Goal: Transaction & Acquisition: Purchase product/service

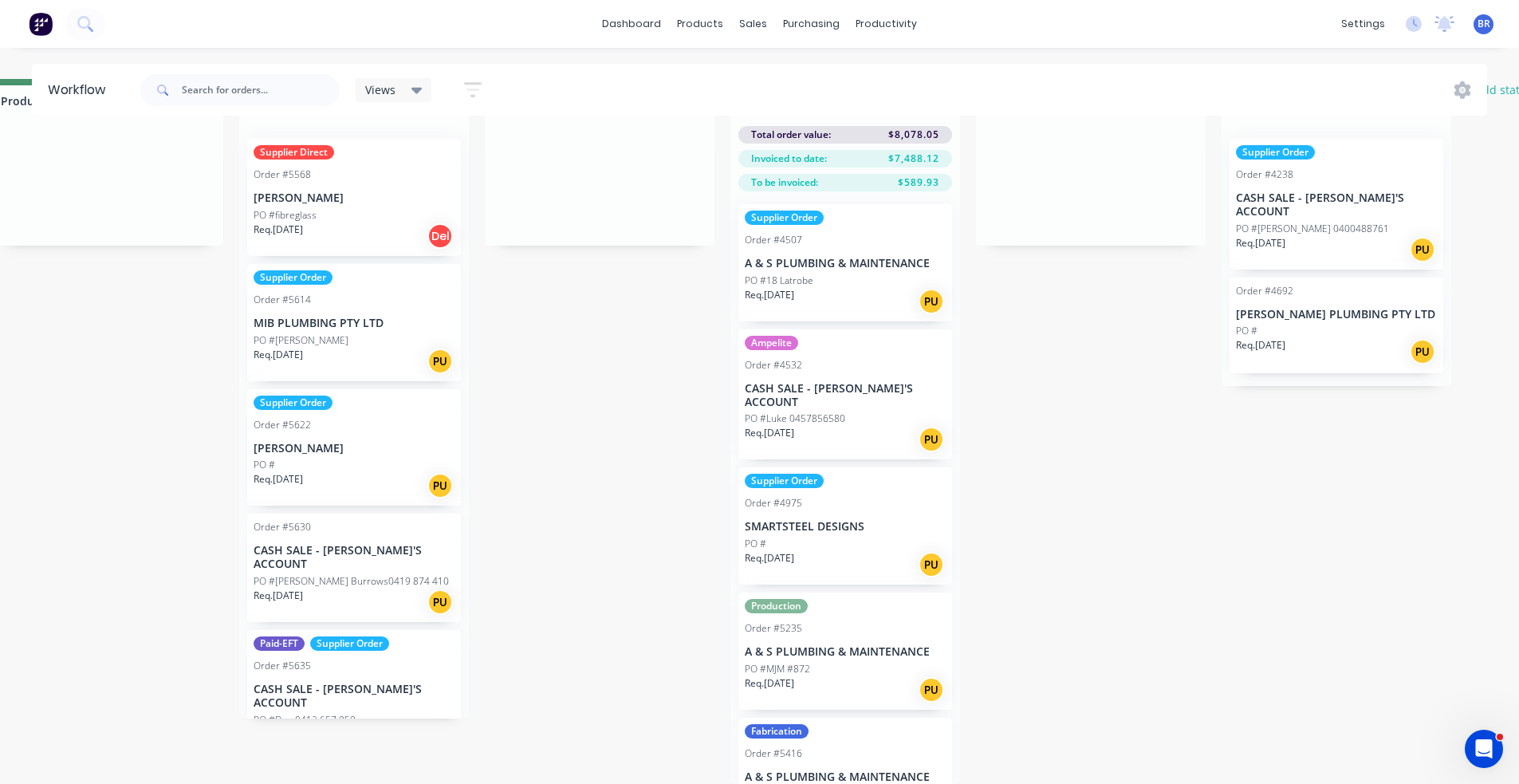
scroll to position [2232, 0]
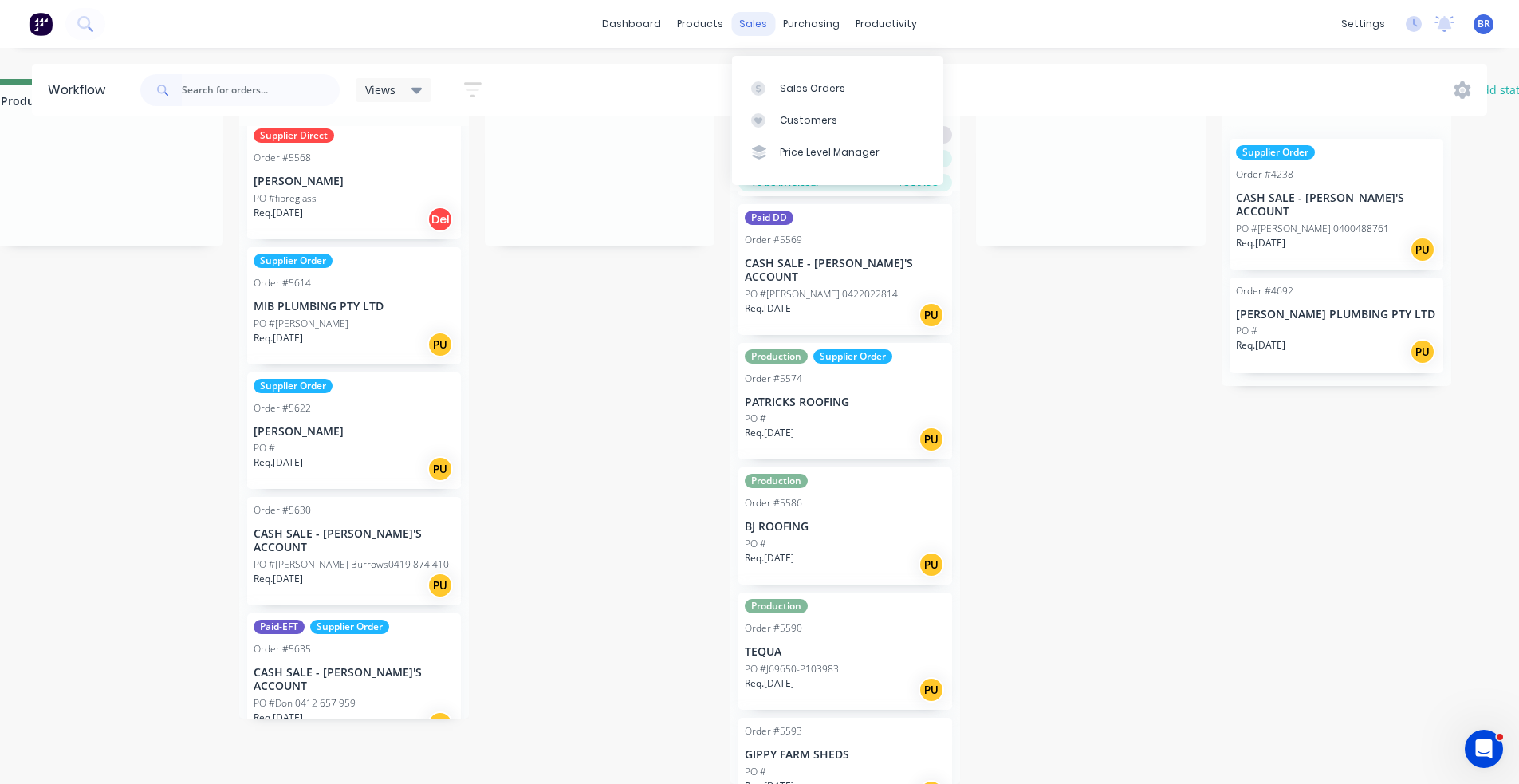
click at [750, 14] on div "sales" at bounding box center [753, 24] width 43 height 24
click at [804, 81] on div "Sales Orders" at bounding box center [812, 89] width 65 height 14
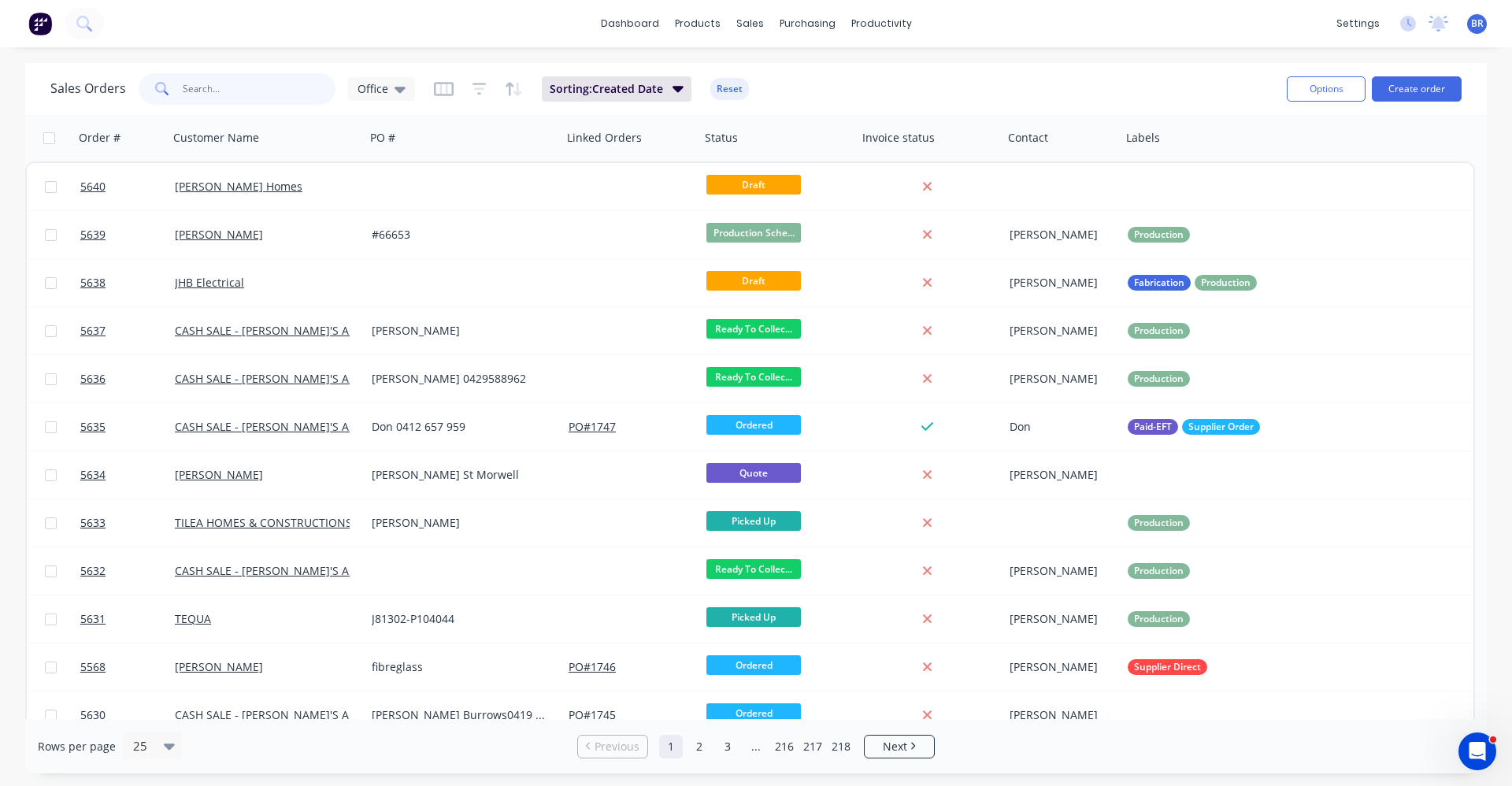
click at [227, 89] on input "text" at bounding box center [260, 88] width 154 height 31
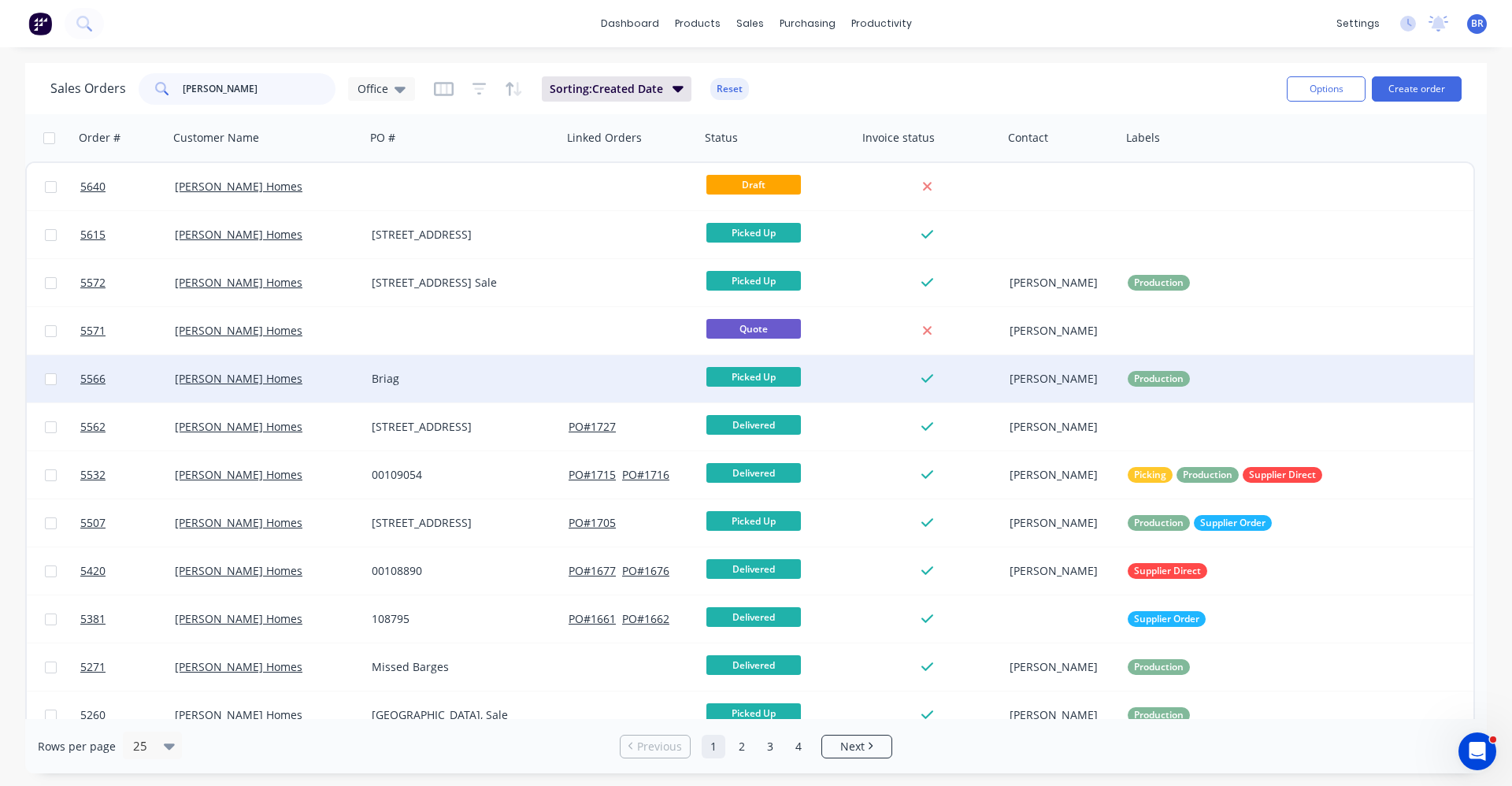
type input "garron"
click at [500, 374] on div "Briag" at bounding box center [459, 379] width 175 height 16
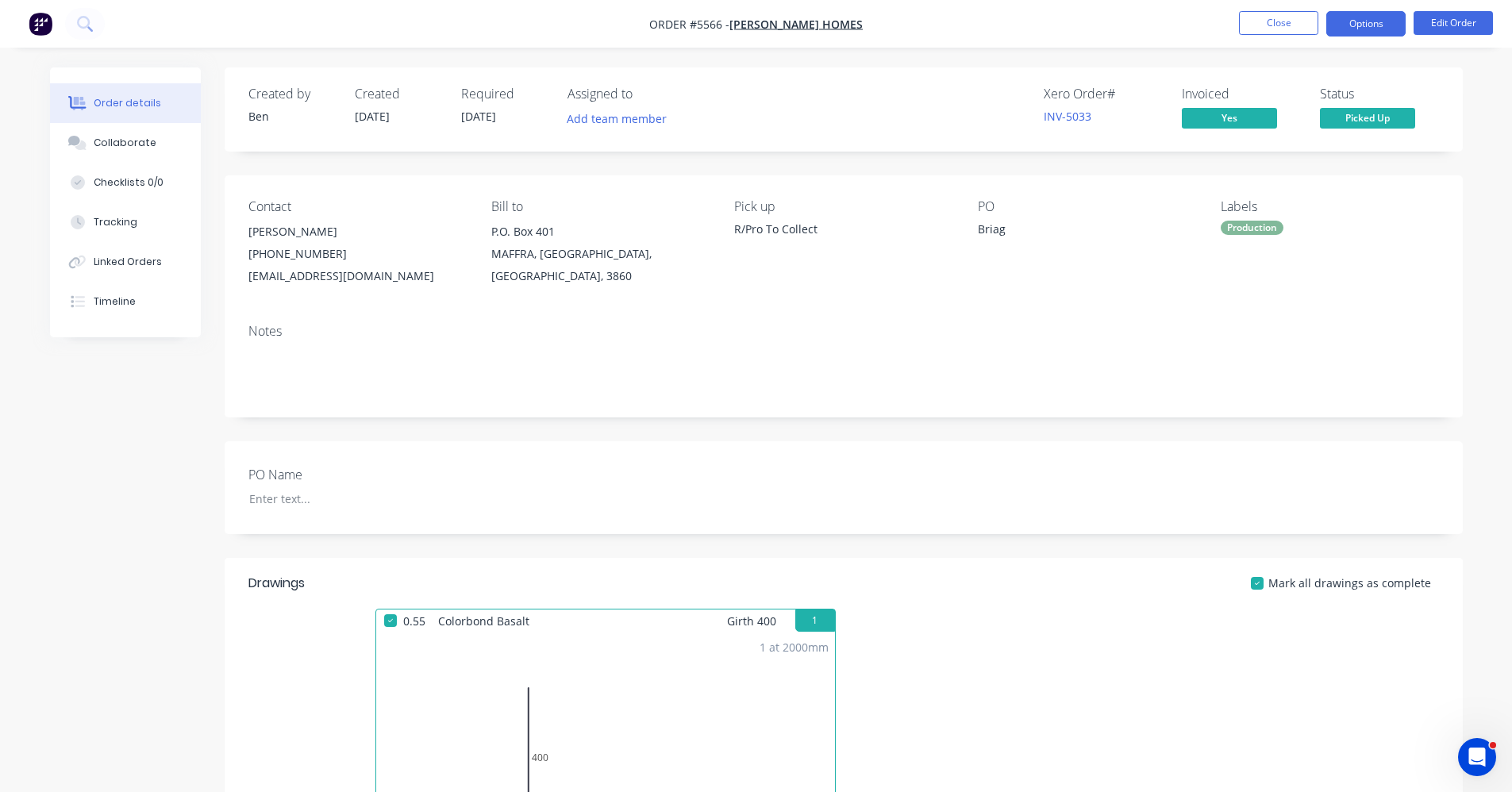
click at [1363, 17] on button "Options" at bounding box center [1366, 23] width 79 height 25
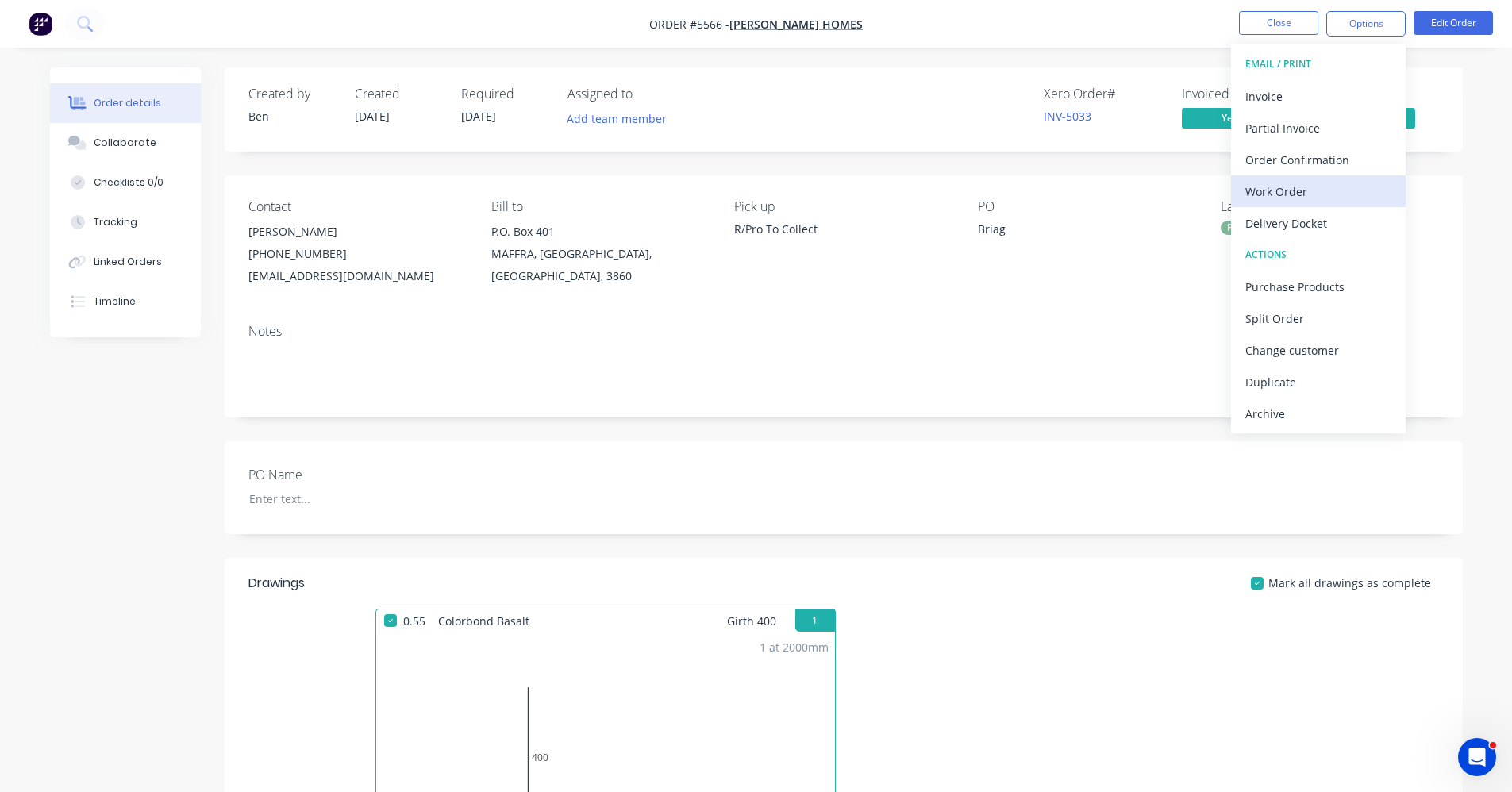
click at [1284, 198] on div "Work Order" at bounding box center [1318, 192] width 146 height 23
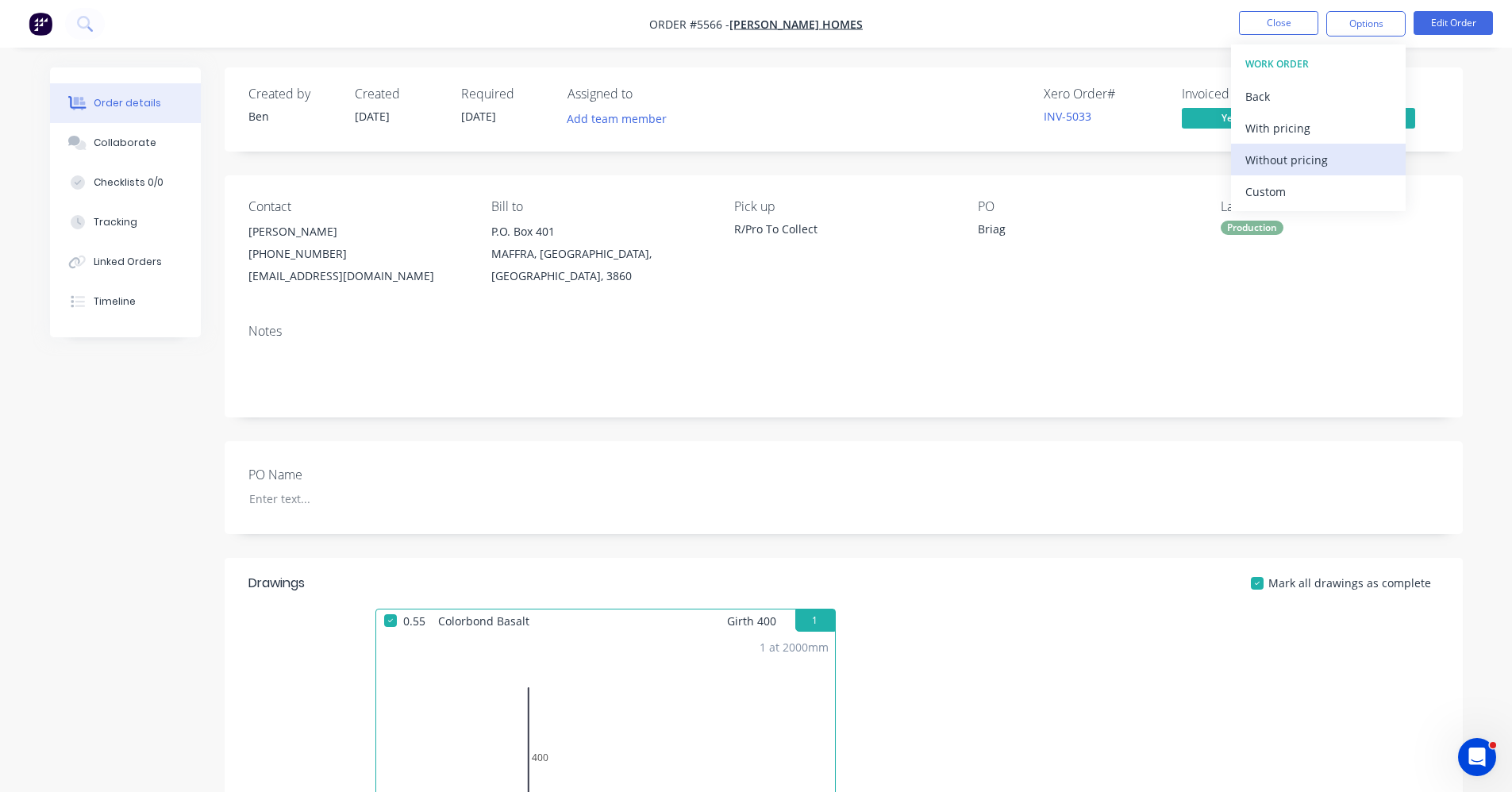
click at [1275, 160] on div "Without pricing" at bounding box center [1318, 160] width 146 height 23
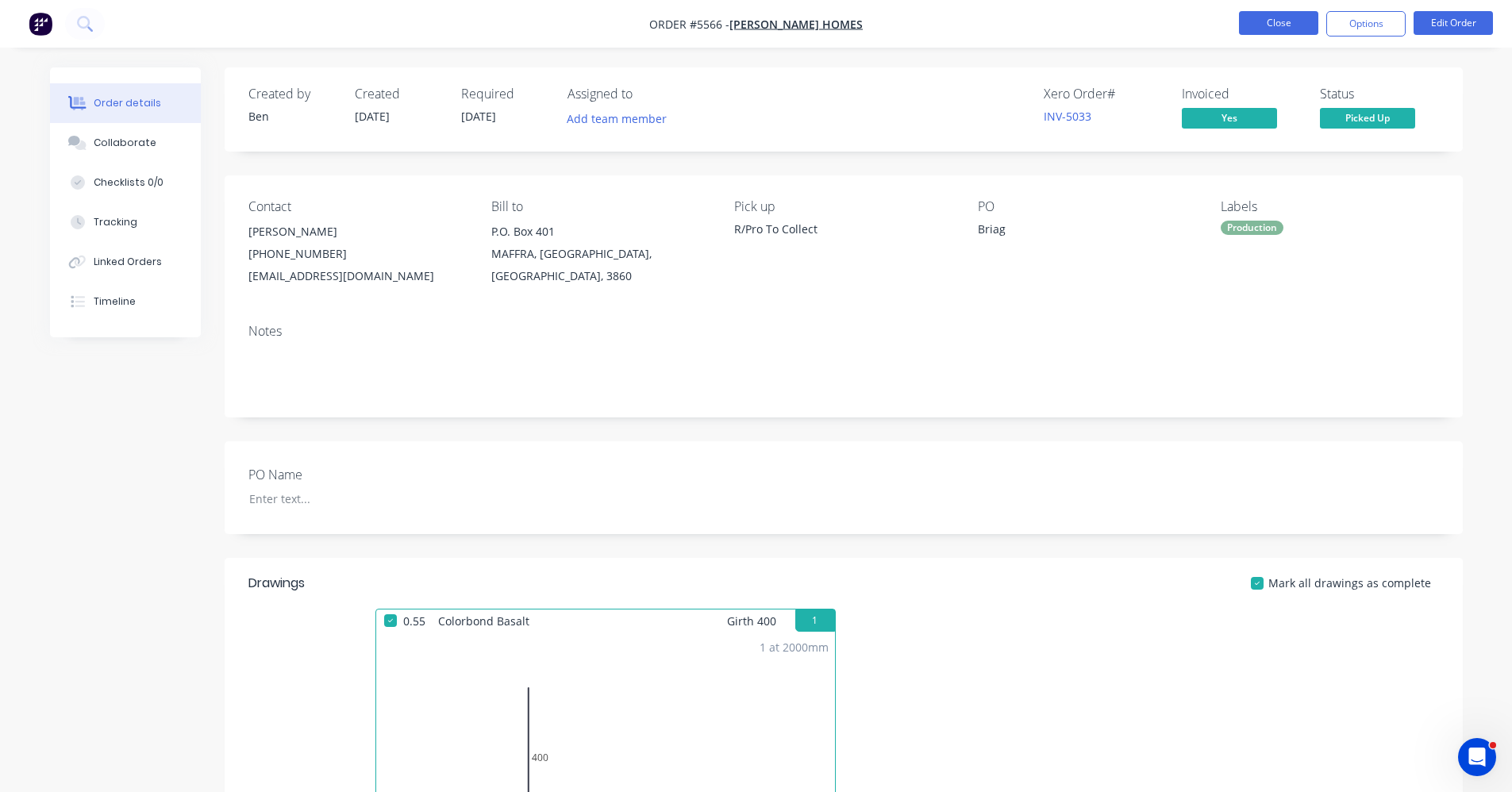
click at [1270, 14] on button "Close" at bounding box center [1279, 22] width 79 height 23
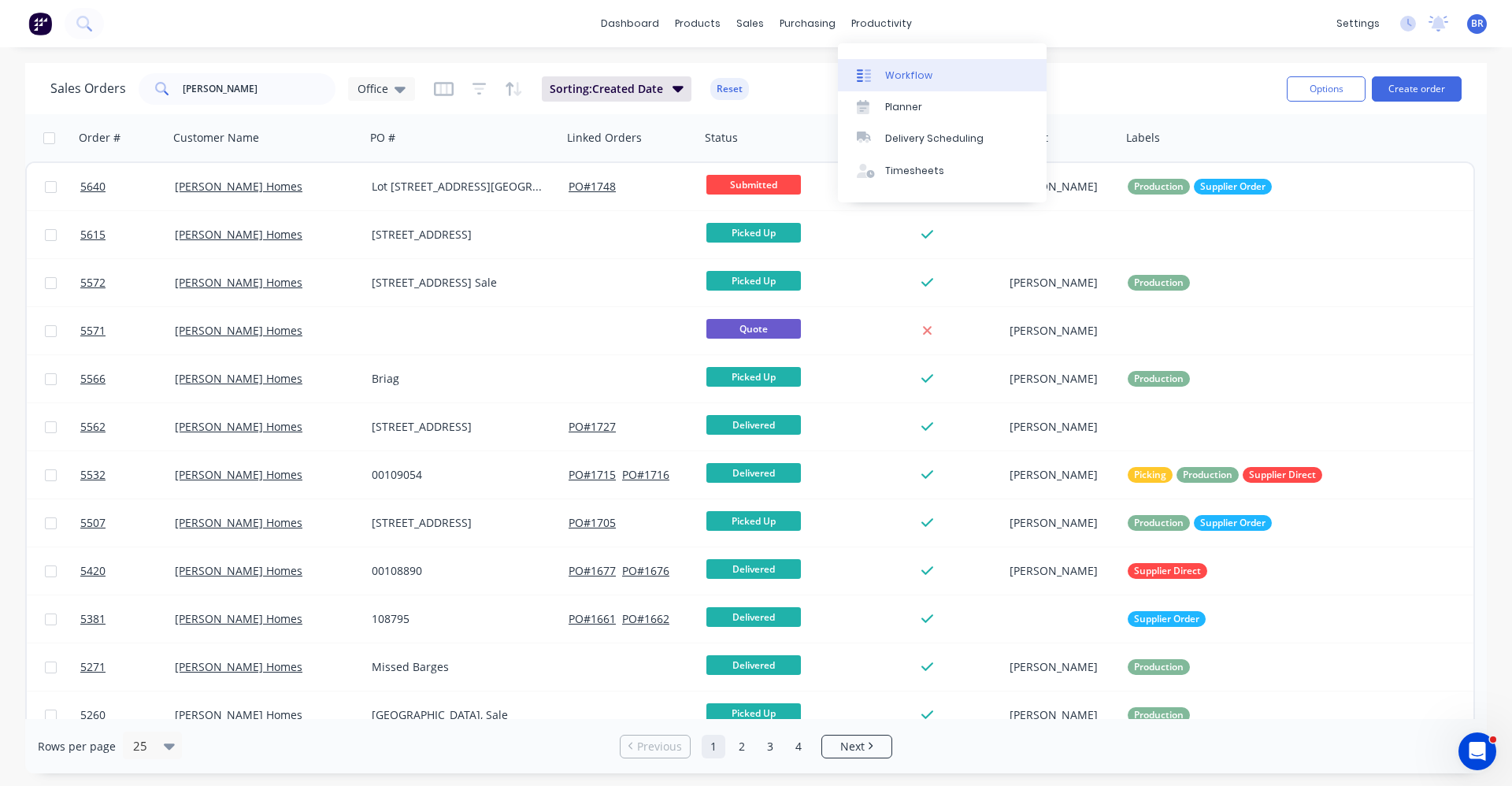
click at [901, 77] on div "Workflow" at bounding box center [908, 76] width 47 height 14
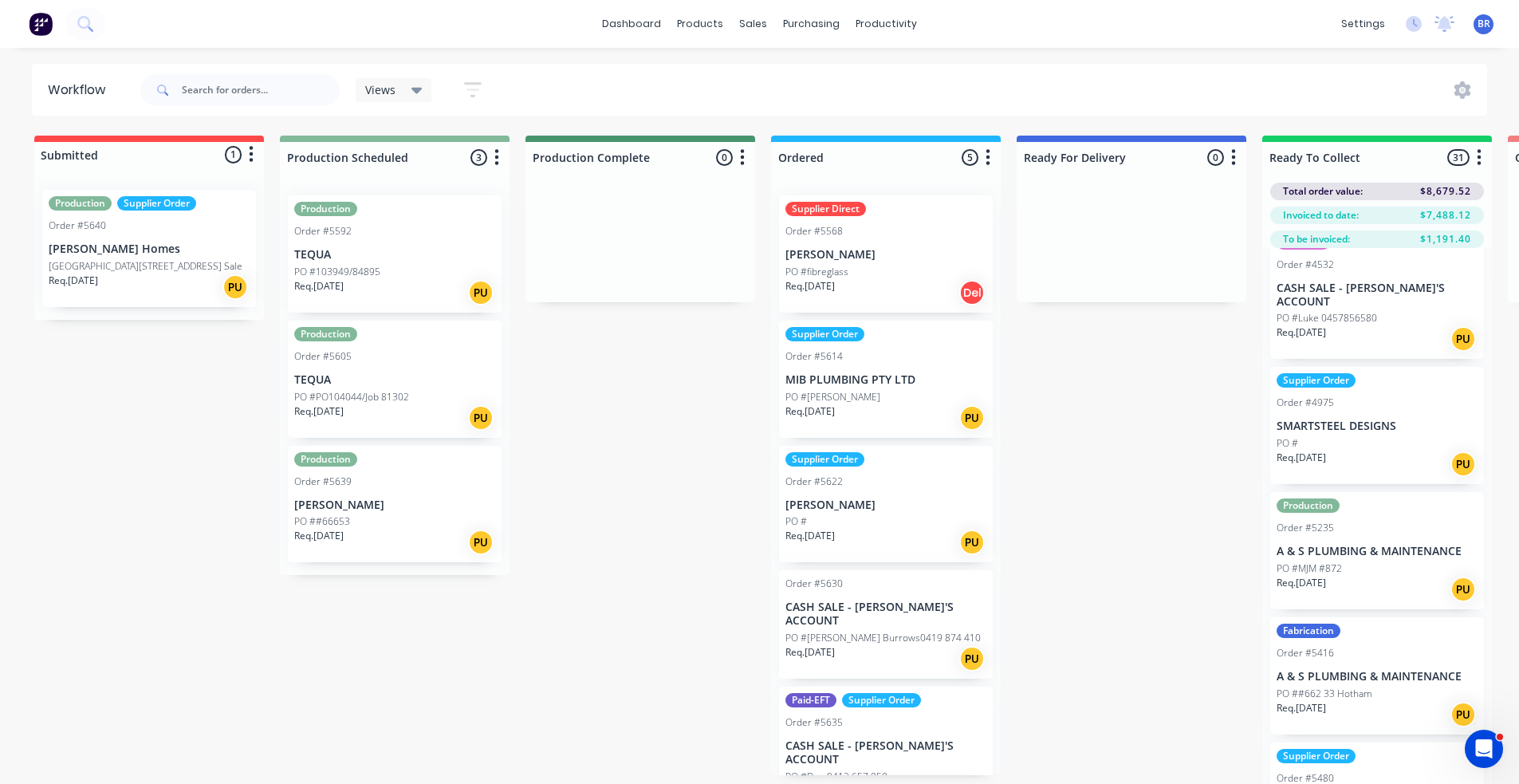
scroll to position [159, 0]
click at [1372, 559] on div "PO #MJM #872" at bounding box center [1377, 566] width 201 height 14
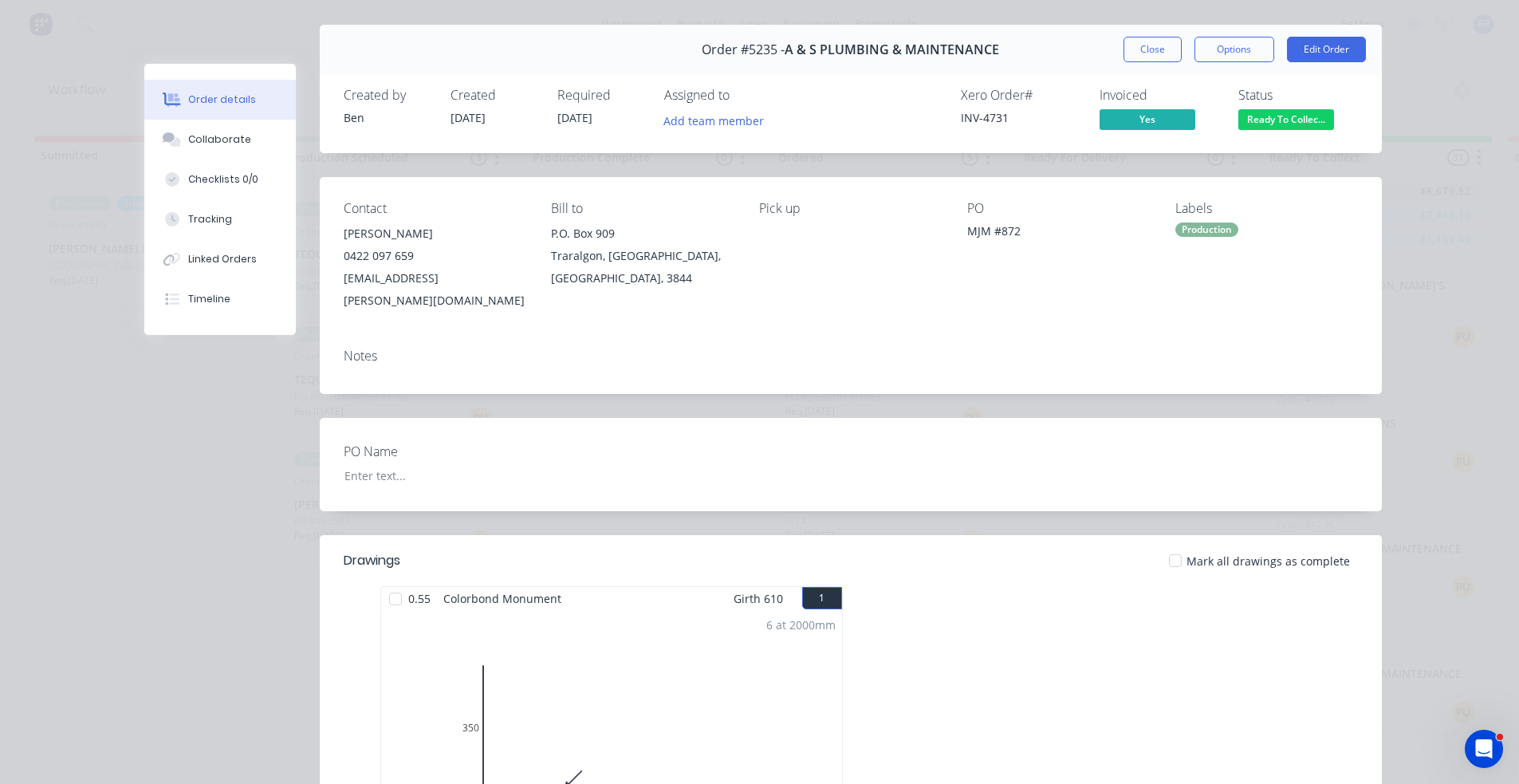
scroll to position [0, 0]
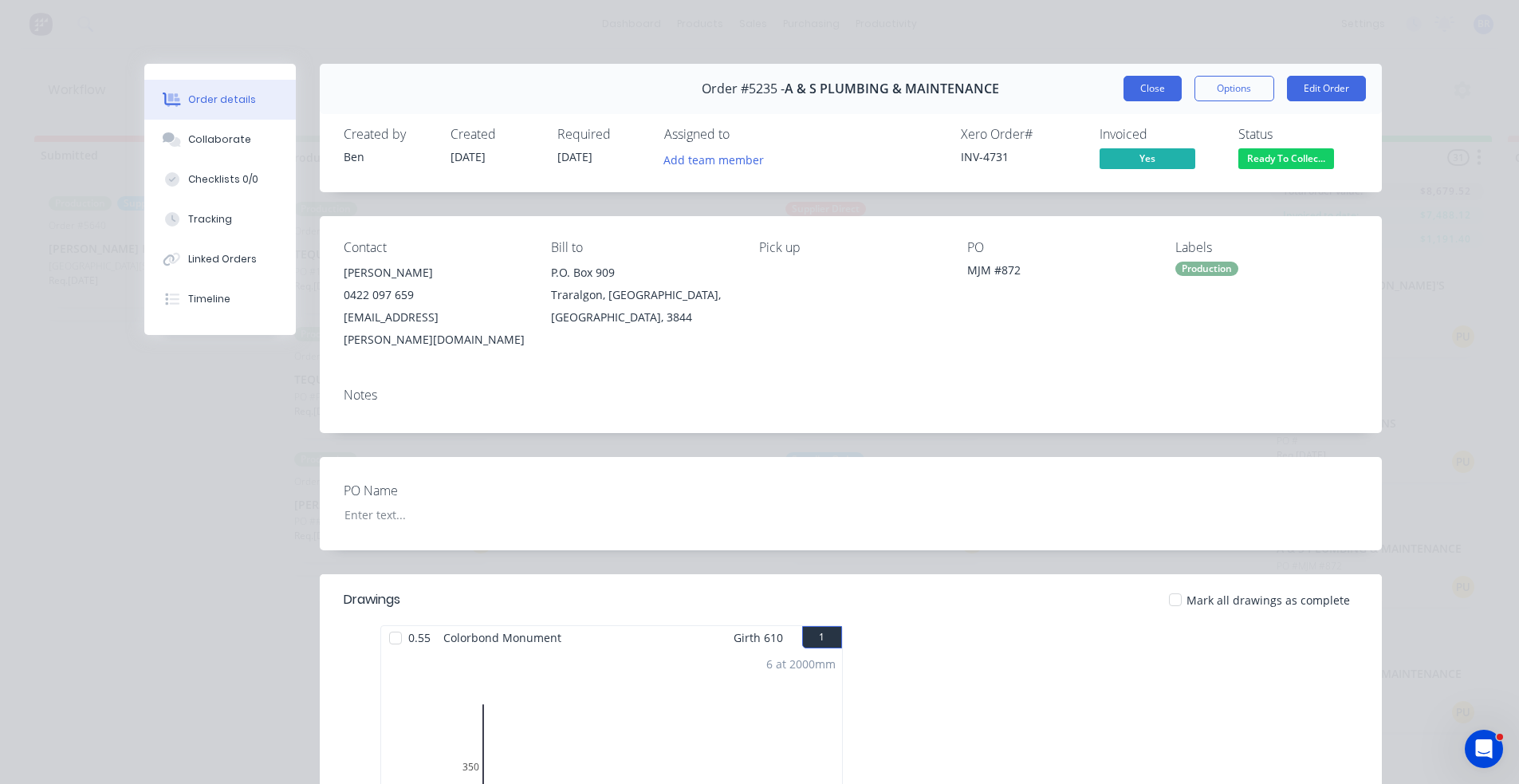
click at [1144, 94] on button "Close" at bounding box center [1153, 89] width 58 height 25
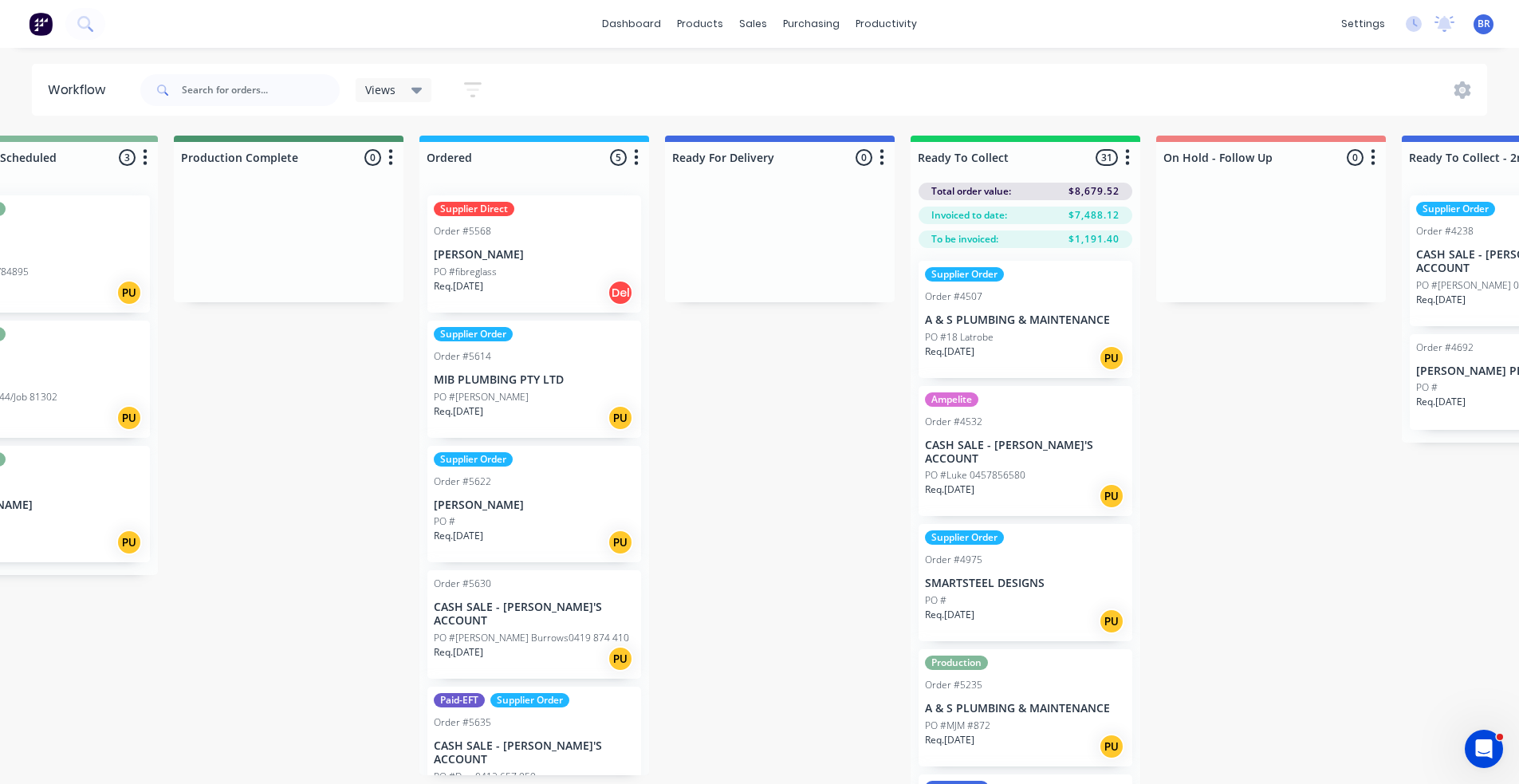
click at [1125, 164] on icon "button" at bounding box center [1127, 157] width 5 height 20
click at [1055, 275] on button "Sort By" at bounding box center [1058, 270] width 159 height 26
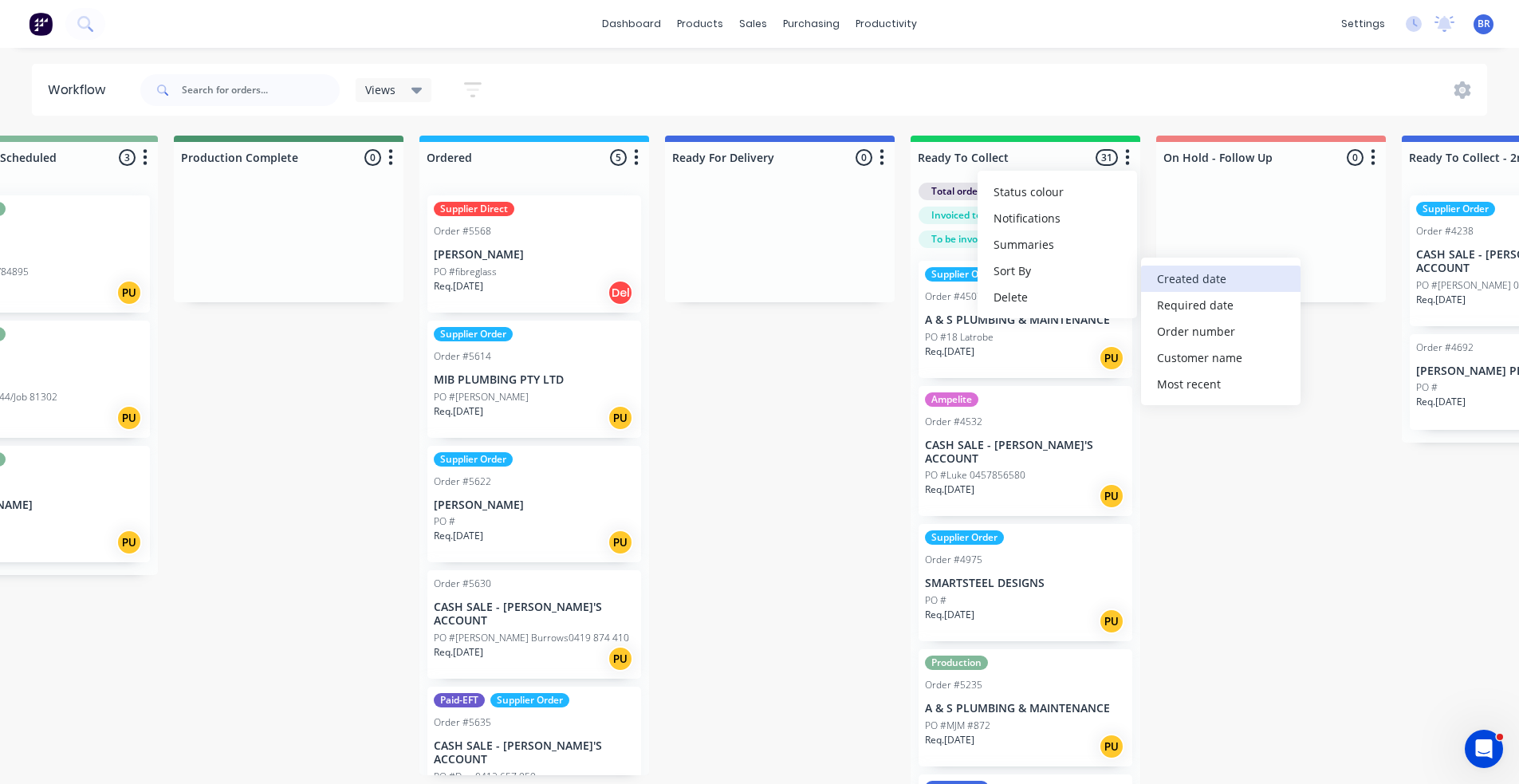
click at [1207, 280] on date "Created date" at bounding box center [1221, 279] width 159 height 26
click at [1304, 534] on div "Submitted 1 Status colour #FF4949 hex #FF4949 Save Cancel Summaries Total order…" at bounding box center [850, 487] width 2428 height 704
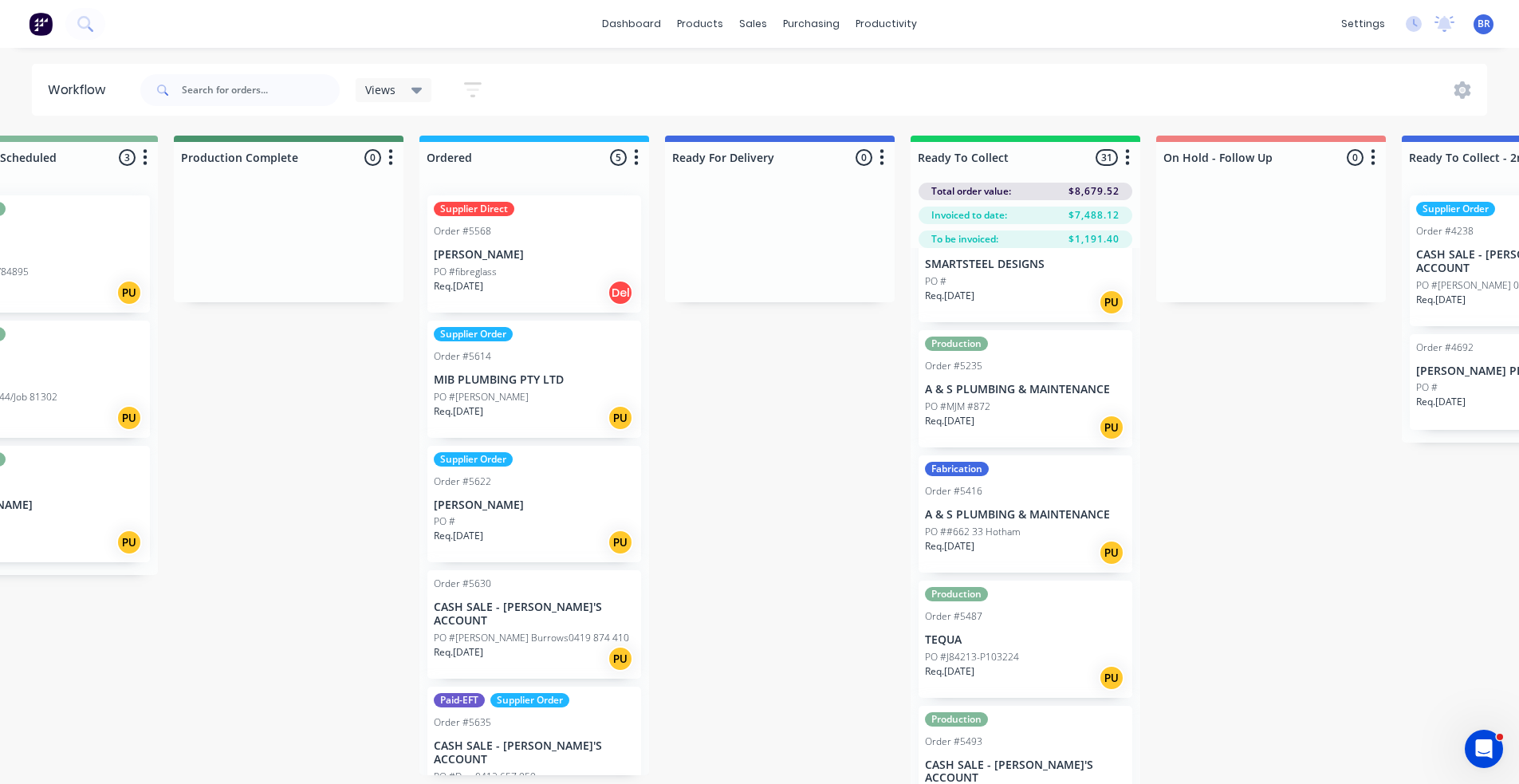
scroll to position [239, 0]
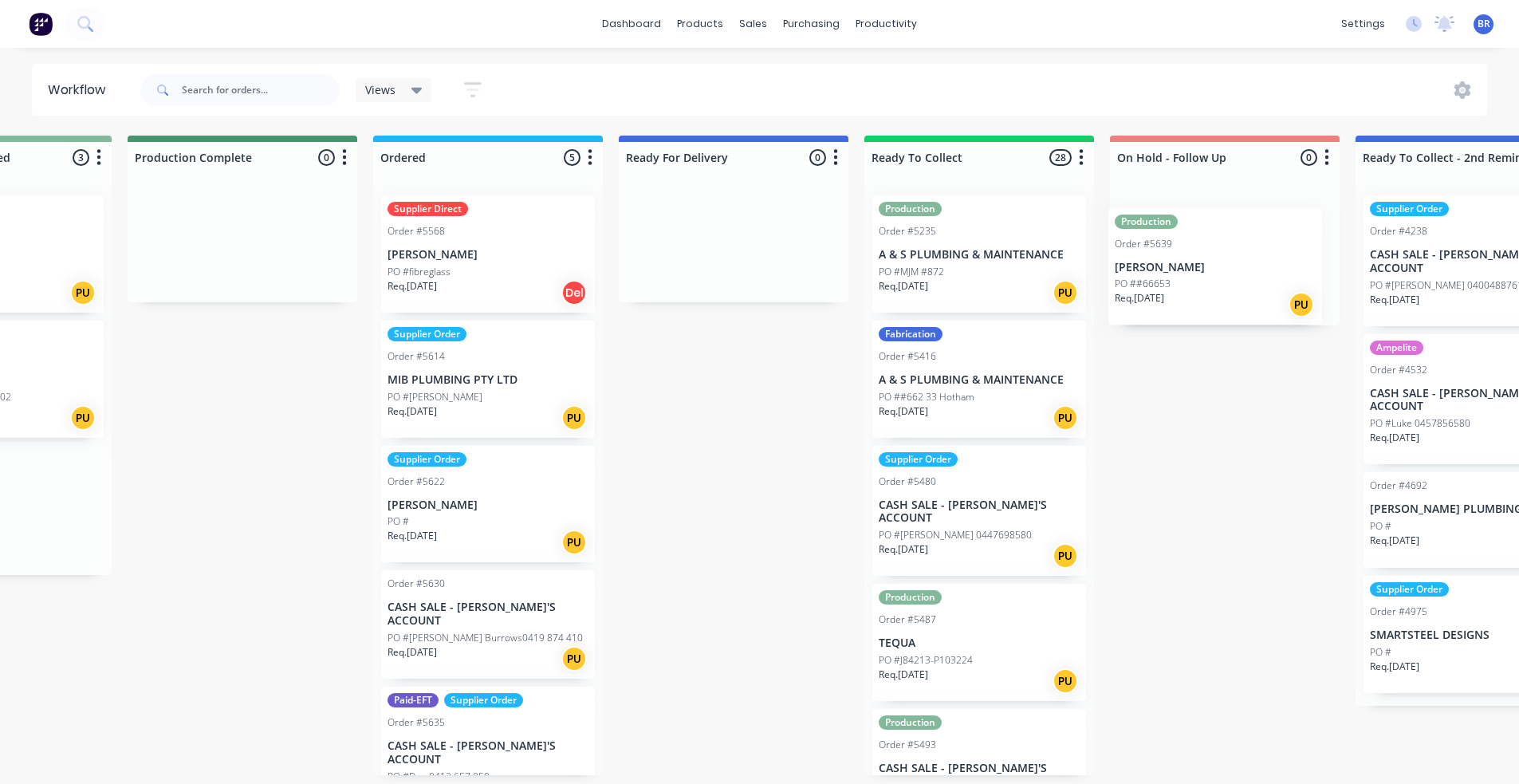
scroll to position [4, 400]
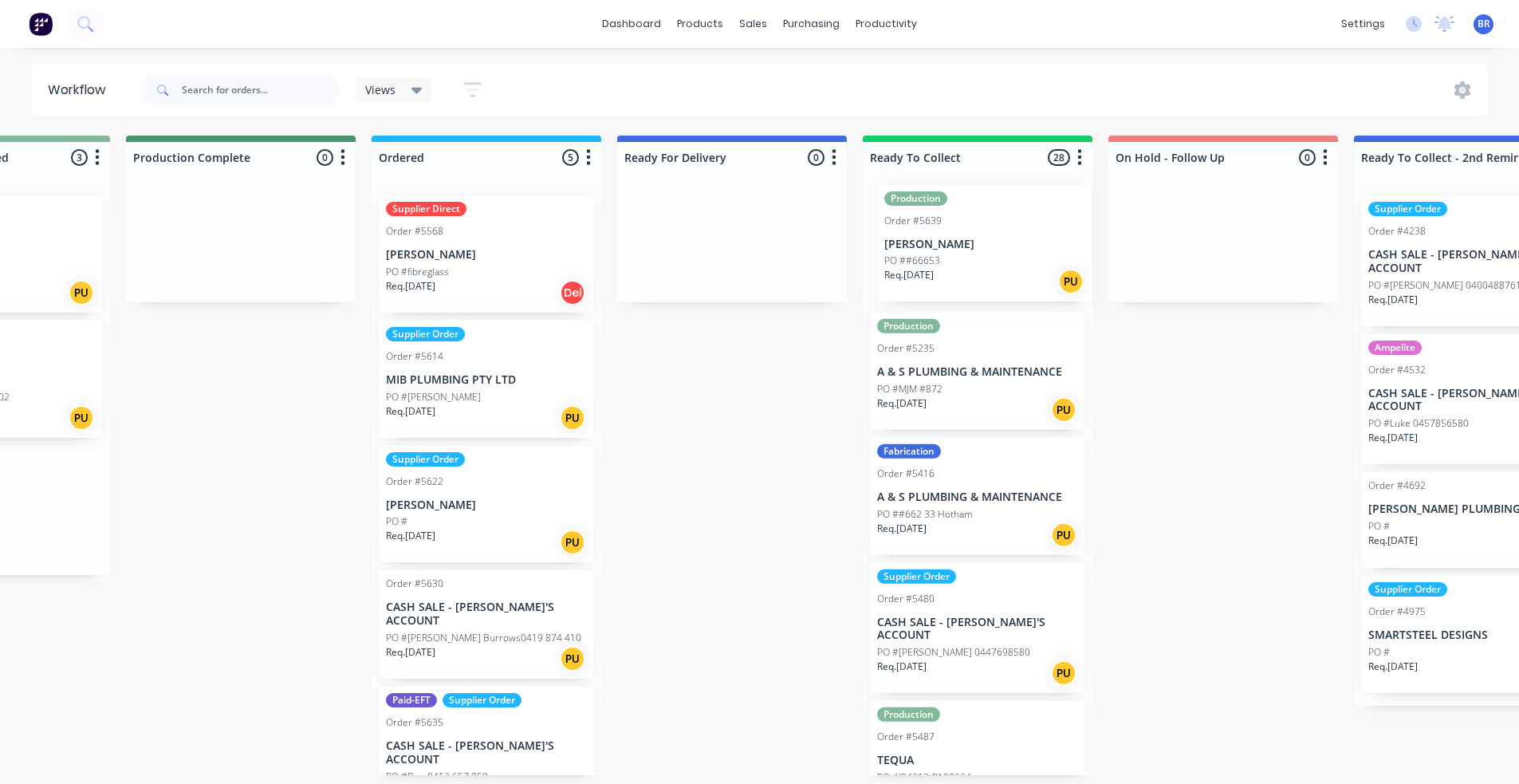
drag, startPoint x: 760, startPoint y: 510, endPoint x: 989, endPoint y: 252, distance: 345.0
click at [989, 252] on div "Submitted 1 Status colour #FF4949 hex #FF4949 Save Cancel Summaries Total order…" at bounding box center [802, 455] width 2428 height 639
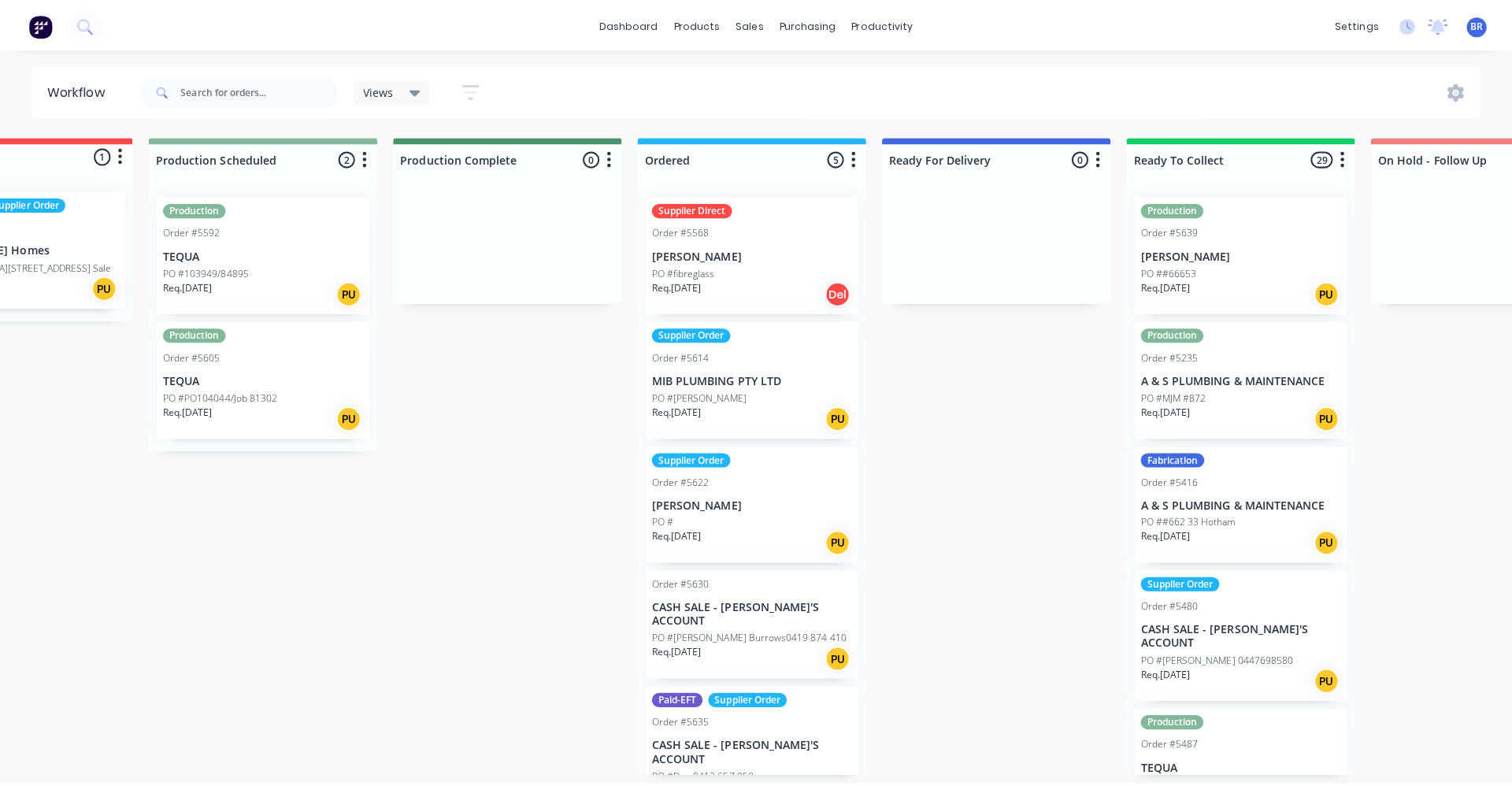
scroll to position [0, 0]
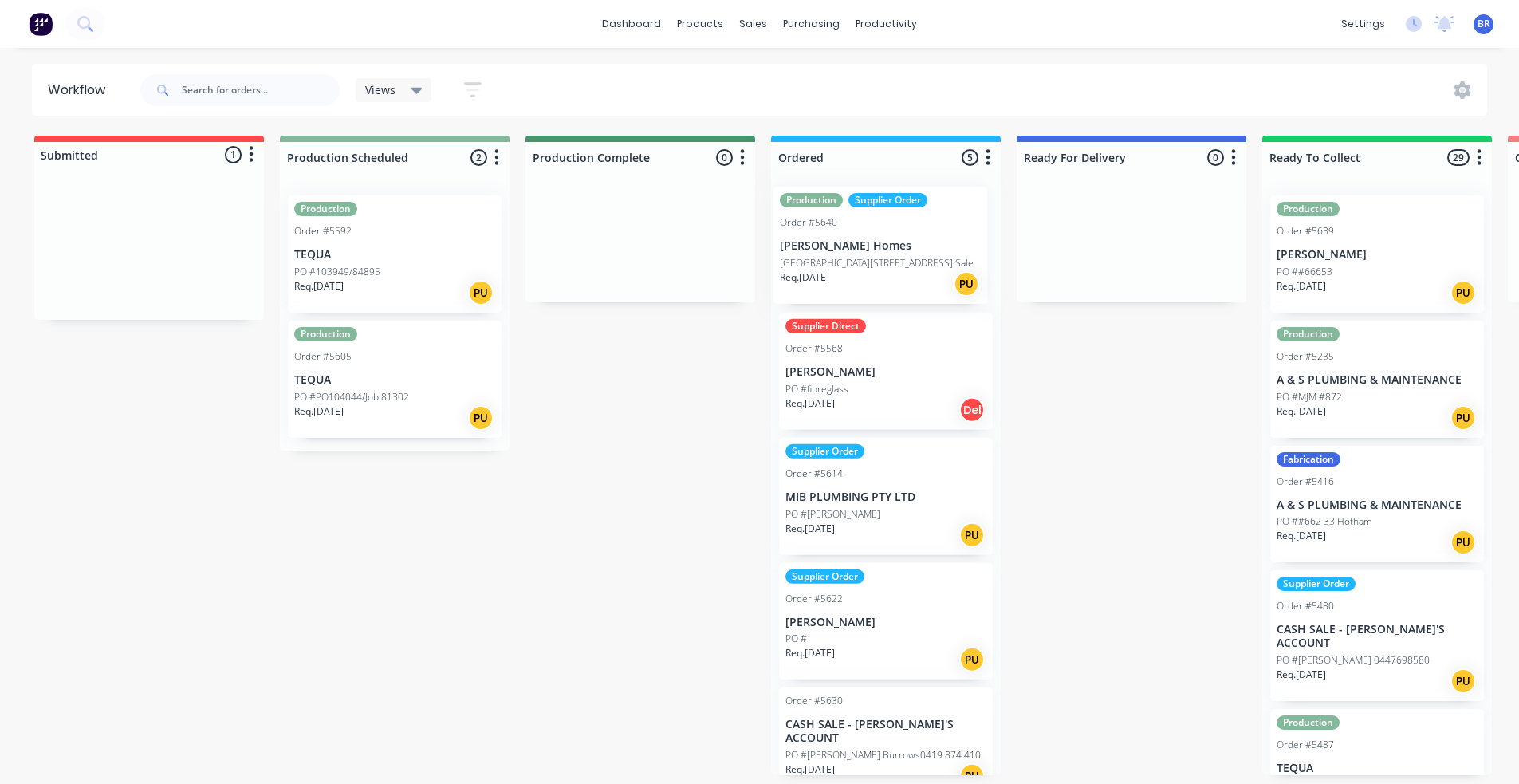
drag, startPoint x: 104, startPoint y: 245, endPoint x: 837, endPoint y: 246, distance: 733.0
click at [837, 246] on div "Submitted 1 Status colour #FF4949 hex #FF4949 Save Cancel Summaries Total order…" at bounding box center [1202, 455] width 2428 height 639
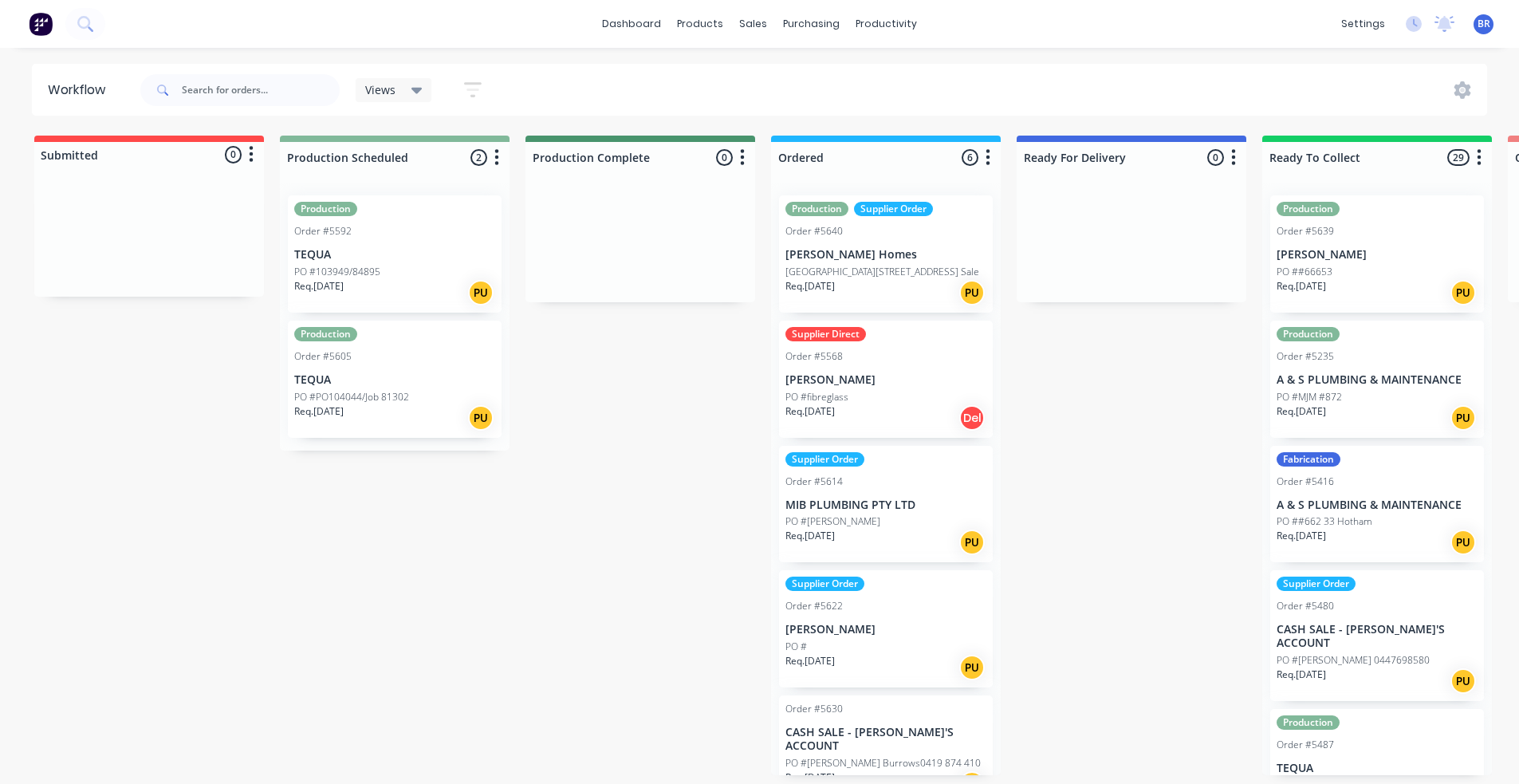
click at [412, 87] on icon at bounding box center [417, 90] width 11 height 17
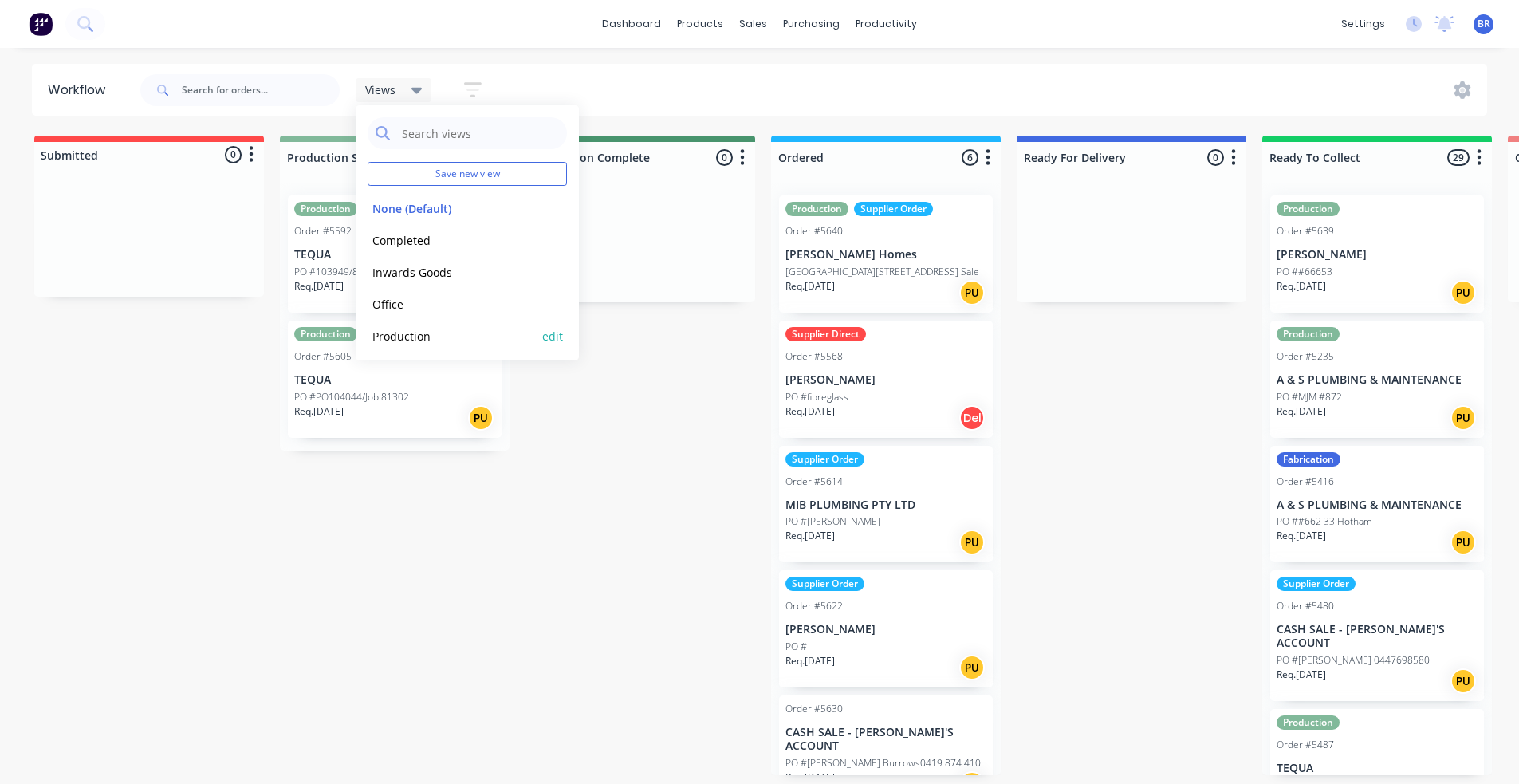
click at [414, 335] on button "Production" at bounding box center [452, 335] width 170 height 18
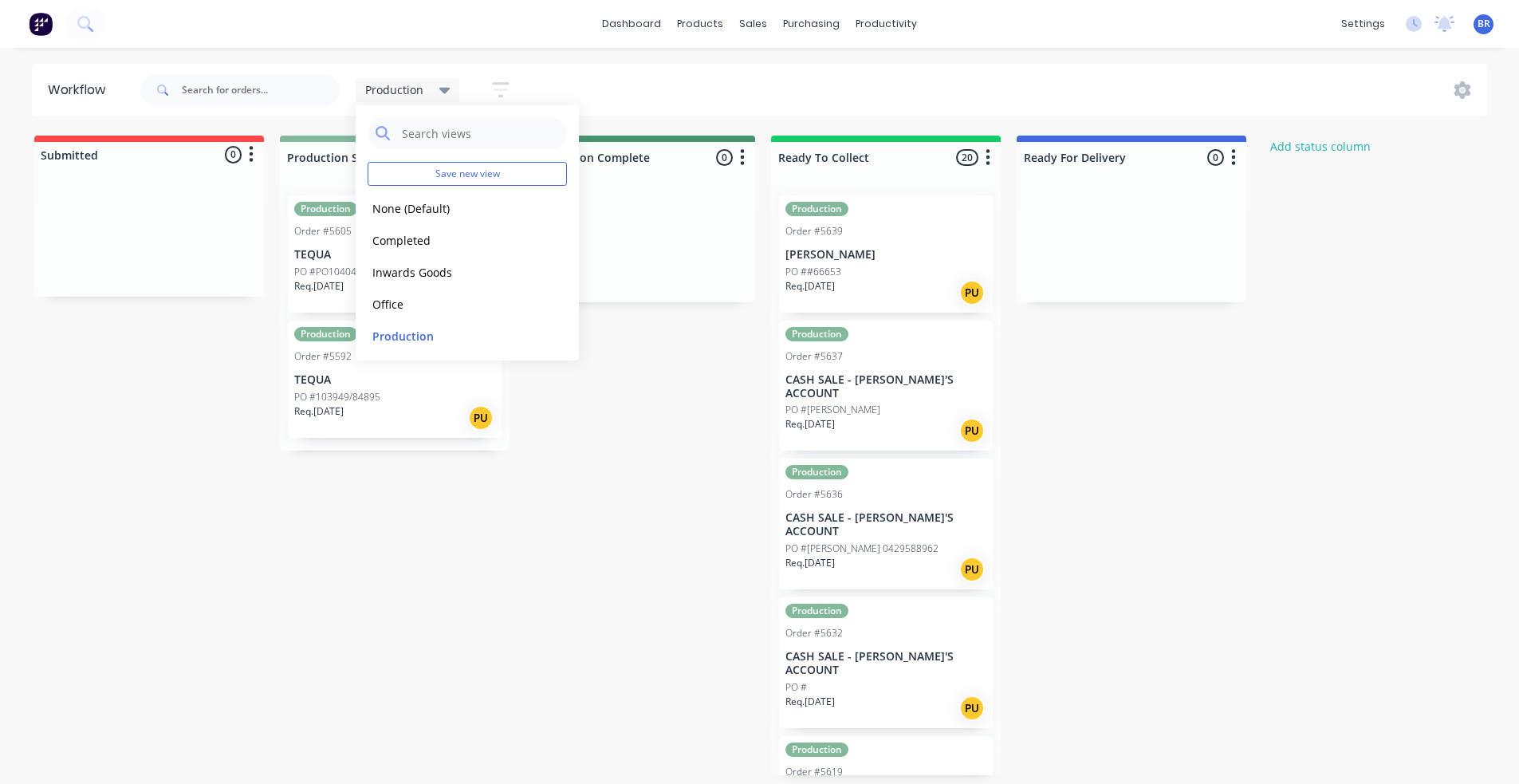
click at [606, 586] on div "Submitted 0 Status colour #FF4949 hex #FF4949 Save Cancel Summaries Total order…" at bounding box center [1202, 455] width 2428 height 639
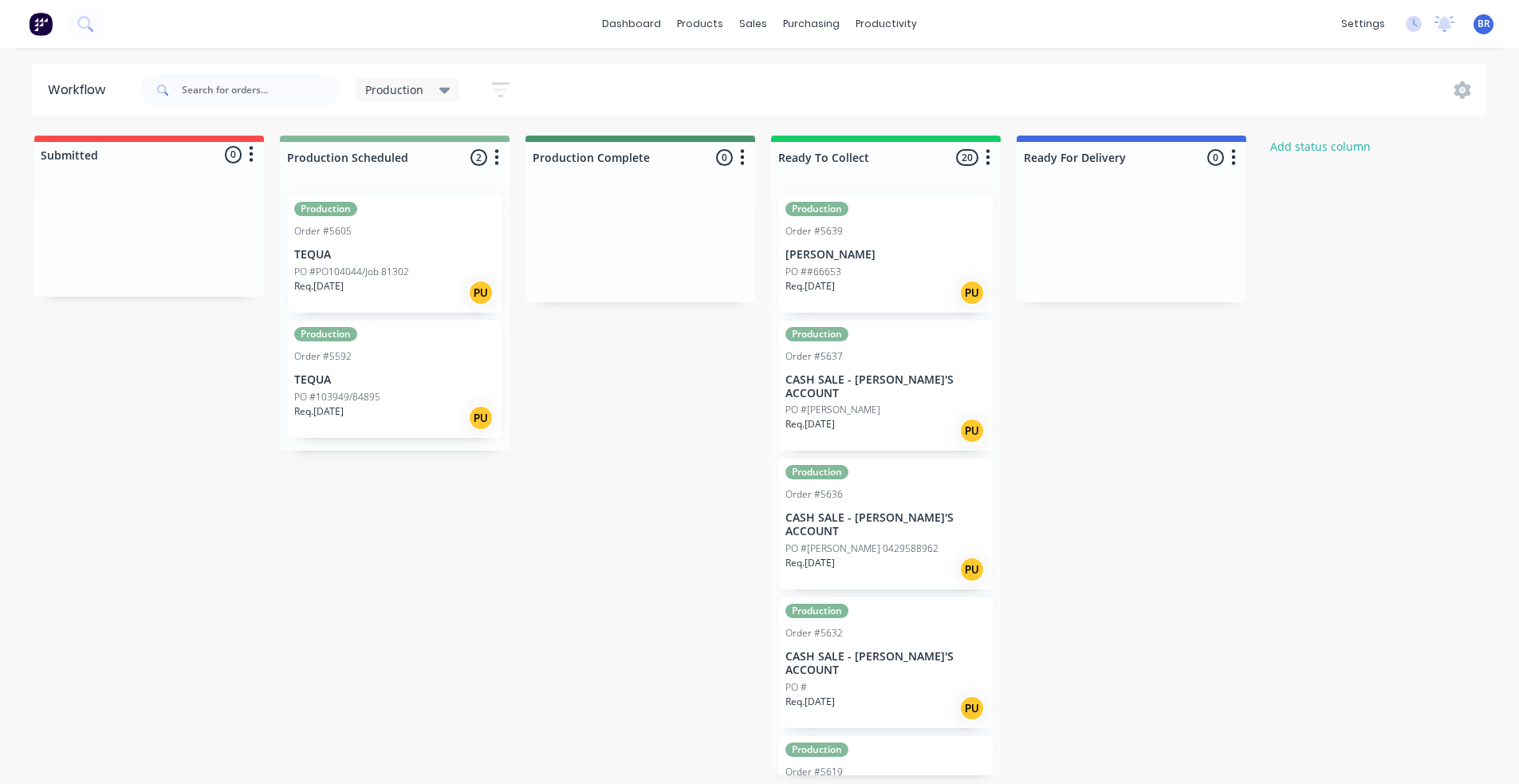
click at [443, 87] on icon at bounding box center [445, 90] width 11 height 17
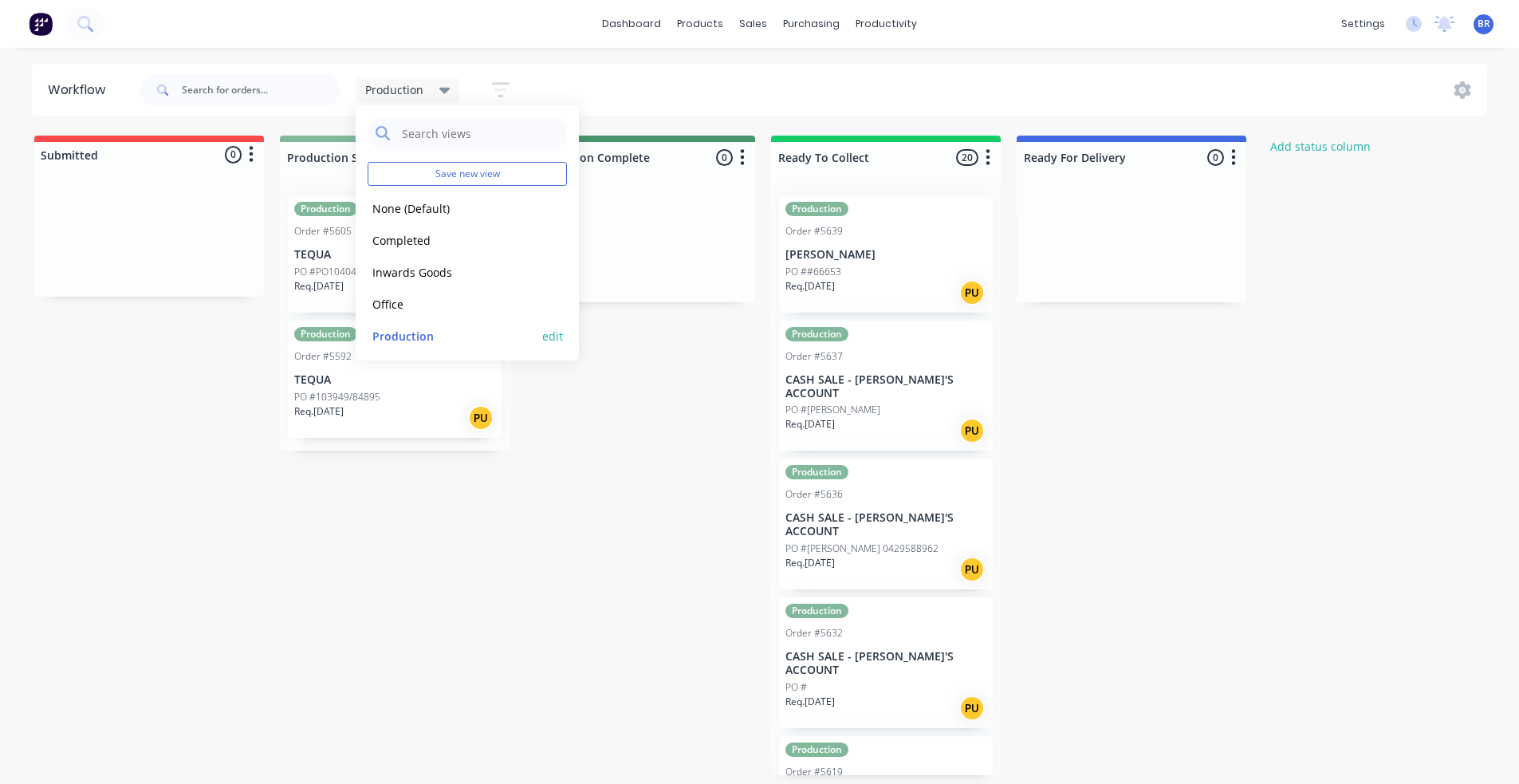
click at [543, 334] on button "edit" at bounding box center [552, 335] width 21 height 17
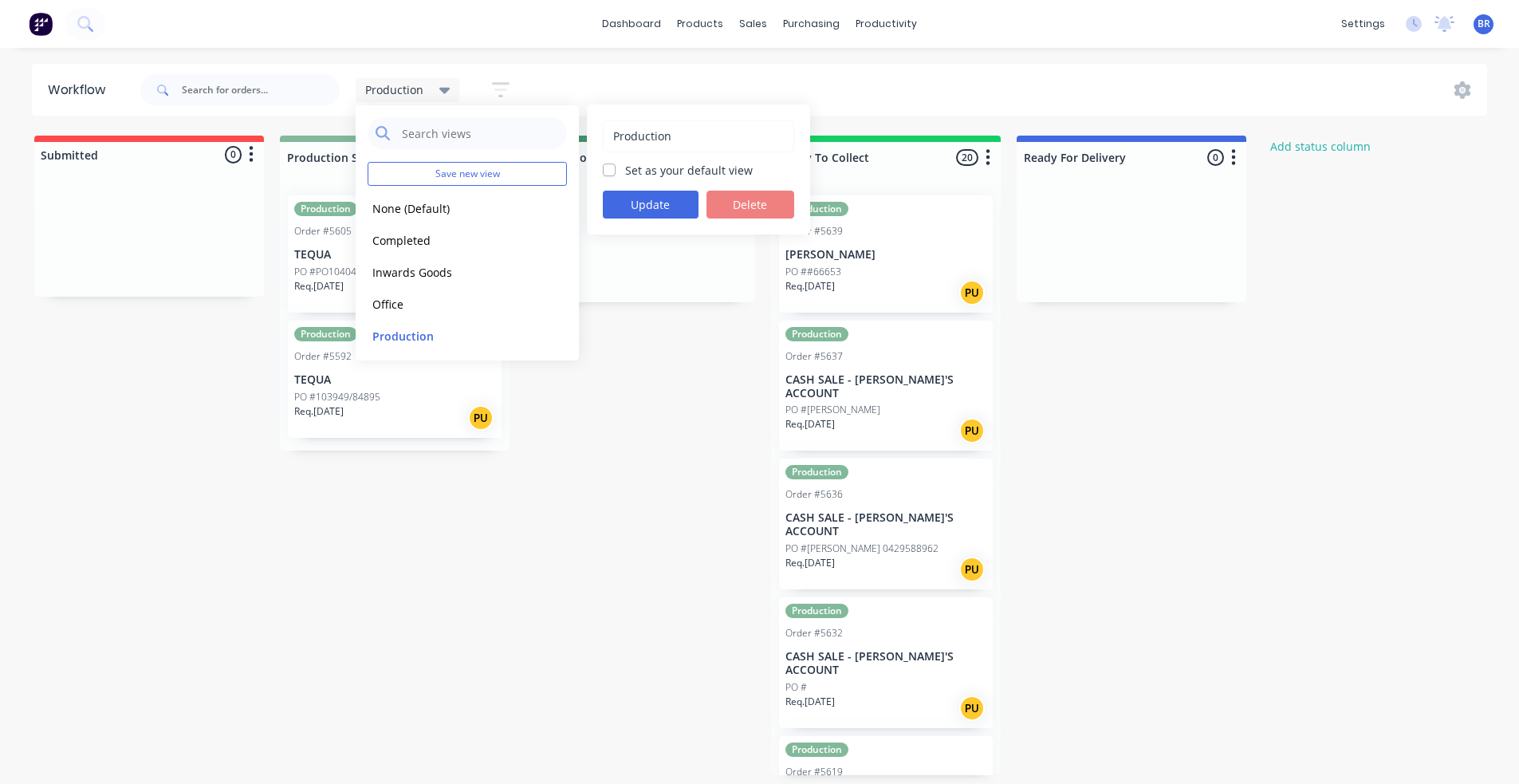
click at [685, 509] on div "Submitted 0 Status colour #FF4949 hex #FF4949 Save Cancel Summaries Total order…" at bounding box center [1202, 455] width 2428 height 639
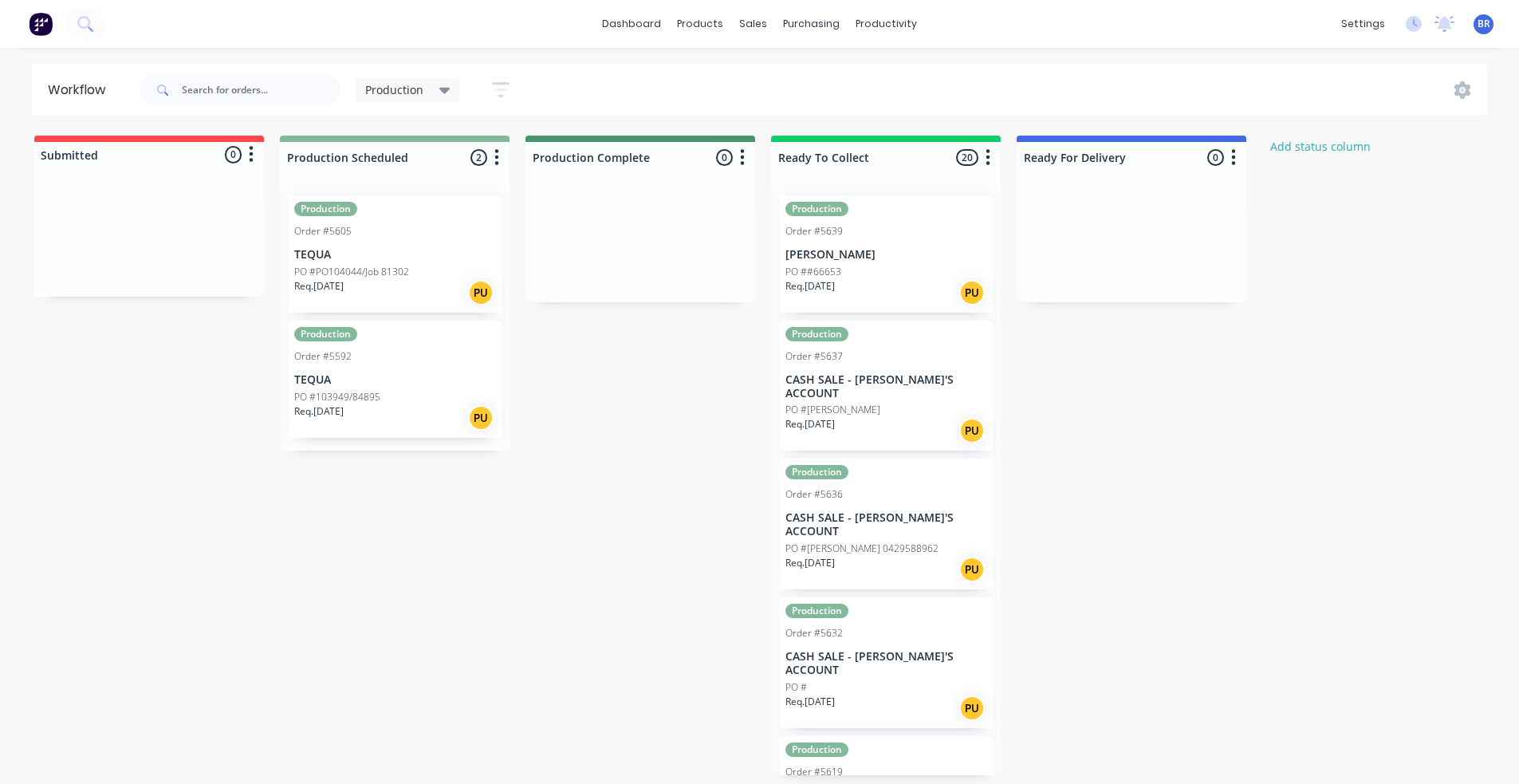
click at [254, 159] on button "button" at bounding box center [251, 154] width 19 height 19
click at [634, 425] on div "Submitted 0 Status colour #FF4949 hex #FF4949 Save Cancel Summaries Total order…" at bounding box center [1202, 455] width 2428 height 639
click at [495, 156] on icon "button" at bounding box center [497, 157] width 5 height 20
drag, startPoint x: 612, startPoint y: 442, endPoint x: 623, endPoint y: 439, distance: 11.4
click at [613, 441] on div "Submitted 0 Status colour #FF4949 hex #FF4949 Save Cancel Summaries Total order…" at bounding box center [1202, 455] width 2428 height 639
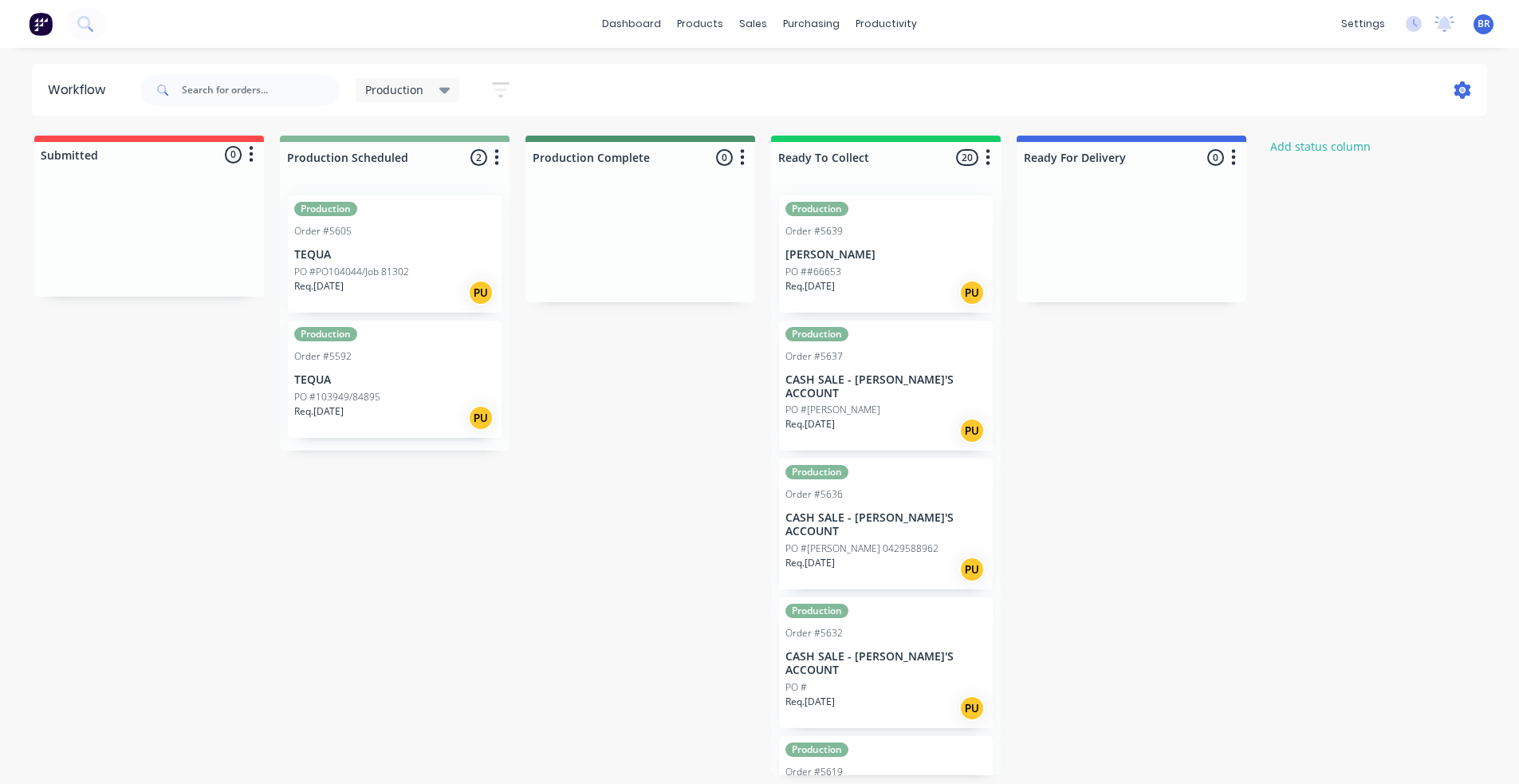
click at [1463, 89] on icon at bounding box center [1463, 90] width 5 height 5
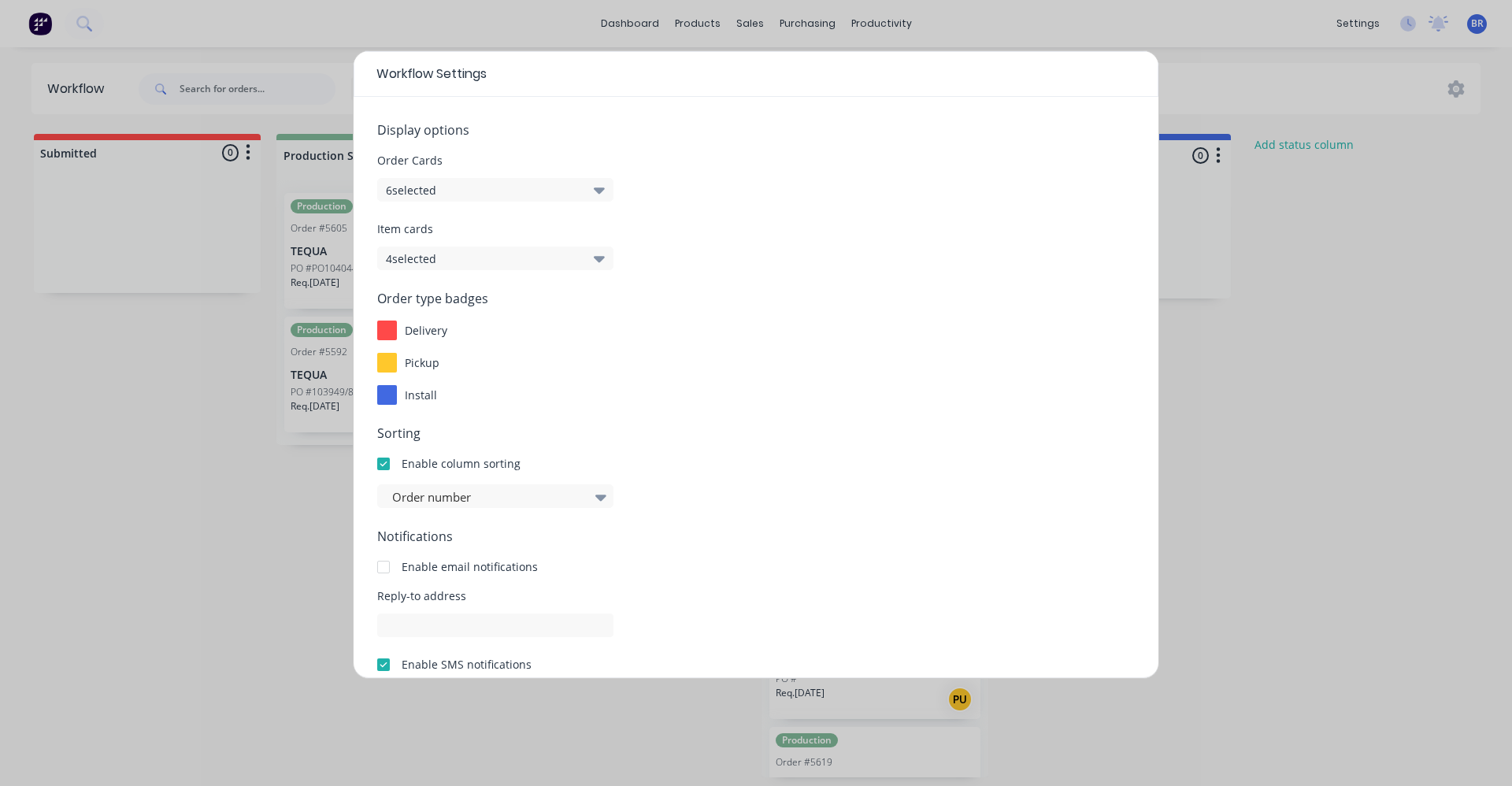
click at [502, 196] on button "6 selected" at bounding box center [495, 189] width 236 height 23
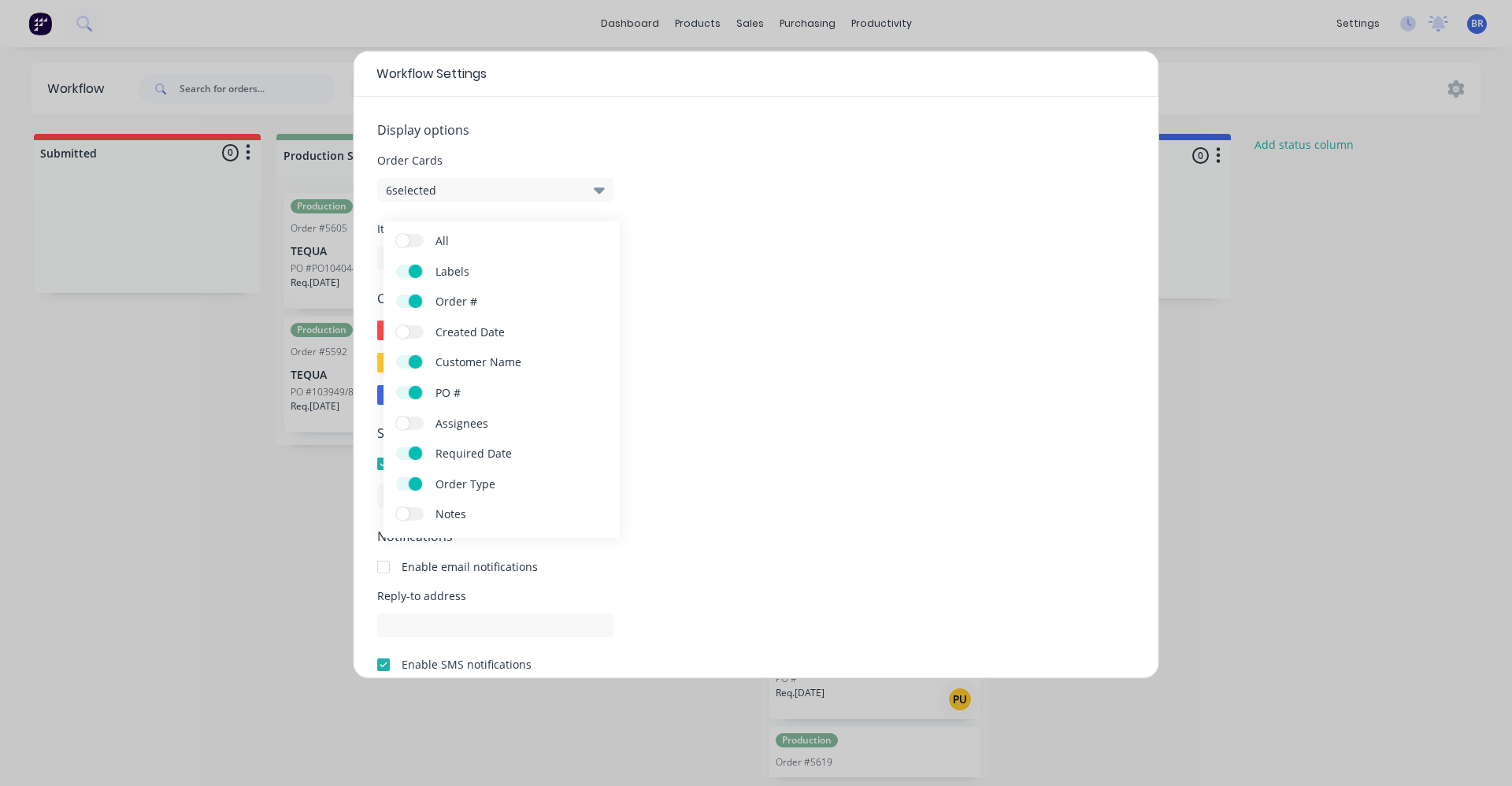
click at [502, 194] on button "6 selected" at bounding box center [495, 189] width 236 height 23
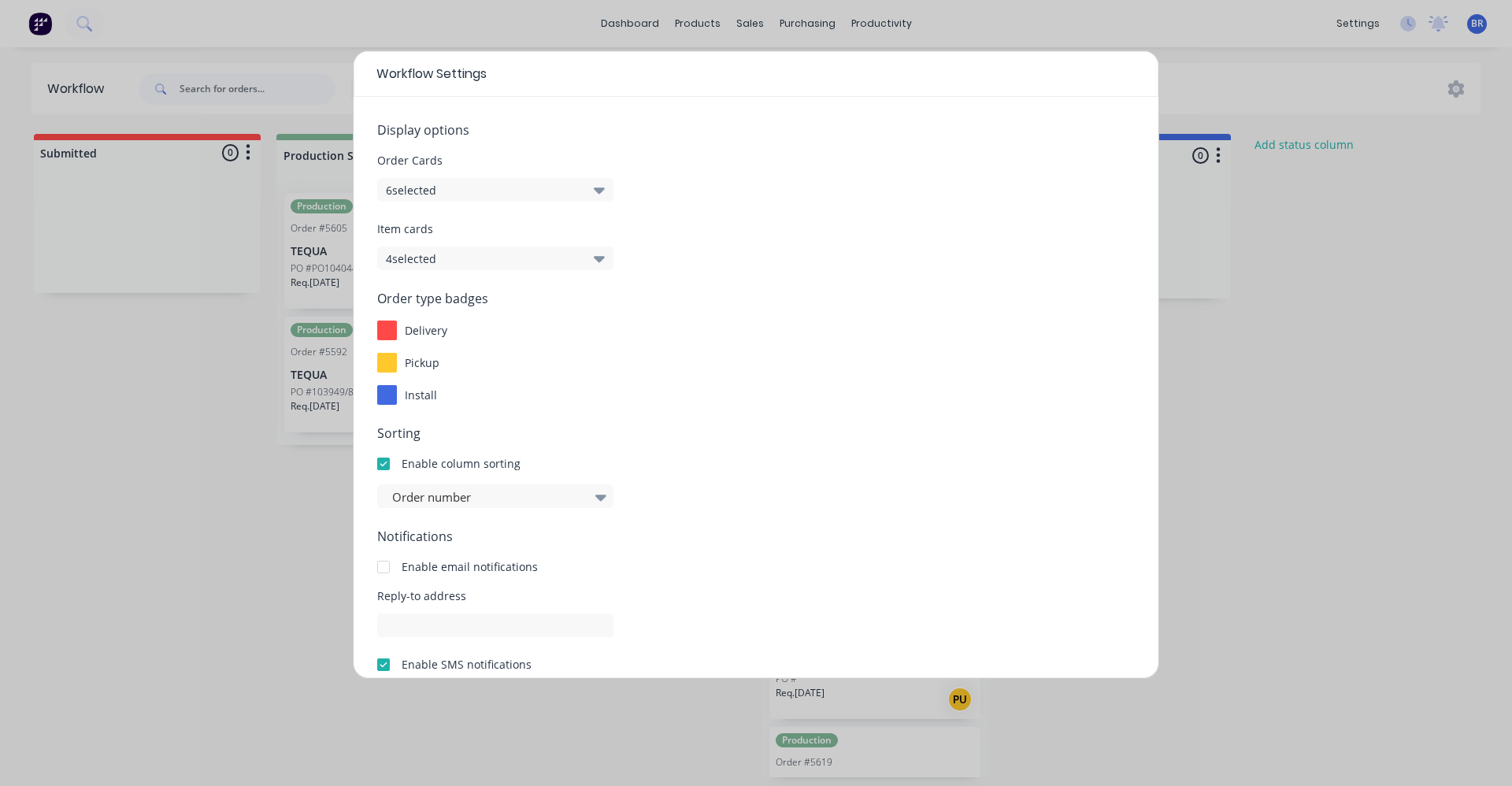
click at [496, 263] on button "4 selected" at bounding box center [495, 258] width 236 height 23
drag, startPoint x: 937, startPoint y: 242, endPoint x: 732, endPoint y: 436, distance: 282.2
click at [937, 243] on div "Item cards 4 selected" at bounding box center [756, 246] width 757 height 50
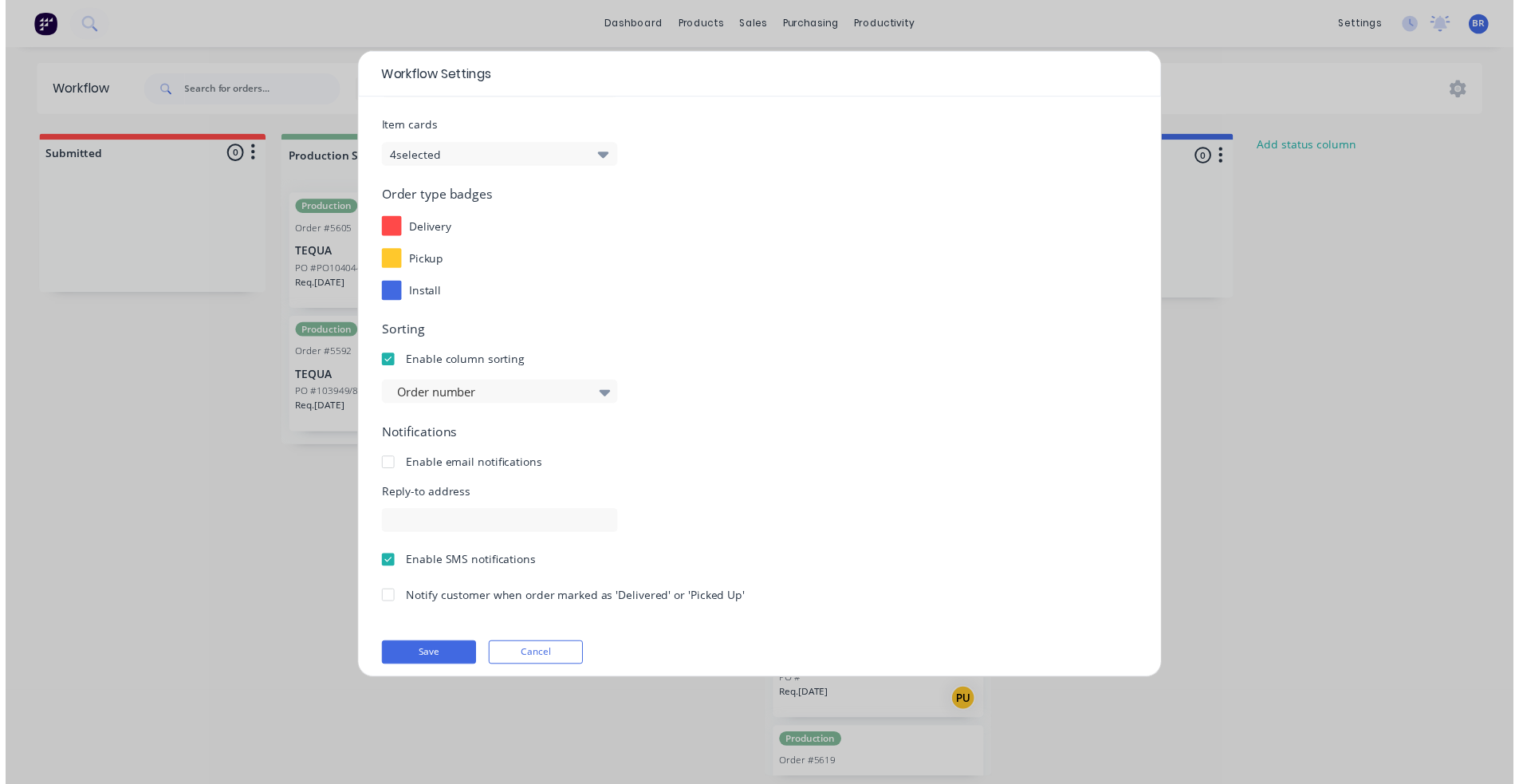
scroll to position [117, 0]
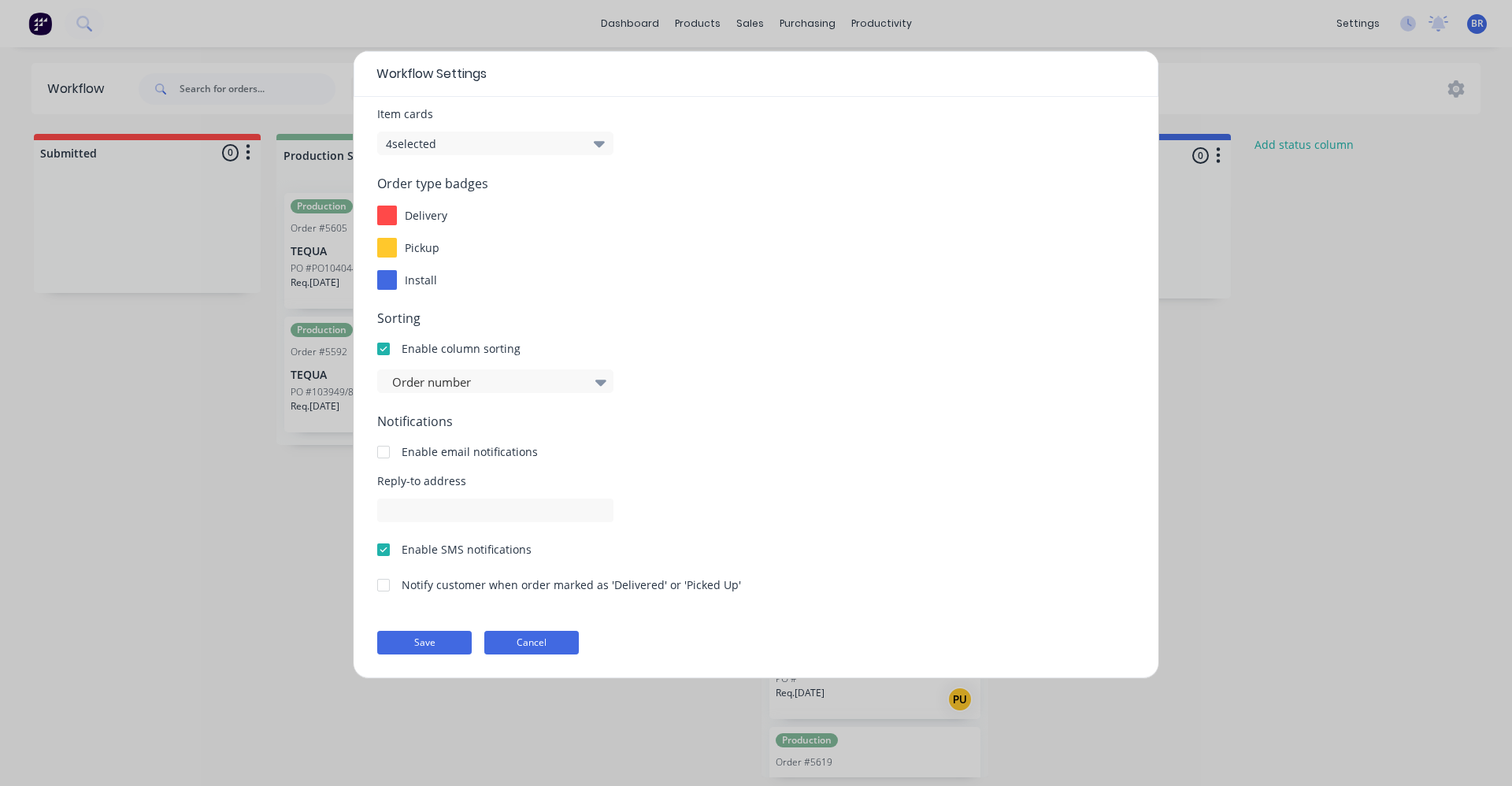
click at [530, 646] on button "Cancel" at bounding box center [531, 642] width 95 height 23
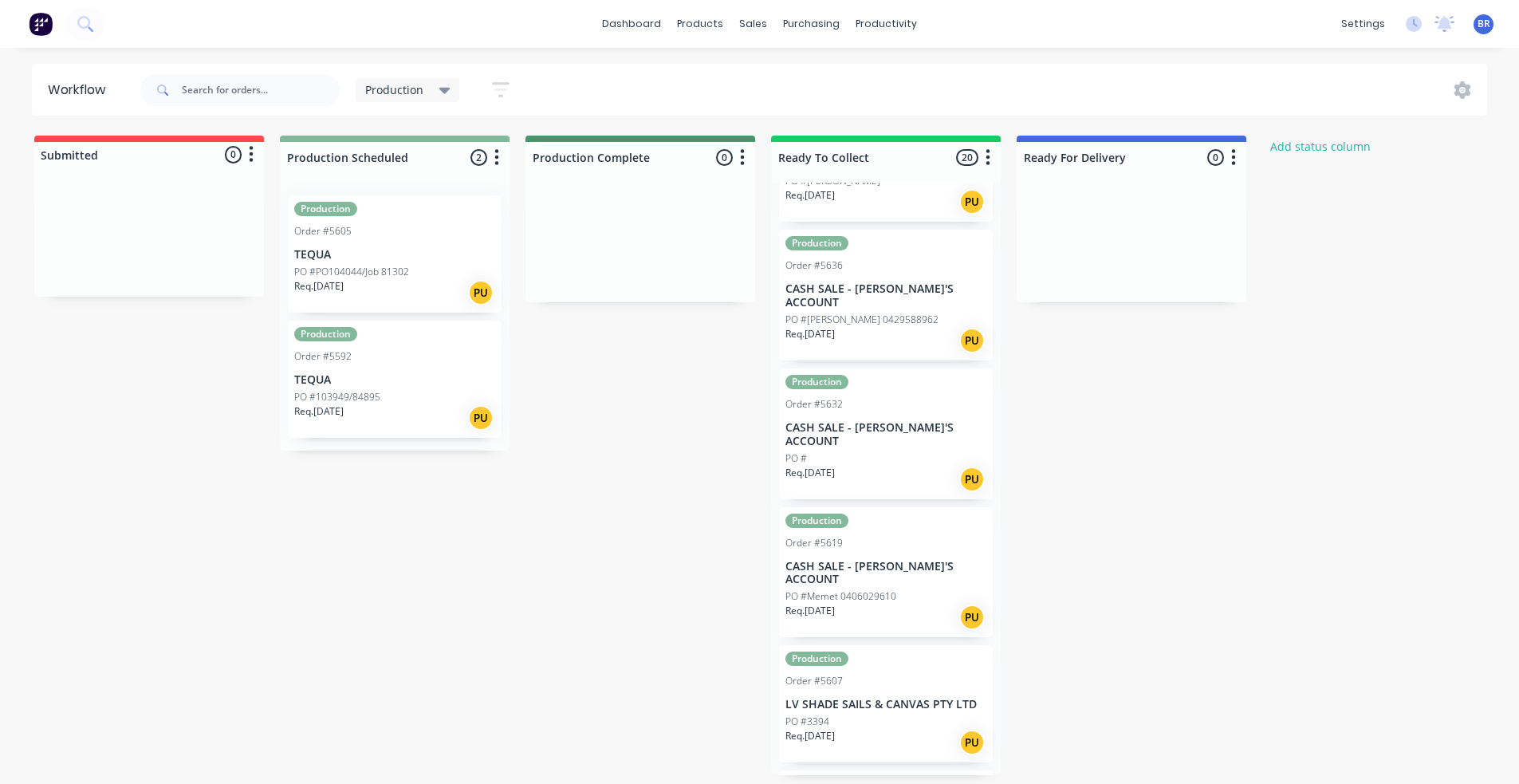
scroll to position [0, 0]
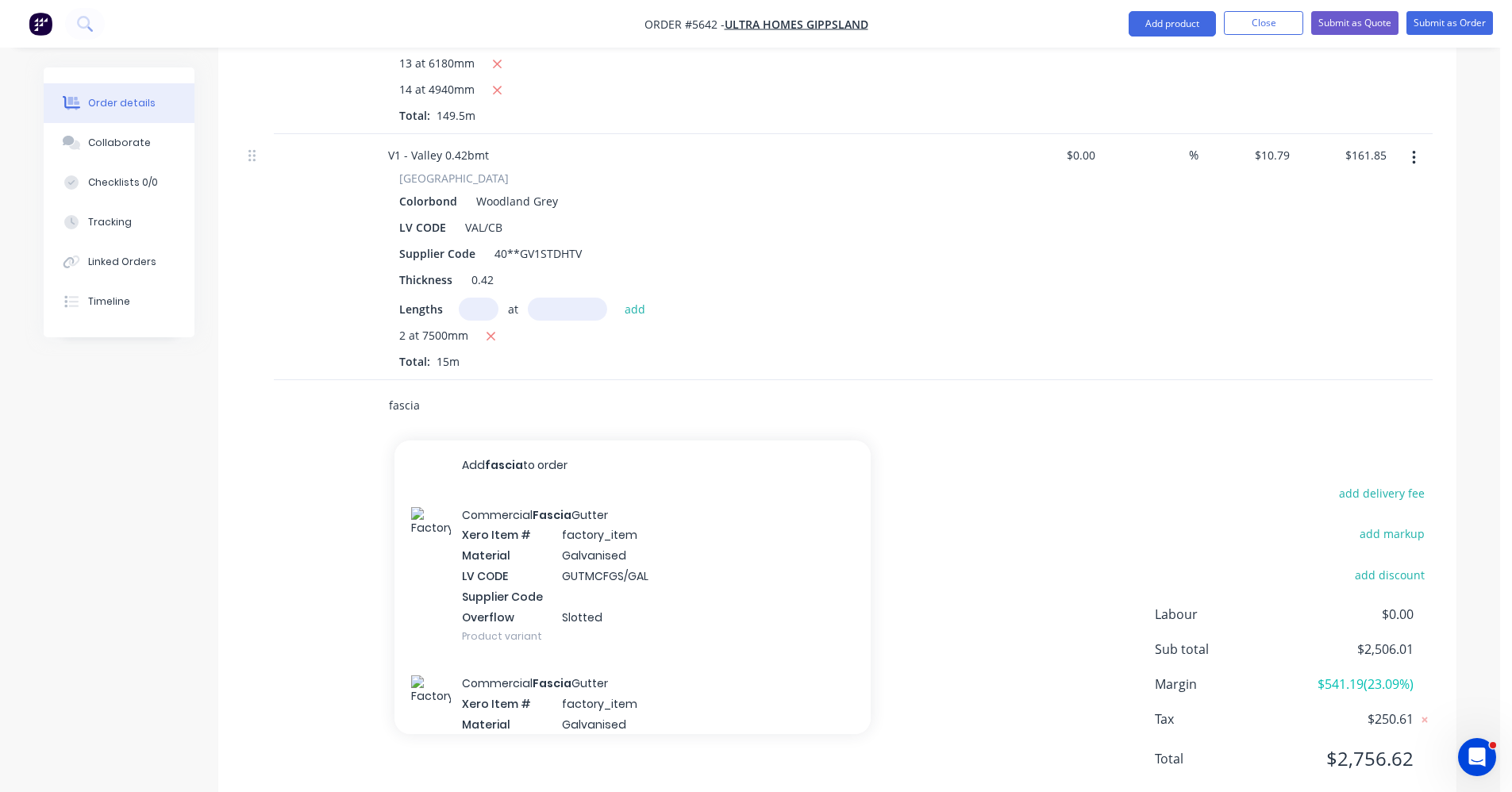
scroll to position [4443, 0]
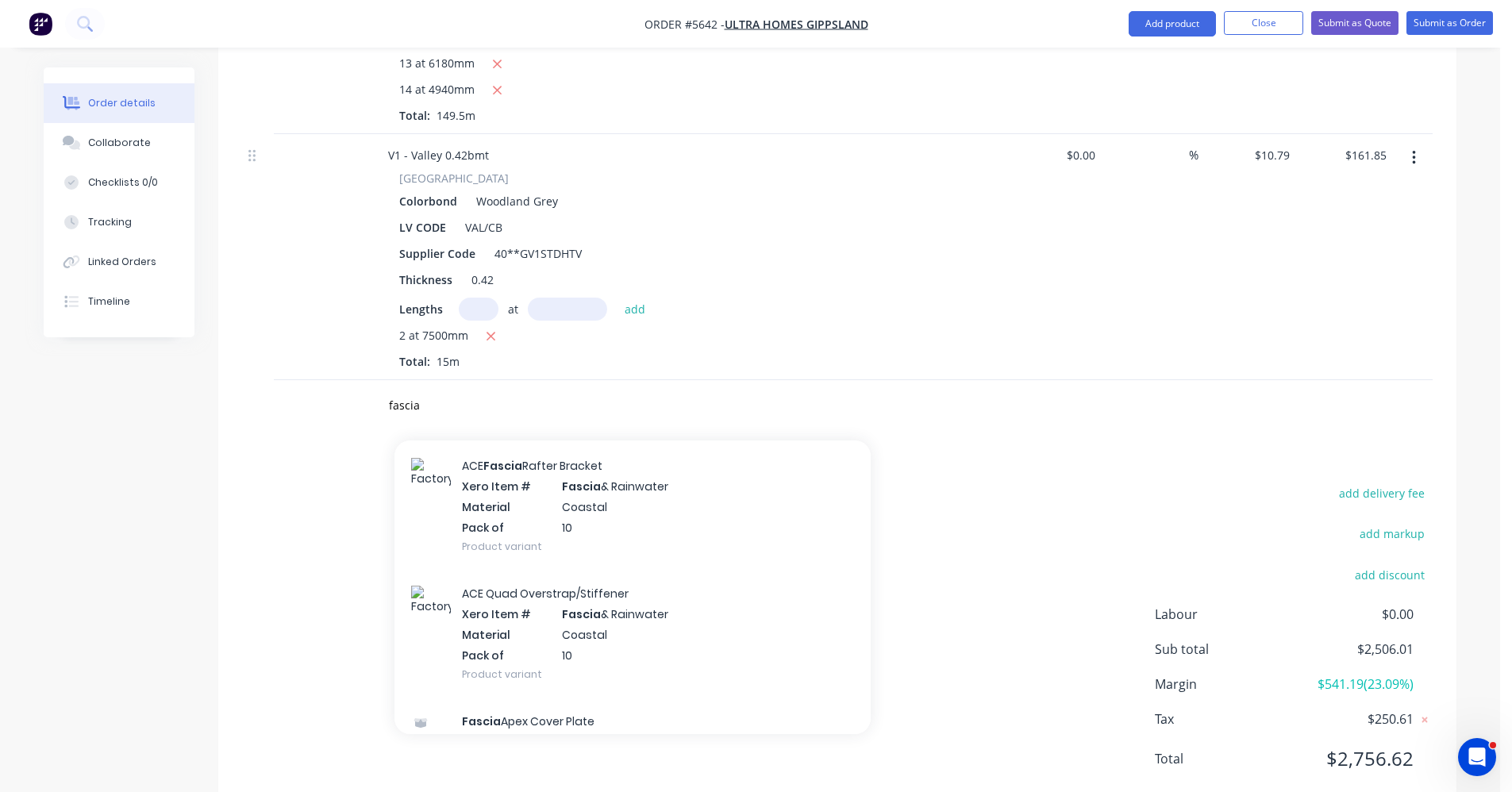
drag, startPoint x: 440, startPoint y: 362, endPoint x: 274, endPoint y: 354, distance: 166.2
click at [274, 380] on div "[MEDICAL_DATA] Add [MEDICAL_DATA] to order Commercial [MEDICAL_DATA] Gutter Xer…" at bounding box center [837, 405] width 1191 height 51
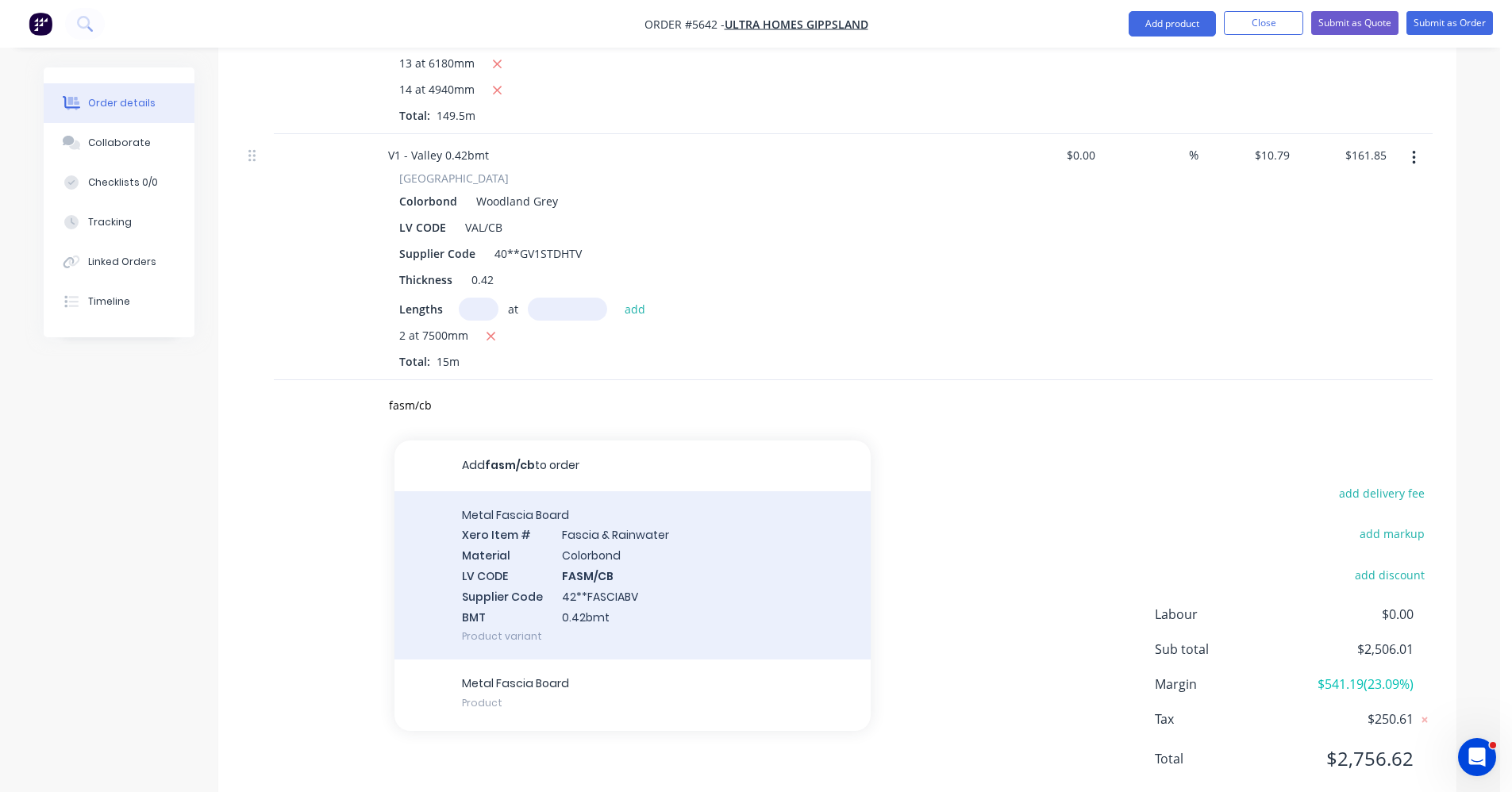
type input "fasm/cb"
click at [591, 519] on div "Metal Fascia Board Xero Item # Fascia & Rainwater Material Colorbond LV CODE FA…" at bounding box center [632, 576] width 476 height 169
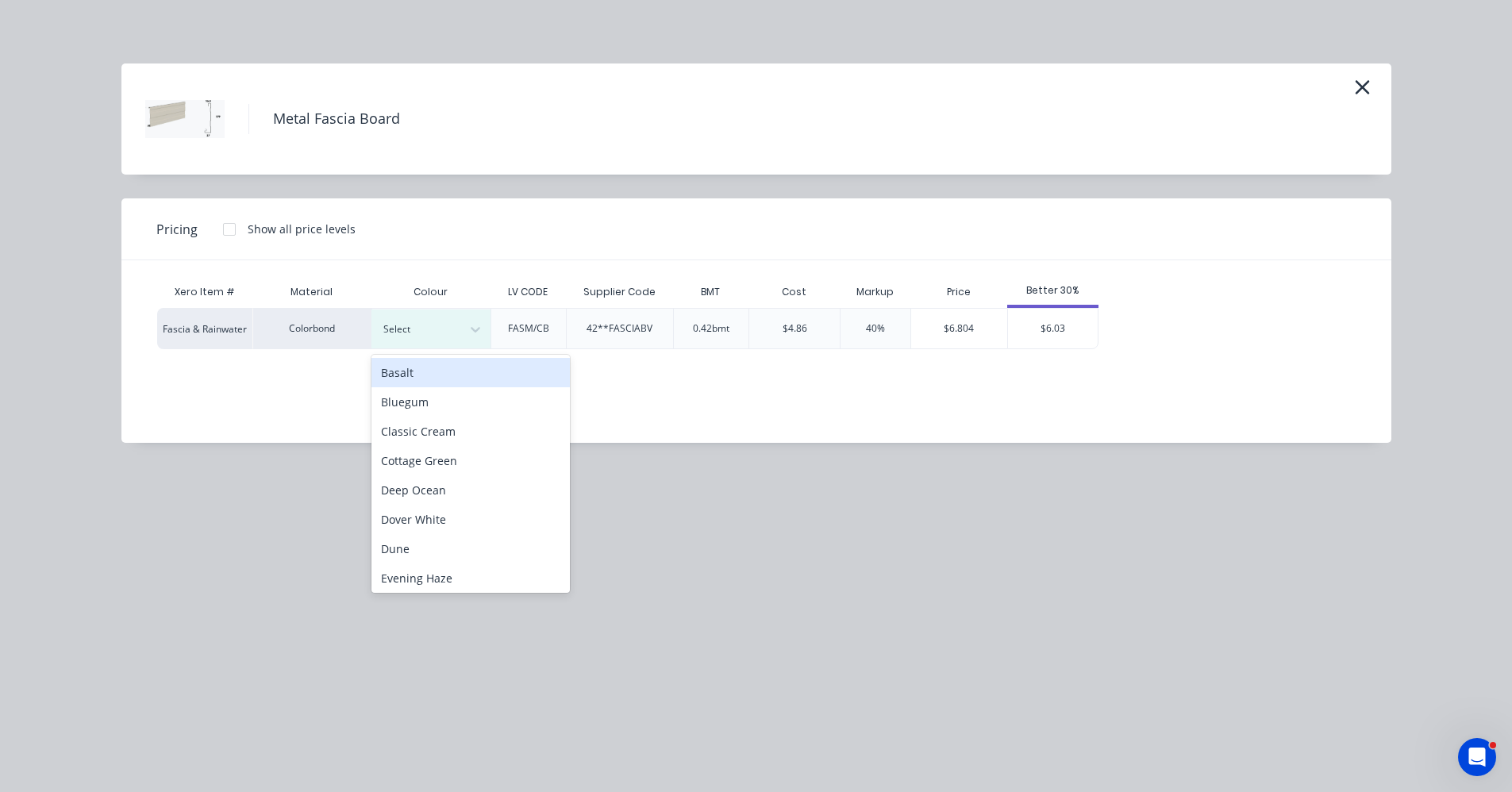
drag, startPoint x: 421, startPoint y: 329, endPoint x: 427, endPoint y: 415, distance: 86.2
click at [421, 330] on div at bounding box center [419, 328] width 71 height 17
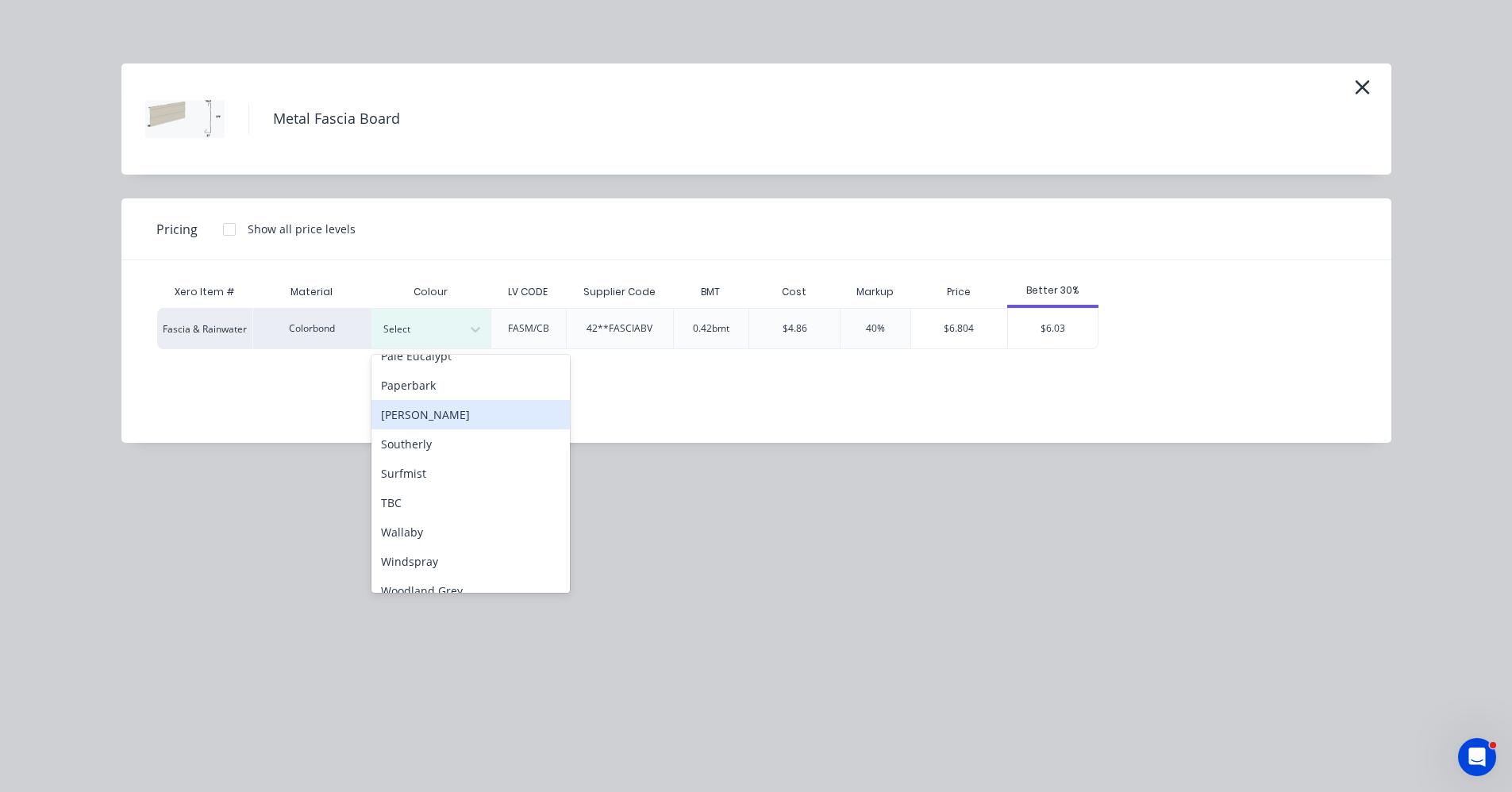
scroll to position [444, 0]
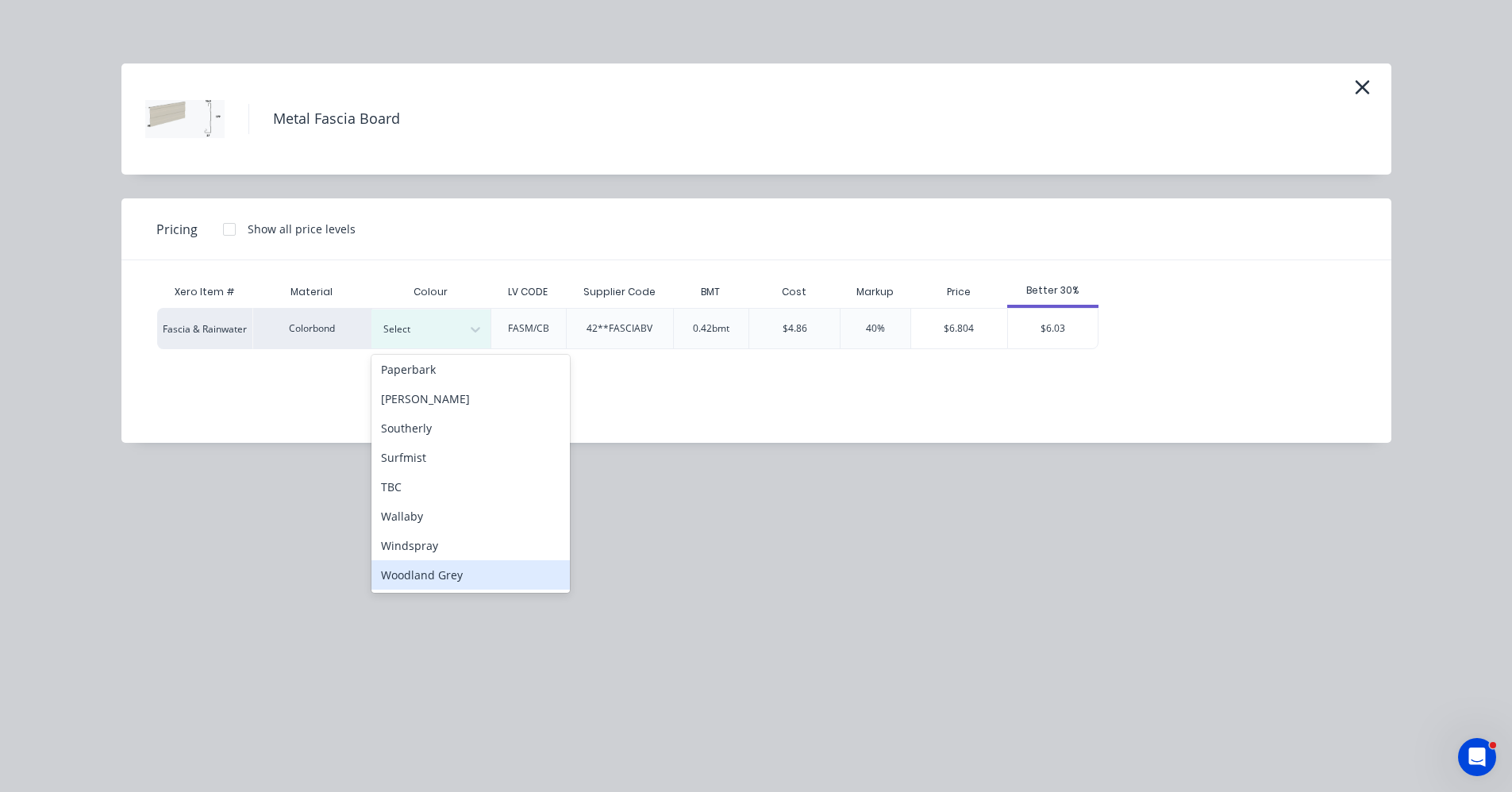
drag, startPoint x: 455, startPoint y: 579, endPoint x: 491, endPoint y: 572, distance: 36.7
click at [456, 579] on div "Woodland Grey" at bounding box center [471, 574] width 198 height 30
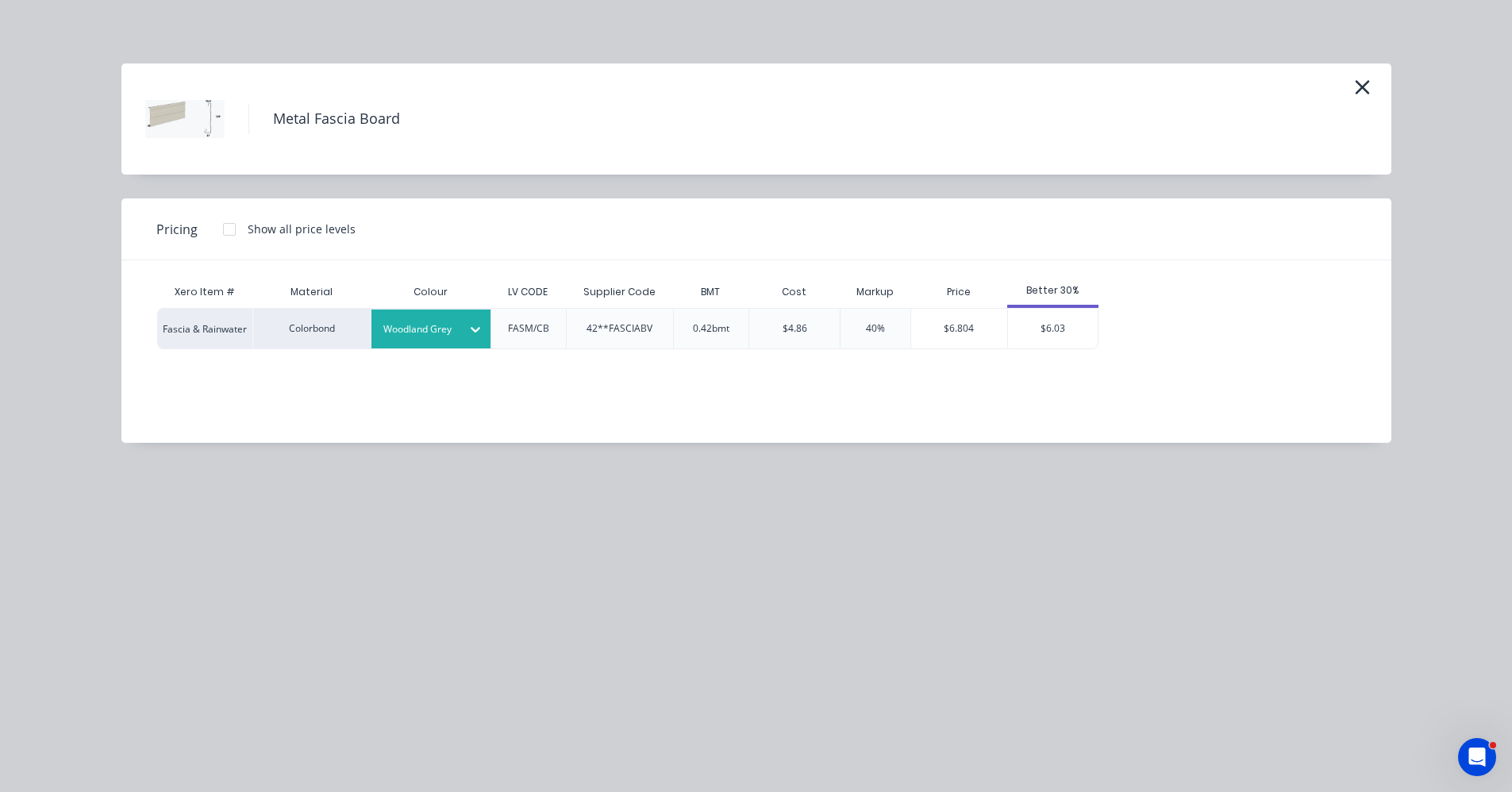
drag, startPoint x: 1069, startPoint y: 330, endPoint x: 1070, endPoint y: 341, distance: 11.0
click at [1069, 331] on div "$6.03" at bounding box center [1054, 328] width 90 height 40
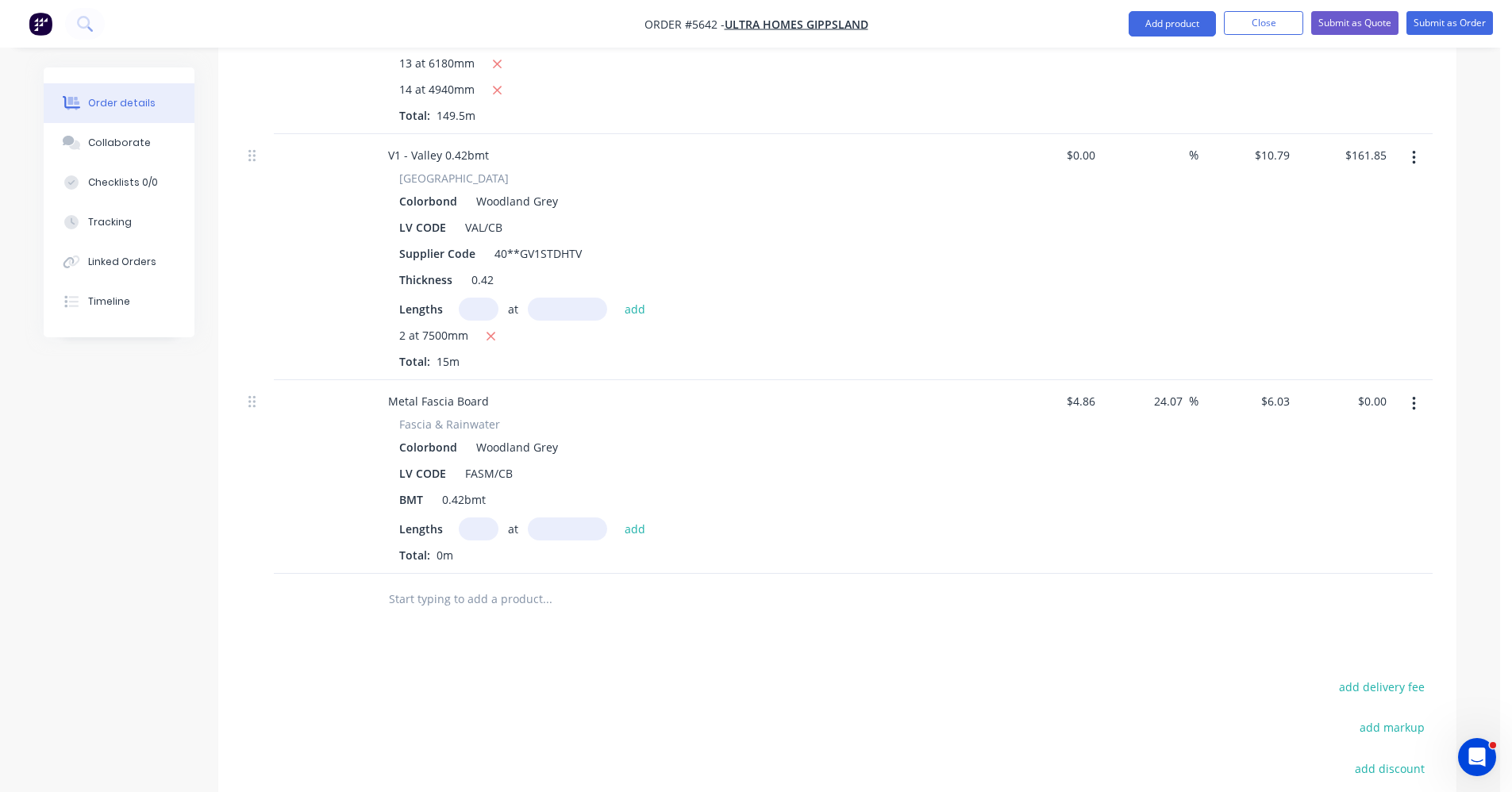
click at [476, 518] on input "text" at bounding box center [479, 529] width 40 height 23
type input "1"
type input "3300"
click at [617, 518] on button "add" at bounding box center [635, 528] width 37 height 22
type input "$19.90"
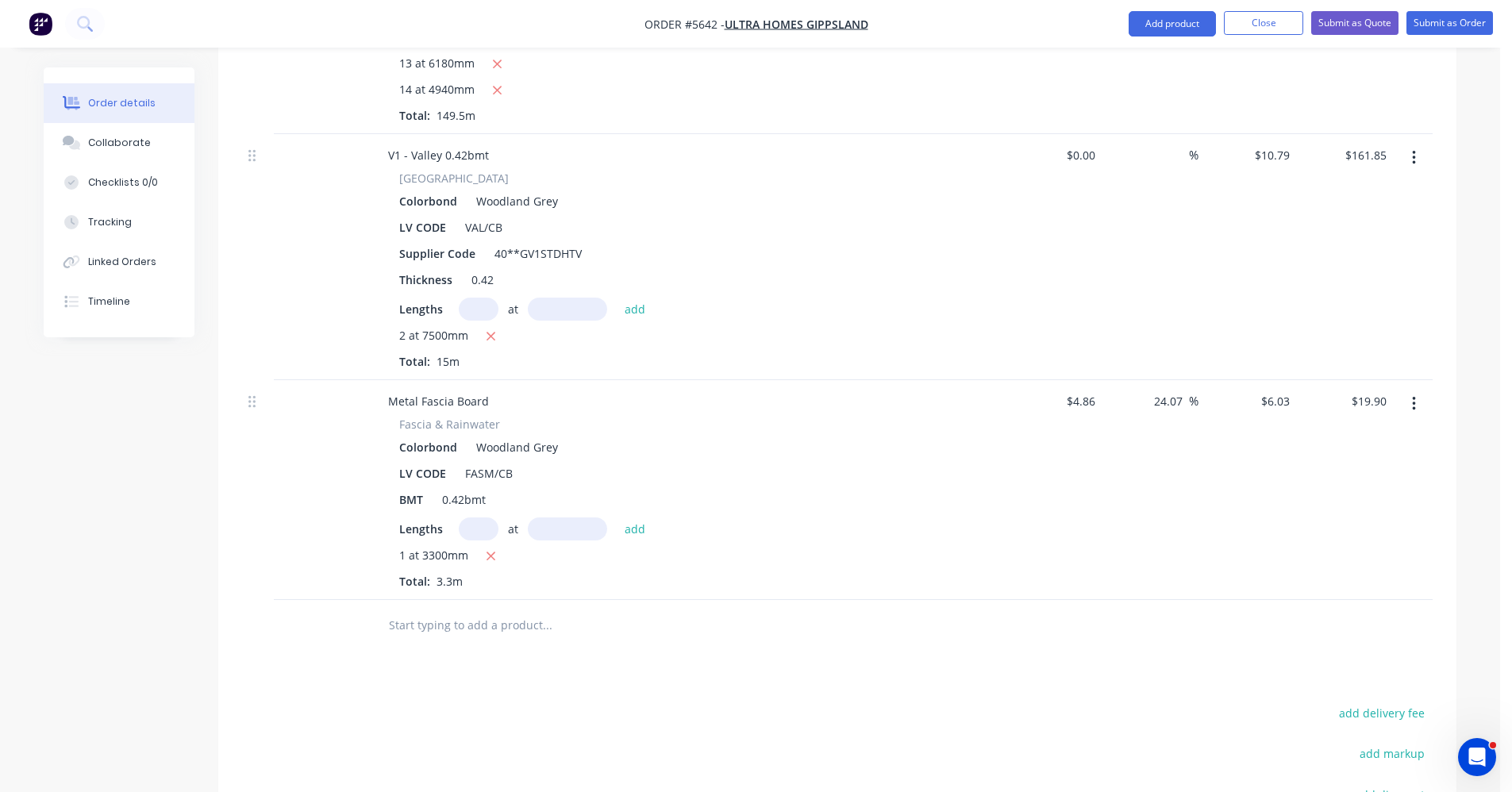
click at [428, 609] on input "text" at bounding box center [547, 625] width 318 height 32
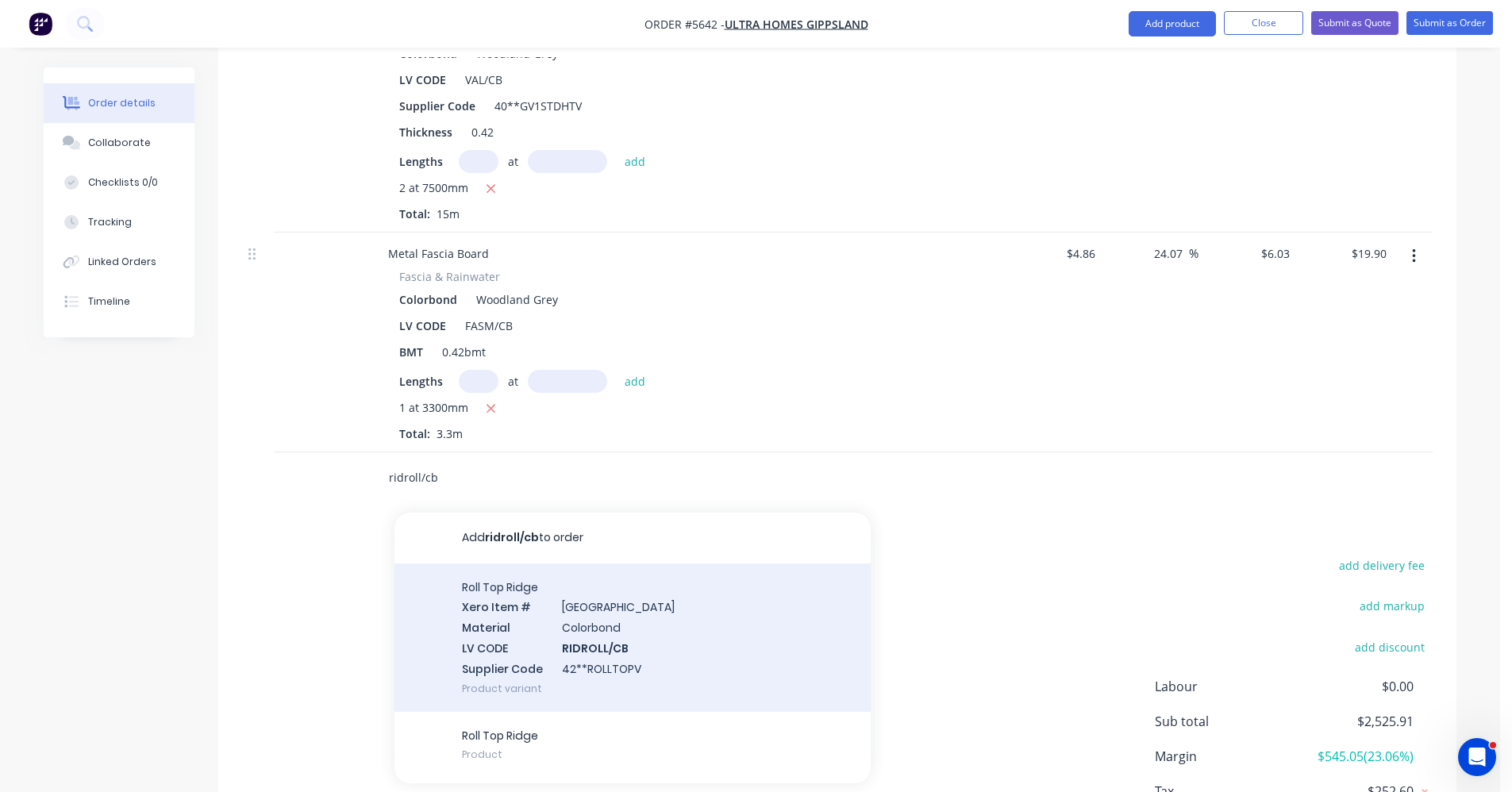
scroll to position [1109, 0]
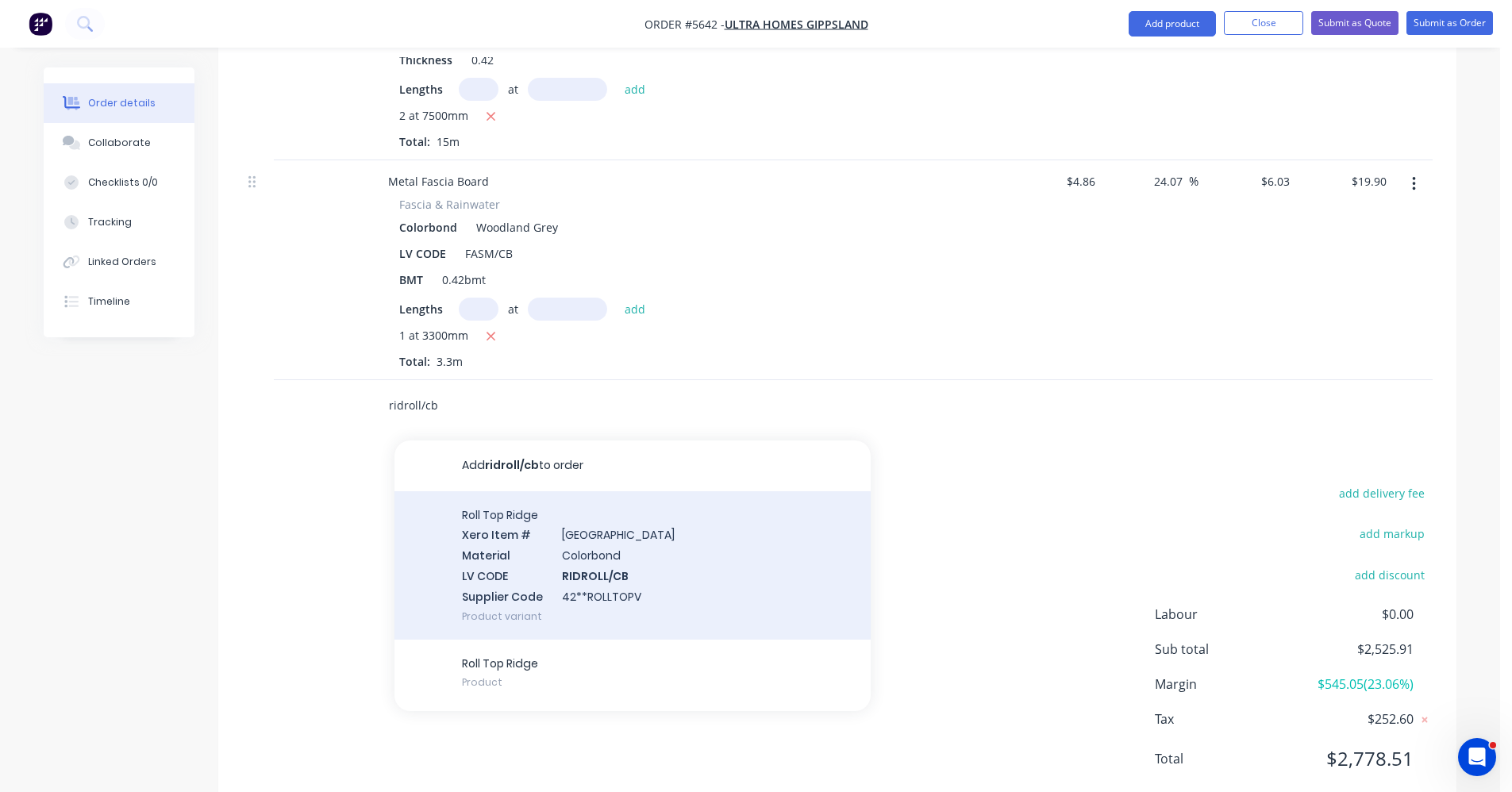
type input "ridroll/cb"
click at [585, 510] on div "Roll Top Ridge Xero Item # Ridge & Valley Material Colorbond LV CODE RIDROLL/CB…" at bounding box center [632, 565] width 476 height 148
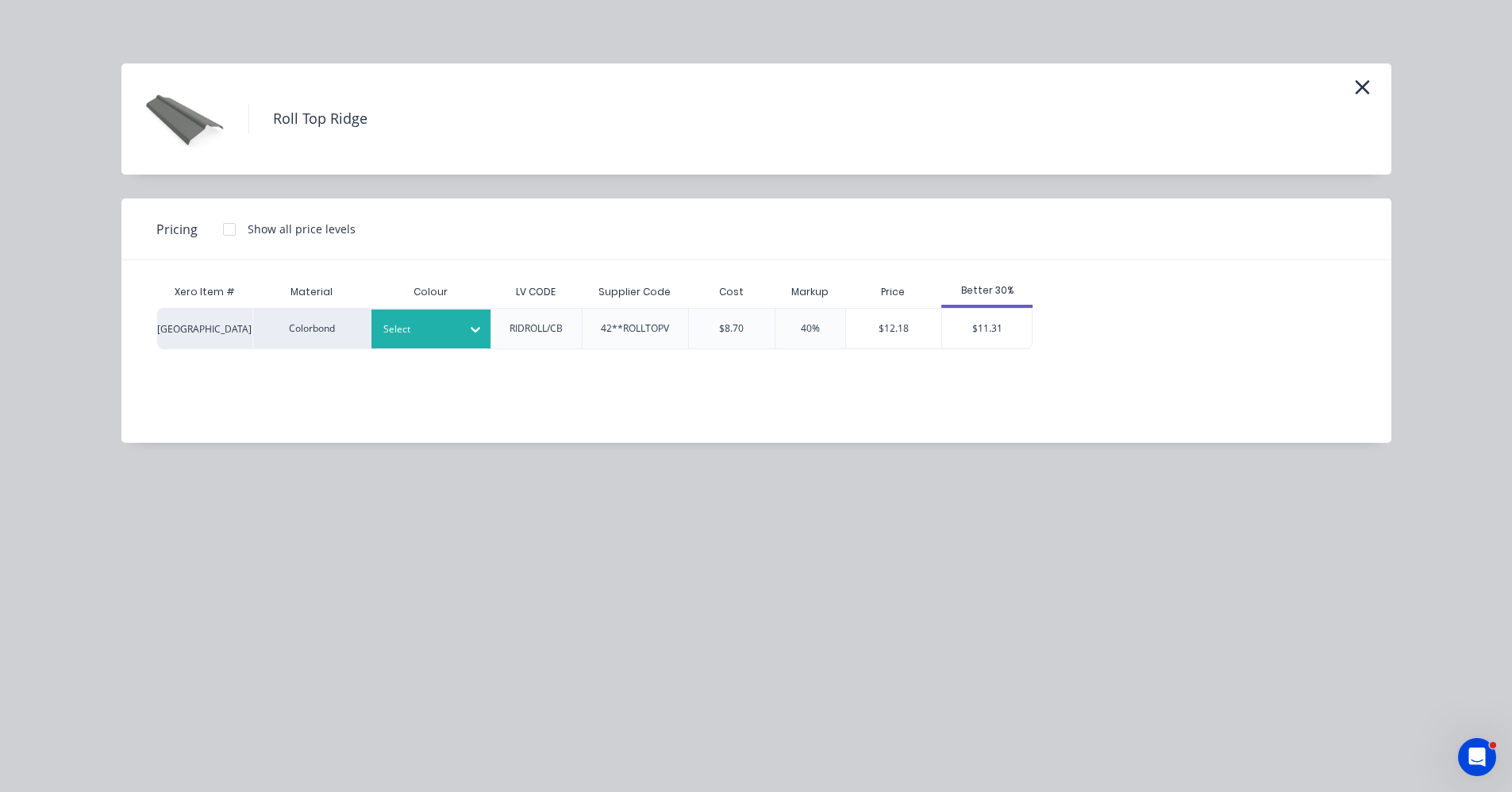
click at [432, 338] on div "Select" at bounding box center [416, 328] width 89 height 21
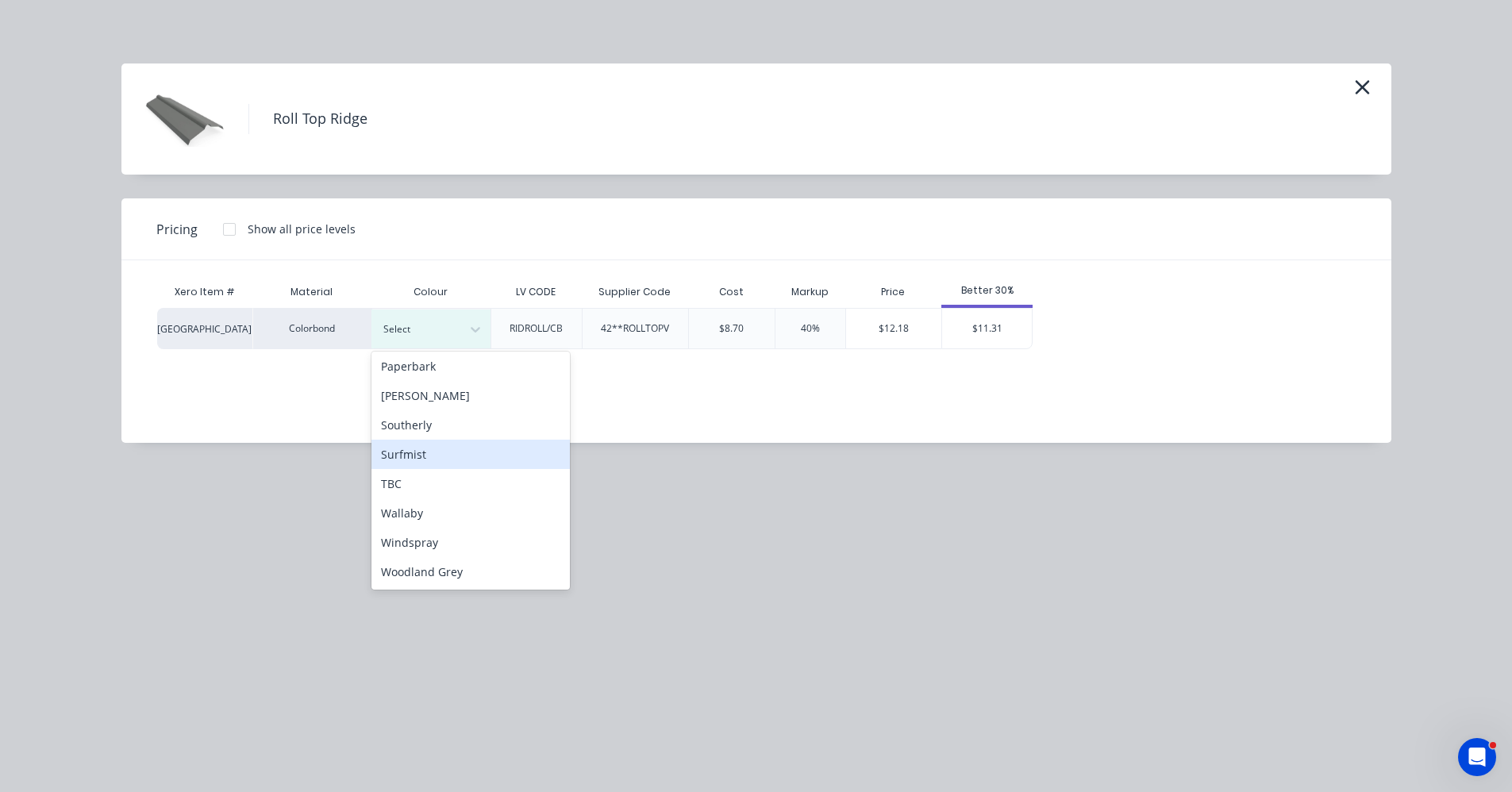
scroll to position [1131, 0]
click at [461, 578] on div "Woodland Grey" at bounding box center [471, 574] width 198 height 30
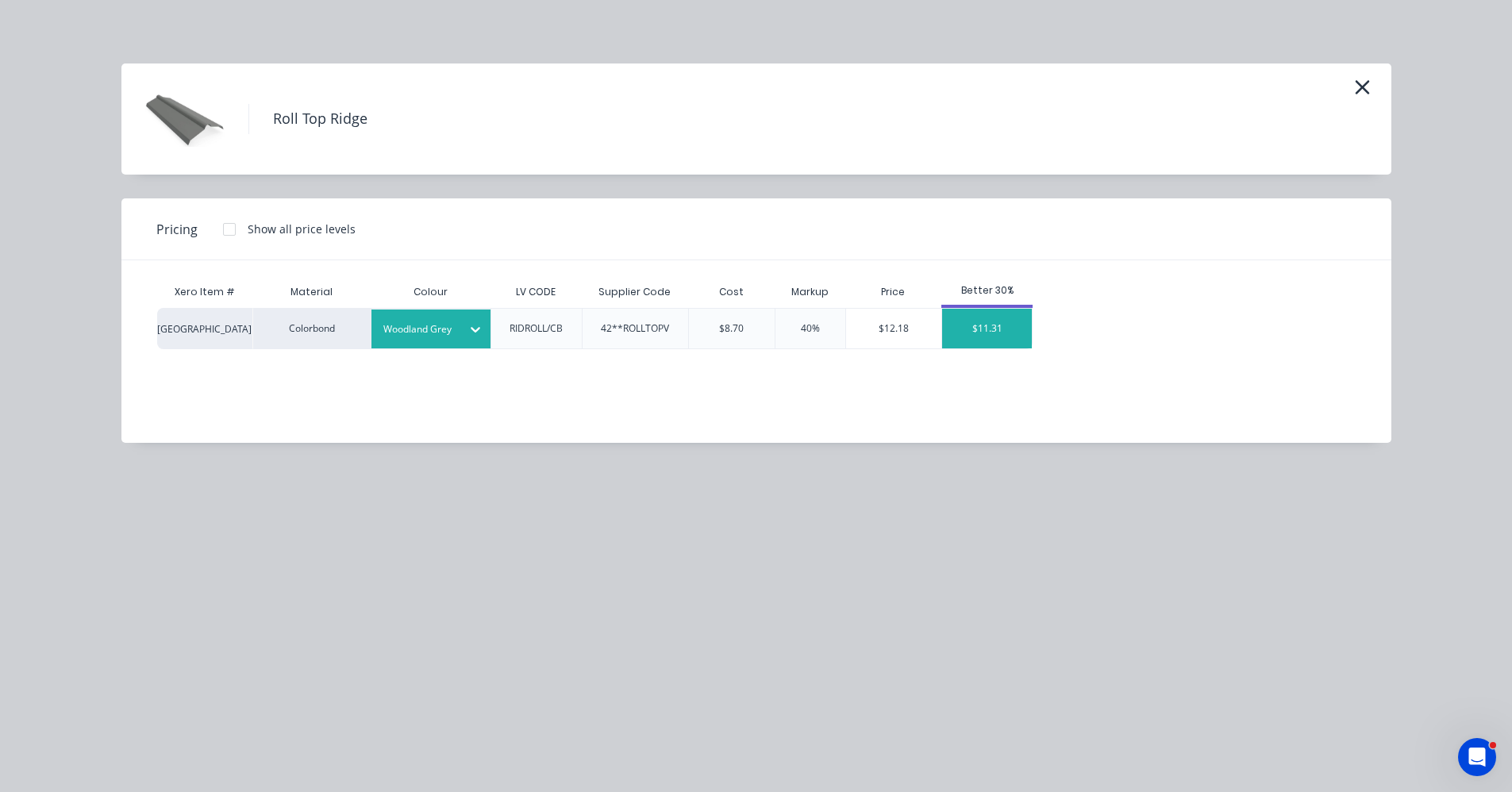
click at [964, 324] on div "$11.31" at bounding box center [987, 328] width 90 height 40
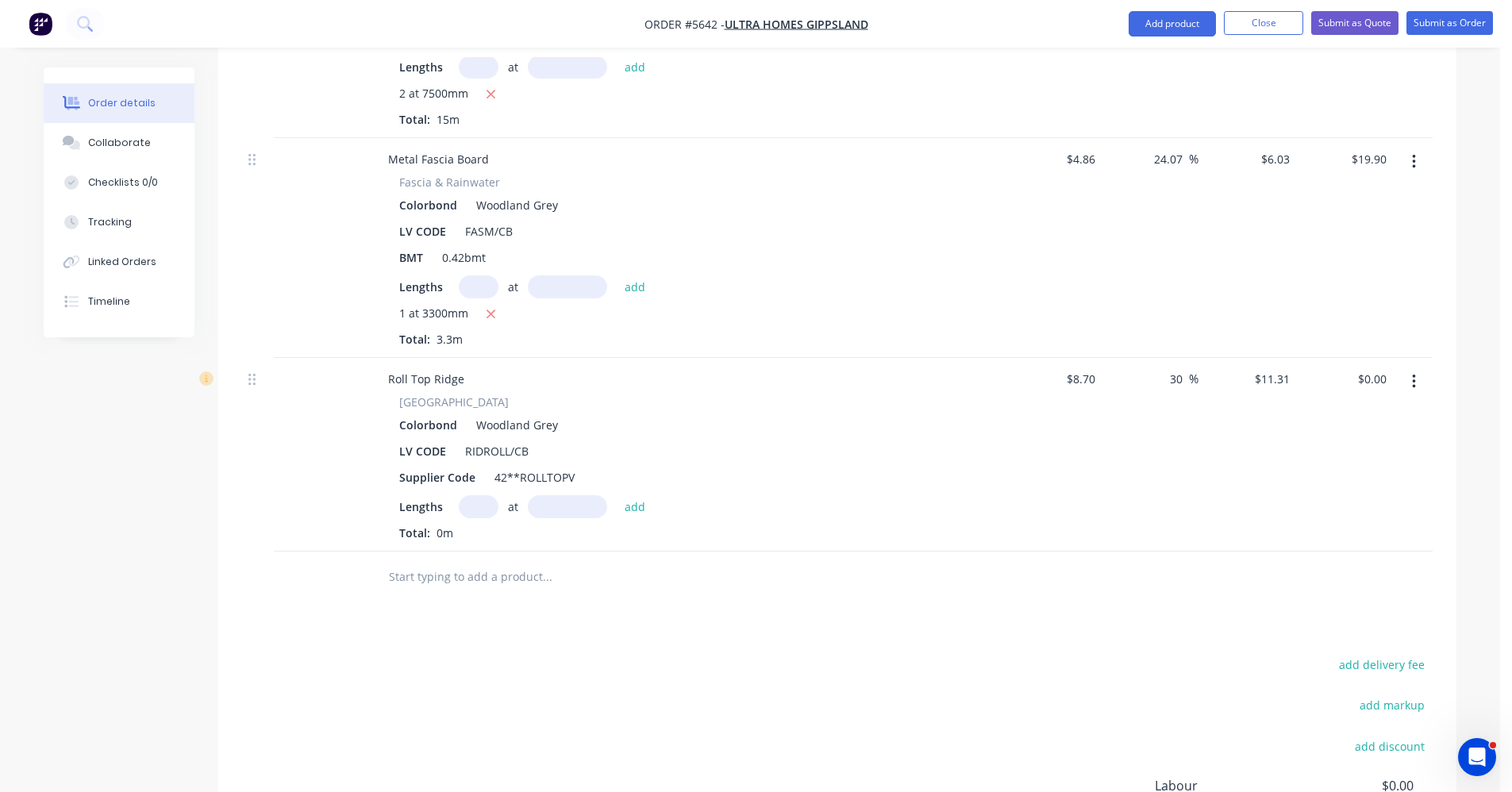
click at [486, 448] on div "Ridge & Valley Colorbond Woodland Grey LV CODE RIDROLL/CB Supplier Code 42**ROL…" at bounding box center [686, 467] width 622 height 148
click at [479, 495] on input "text" at bounding box center [479, 507] width 40 height 23
type input "2"
type input "5500"
click at [617, 495] on button "add" at bounding box center [635, 506] width 37 height 22
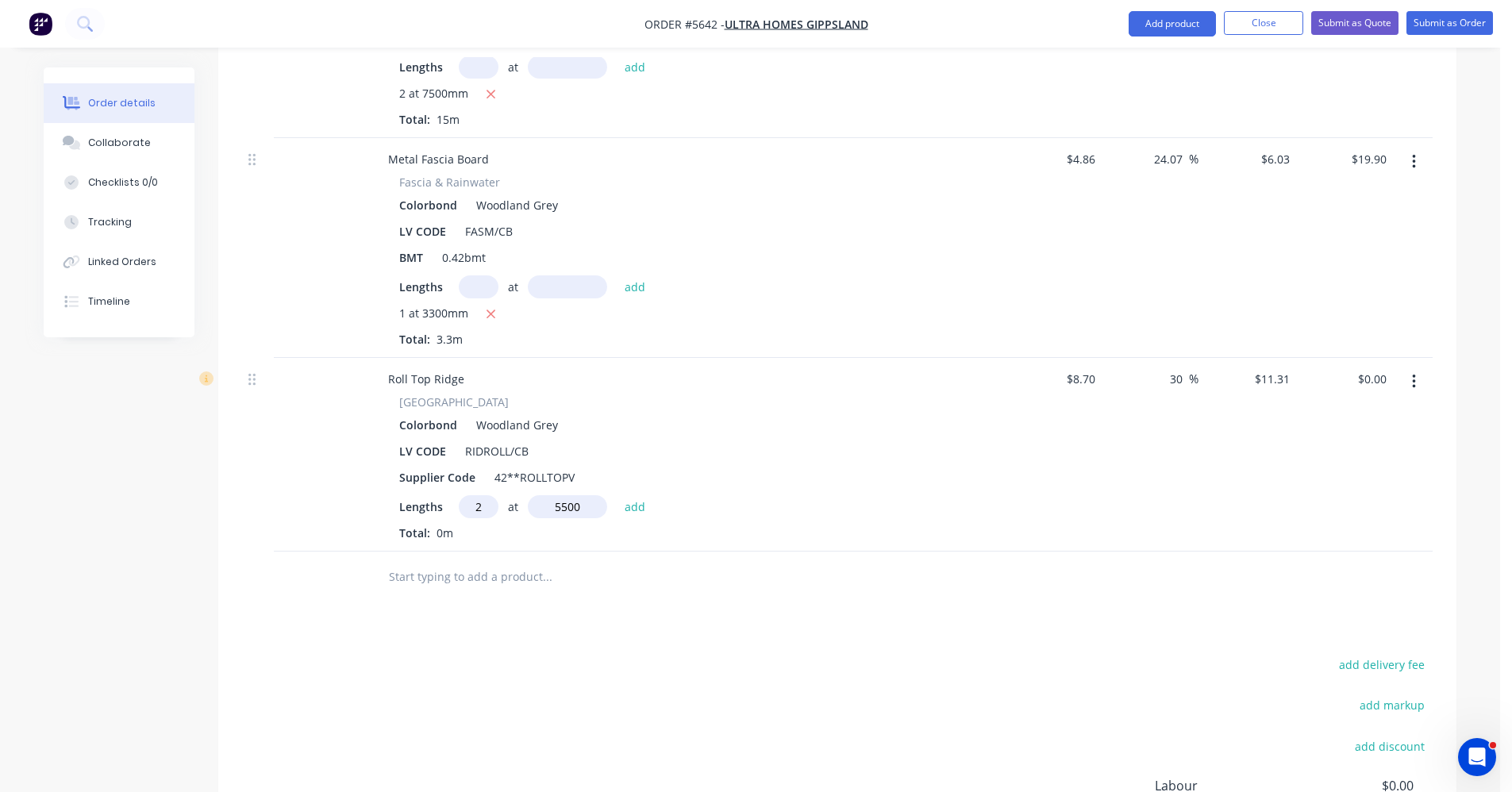
type input "$124.41"
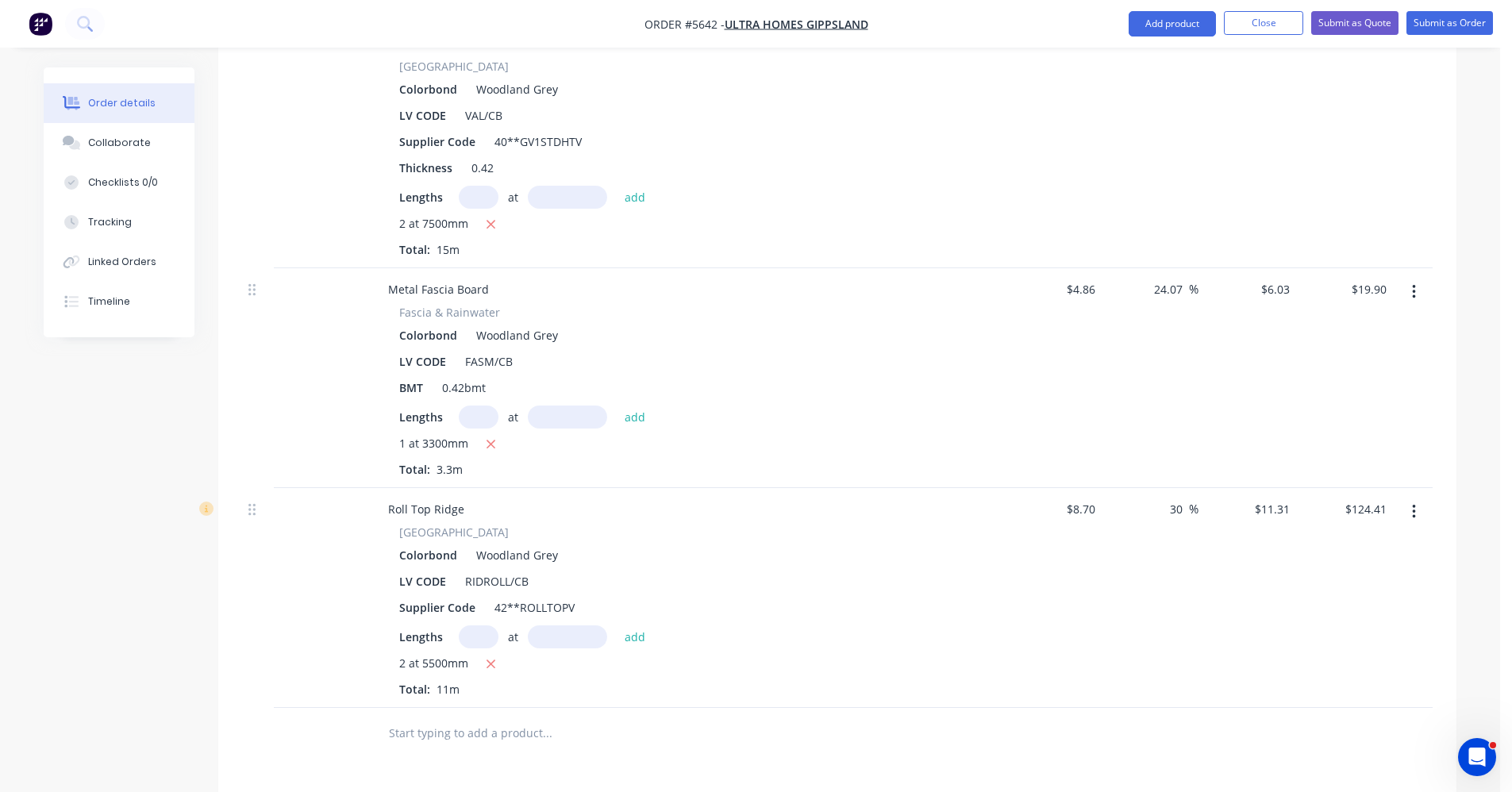
scroll to position [973, 0]
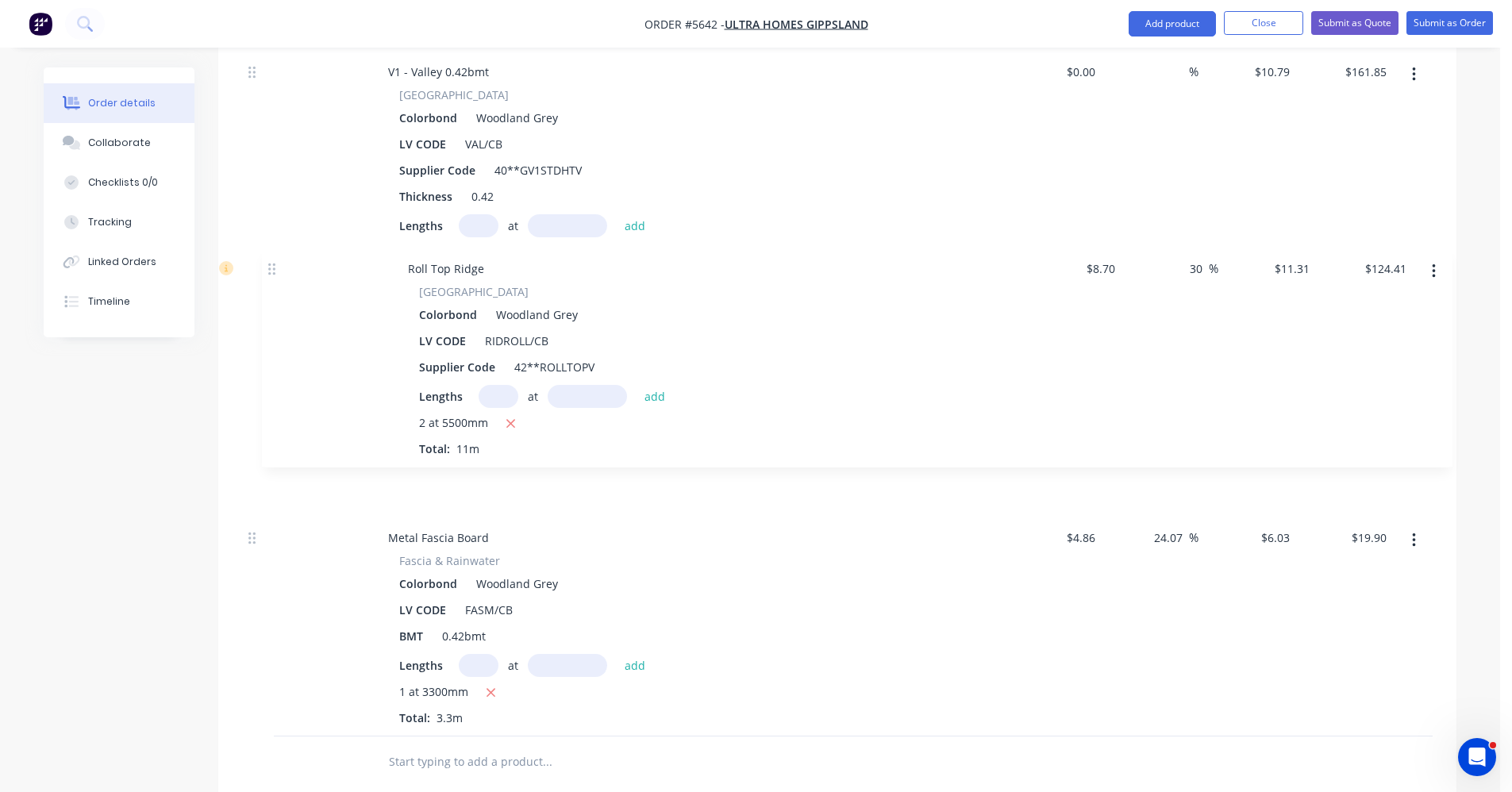
drag, startPoint x: 254, startPoint y: 499, endPoint x: 275, endPoint y: 265, distance: 234.9
click at [275, 265] on div "Corrugated 762 Sheet Sheeting Colorbond Woodland Grey LV CODE COR42/CB BMT 0.42…" at bounding box center [837, 257] width 1191 height 958
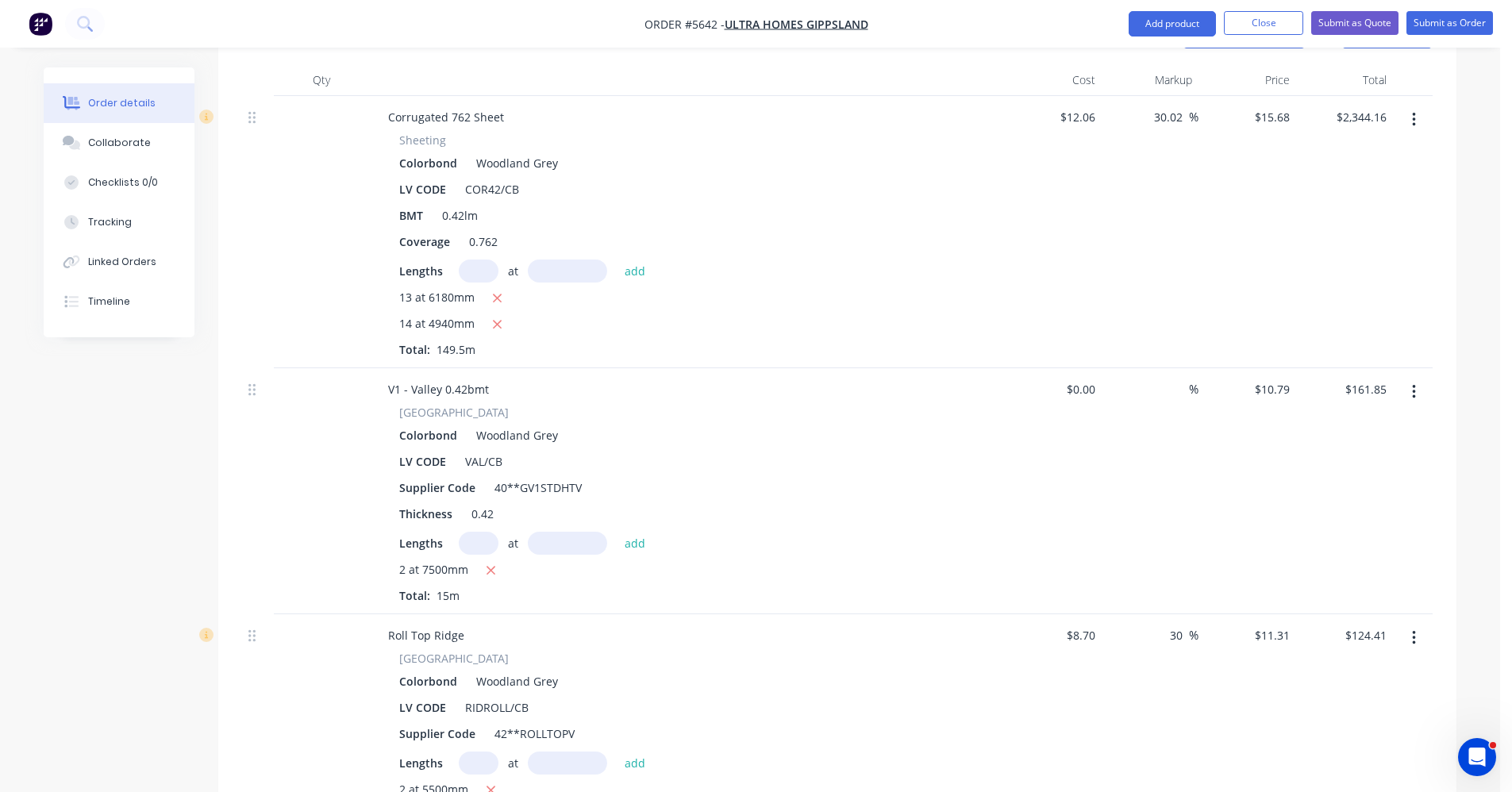
scroll to position [666, 0]
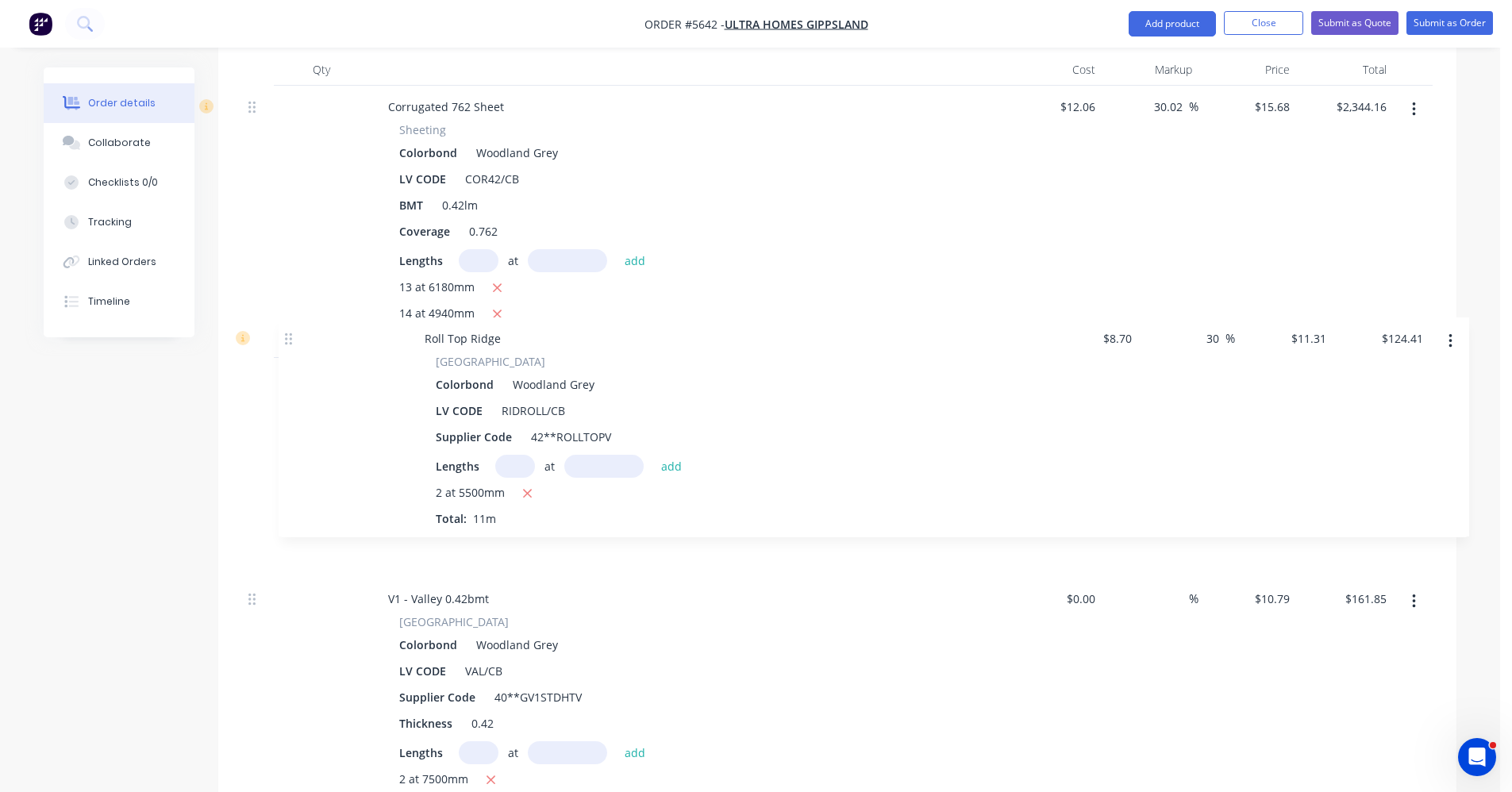
drag, startPoint x: 258, startPoint y: 590, endPoint x: 295, endPoint y: 332, distance: 260.6
click at [295, 332] on div "Corrugated 762 Sheet Sheeting Colorbond Woodland Grey LV CODE COR42/CB BMT 0.42…" at bounding box center [837, 564] width 1191 height 958
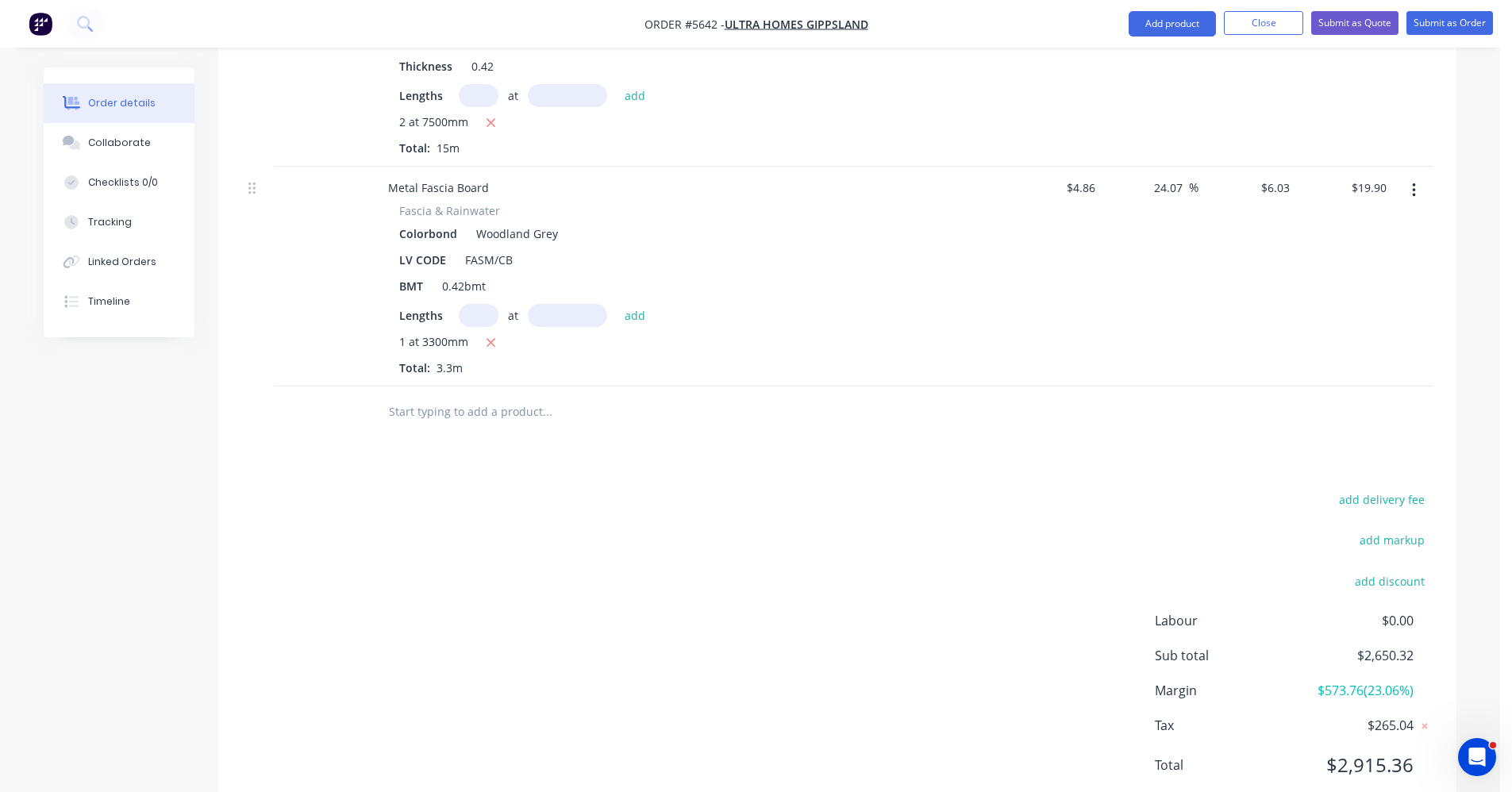
scroll to position [1329, 0]
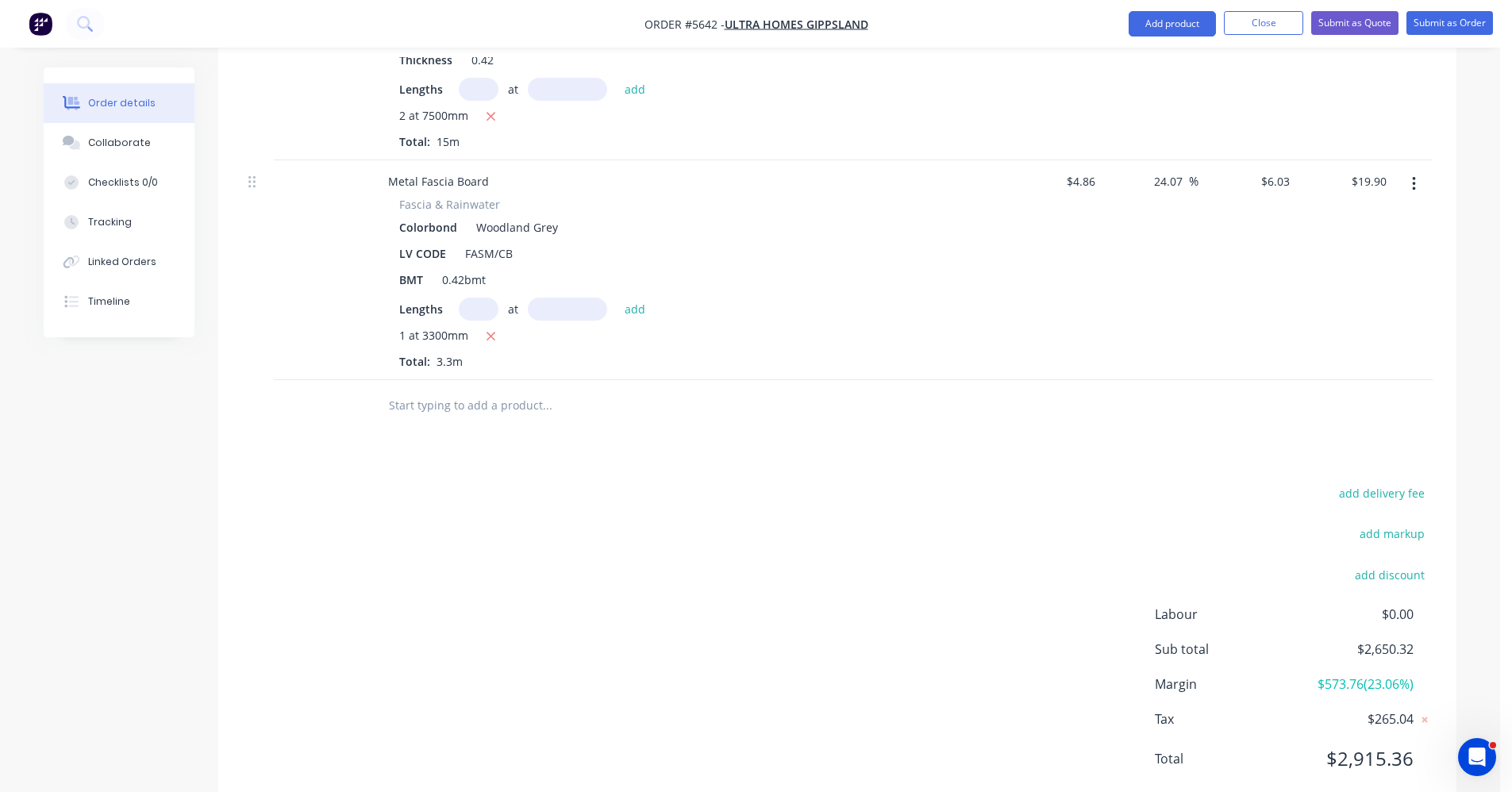
click at [456, 390] on input "text" at bounding box center [547, 405] width 318 height 32
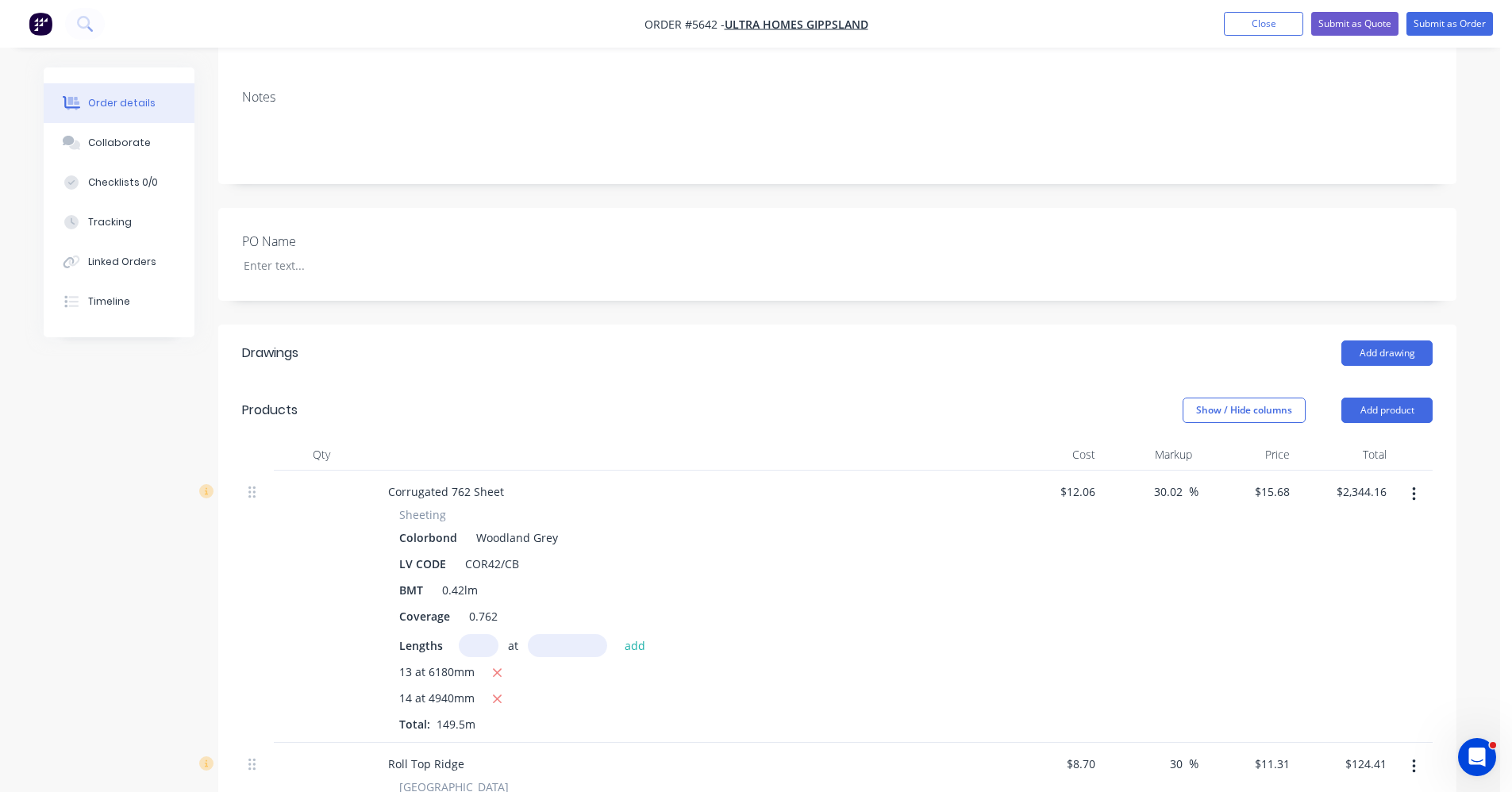
scroll to position [0, 0]
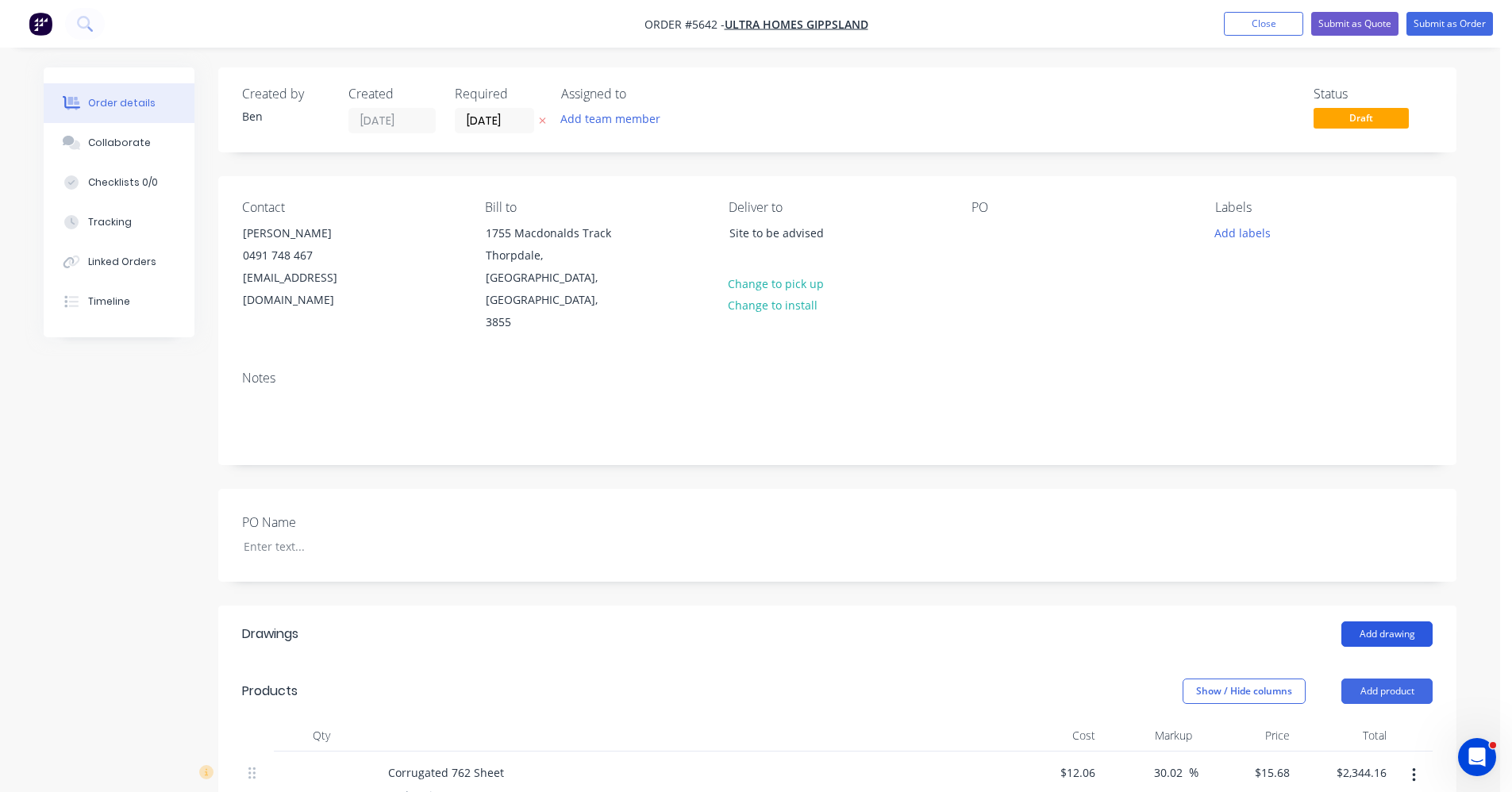
click at [1396, 621] on button "Add drawing" at bounding box center [1387, 634] width 91 height 25
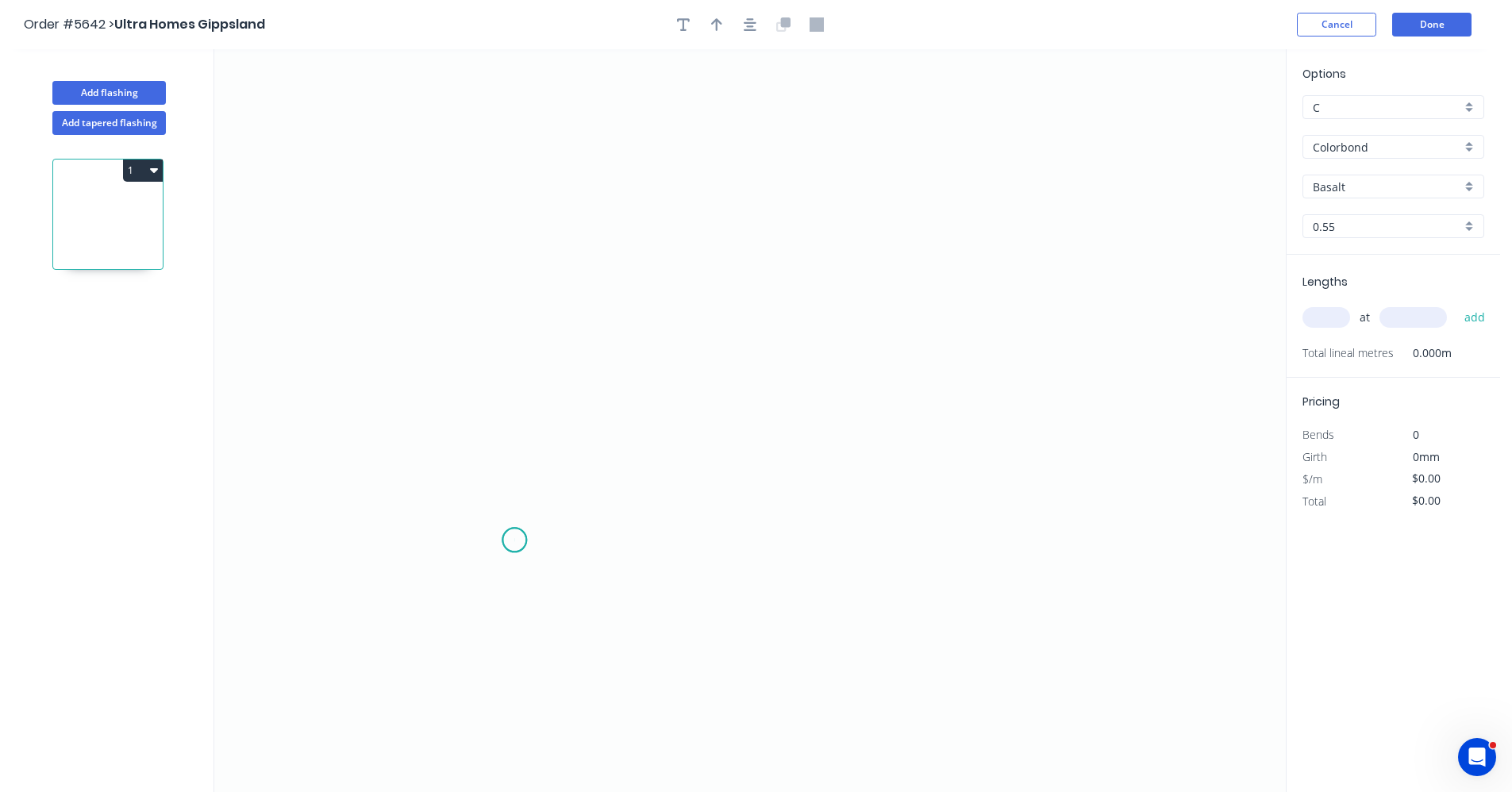
drag, startPoint x: 514, startPoint y: 540, endPoint x: 542, endPoint y: 385, distance: 157.5
click at [518, 529] on icon "0" at bounding box center [750, 420] width 1072 height 742
drag, startPoint x: 528, startPoint y: 304, endPoint x: 707, endPoint y: 319, distance: 179.6
click at [529, 303] on icon "0" at bounding box center [750, 420] width 1072 height 742
click at [955, 305] on icon "0 ?" at bounding box center [750, 420] width 1072 height 742
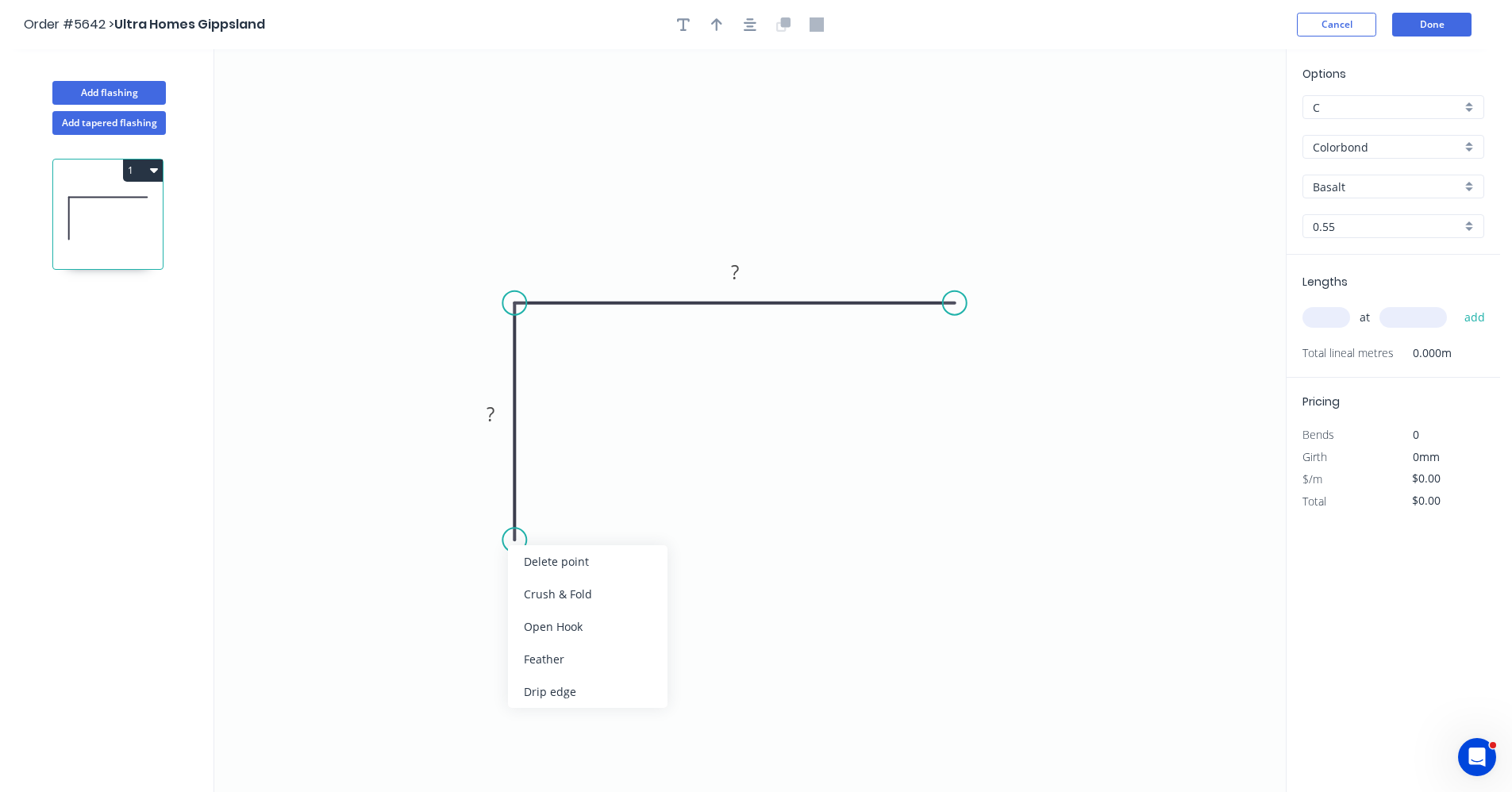
click at [573, 688] on div "Drip edge" at bounding box center [587, 691] width 159 height 32
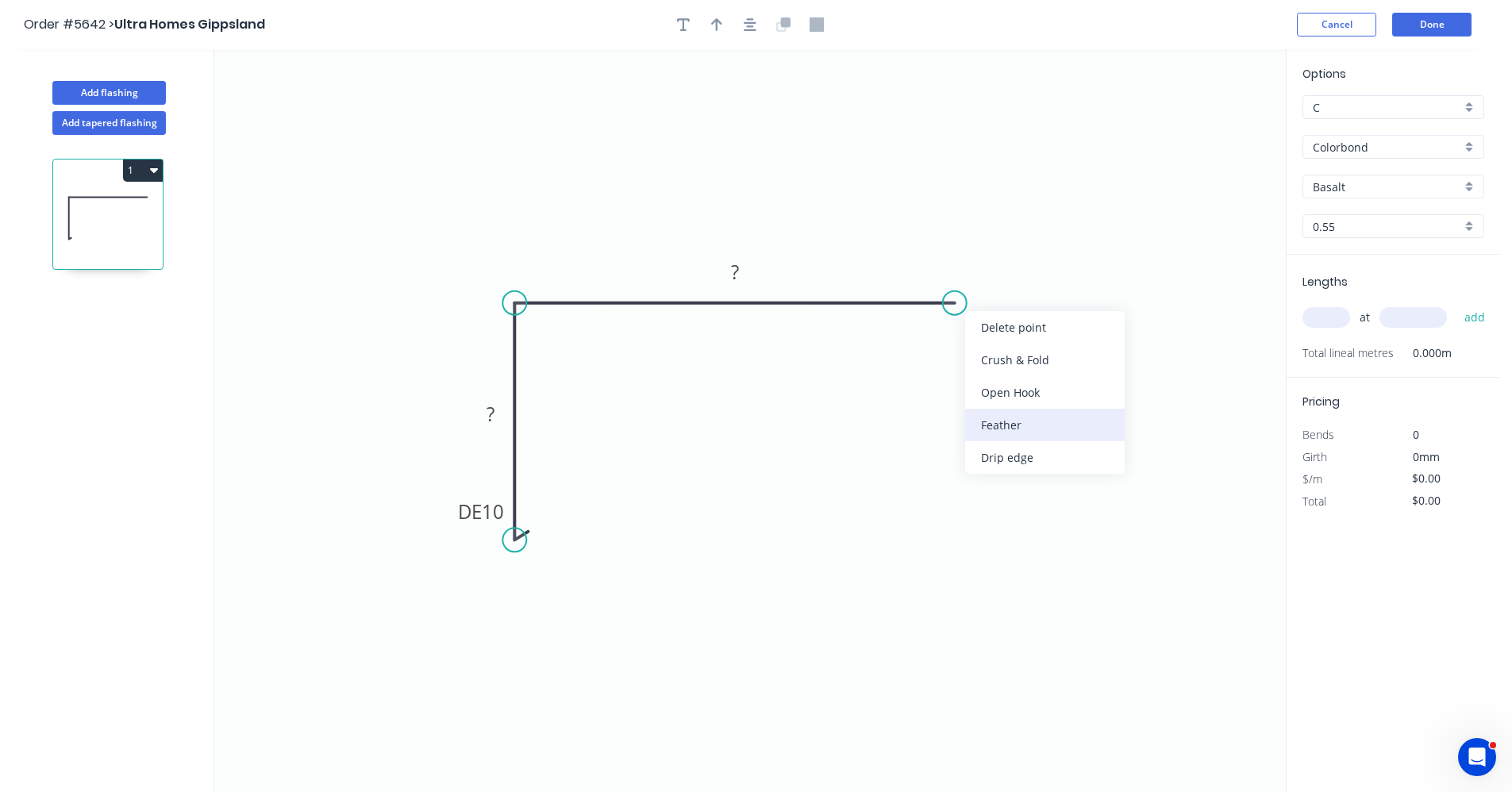
click at [1011, 419] on div "Feather" at bounding box center [1045, 425] width 159 height 32
click at [505, 410] on rect at bounding box center [490, 415] width 32 height 22
type input "$13.71"
drag, startPoint x: 1468, startPoint y: 179, endPoint x: 1474, endPoint y: 199, distance: 20.9
click at [1470, 183] on div "Basalt" at bounding box center [1394, 186] width 182 height 23
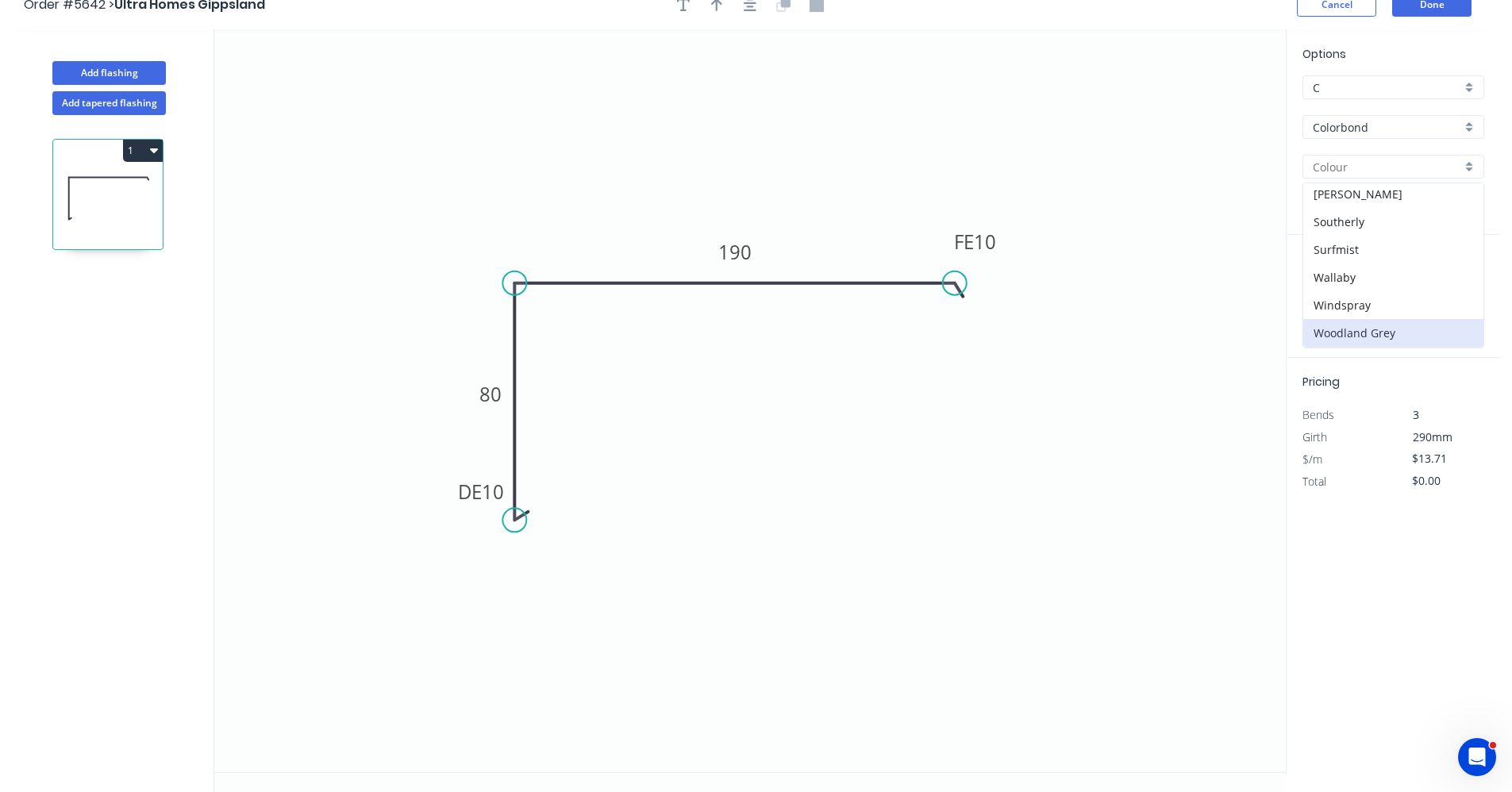
scroll to position [30, 0]
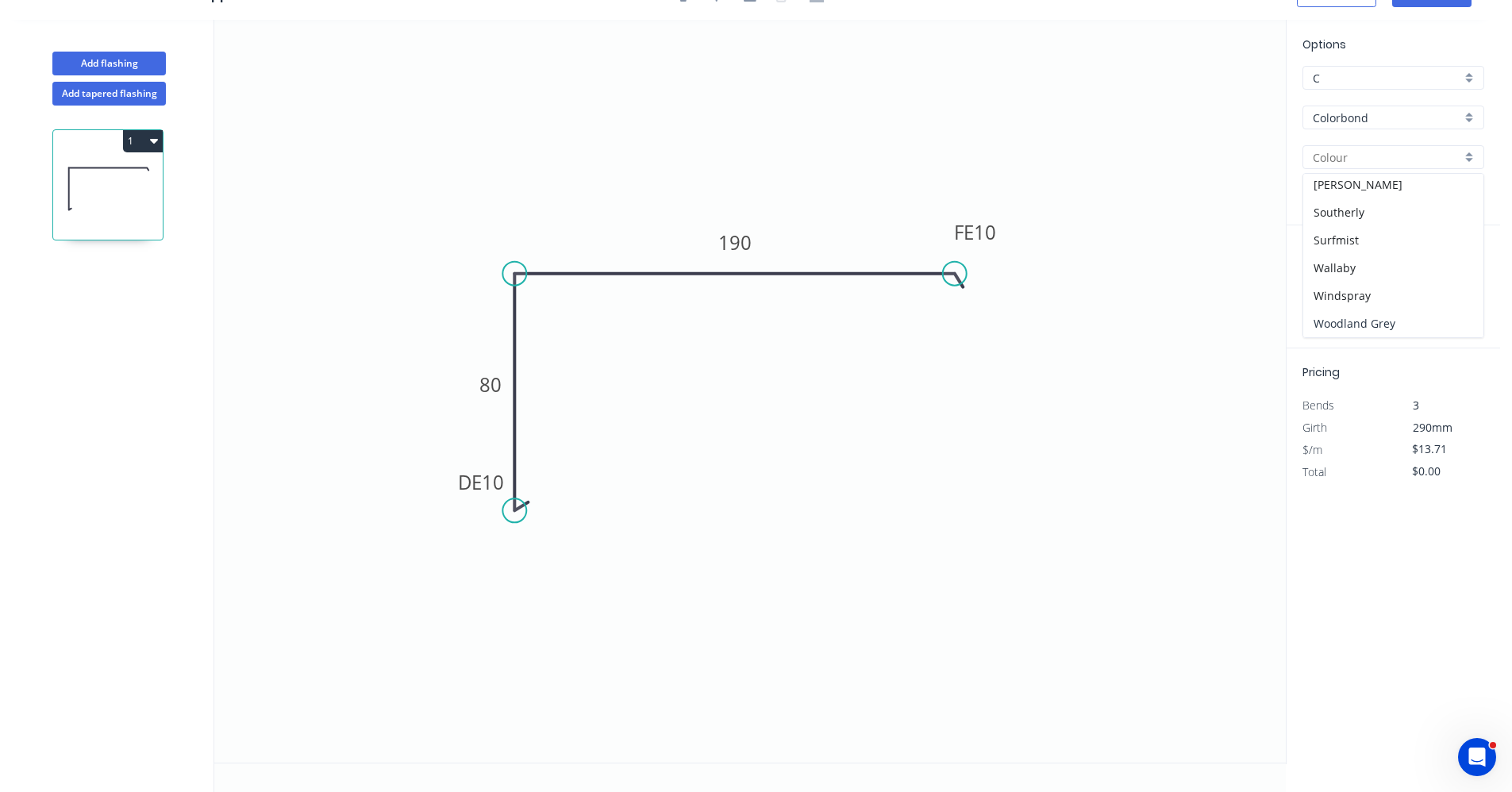
click at [1372, 320] on div "Woodland Grey" at bounding box center [1394, 323] width 180 height 28
type input "Woodland Grey"
drag, startPoint x: 1331, startPoint y: 290, endPoint x: 1383, endPoint y: 292, distance: 52.0
click at [1331, 290] on input "text" at bounding box center [1326, 288] width 48 height 21
type input "2"
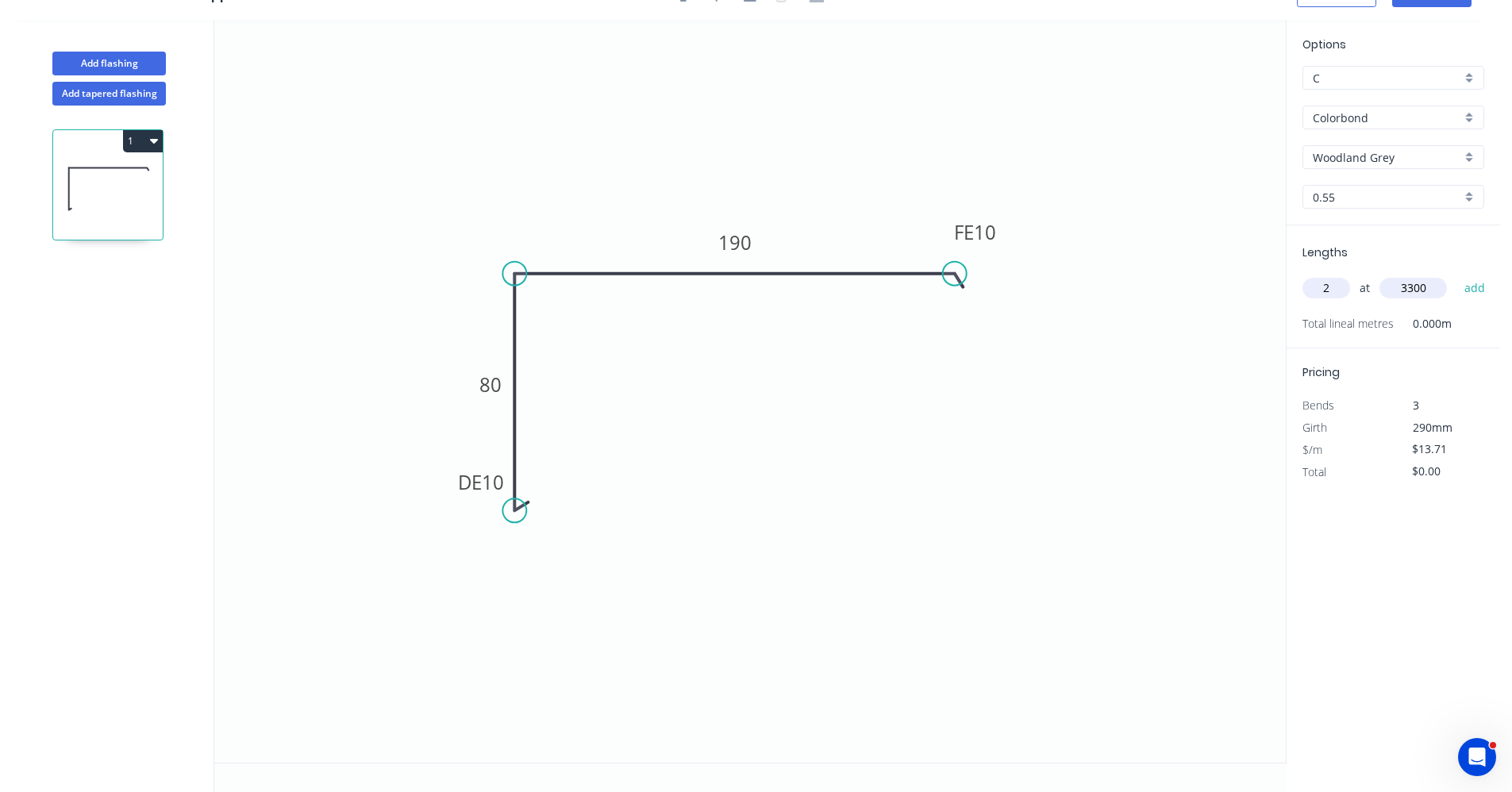
type input "3300"
click at [1457, 274] on button "add" at bounding box center [1475, 288] width 37 height 27
type input "$90.49"
type input "2"
type input "5400"
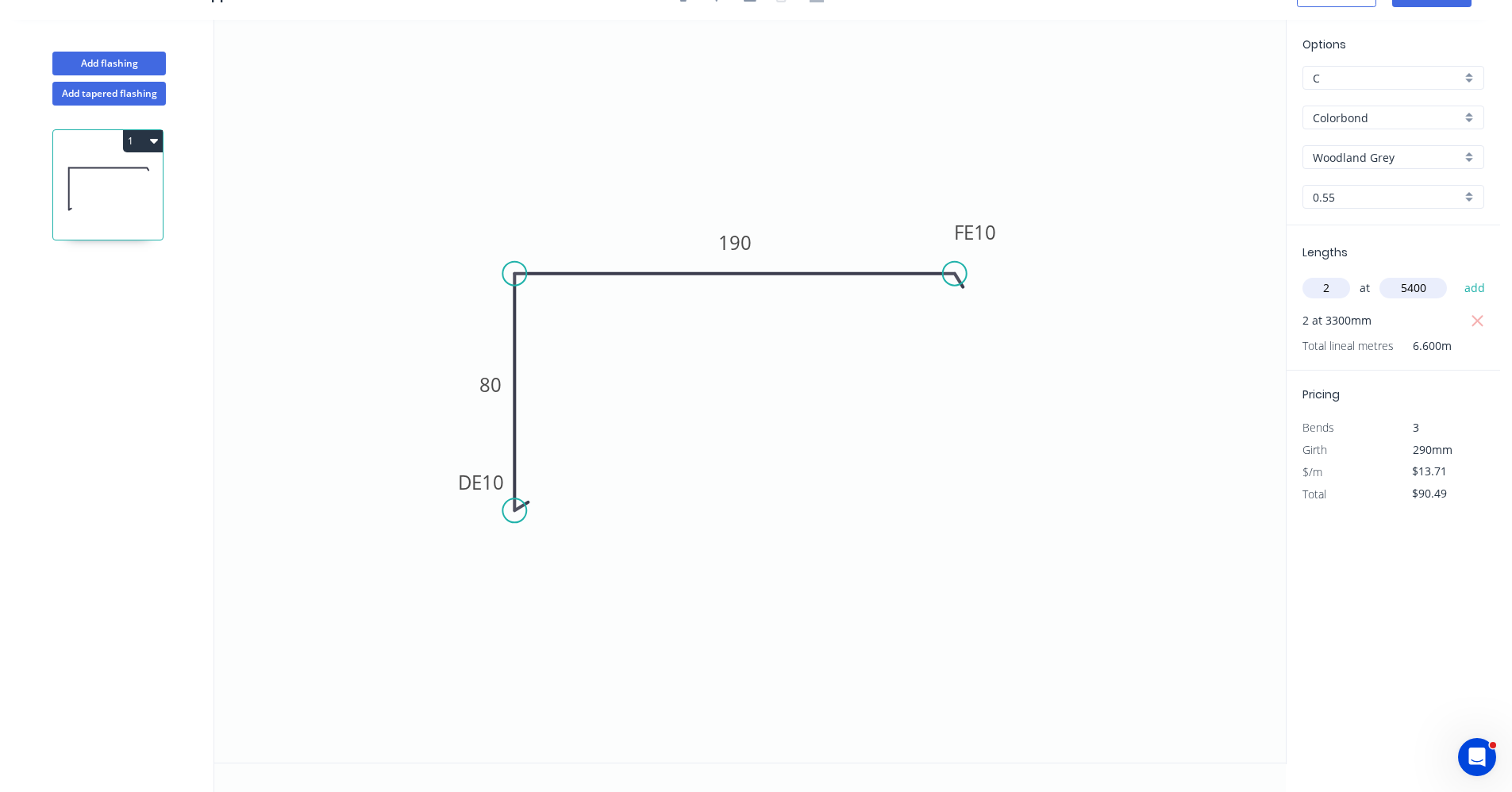
click at [1457, 274] on button "add" at bounding box center [1475, 288] width 37 height 27
type input "$238.55"
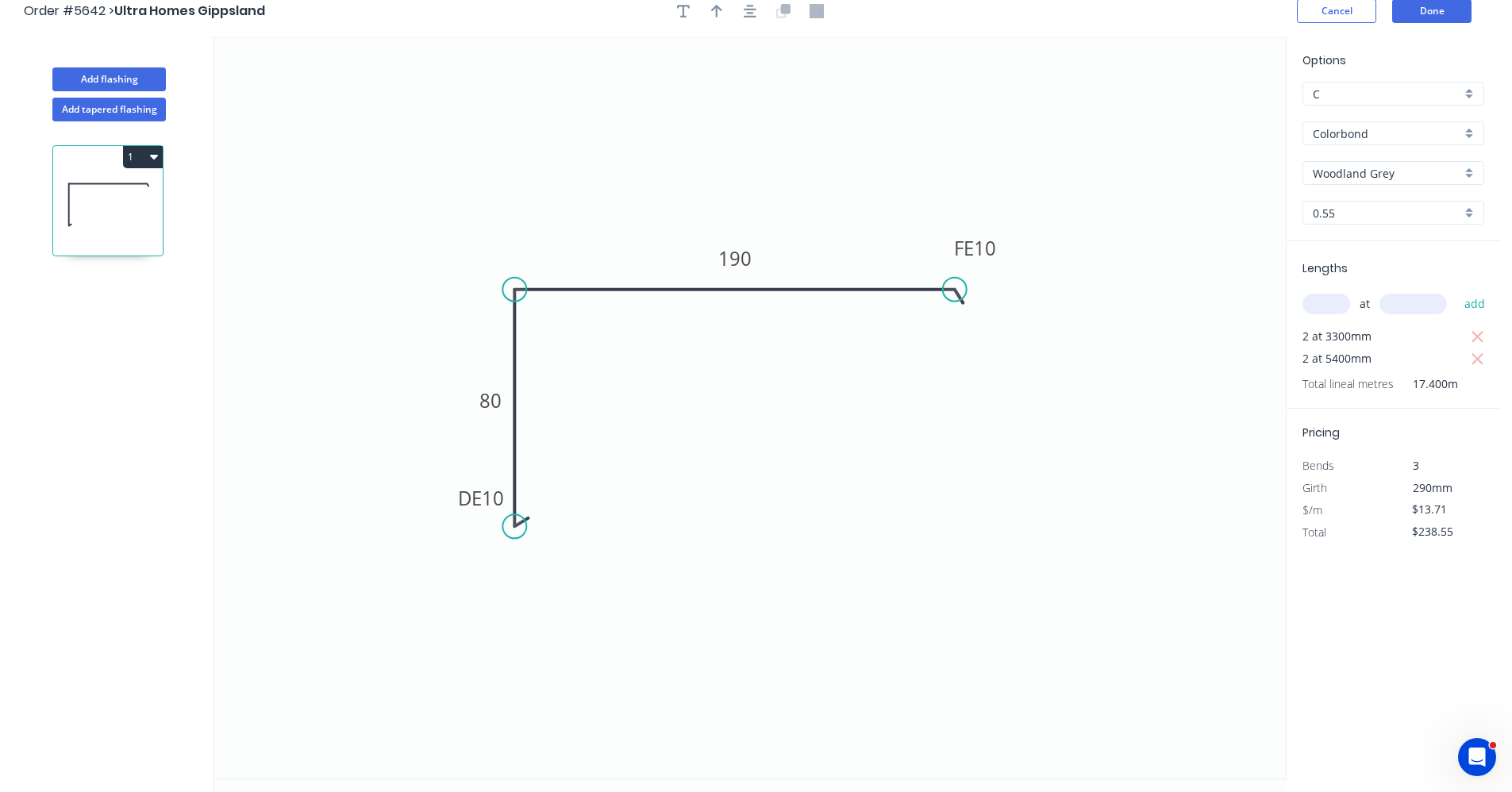
scroll to position [0, 0]
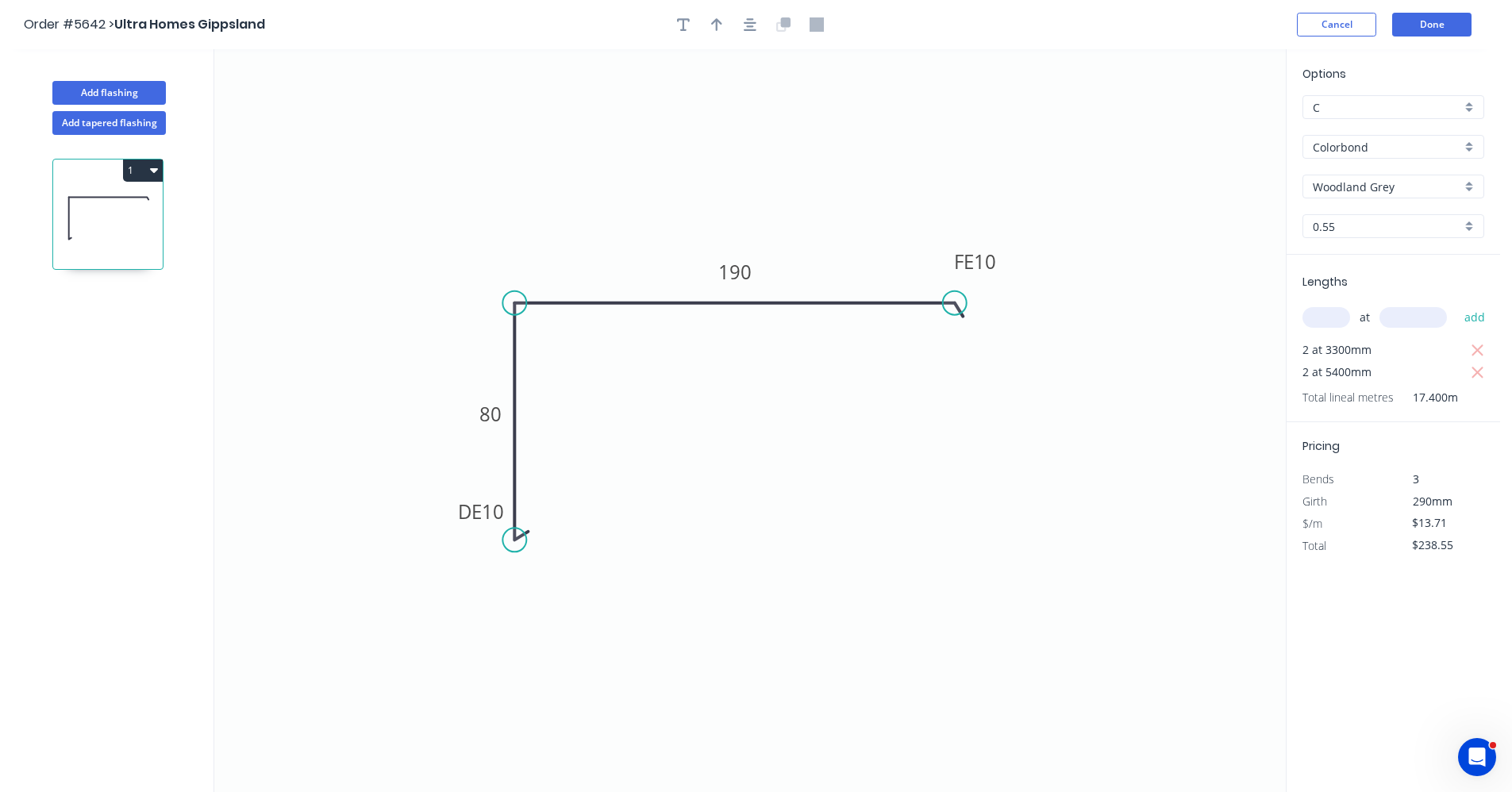
click at [738, 25] on div at bounding box center [750, 24] width 167 height 23
drag, startPoint x: 757, startPoint y: 25, endPoint x: 729, endPoint y: 21, distance: 28.3
click at [756, 25] on button "button" at bounding box center [750, 24] width 23 height 23
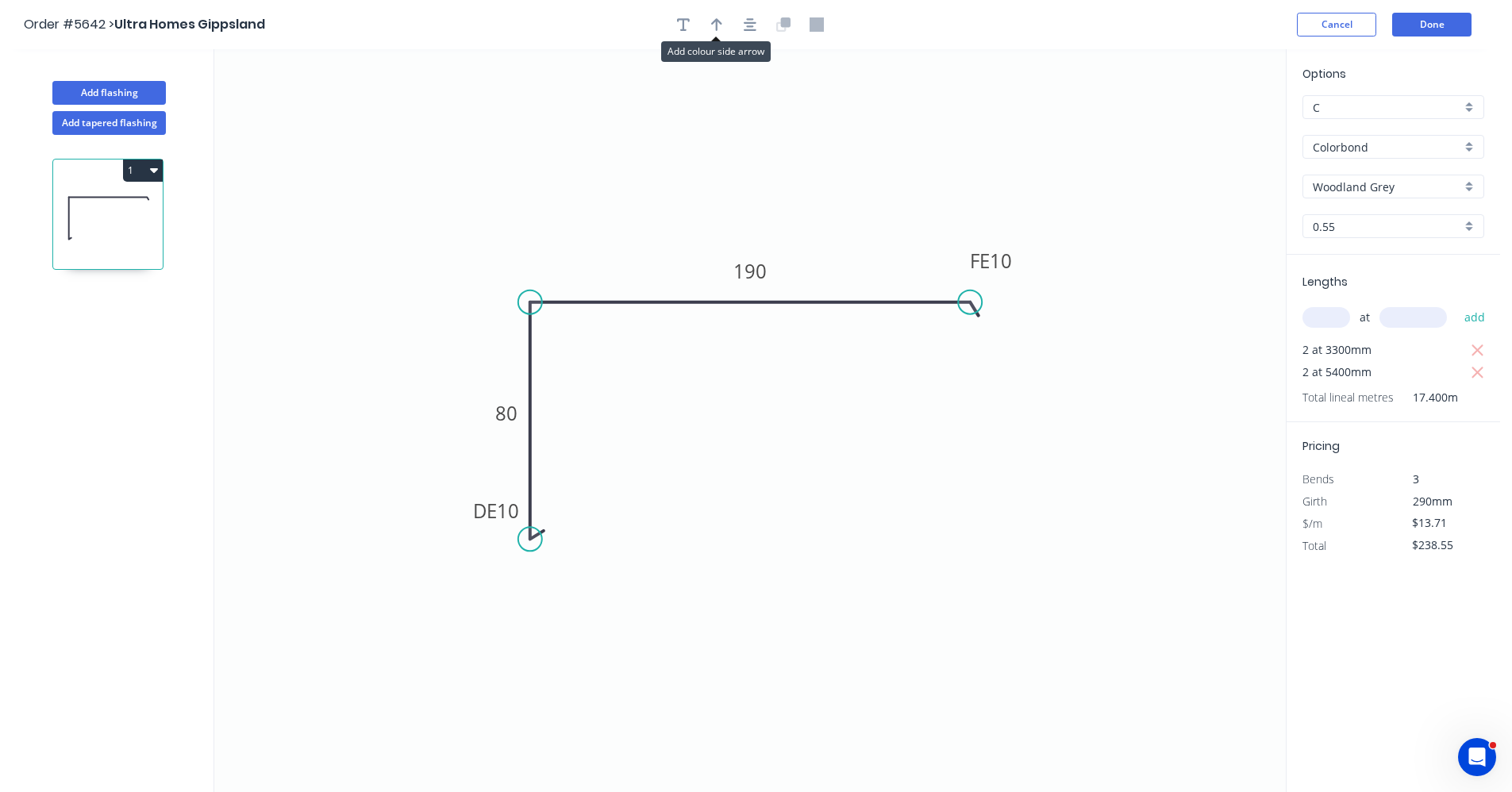
drag, startPoint x: 722, startPoint y: 20, endPoint x: 814, endPoint y: 151, distance: 160.1
click at [721, 20] on button "button" at bounding box center [717, 24] width 23 height 23
drag, startPoint x: 1203, startPoint y: 126, endPoint x: 822, endPoint y: 273, distance: 408.4
click at [824, 273] on icon at bounding box center [826, 255] width 14 height 50
click at [822, 273] on icon at bounding box center [824, 255] width 14 height 50
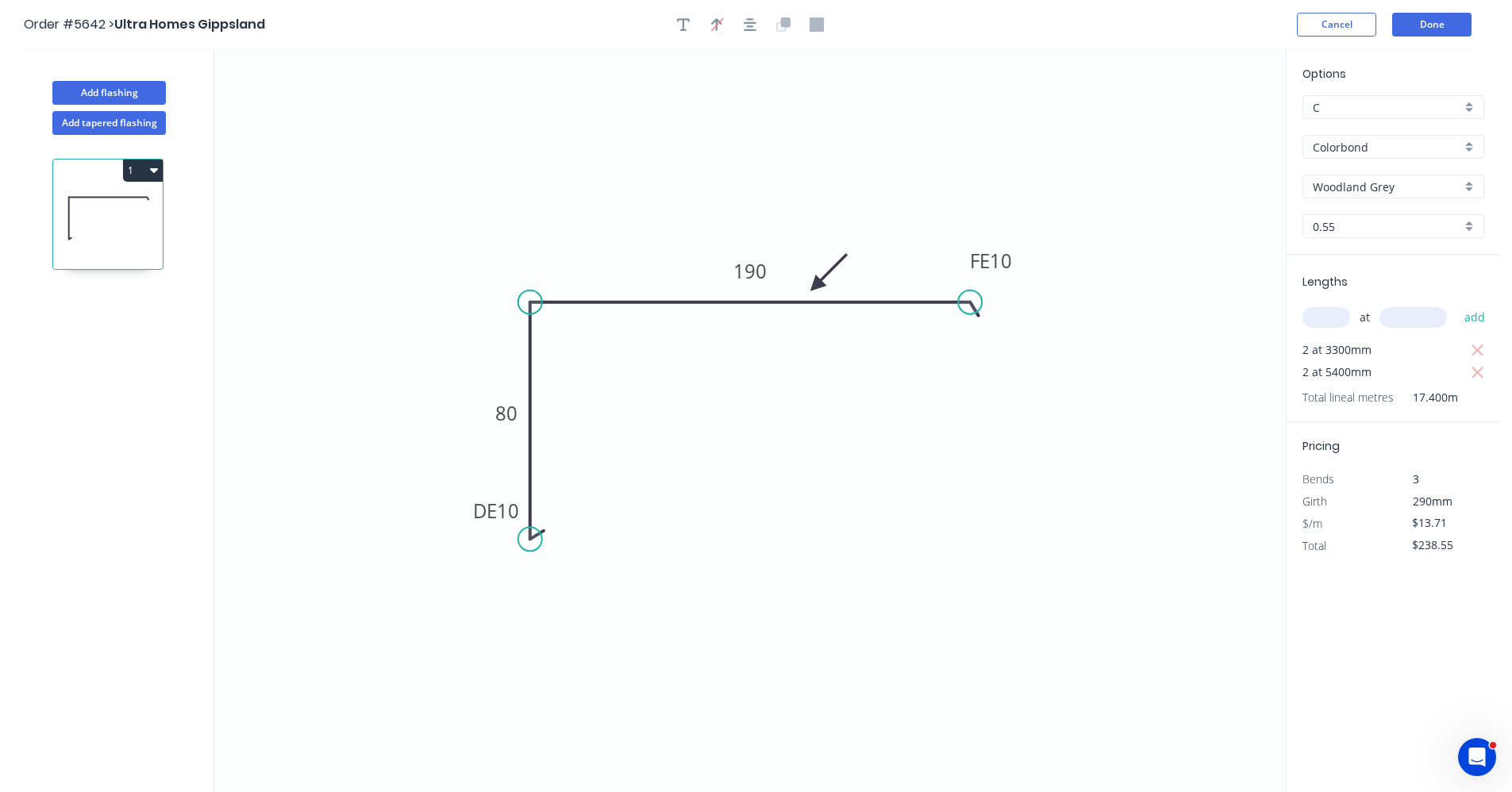
drag, startPoint x: 822, startPoint y: 272, endPoint x: 816, endPoint y: 285, distance: 14.3
click at [816, 285] on icon at bounding box center [828, 272] width 46 height 46
click at [1435, 23] on button "Done" at bounding box center [1432, 24] width 79 height 23
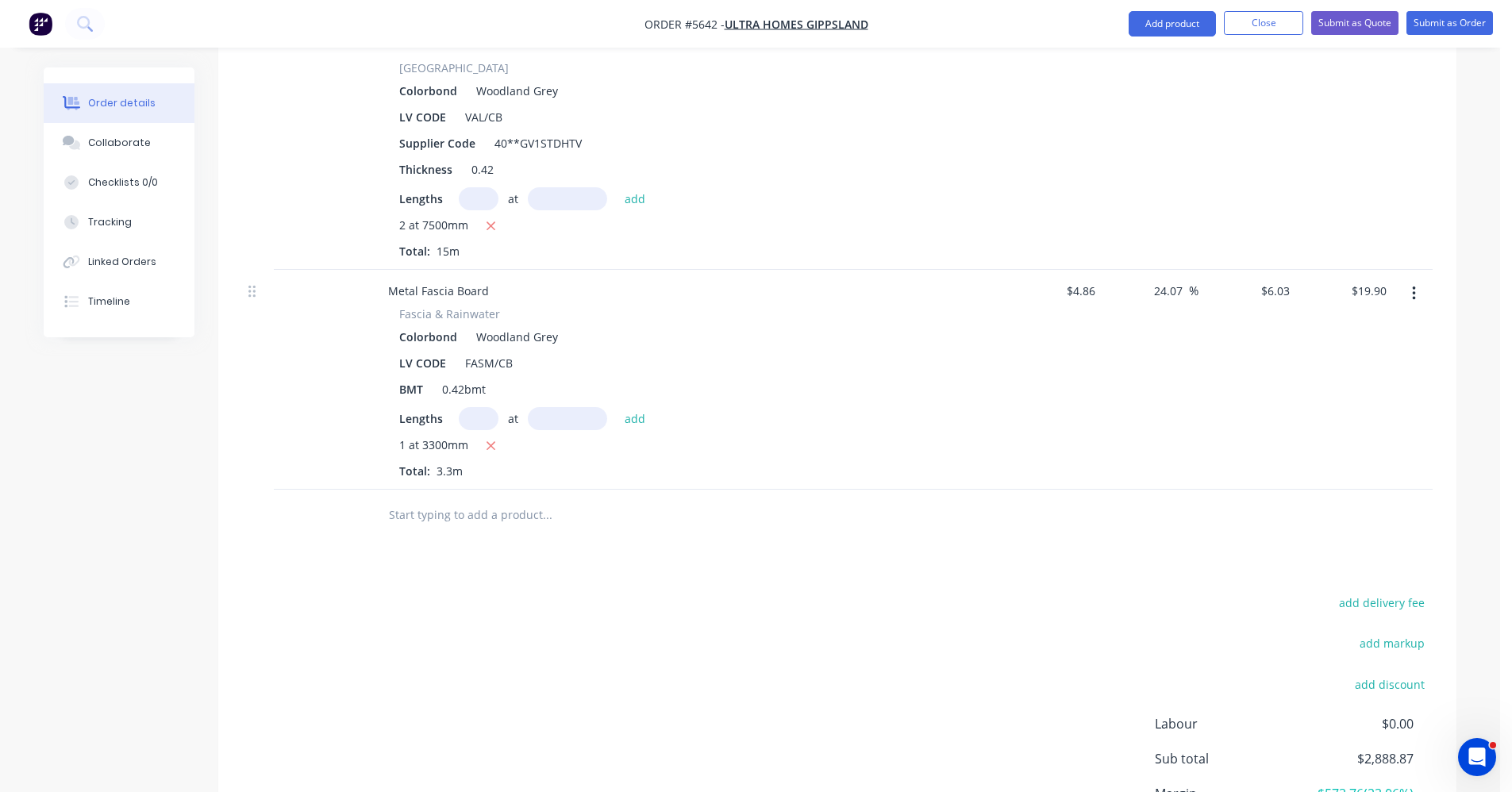
scroll to position [1508, 0]
click at [455, 493] on input "text" at bounding box center [547, 508] width 318 height 32
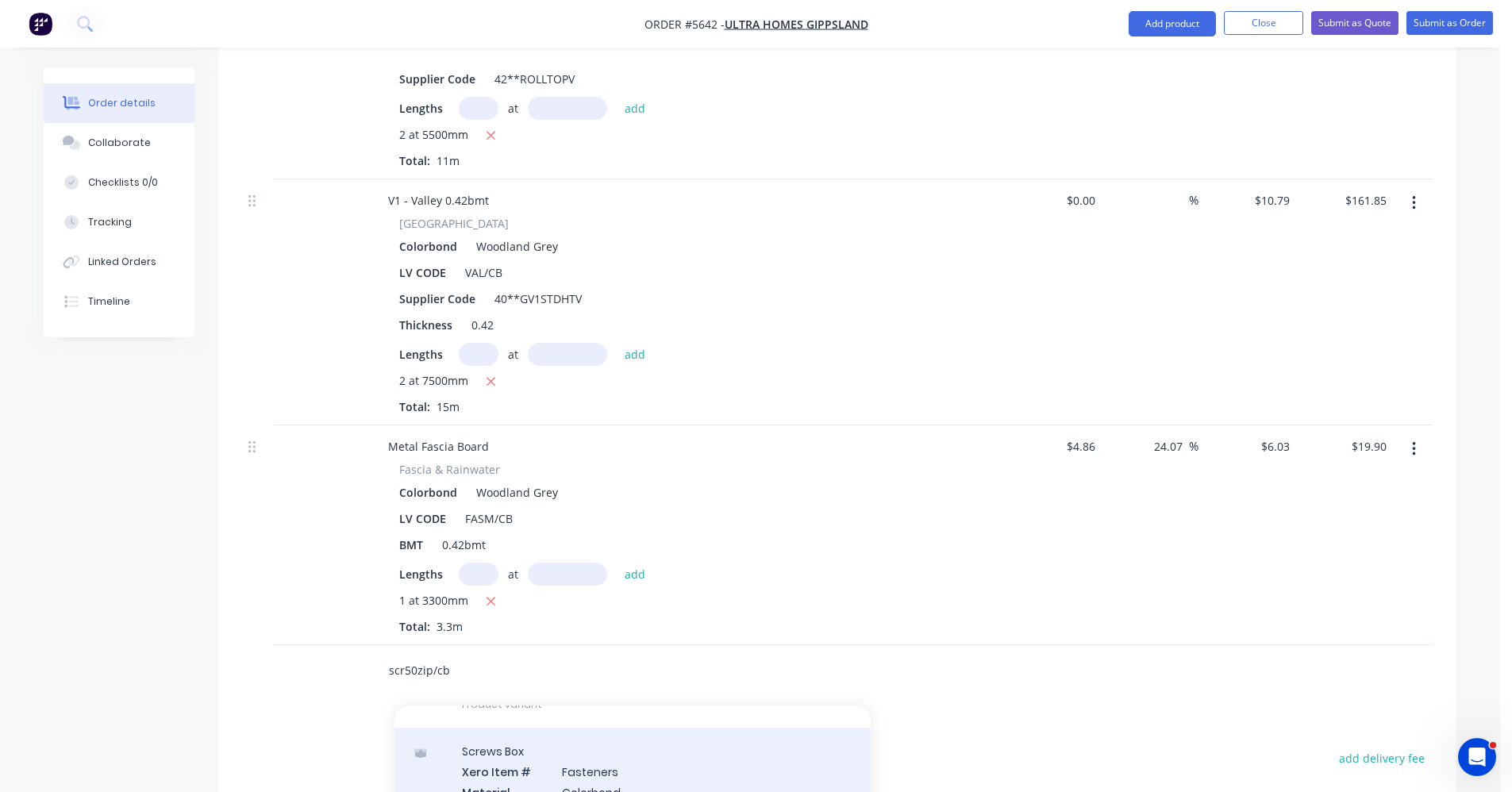
scroll to position [1612, 0]
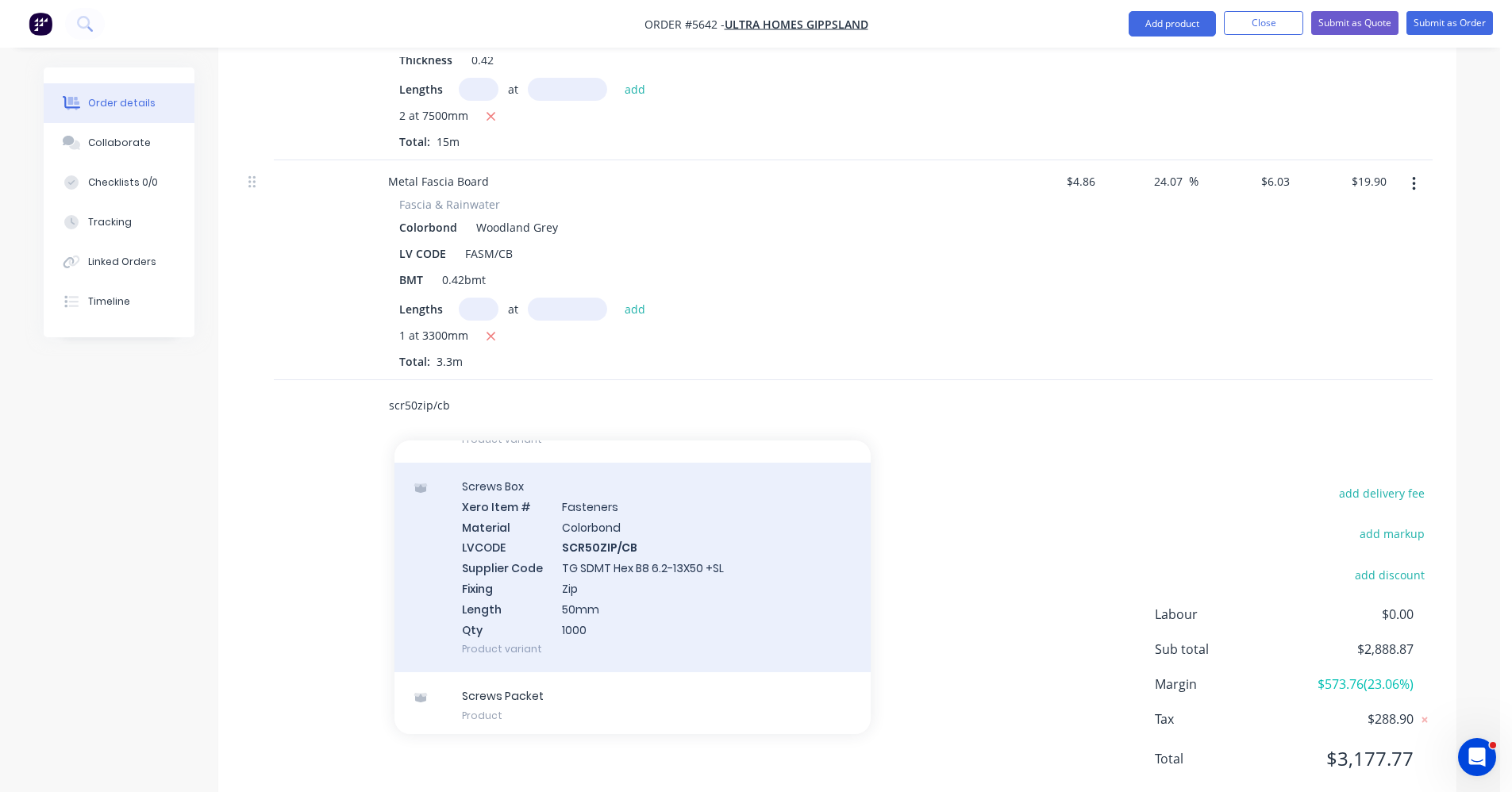
type input "scr50zip/cb"
click at [566, 569] on div "Screws Box Xero Item # Fasteners Material Colorbond LVCODE SCR50ZIP/CB Supplier…" at bounding box center [632, 567] width 476 height 210
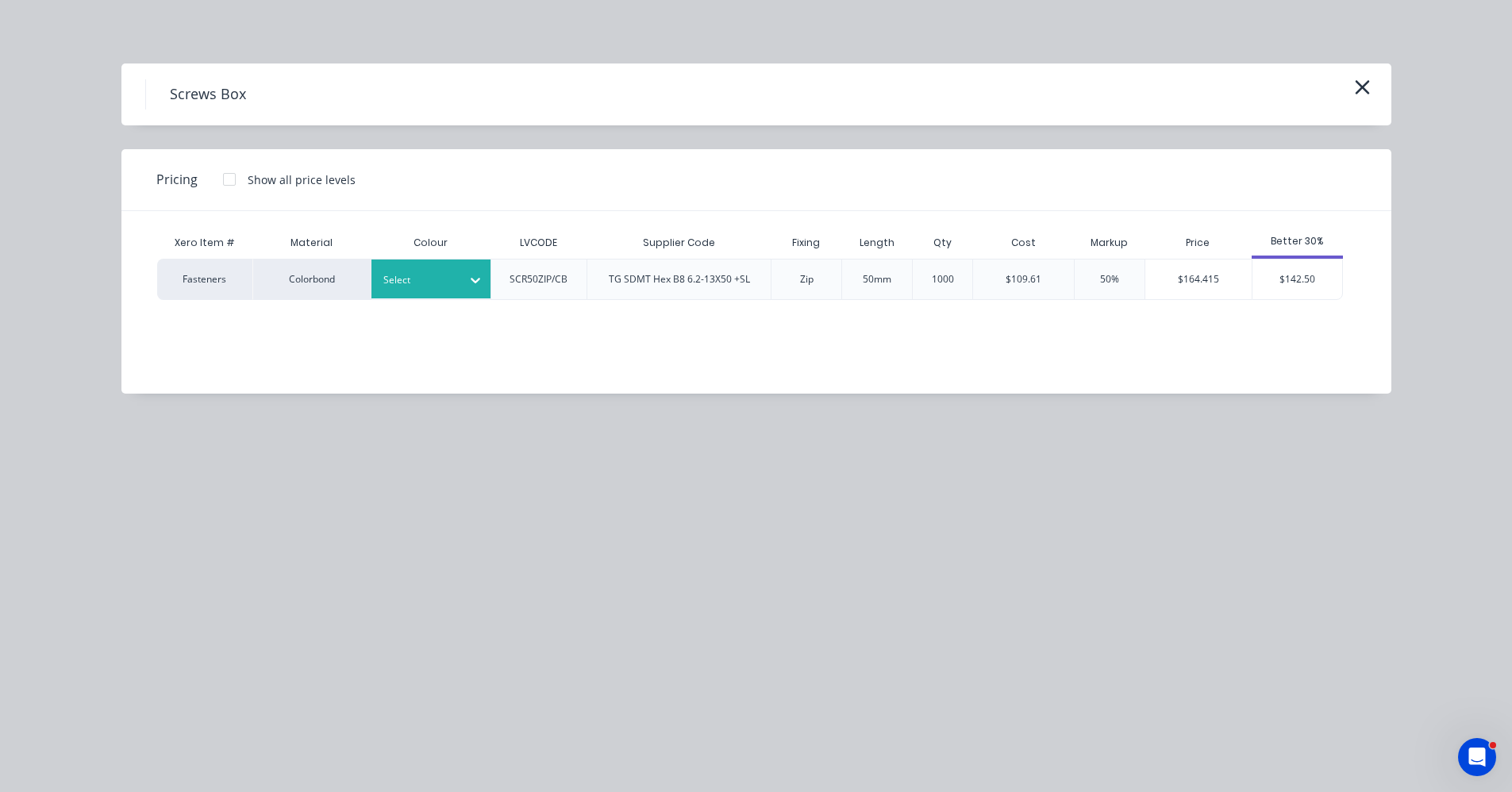
click at [423, 284] on div at bounding box center [419, 280] width 71 height 17
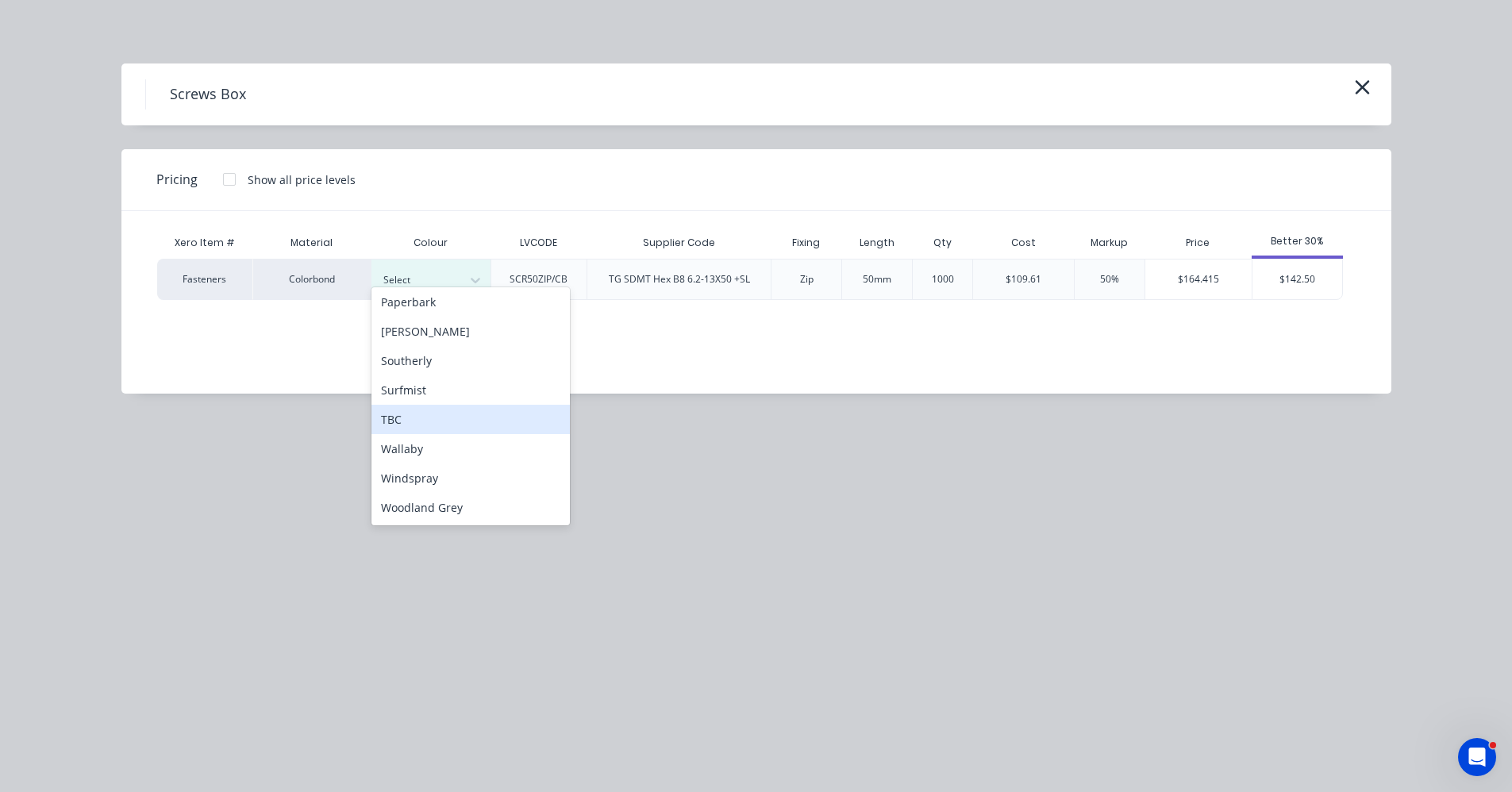
scroll to position [1634, 0]
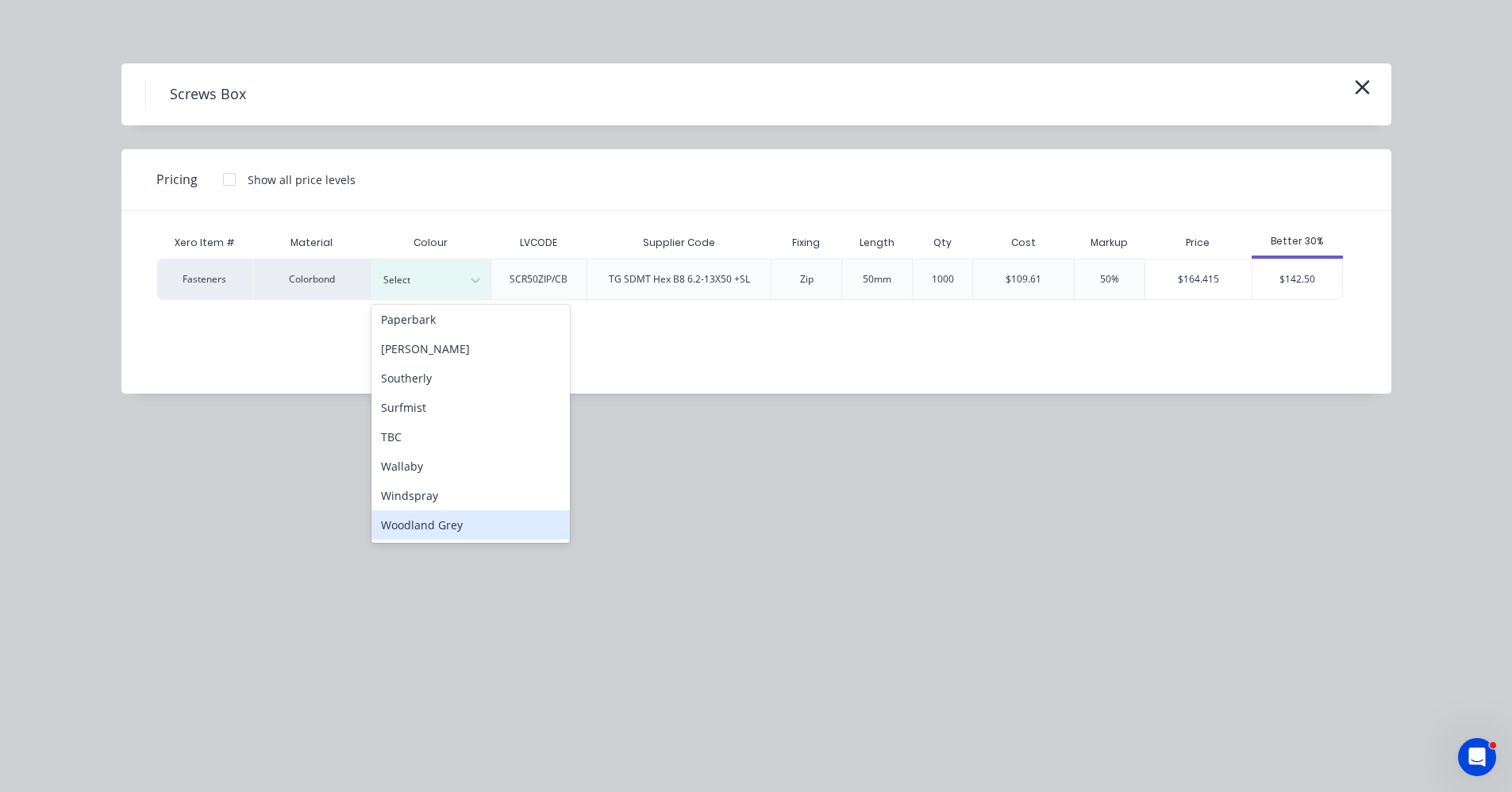
click at [453, 527] on div "Woodland Grey" at bounding box center [471, 525] width 198 height 30
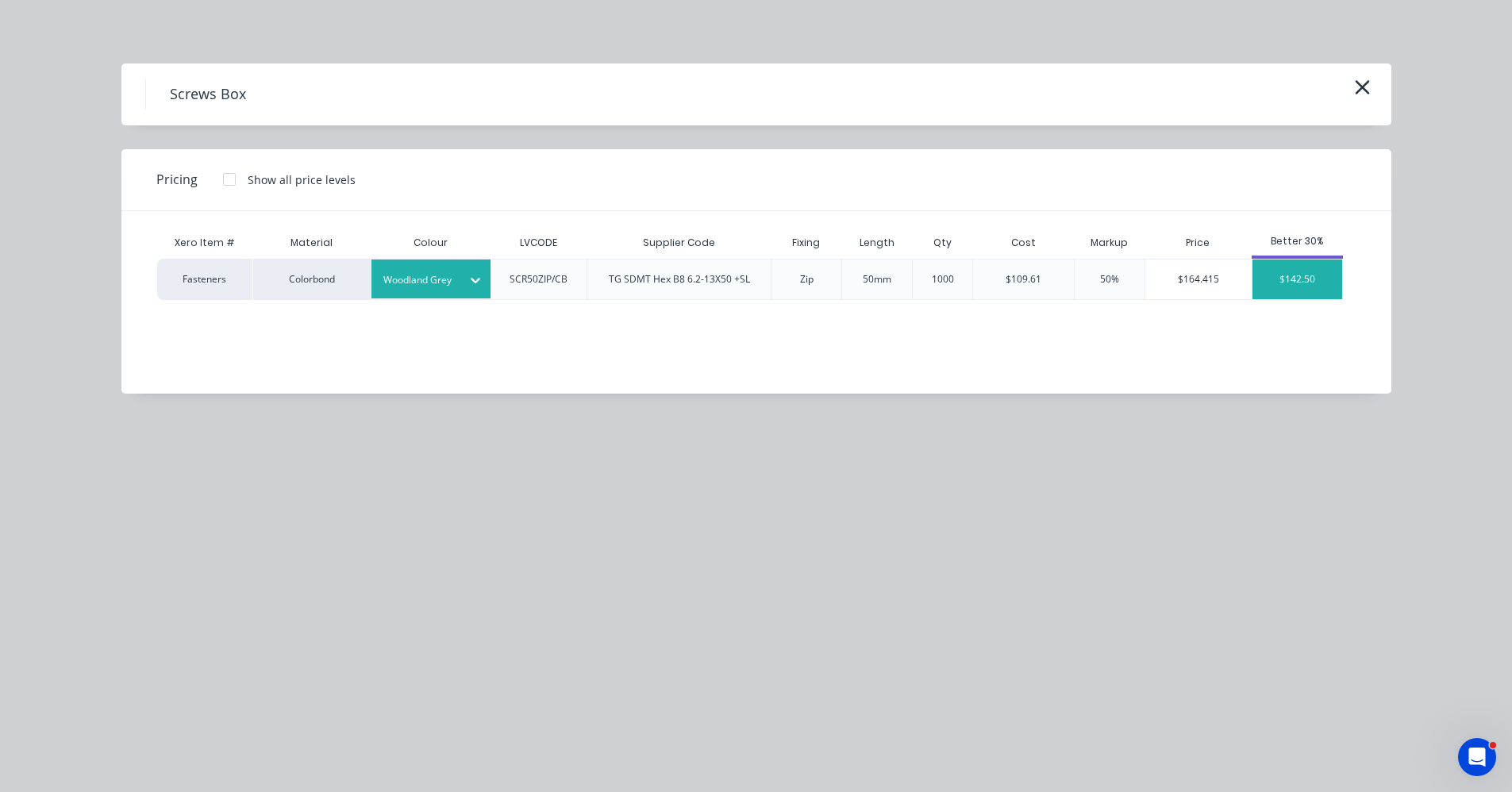
click at [1286, 287] on div "$142.50" at bounding box center [1298, 279] width 90 height 40
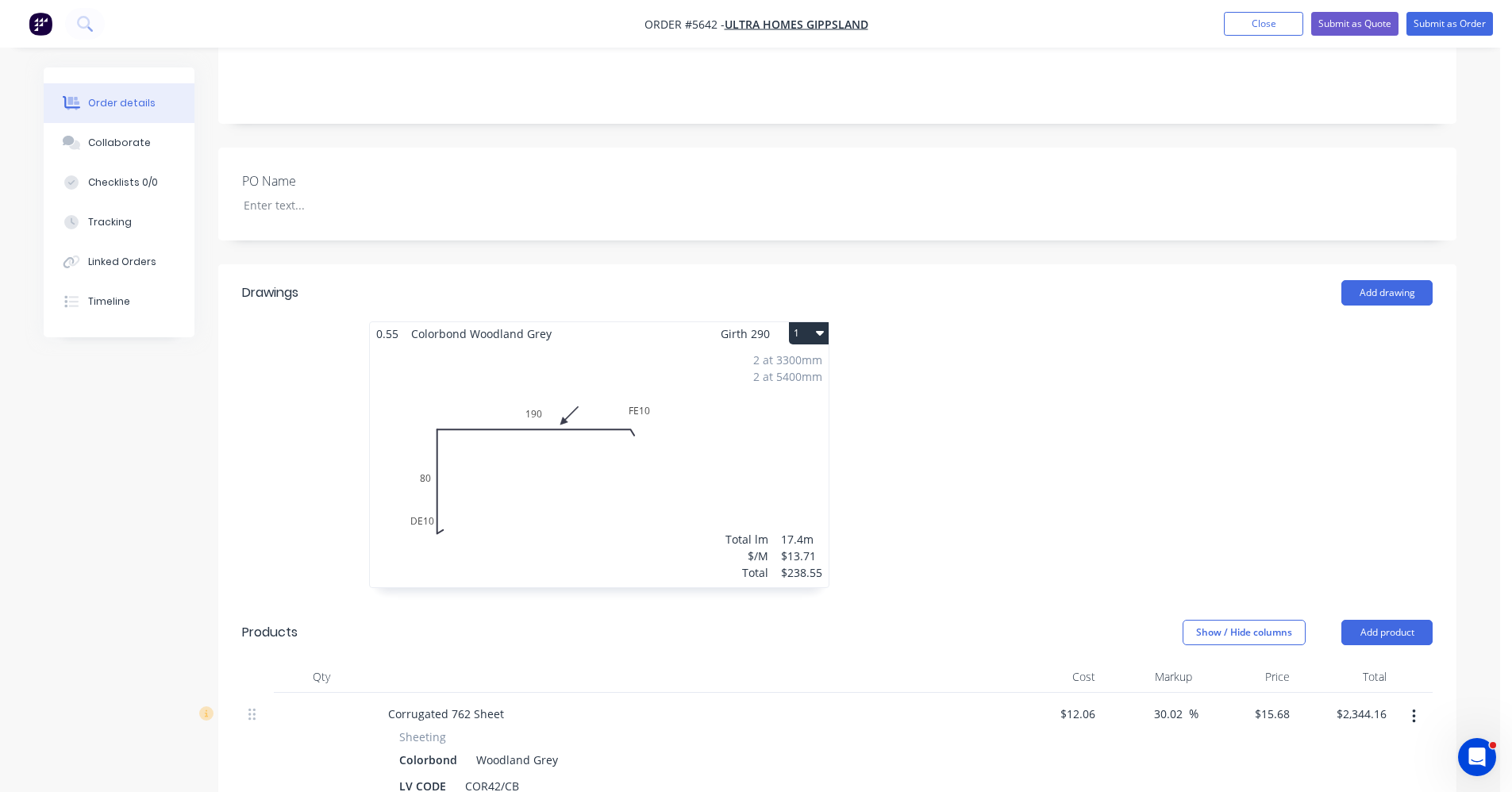
scroll to position [0, 0]
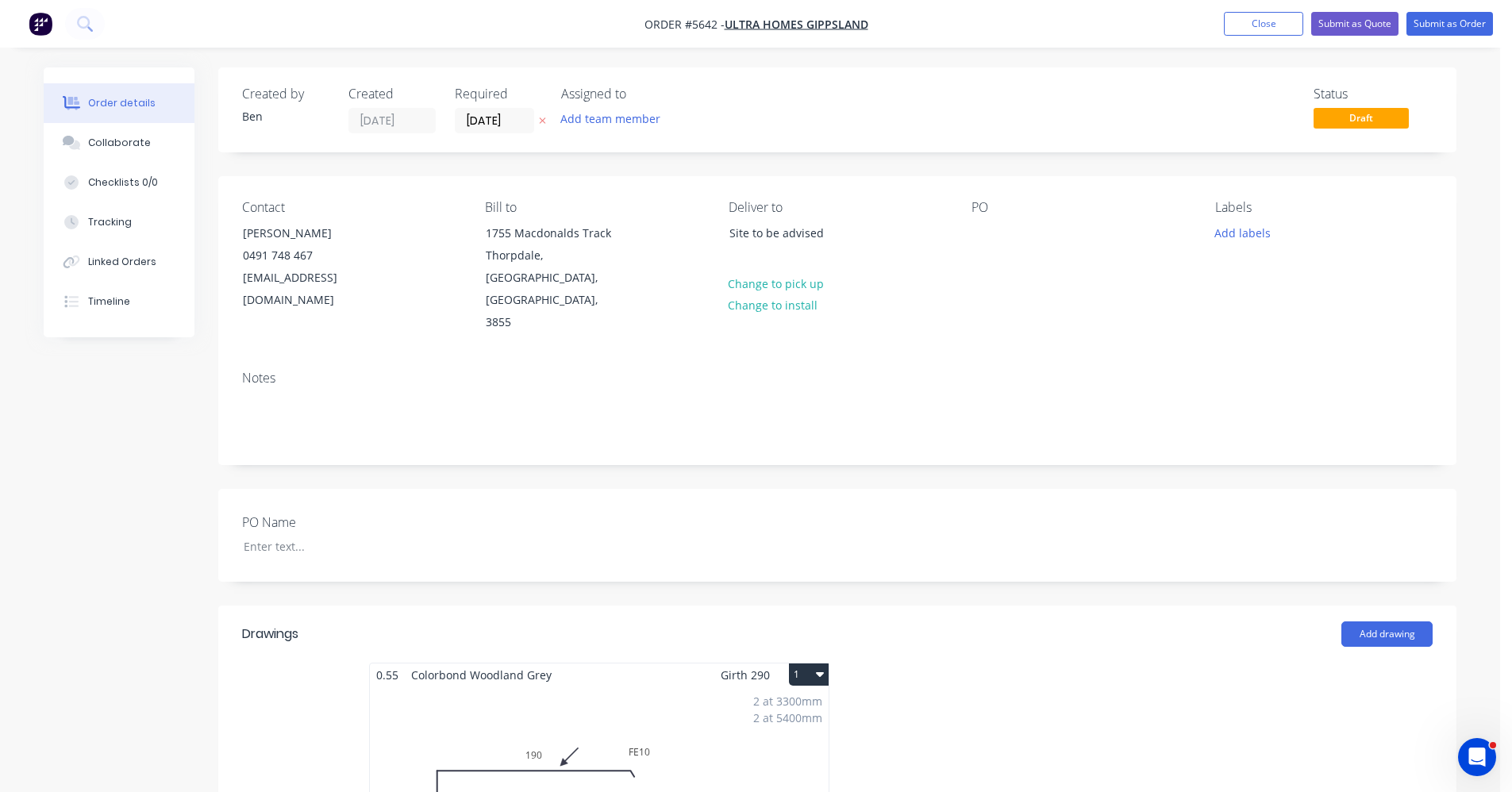
drag, startPoint x: 470, startPoint y: 127, endPoint x: 486, endPoint y: 137, distance: 18.9
click at [471, 126] on input "[DATE]" at bounding box center [494, 121] width 77 height 23
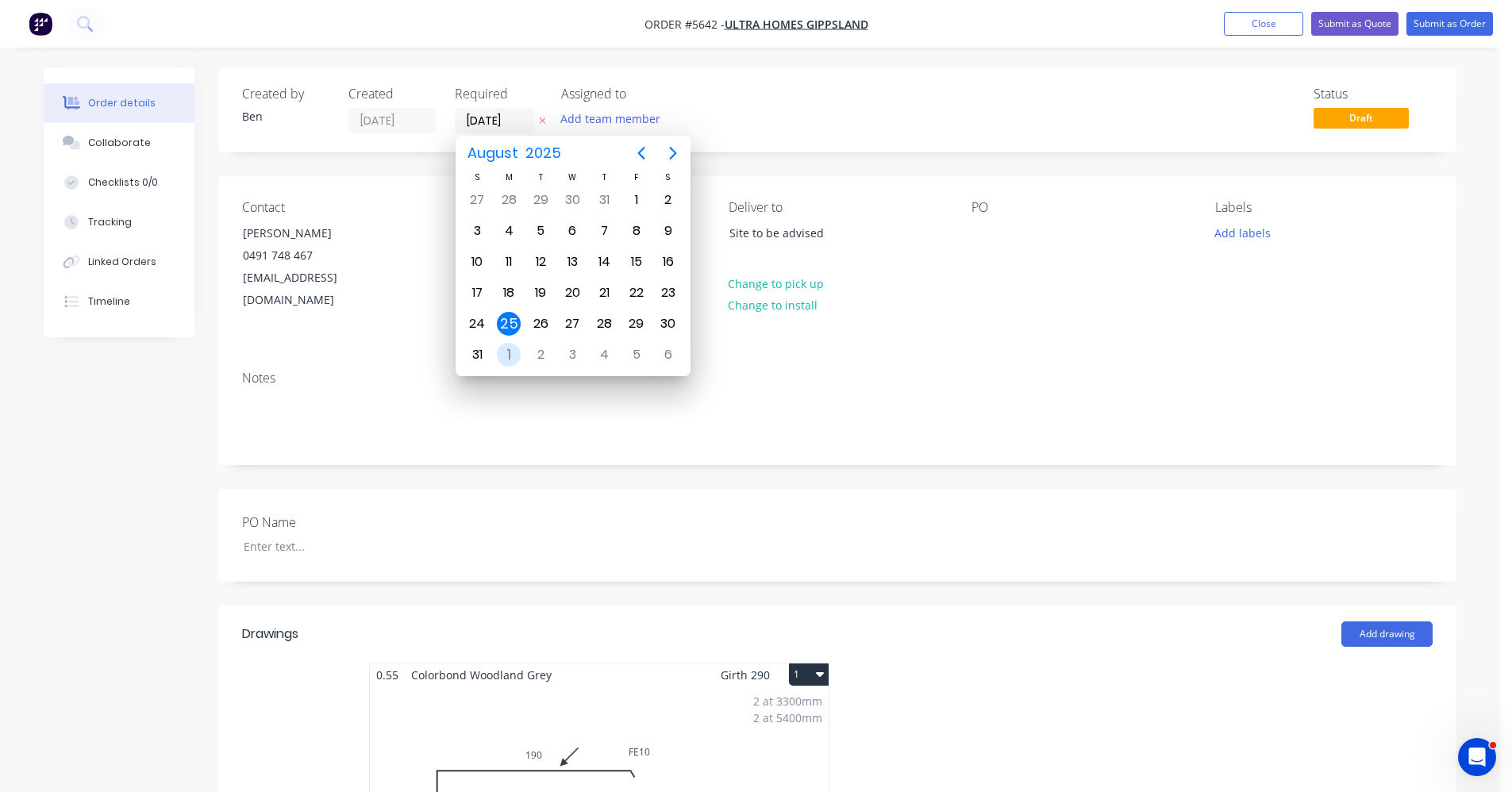
click at [515, 353] on div "1" at bounding box center [509, 355] width 23 height 23
type input "01/09/25"
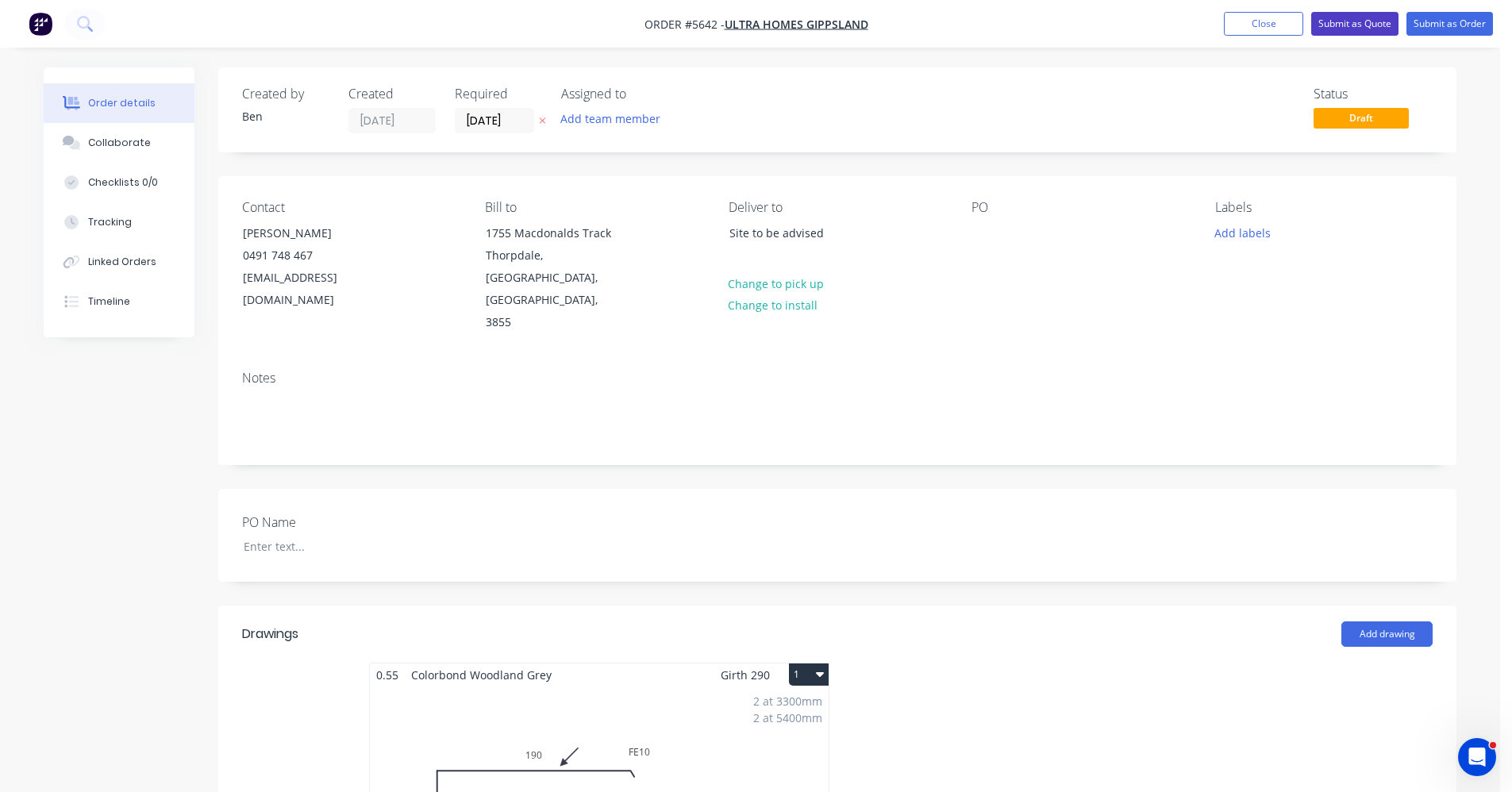
click at [1355, 32] on button "Submit as Quote" at bounding box center [1354, 23] width 87 height 23
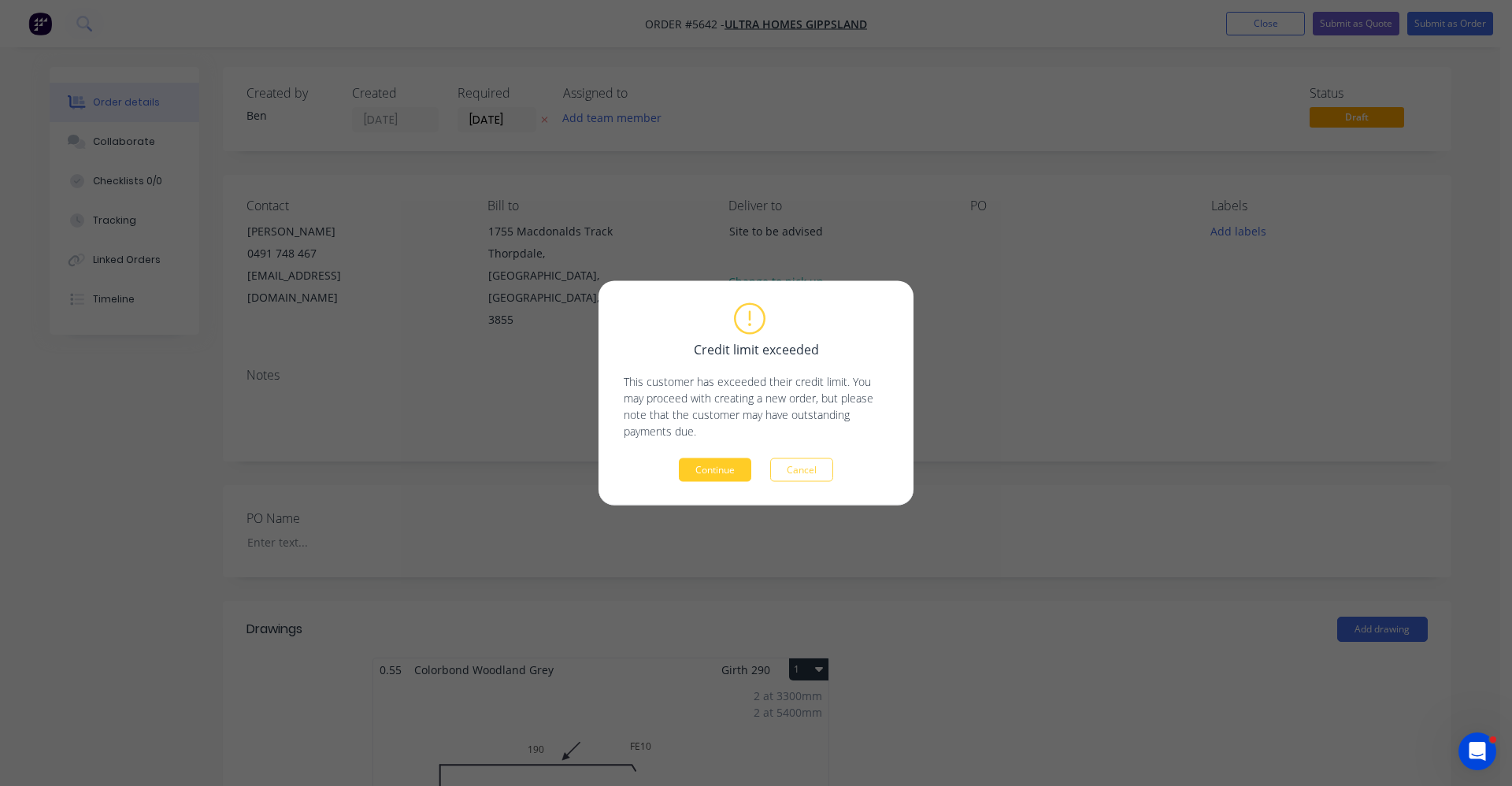
click at [725, 469] on button "Continue" at bounding box center [714, 470] width 72 height 23
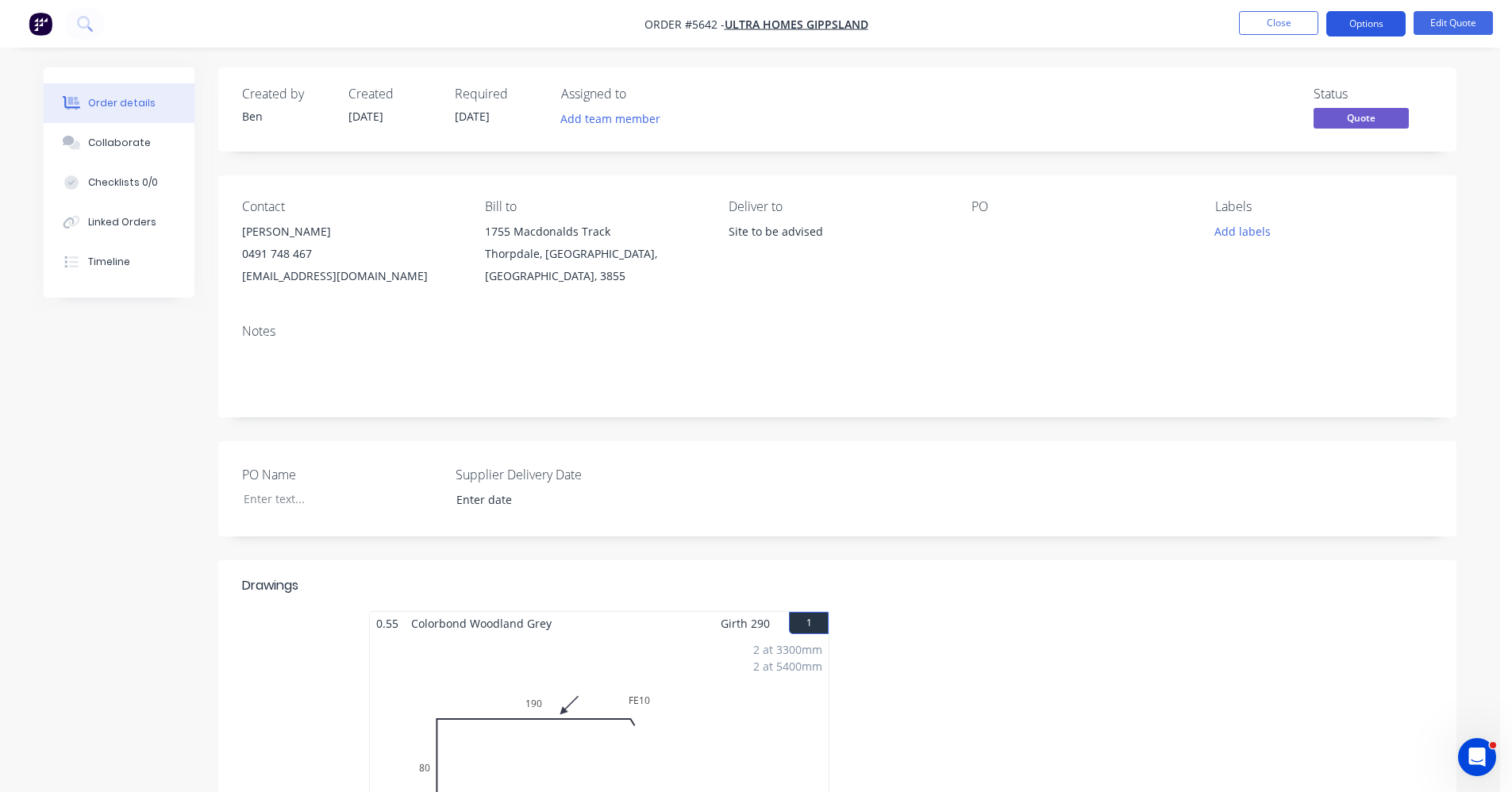
click at [1370, 17] on button "Options" at bounding box center [1366, 23] width 79 height 25
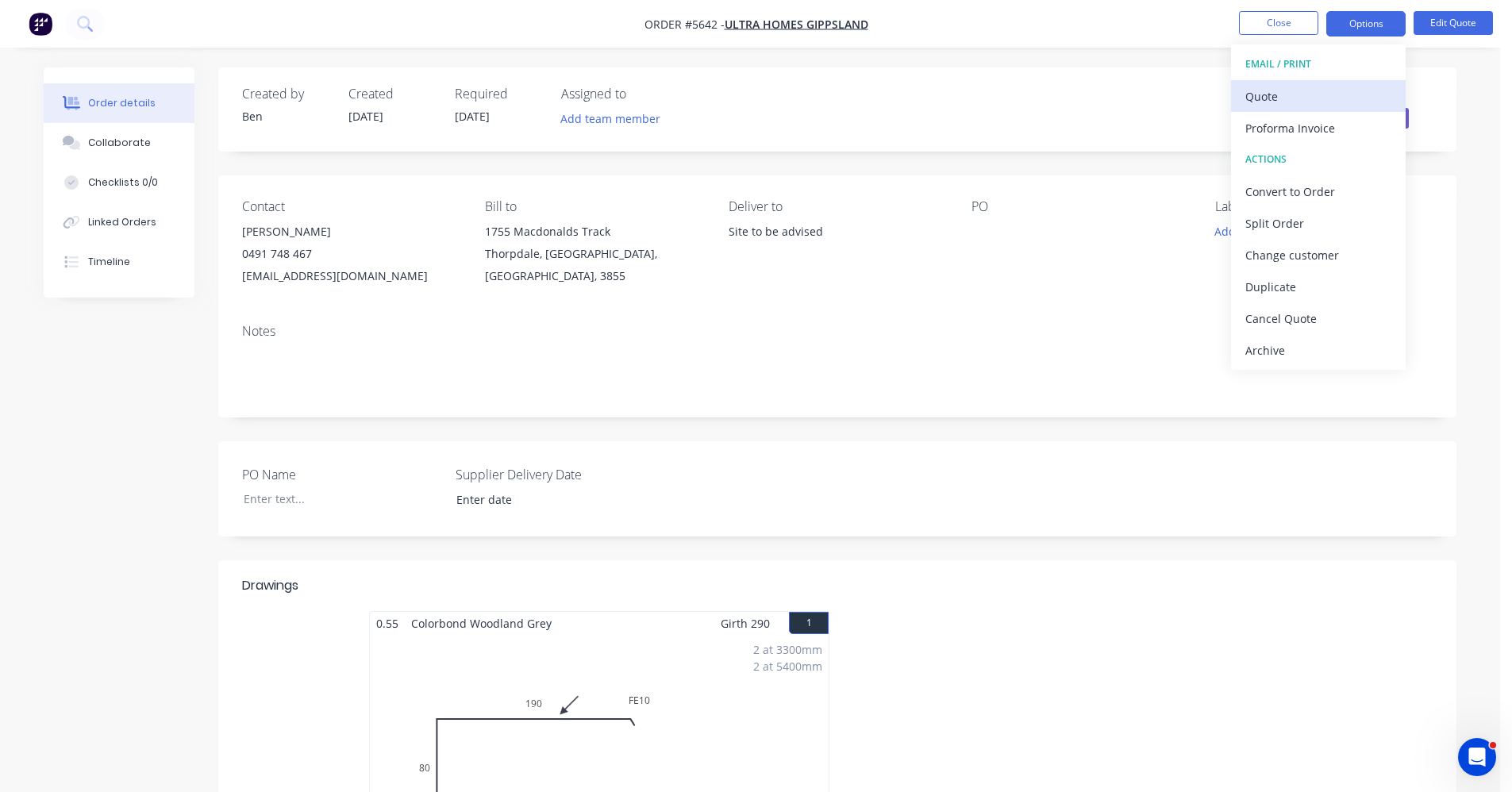
click at [1266, 91] on div "Quote" at bounding box center [1318, 96] width 146 height 23
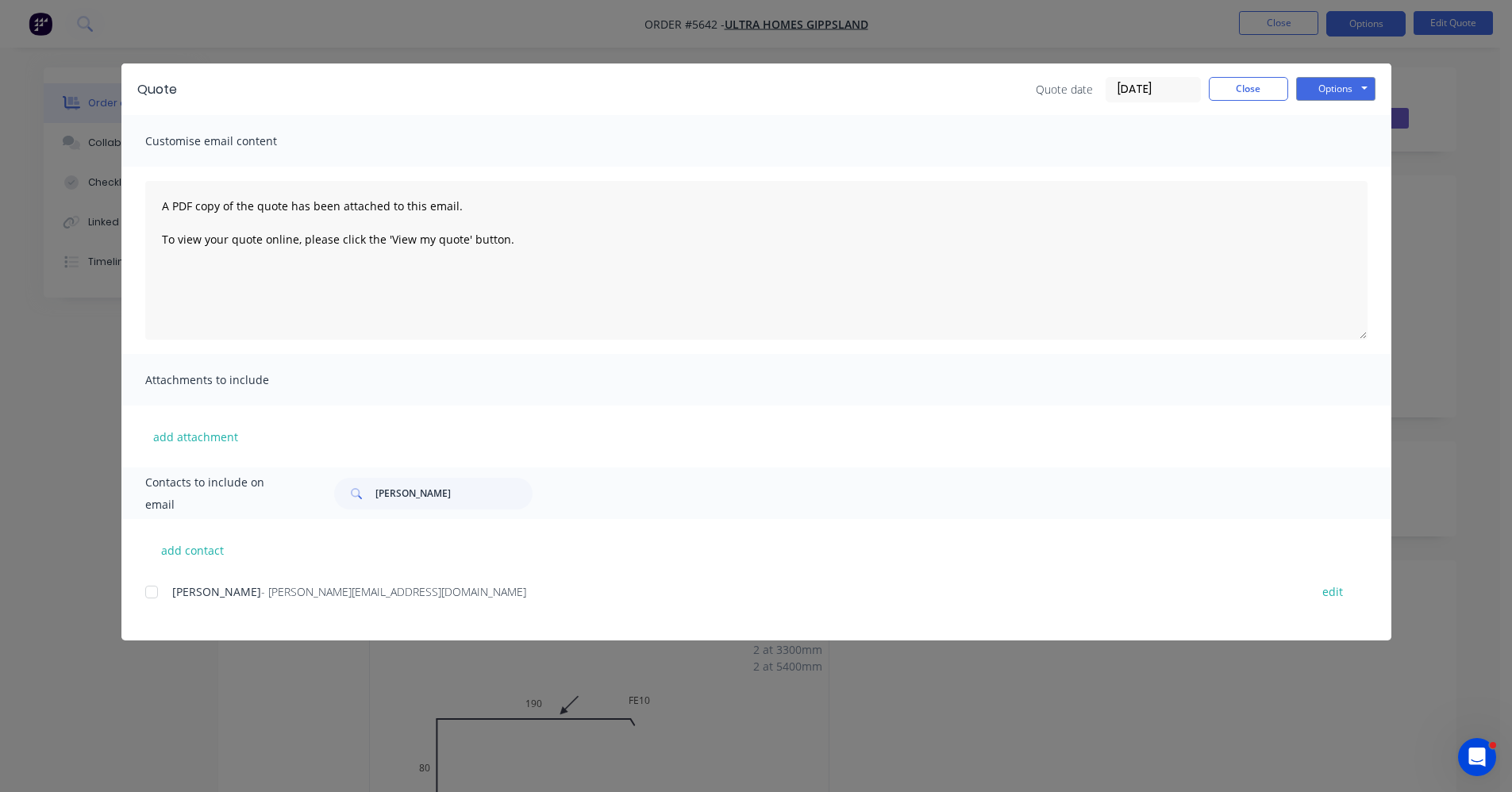
drag, startPoint x: 153, startPoint y: 590, endPoint x: 439, endPoint y: 573, distance: 286.5
click at [155, 590] on div at bounding box center [151, 591] width 32 height 32
drag, startPoint x: 1353, startPoint y: 88, endPoint x: 1346, endPoint y: 98, distance: 12.2
click at [1351, 91] on button "Options" at bounding box center [1336, 89] width 79 height 23
click at [1331, 170] on button "Email" at bounding box center [1347, 169] width 102 height 26
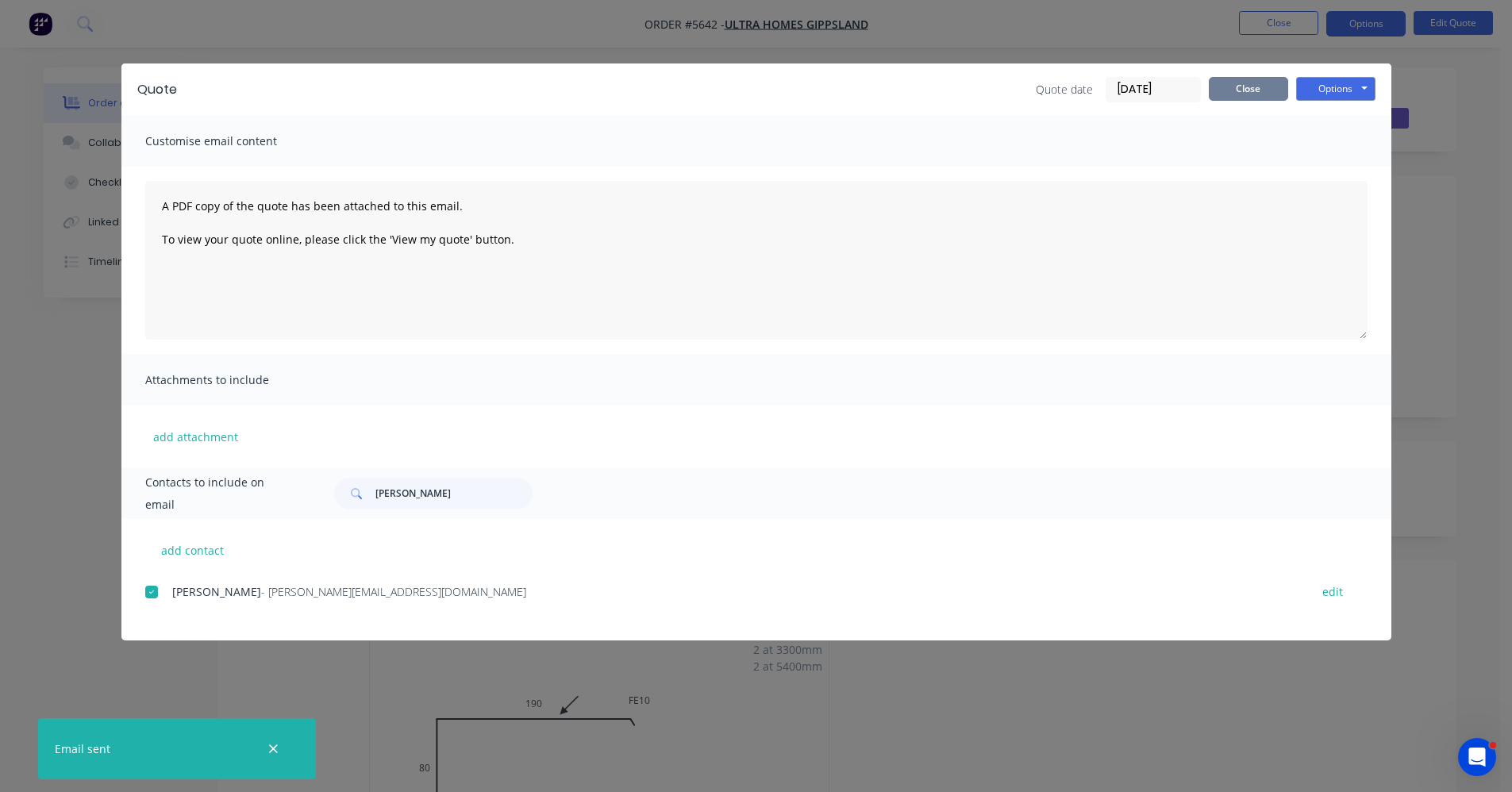
click at [1251, 94] on button "Close" at bounding box center [1249, 89] width 79 height 23
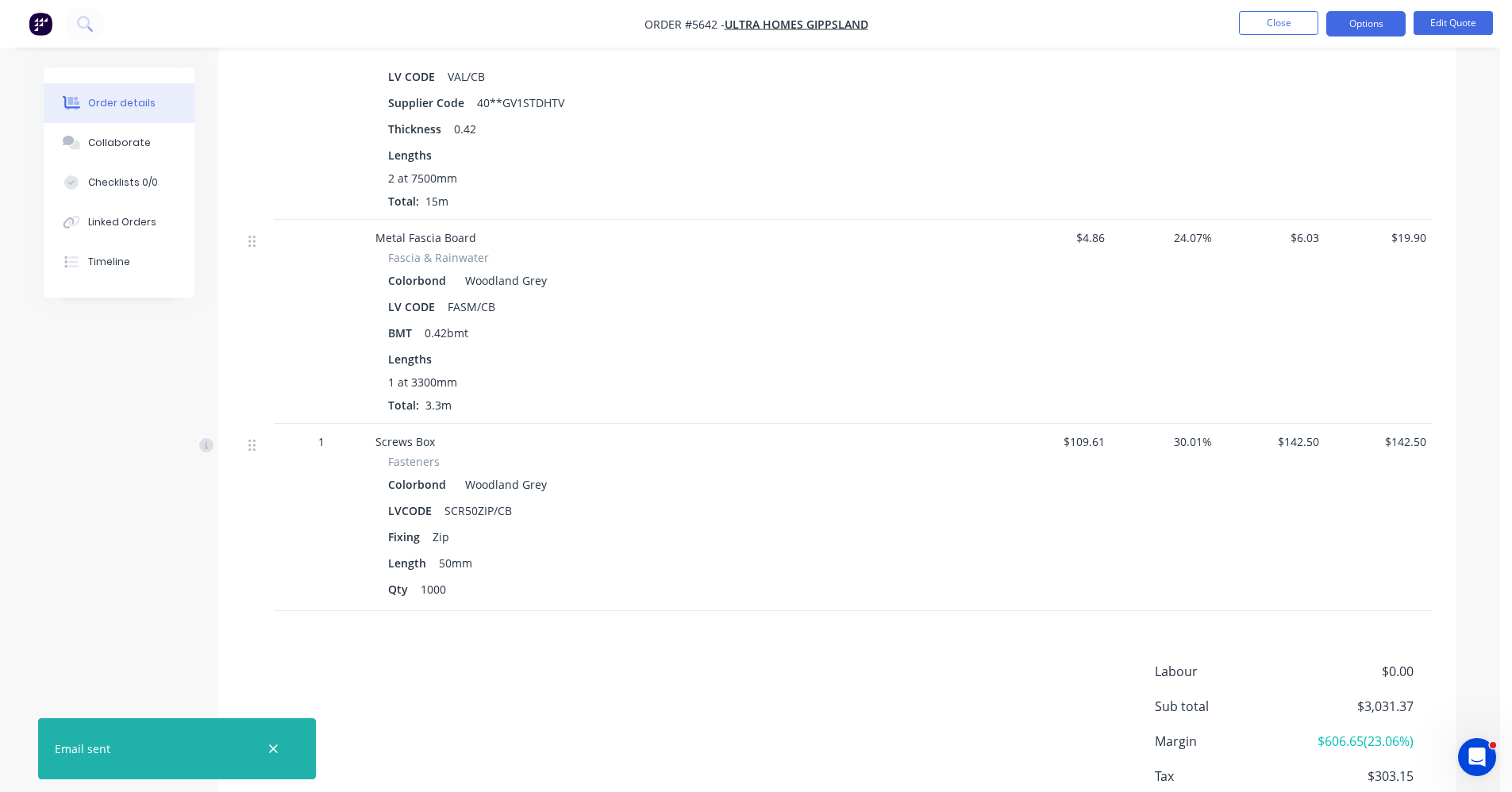
scroll to position [1552, 0]
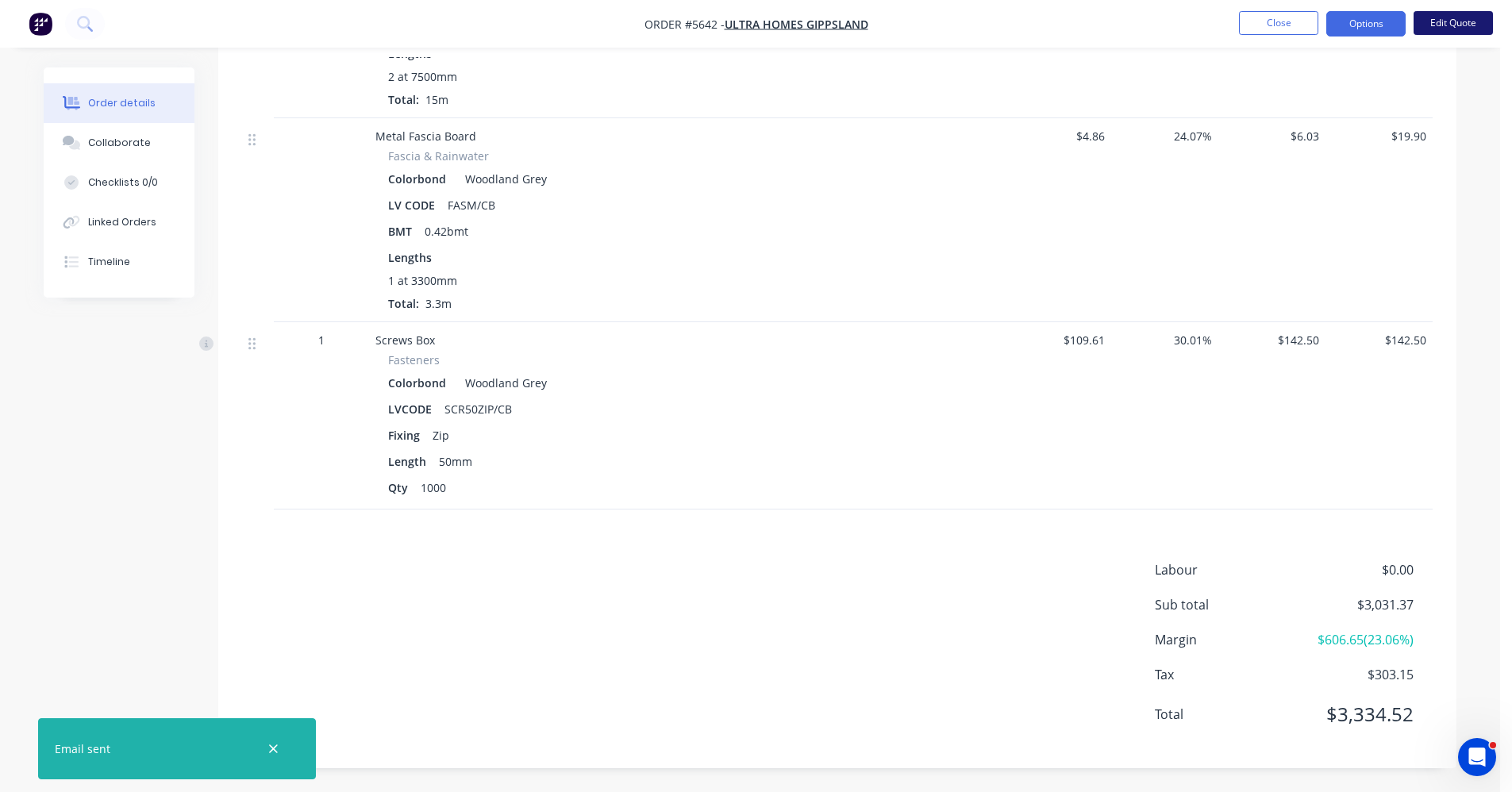
click at [1452, 25] on button "Edit Quote" at bounding box center [1453, 22] width 79 height 23
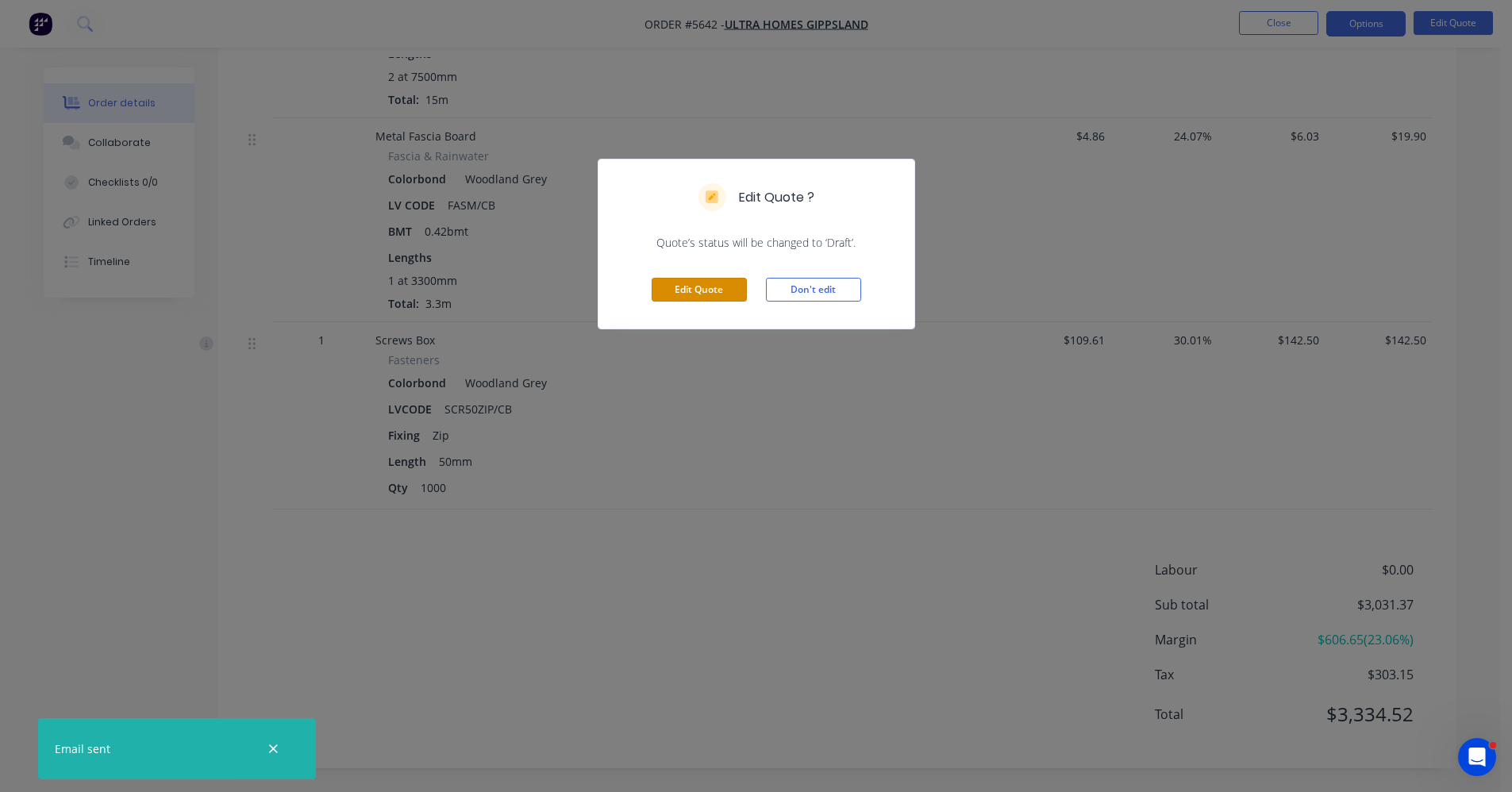
drag, startPoint x: 706, startPoint y: 293, endPoint x: 712, endPoint y: 302, distance: 10.8
click at [708, 295] on button "Edit Quote" at bounding box center [700, 290] width 95 height 23
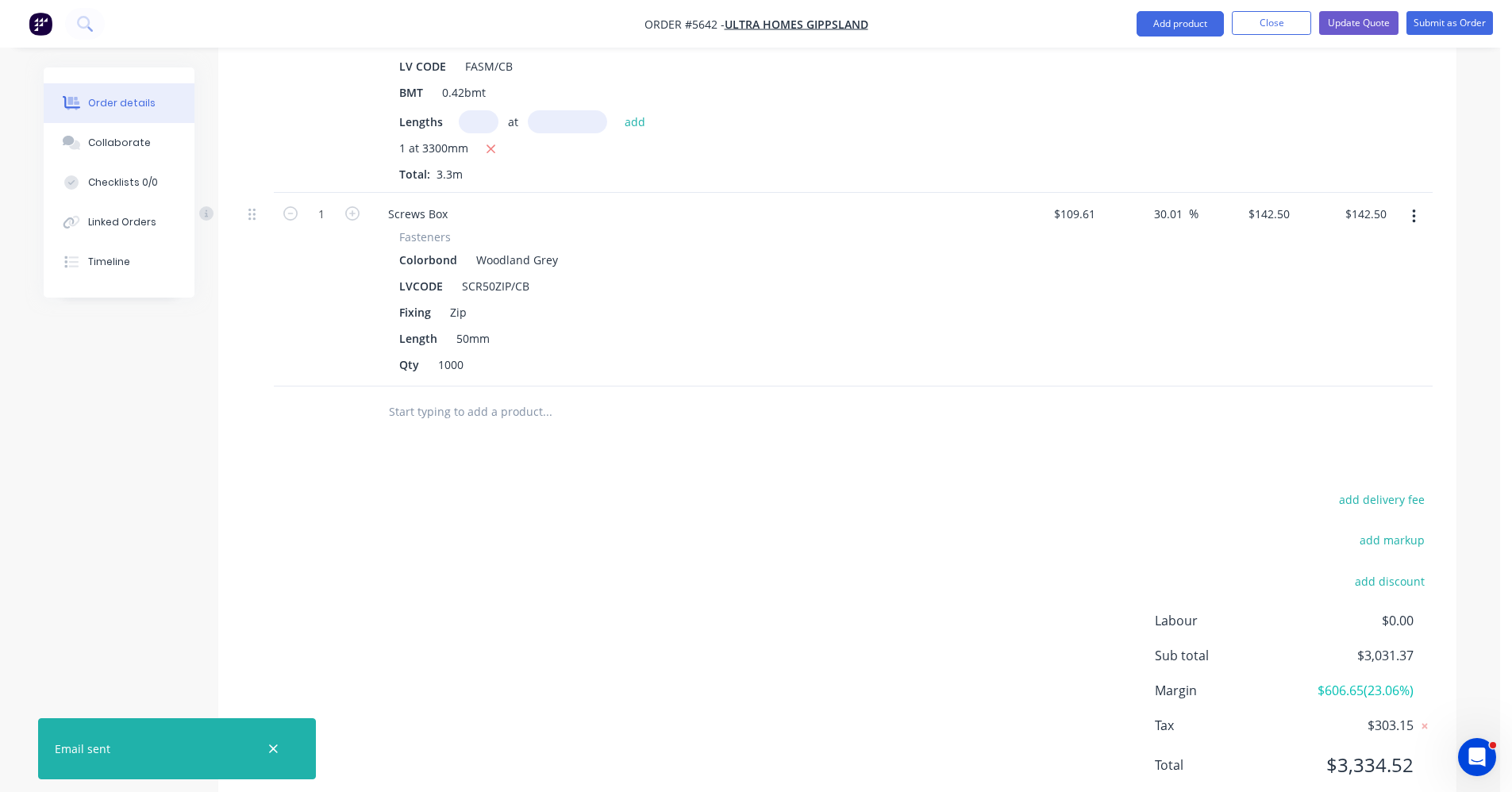
scroll to position [1807, 0]
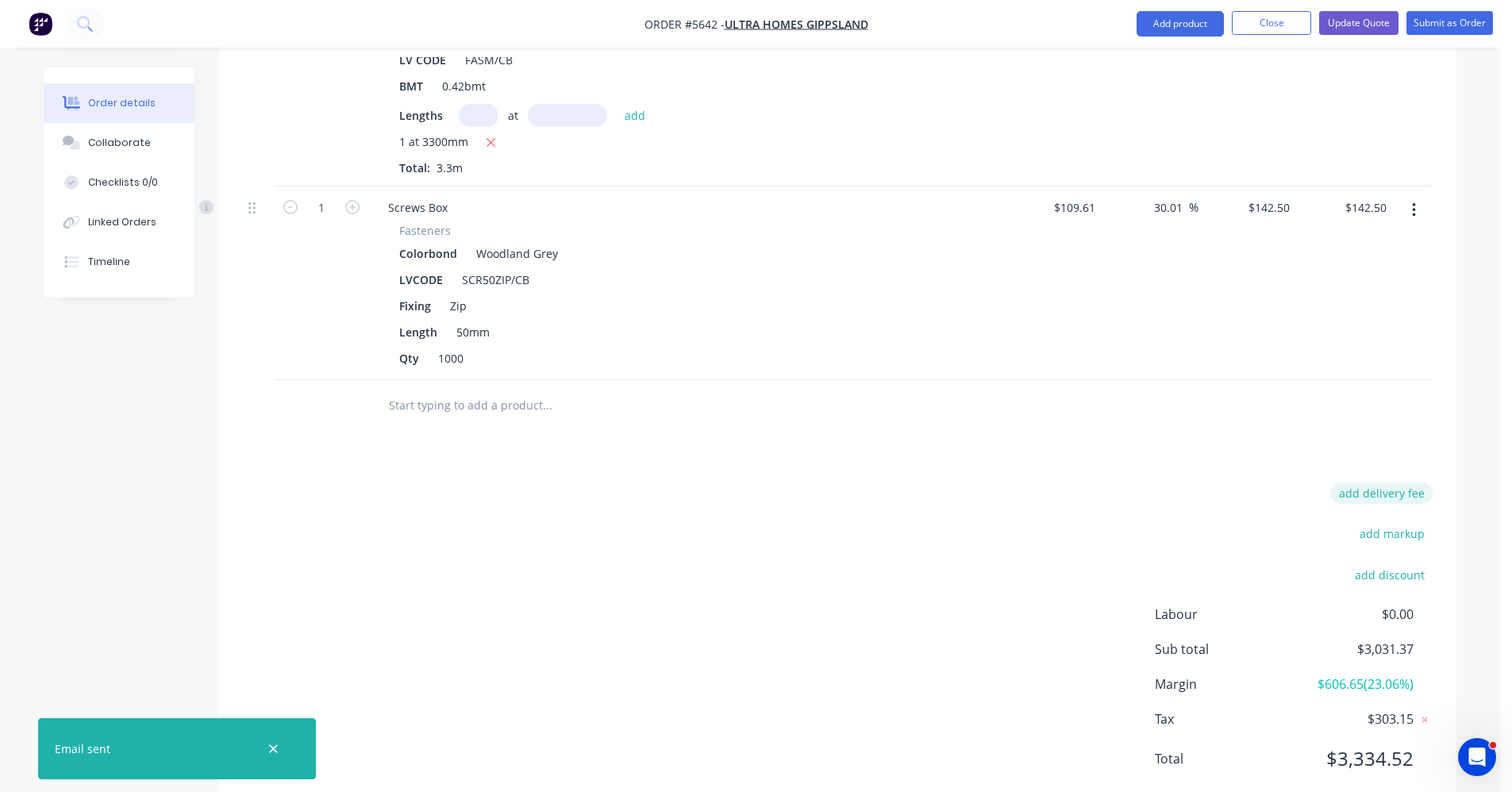
click at [1400, 482] on button "add delivery fee" at bounding box center [1382, 493] width 103 height 22
type input "150"
click input "submit" at bounding box center [0, 0] width 0 height 0
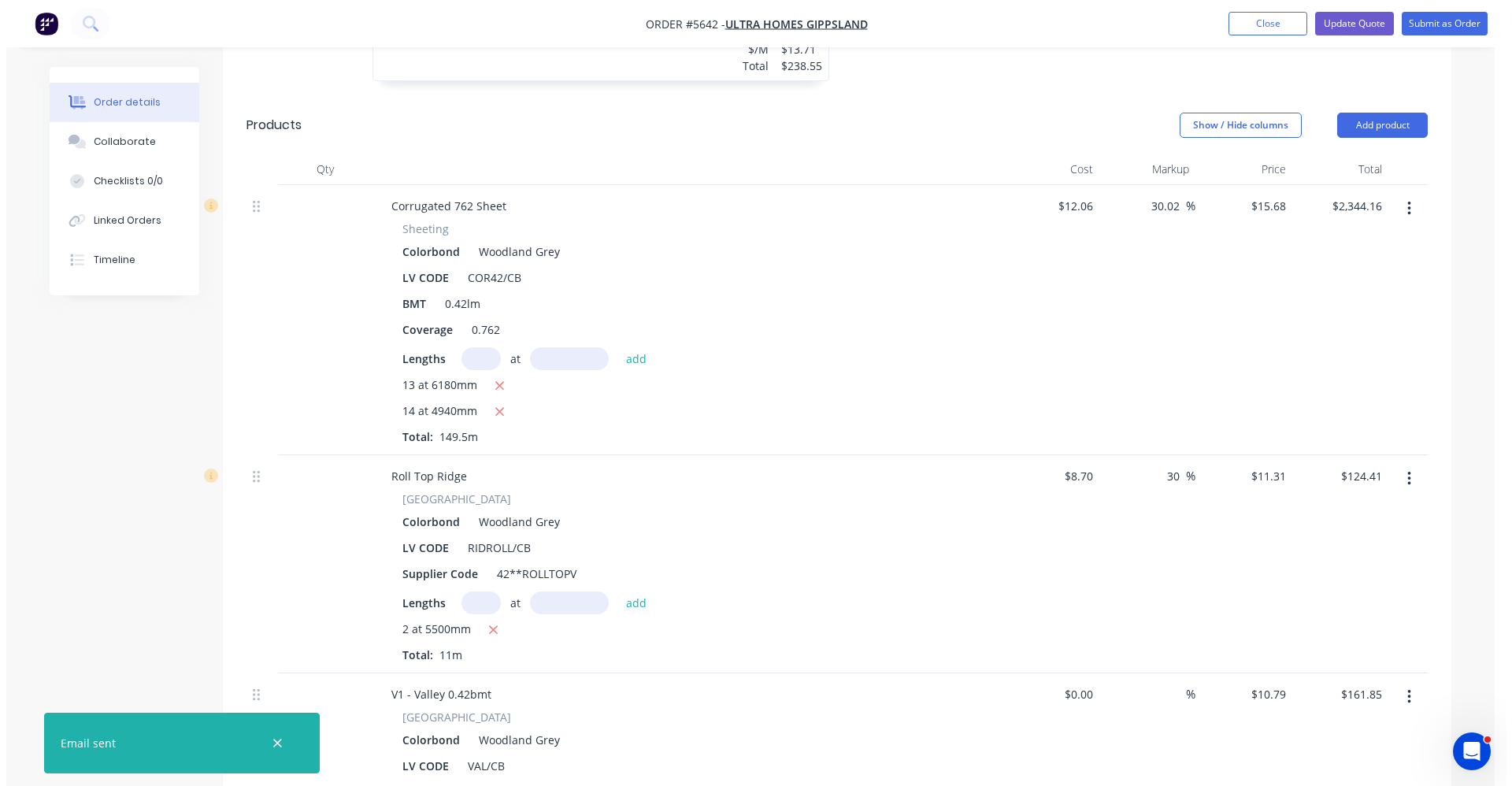
scroll to position [841, 0]
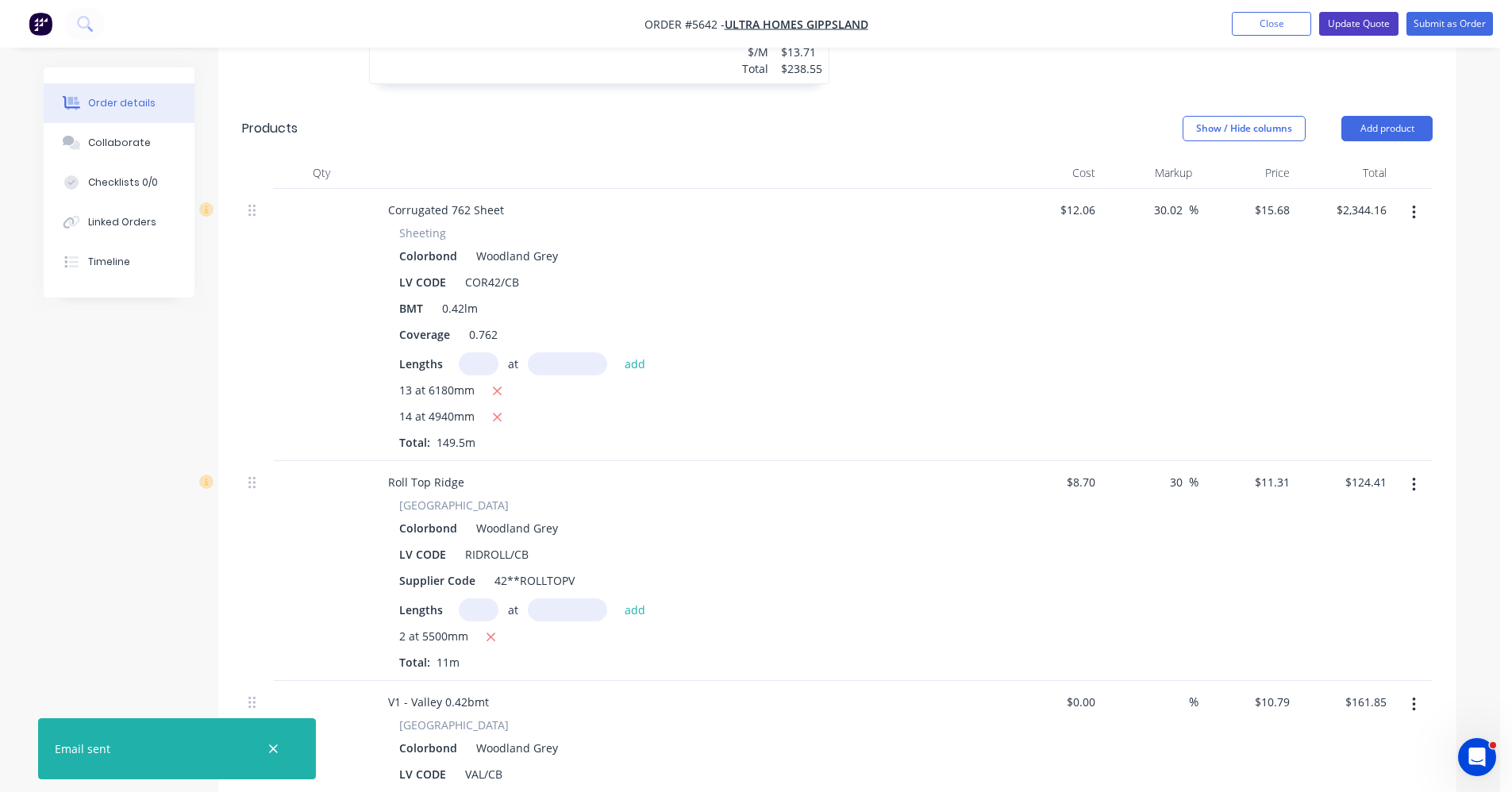
click at [1362, 23] on button "Update Quote" at bounding box center [1359, 23] width 79 height 23
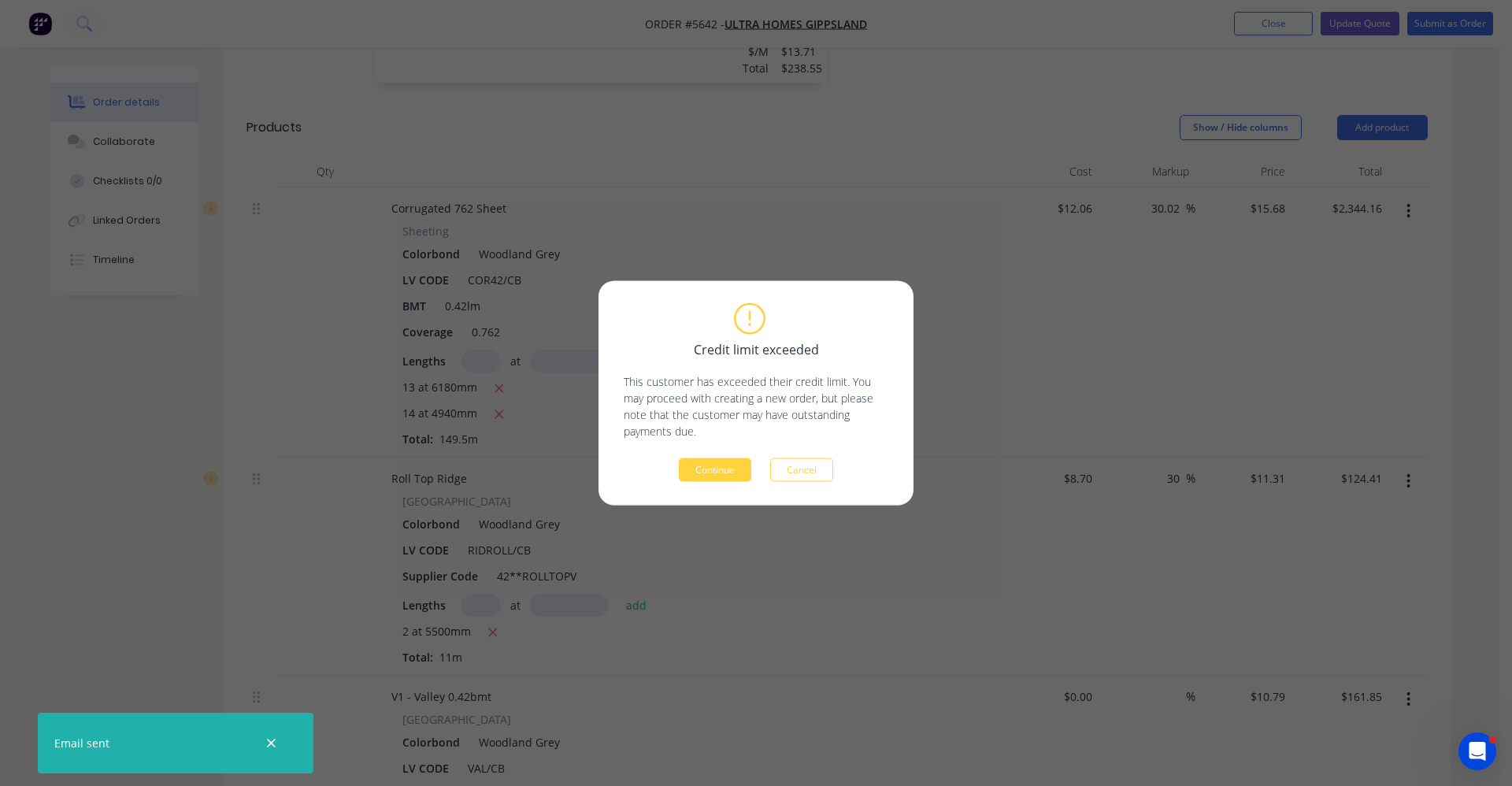
click at [700, 477] on button "Continue" at bounding box center [714, 470] width 72 height 23
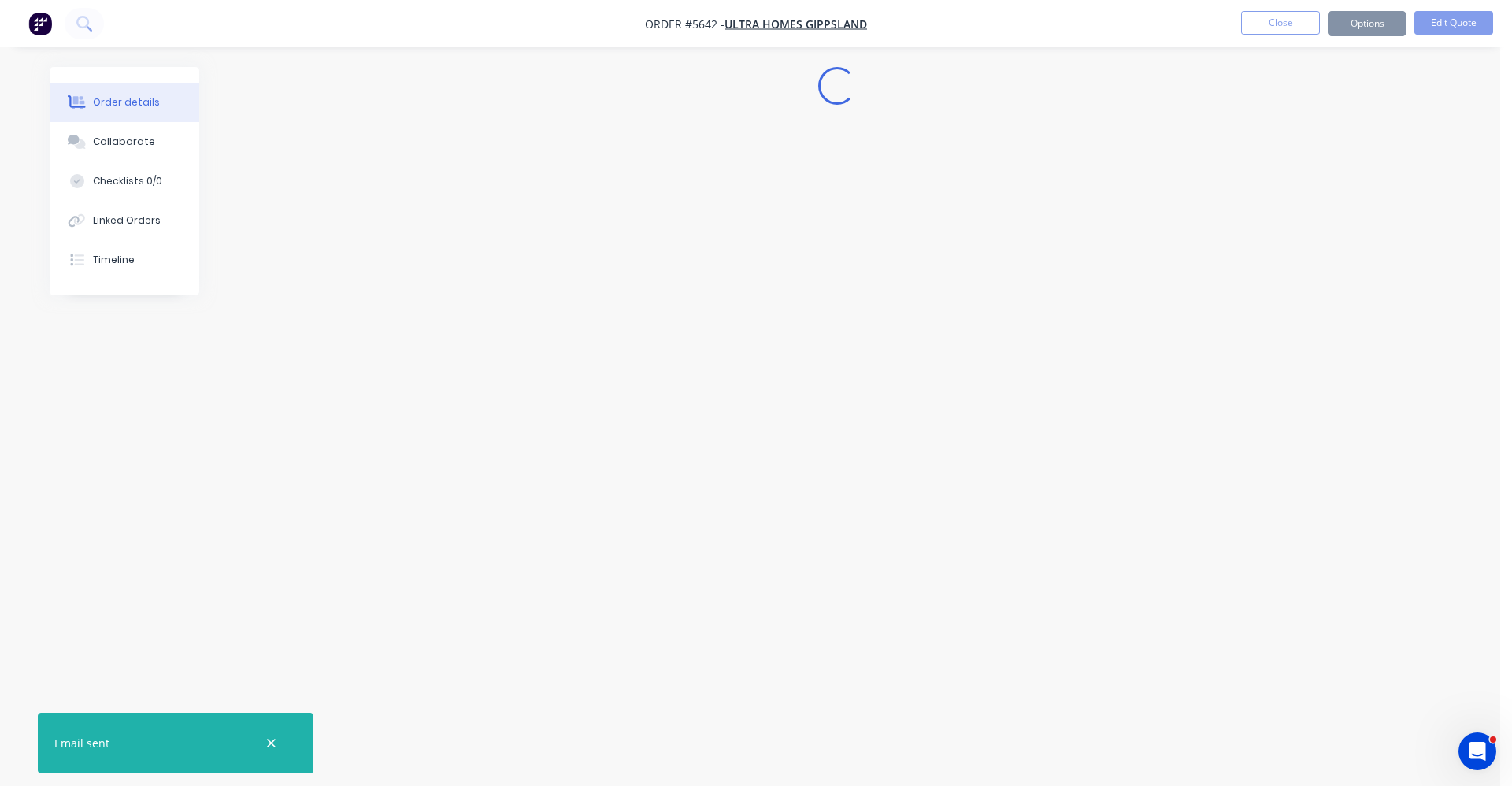
scroll to position [0, 0]
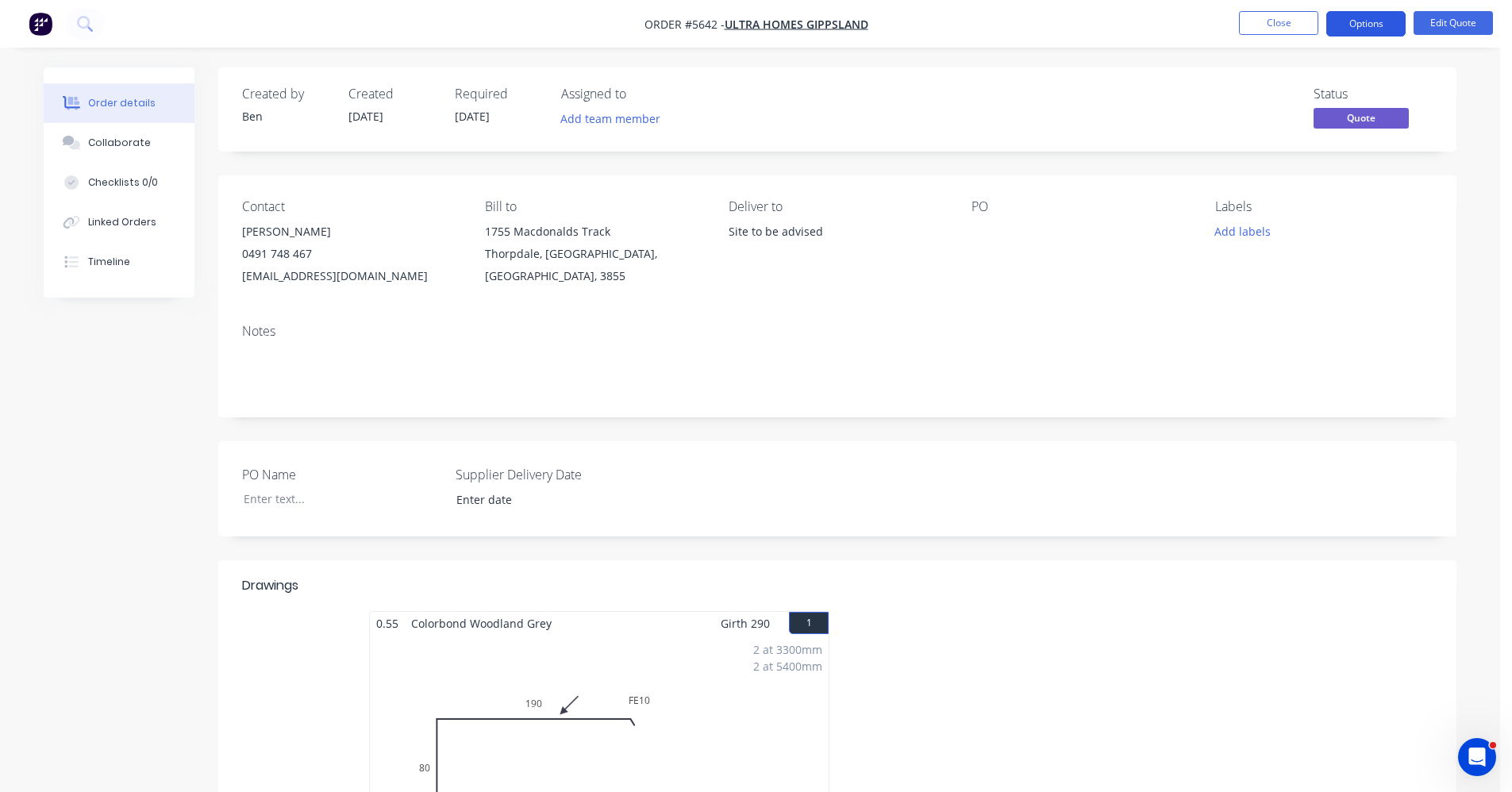
click at [1372, 22] on button "Options" at bounding box center [1366, 23] width 79 height 25
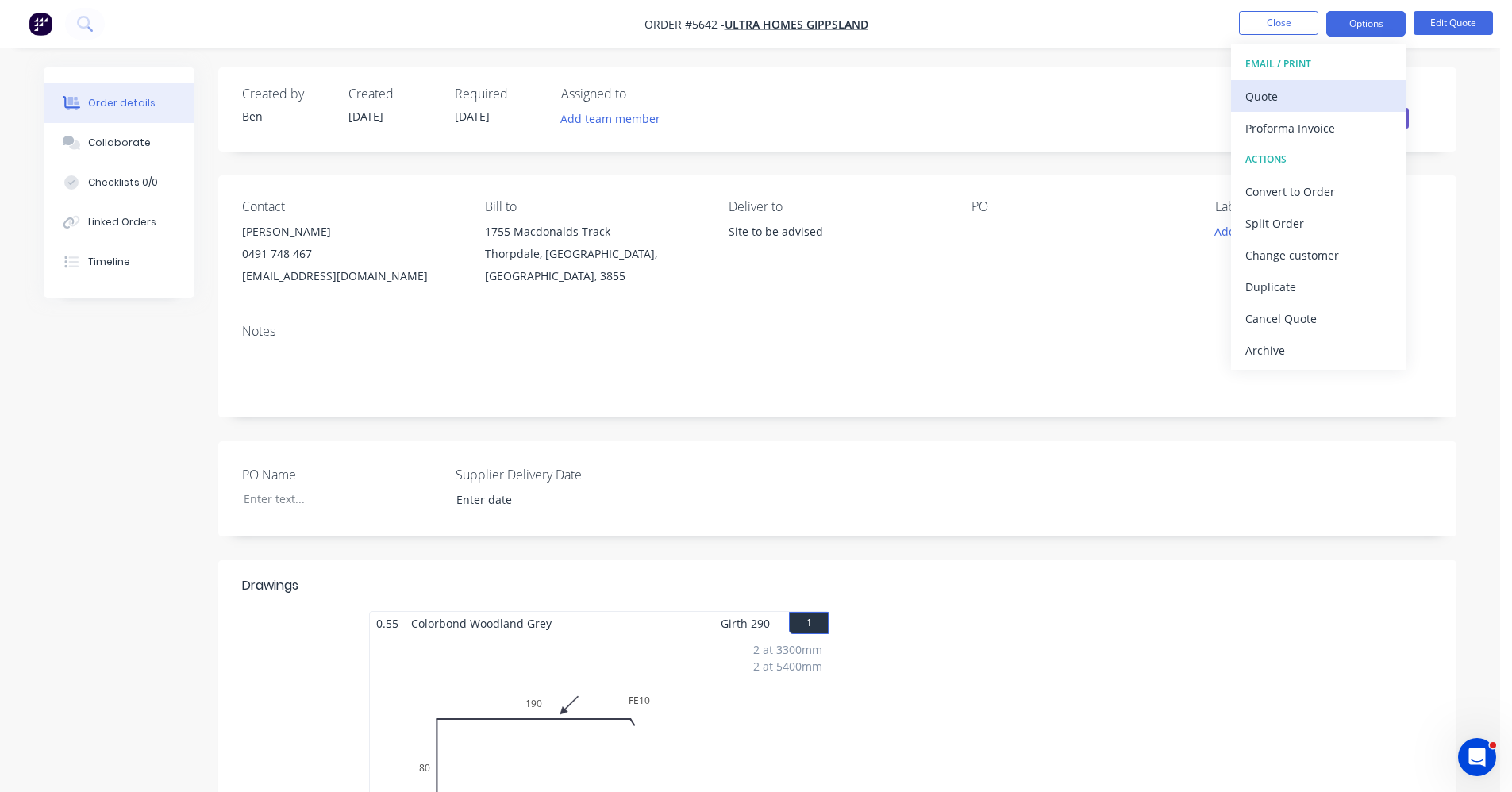
click at [1293, 90] on div "Quote" at bounding box center [1318, 96] width 146 height 23
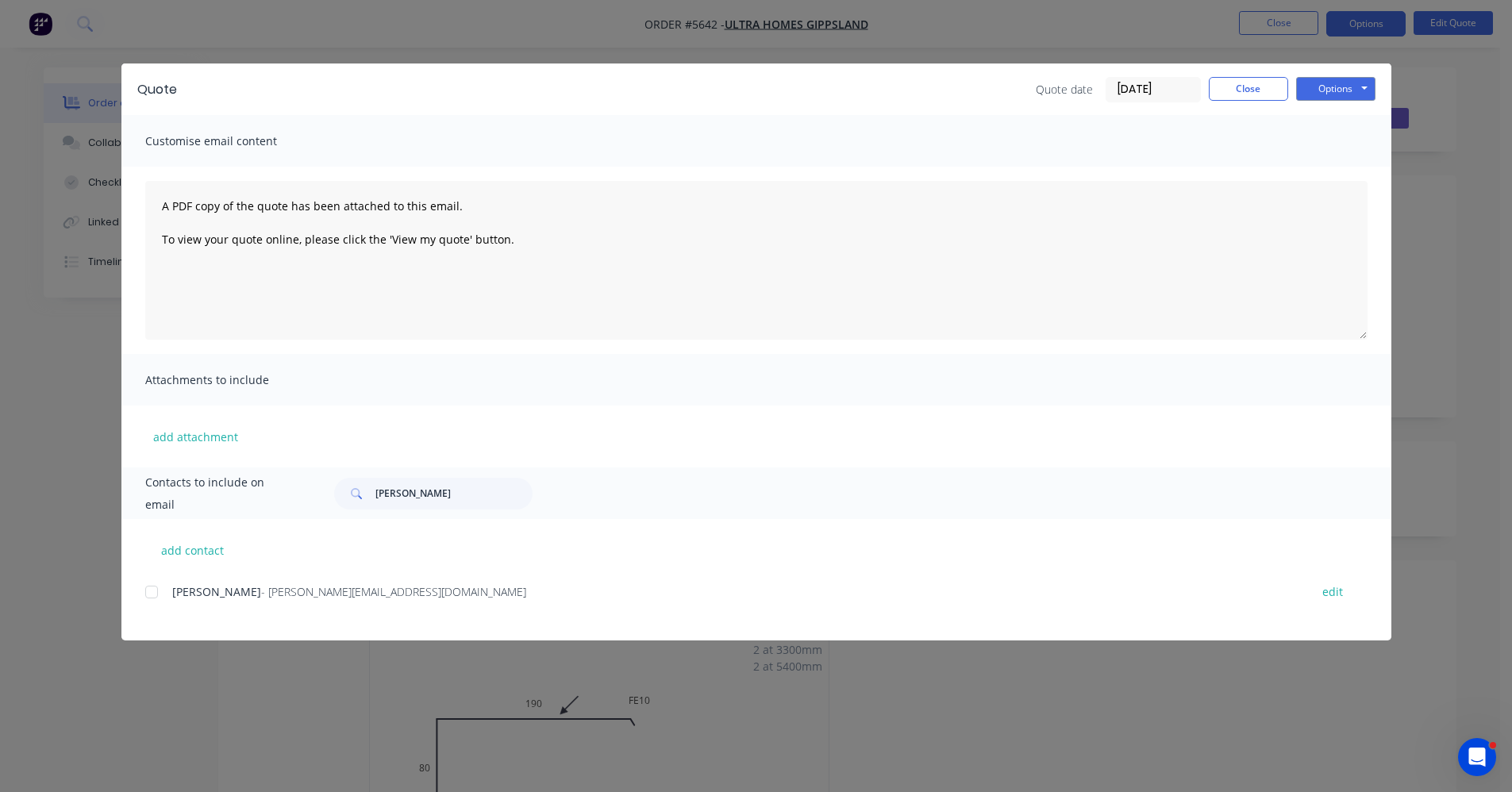
drag, startPoint x: 149, startPoint y: 598, endPoint x: 544, endPoint y: 560, distance: 396.8
click at [155, 595] on div at bounding box center [151, 591] width 32 height 32
click at [1344, 85] on button "Options" at bounding box center [1336, 89] width 79 height 23
click at [1345, 164] on button "Email" at bounding box center [1347, 169] width 102 height 26
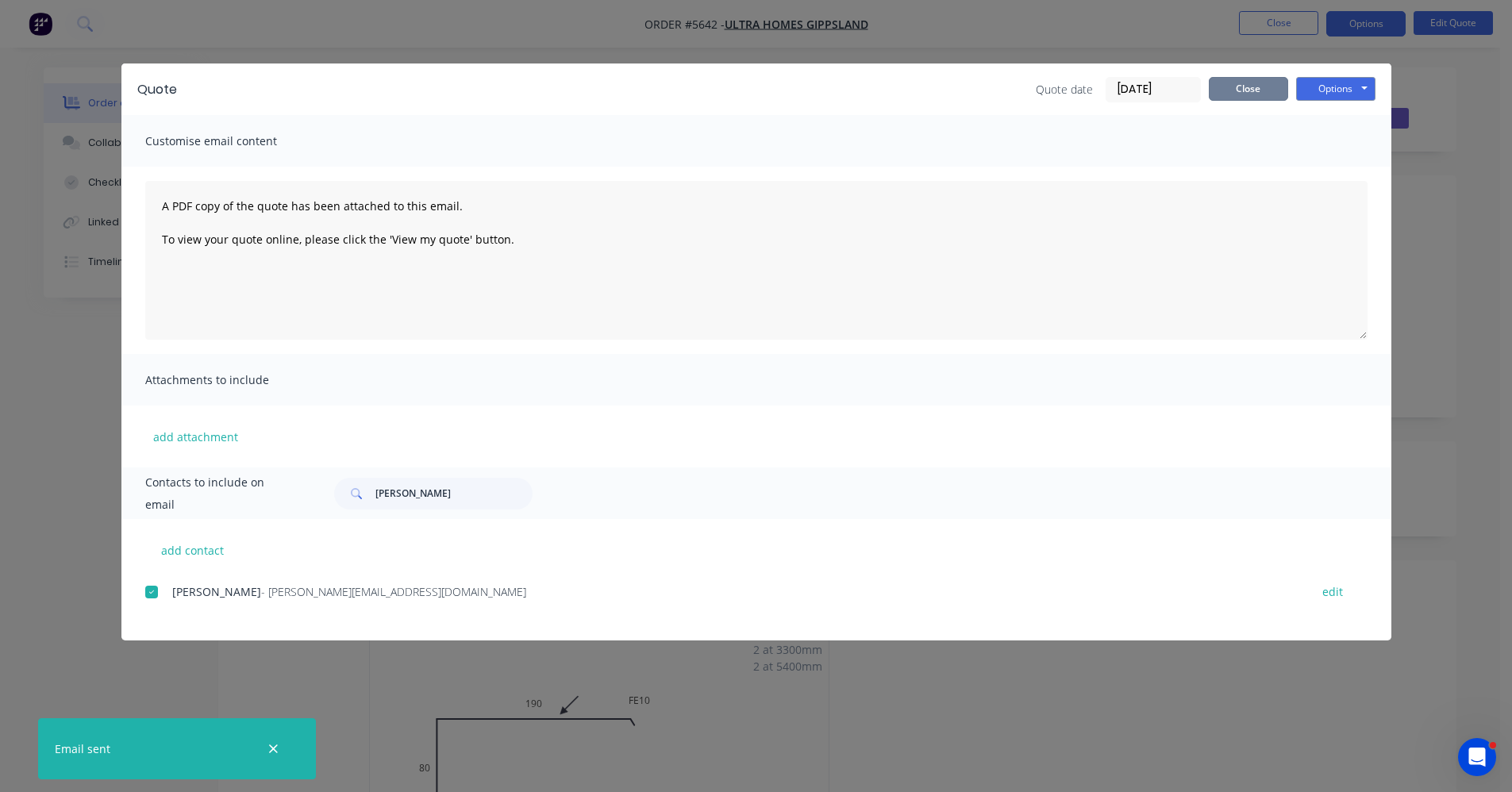
drag, startPoint x: 1234, startPoint y: 89, endPoint x: 1242, endPoint y: 91, distance: 8.2
click at [1235, 89] on button "Close" at bounding box center [1249, 89] width 79 height 23
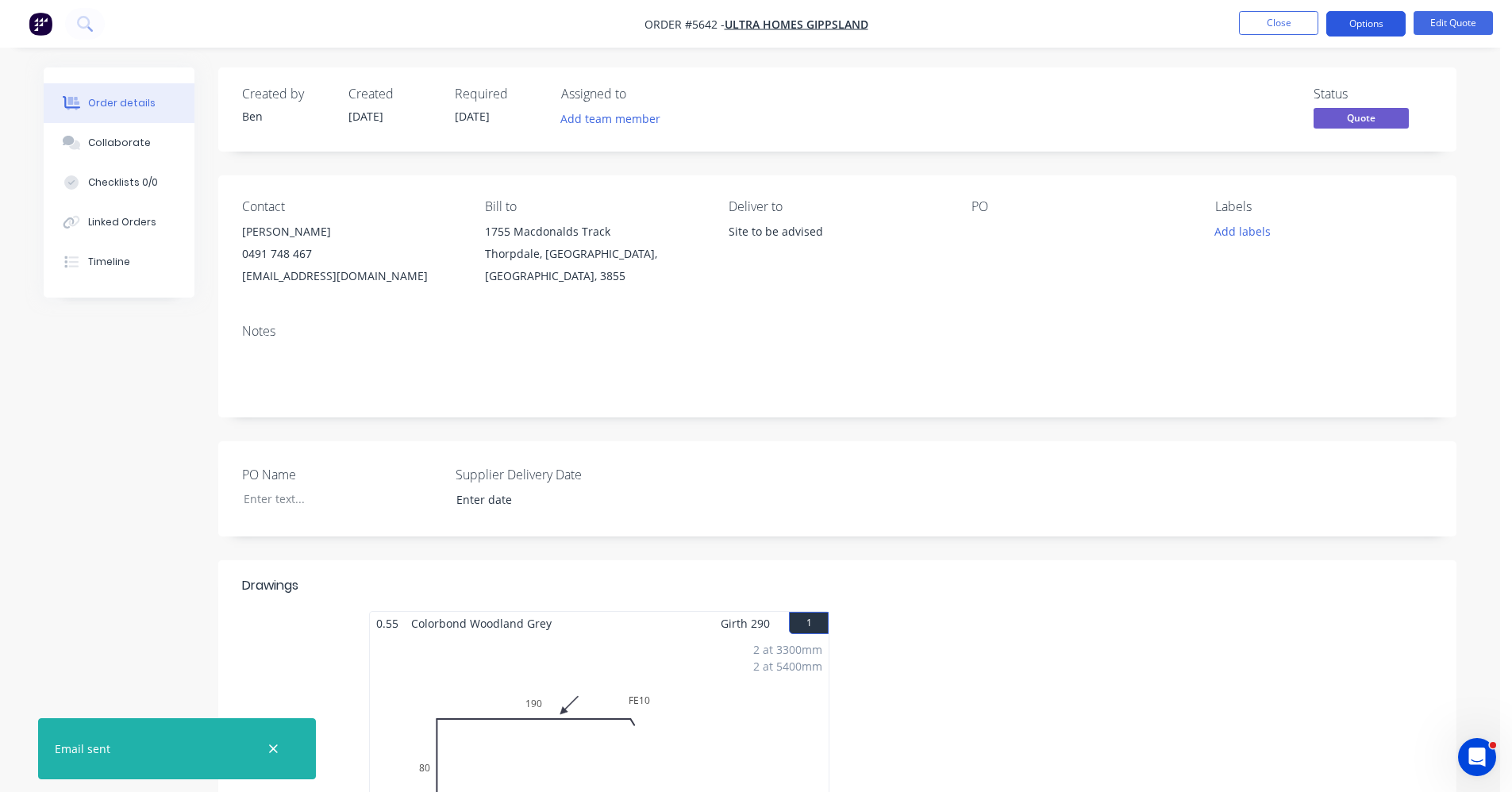
click at [1366, 25] on button "Options" at bounding box center [1366, 23] width 79 height 25
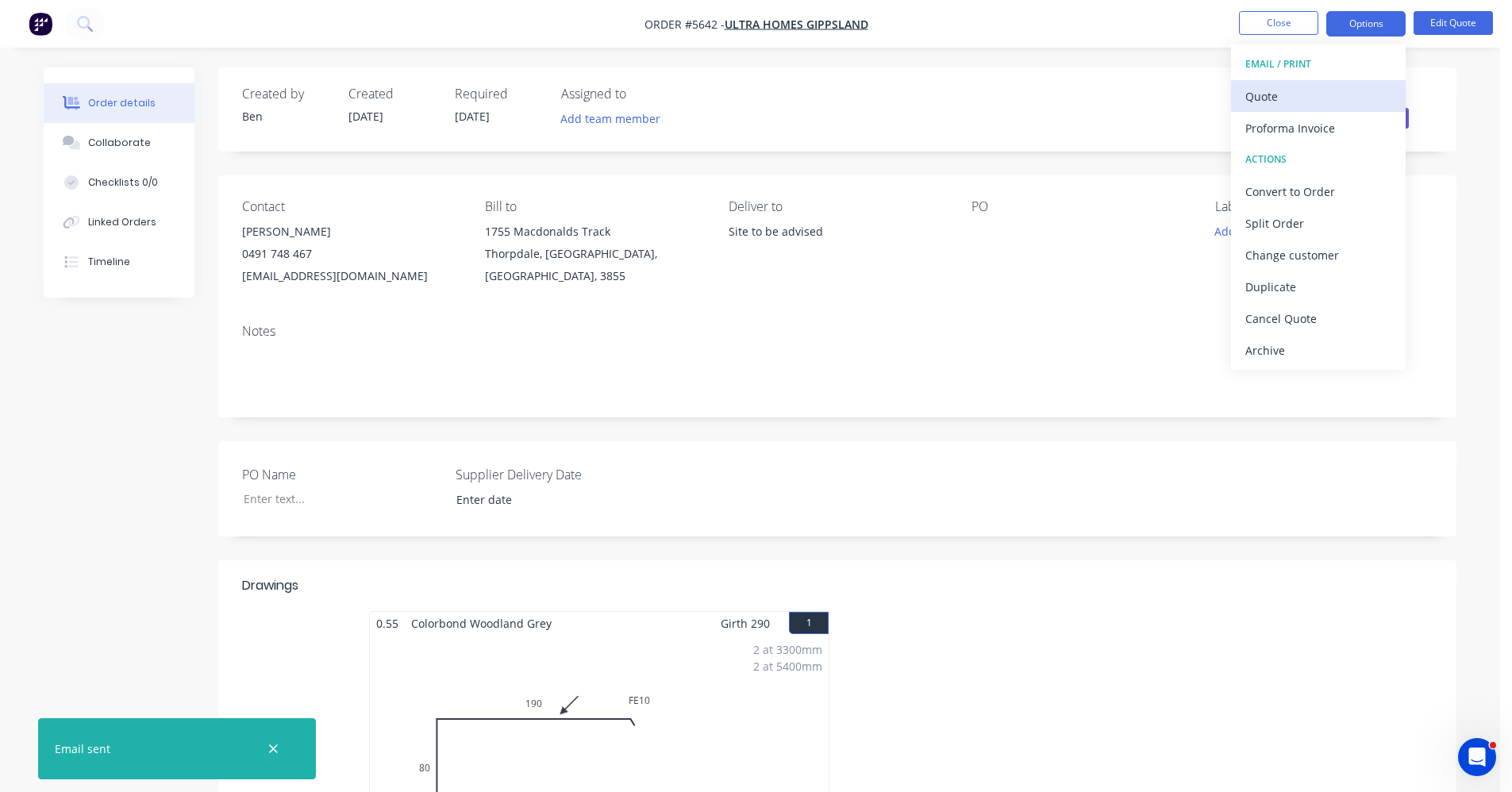
click at [1263, 86] on div "Quote" at bounding box center [1318, 96] width 146 height 23
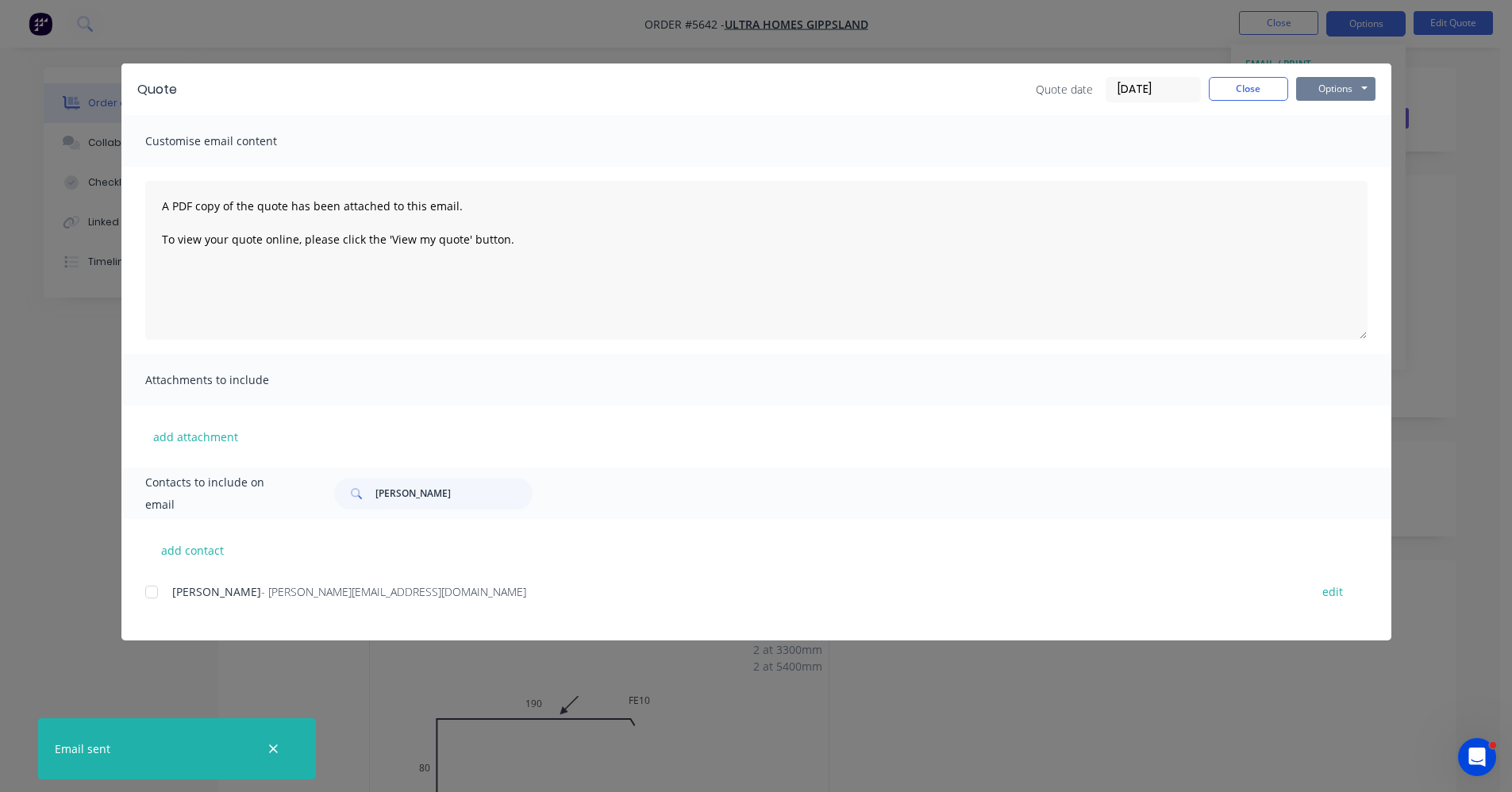
click at [1326, 92] on button "Options" at bounding box center [1336, 89] width 79 height 23
click at [1342, 141] on button "Print" at bounding box center [1347, 143] width 102 height 26
click at [1244, 82] on button "Close" at bounding box center [1249, 89] width 79 height 23
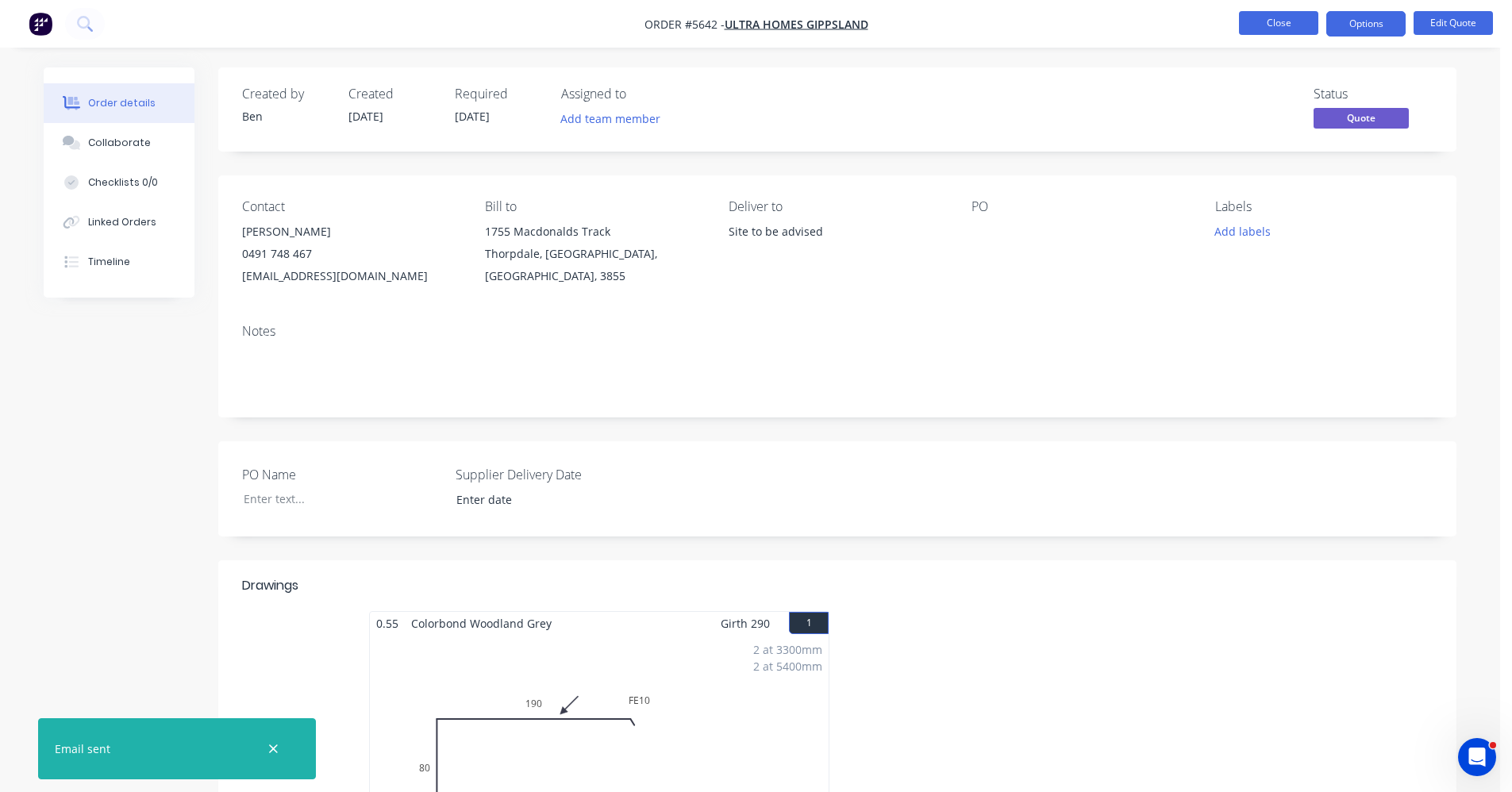
click at [1289, 24] on button "Close" at bounding box center [1279, 22] width 79 height 23
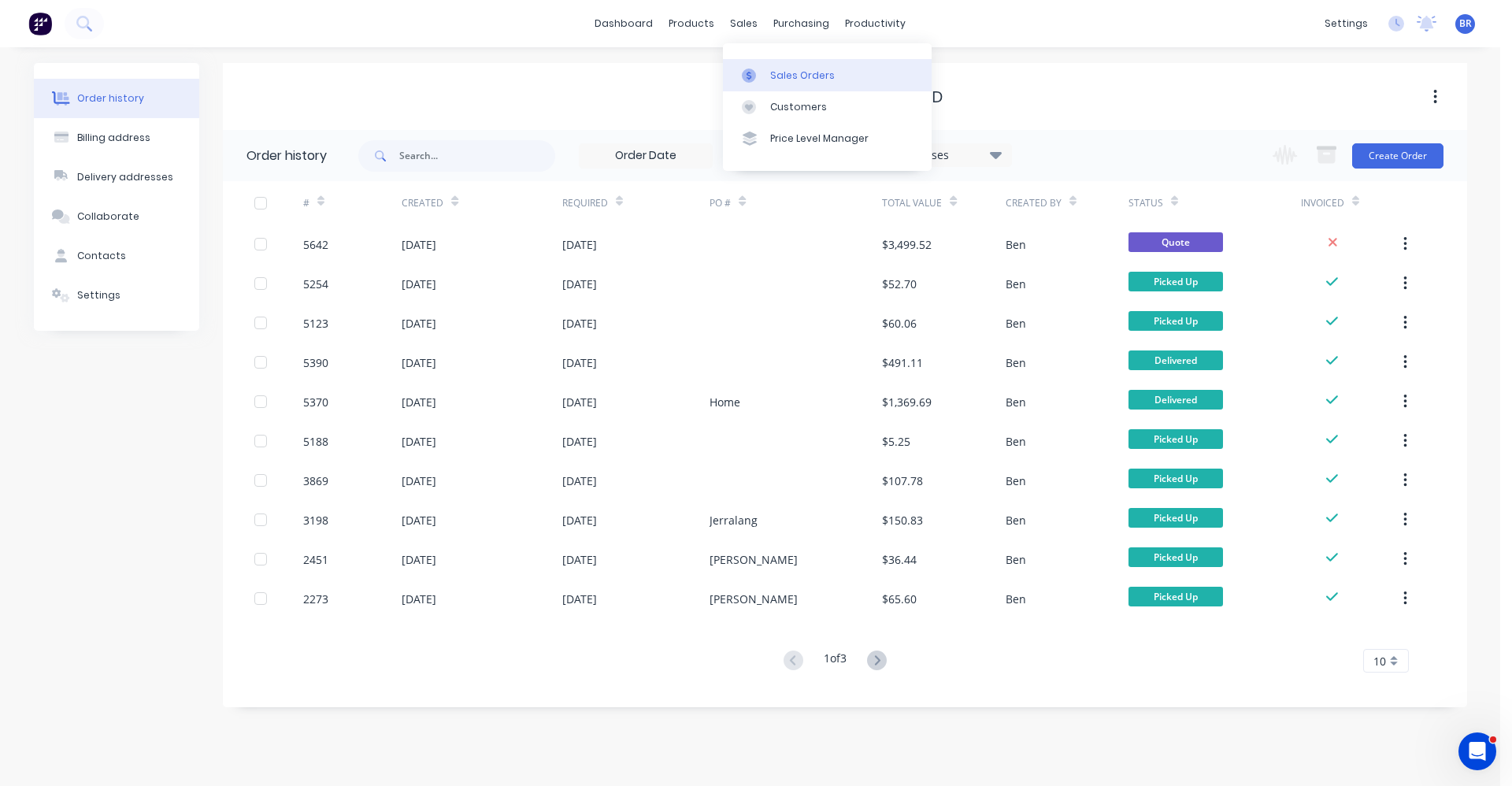
click at [771, 69] on div "Sales Orders" at bounding box center [802, 76] width 64 height 14
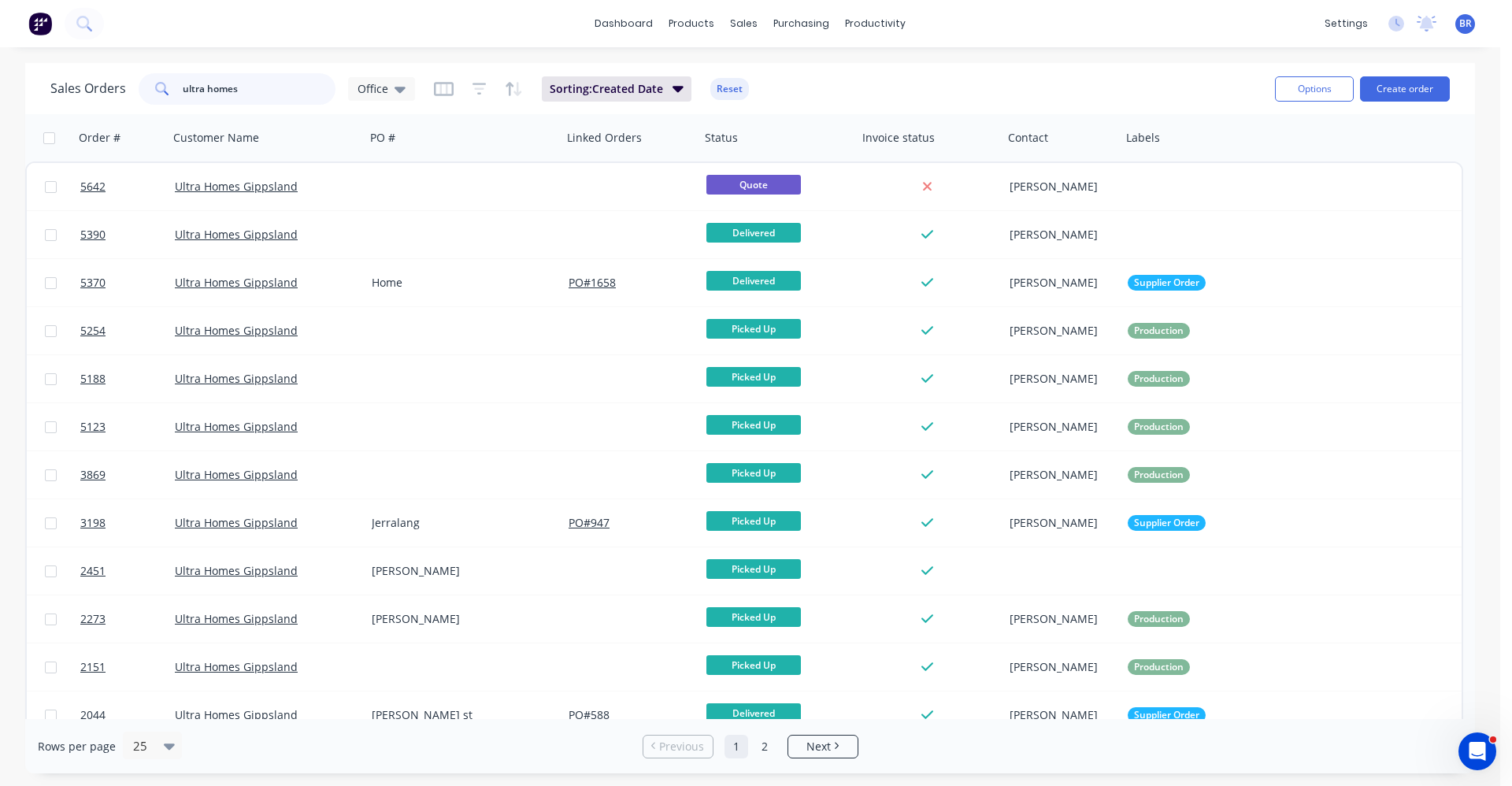
drag, startPoint x: 273, startPoint y: 96, endPoint x: 90, endPoint y: 63, distance: 186.0
click at [96, 64] on div "Sales Orders ultra homes Office Sorting: Created Date Reset Options Create order" at bounding box center [749, 88] width 1449 height 51
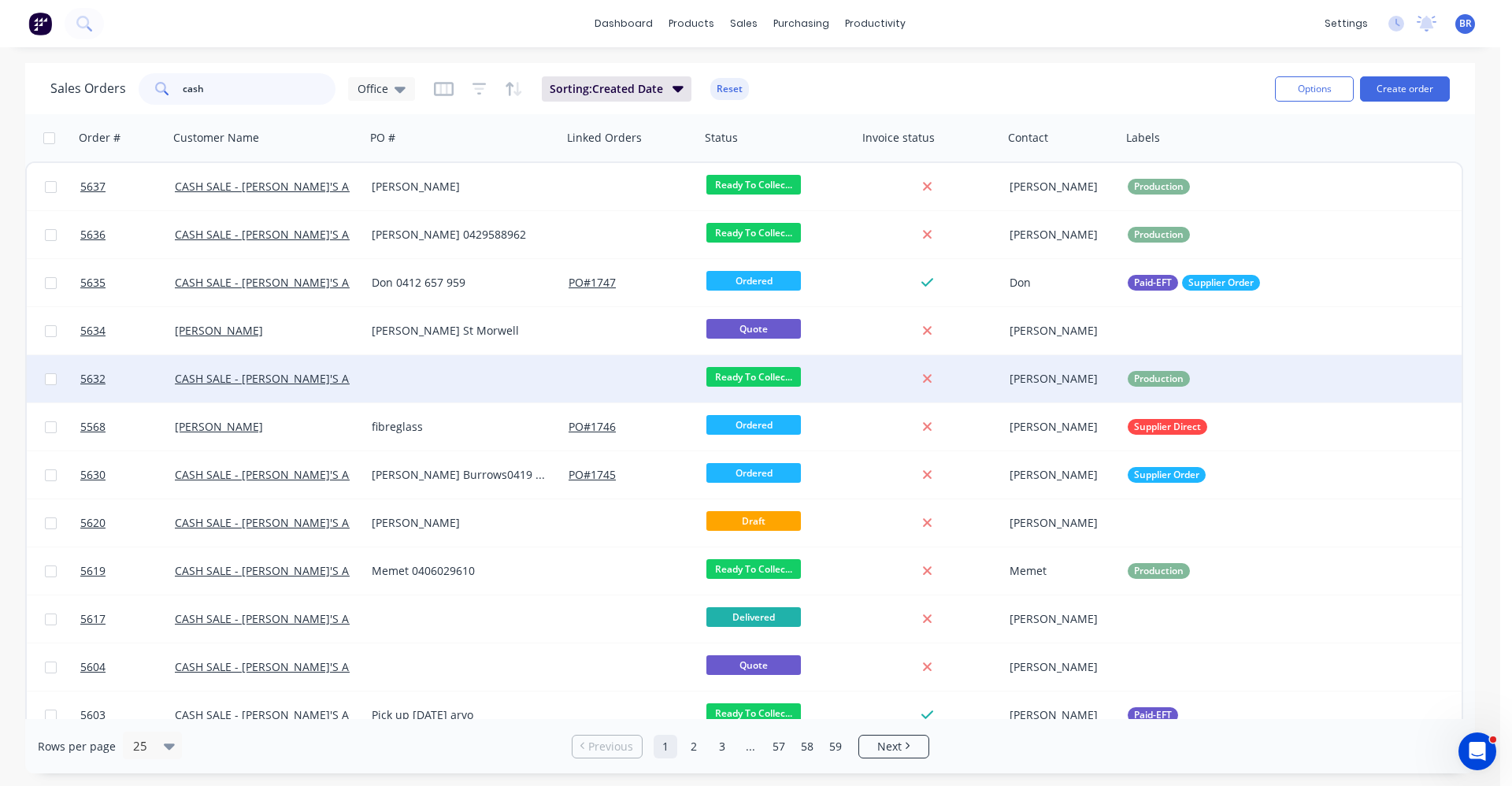
type input "cash"
click at [420, 372] on div at bounding box center [464, 379] width 196 height 47
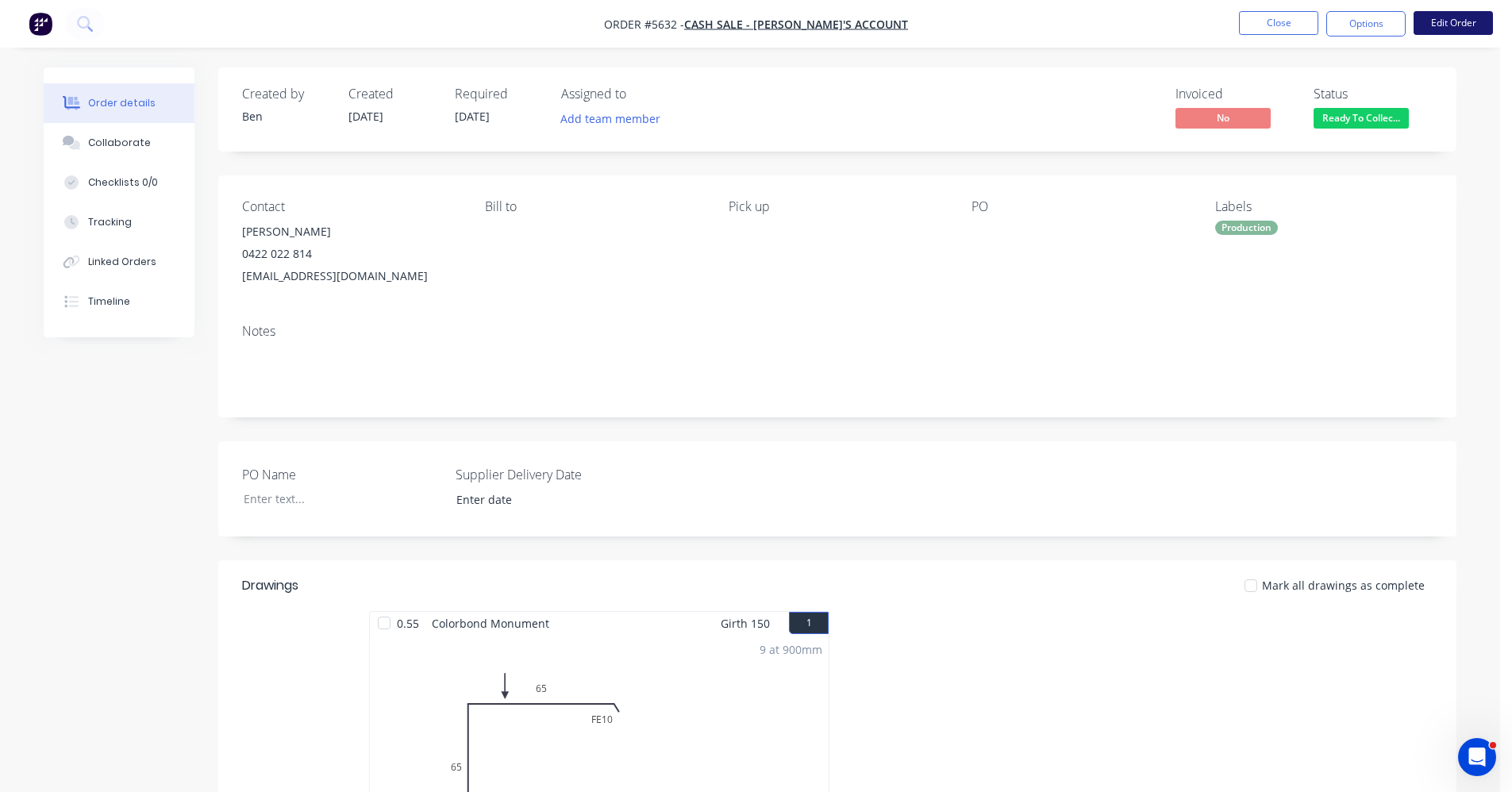
click at [1438, 27] on button "Edit Order" at bounding box center [1453, 22] width 79 height 23
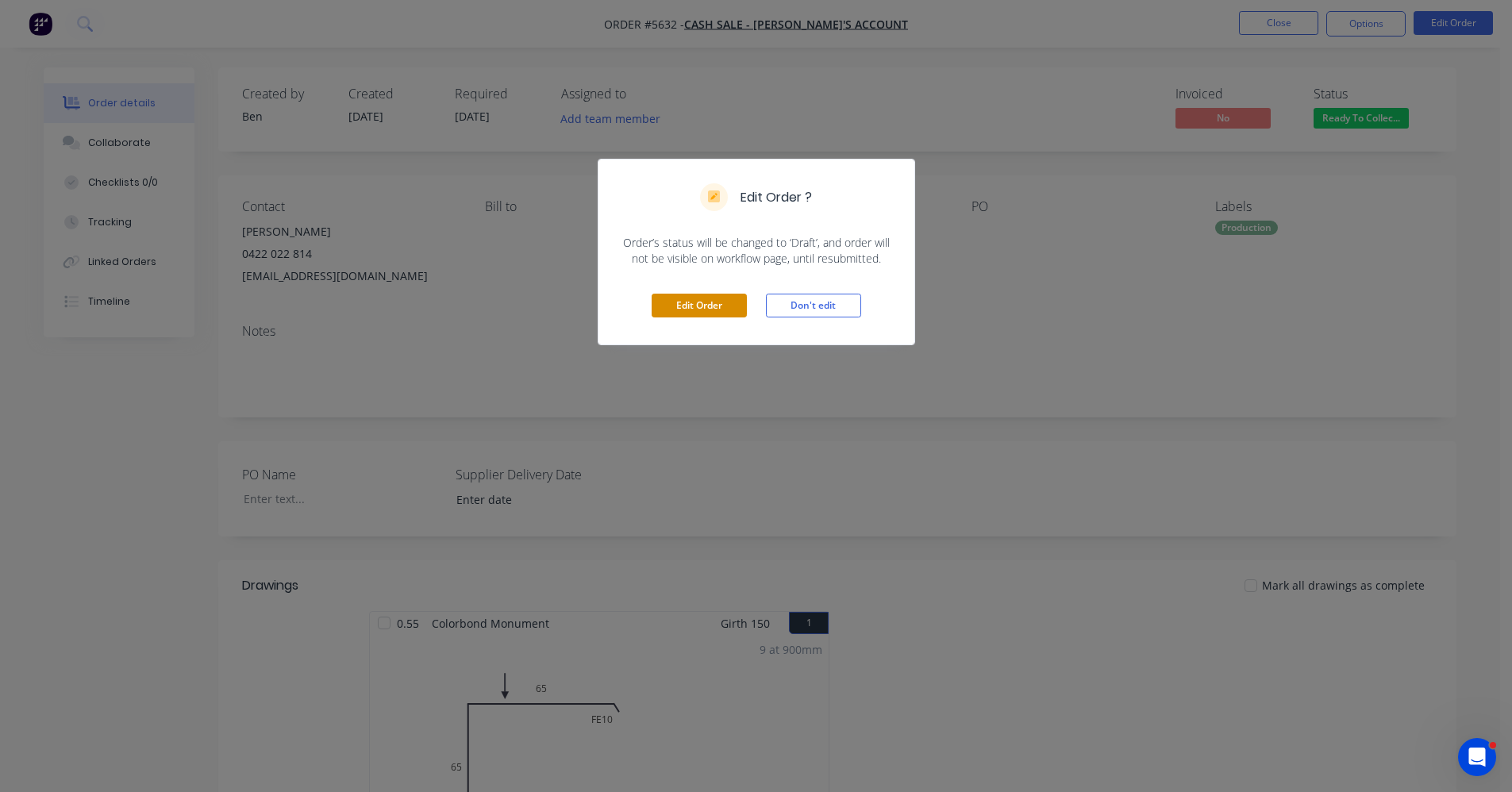
click at [687, 301] on button "Edit Order" at bounding box center [700, 305] width 95 height 23
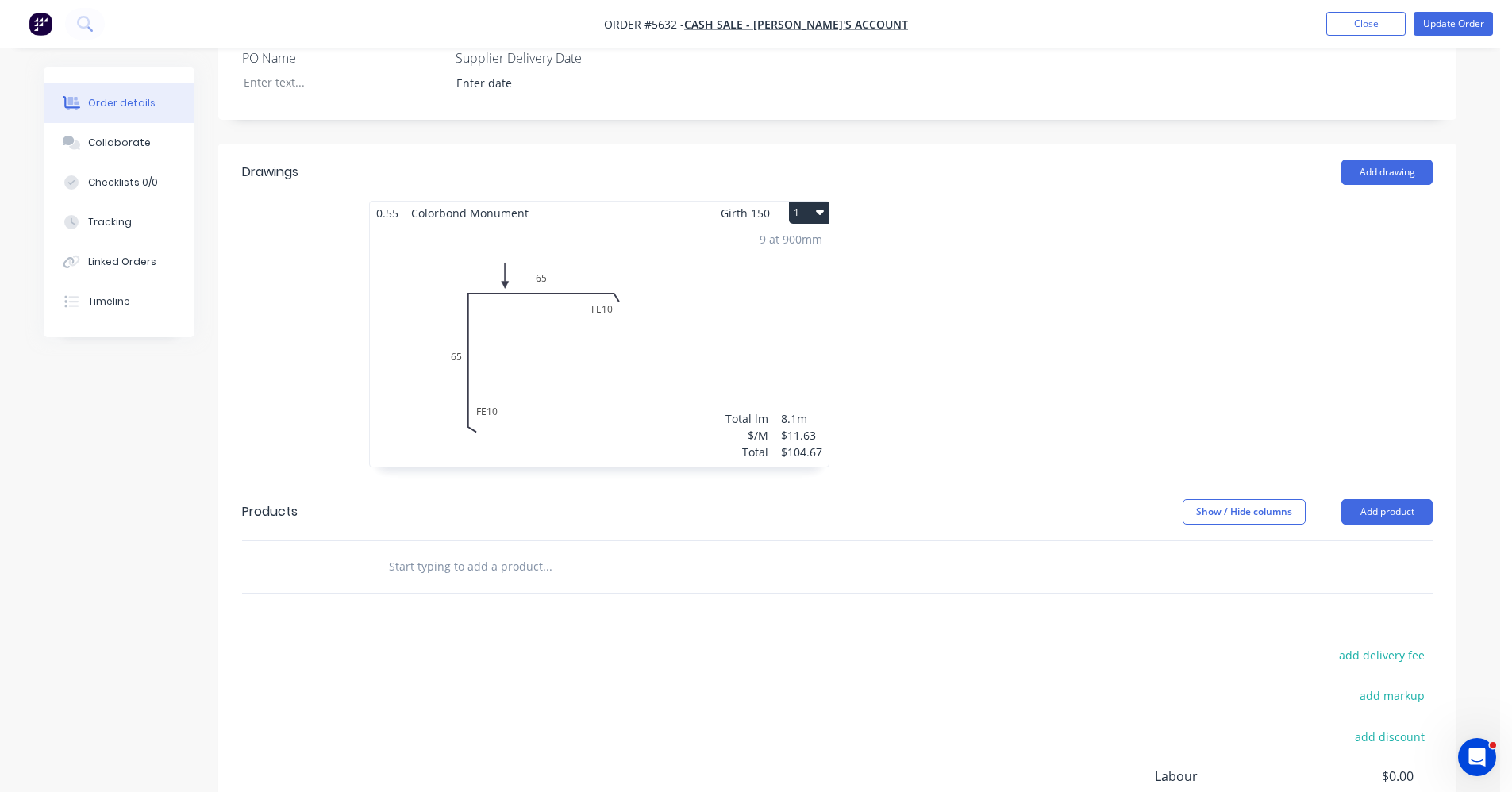
scroll to position [555, 0]
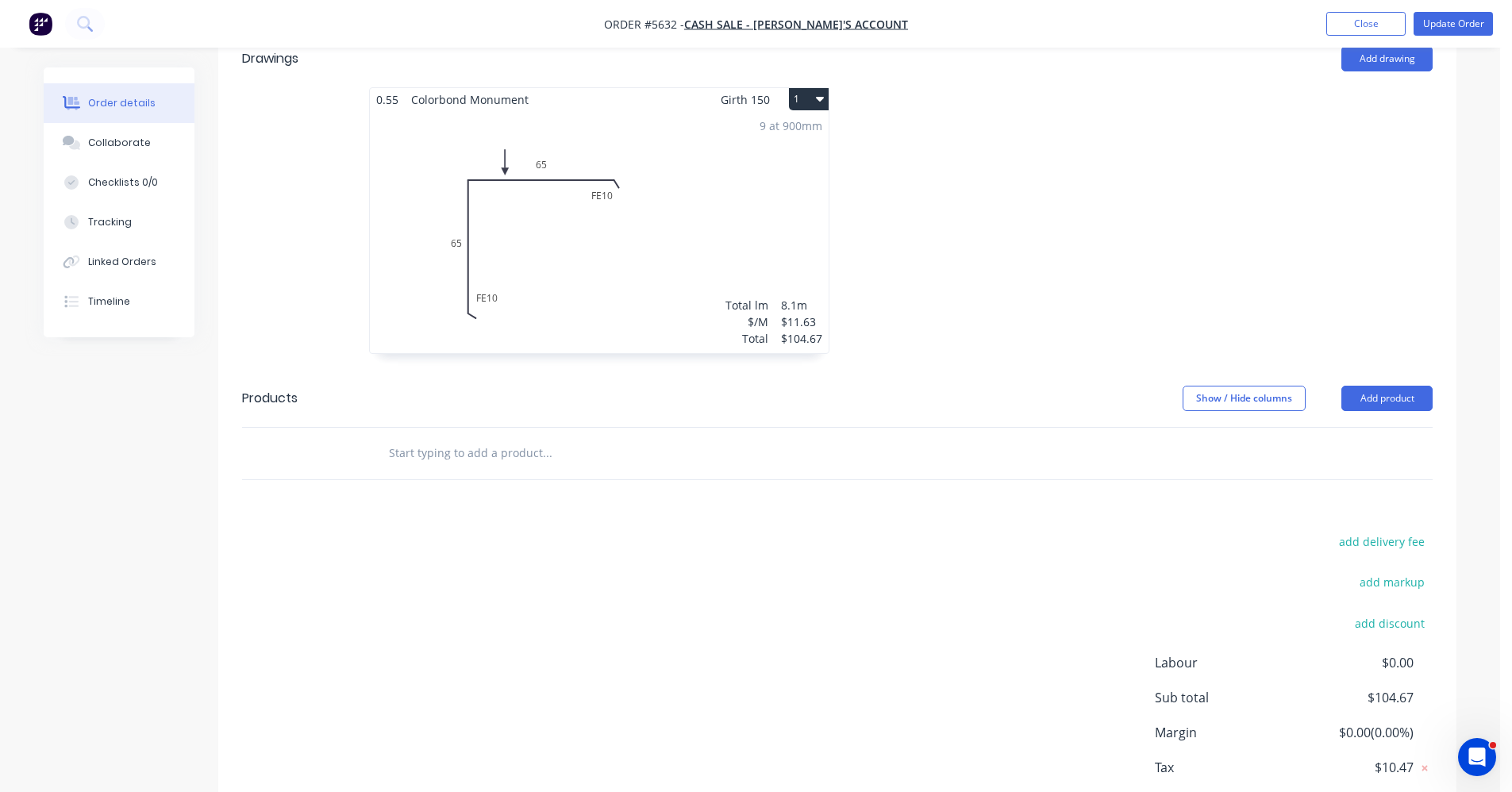
click at [464, 437] on input "text" at bounding box center [547, 453] width 318 height 32
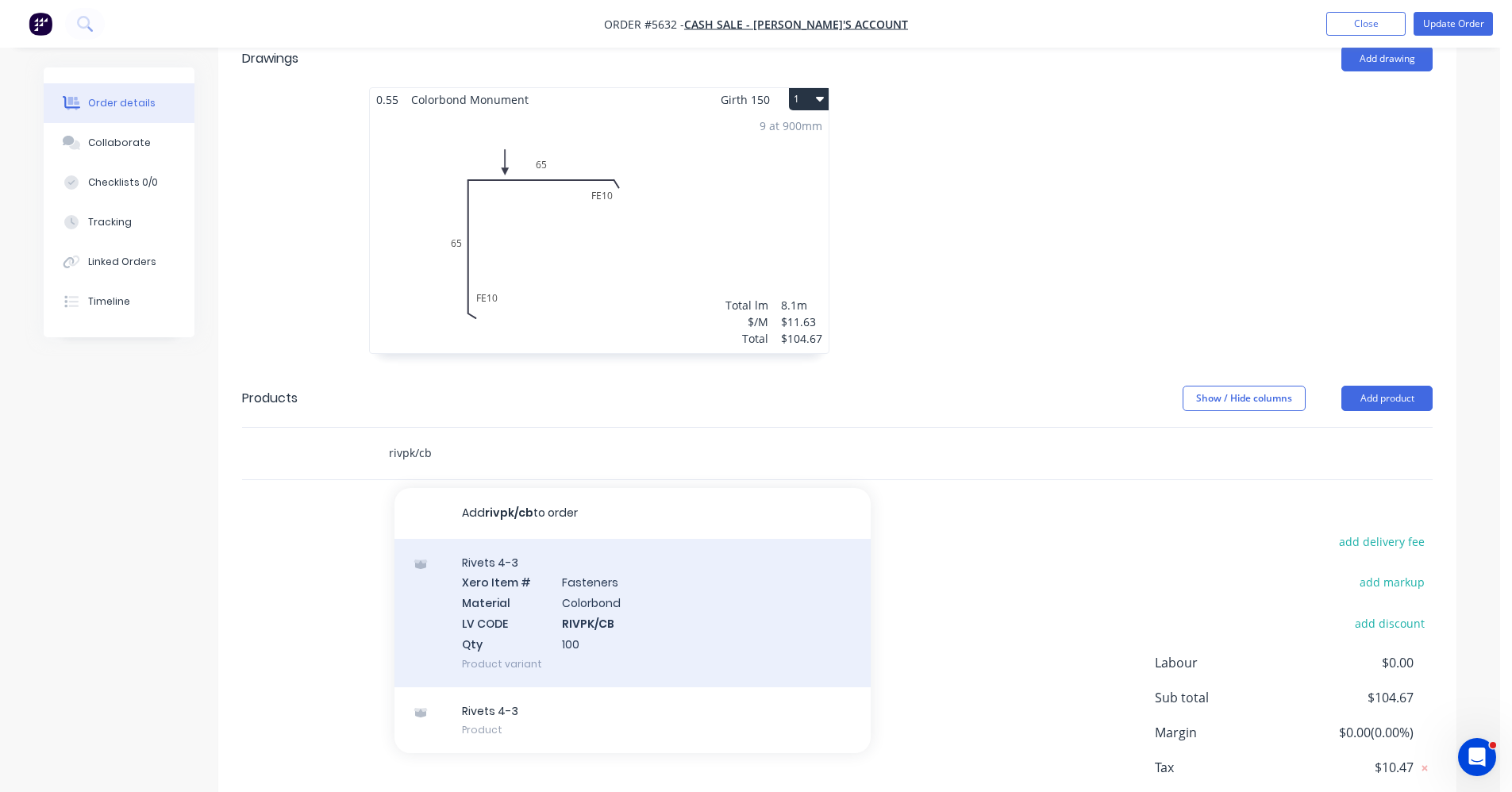
type input "rivpk/cb"
click at [575, 597] on div "Rivets 4-3 Xero Item # Fasteners Material Colorbond LV CODE RIVPK/CB Qty 100 Pr…" at bounding box center [632, 613] width 476 height 148
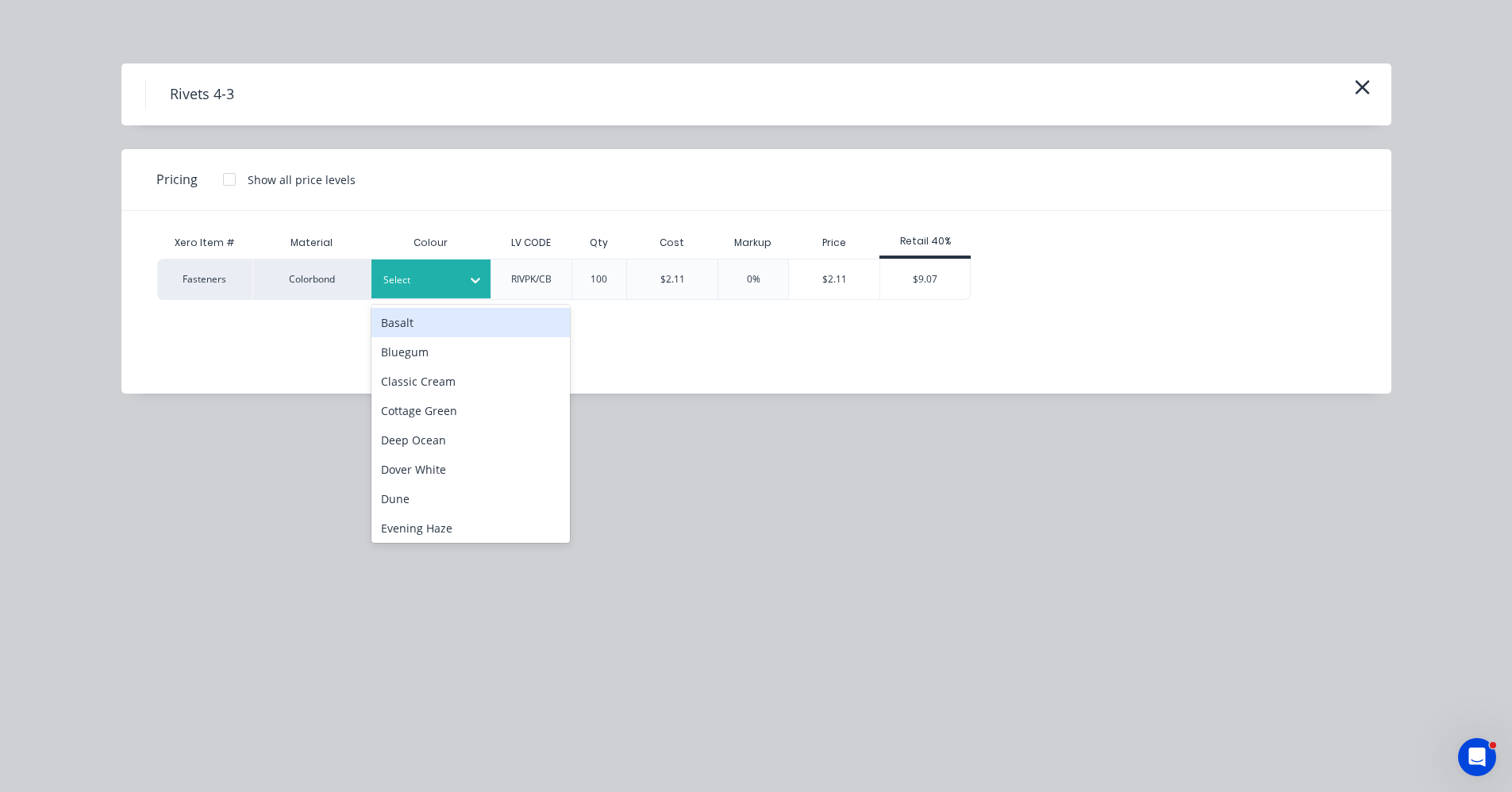
click at [459, 280] on div "Select" at bounding box center [416, 280] width 89 height 21
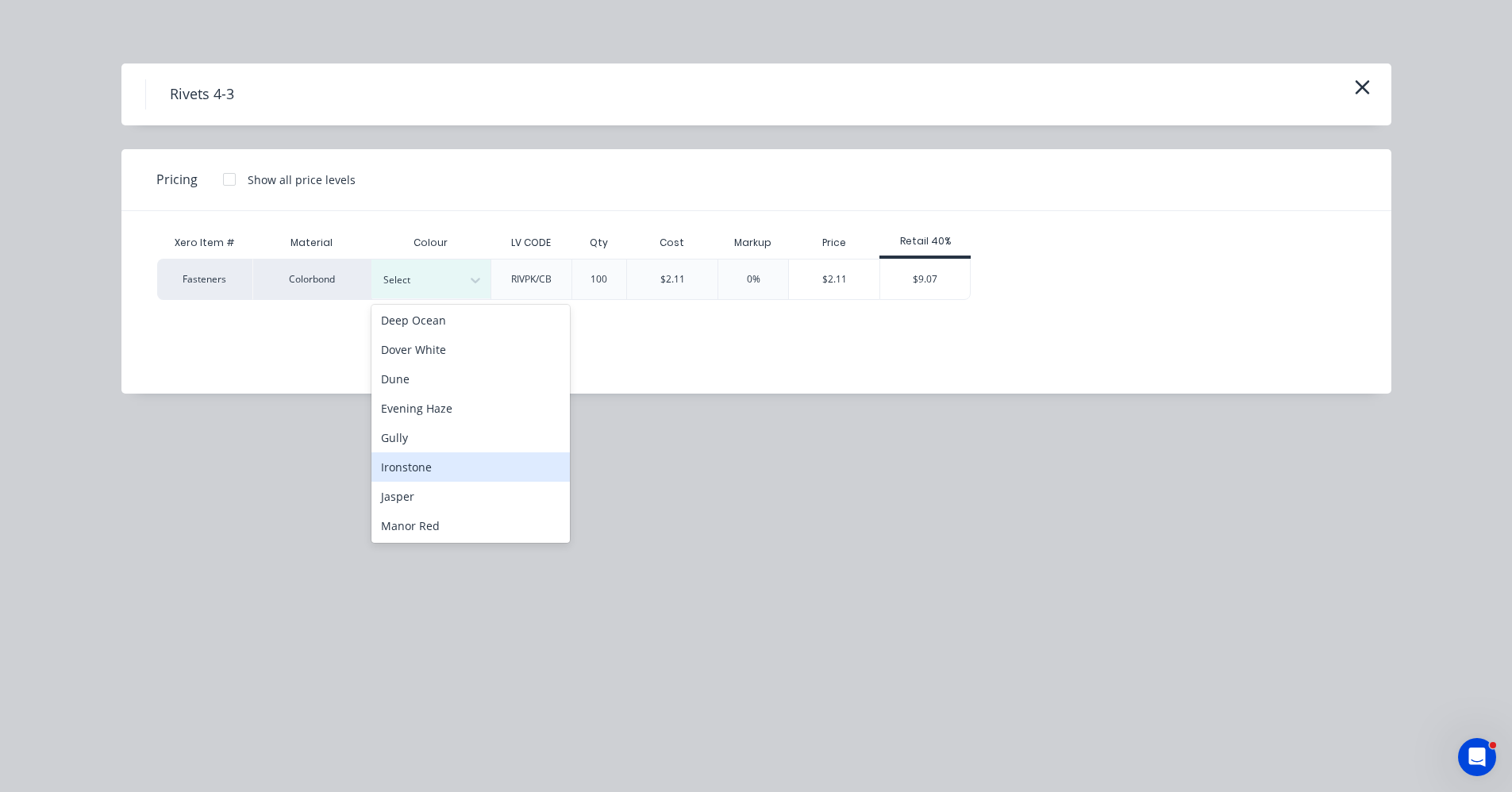
scroll to position [238, 0]
click at [421, 436] on div "Monument" at bounding box center [471, 436] width 198 height 30
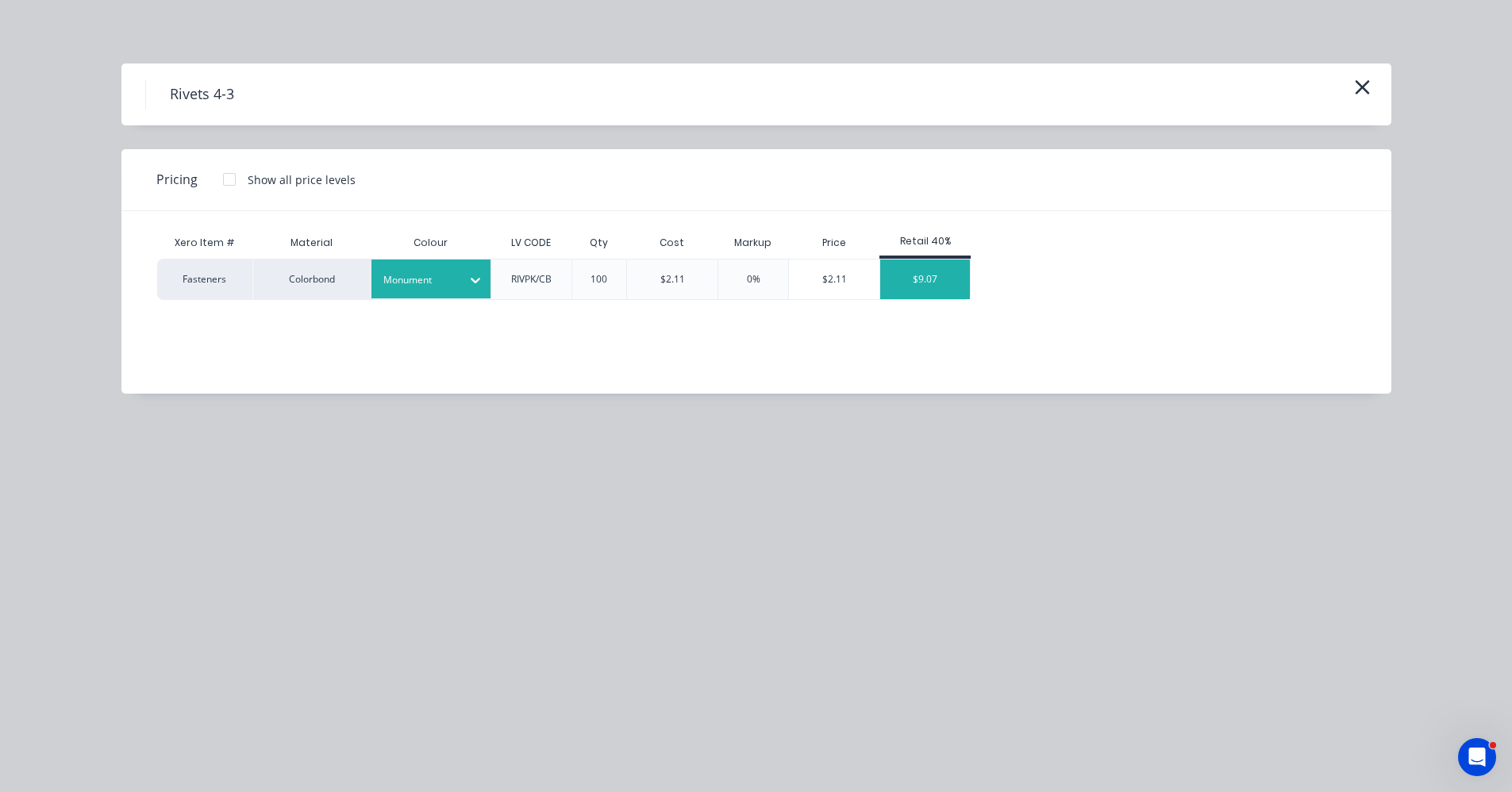
click at [954, 267] on div "$9.07" at bounding box center [926, 279] width 90 height 40
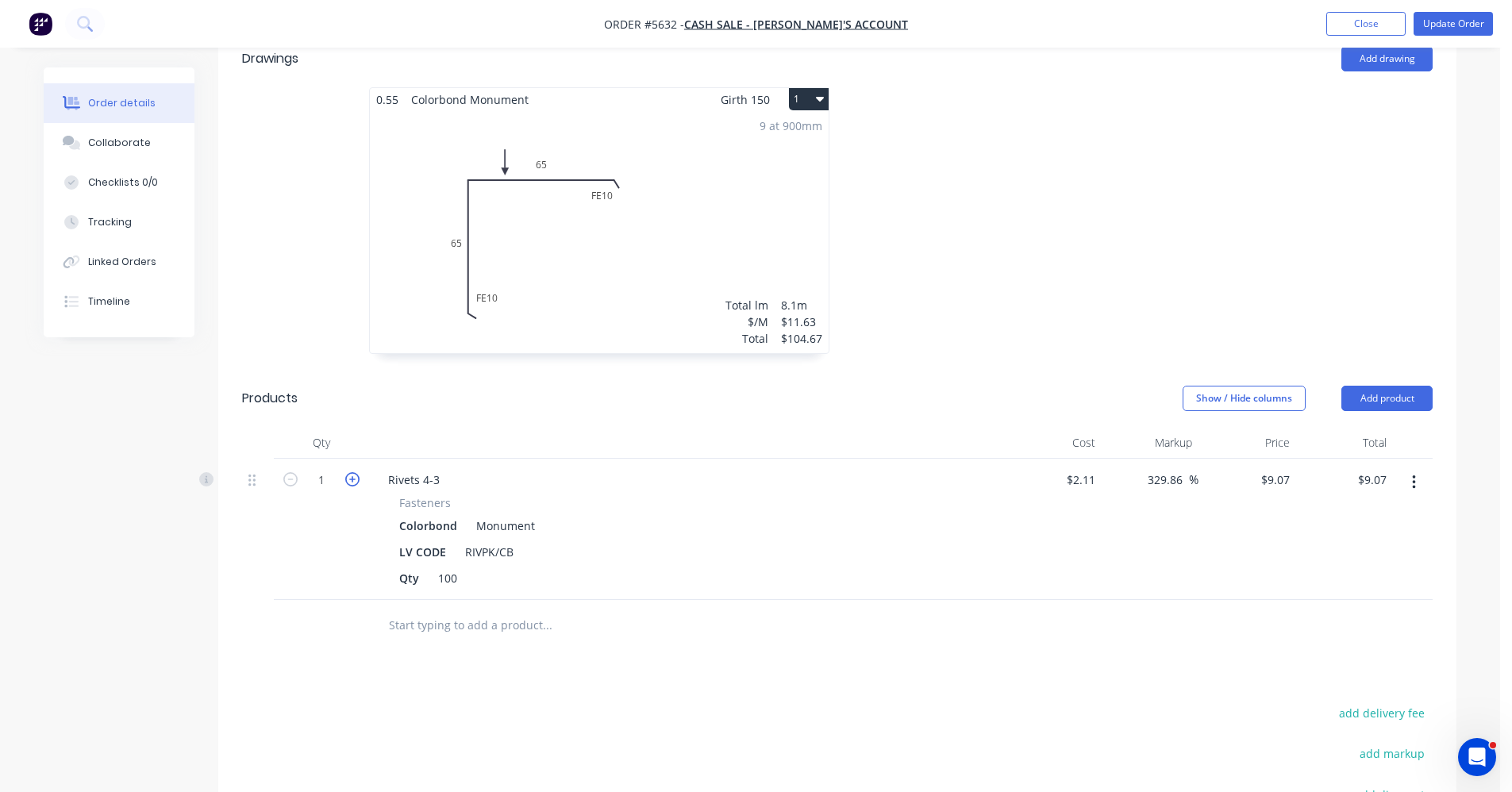
click at [356, 472] on icon "button" at bounding box center [352, 480] width 14 height 14
type input "2"
type input "$18.14"
click at [291, 472] on icon "button" at bounding box center [291, 480] width 14 height 14
type input "1"
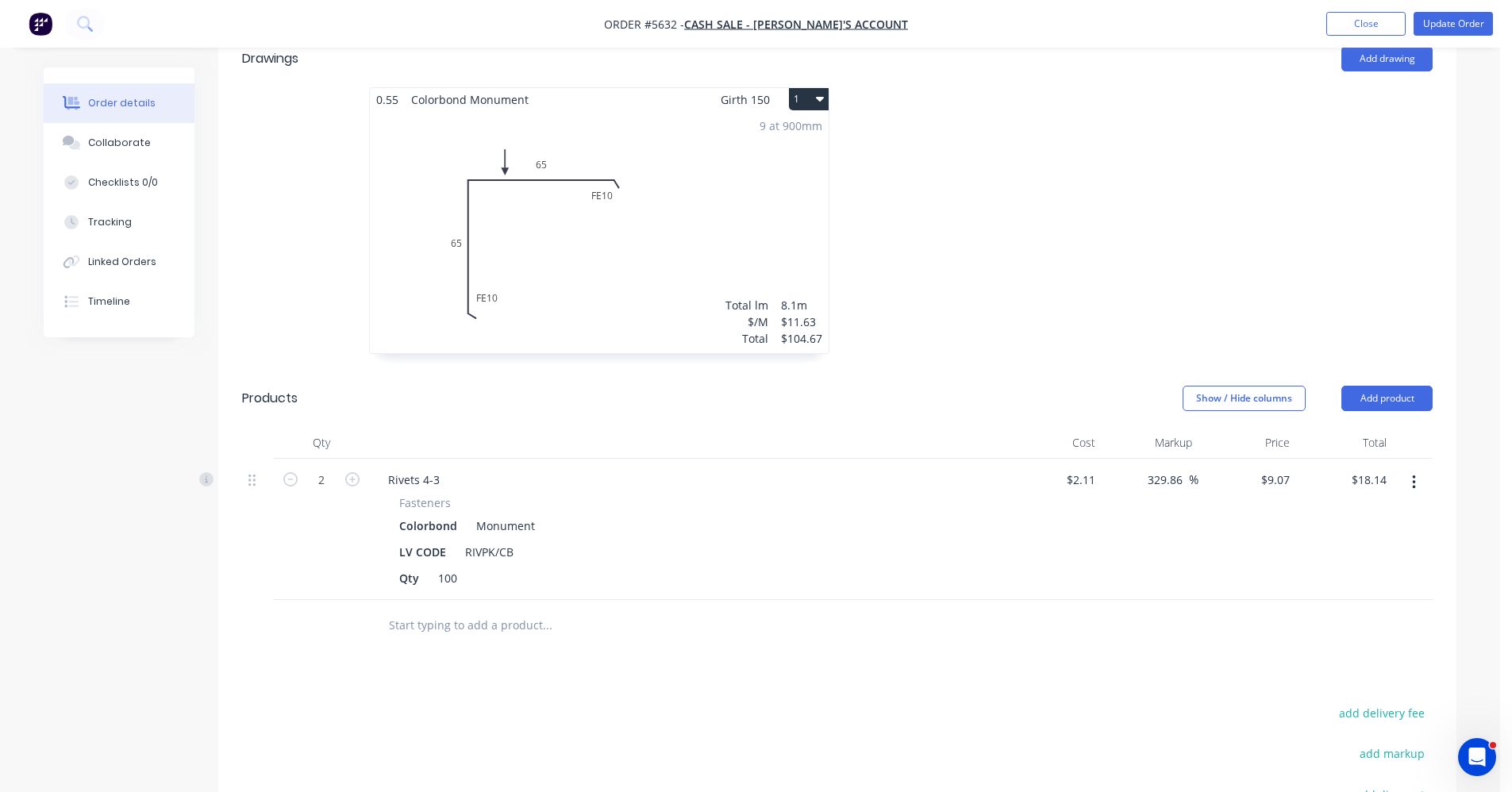
type input "$9.07"
click at [434, 609] on input "text" at bounding box center [547, 625] width 318 height 32
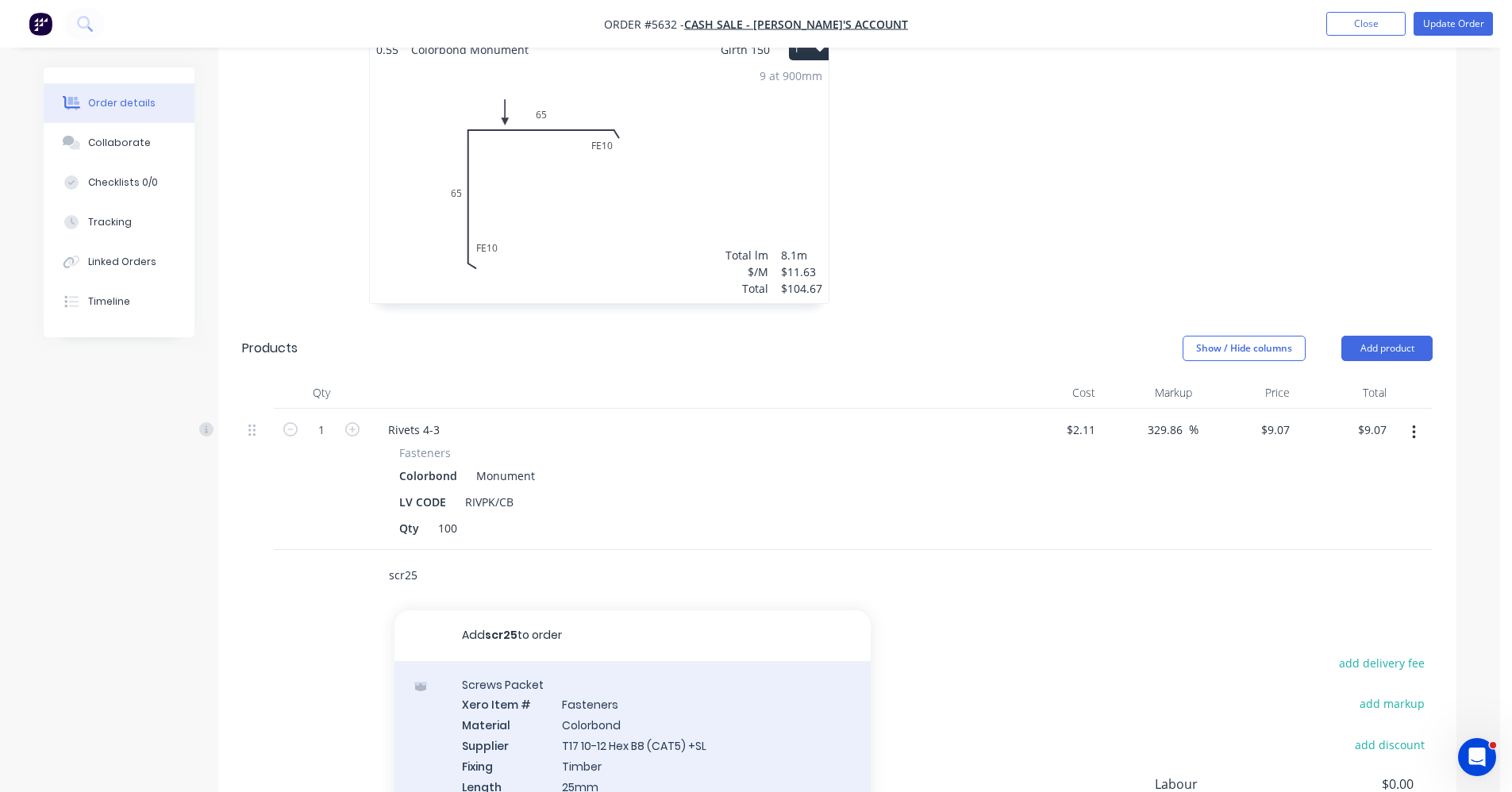
scroll to position [794, 0]
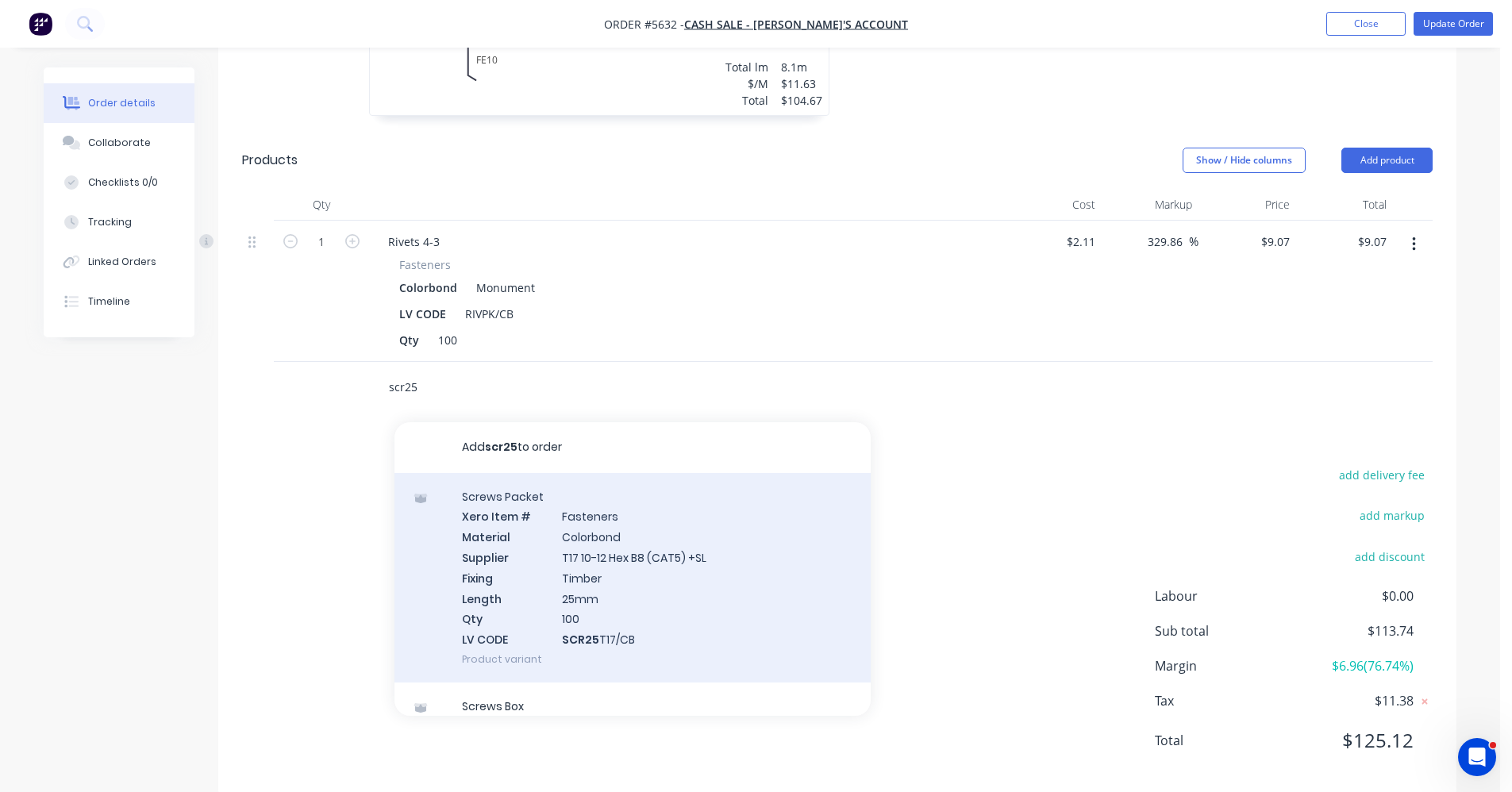
type input "scr25"
click at [647, 567] on div "Screws Packet Xero Item # Fasteners Material Colorbond Supplier T17 10-12 Hex B…" at bounding box center [632, 577] width 476 height 210
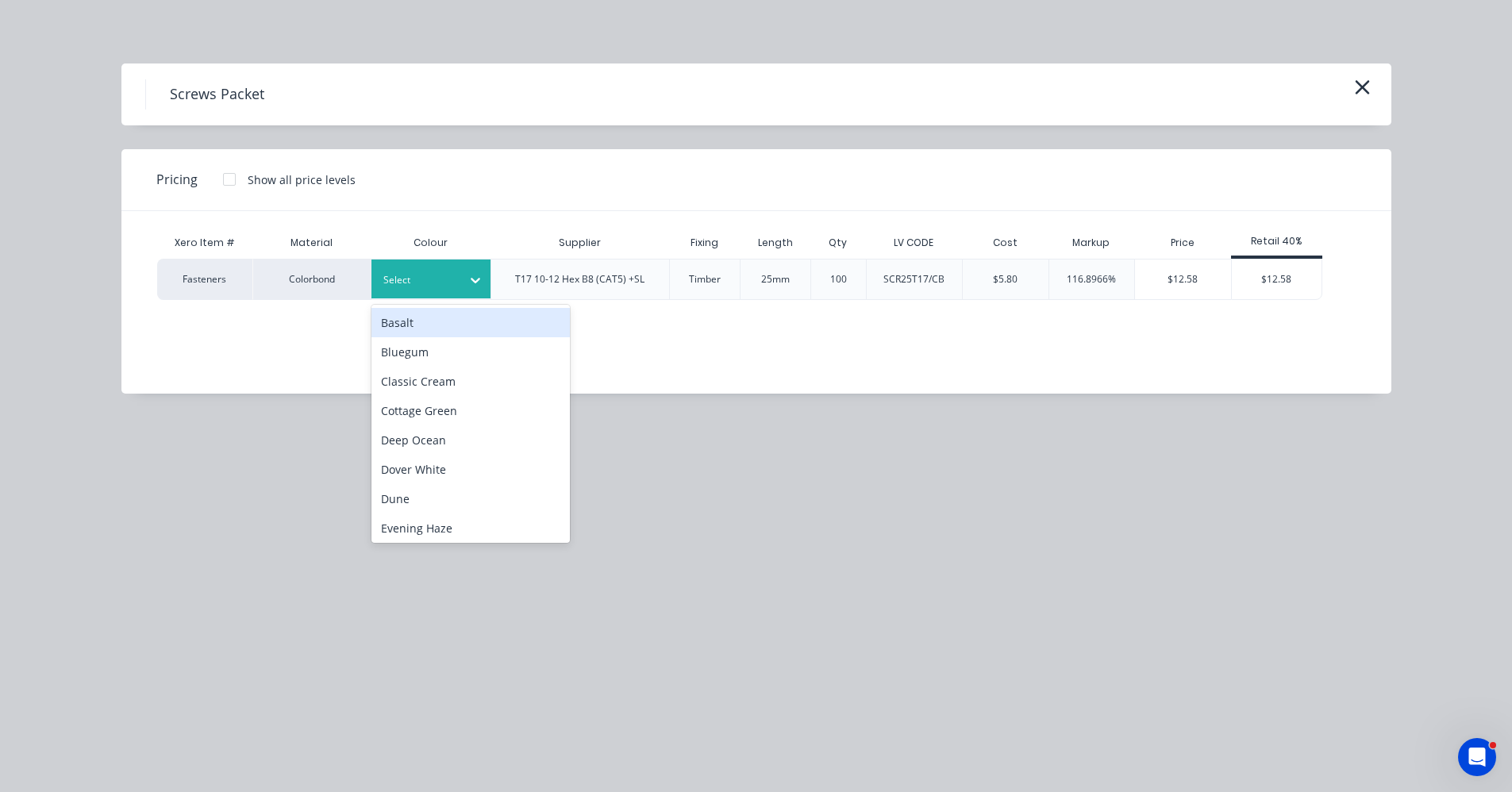
click at [441, 267] on div "Select" at bounding box center [431, 278] width 119 height 39
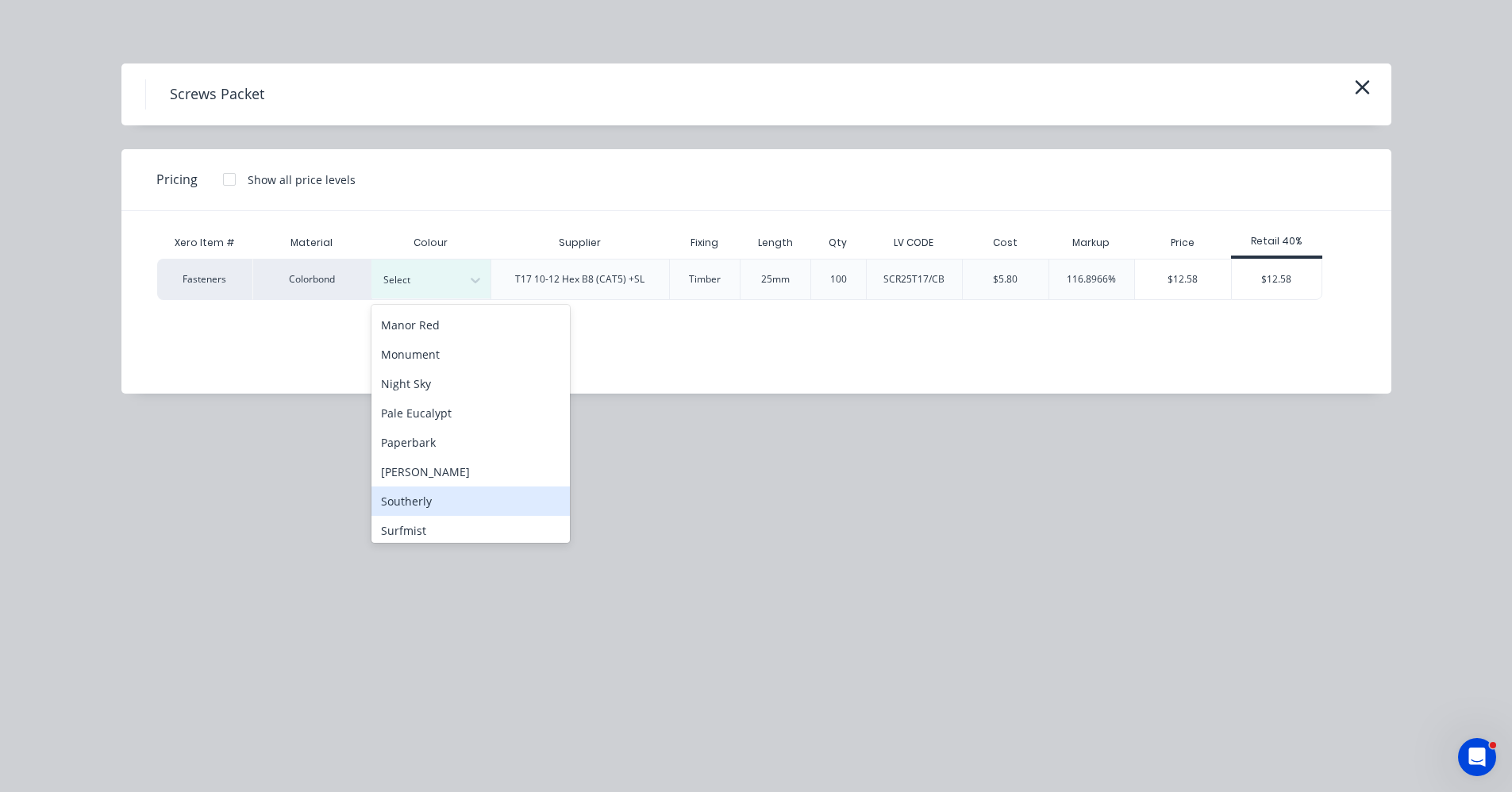
scroll to position [284, 0]
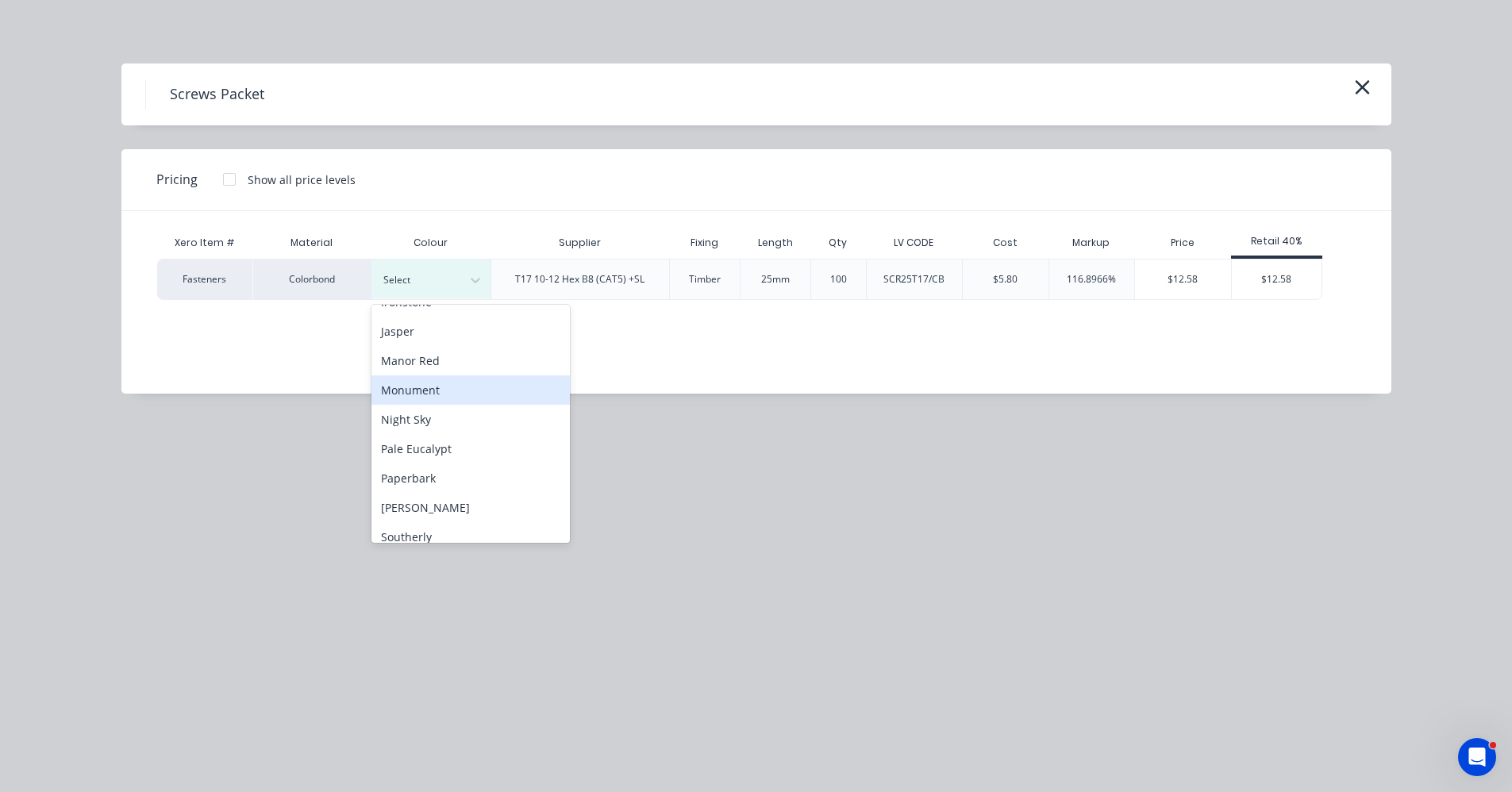
click at [431, 396] on div "Monument" at bounding box center [471, 390] width 198 height 30
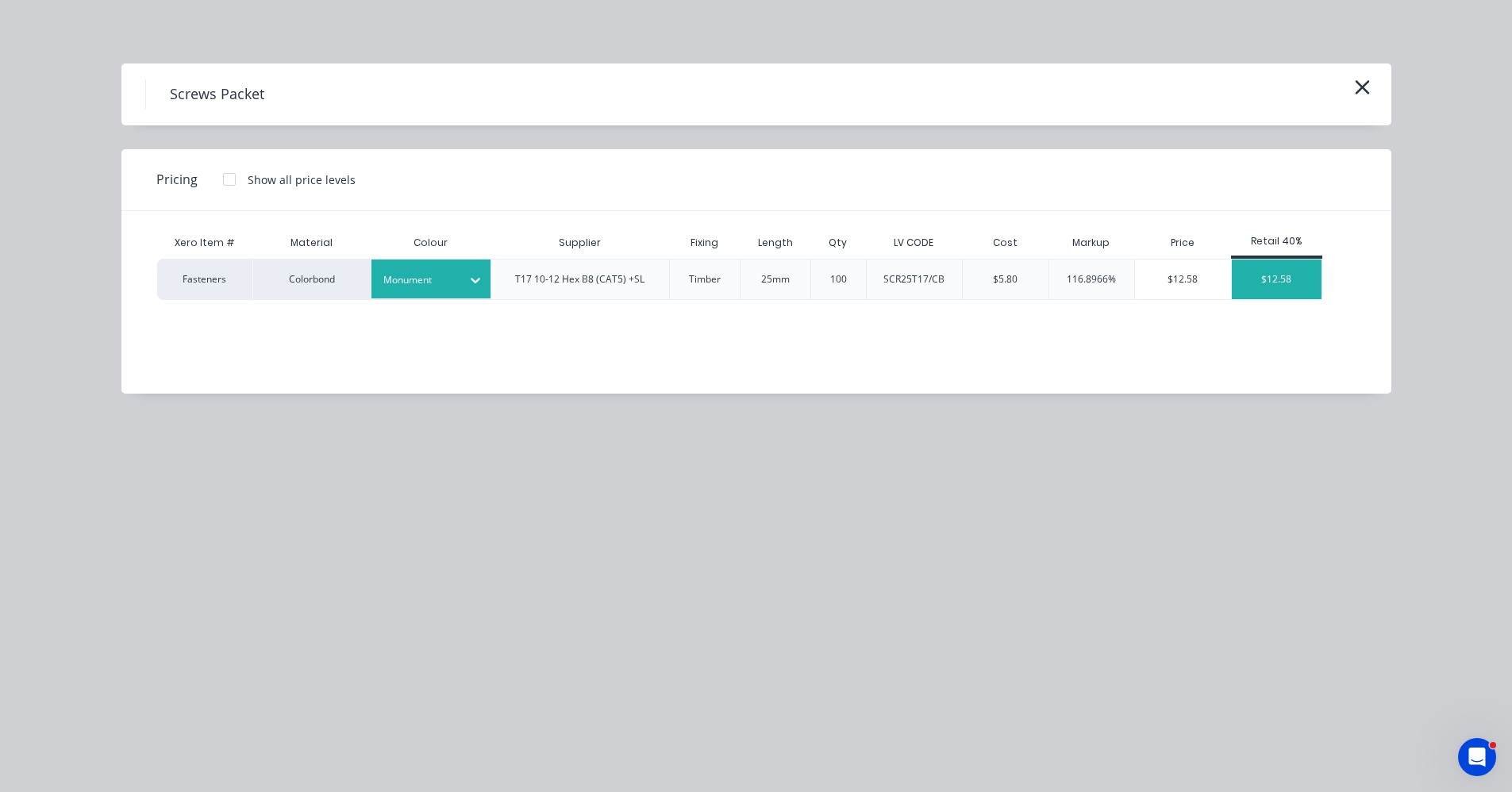
click at [1266, 285] on div "$12.58" at bounding box center [1277, 279] width 90 height 40
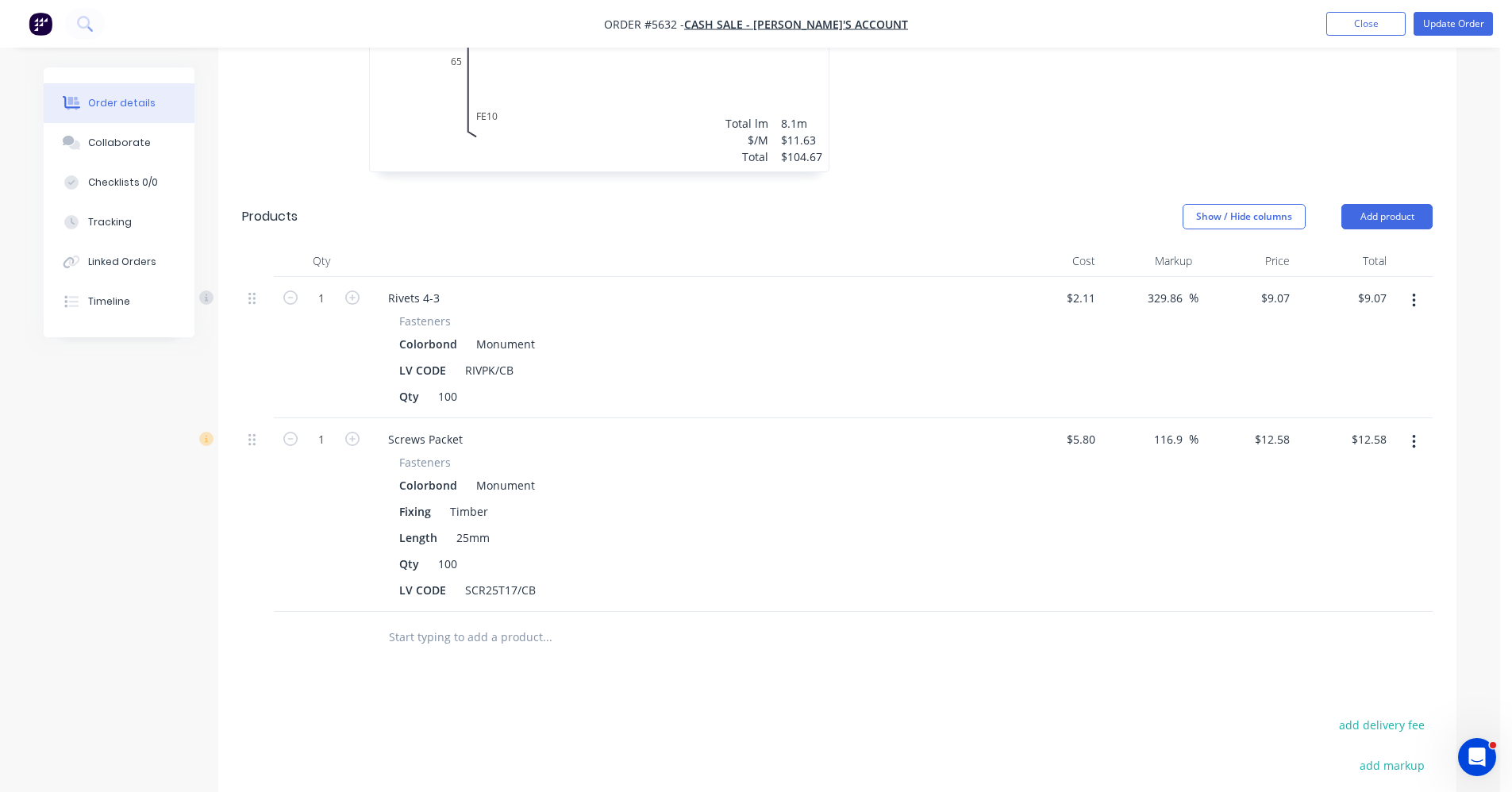
scroll to position [714, 0]
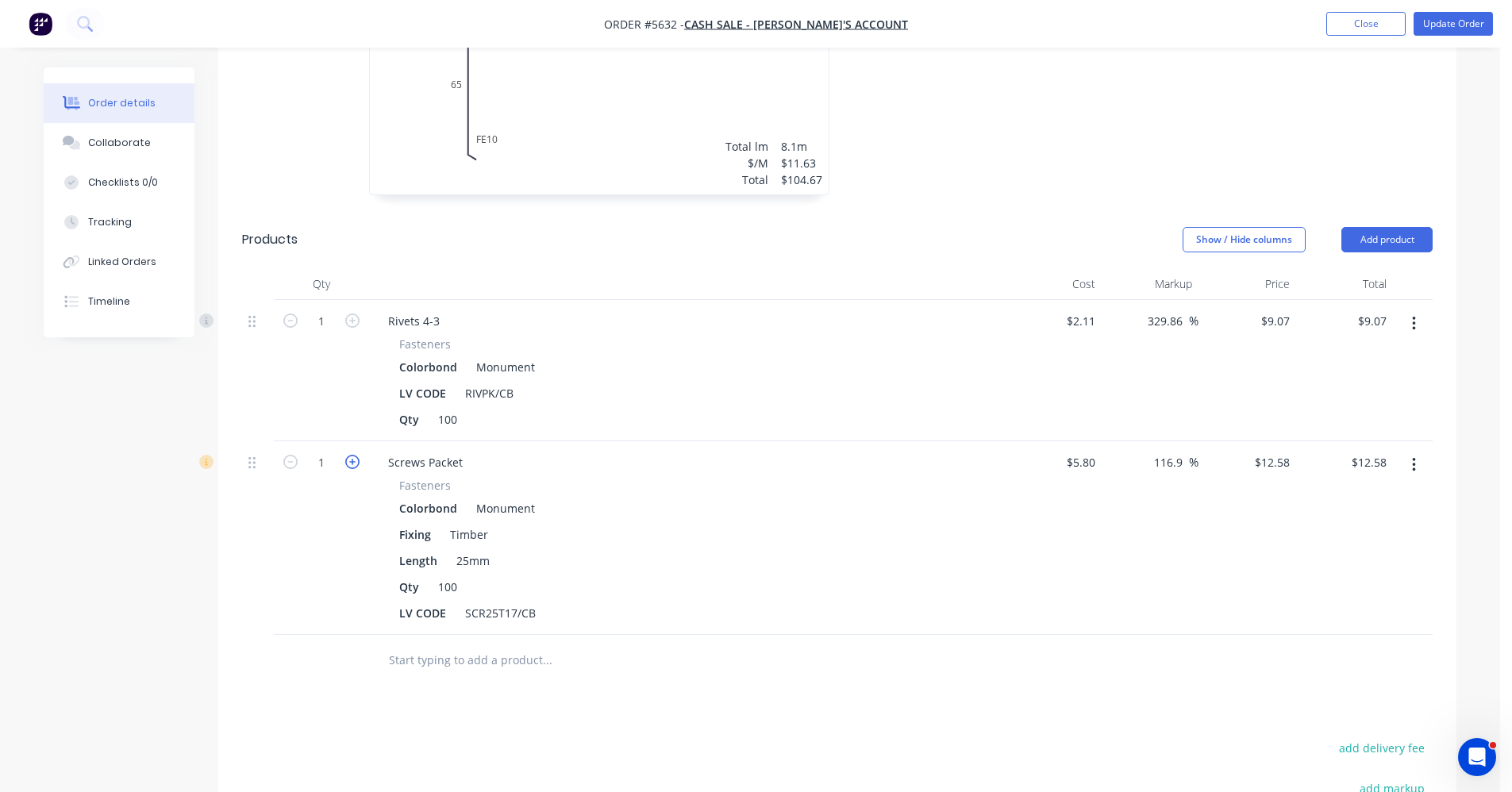
click at [352, 454] on icon "button" at bounding box center [352, 462] width 14 height 14
type input "2"
type input "$25.16"
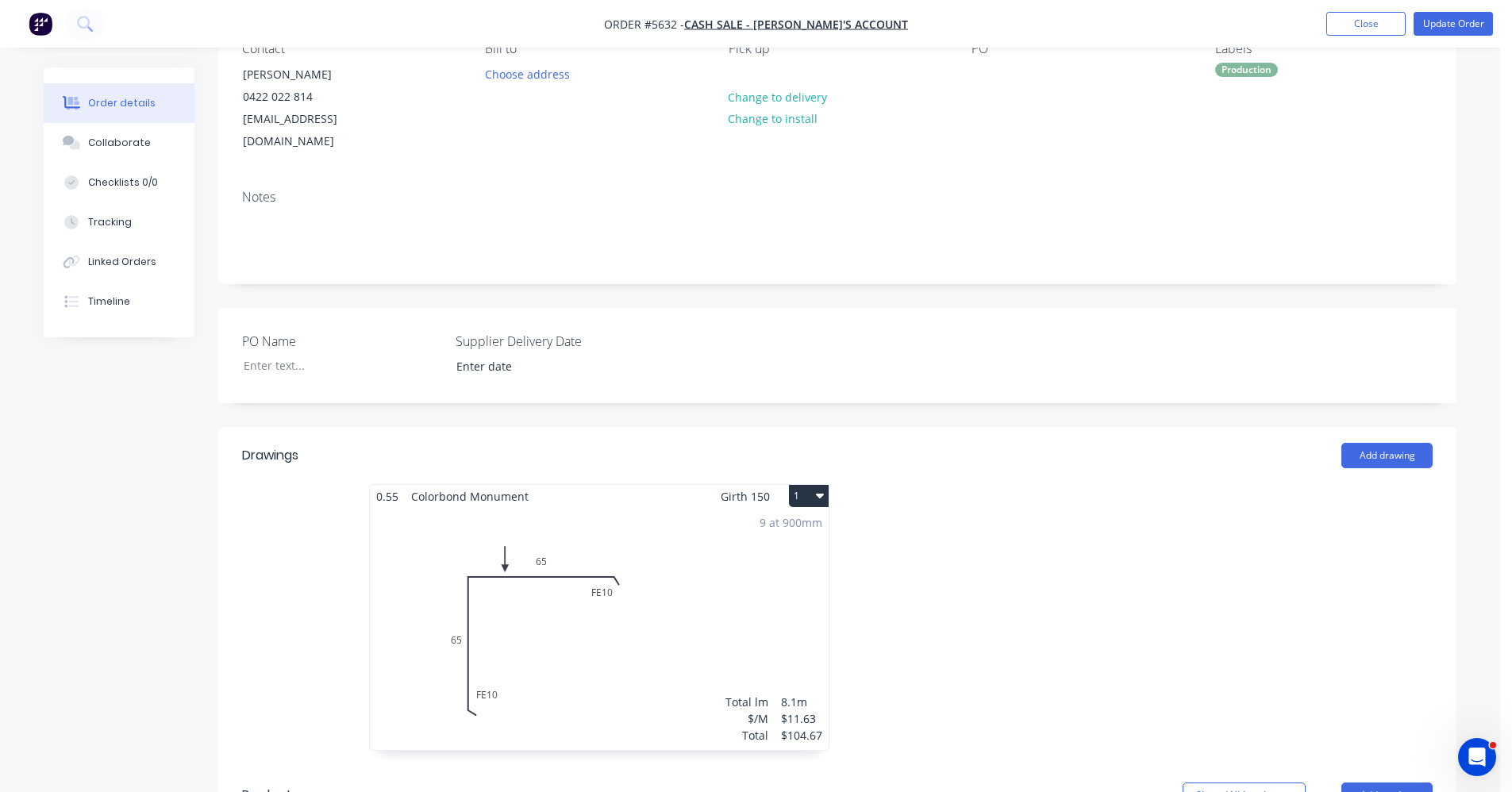
scroll to position [0, 0]
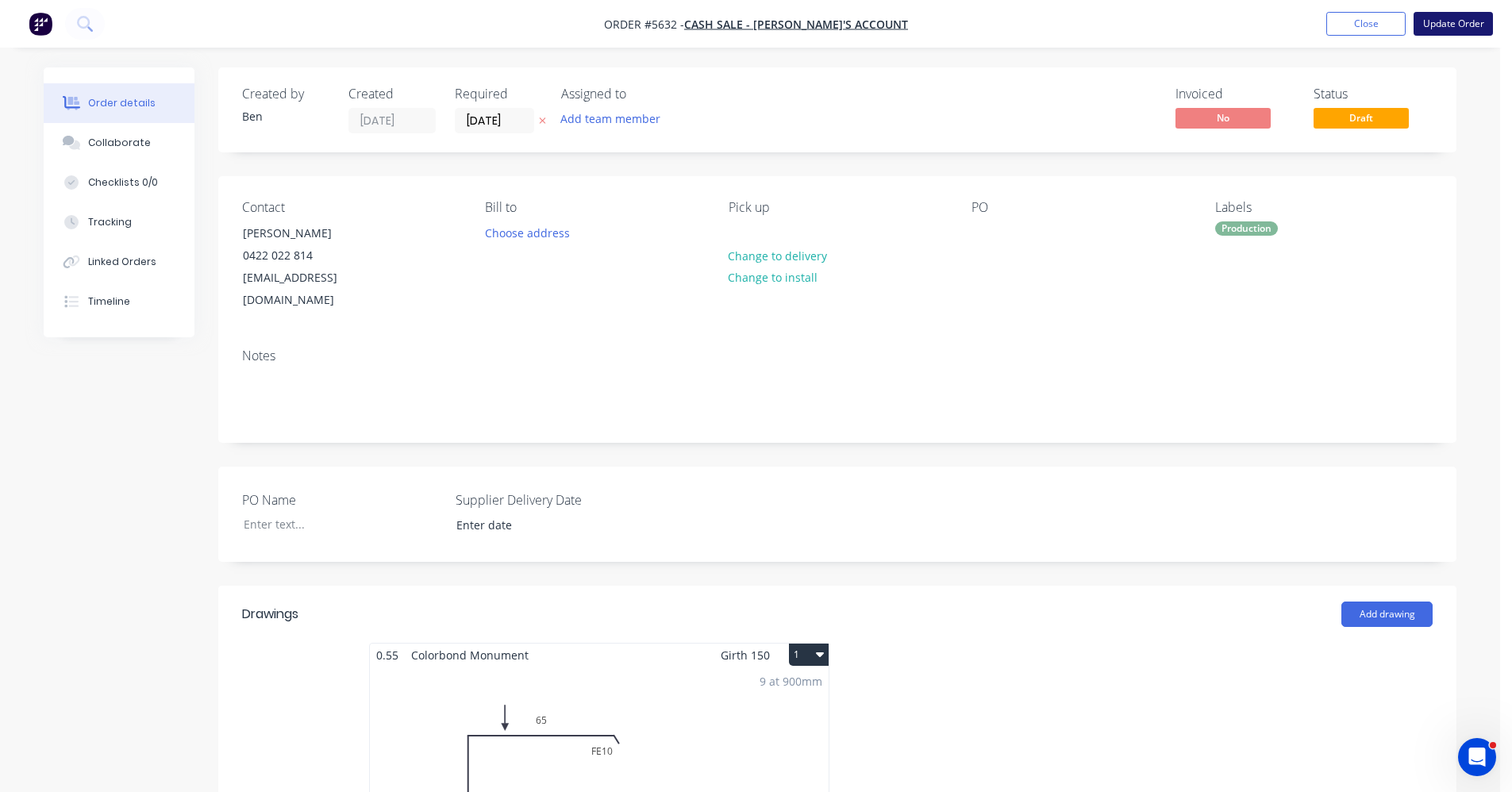
click at [1451, 22] on button "Update Order" at bounding box center [1453, 23] width 79 height 23
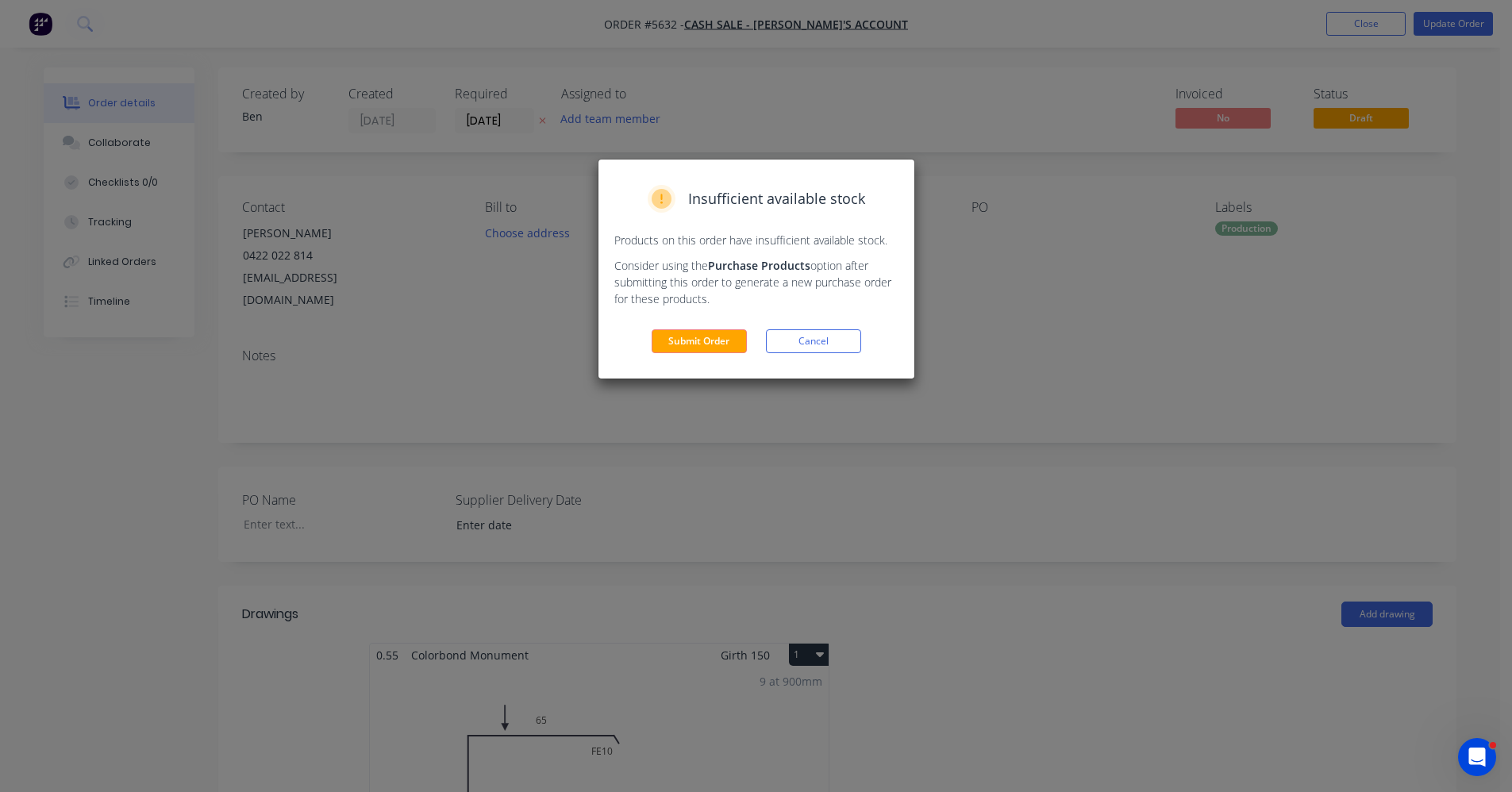
drag, startPoint x: 675, startPoint y: 343, endPoint x: 691, endPoint y: 341, distance: 16.1
click at [676, 341] on button "Submit Order" at bounding box center [700, 341] width 95 height 23
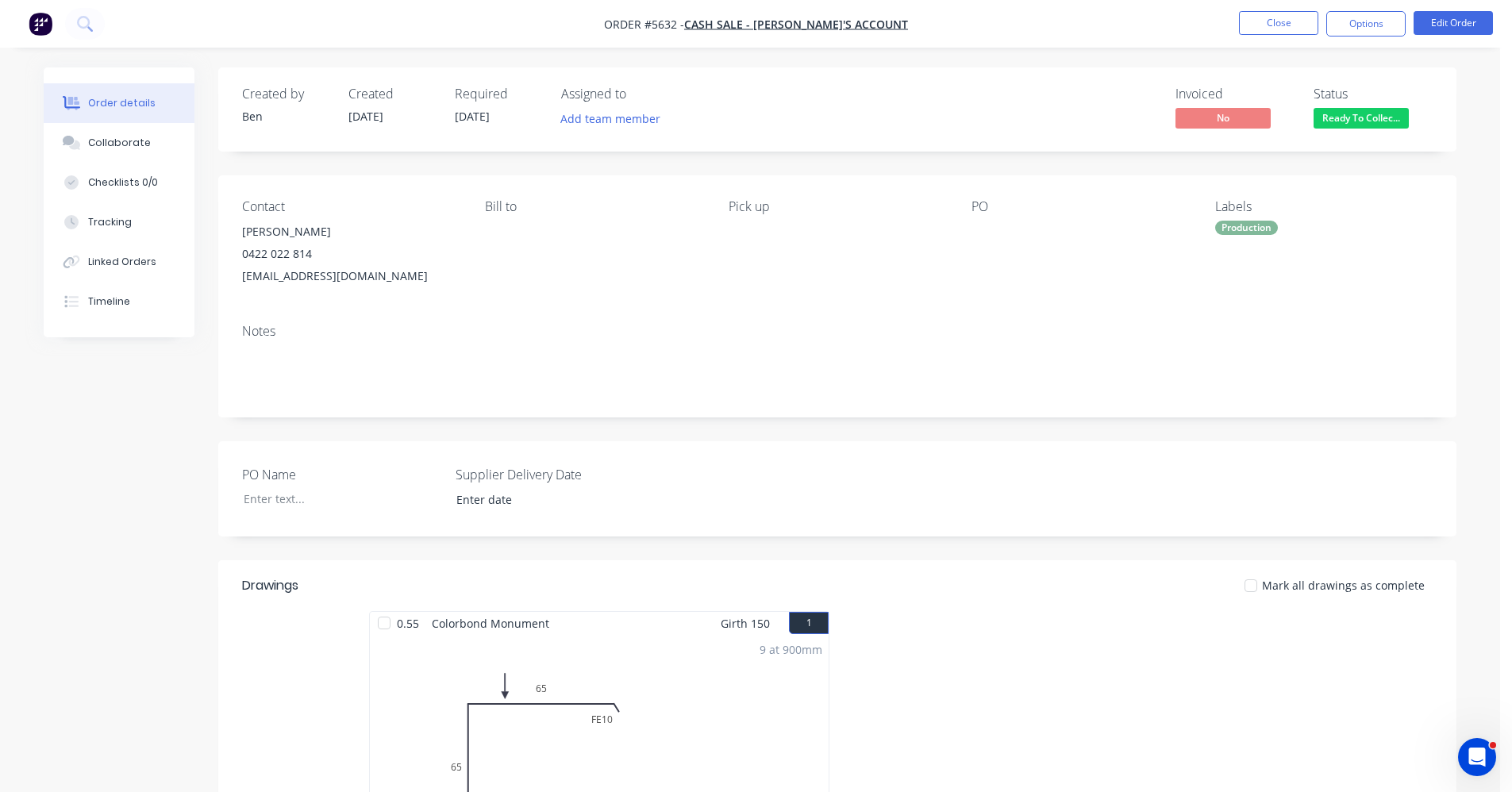
click at [1230, 226] on div "Production" at bounding box center [1247, 228] width 63 height 14
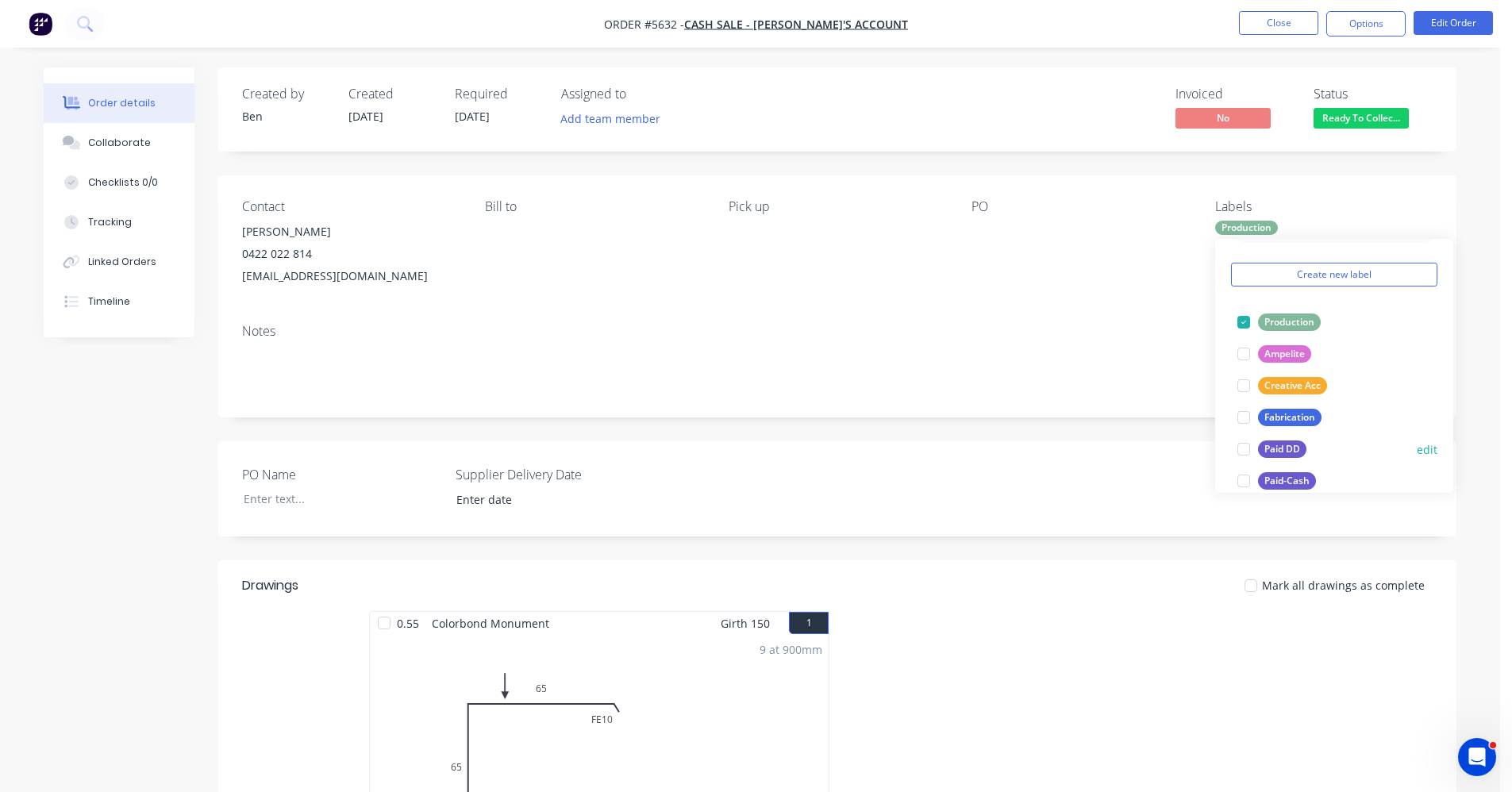
scroll to position [79, 0]
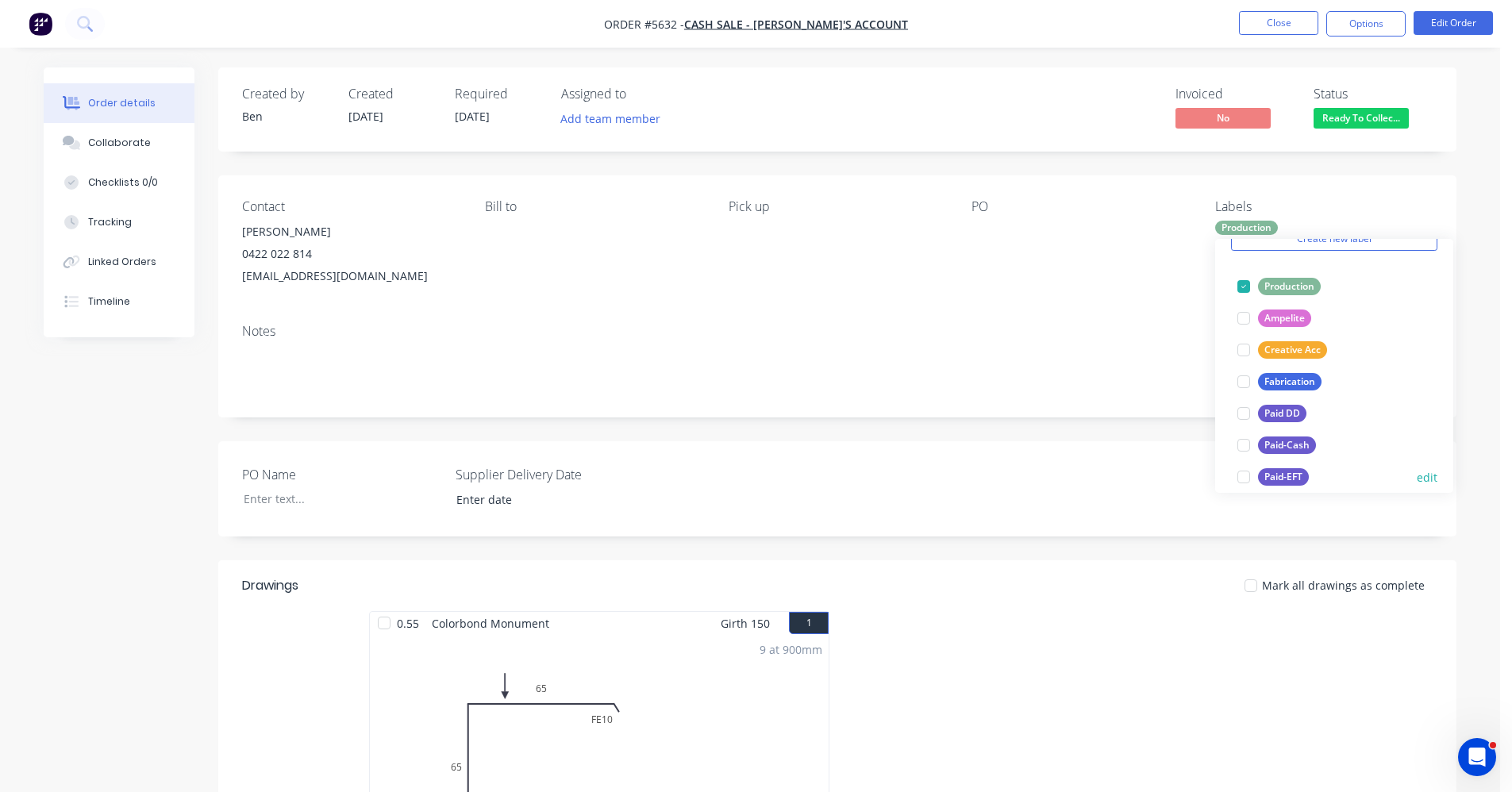
click at [1290, 475] on div "Paid-EFT" at bounding box center [1283, 476] width 50 height 17
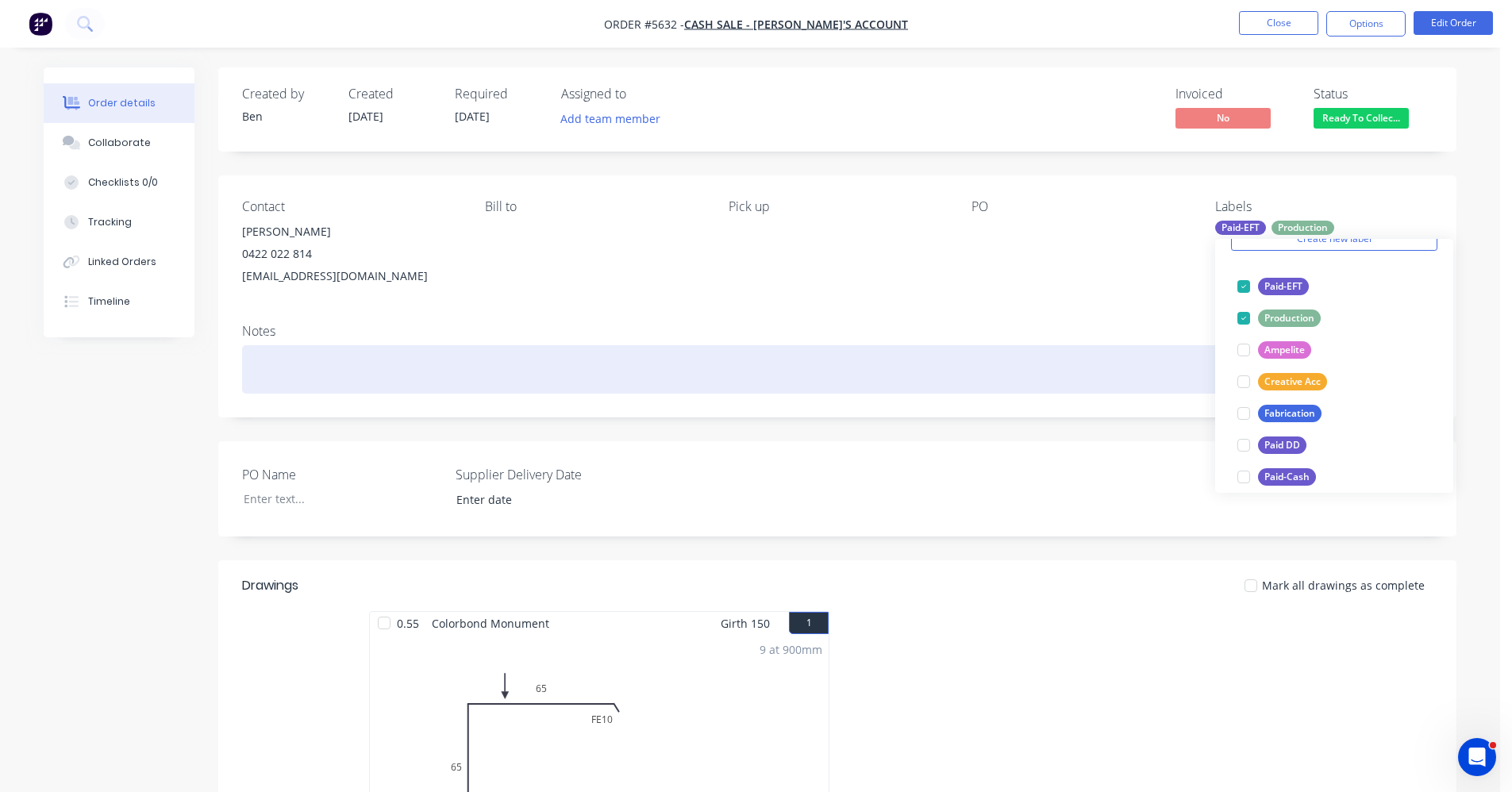
click at [1024, 352] on div at bounding box center [837, 369] width 1191 height 49
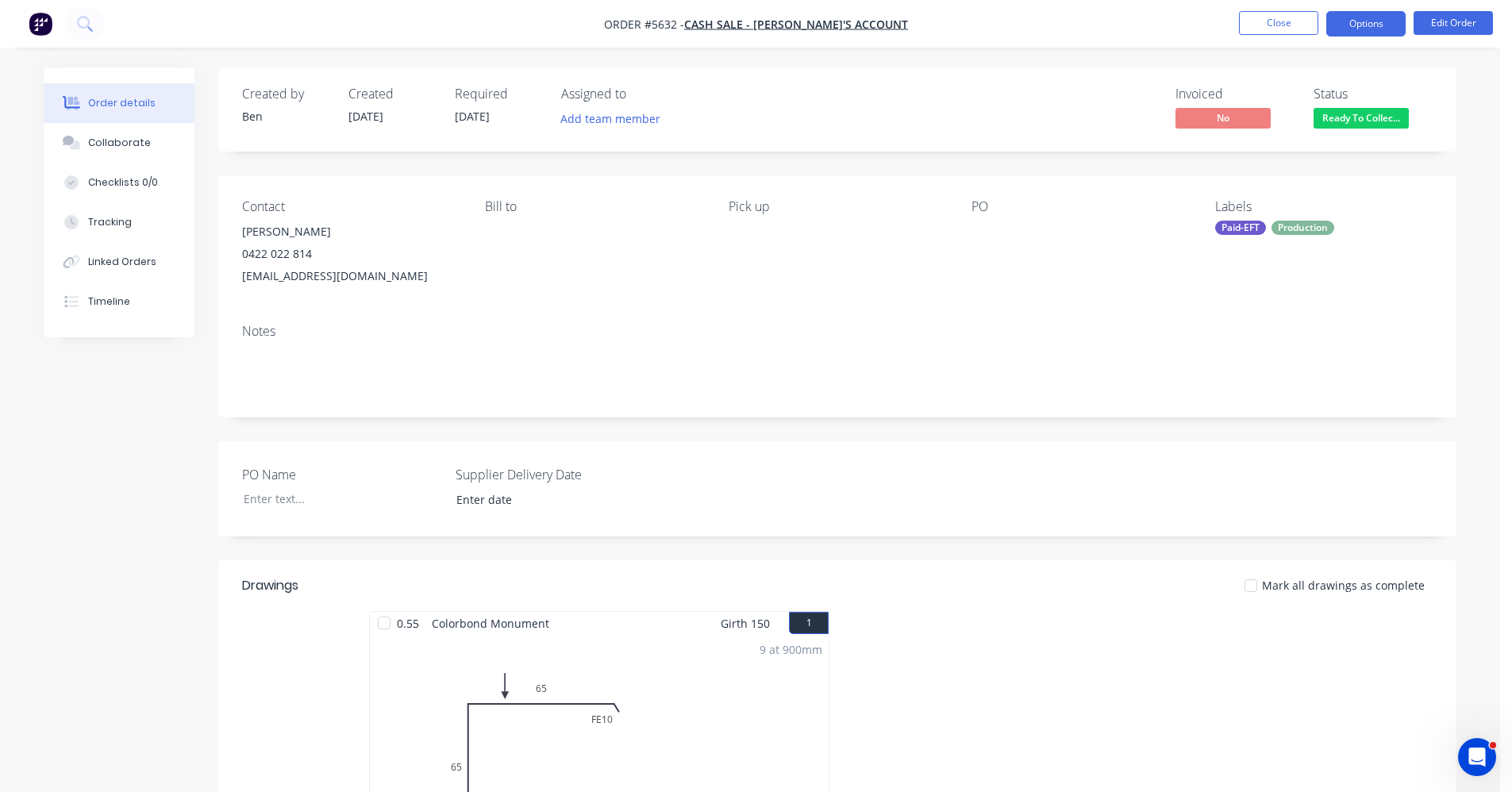
click at [1352, 22] on button "Options" at bounding box center [1366, 23] width 79 height 25
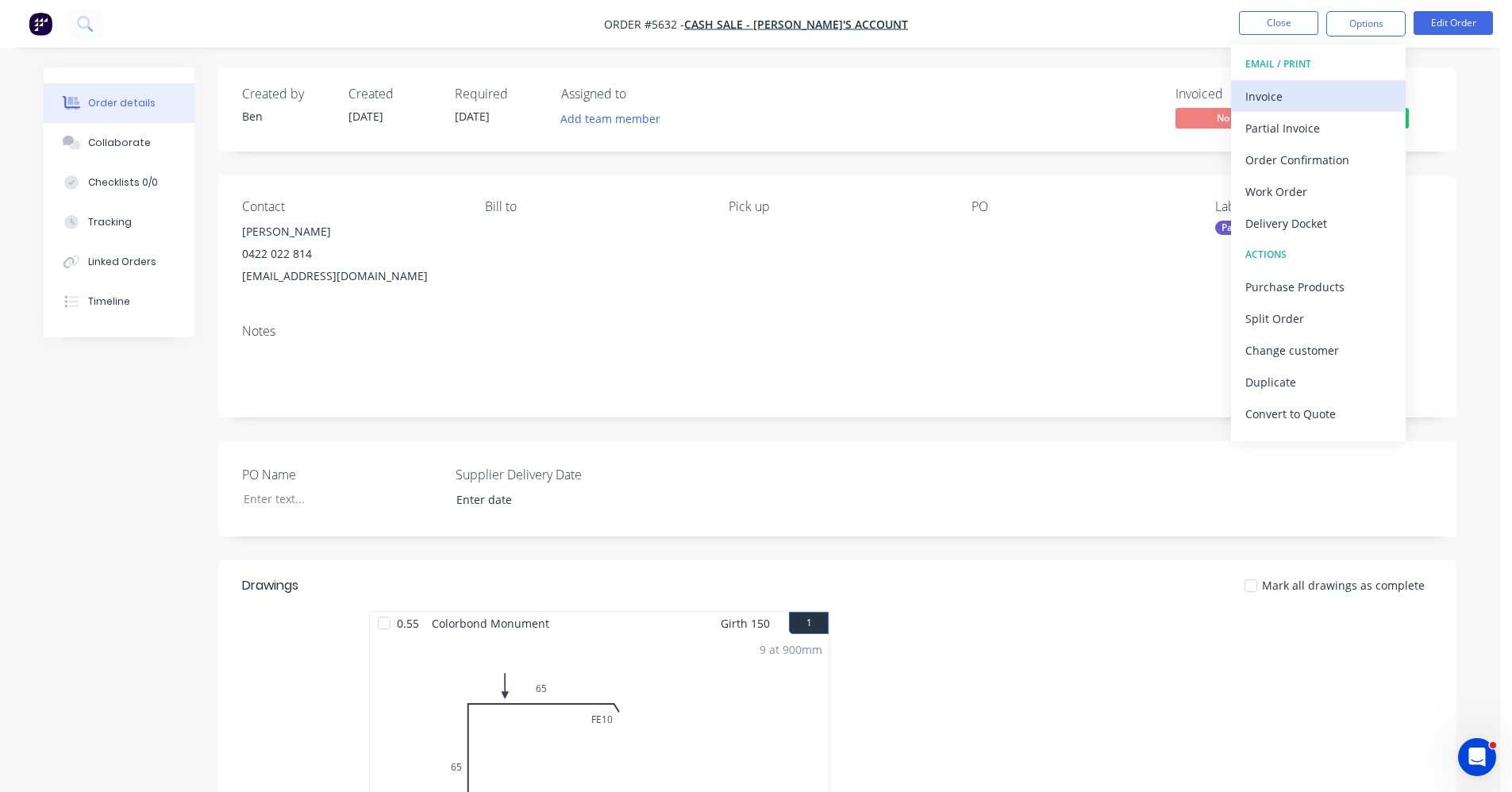
click at [1281, 101] on div "Invoice" at bounding box center [1318, 96] width 146 height 23
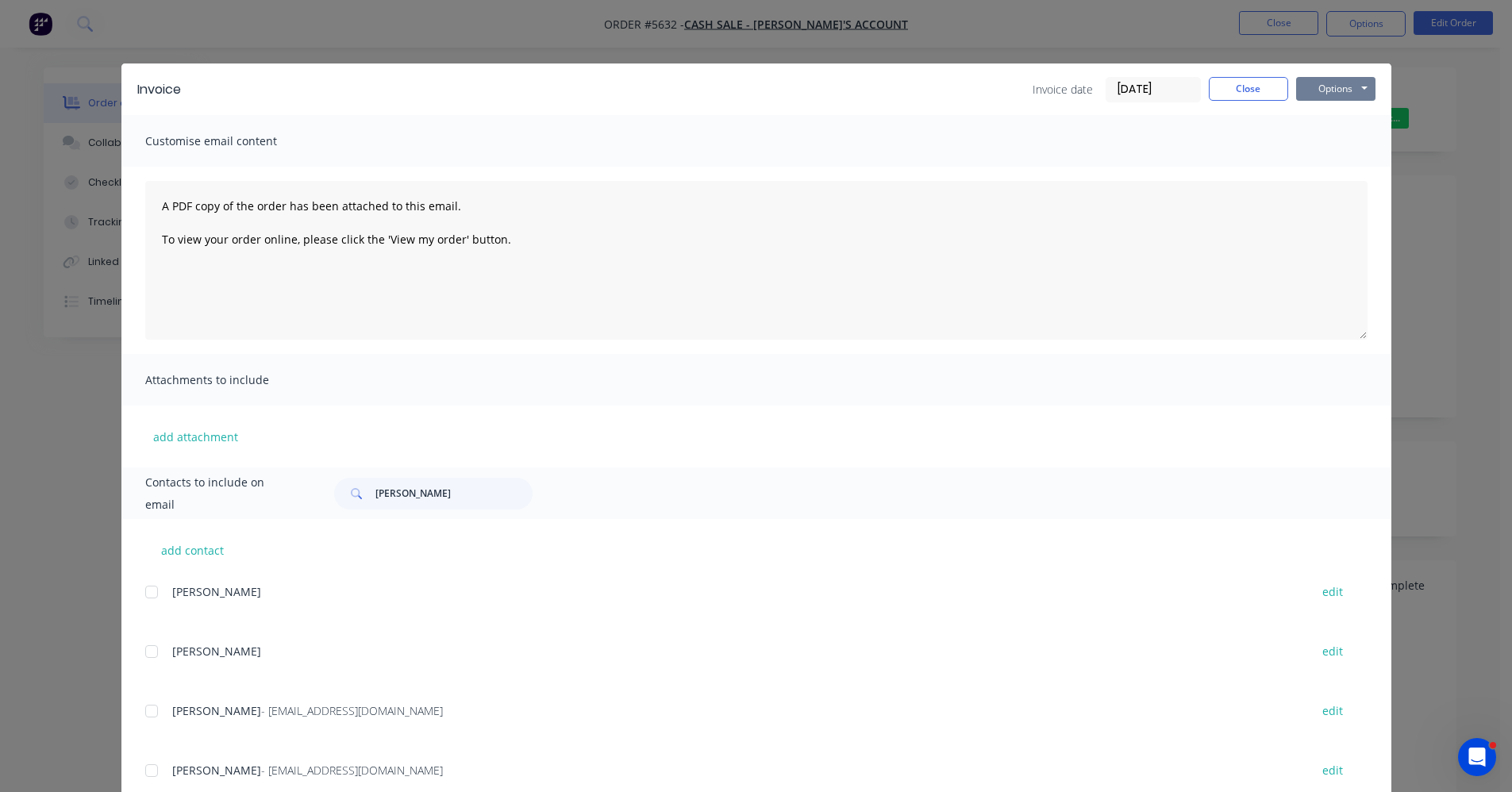
click at [1333, 91] on button "Options" at bounding box center [1336, 89] width 79 height 23
click at [1334, 143] on button "Print" at bounding box center [1347, 143] width 102 height 26
click at [1248, 90] on button "Close" at bounding box center [1249, 89] width 79 height 23
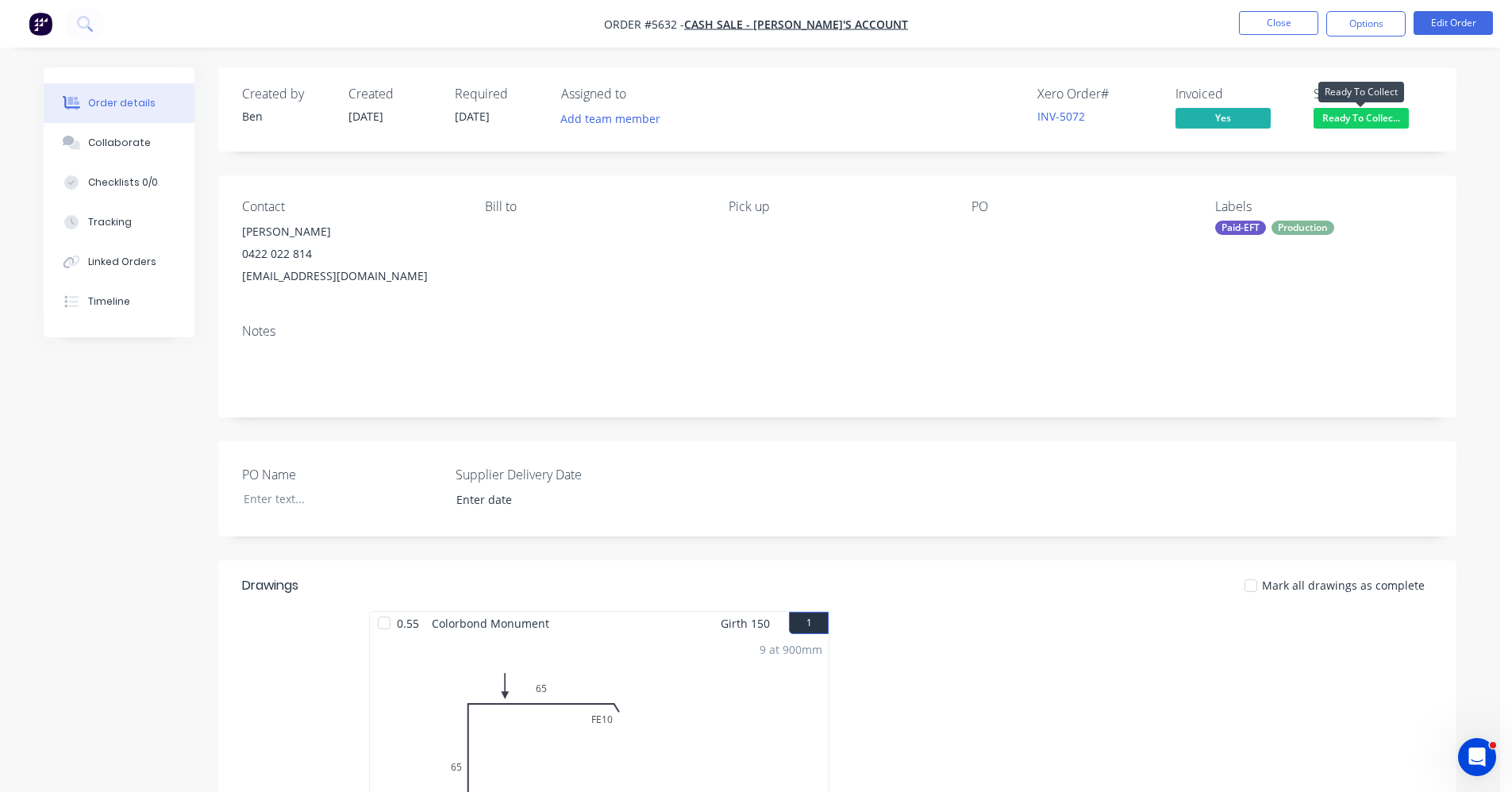
click at [1371, 114] on span "Ready To Collec..." at bounding box center [1362, 118] width 95 height 20
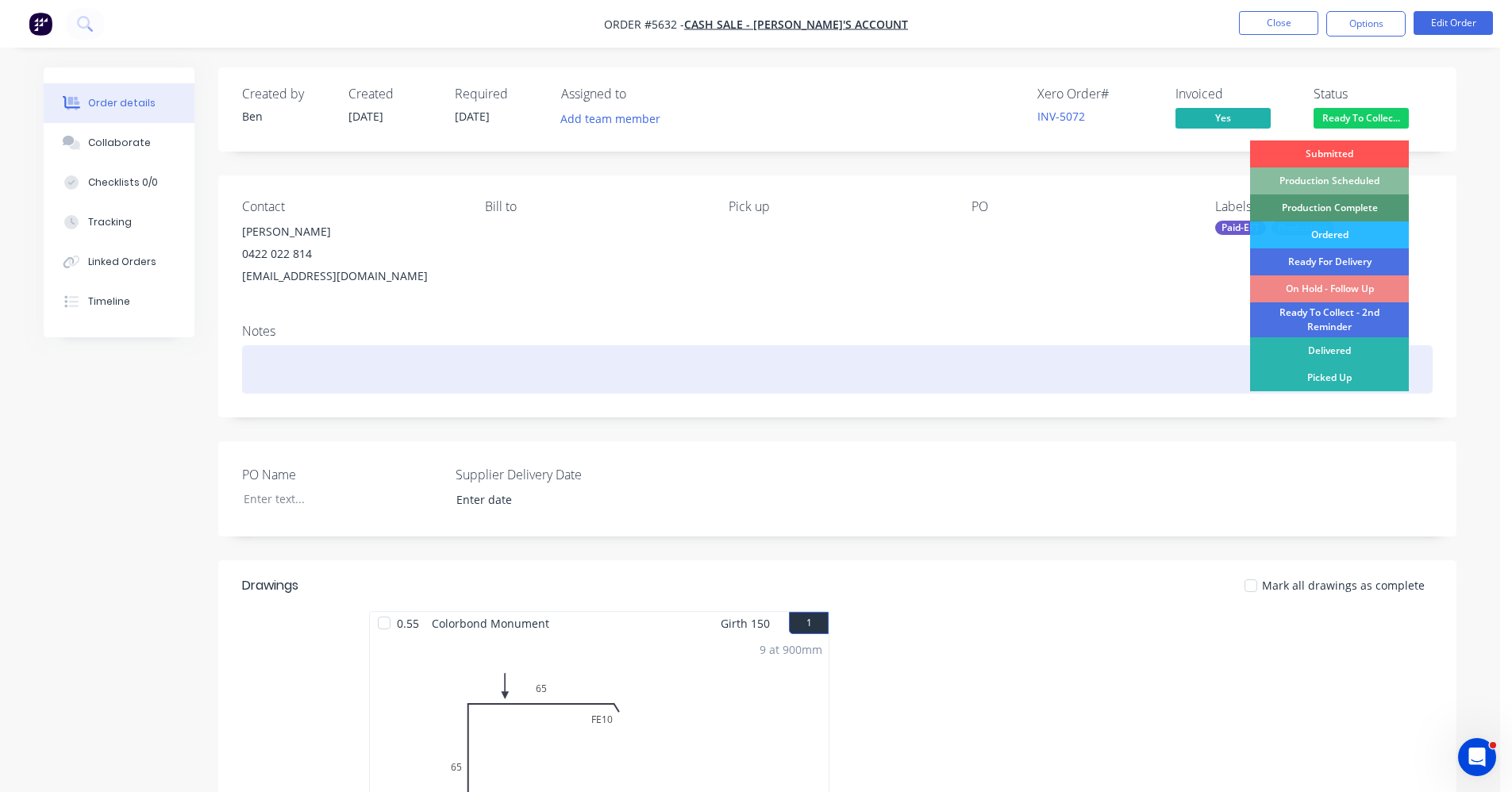
click at [1342, 382] on div "Picked Up" at bounding box center [1330, 378] width 158 height 27
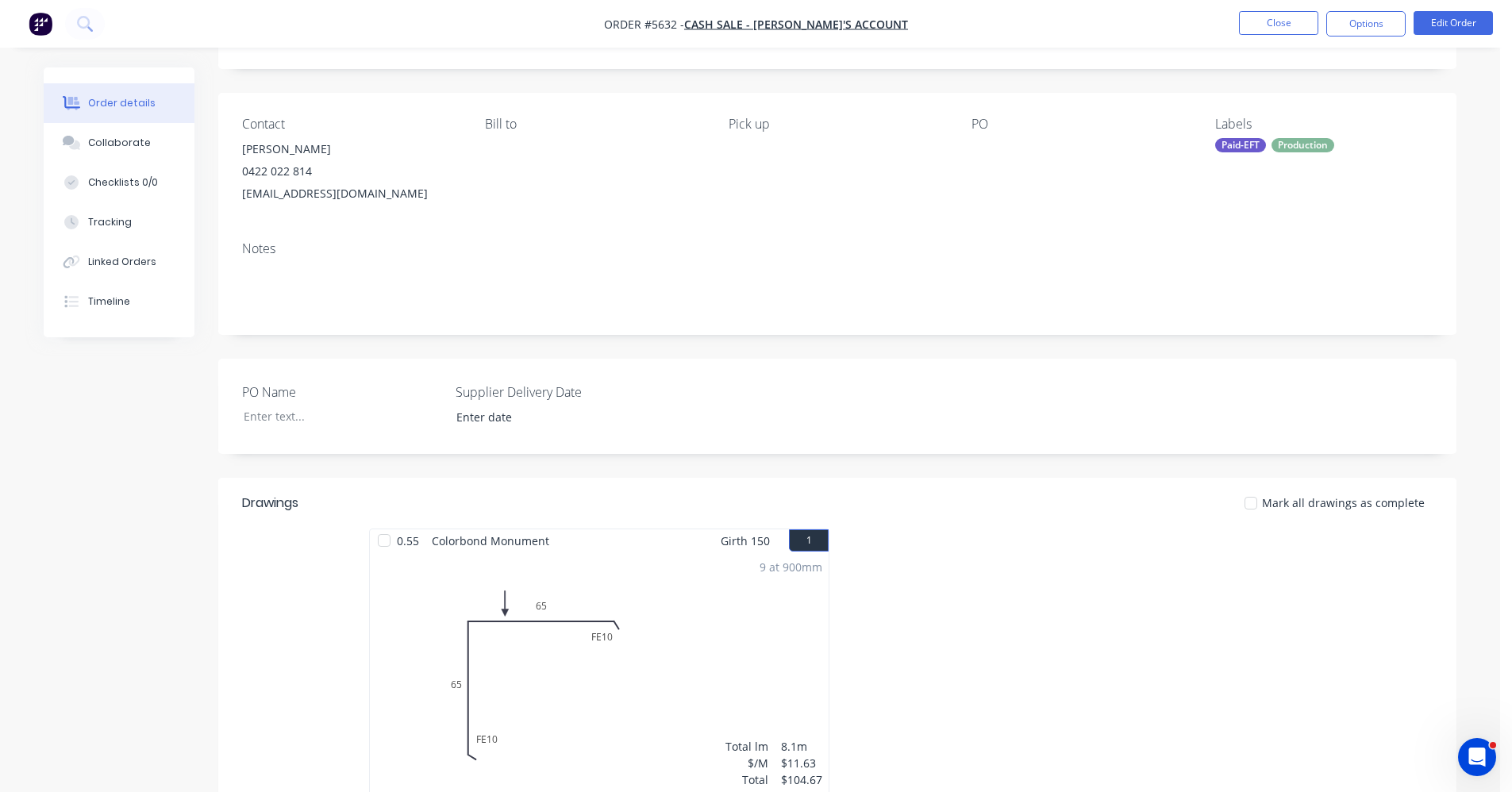
scroll to position [0, 0]
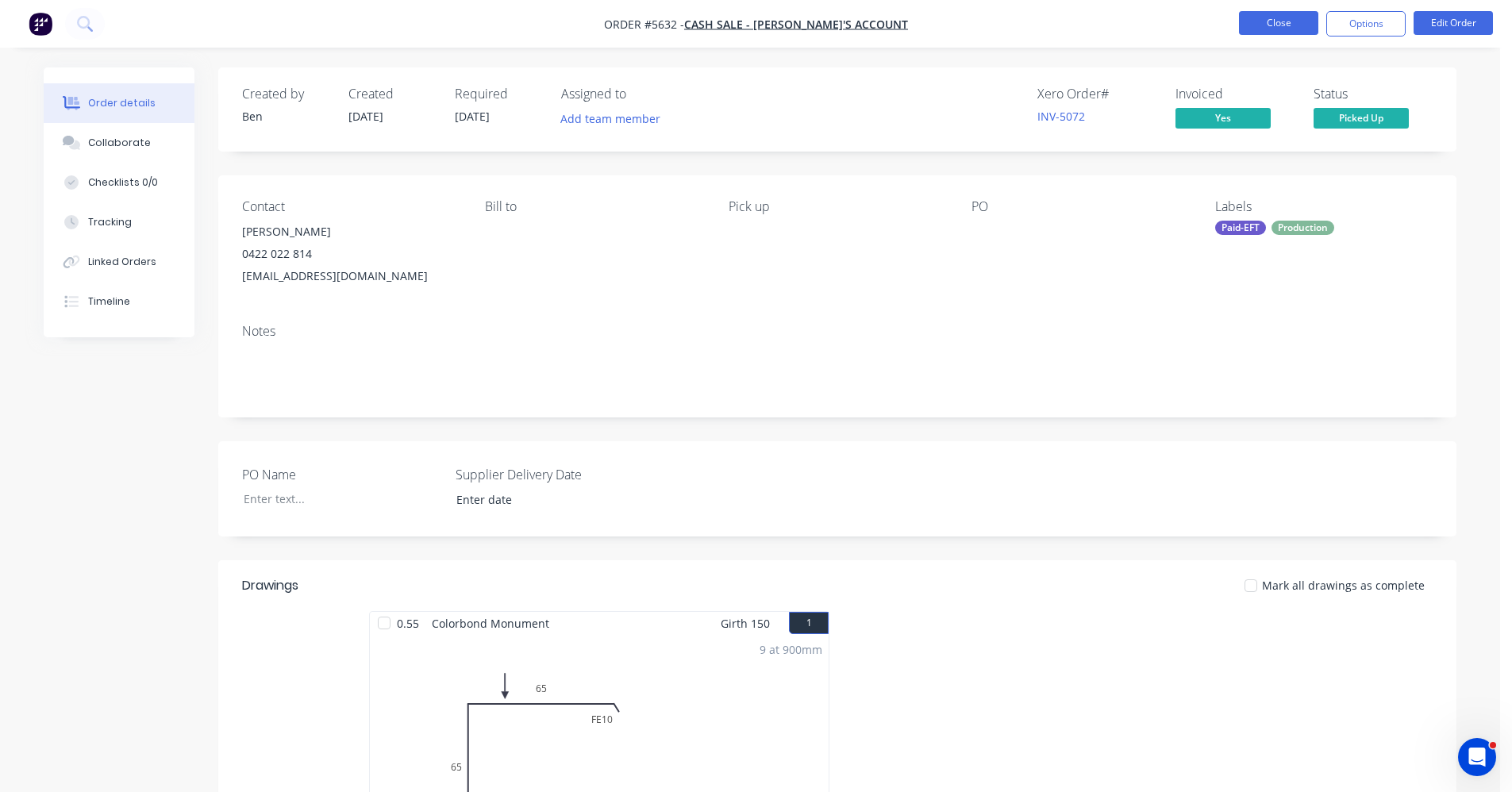
click at [1281, 18] on button "Close" at bounding box center [1279, 22] width 79 height 23
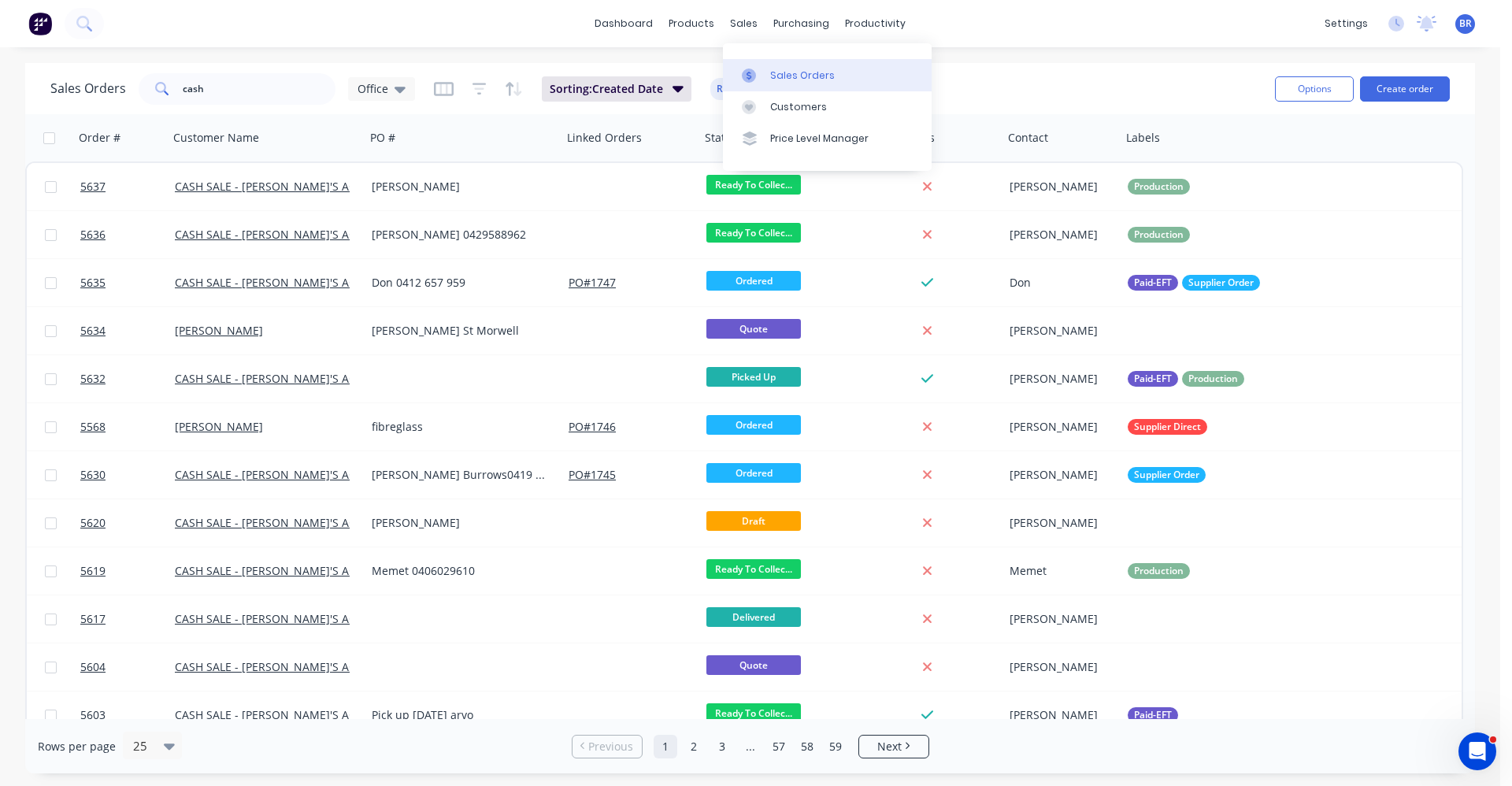
click at [782, 69] on div "Sales Orders" at bounding box center [802, 76] width 64 height 14
click at [0, 84] on div "Sales Orders cash Office Sorting: Created Date Reset Options Create order Order…" at bounding box center [749, 418] width 1499 height 710
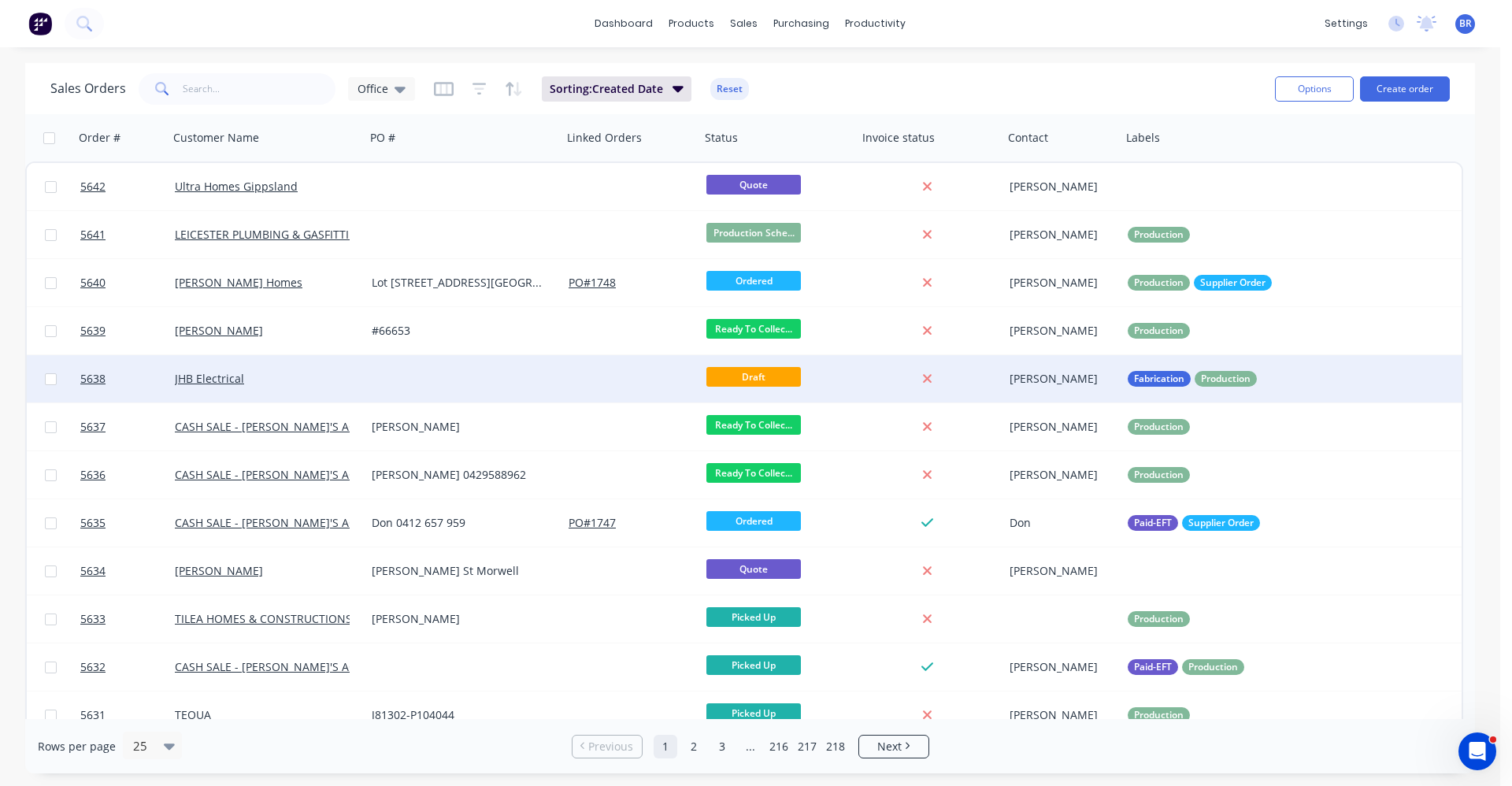
click at [369, 386] on div at bounding box center [464, 379] width 196 height 47
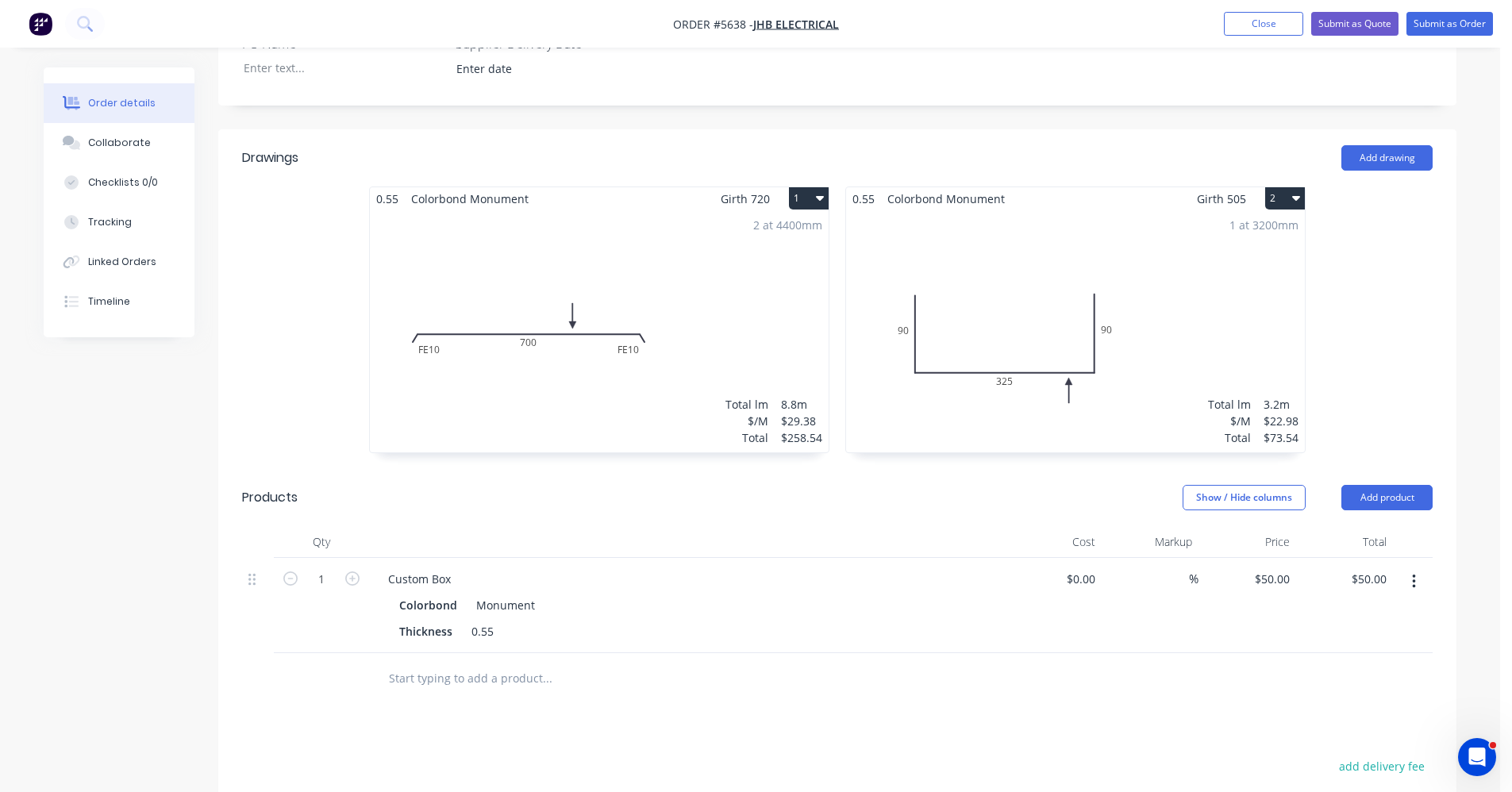
scroll to position [634, 0]
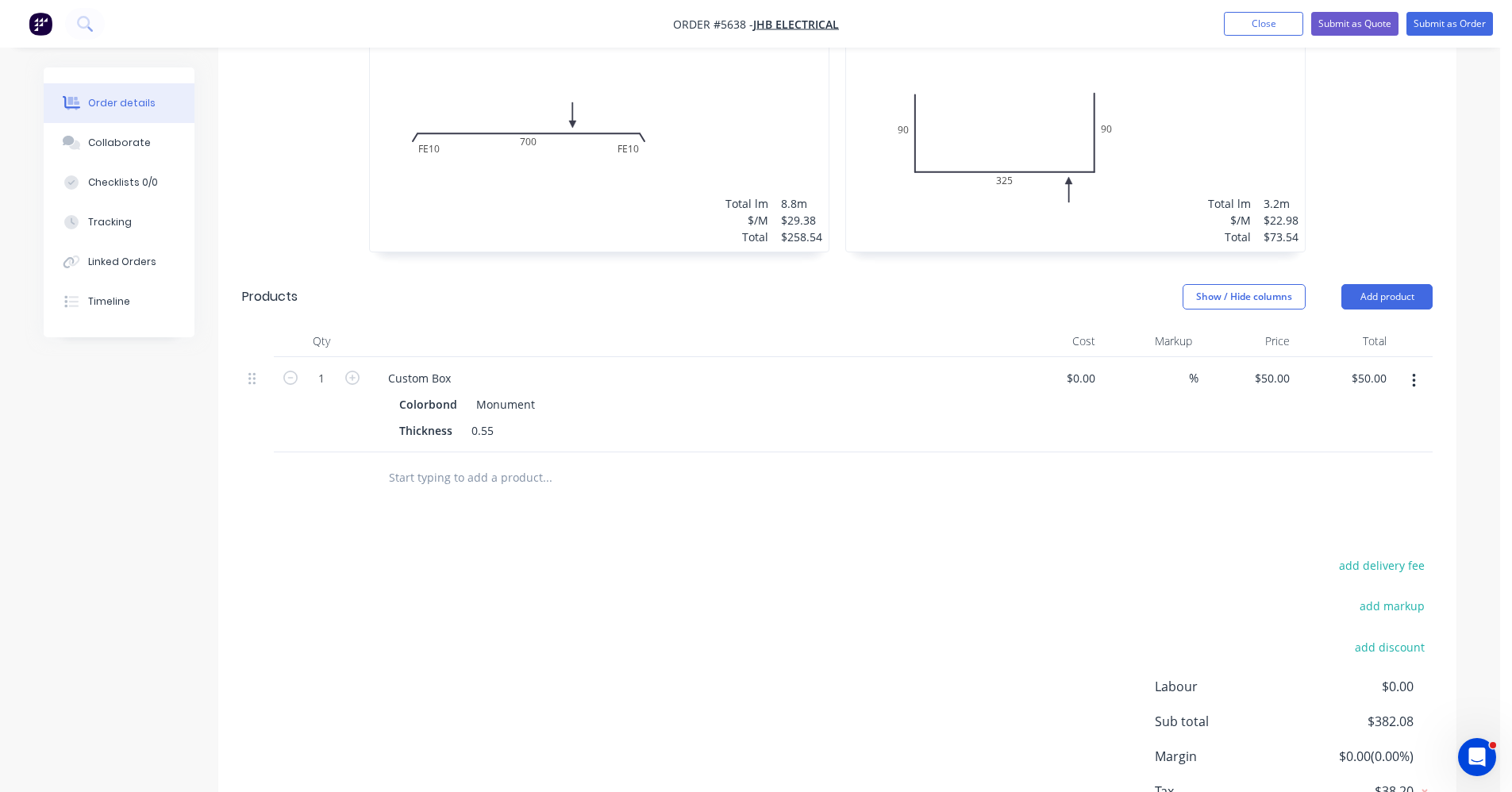
click at [1410, 368] on button "button" at bounding box center [1414, 381] width 37 height 29
click at [1341, 506] on div "Delete" at bounding box center [1358, 518] width 122 height 23
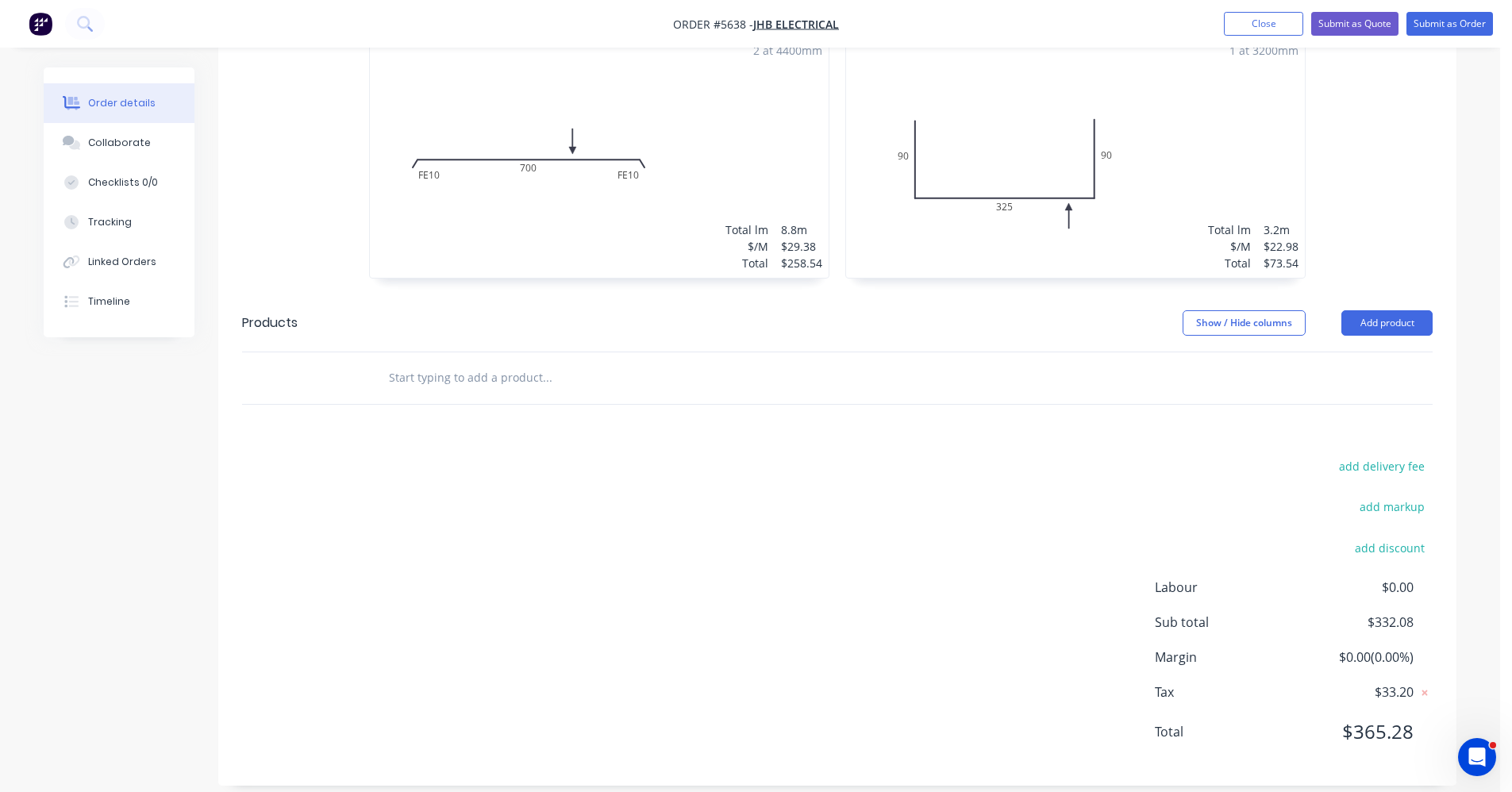
click at [520, 364] on input "text" at bounding box center [547, 377] width 318 height 32
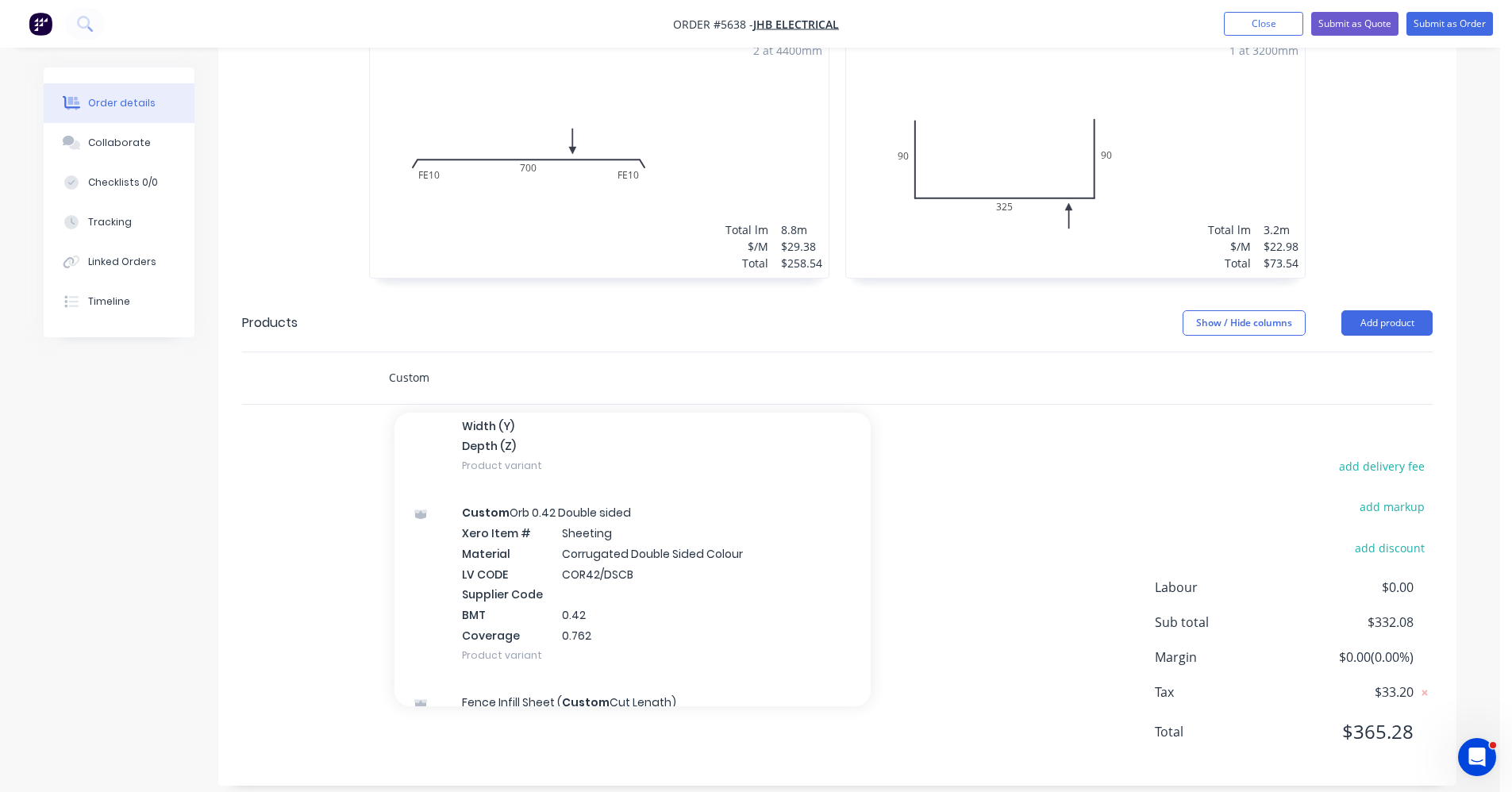
scroll to position [4443, 0]
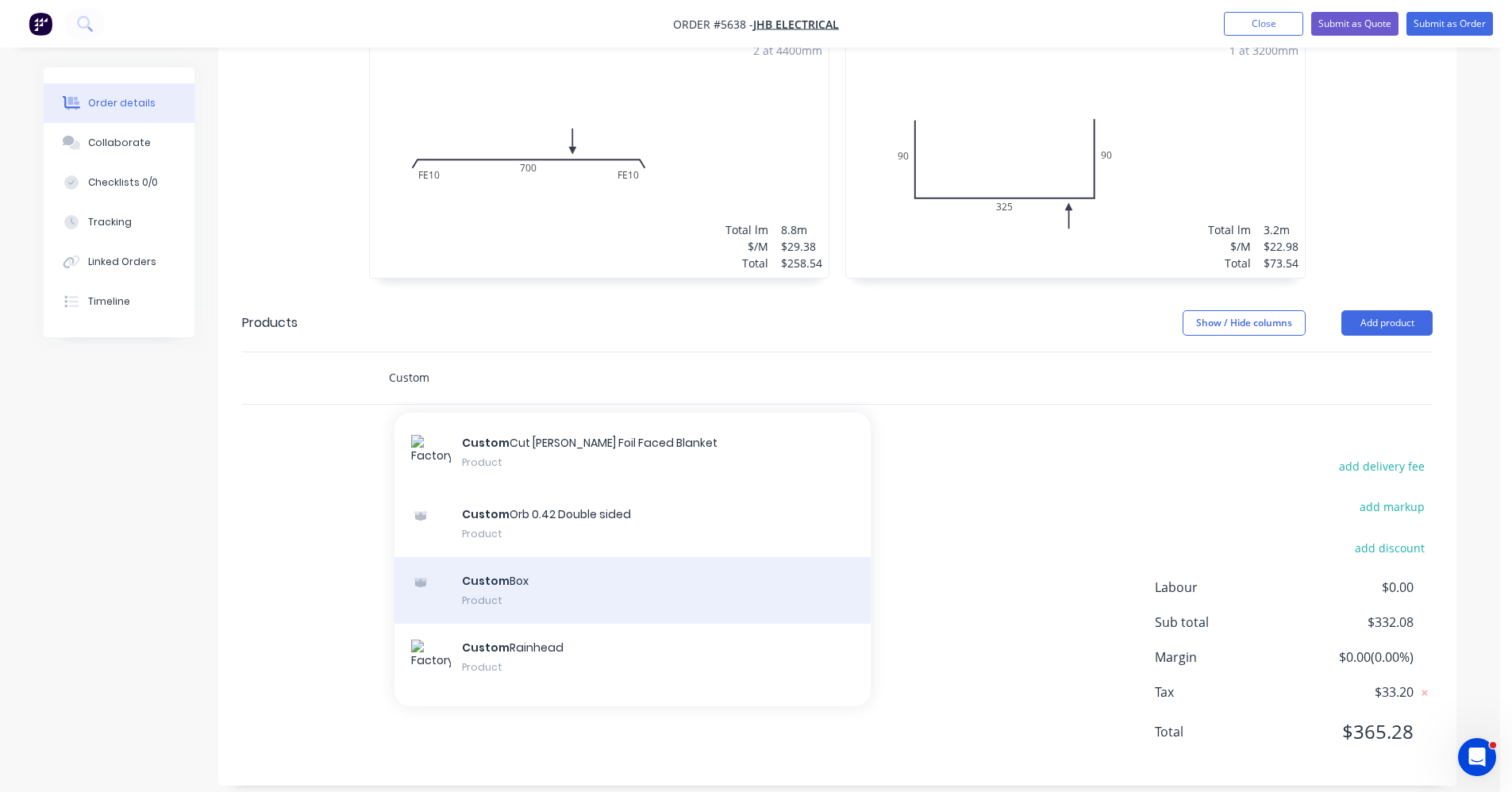
type input "Custom"
click at [523, 578] on div "Custom Box Product" at bounding box center [632, 590] width 476 height 67
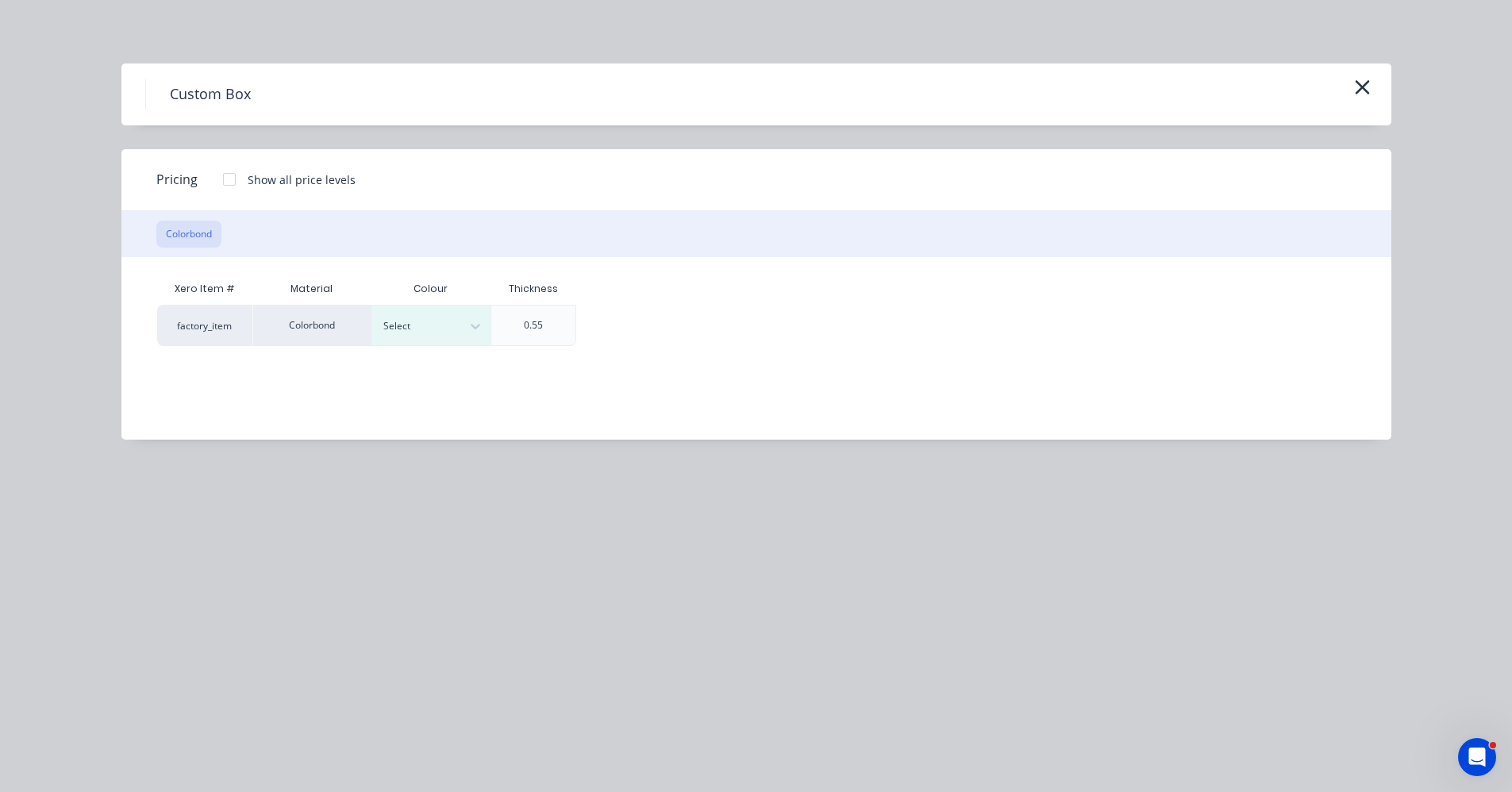
click at [224, 176] on div at bounding box center [229, 179] width 32 height 32
click at [638, 329] on div "$50.00" at bounding box center [622, 325] width 90 height 40
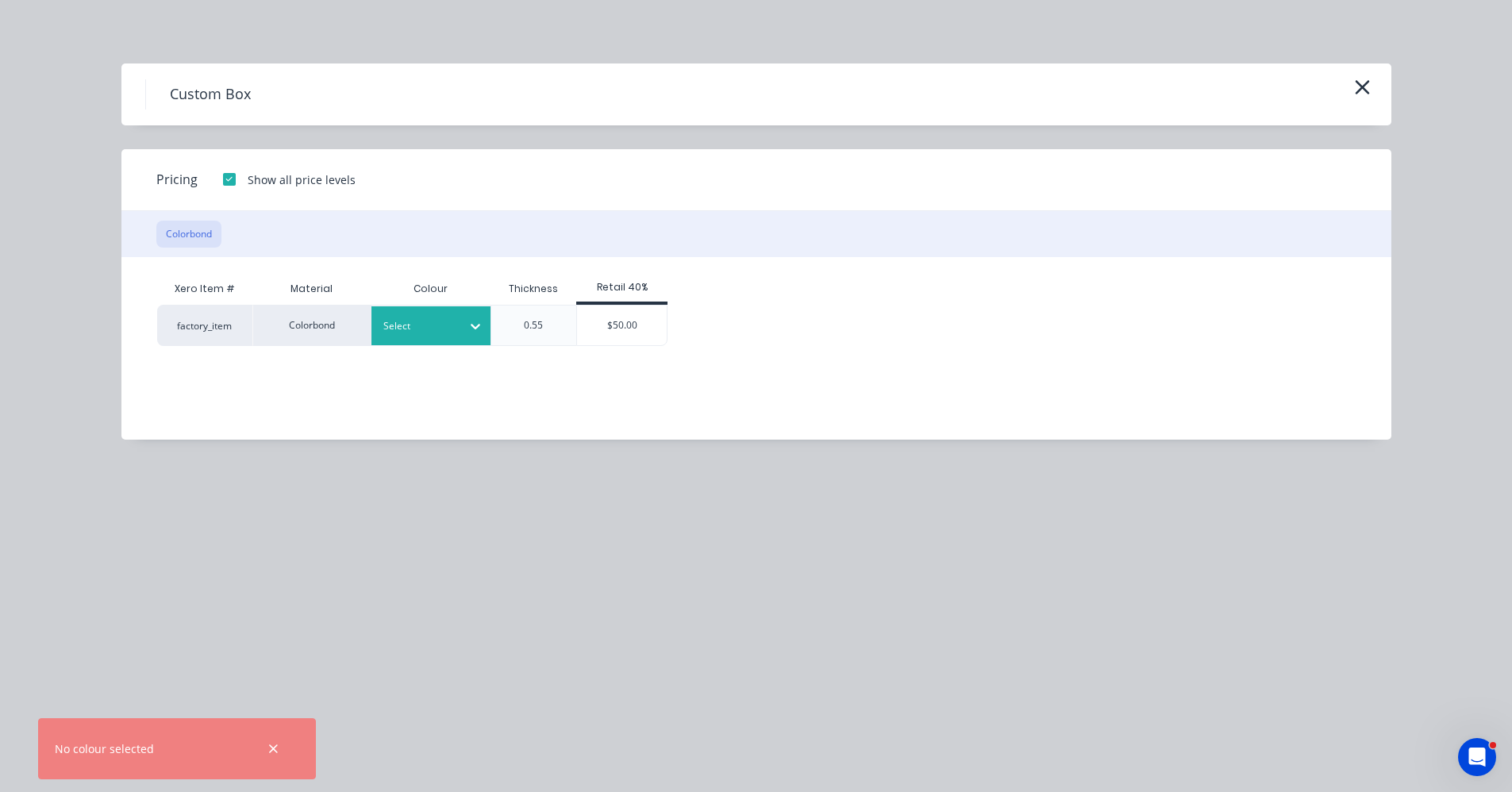
drag, startPoint x: 347, startPoint y: 325, endPoint x: 406, endPoint y: 331, distance: 59.3
click at [378, 329] on div "factory_item Colorbond Select 0.55 $50.00" at bounding box center [413, 326] width 512 height 41
click at [407, 330] on div at bounding box center [419, 326] width 71 height 17
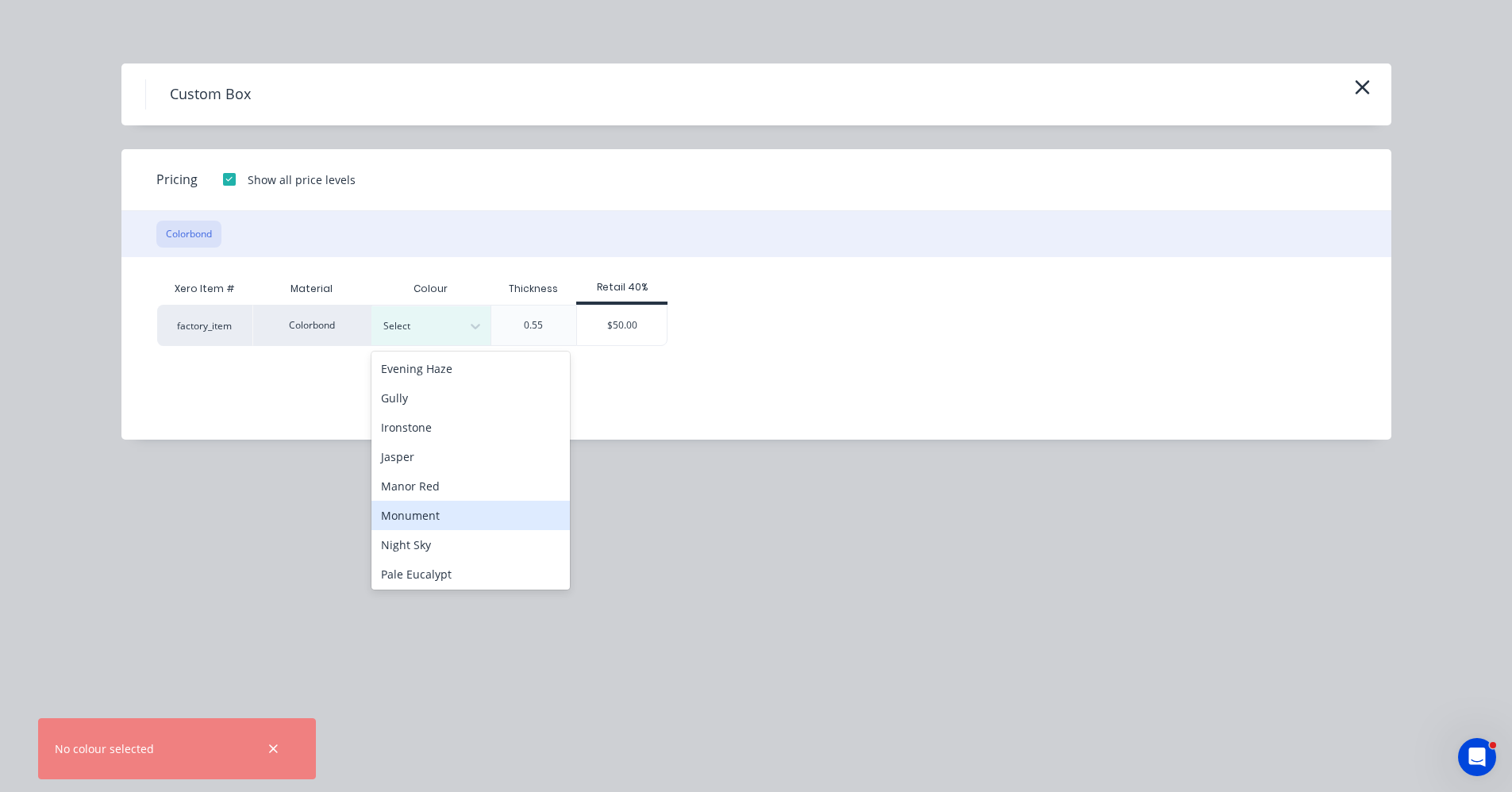
scroll to position [205, 0]
click at [432, 518] on div "Monument" at bounding box center [471, 516] width 198 height 30
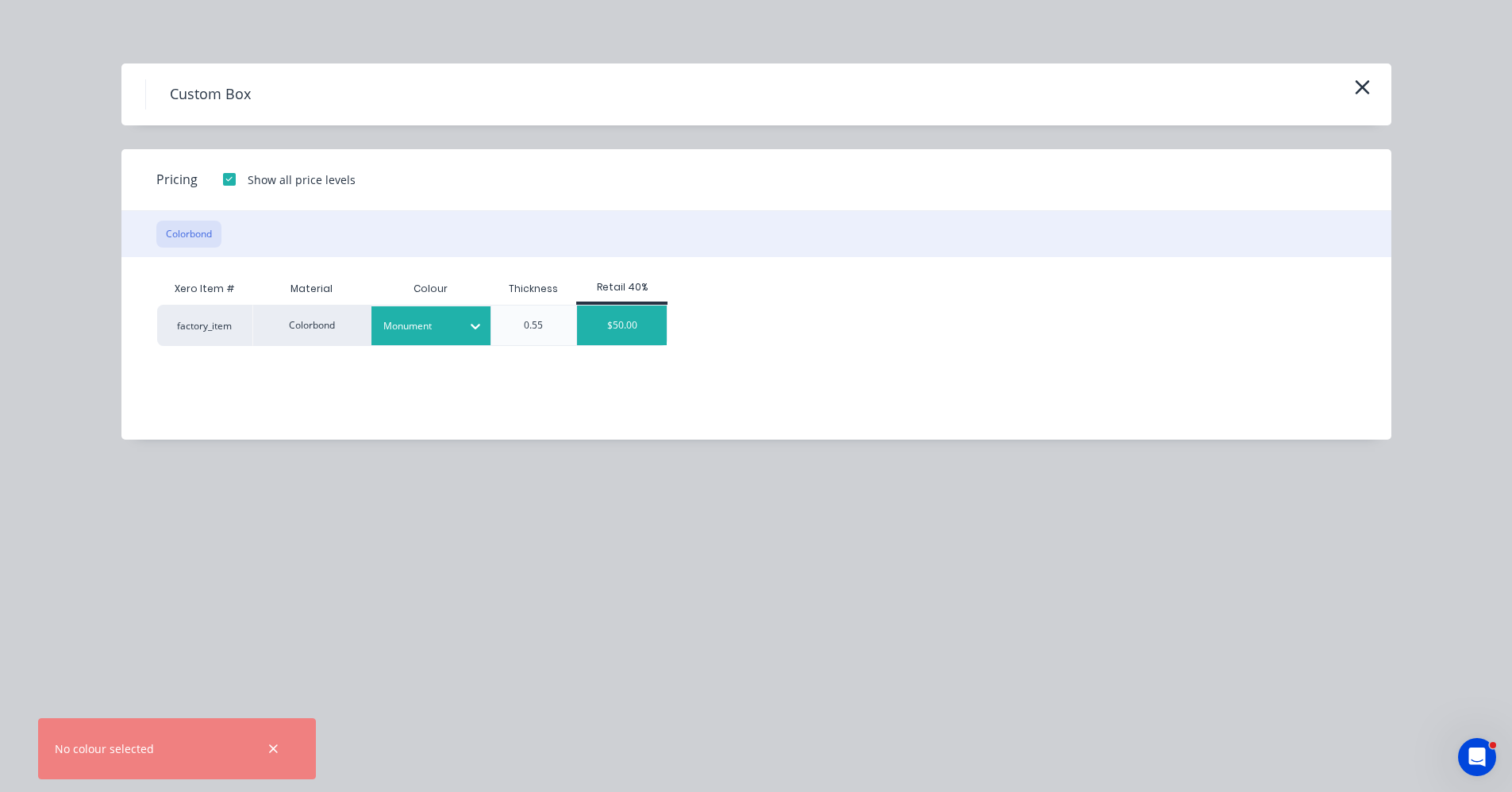
click at [626, 326] on div "$50.00" at bounding box center [622, 325] width 90 height 40
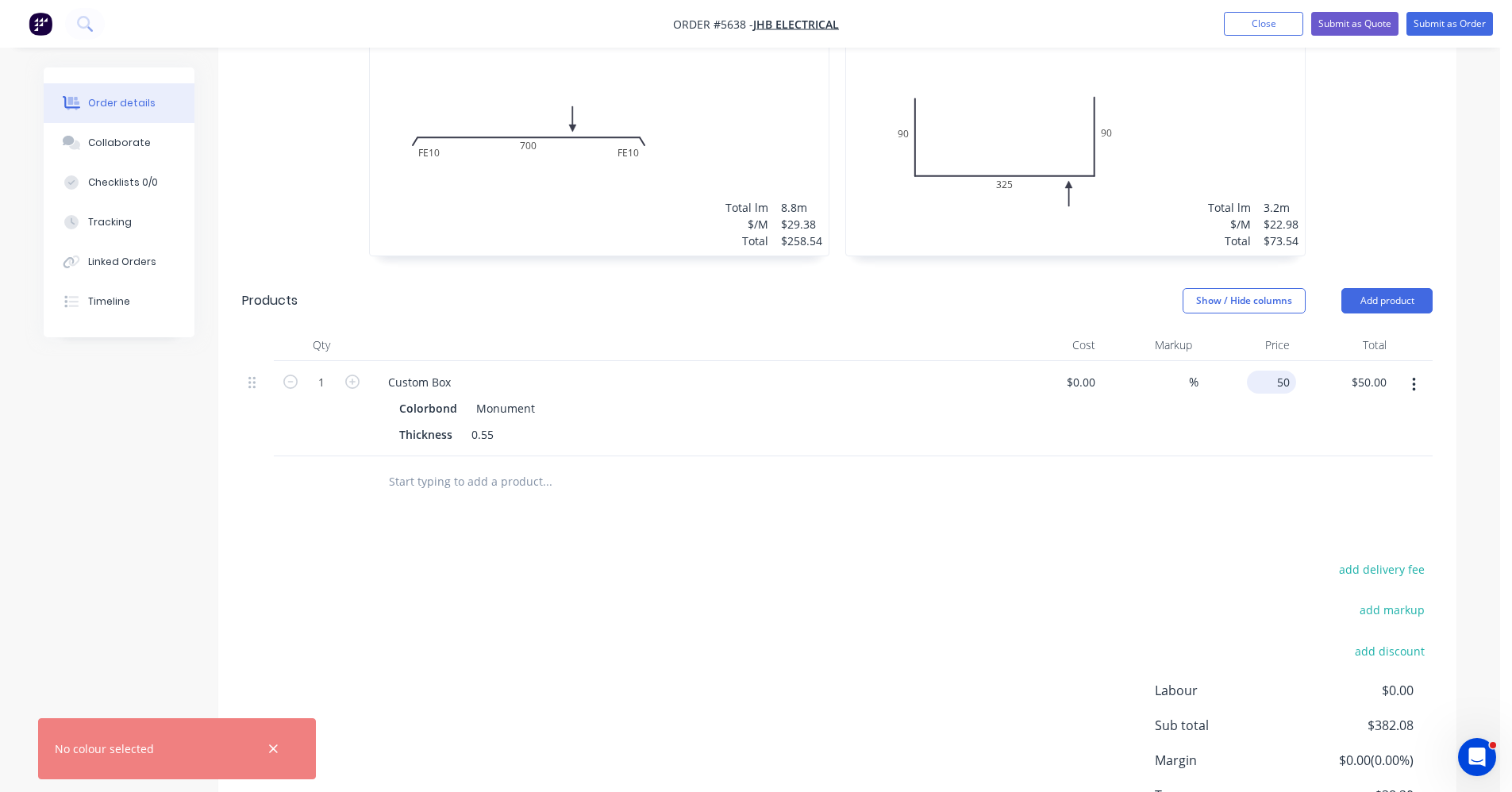
click at [1288, 371] on input "50" at bounding box center [1275, 382] width 43 height 23
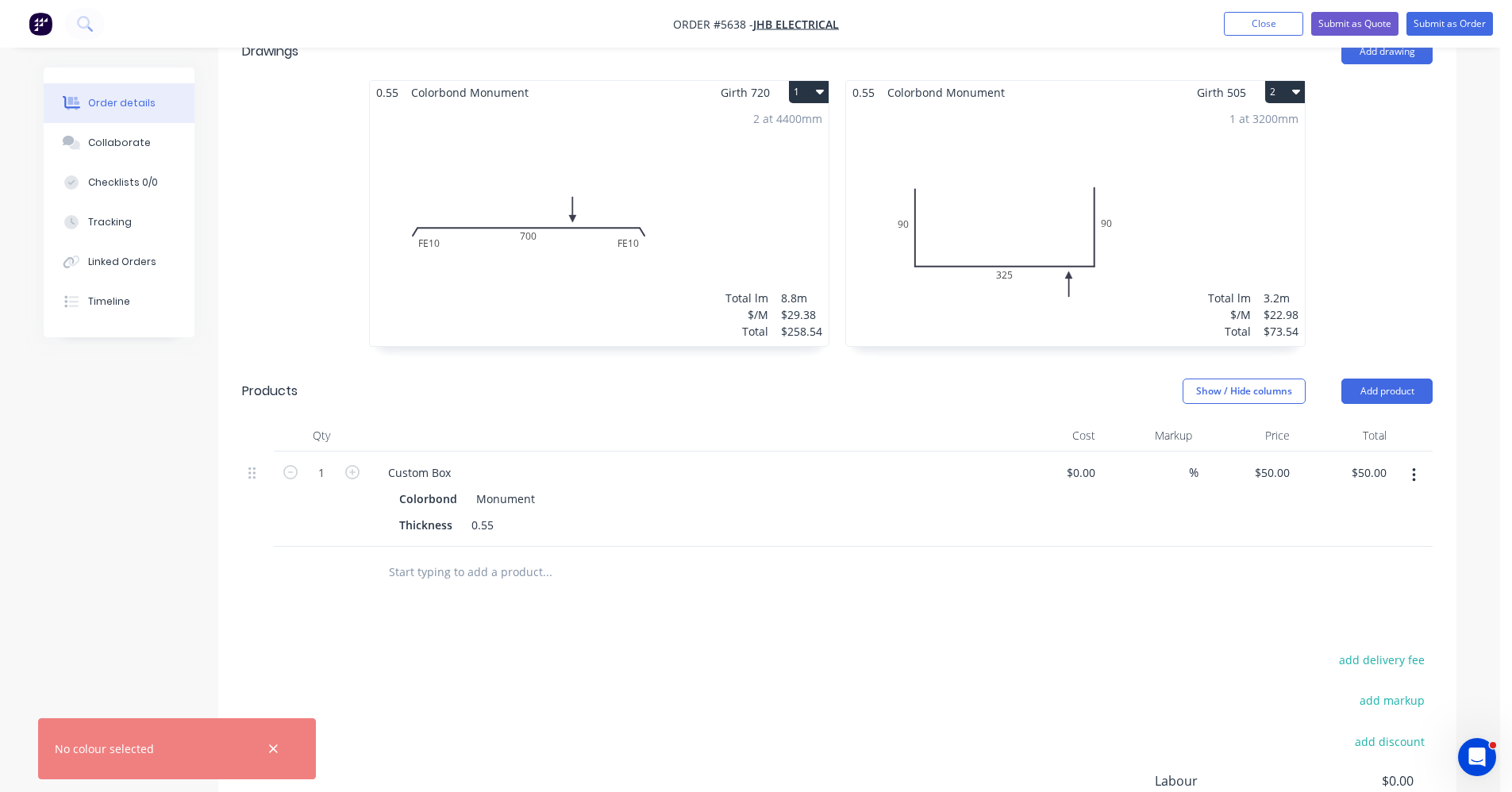
scroll to position [392, 0]
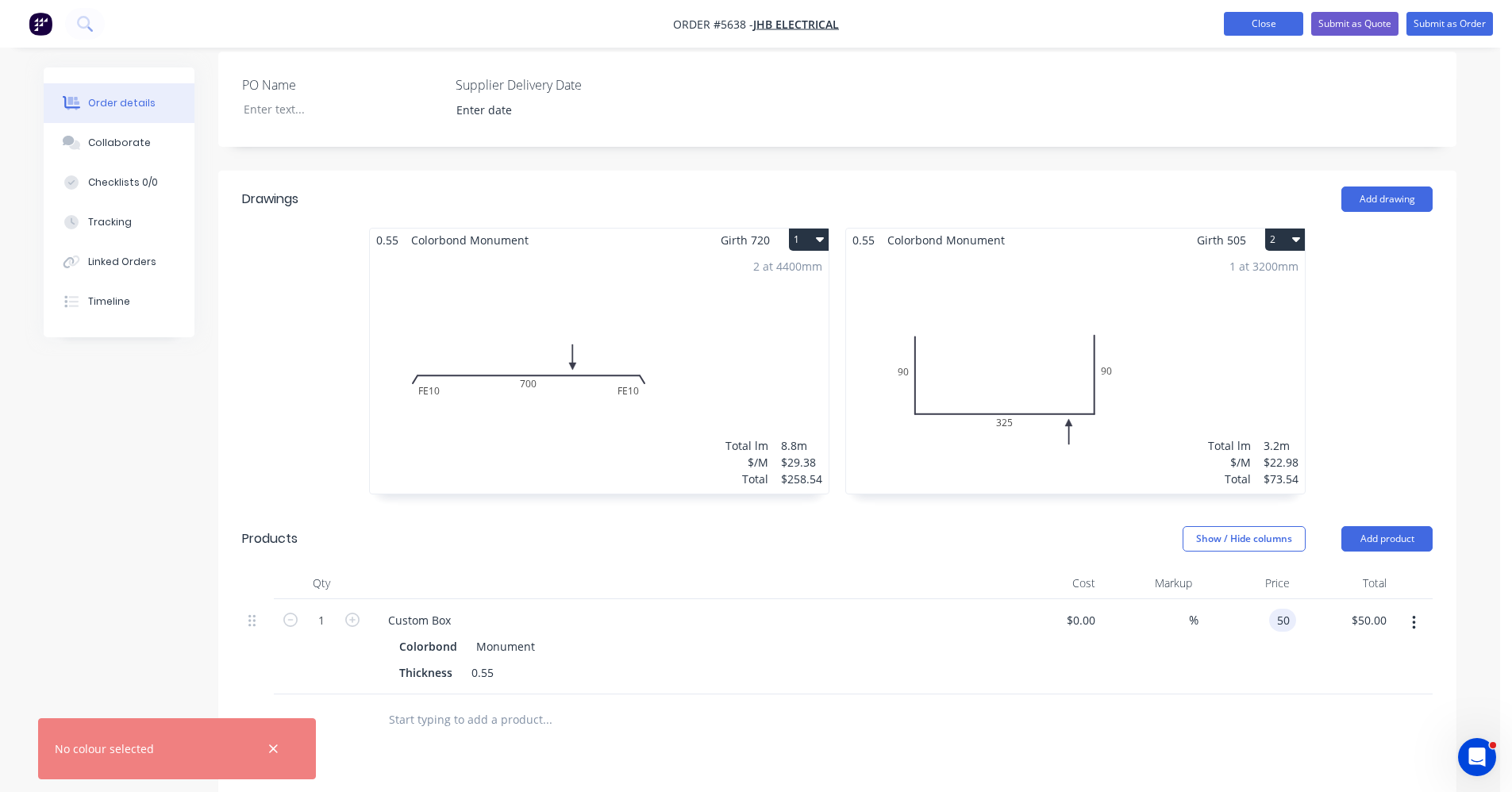
type input "$50.00"
click at [1271, 30] on button "Close" at bounding box center [1263, 23] width 79 height 23
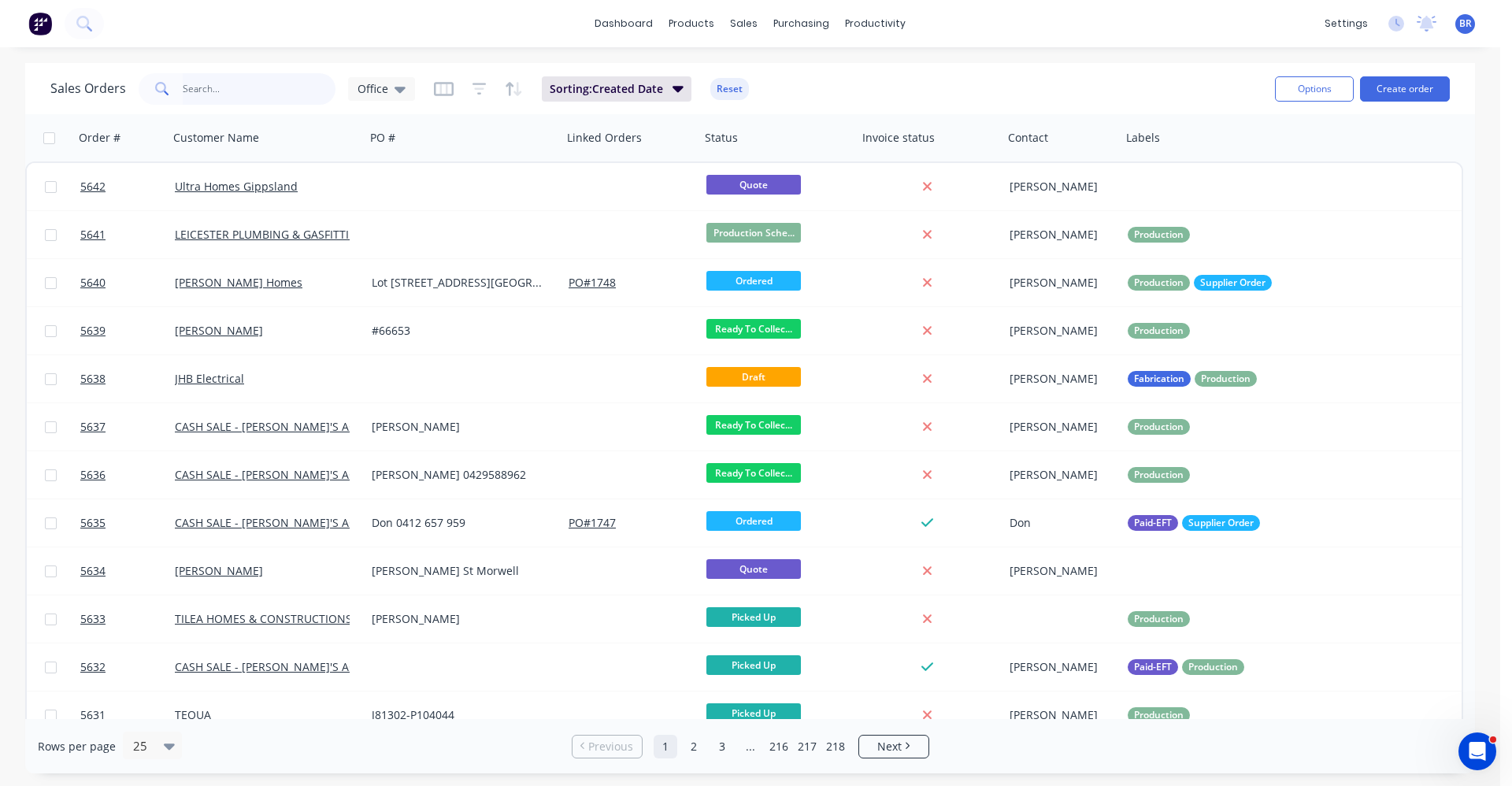
drag, startPoint x: 203, startPoint y: 85, endPoint x: 214, endPoint y: 87, distance: 11.2
click at [210, 86] on input "text" at bounding box center [260, 88] width 154 height 31
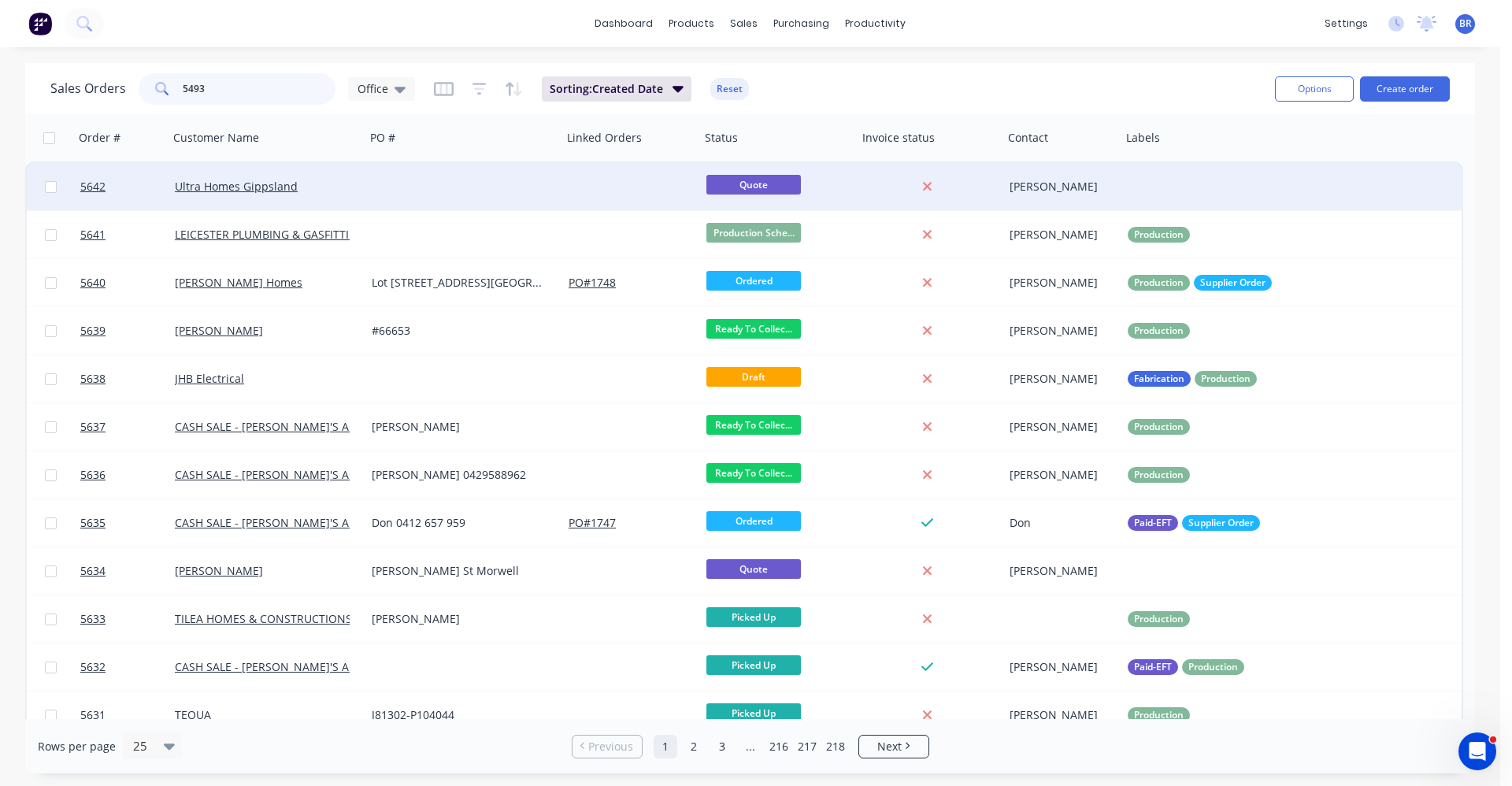
type input "5493"
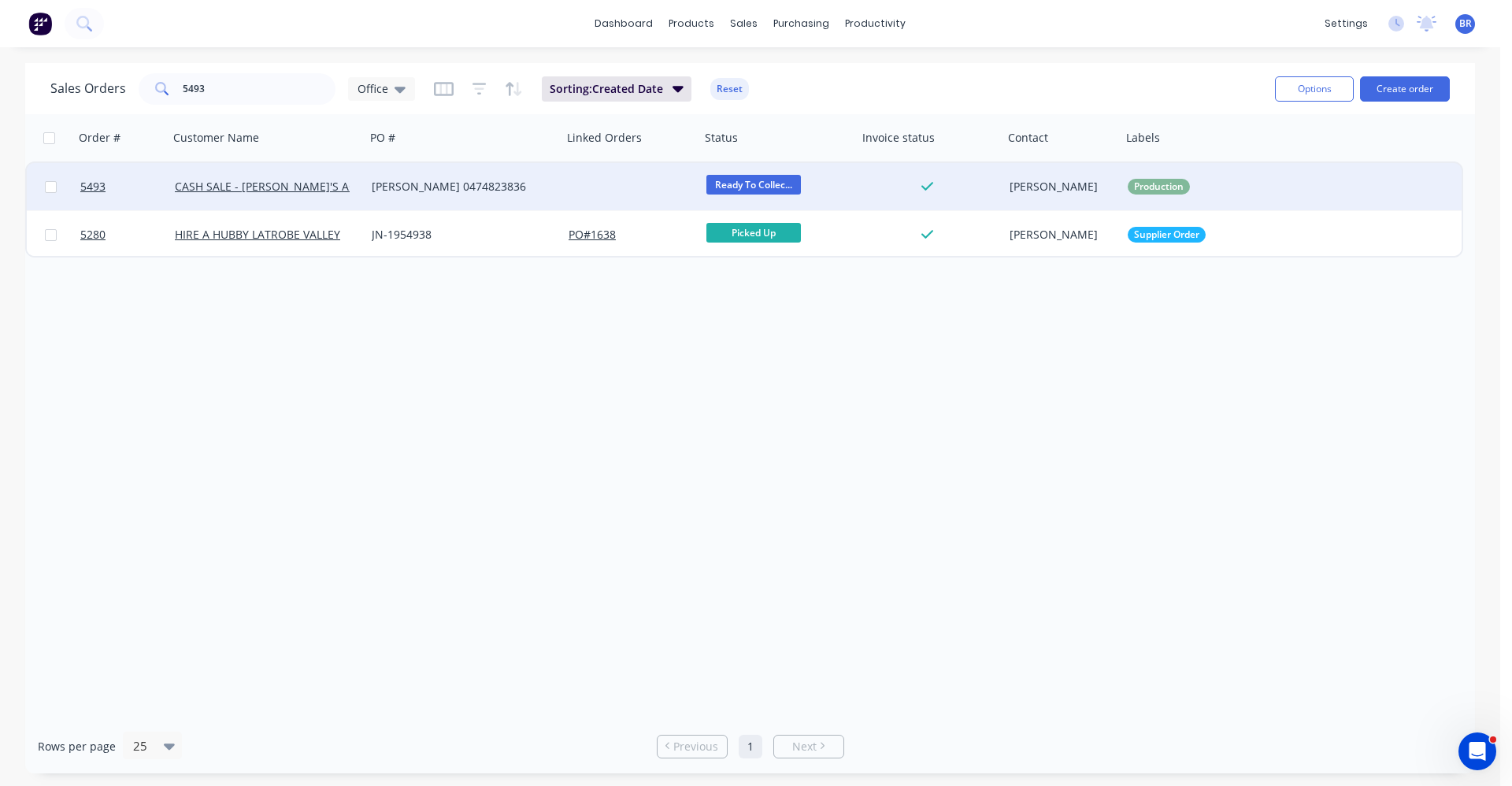
click at [441, 192] on div "Justin King 0474823836" at bounding box center [459, 187] width 175 height 16
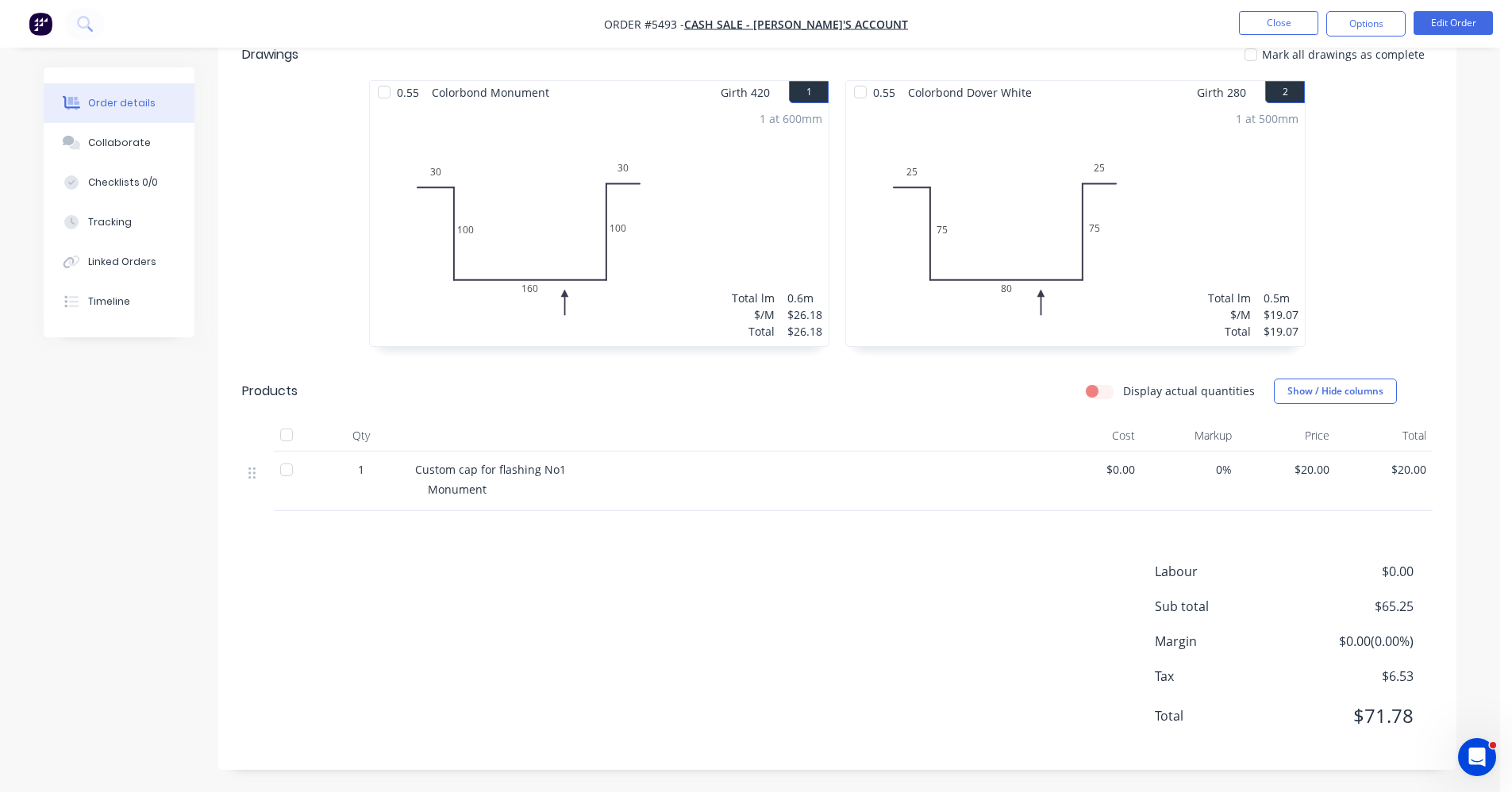
scroll to position [517, 0]
click at [1364, 21] on button "Options" at bounding box center [1366, 23] width 79 height 25
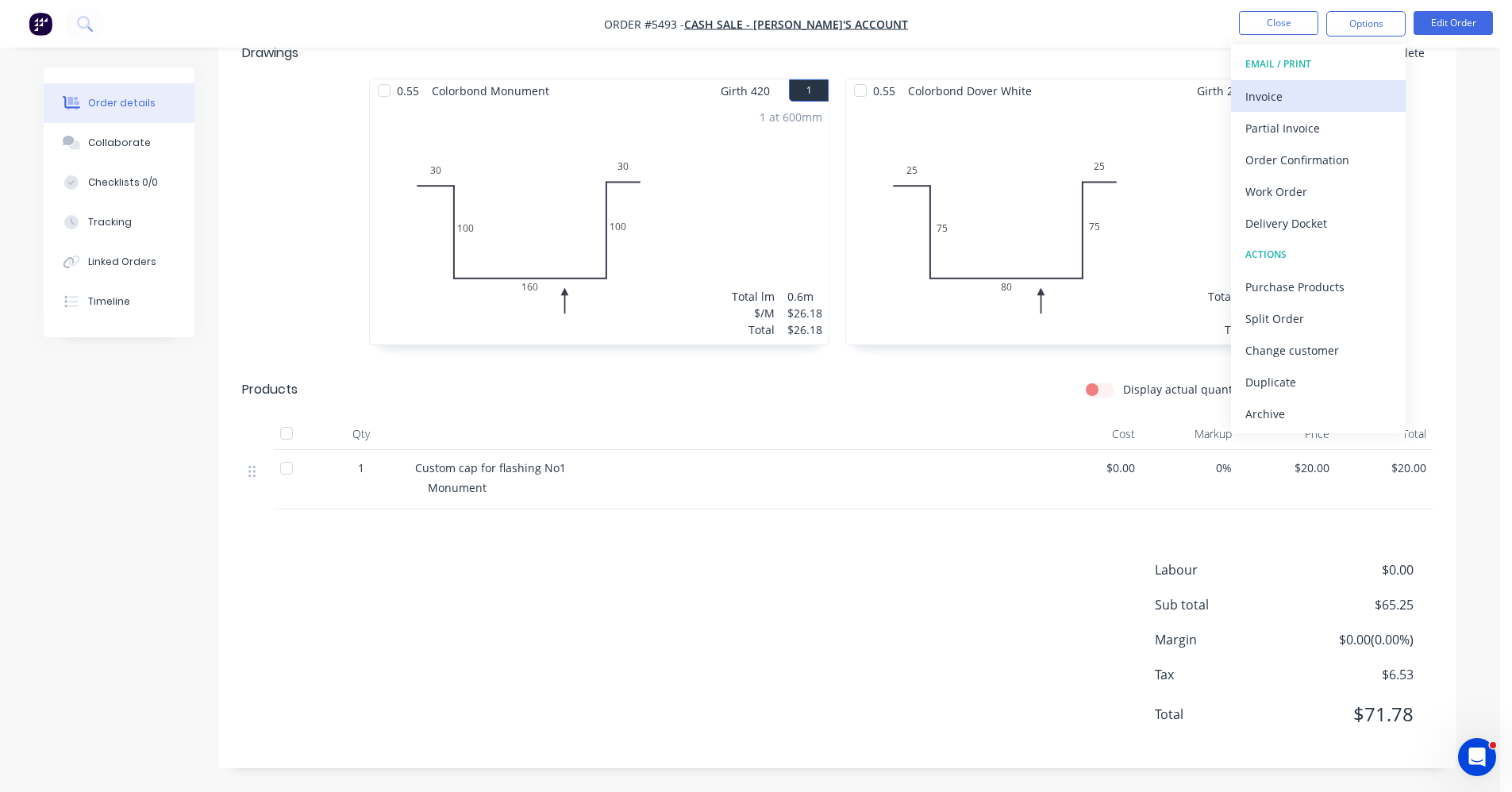
click at [1302, 96] on div "Invoice" at bounding box center [1318, 96] width 146 height 23
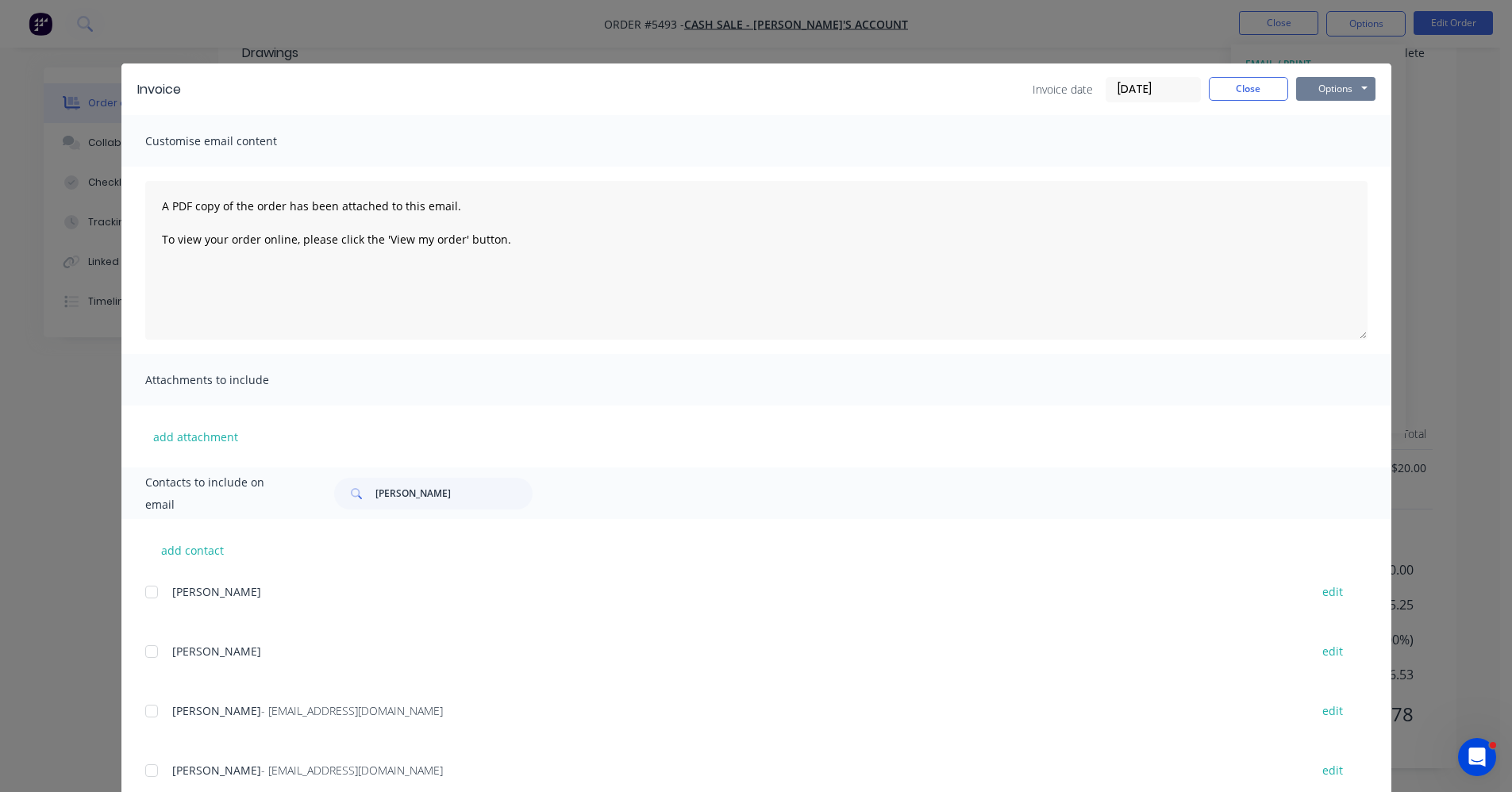
click at [1331, 86] on button "Options" at bounding box center [1336, 89] width 79 height 23
click at [1326, 147] on button "Print" at bounding box center [1347, 143] width 102 height 26
click at [1209, 84] on button "Close" at bounding box center [1249, 89] width 79 height 23
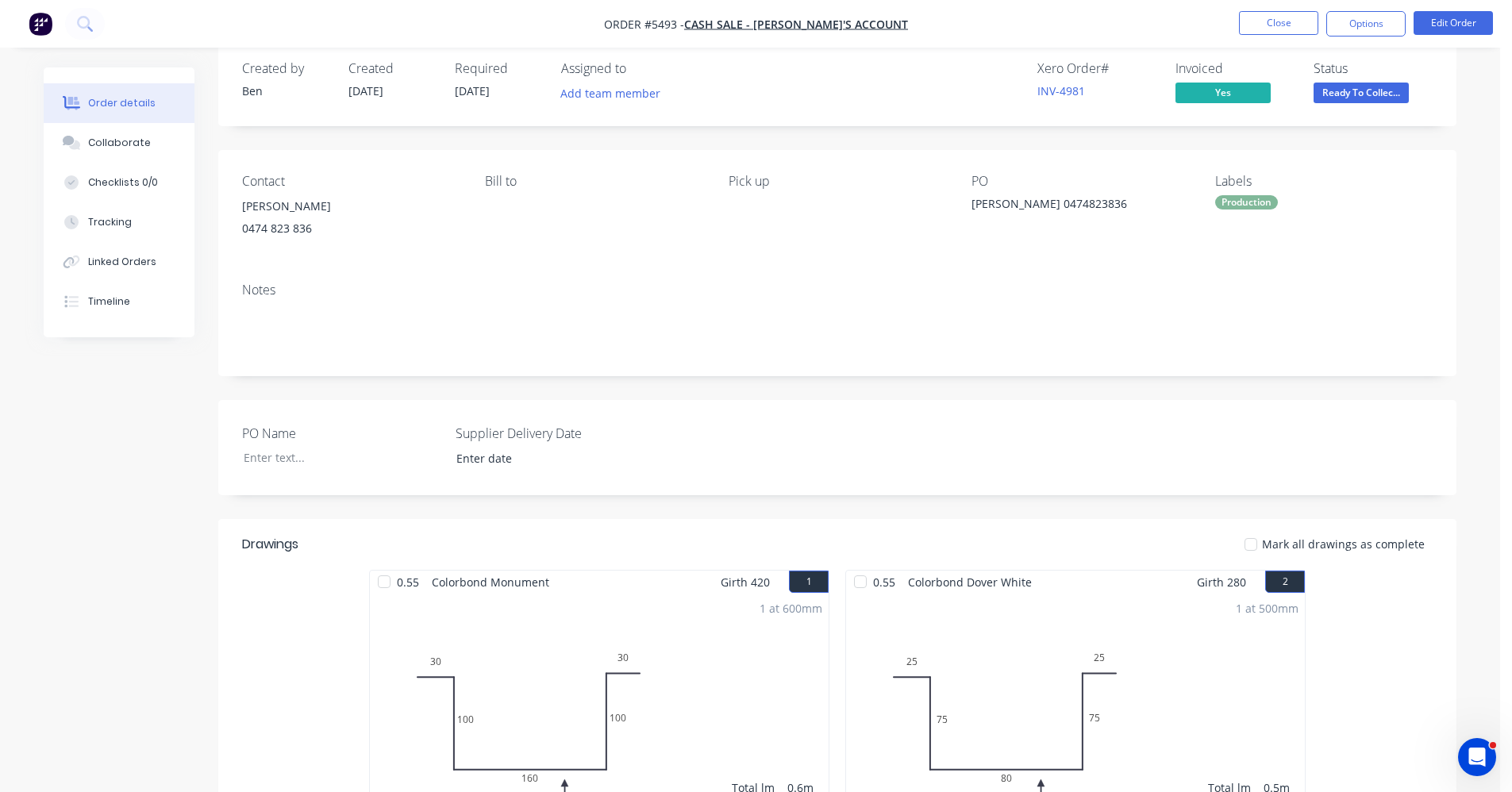
scroll to position [0, 0]
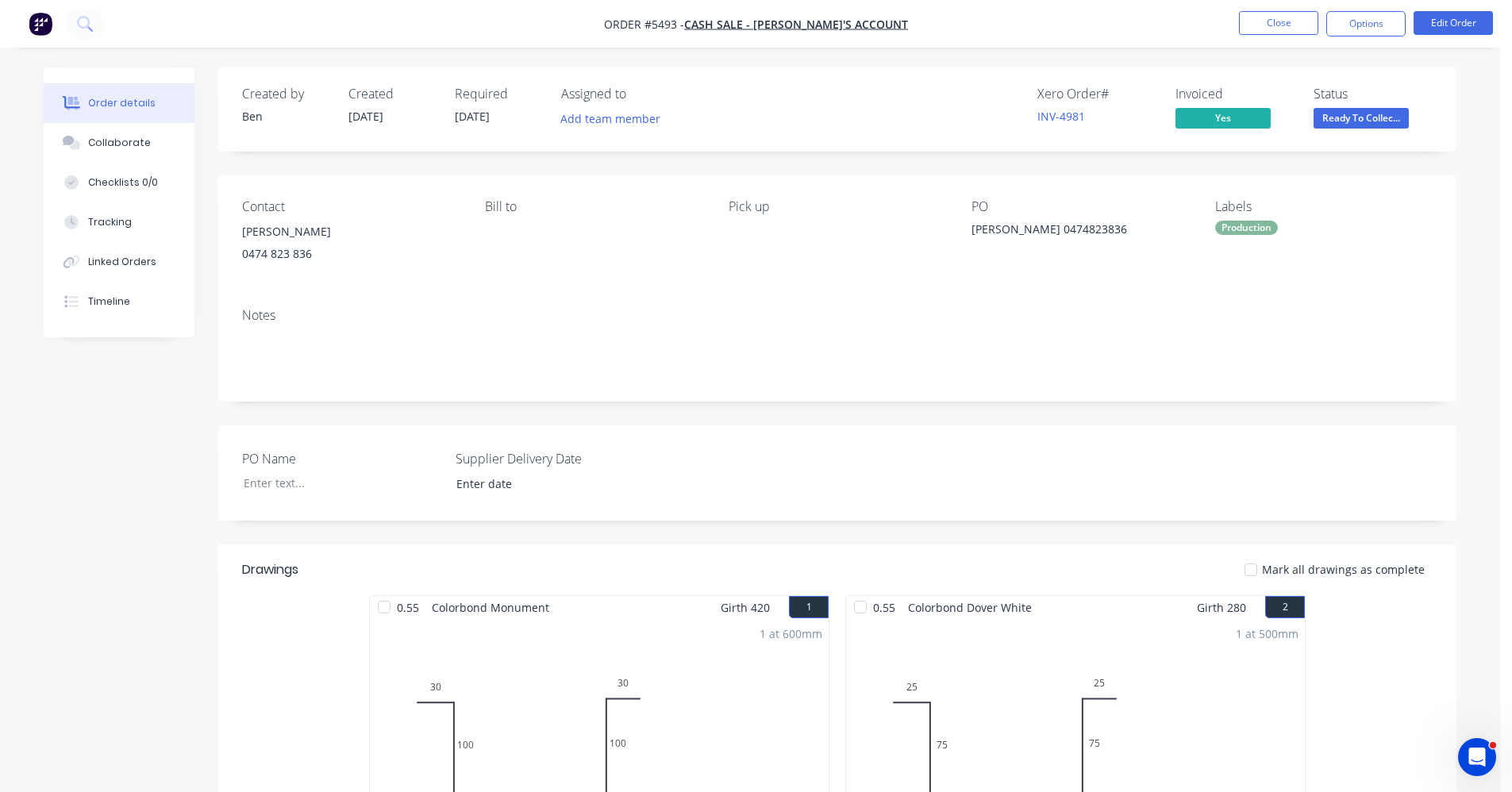
click at [1353, 115] on span "Ready To Collec..." at bounding box center [1362, 118] width 95 height 20
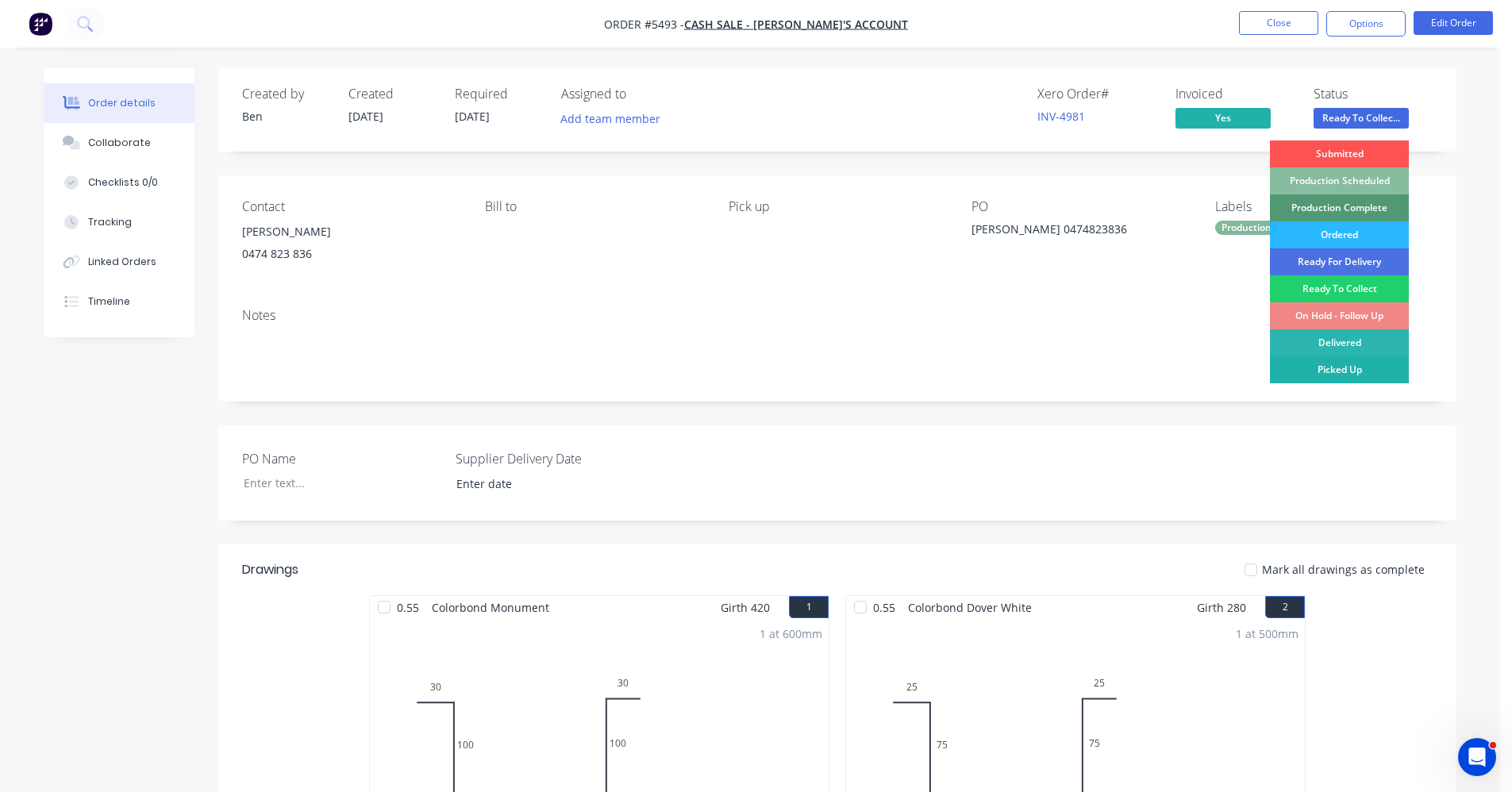
click at [1337, 372] on div "Picked Up" at bounding box center [1340, 370] width 139 height 27
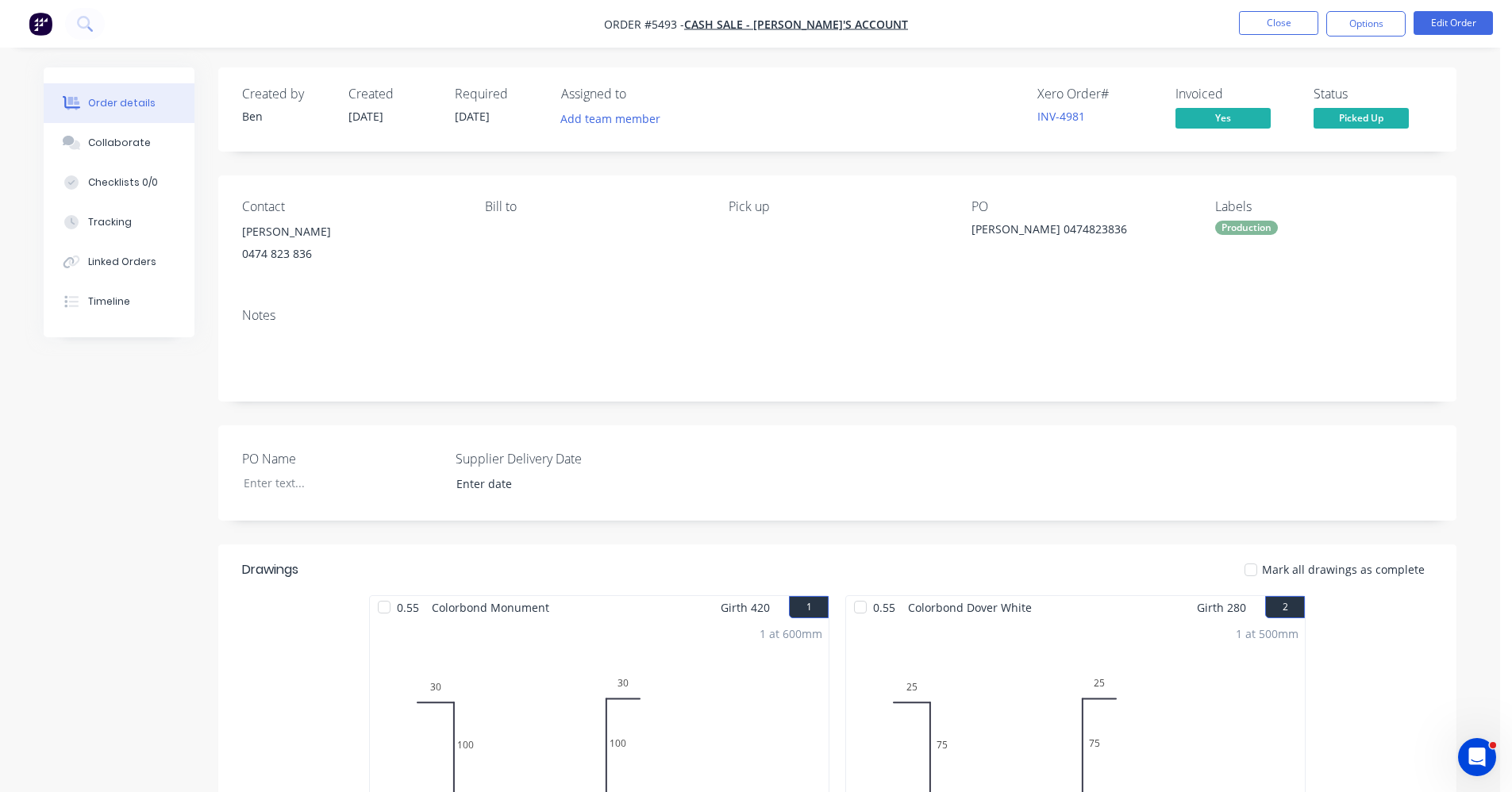
click at [1240, 230] on div "Production" at bounding box center [1247, 228] width 63 height 14
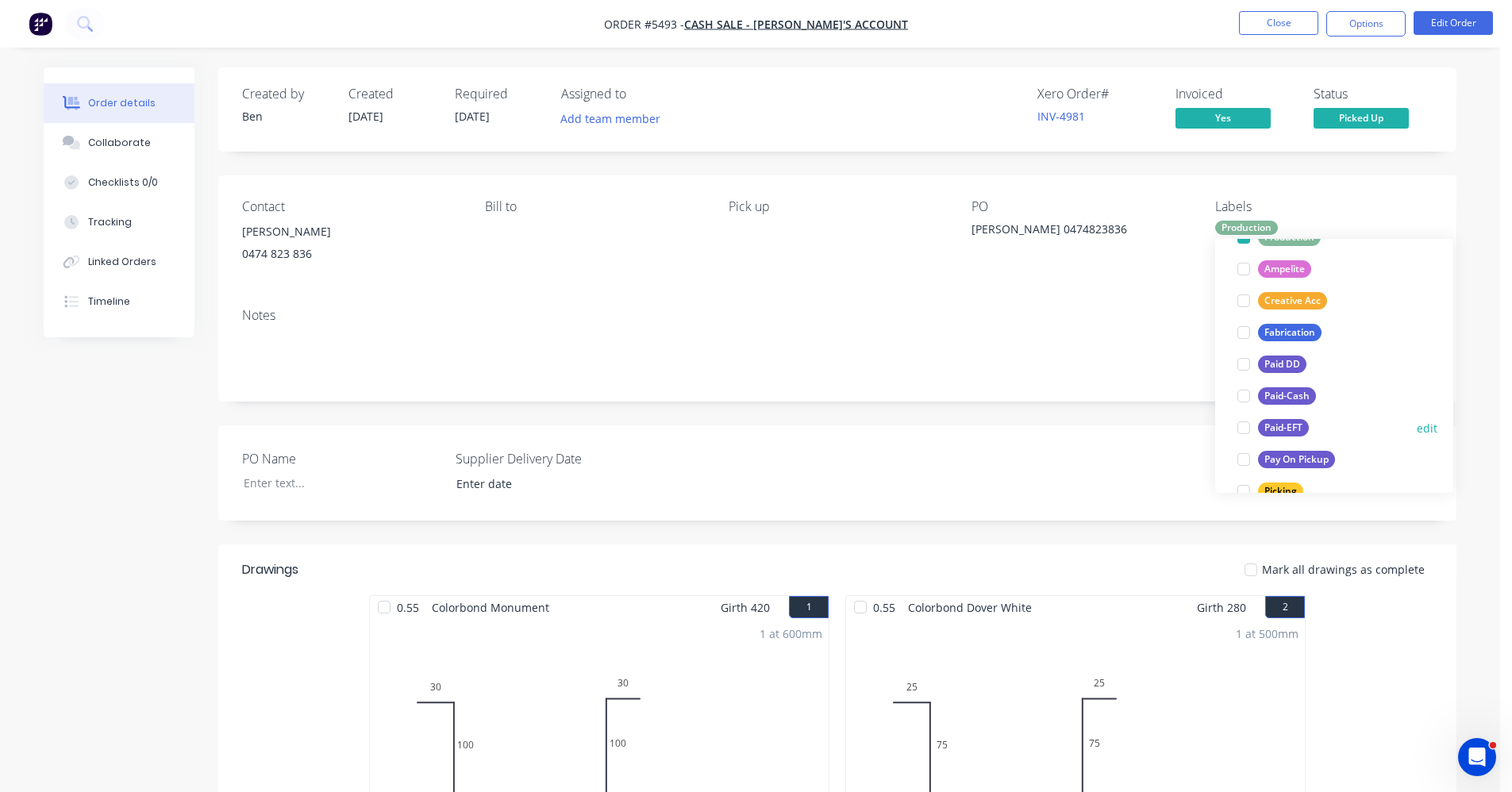
scroll to position [158, 0]
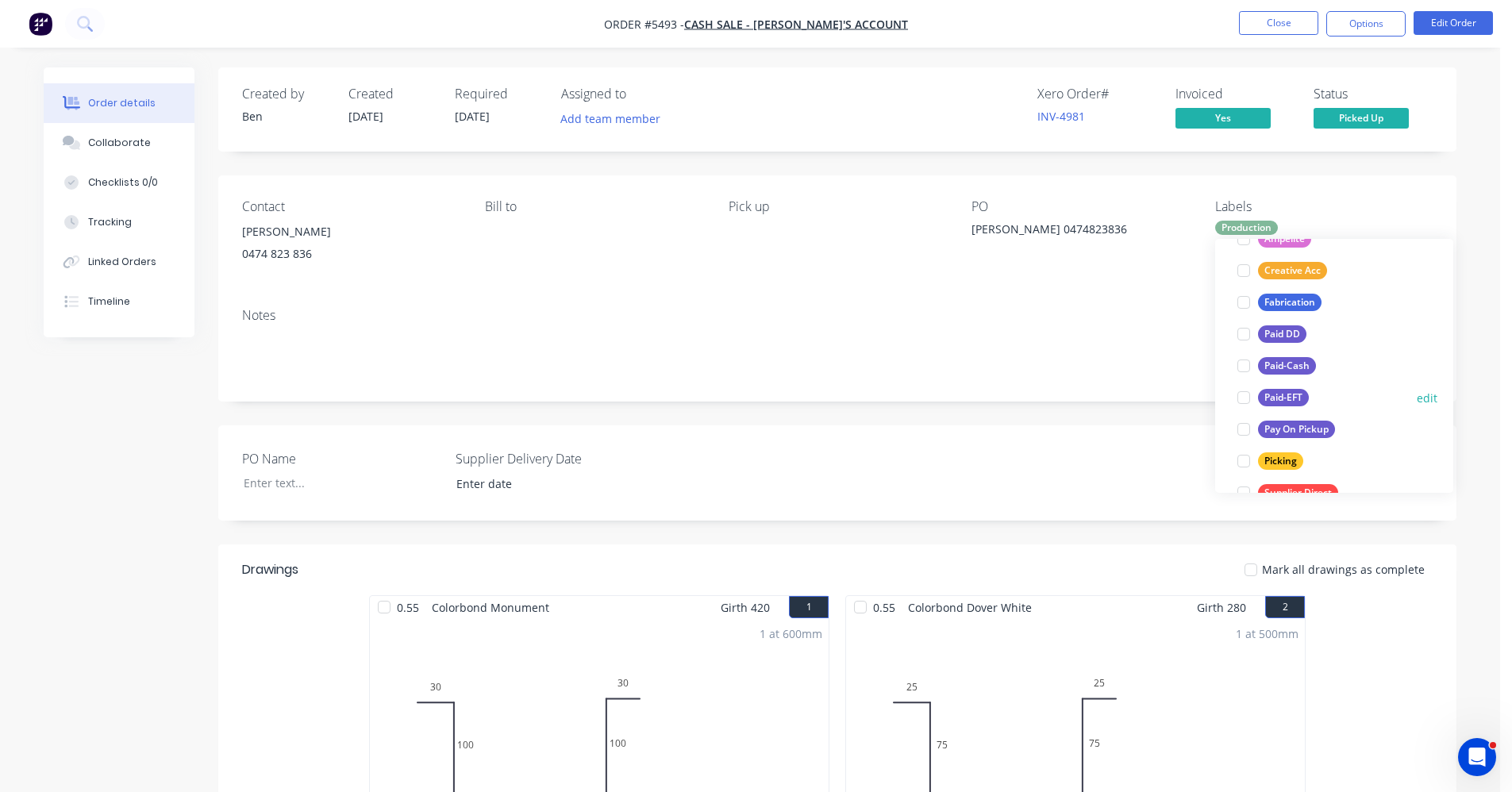
click at [1288, 398] on div "Paid-EFT" at bounding box center [1283, 397] width 50 height 17
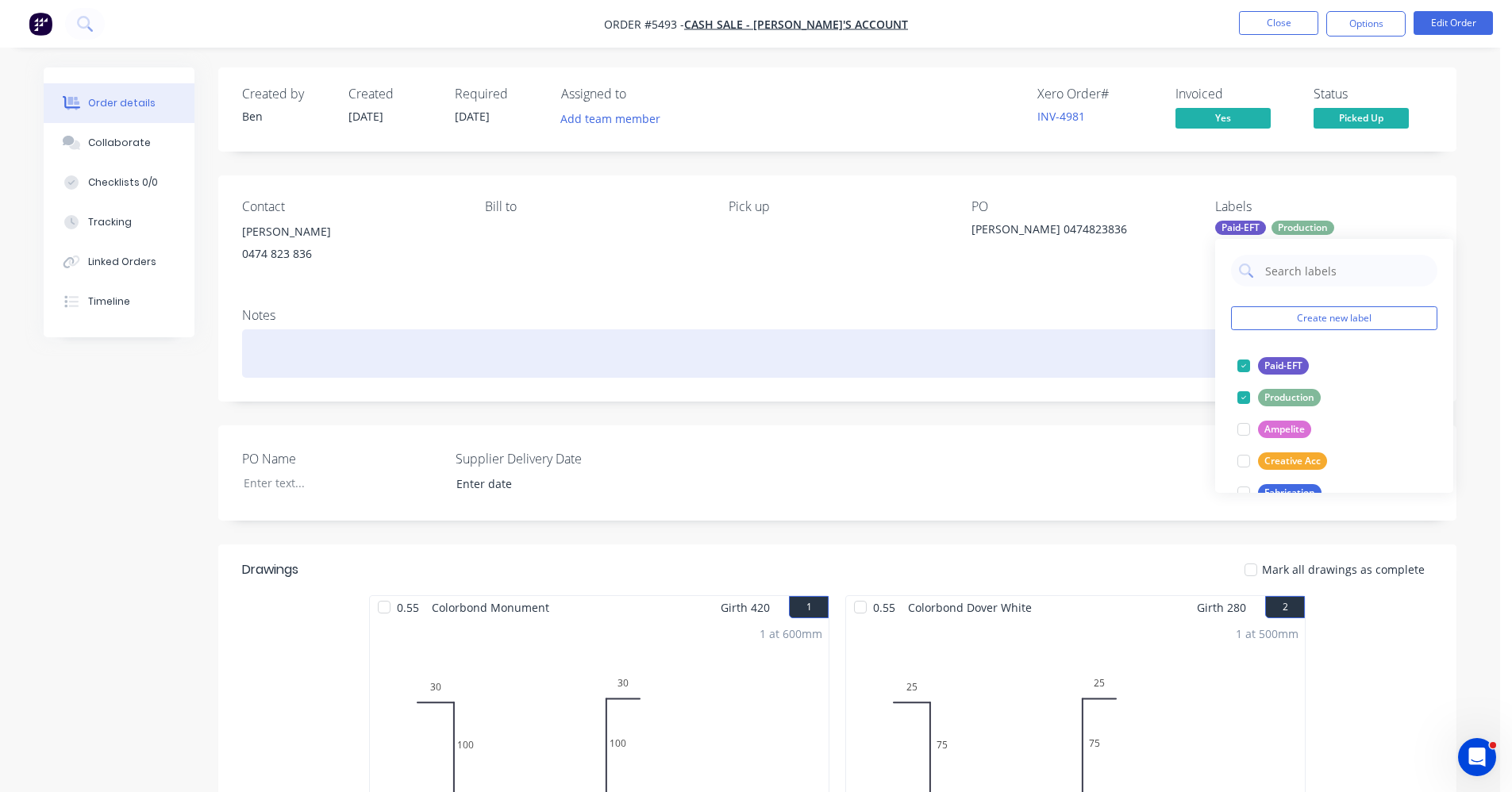
click at [1076, 337] on div at bounding box center [837, 354] width 1191 height 49
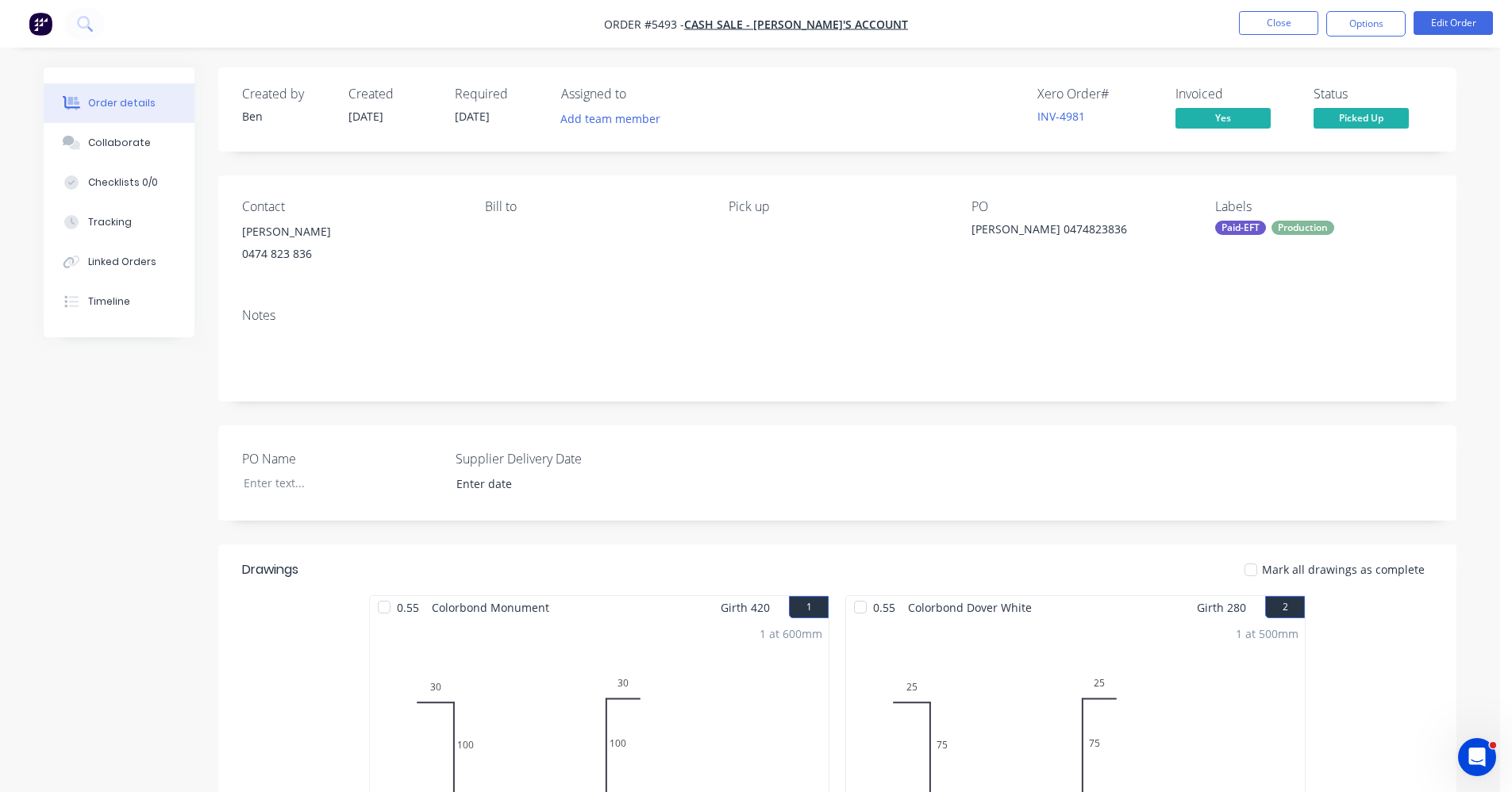
click at [1265, 8] on nav "Order #5493 - CASH SALE - BEN'S ACCOUNT Close Options Edit Order" at bounding box center [756, 23] width 1512 height 48
click at [1268, 23] on button "Close" at bounding box center [1279, 22] width 79 height 23
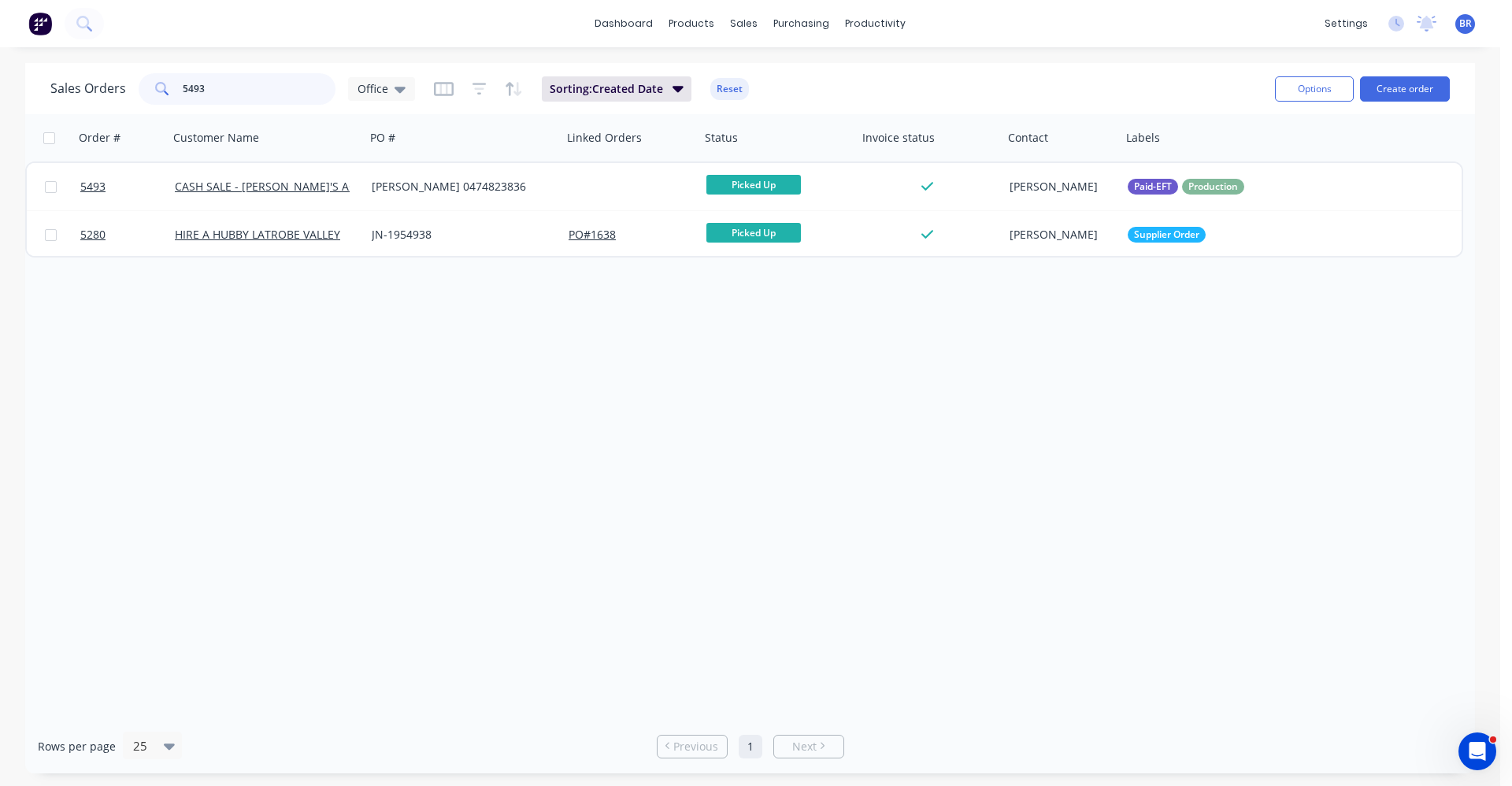
drag, startPoint x: 216, startPoint y: 92, endPoint x: 83, endPoint y: 87, distance: 133.1
click at [83, 87] on div "Sales Orders 5493 Office" at bounding box center [232, 88] width 364 height 31
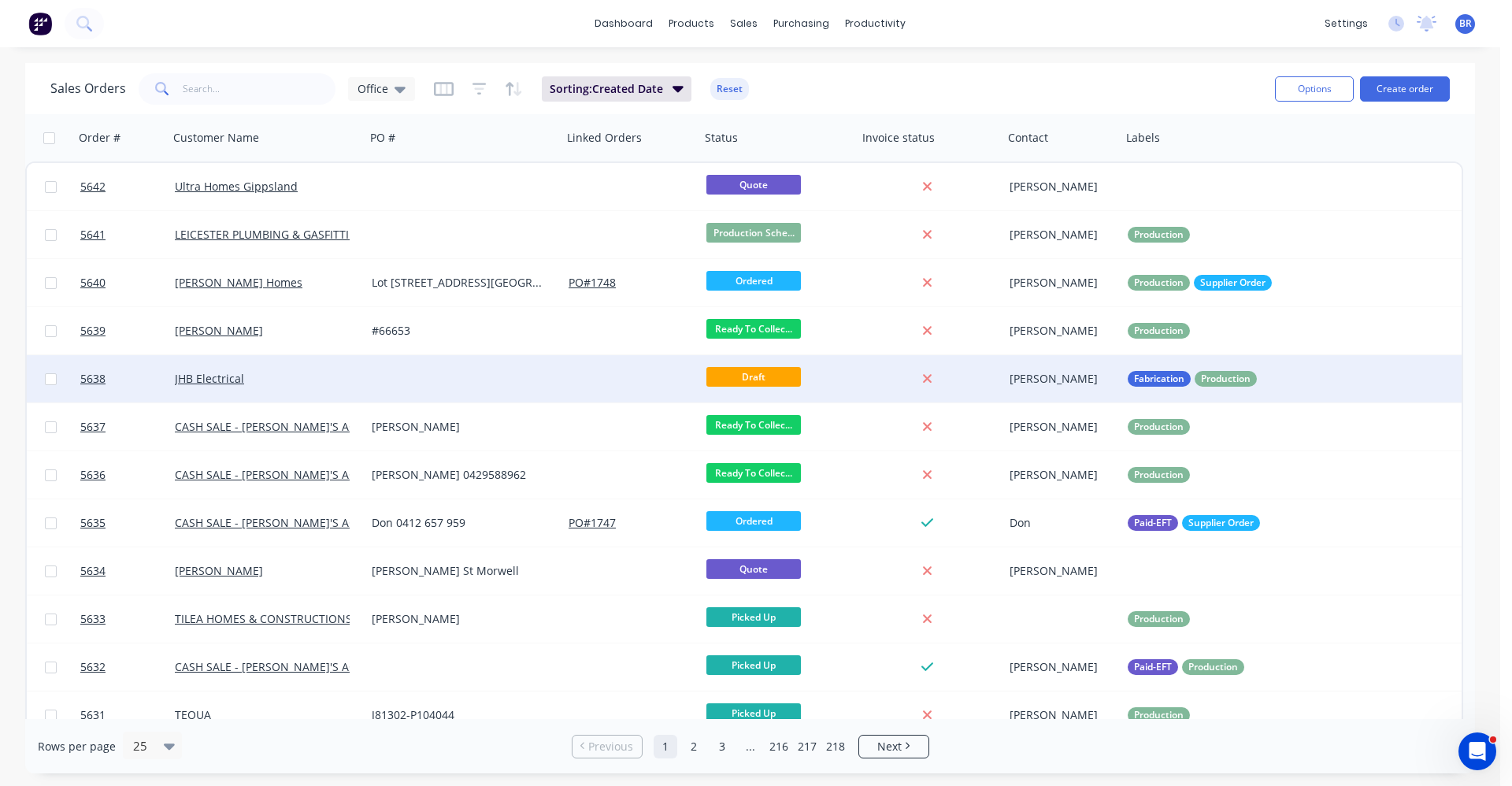
click at [352, 390] on div "JHB Electrical" at bounding box center [267, 379] width 196 height 47
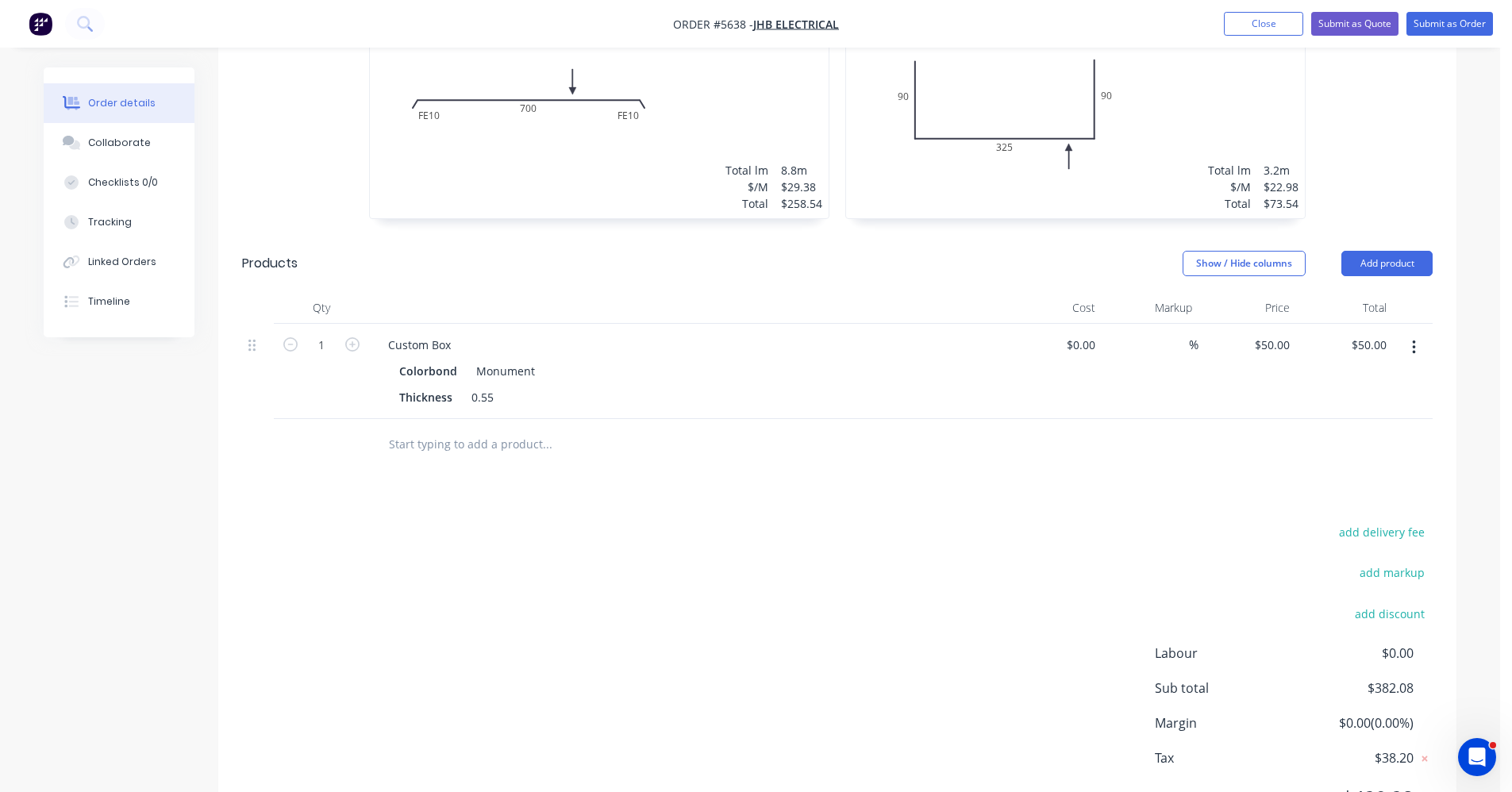
scroll to position [734, 0]
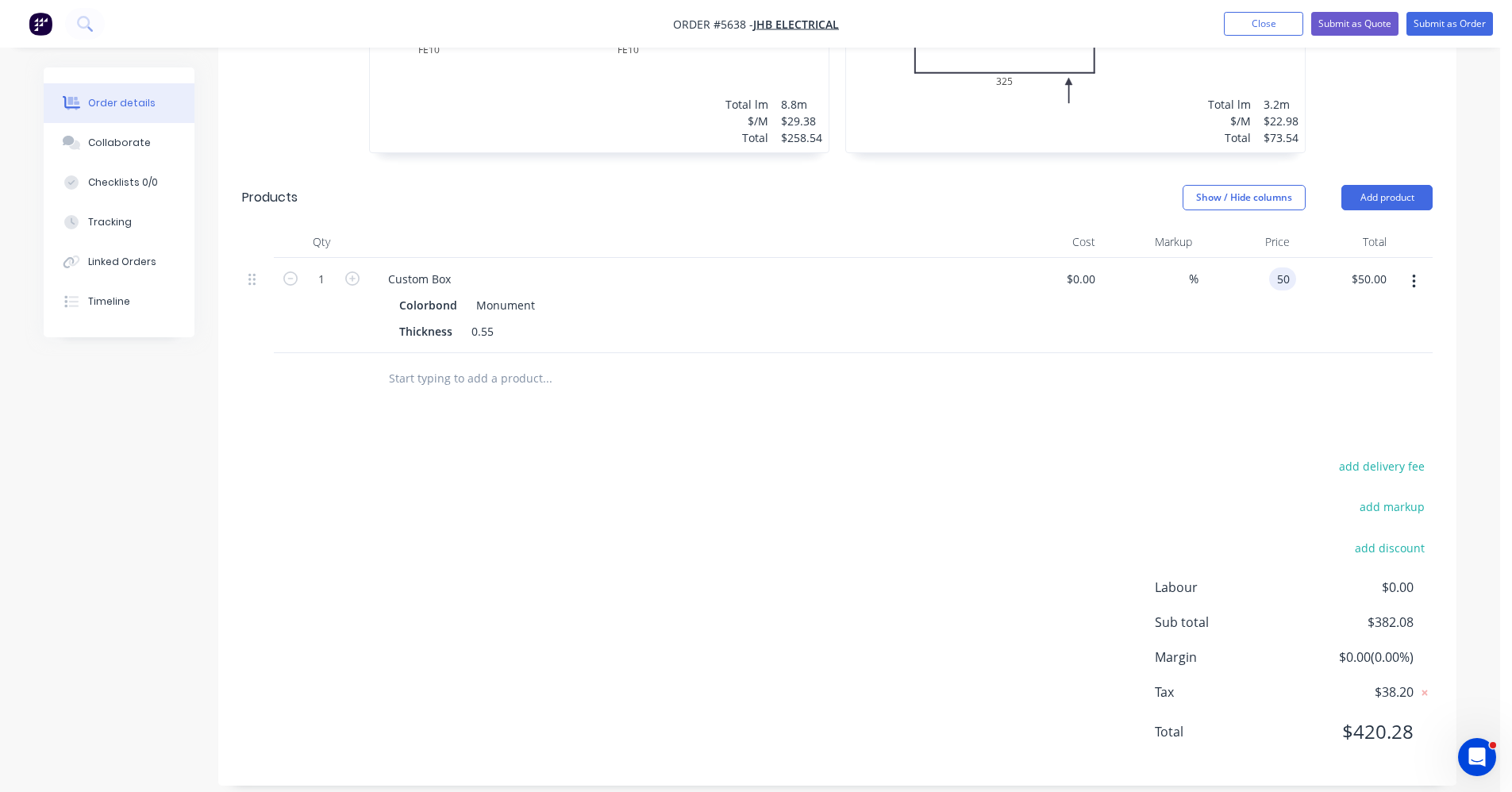
click at [1290, 267] on input "50" at bounding box center [1286, 279] width 21 height 23
type input "$76.50"
click at [1258, 311] on div "$76.50 $76.50" at bounding box center [1247, 306] width 97 height 95
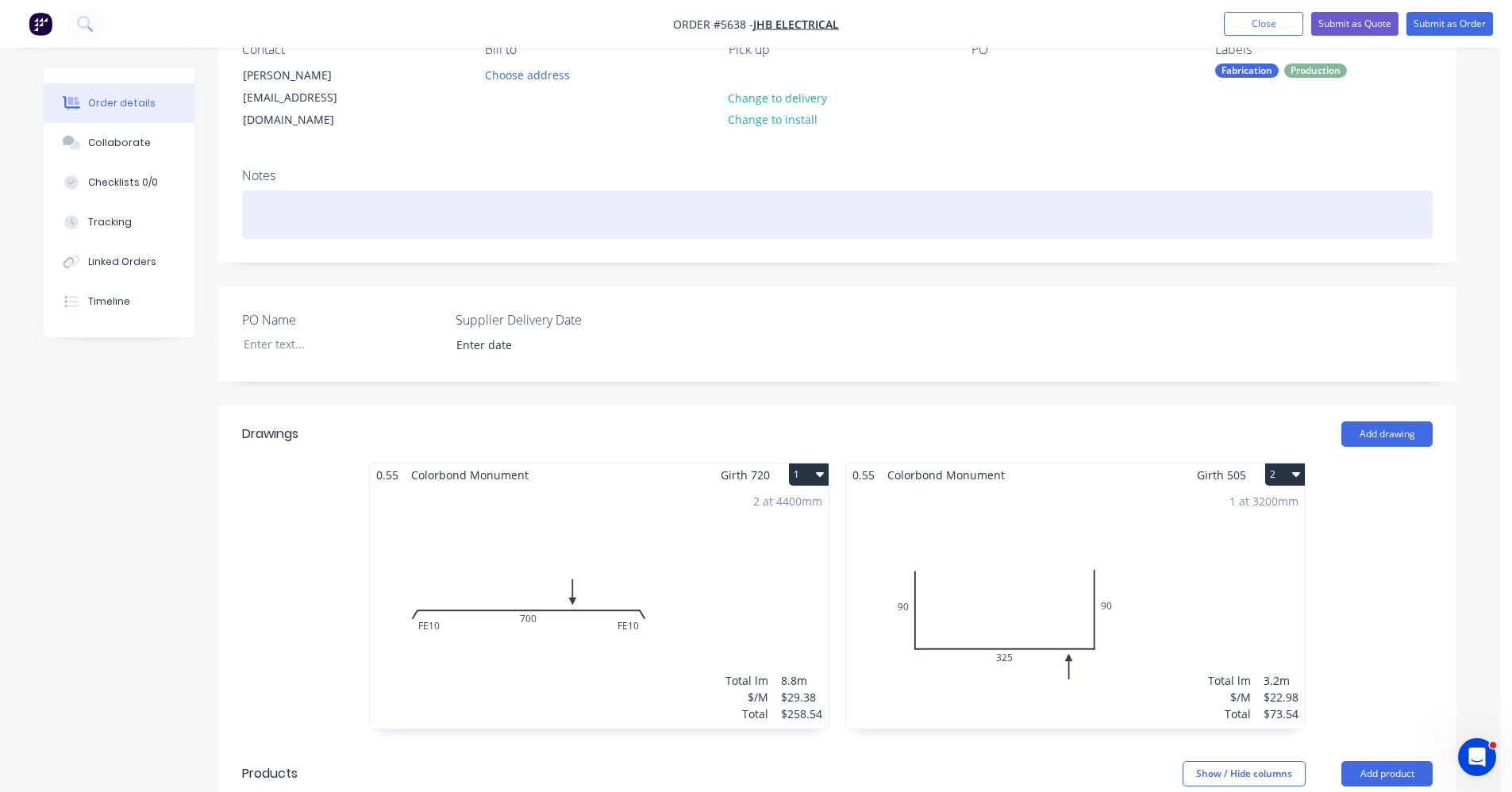
scroll to position [0, 0]
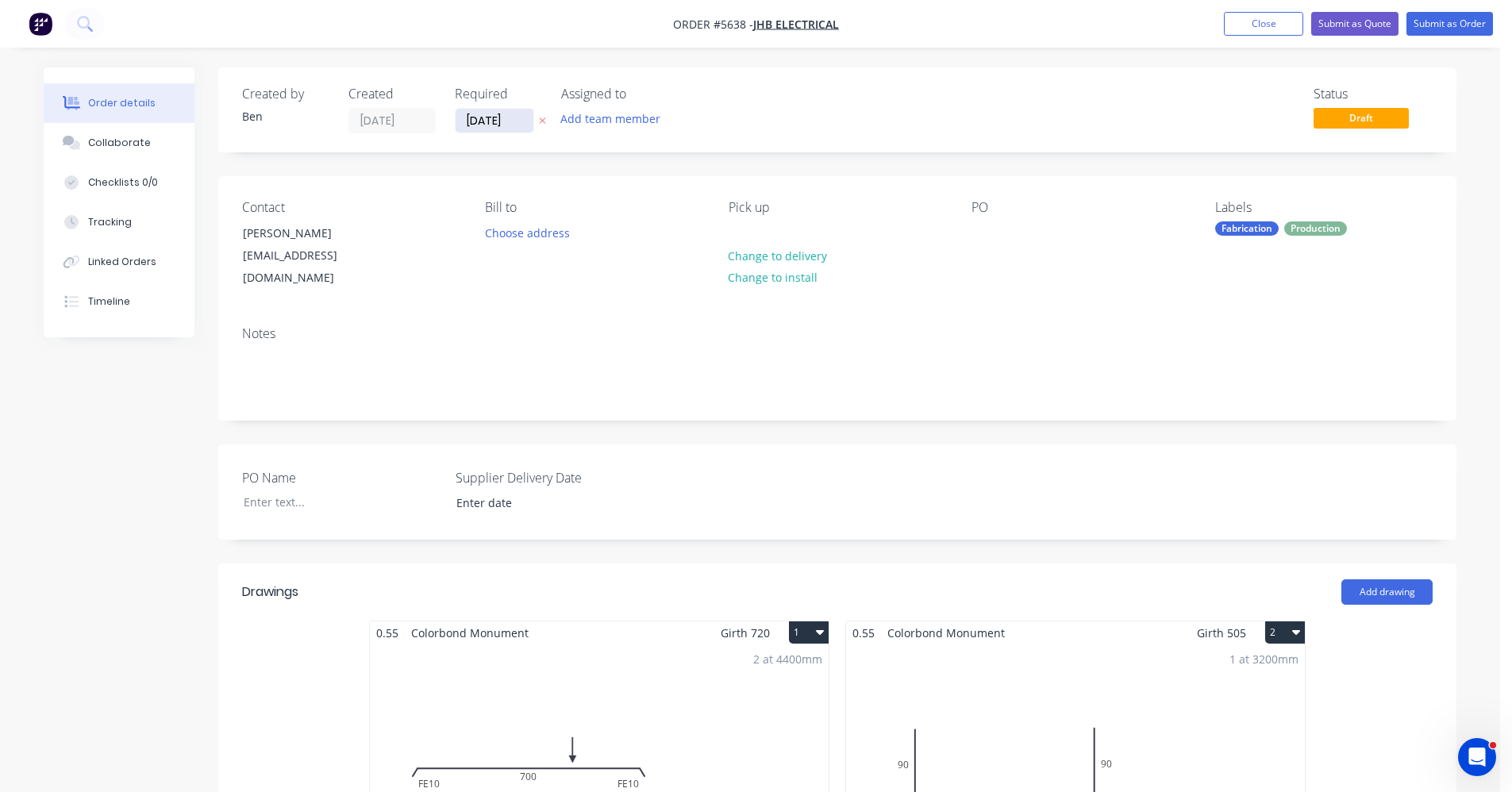
click at [503, 121] on input "[DATE]" at bounding box center [494, 121] width 77 height 23
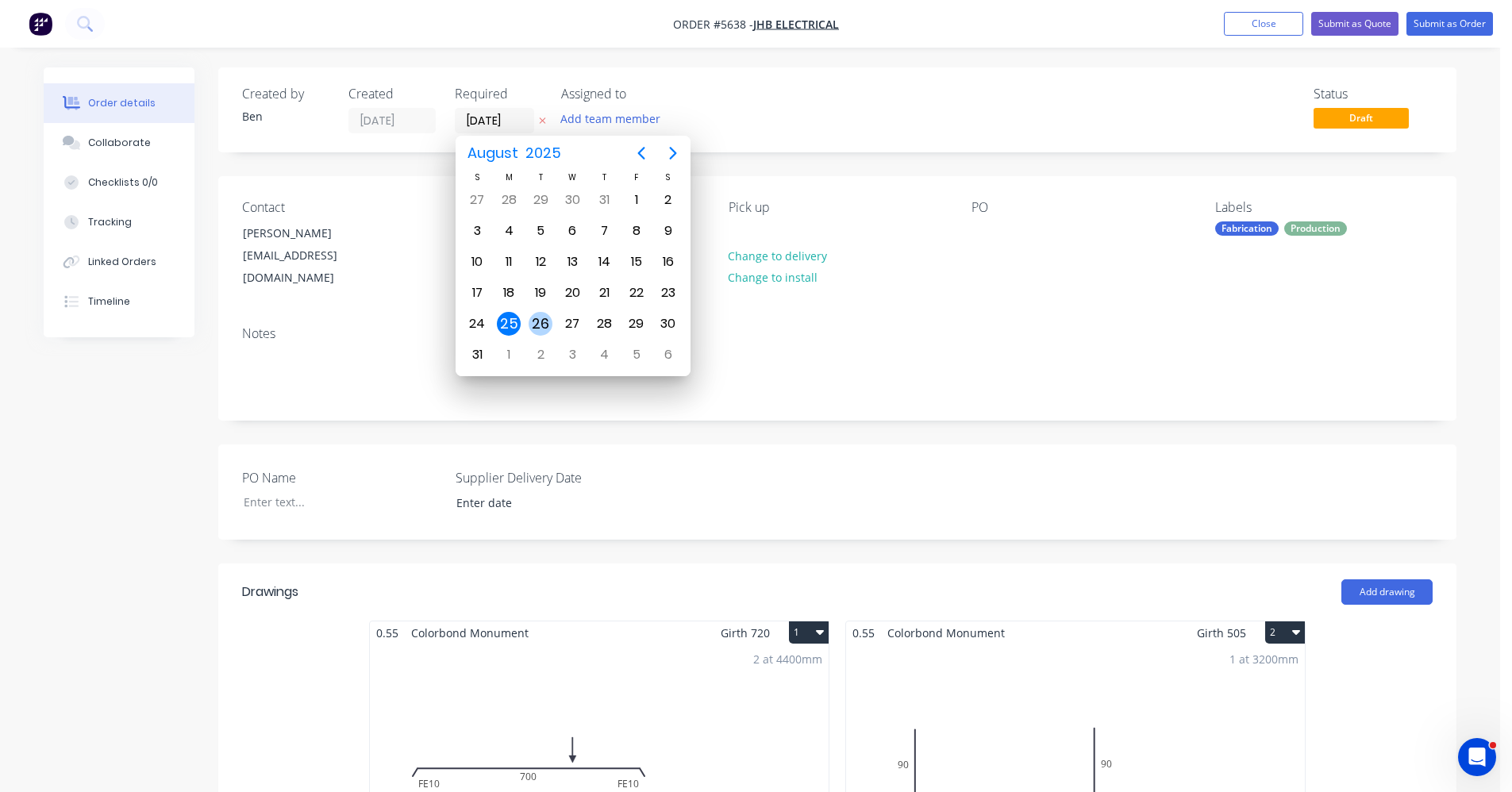
click at [550, 326] on div "26" at bounding box center [540, 323] width 23 height 23
type input "[DATE]"
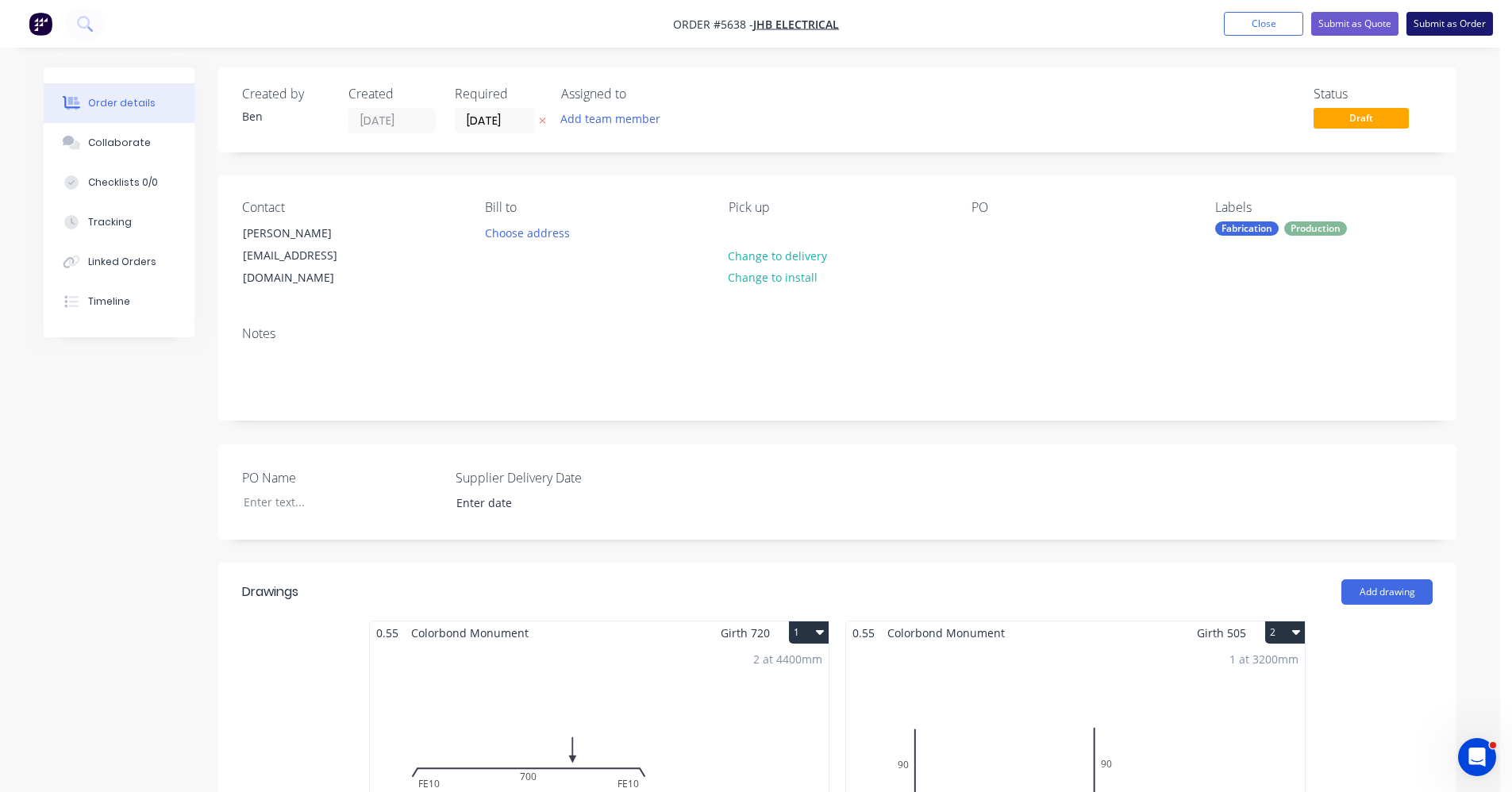
click at [1471, 35] on button "Submit as Order" at bounding box center [1450, 23] width 86 height 23
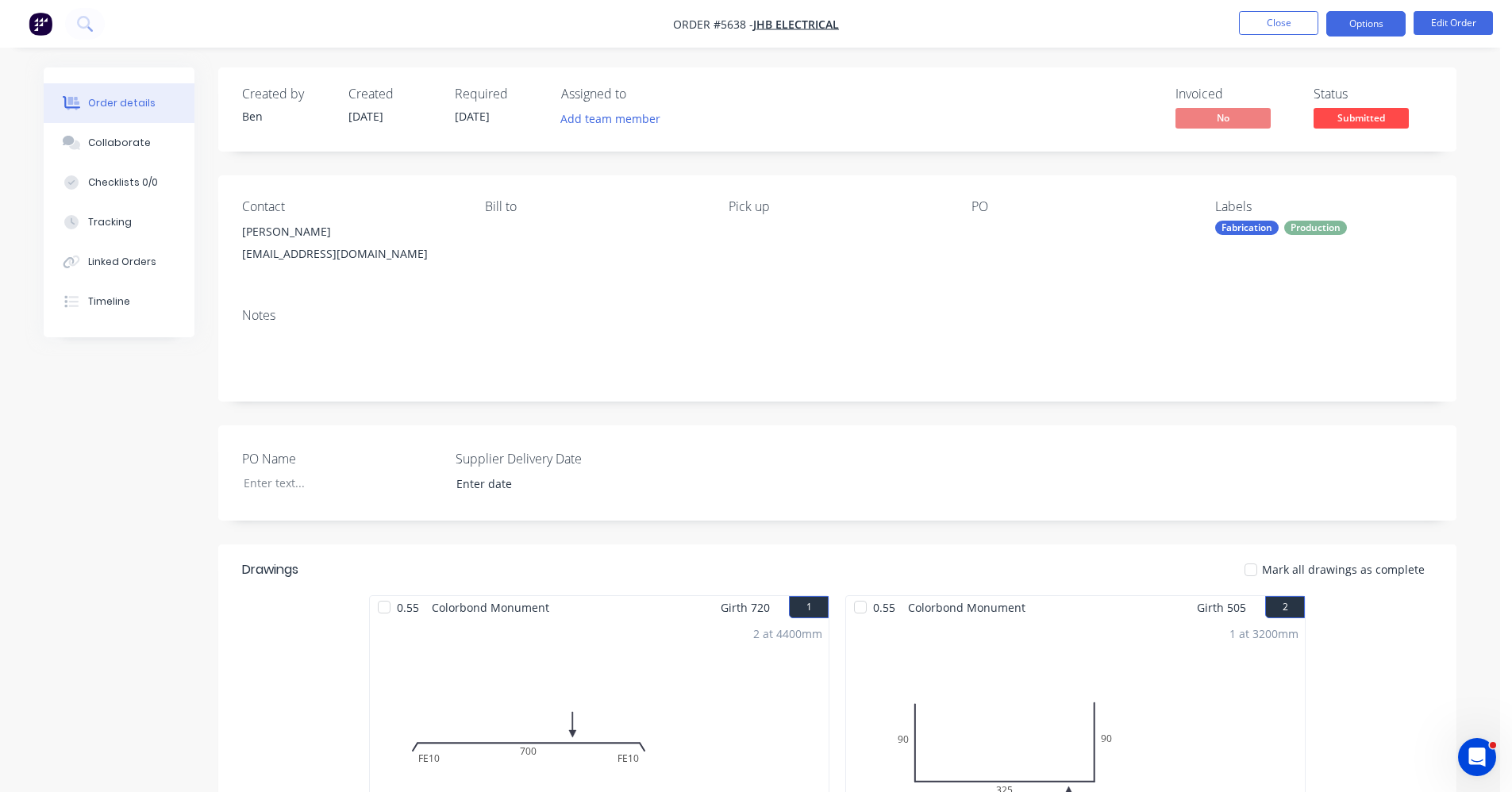
click at [1364, 28] on button "Options" at bounding box center [1366, 23] width 79 height 25
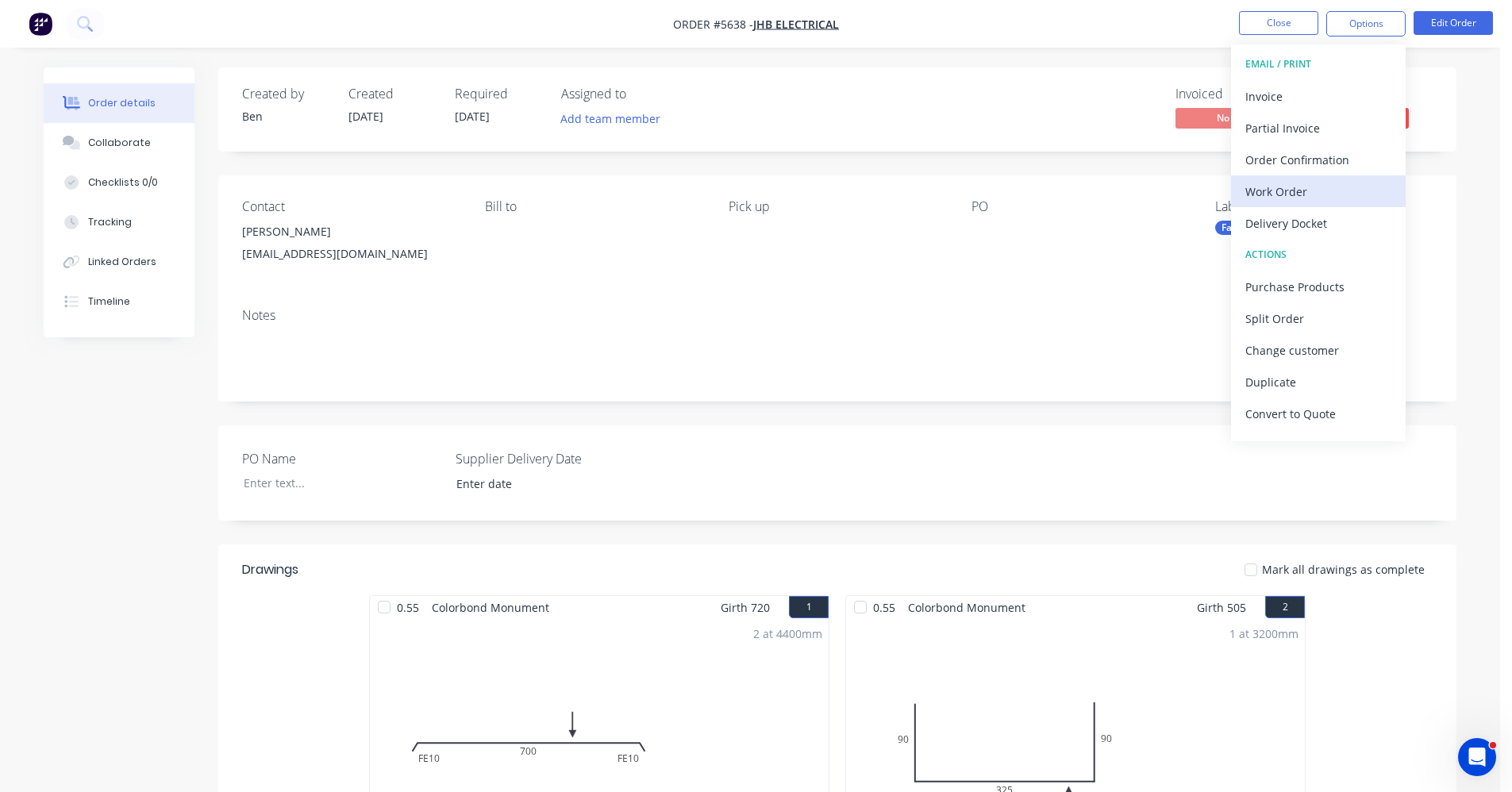
click at [1306, 185] on div "Work Order" at bounding box center [1318, 192] width 146 height 23
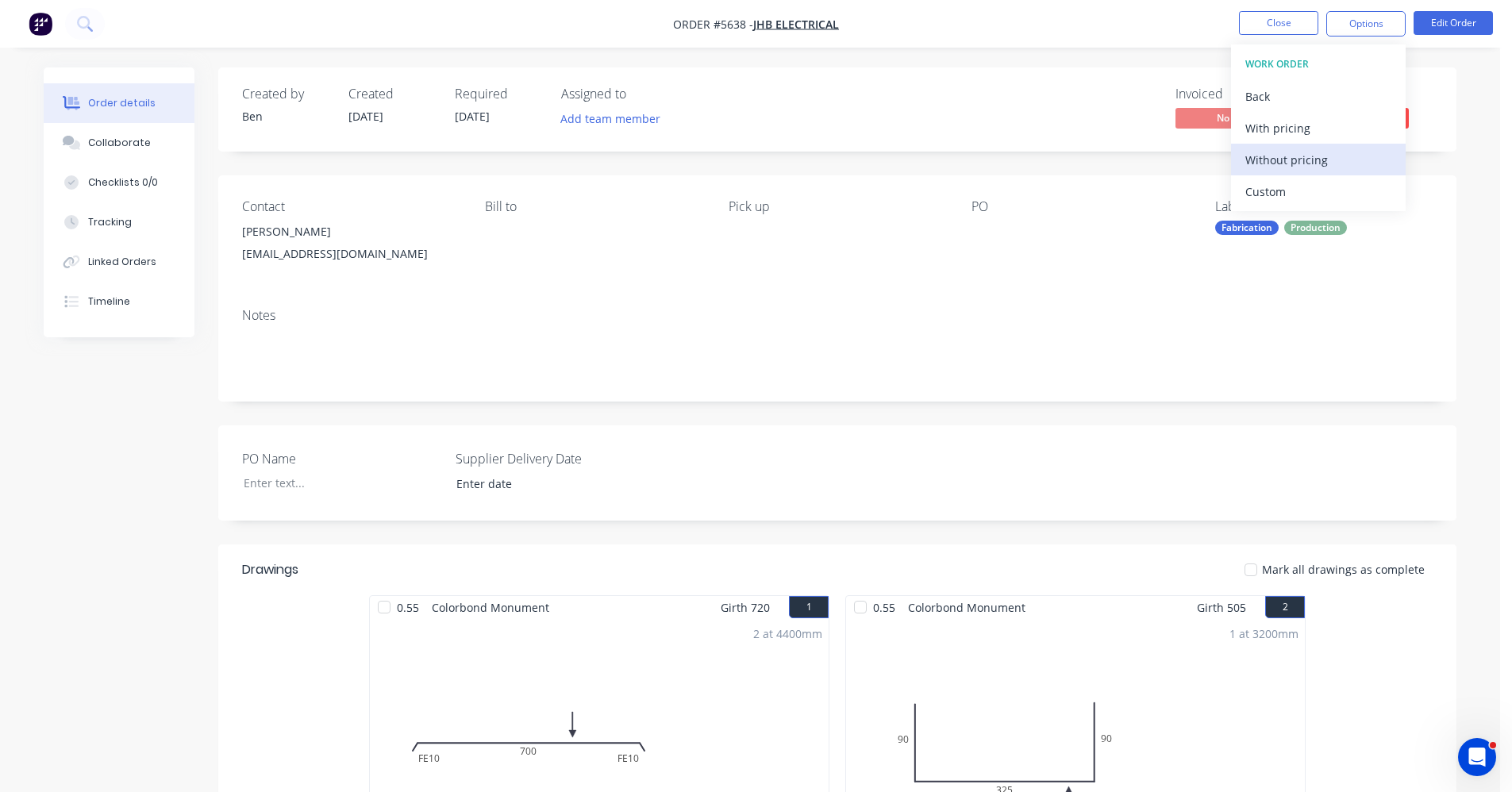
click at [1290, 157] on div "Without pricing" at bounding box center [1318, 160] width 146 height 23
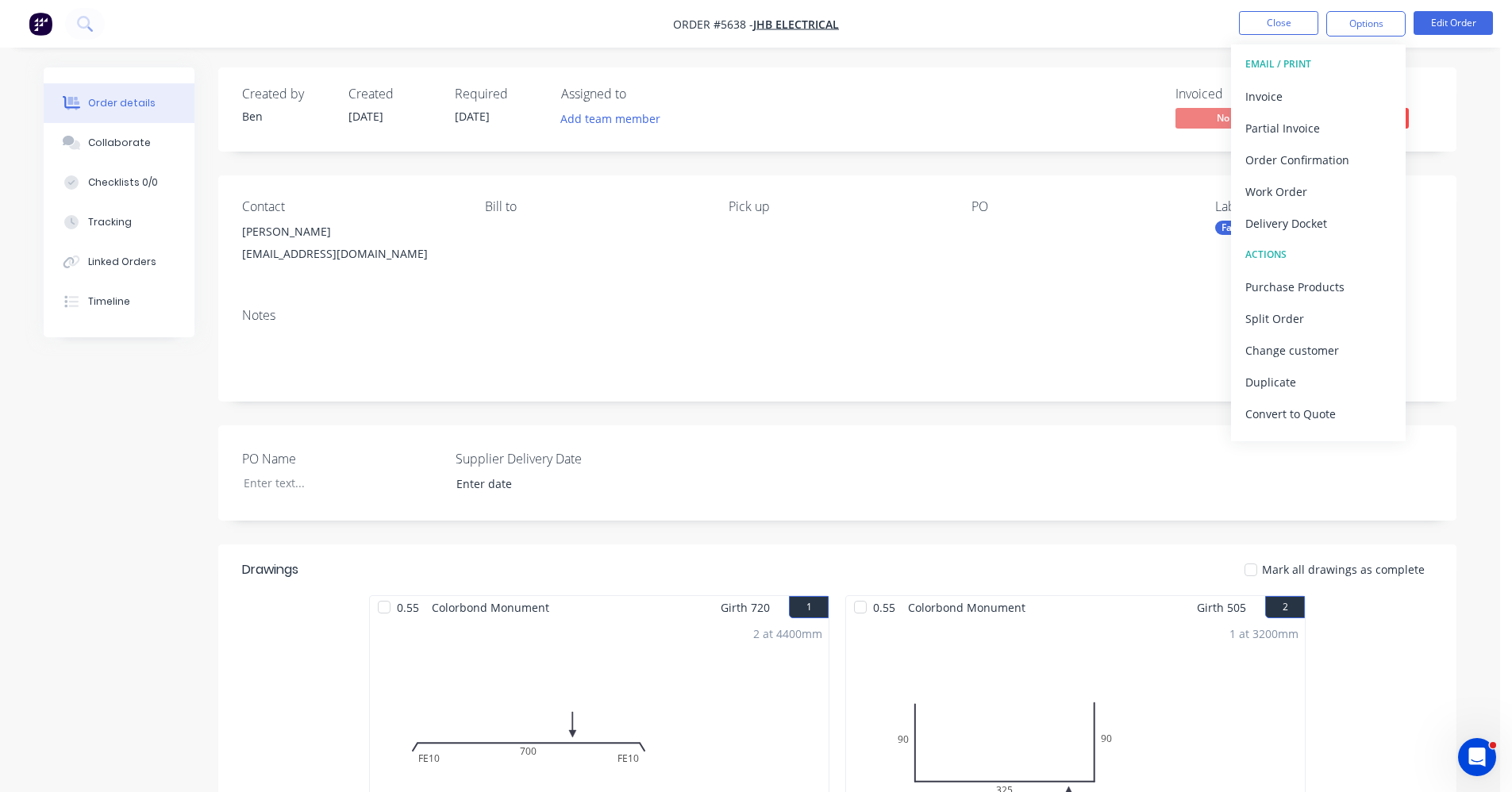
click at [952, 322] on div "Notes" at bounding box center [837, 315] width 1191 height 15
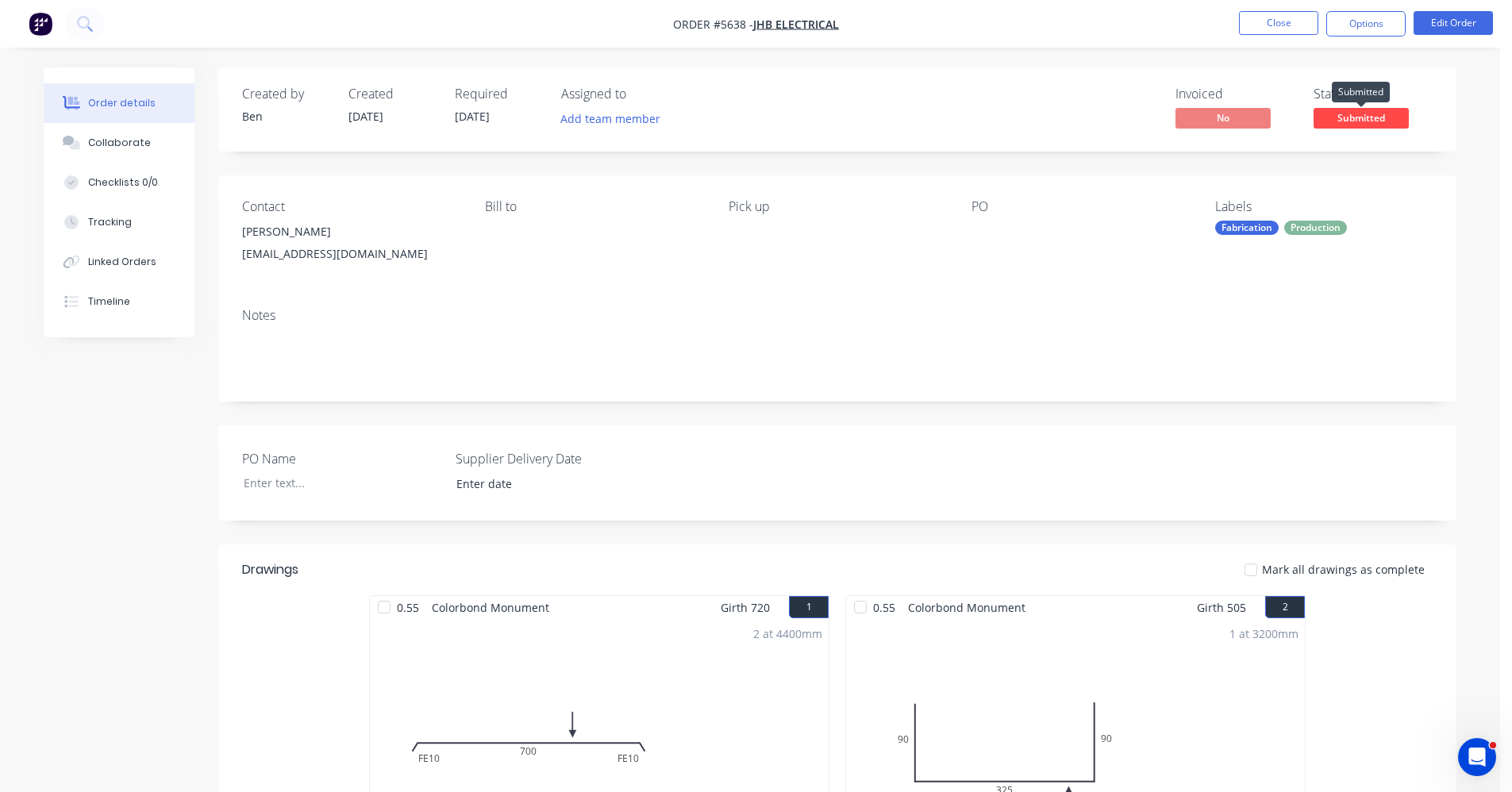
click at [1366, 113] on span "Submitted" at bounding box center [1362, 118] width 95 height 20
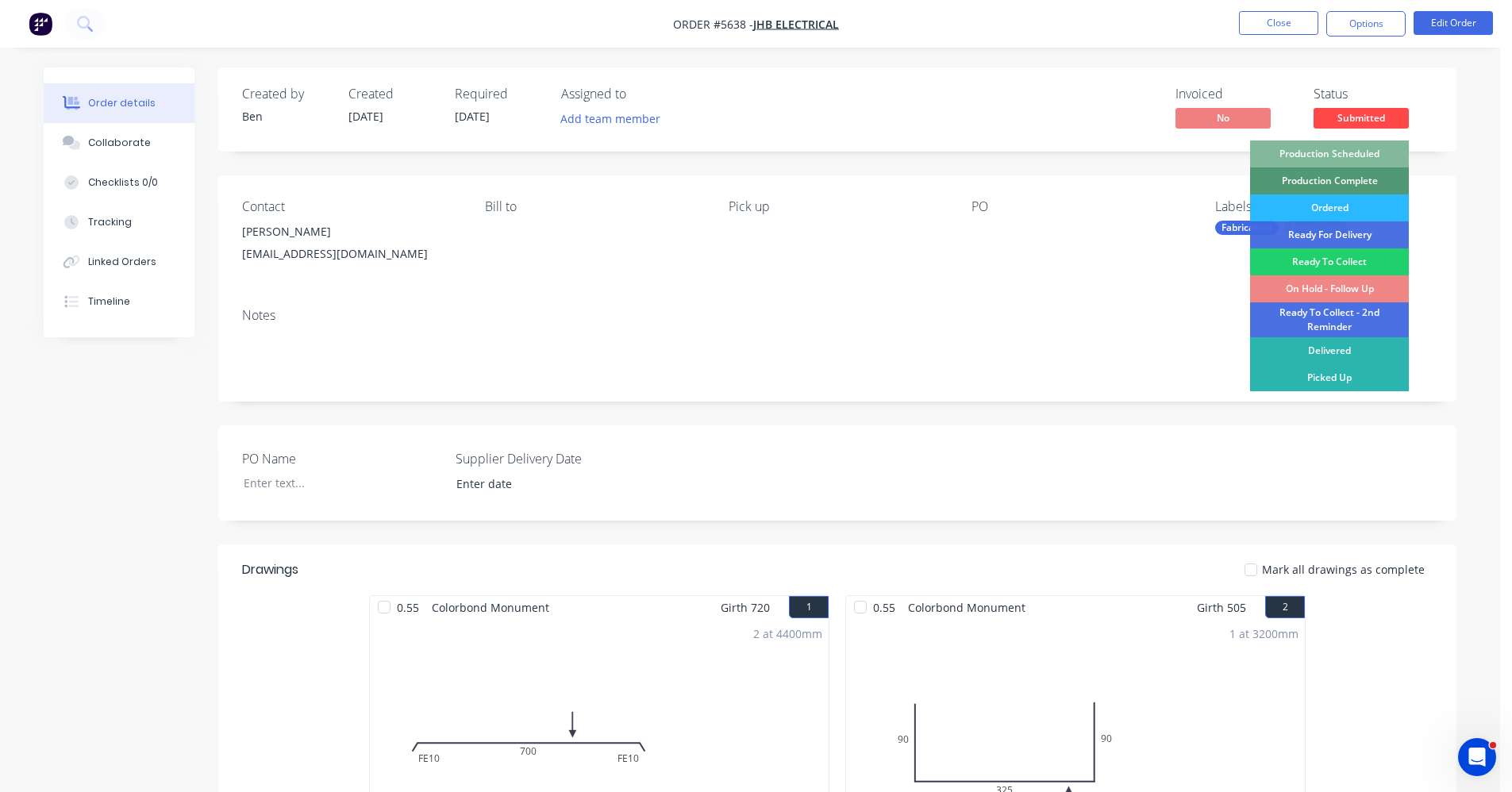
click at [1338, 148] on div "Production Scheduled" at bounding box center [1330, 154] width 158 height 27
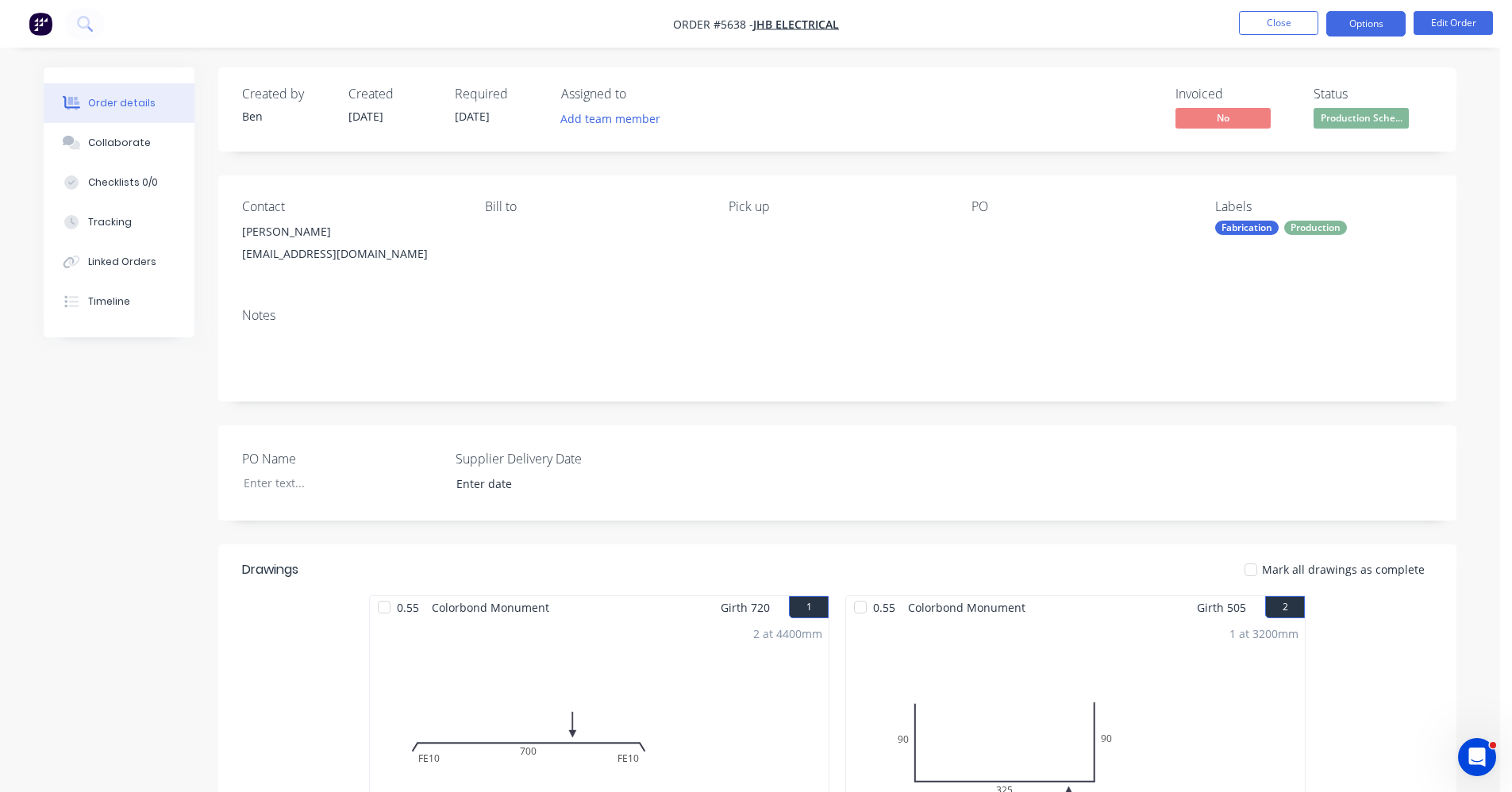
click at [1368, 22] on button "Options" at bounding box center [1366, 23] width 79 height 25
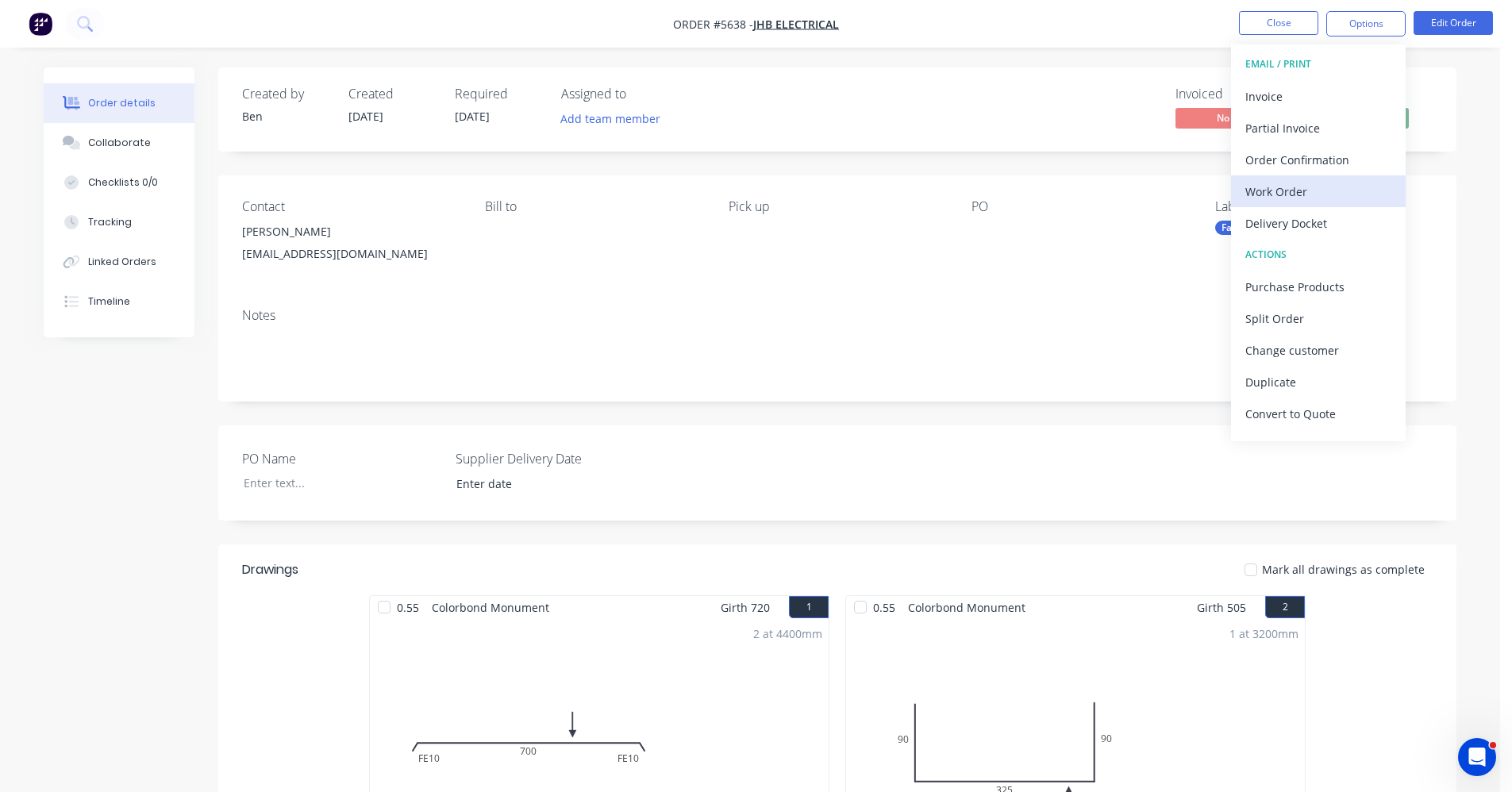
click at [1296, 194] on div "Work Order" at bounding box center [1318, 192] width 146 height 23
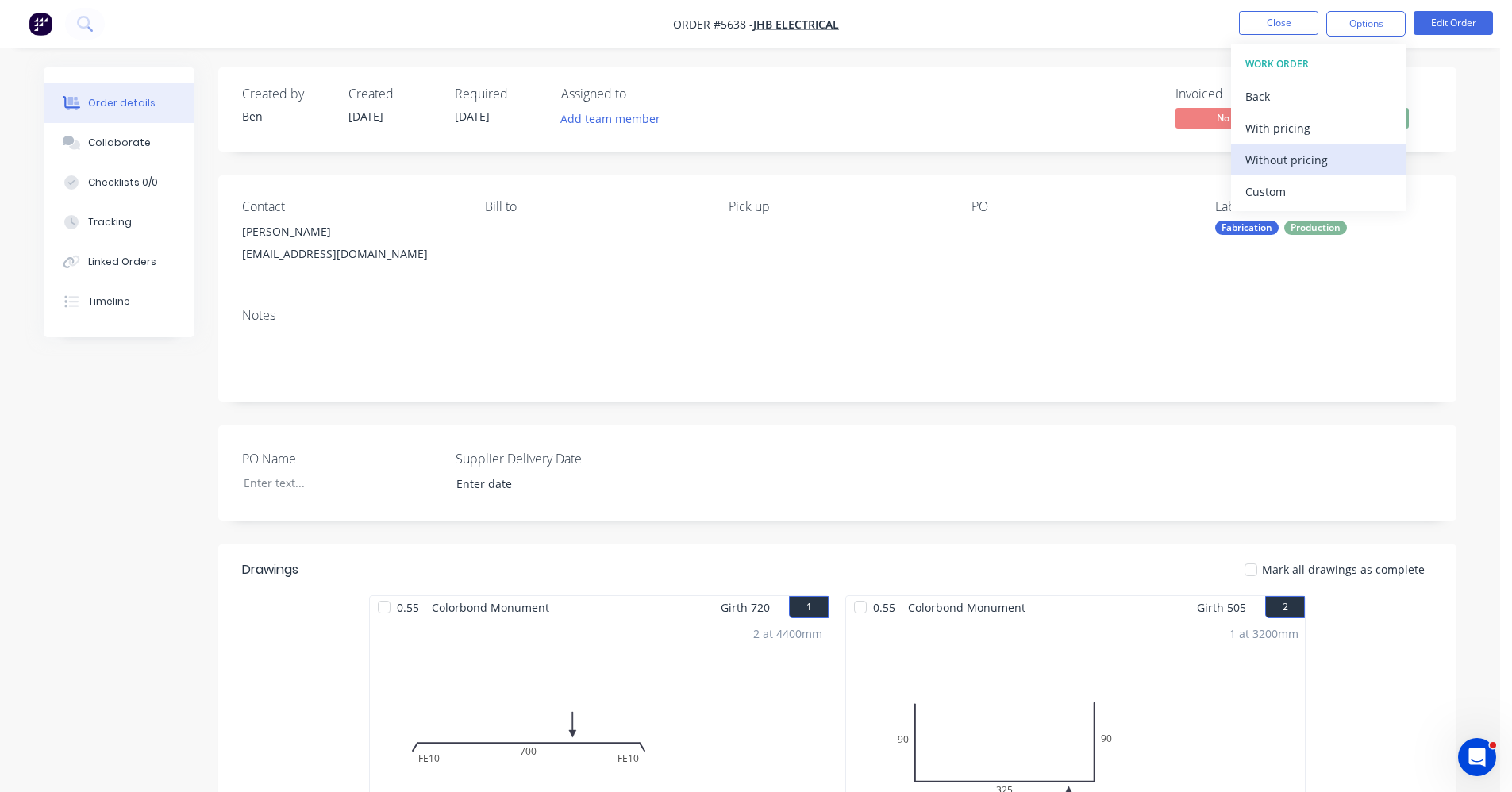
click at [1280, 165] on div "Without pricing" at bounding box center [1318, 160] width 146 height 23
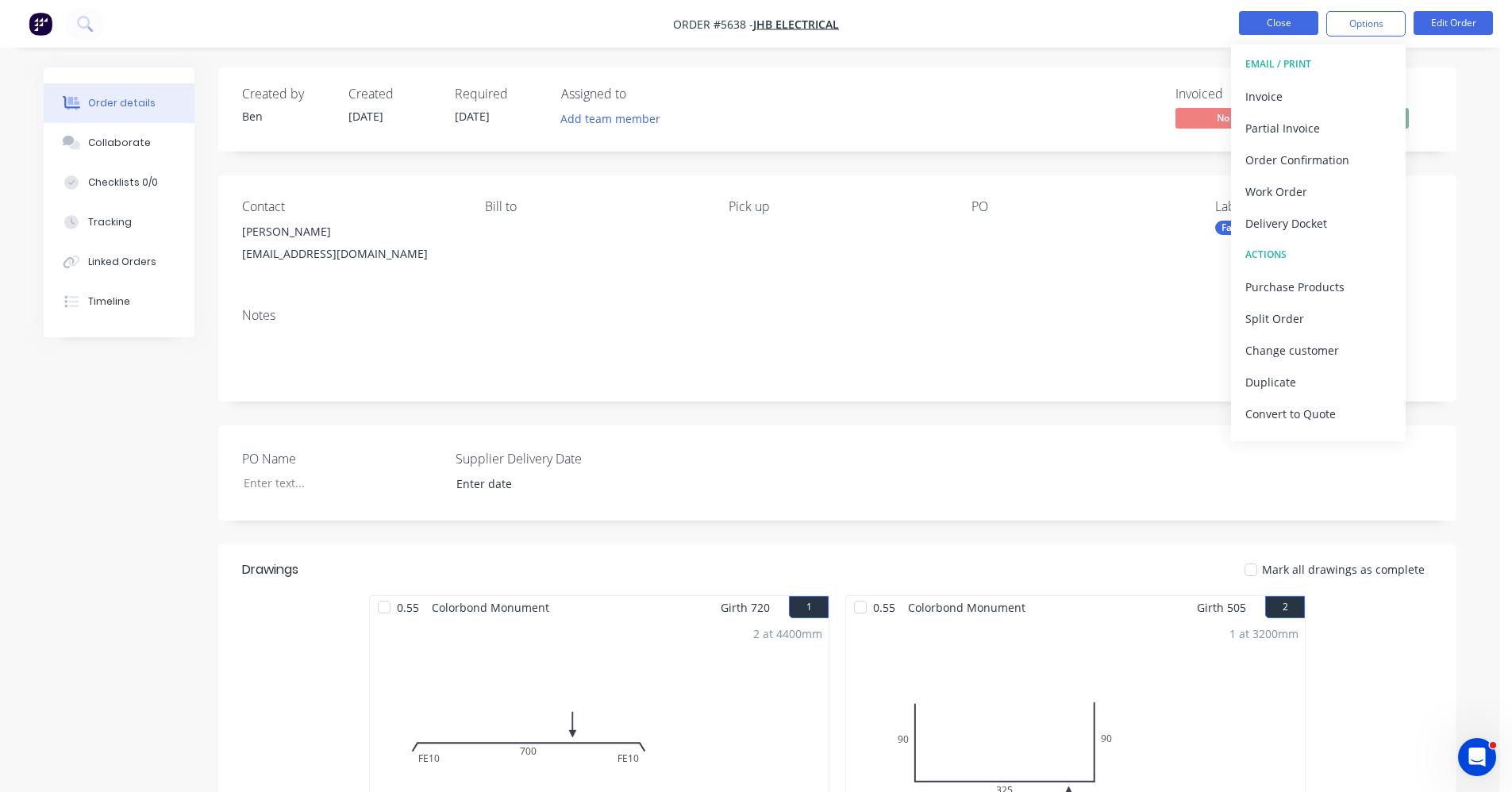
click at [1250, 22] on button "Close" at bounding box center [1279, 22] width 79 height 23
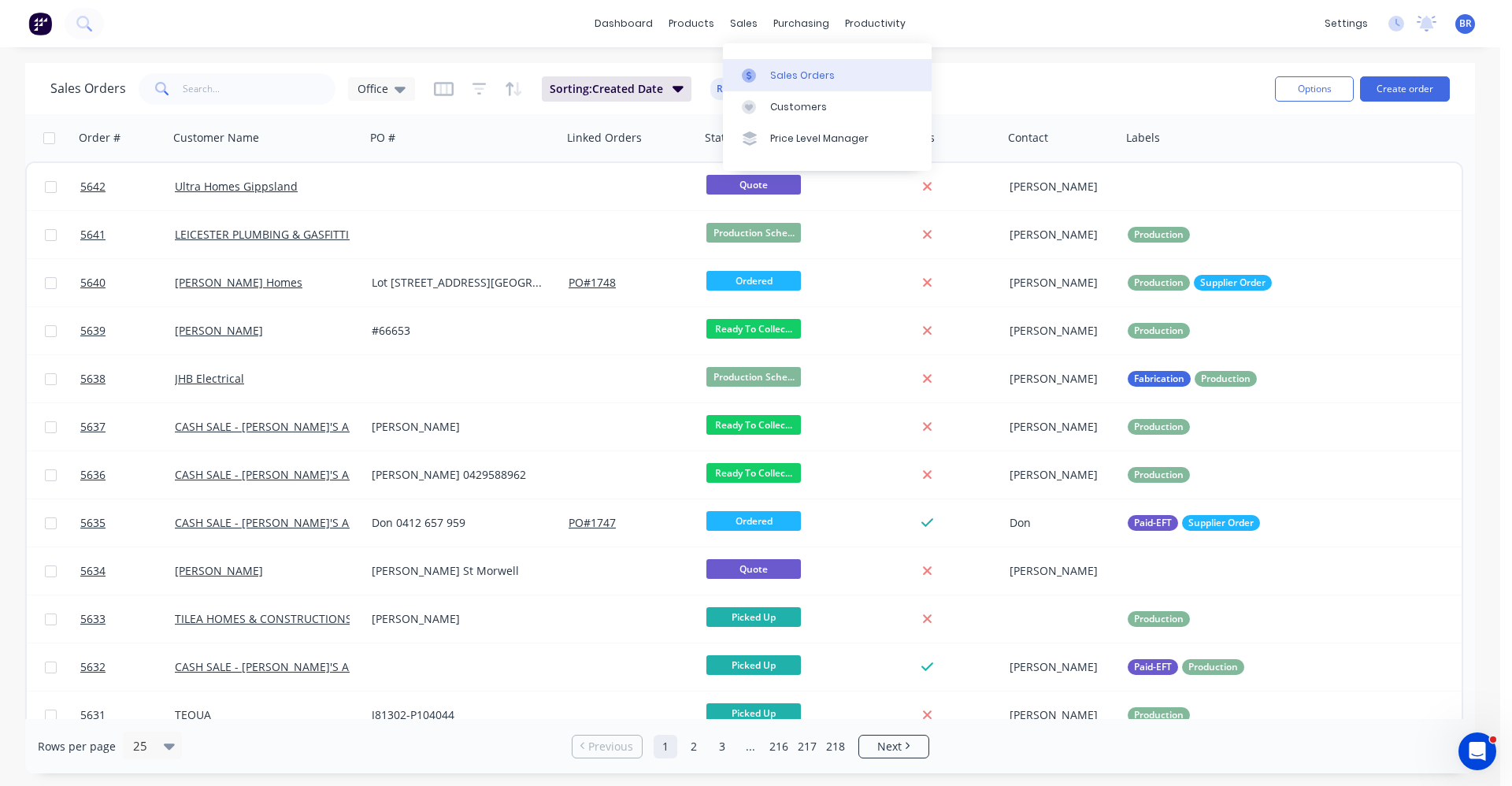
click at [792, 71] on div "Sales Orders" at bounding box center [802, 76] width 64 height 14
click at [230, 91] on input "text" at bounding box center [260, 88] width 154 height 31
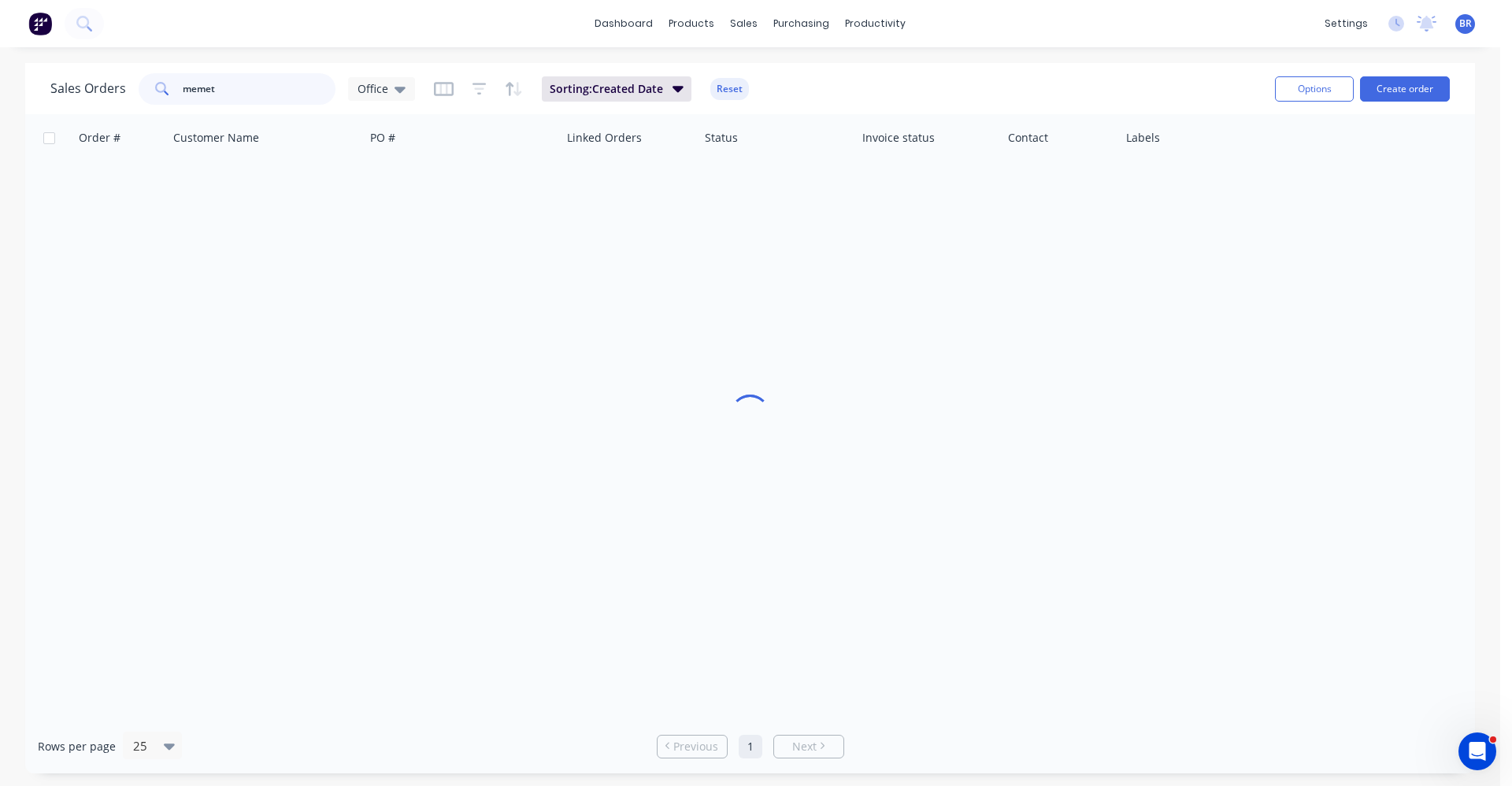
type input "memet"
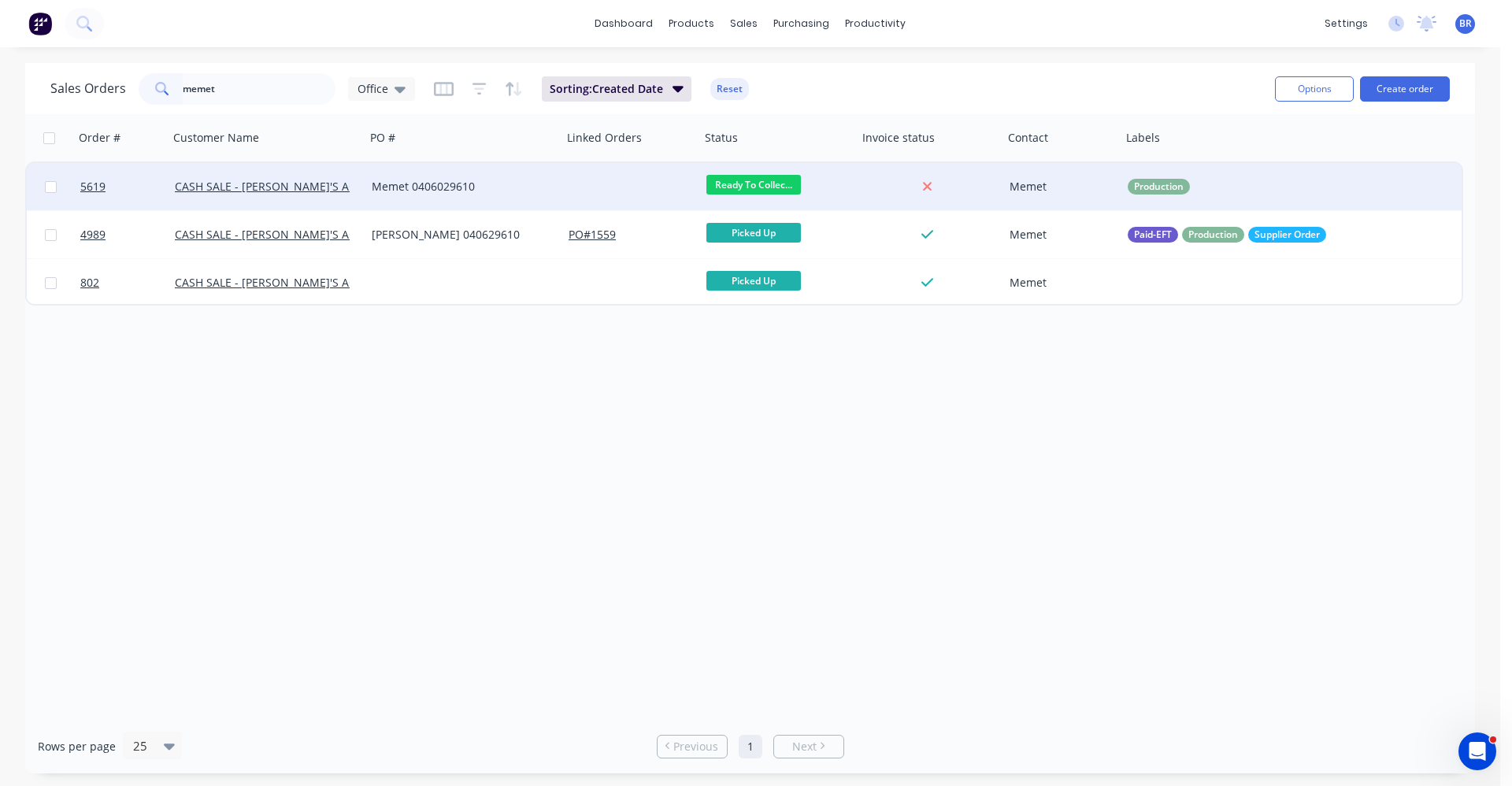
click at [509, 186] on div "Memet 0406029610" at bounding box center [459, 187] width 175 height 16
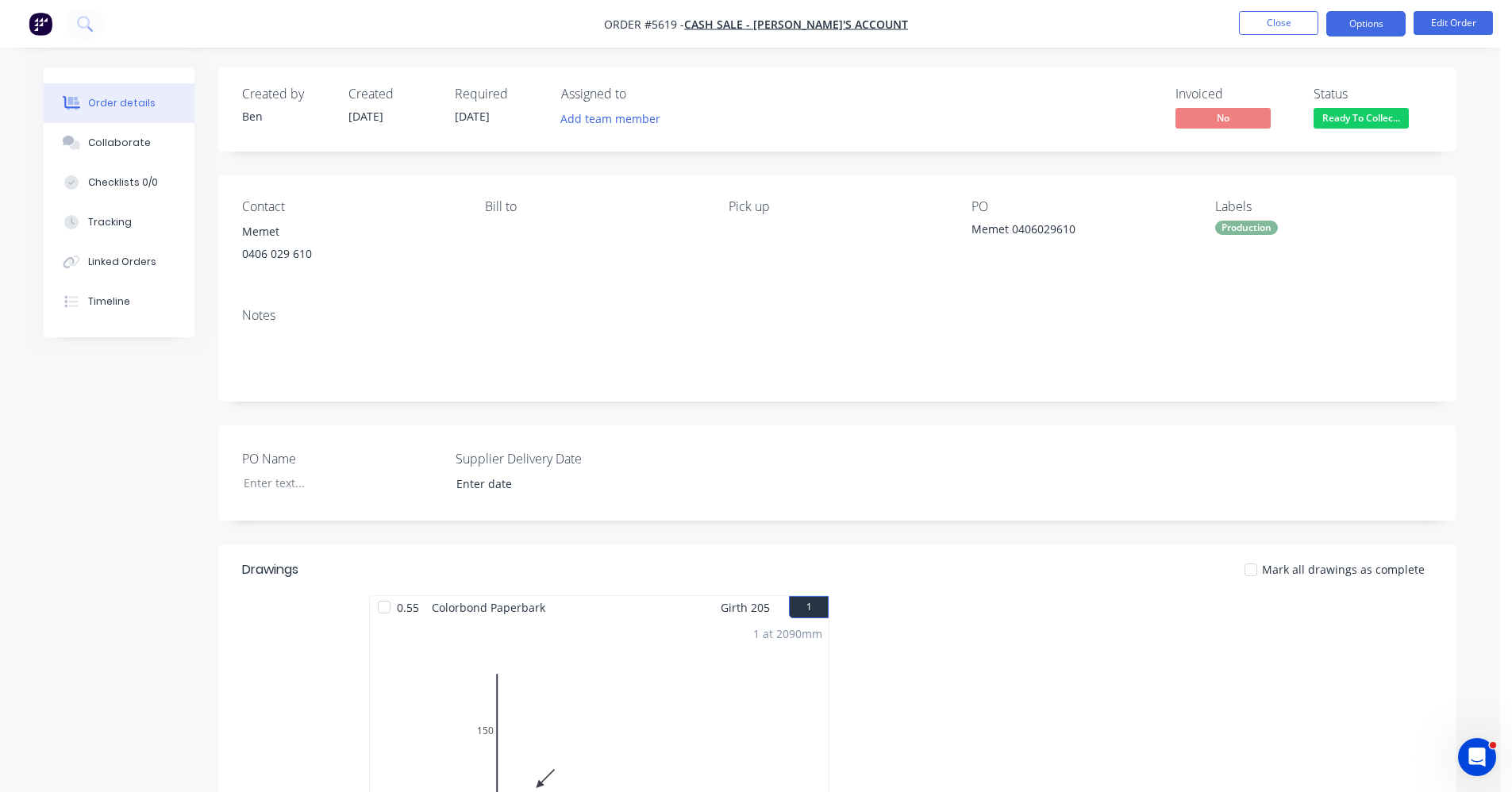
drag, startPoint x: 1362, startPoint y: 42, endPoint x: 1361, endPoint y: 31, distance: 11.0
click at [1361, 33] on nav "Order #5619 - CASH SALE - BEN'S ACCOUNT Close Options Edit Order" at bounding box center [756, 23] width 1512 height 48
click at [1361, 31] on button "Options" at bounding box center [1366, 23] width 79 height 25
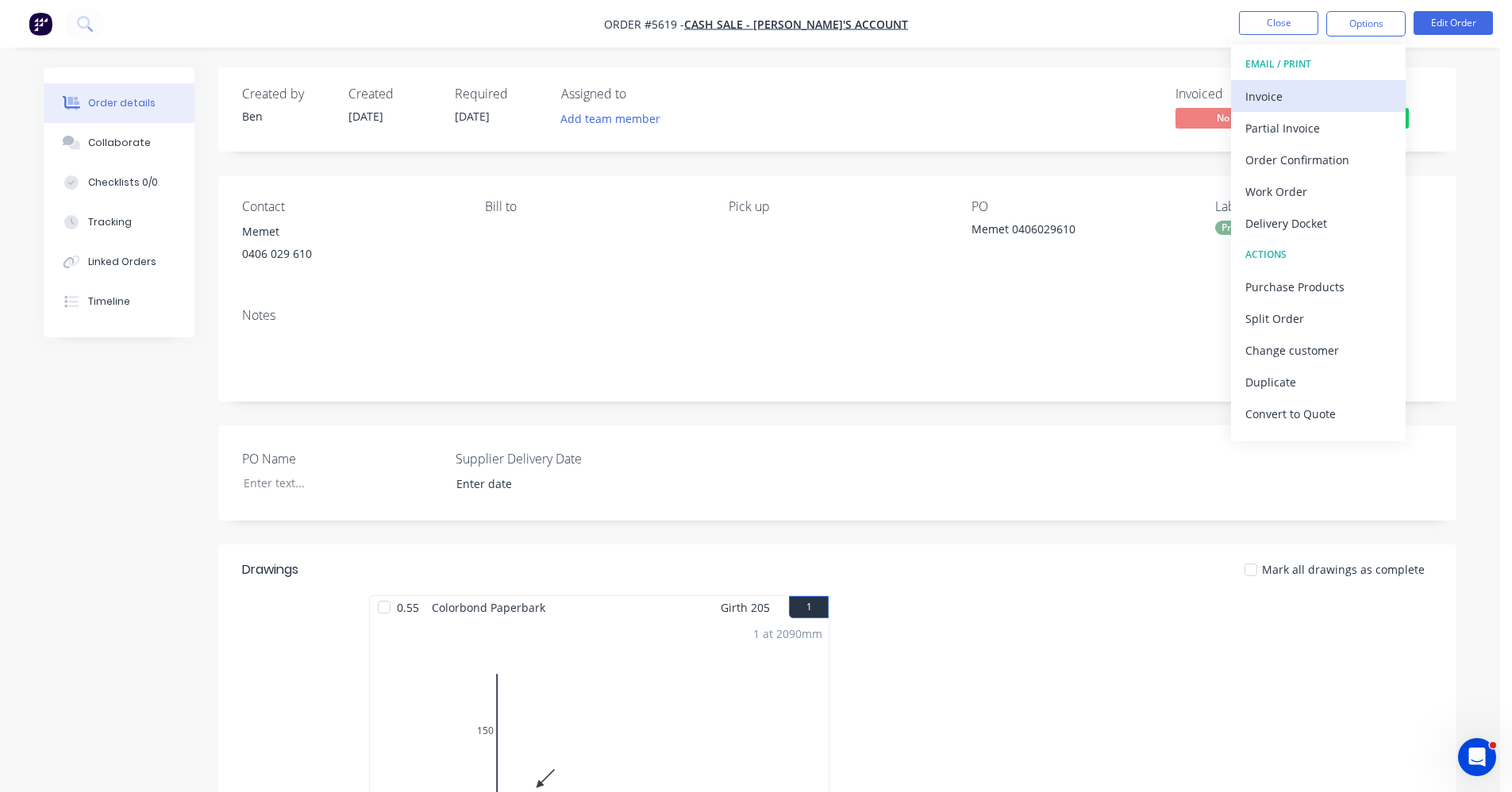
click at [1296, 104] on div "Invoice" at bounding box center [1318, 96] width 146 height 23
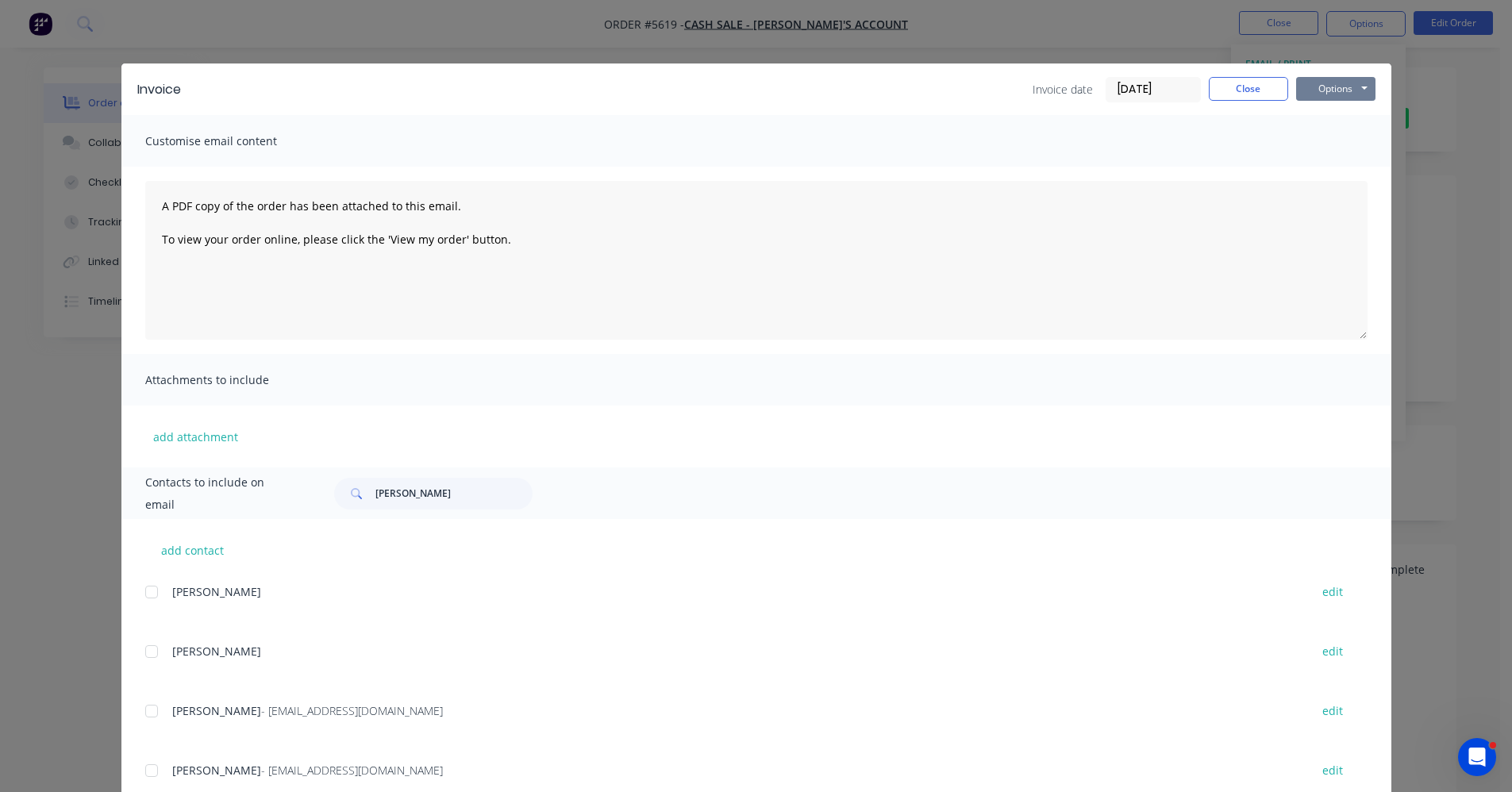
click at [1354, 87] on button "Options" at bounding box center [1336, 89] width 79 height 23
click at [1334, 134] on button "Print" at bounding box center [1347, 143] width 102 height 26
click at [1218, 94] on button "Close" at bounding box center [1249, 89] width 79 height 23
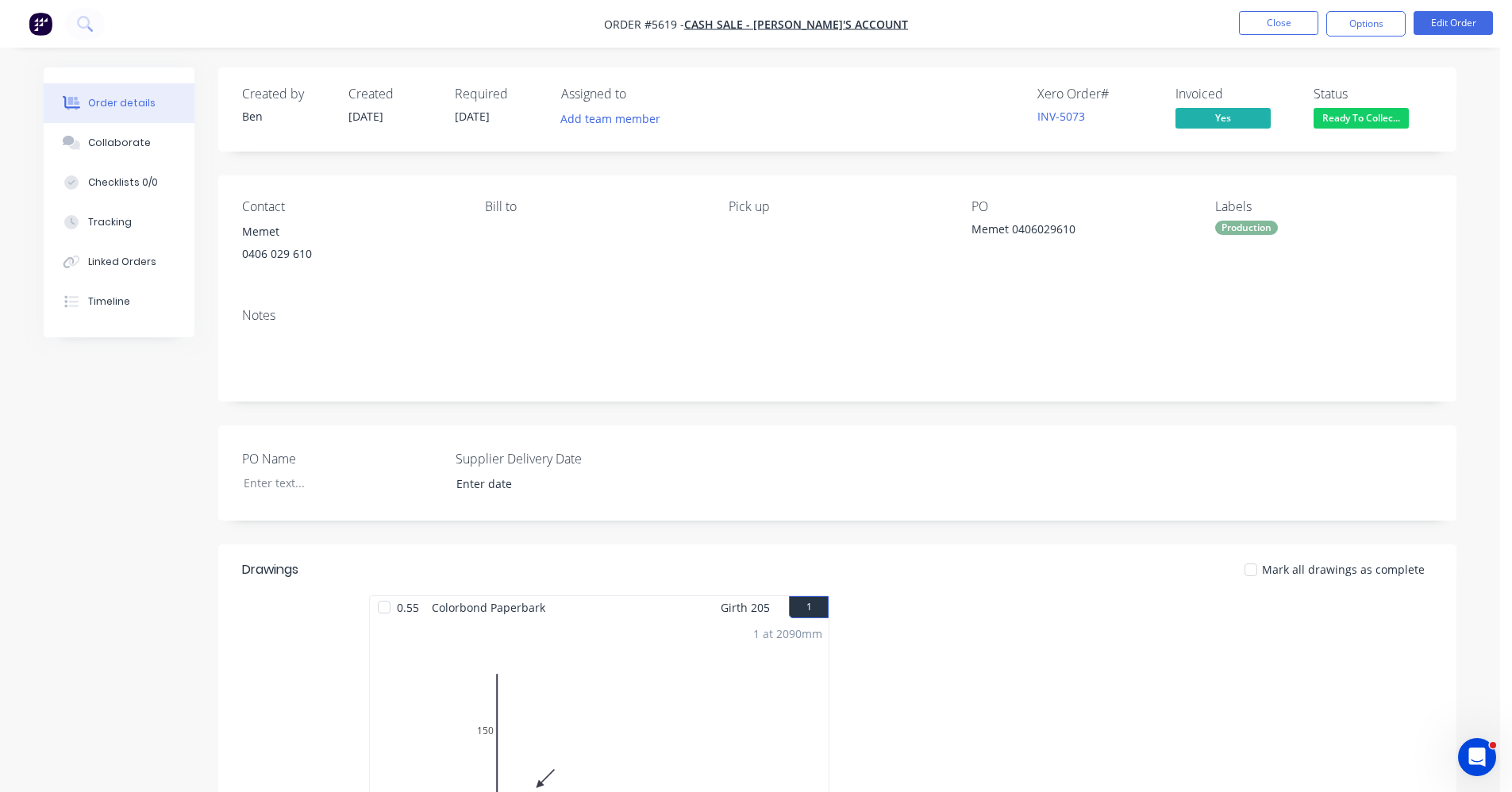
click at [1243, 237] on div "Labels Production" at bounding box center [1325, 235] width 218 height 72
click at [1251, 222] on div "Production" at bounding box center [1247, 228] width 63 height 14
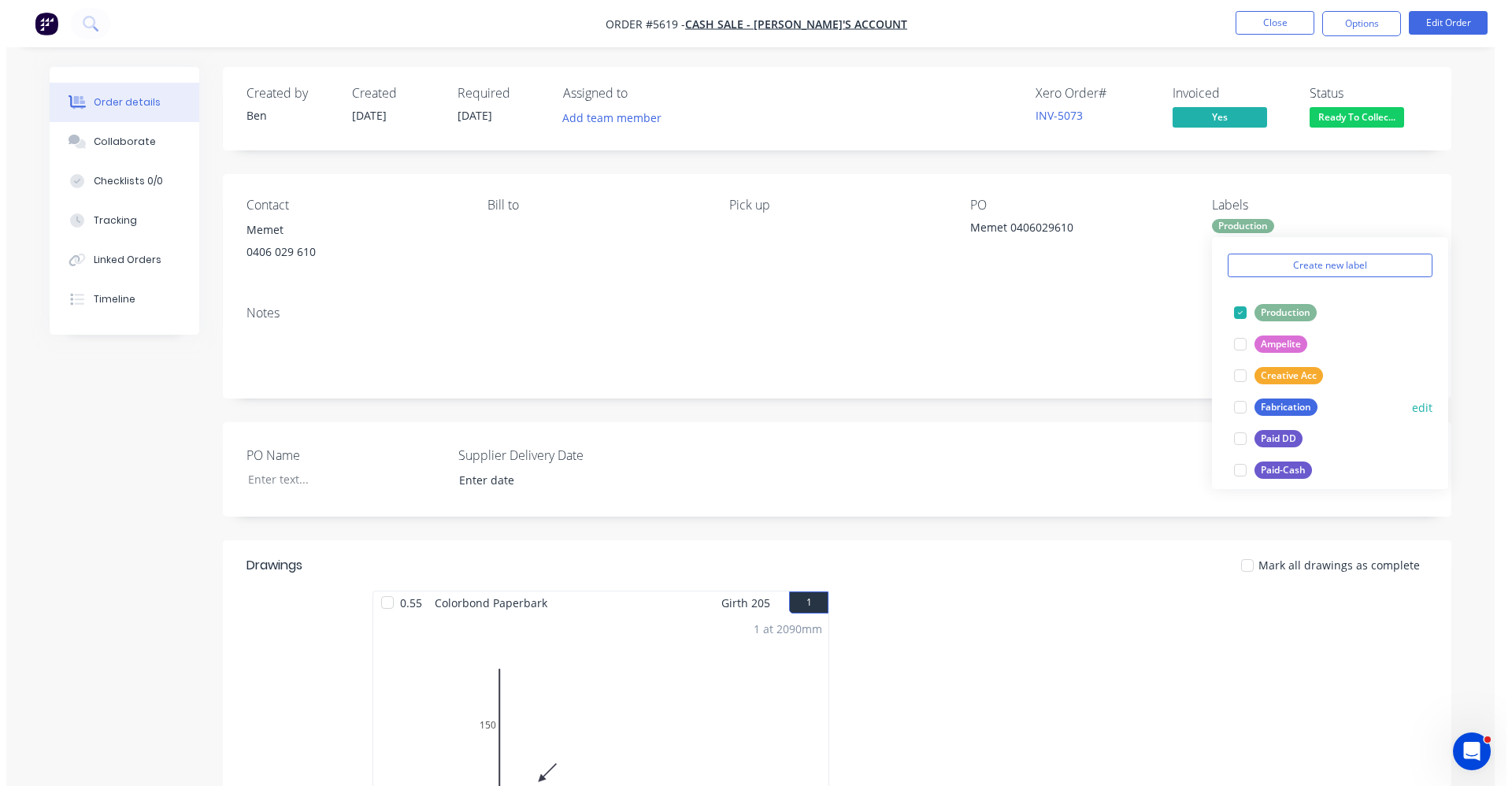
scroll to position [79, 0]
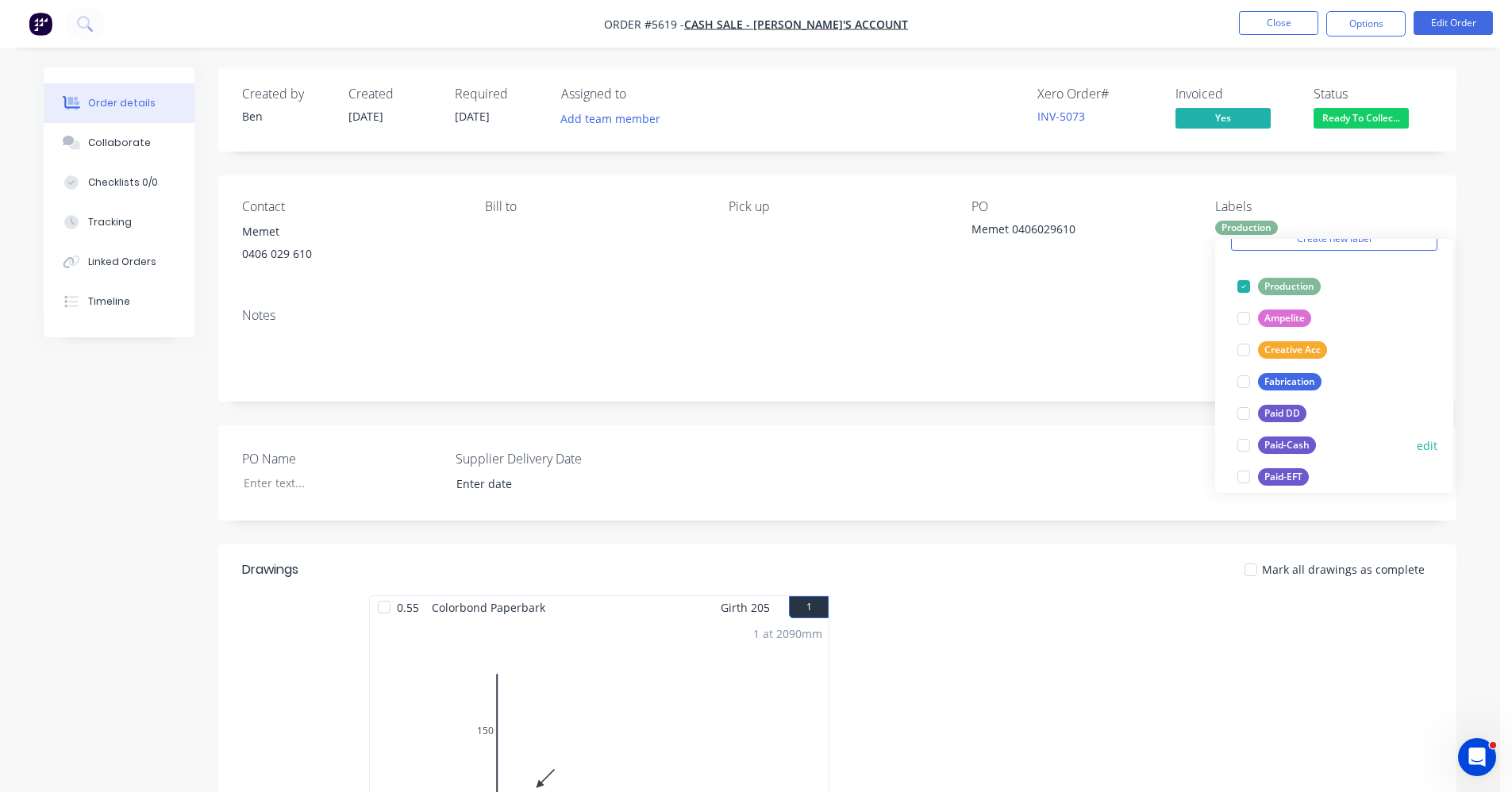
click at [1311, 448] on div "Paid-Cash" at bounding box center [1287, 445] width 58 height 17
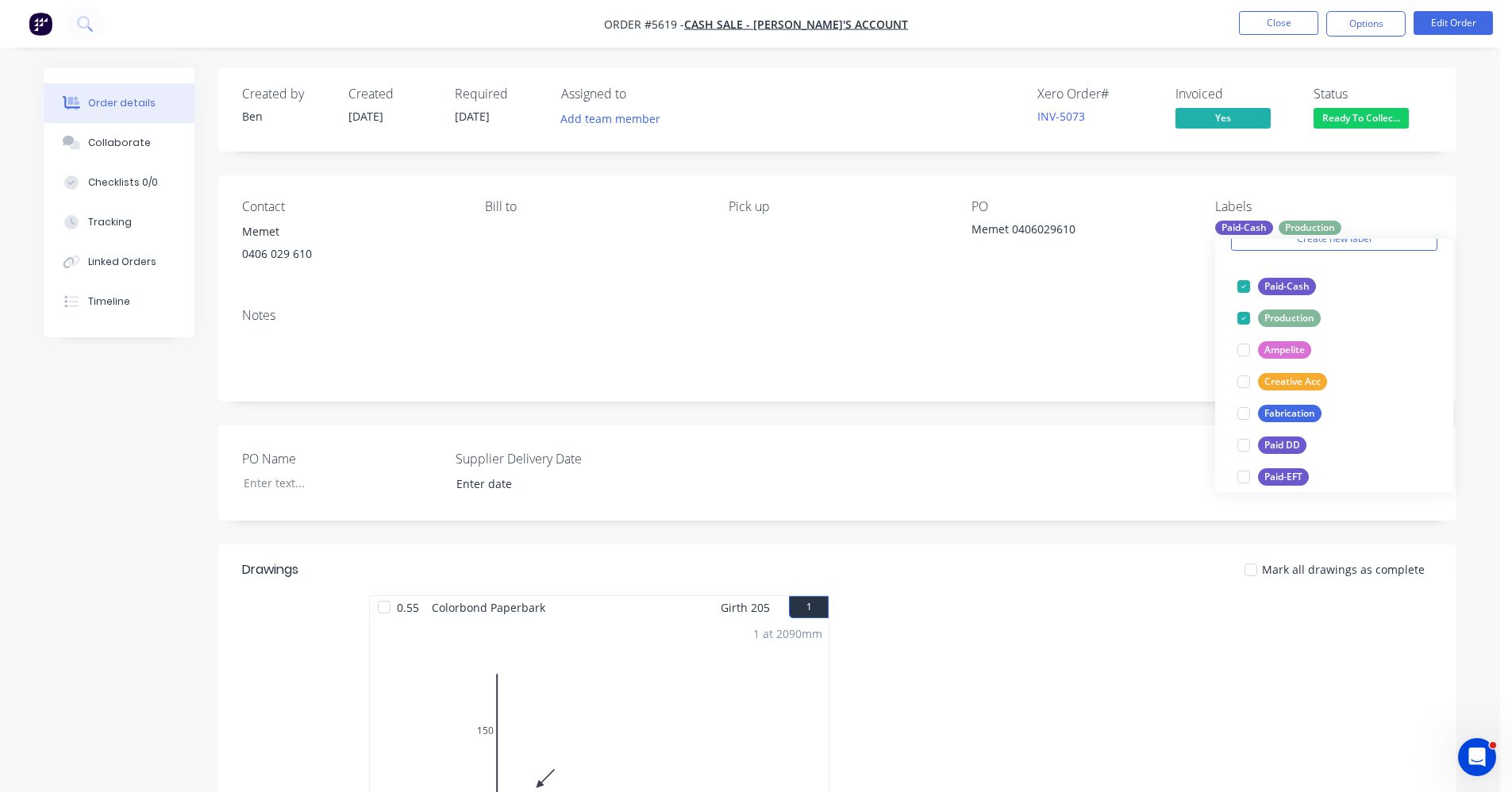
click at [1049, 393] on div "Notes" at bounding box center [837, 348] width 1238 height 106
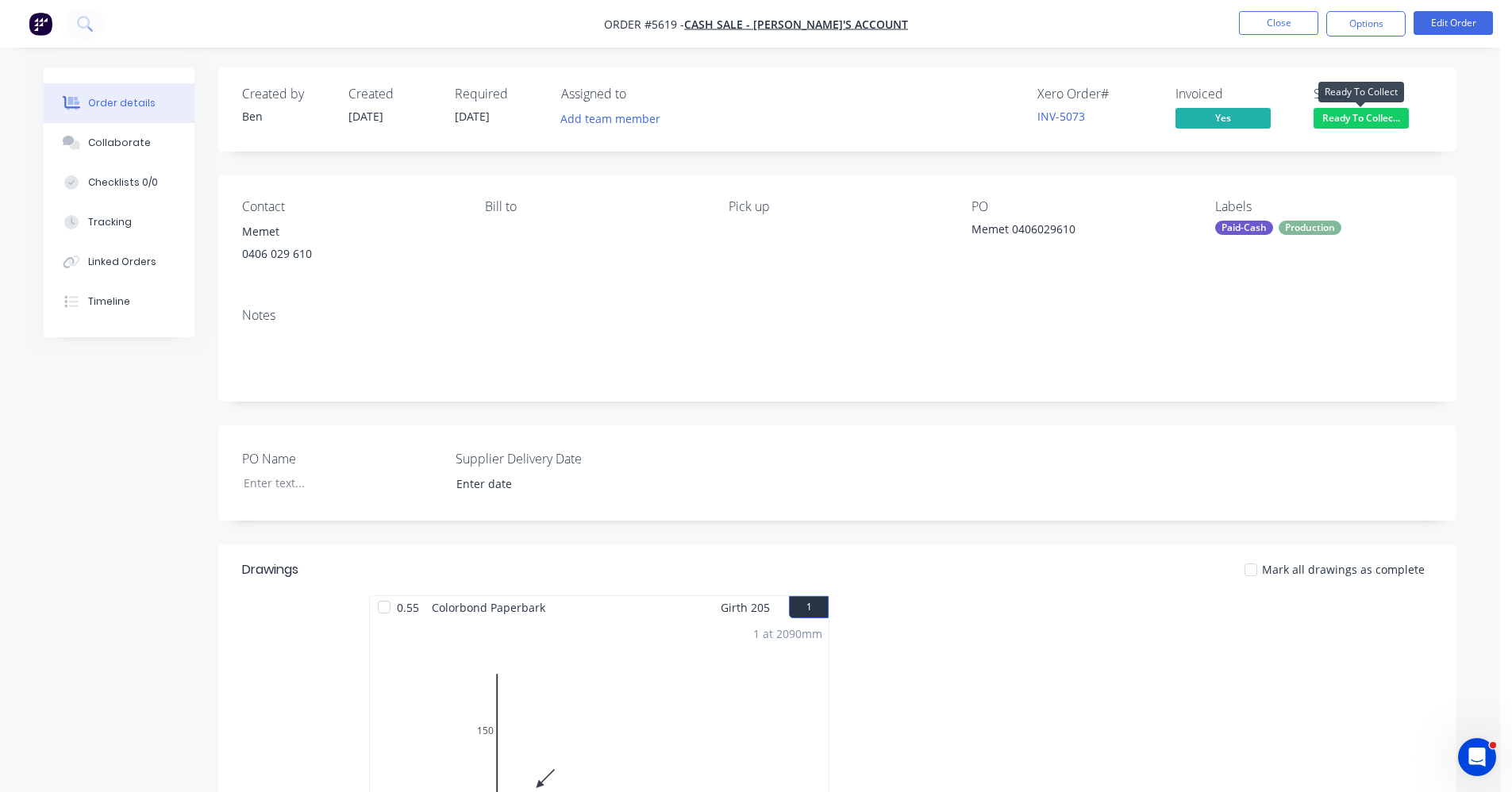
drag, startPoint x: 1364, startPoint y: 117, endPoint x: 1354, endPoint y: 138, distance: 23.3
click at [1363, 118] on span "Ready To Collec..." at bounding box center [1362, 118] width 95 height 20
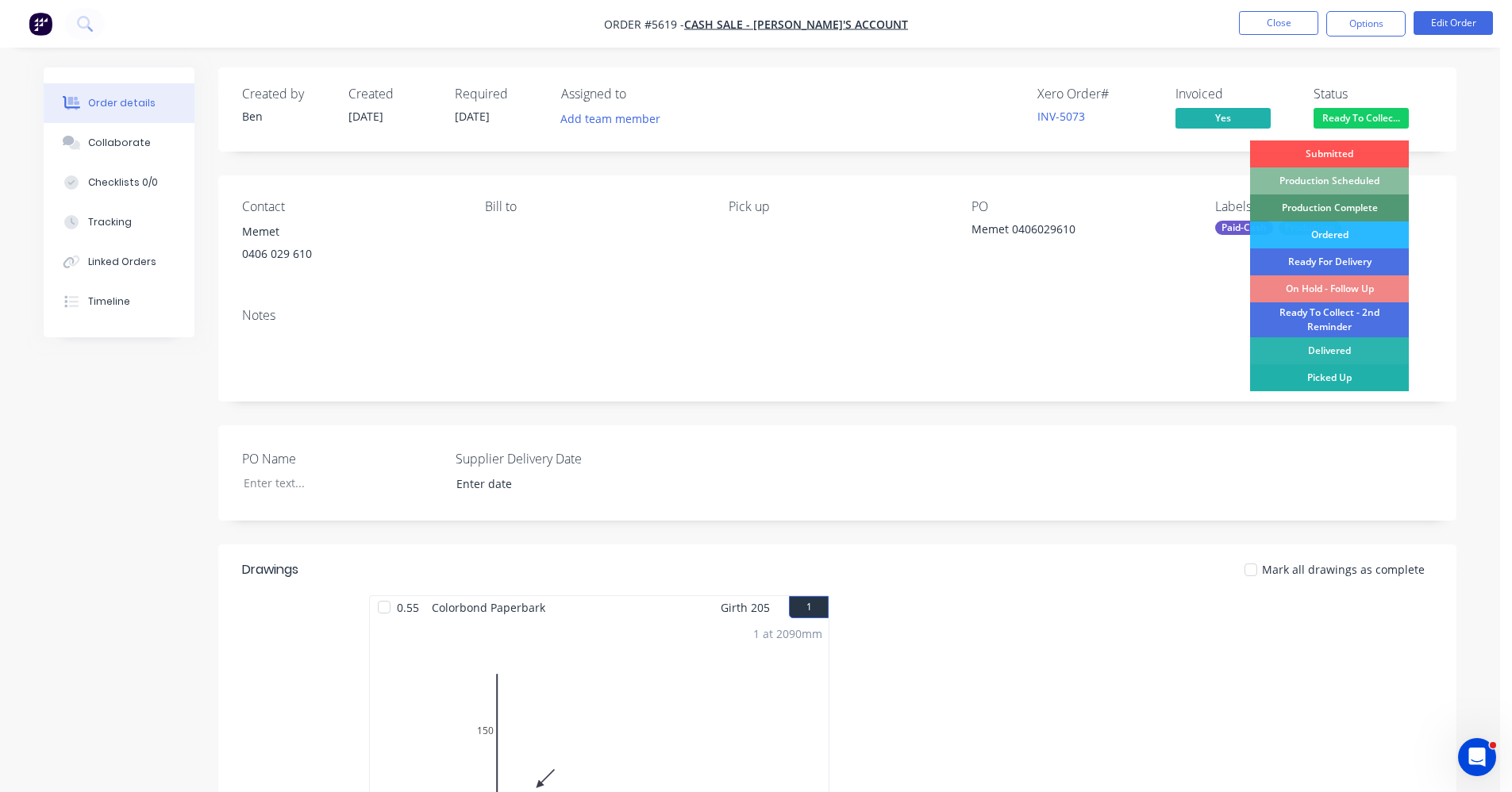
click at [1317, 379] on div "Picked Up" at bounding box center [1330, 378] width 158 height 27
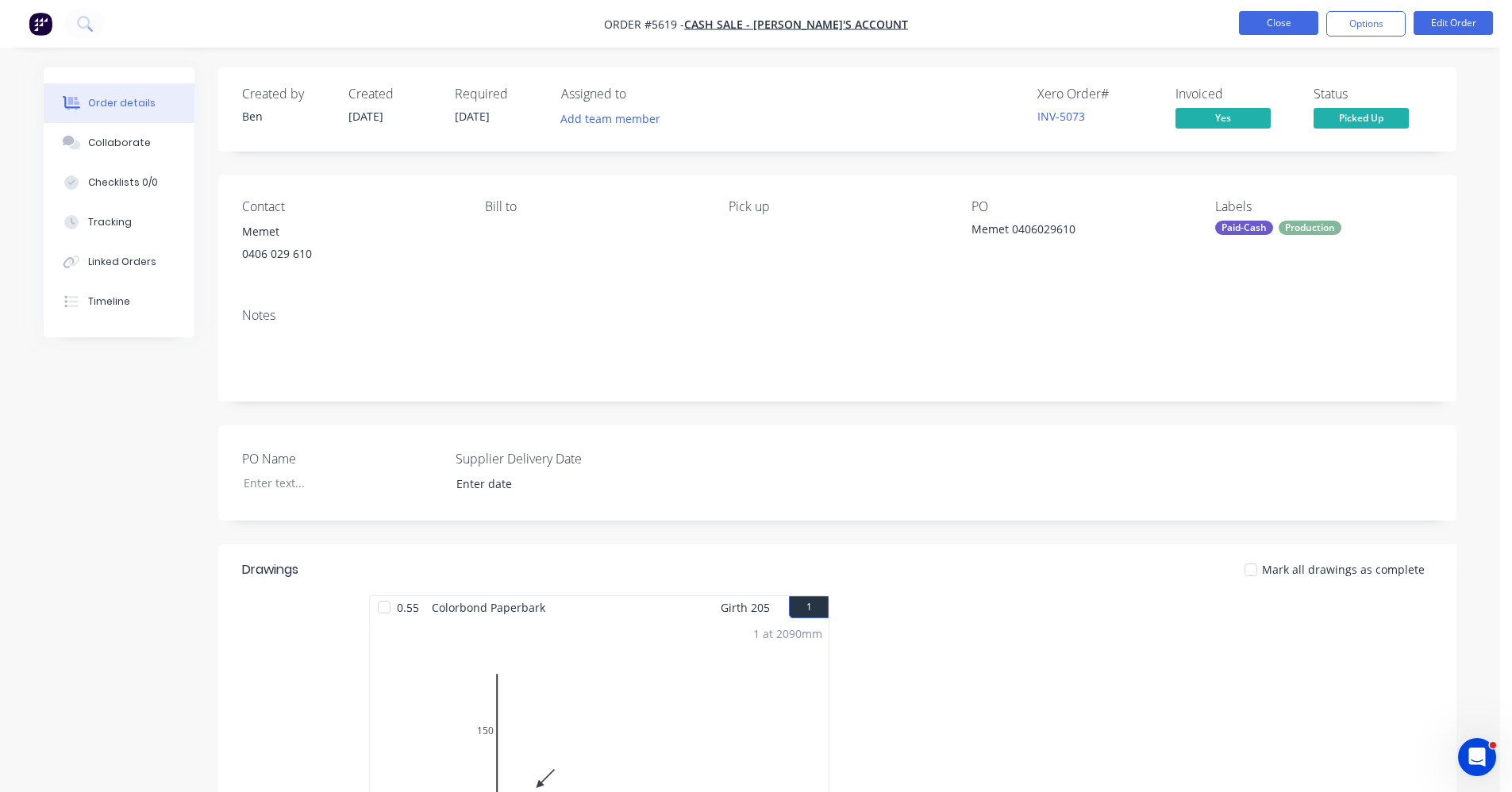
click at [1272, 24] on button "Close" at bounding box center [1279, 22] width 79 height 23
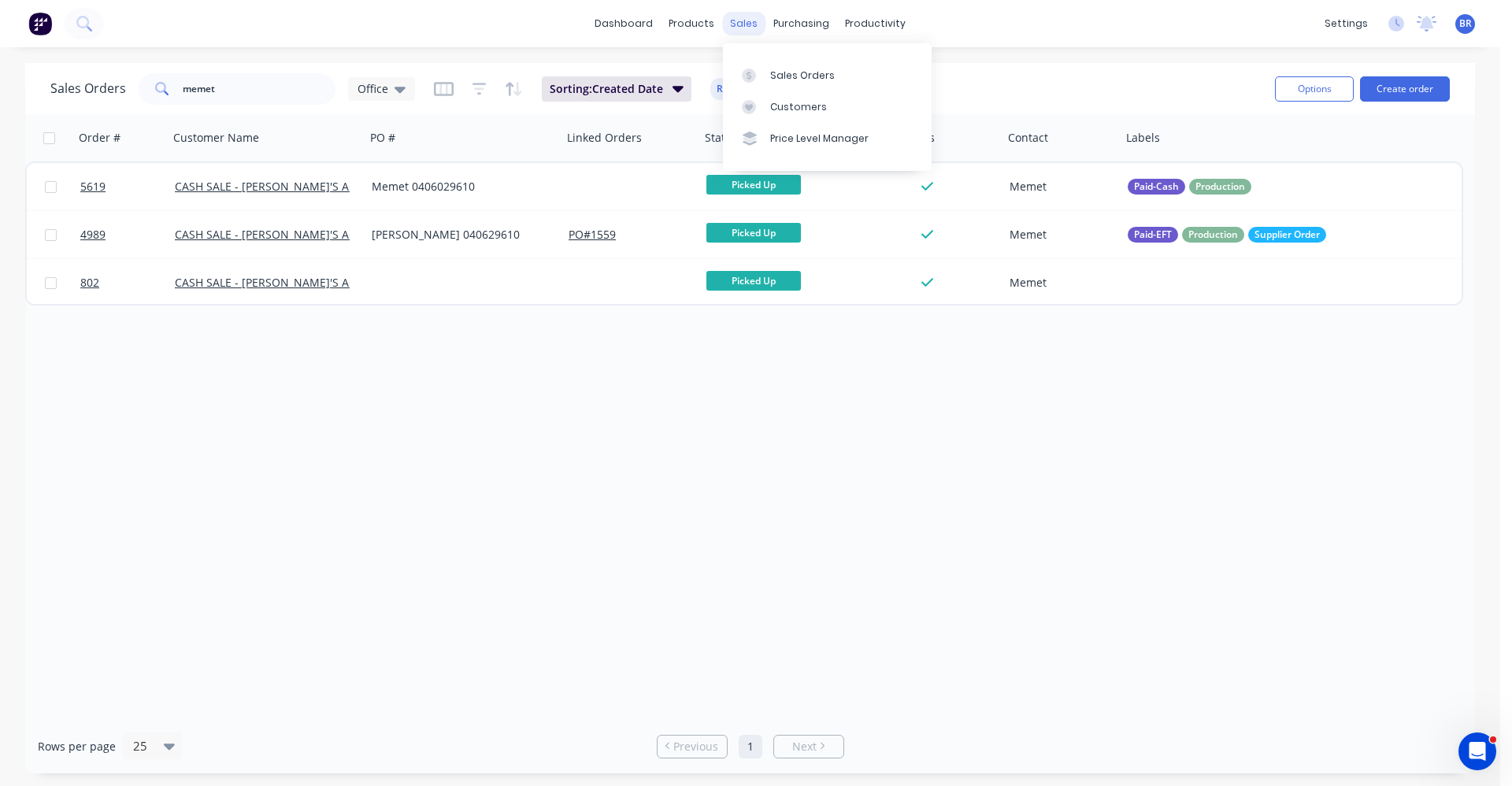
click at [723, 29] on div "sales" at bounding box center [743, 23] width 43 height 23
click at [789, 70] on div "Sales Orders" at bounding box center [802, 76] width 64 height 14
drag, startPoint x: 235, startPoint y: 89, endPoint x: 4, endPoint y: 50, distance: 234.3
click at [14, 59] on div "dashboard products sales purchasing productivity dashboard products Product Cat…" at bounding box center [749, 393] width 1499 height 786
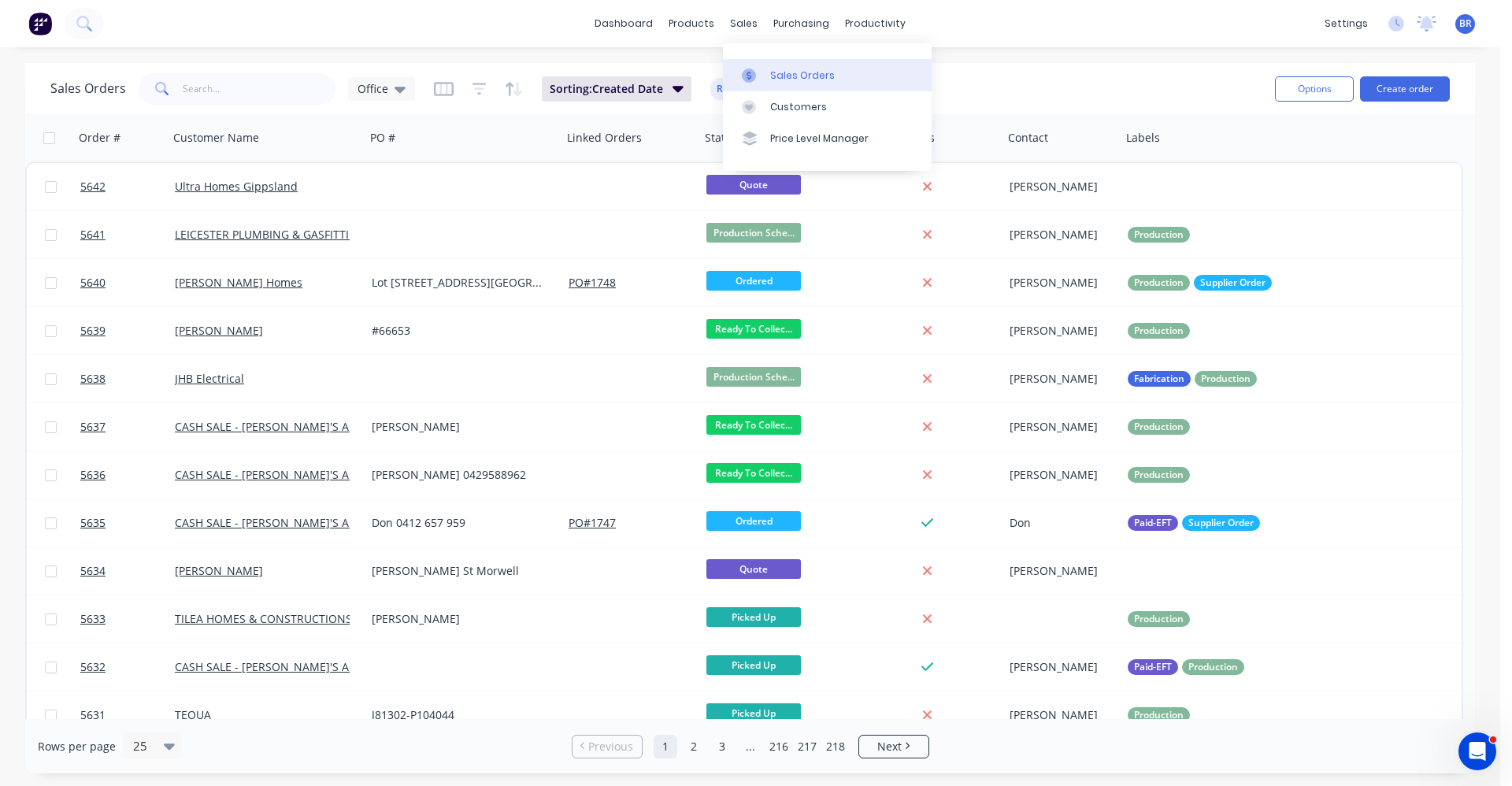
click at [794, 71] on div "Sales Orders" at bounding box center [802, 76] width 64 height 14
click at [404, 96] on div "Office" at bounding box center [381, 88] width 67 height 23
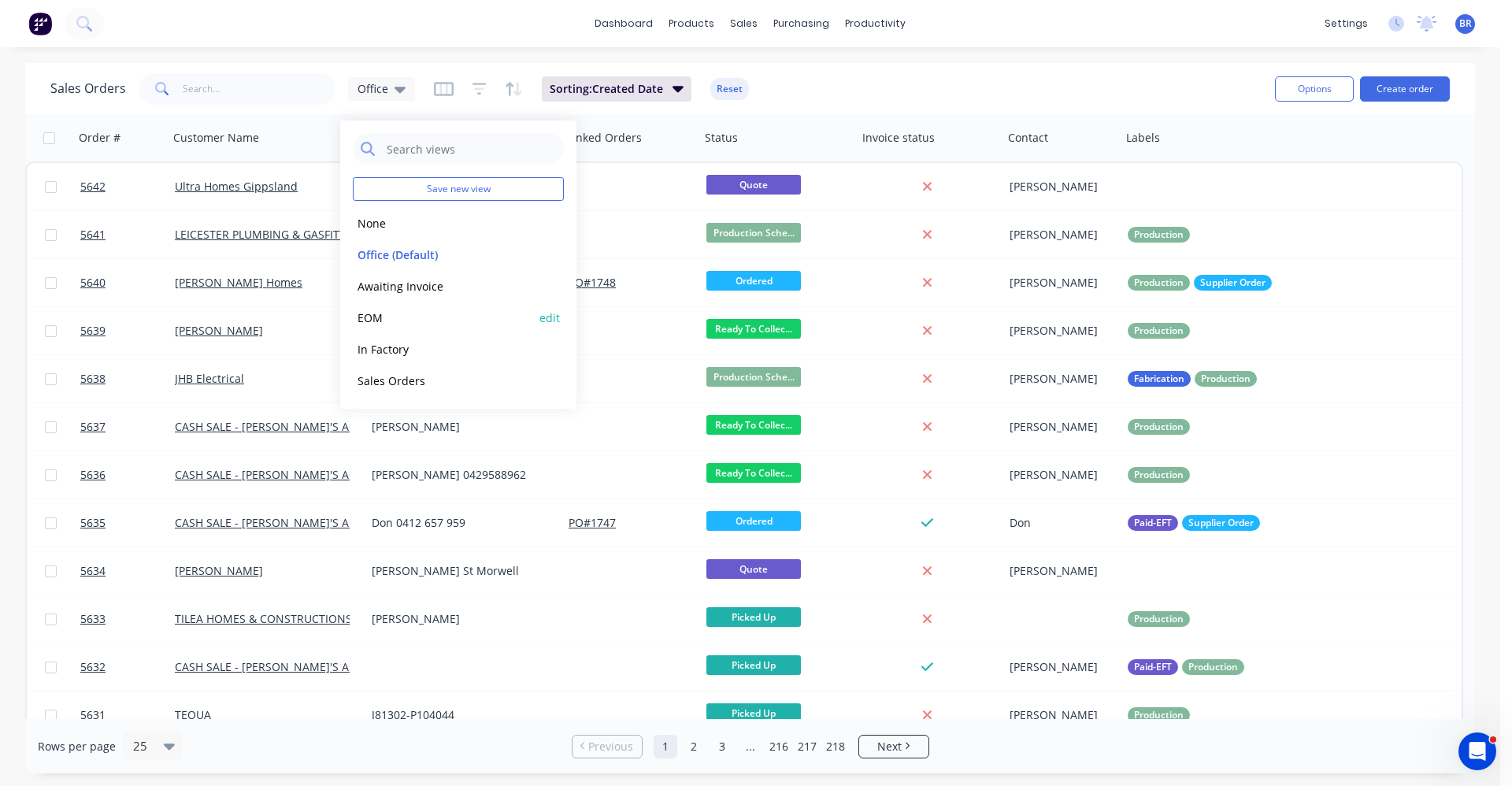
click at [393, 320] on button "EOM" at bounding box center [442, 318] width 180 height 18
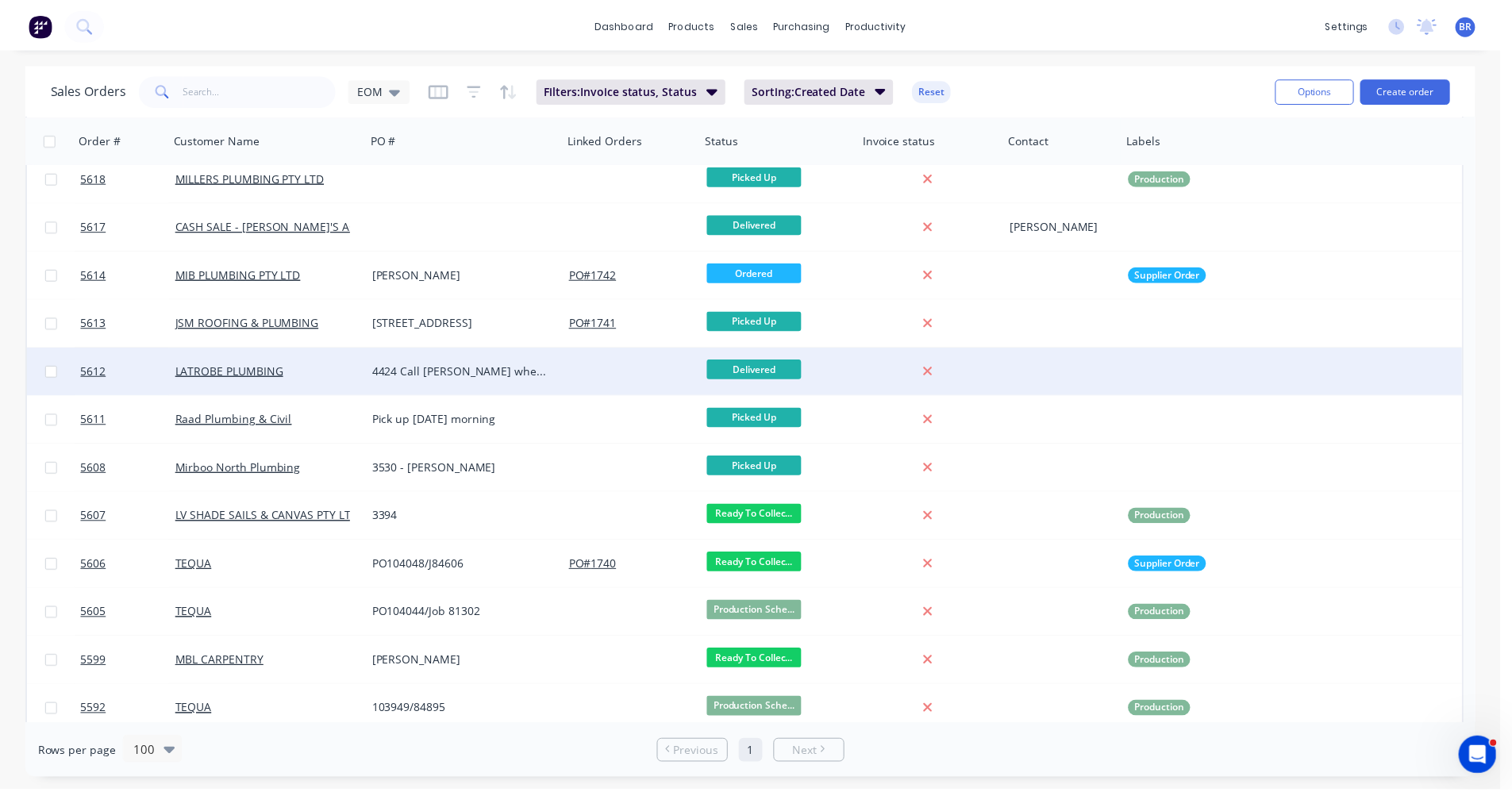
scroll to position [939, 0]
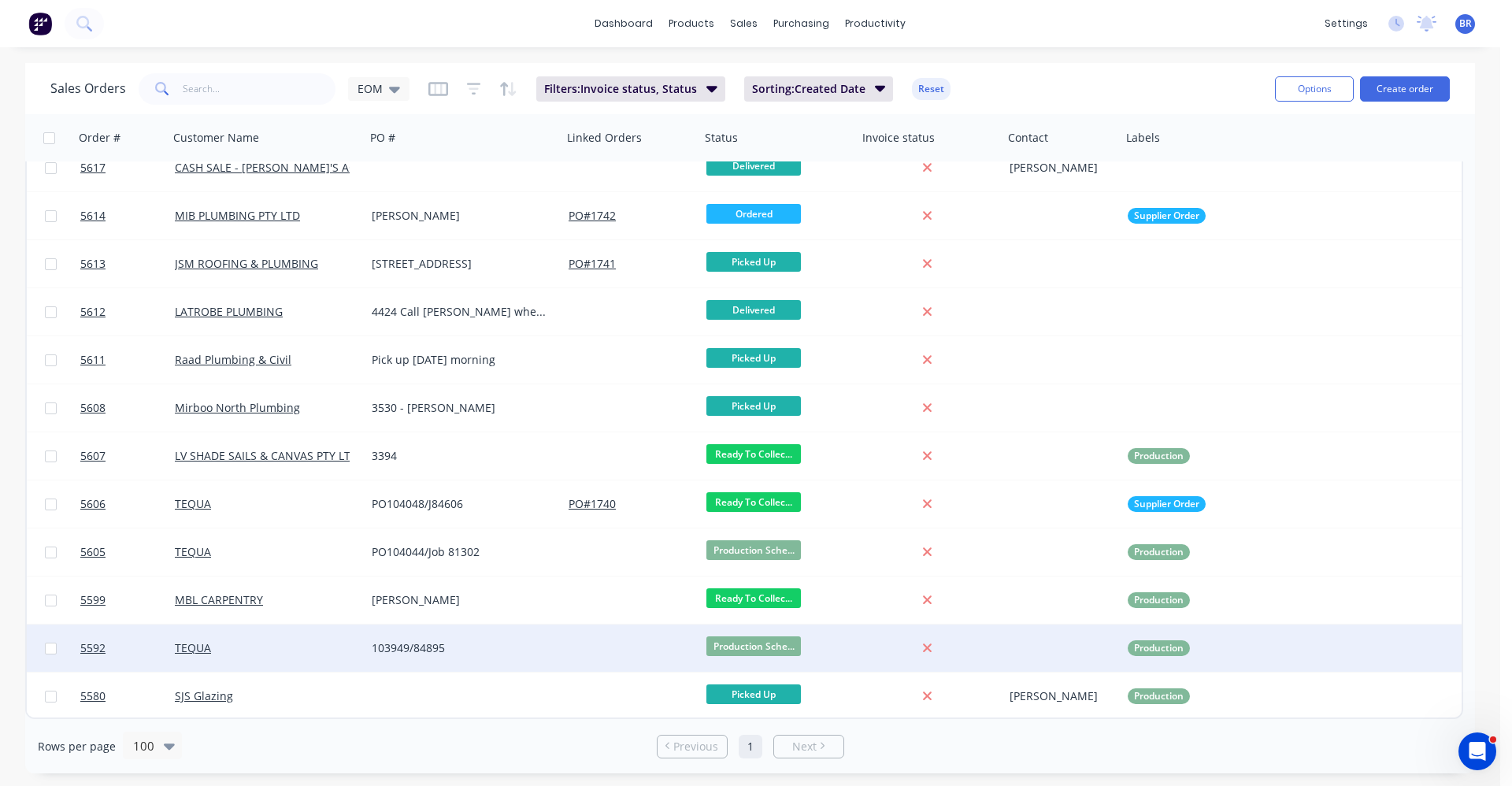
click at [515, 638] on div "103949/84895" at bounding box center [464, 648] width 196 height 47
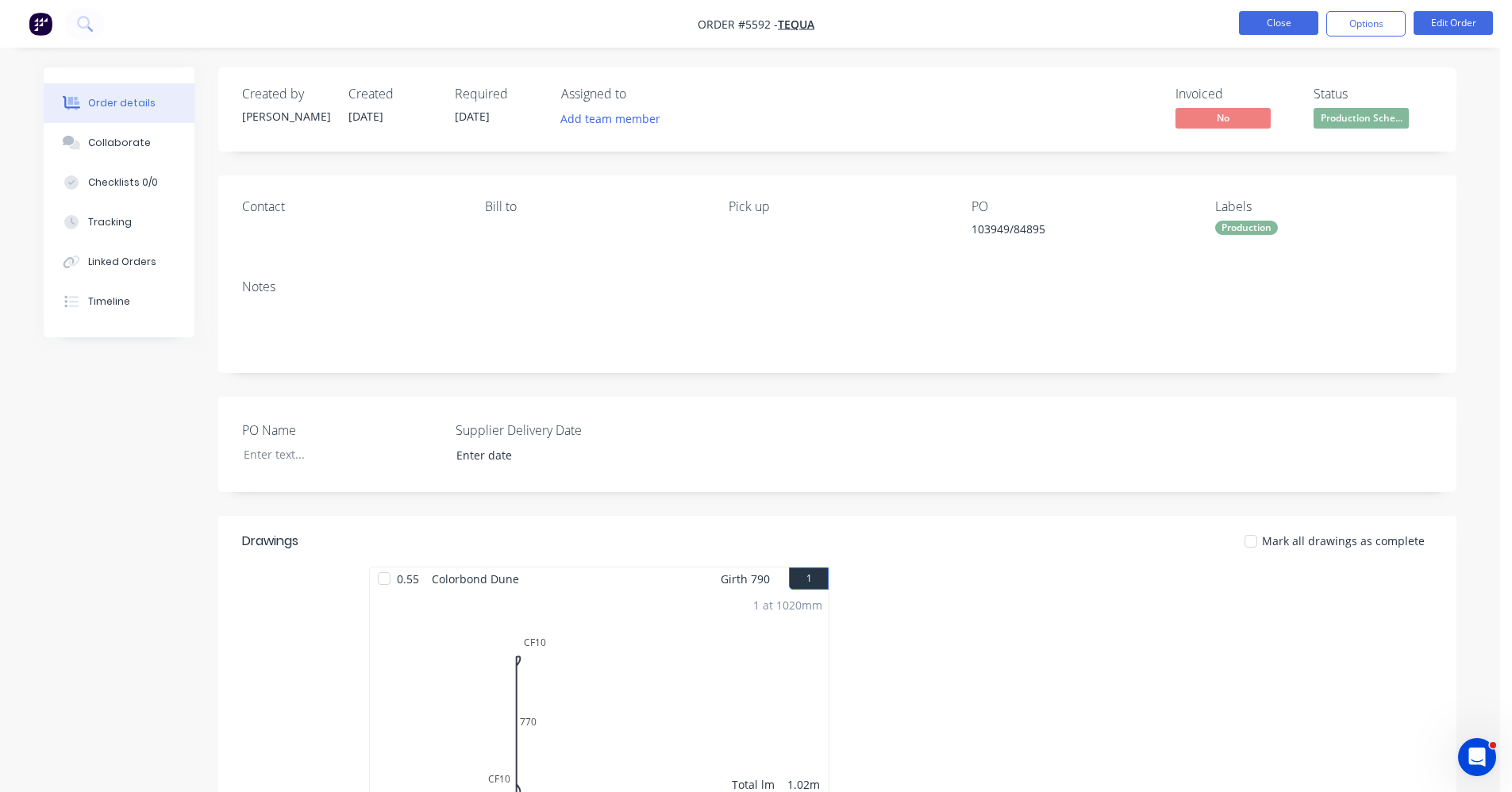
click at [1263, 25] on button "Close" at bounding box center [1279, 22] width 79 height 23
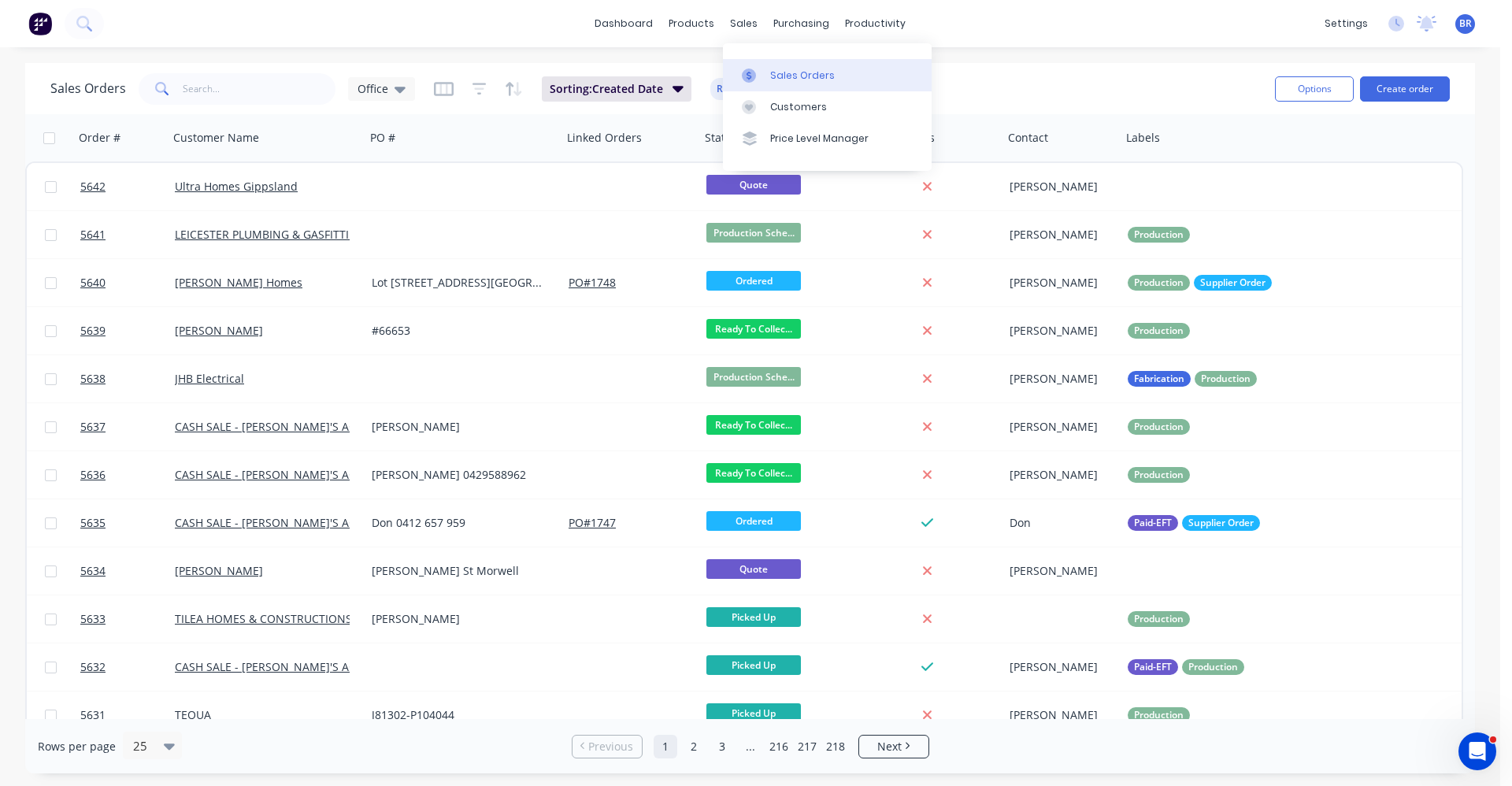
click at [799, 79] on div "Sales Orders" at bounding box center [802, 76] width 64 height 14
click at [1399, 86] on button "Create order" at bounding box center [1405, 89] width 90 height 25
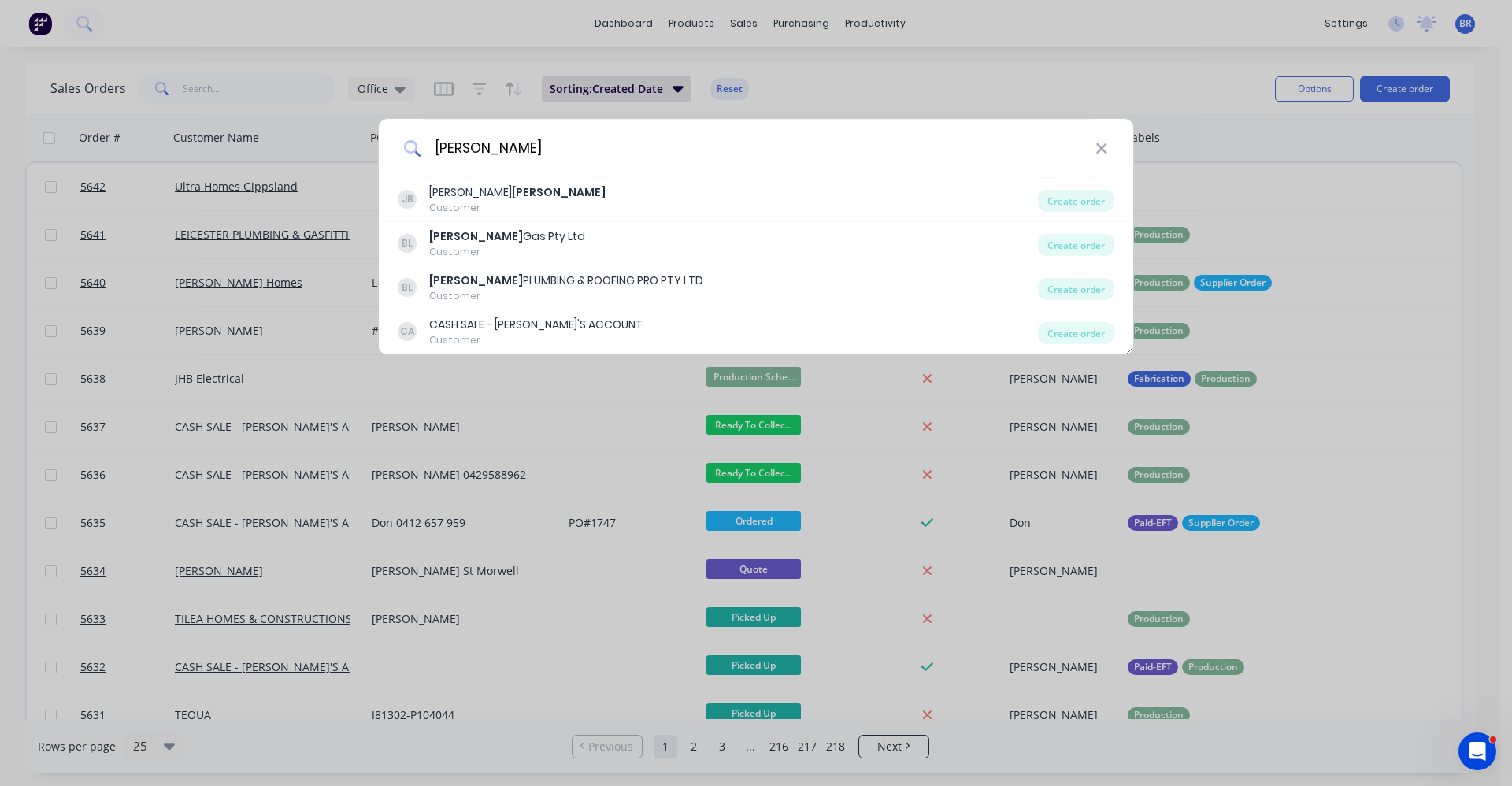
type input "bosse"
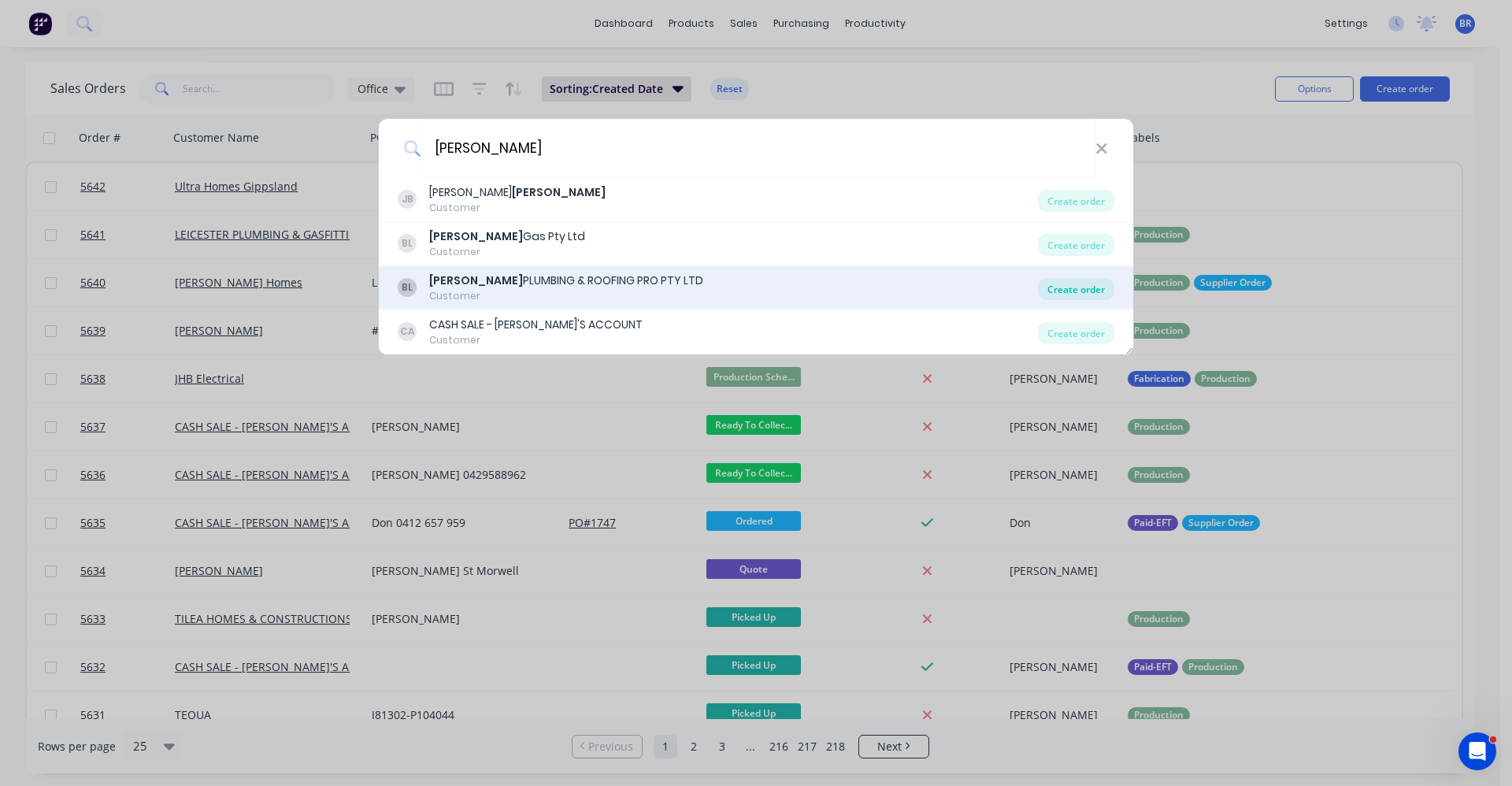
click at [1069, 292] on div "Create order" at bounding box center [1076, 288] width 77 height 22
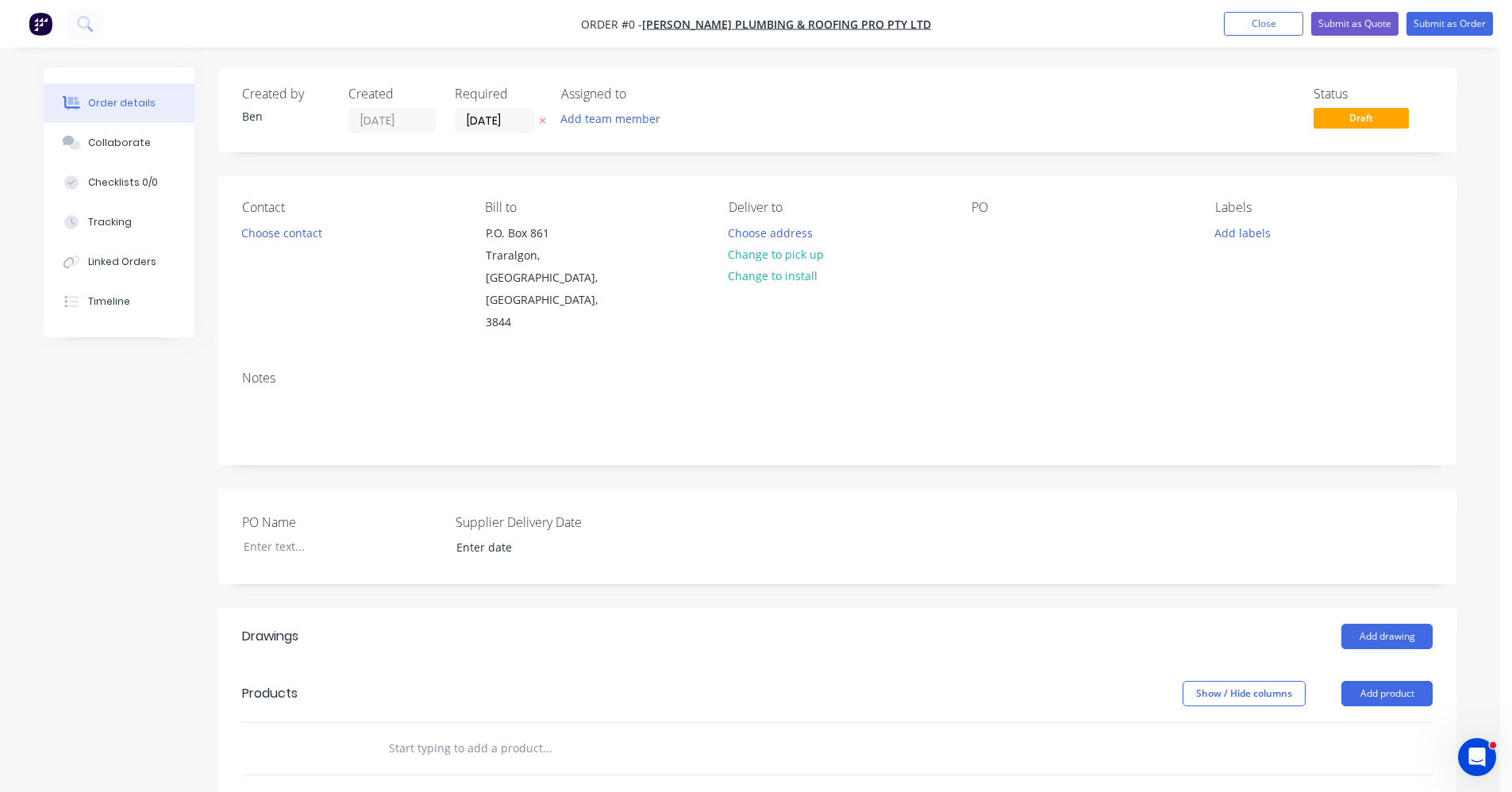
click at [288, 244] on div "Contact Choose contact" at bounding box center [351, 266] width 218 height 134
click at [272, 238] on button "Choose contact" at bounding box center [282, 232] width 97 height 22
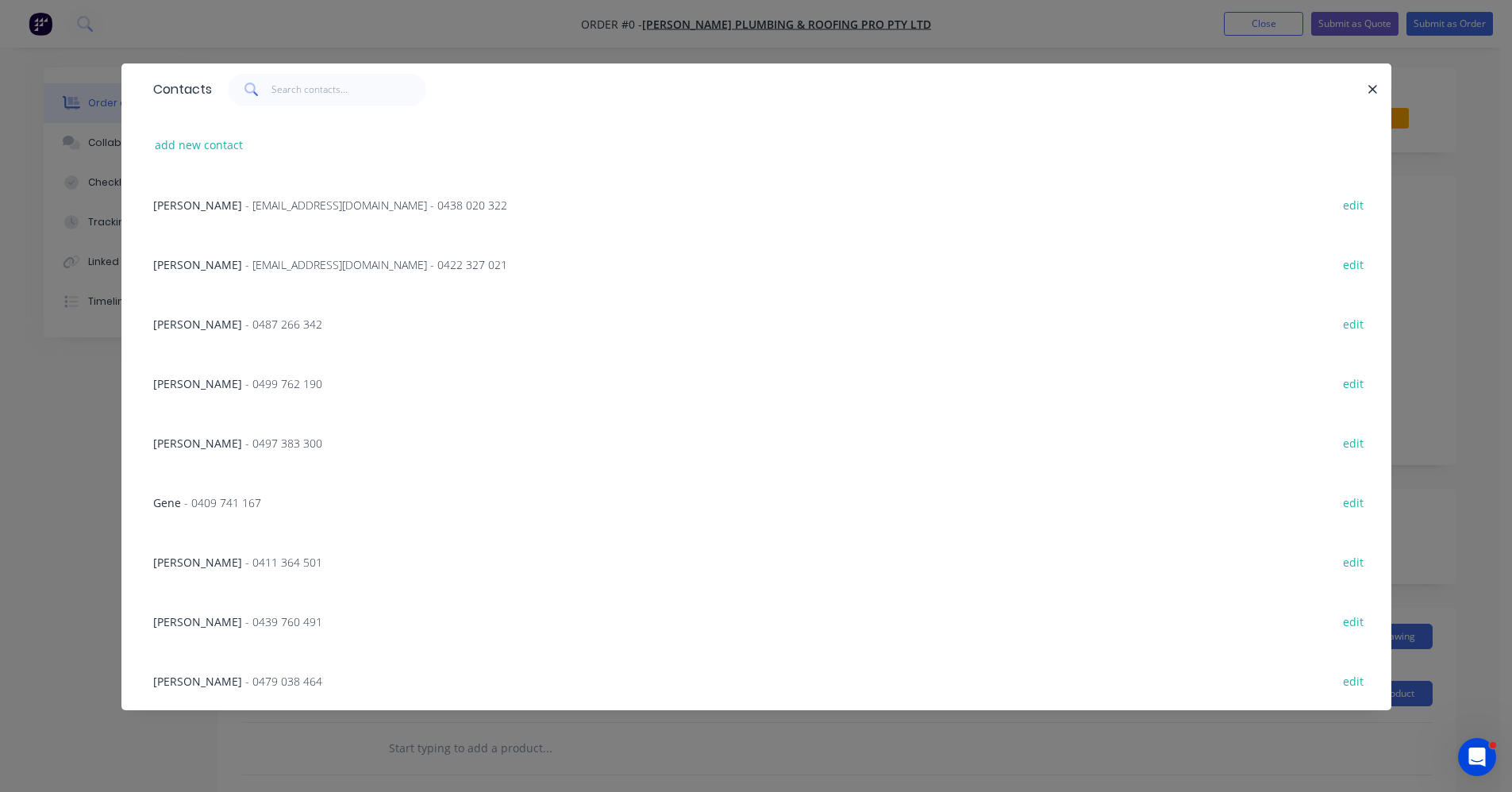
drag, startPoint x: 274, startPoint y: 212, endPoint x: 283, endPoint y: 214, distance: 9.2
click at [276, 212] on div "Max O'Connor - max@roofingpros.com.au - 0438 020 322" at bounding box center [330, 205] width 354 height 17
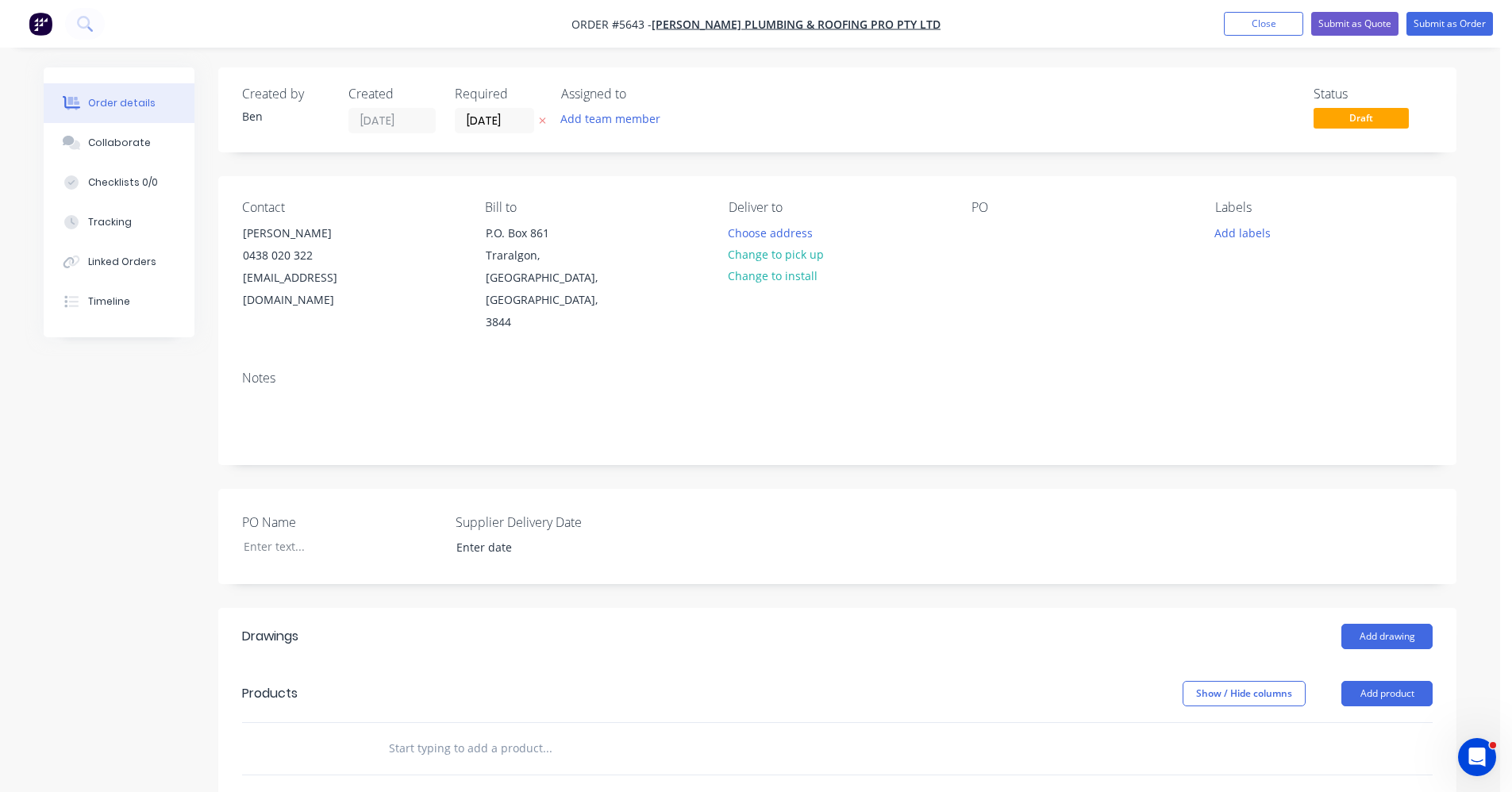
drag, startPoint x: 786, startPoint y: 255, endPoint x: 864, endPoint y: 265, distance: 78.6
click at [786, 254] on button "Change to pick up" at bounding box center [776, 255] width 113 height 22
drag, startPoint x: 1004, startPoint y: 222, endPoint x: 991, endPoint y: 223, distance: 13.0
click at [996, 222] on div "PO" at bounding box center [1081, 266] width 218 height 134
click at [977, 231] on div at bounding box center [984, 233] width 25 height 23
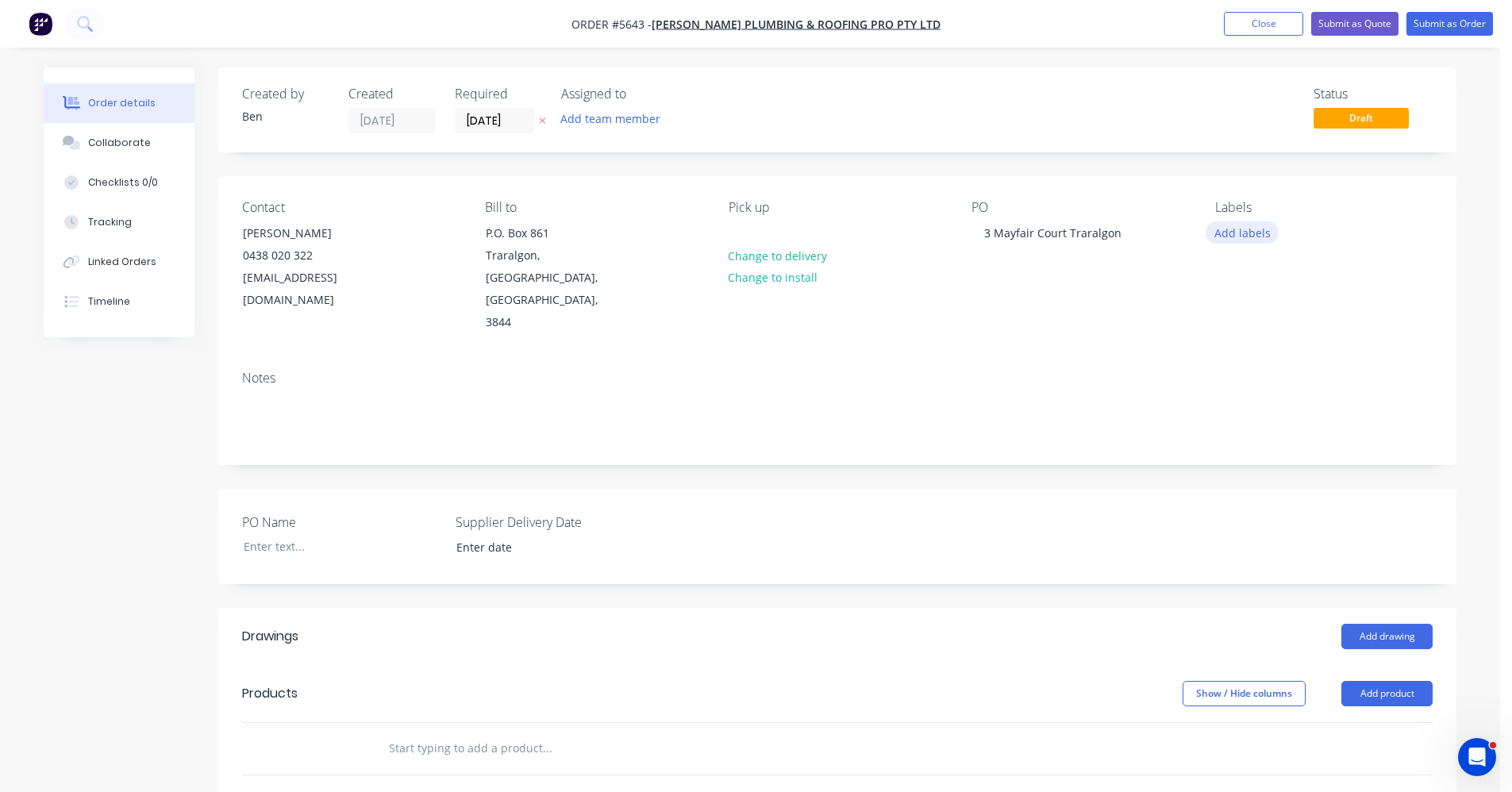
click at [1233, 233] on button "Add labels" at bounding box center [1242, 232] width 73 height 22
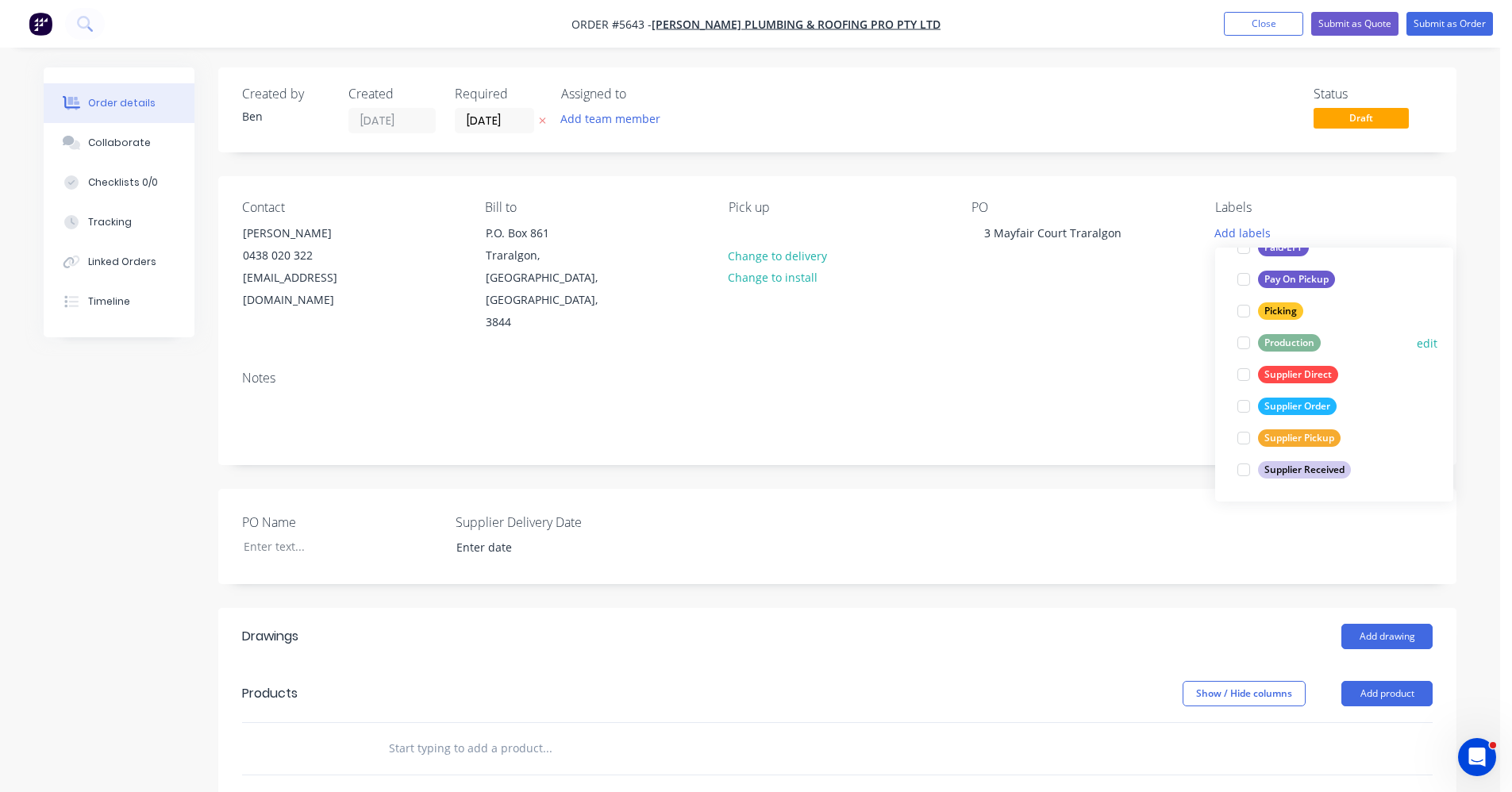
click at [1281, 349] on div "Production" at bounding box center [1290, 342] width 63 height 17
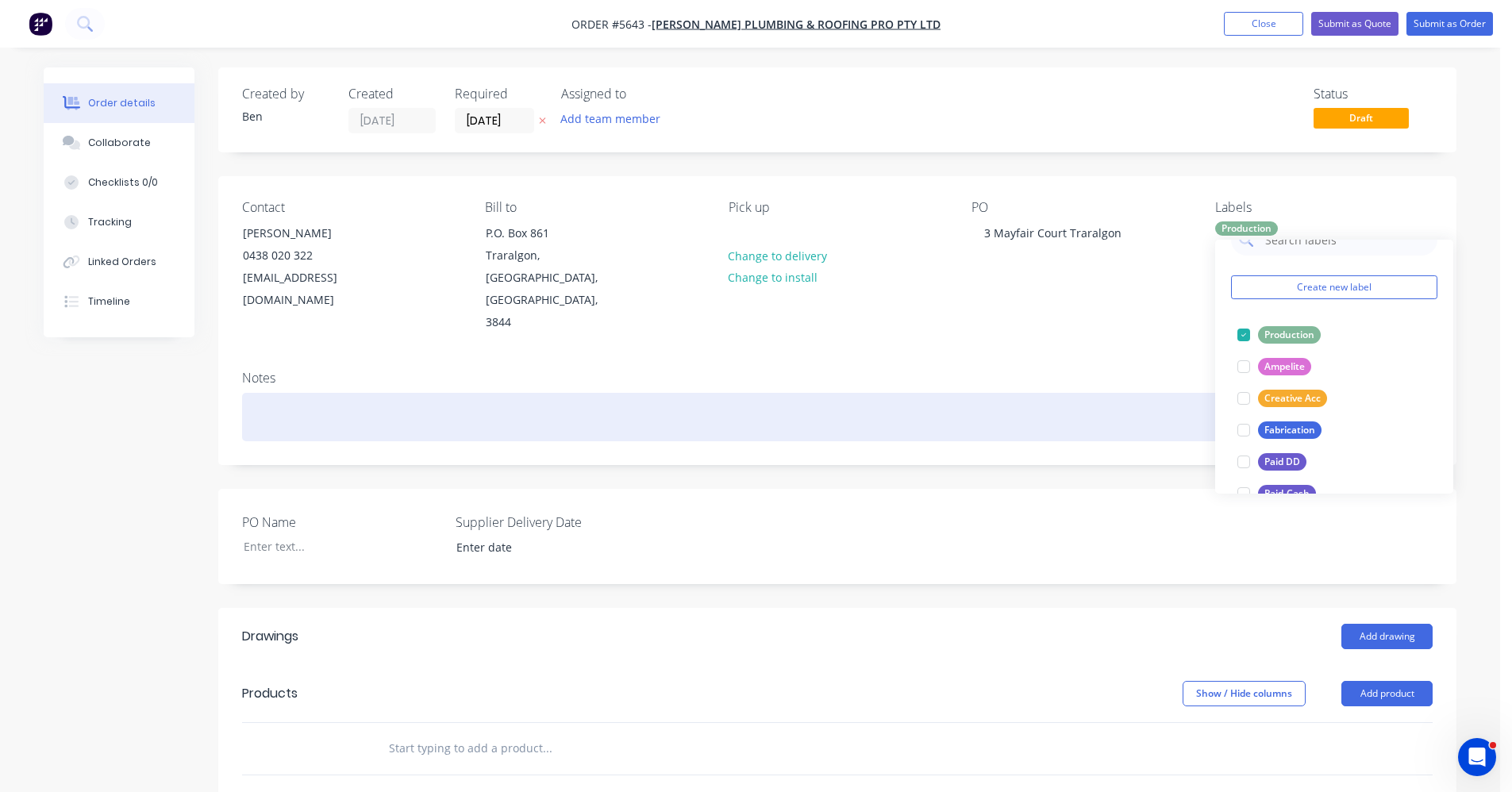
drag, startPoint x: 894, startPoint y: 364, endPoint x: 933, endPoint y: 372, distance: 39.8
click at [910, 392] on div at bounding box center [837, 417] width 1191 height 49
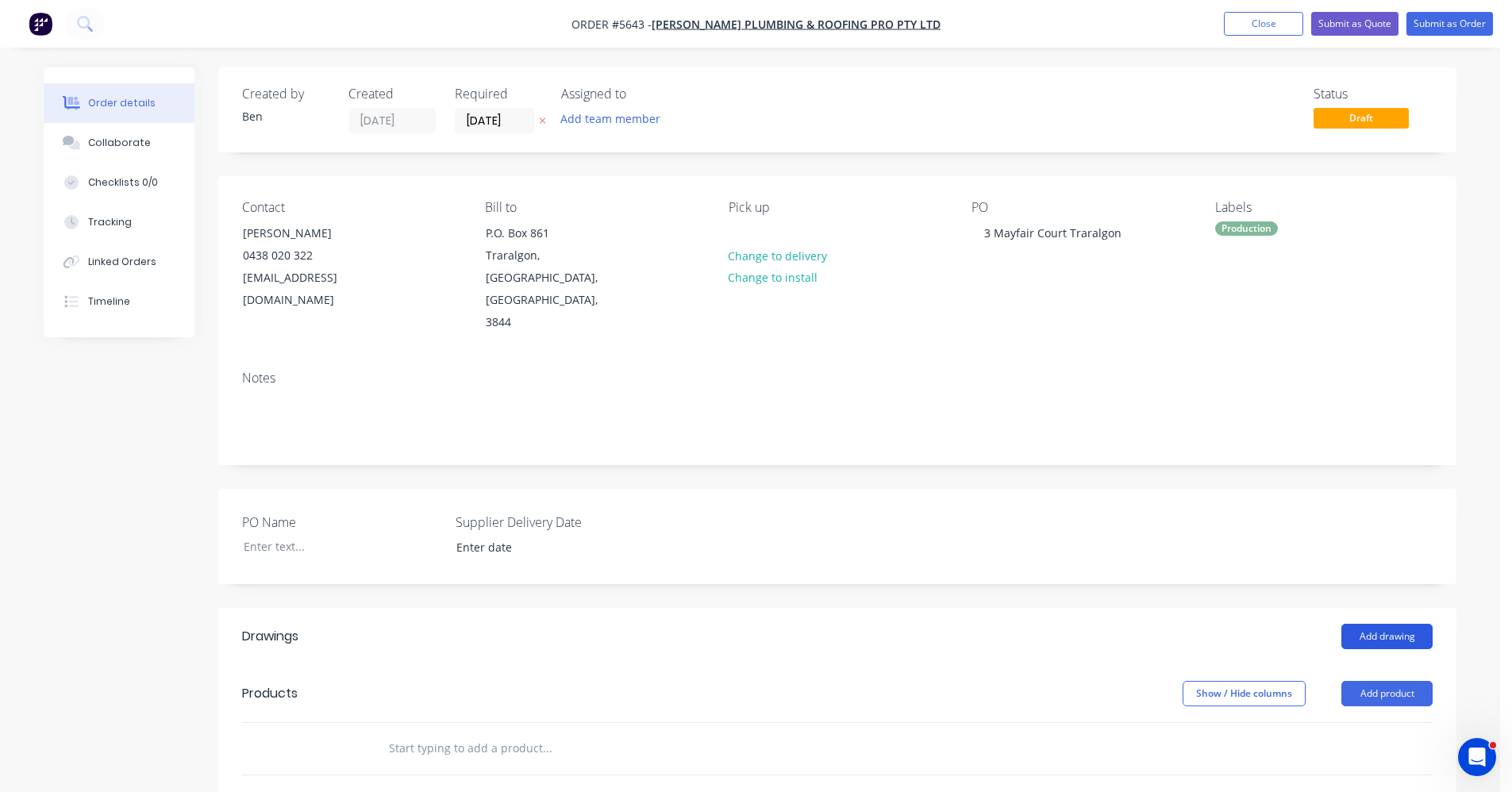
click at [1387, 624] on button "Add drawing" at bounding box center [1387, 636] width 91 height 25
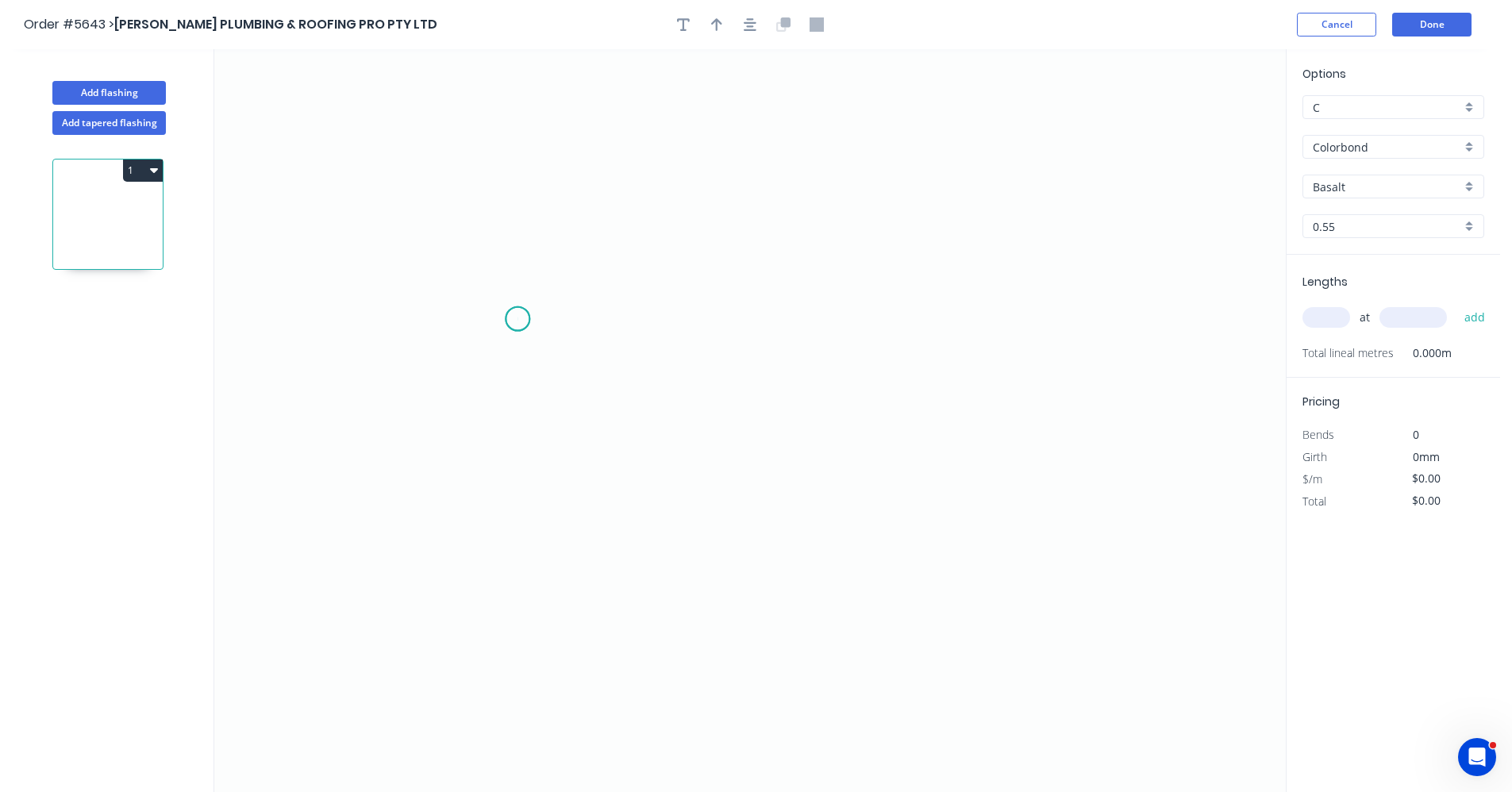
drag, startPoint x: 518, startPoint y: 319, endPoint x: 534, endPoint y: 321, distance: 16.1
click at [534, 321] on icon "0" at bounding box center [750, 420] width 1072 height 742
drag, startPoint x: 948, startPoint y: 326, endPoint x: 1146, endPoint y: 386, distance: 206.9
click at [948, 326] on icon "0 ?" at bounding box center [750, 420] width 1072 height 742
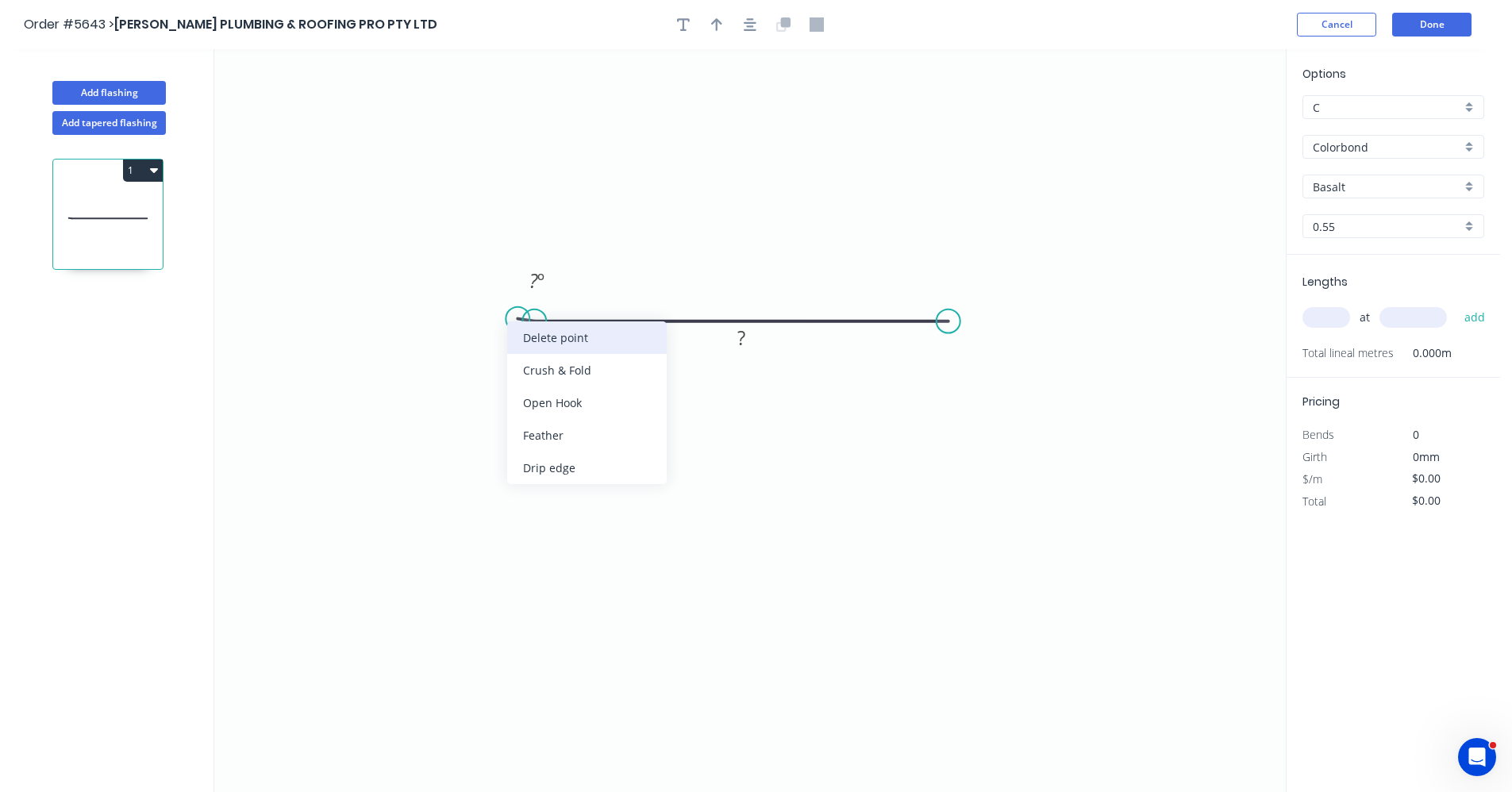
click at [569, 337] on div "Delete point" at bounding box center [586, 338] width 159 height 32
drag, startPoint x: 568, startPoint y: 439, endPoint x: 577, endPoint y: 436, distance: 9.5
click at [570, 438] on div "Feather" at bounding box center [612, 436] width 159 height 32
drag, startPoint x: 586, startPoint y: 381, endPoint x: 598, endPoint y: 378, distance: 12.4
click at [594, 379] on div "Flip bend" at bounding box center [620, 374] width 159 height 32
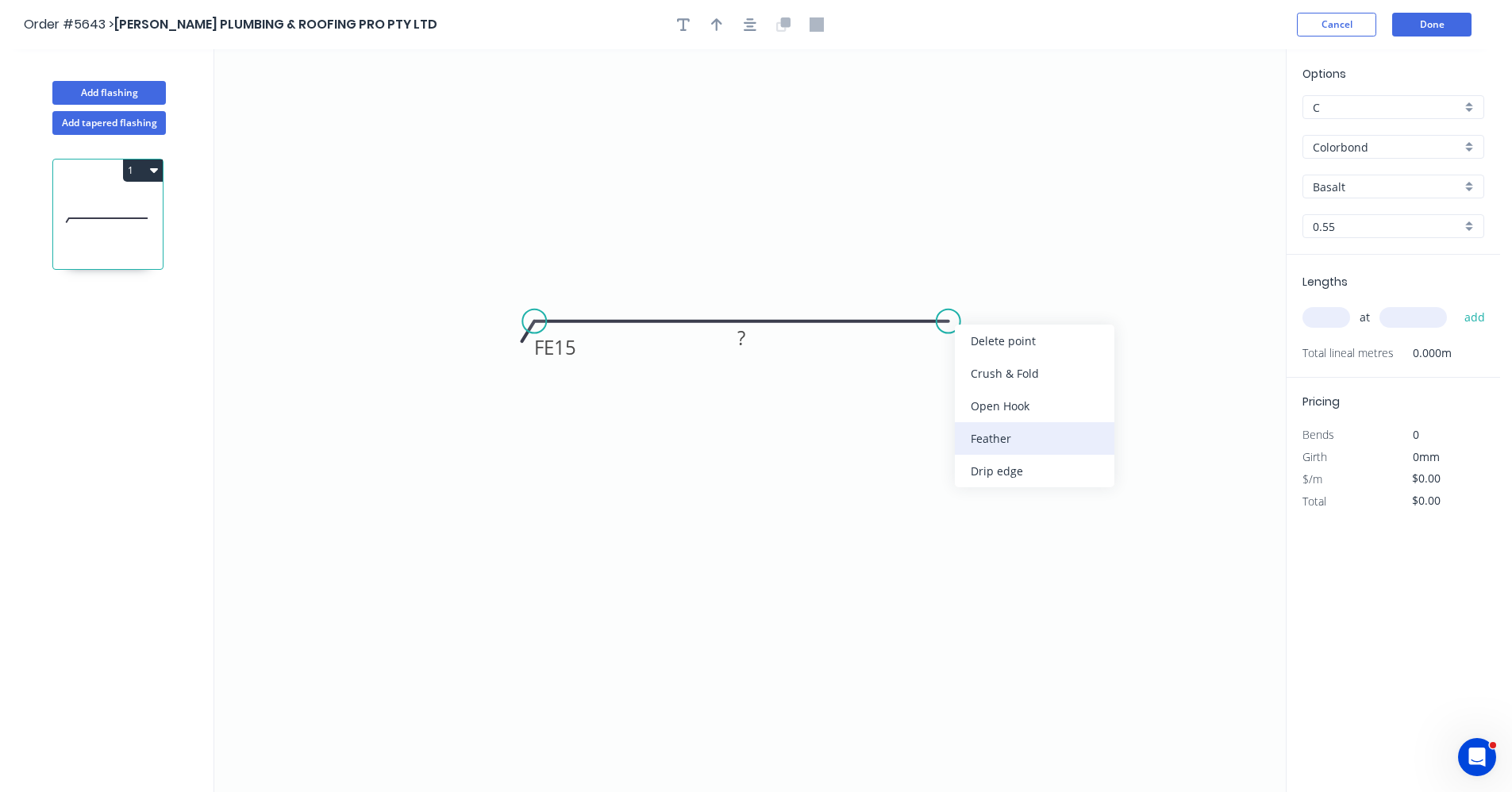
click at [1009, 440] on div "Feather" at bounding box center [1035, 438] width 159 height 32
drag, startPoint x: 721, startPoint y: 337, endPoint x: 739, endPoint y: 339, distance: 18.1
click at [728, 338] on rect at bounding box center [741, 338] width 51 height 32
click at [750, 338] on tspan "?" at bounding box center [747, 338] width 8 height 26
type input "$30.68"
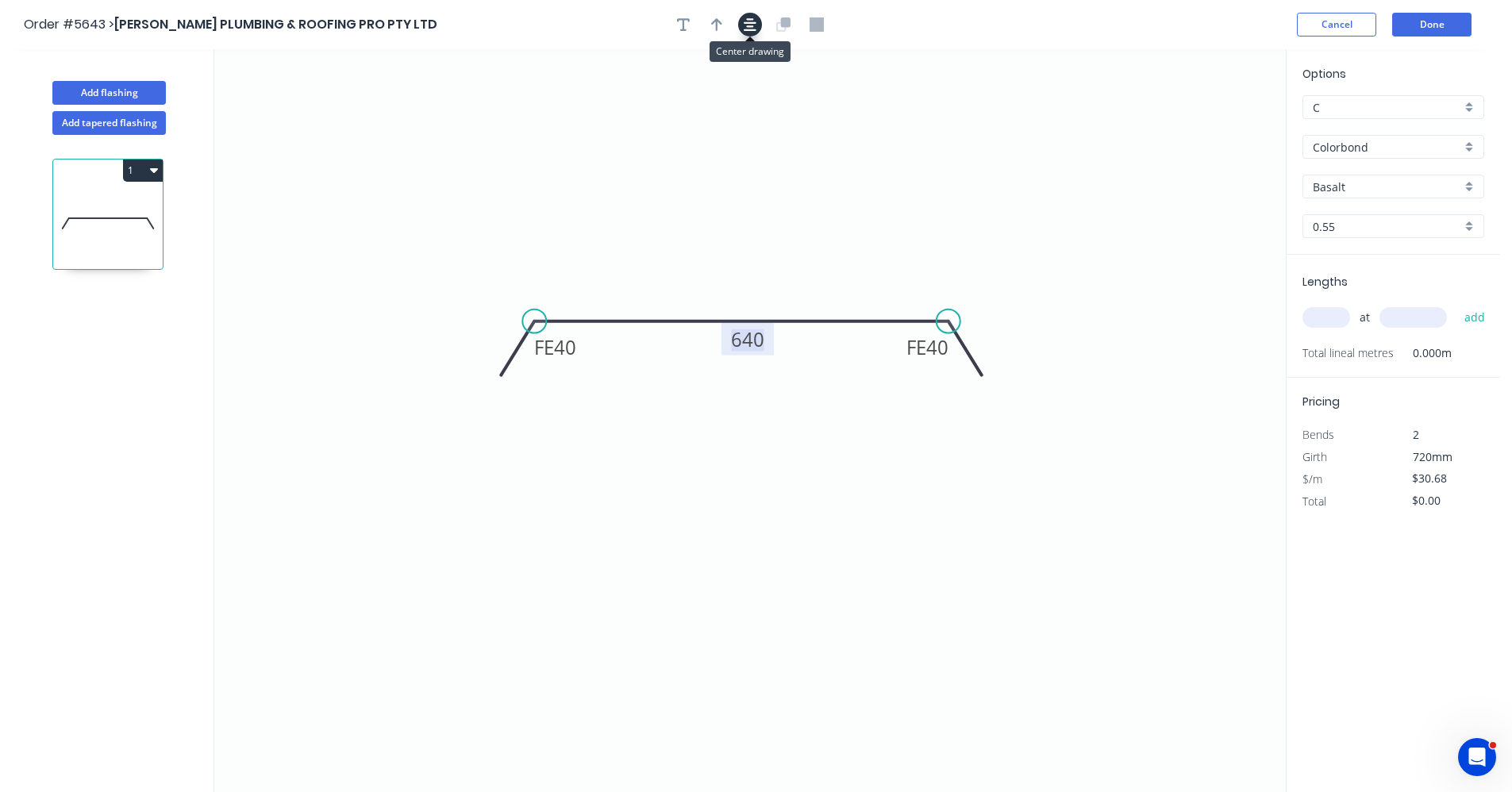
click at [745, 24] on icon "button" at bounding box center [750, 24] width 13 height 14
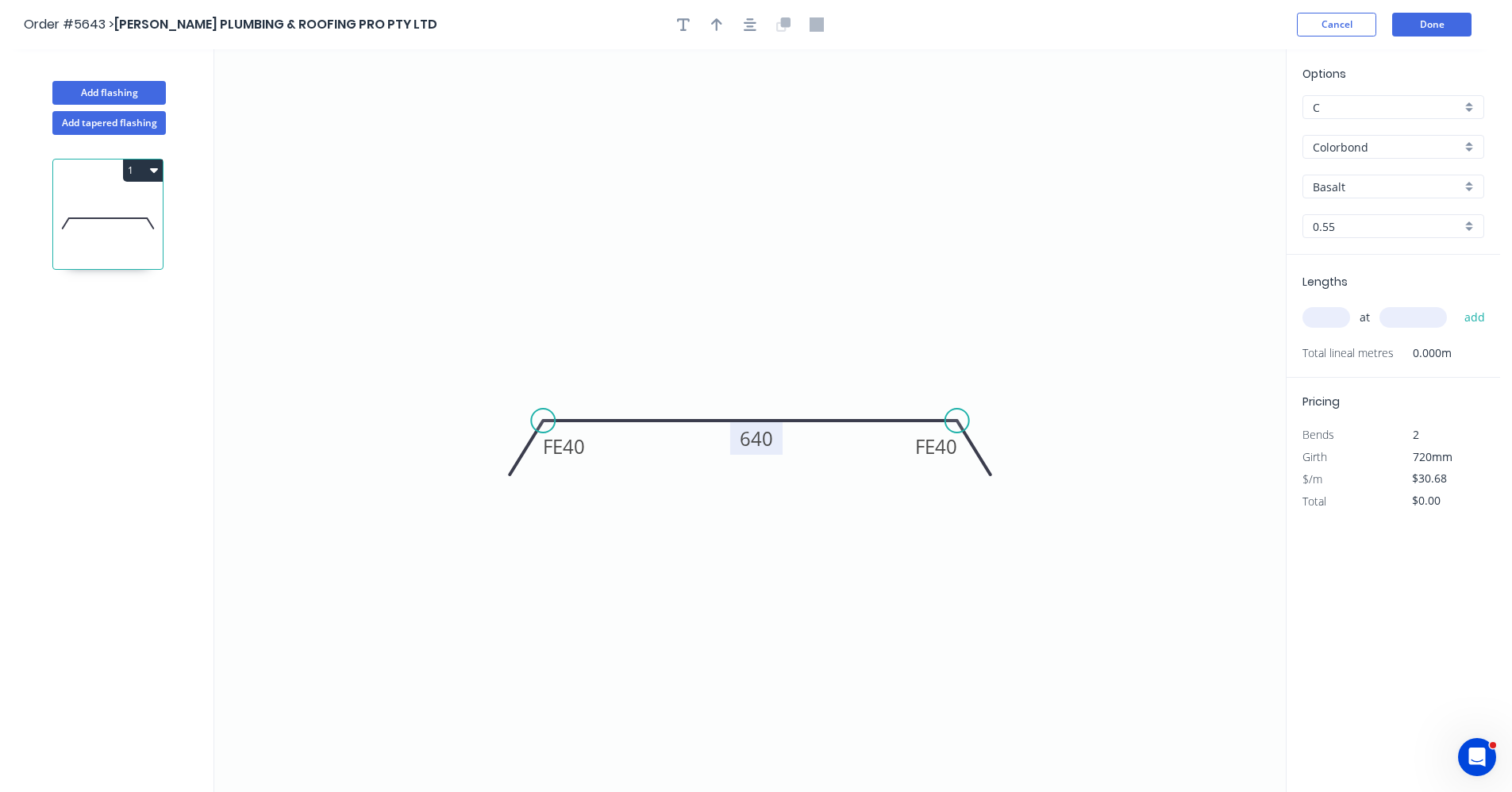
click at [728, 24] on div at bounding box center [750, 24] width 167 height 23
click at [721, 25] on icon "button" at bounding box center [717, 24] width 11 height 14
drag, startPoint x: 1207, startPoint y: 126, endPoint x: 803, endPoint y: 410, distance: 493.8
click at [803, 410] on icon at bounding box center [803, 392] width 14 height 50
click at [1476, 147] on div "Colorbond" at bounding box center [1394, 147] width 182 height 23
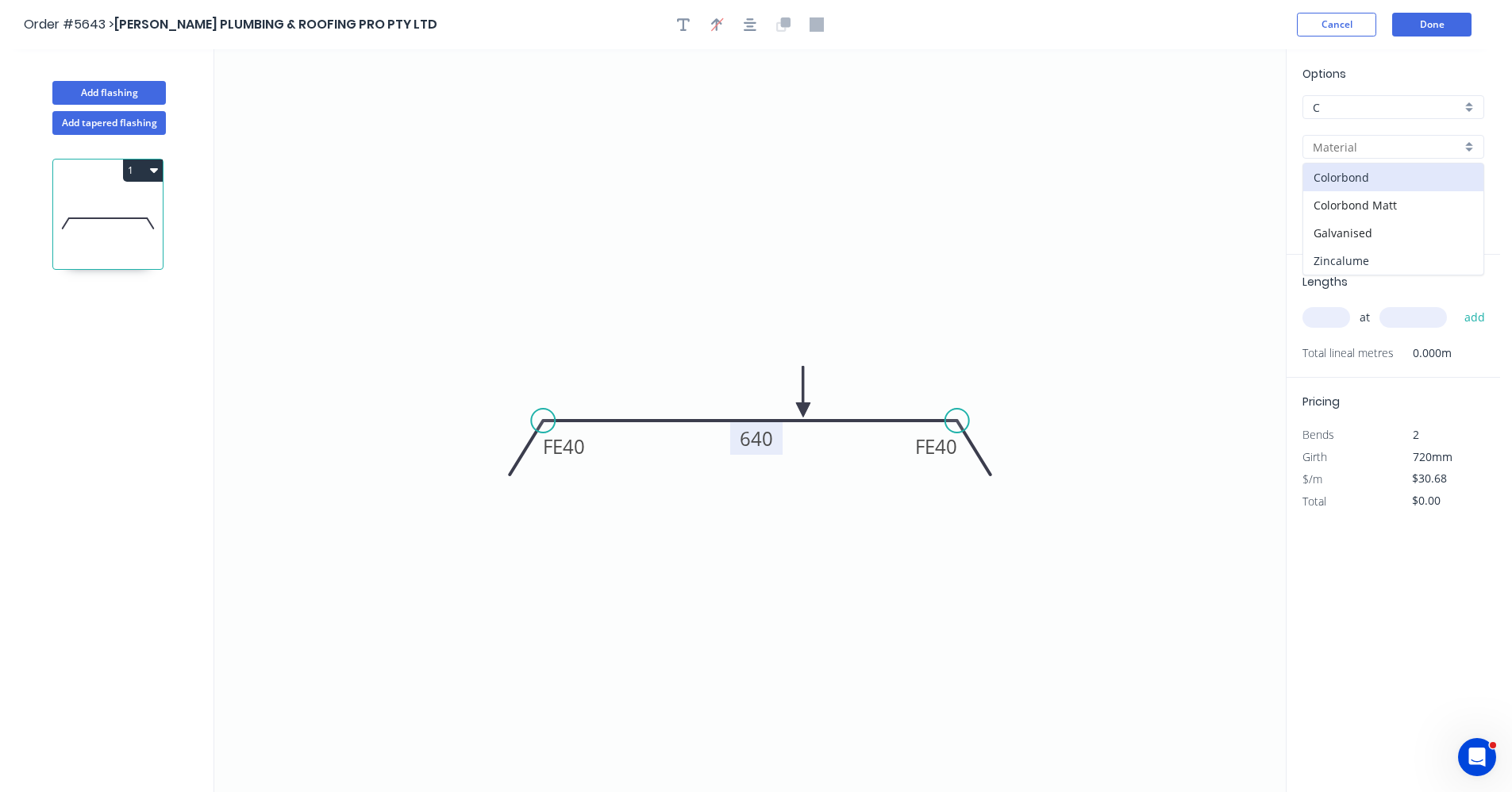
click at [1358, 260] on div "Zincalume" at bounding box center [1394, 260] width 180 height 28
type input "Zincalume"
type input "$22.49"
click at [1334, 321] on input "text" at bounding box center [1326, 317] width 48 height 21
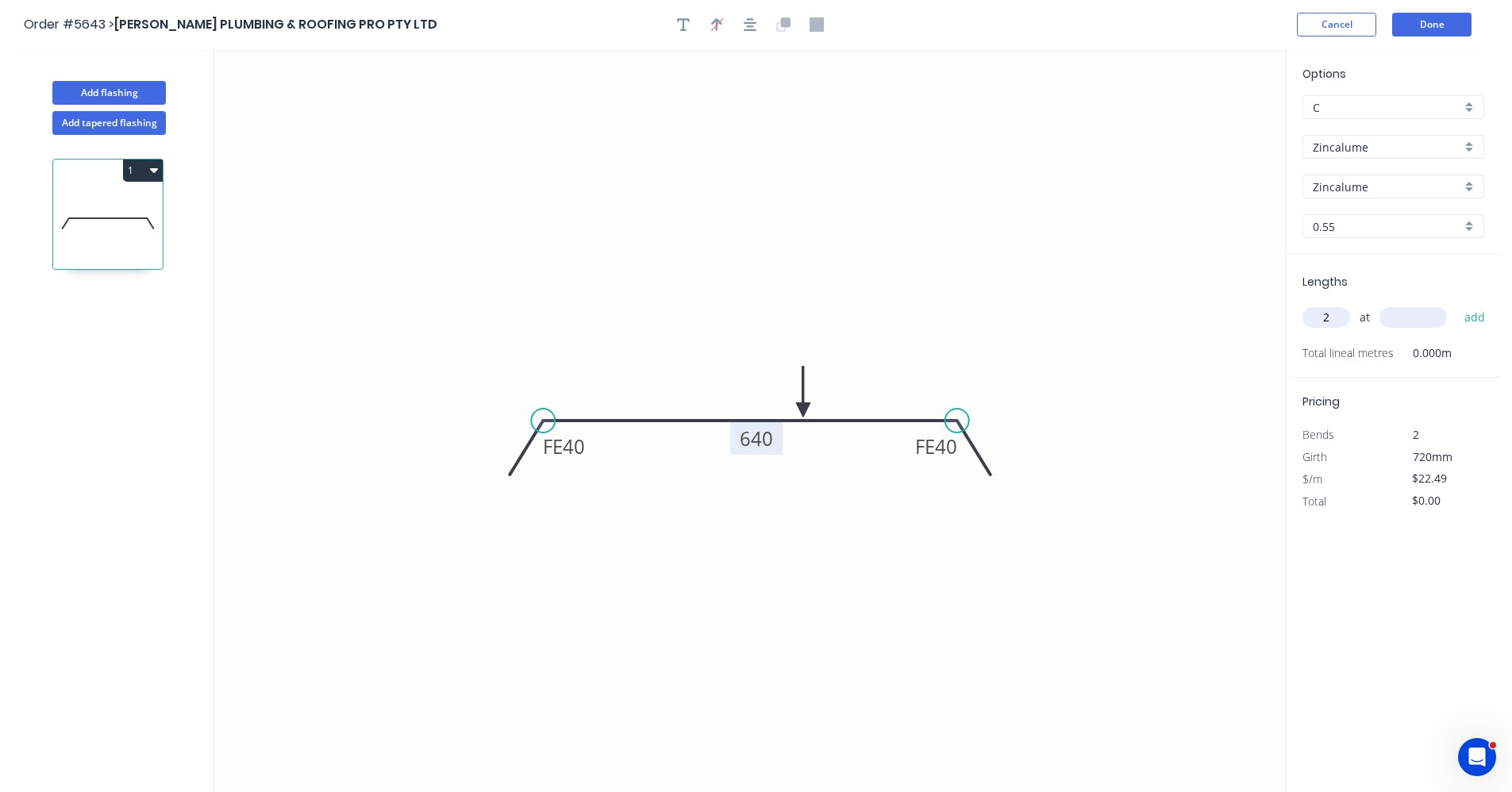
type input "2"
type input "2700"
click at [1457, 304] on button "add" at bounding box center [1475, 318] width 37 height 27
type input "$121.45"
click at [1417, 25] on button "Done" at bounding box center [1432, 24] width 79 height 23
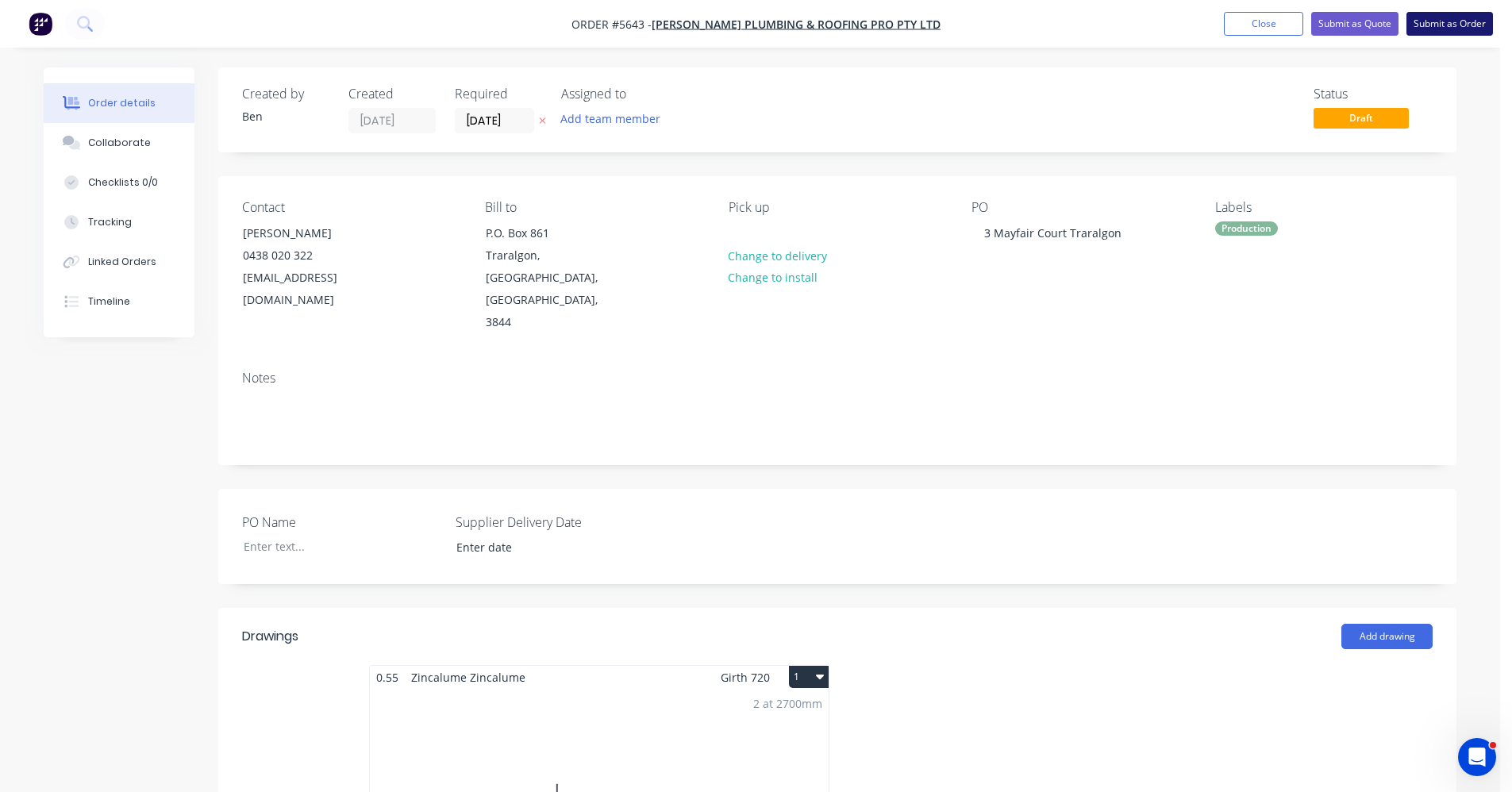
click at [1437, 18] on button "Submit as Order" at bounding box center [1450, 23] width 86 height 23
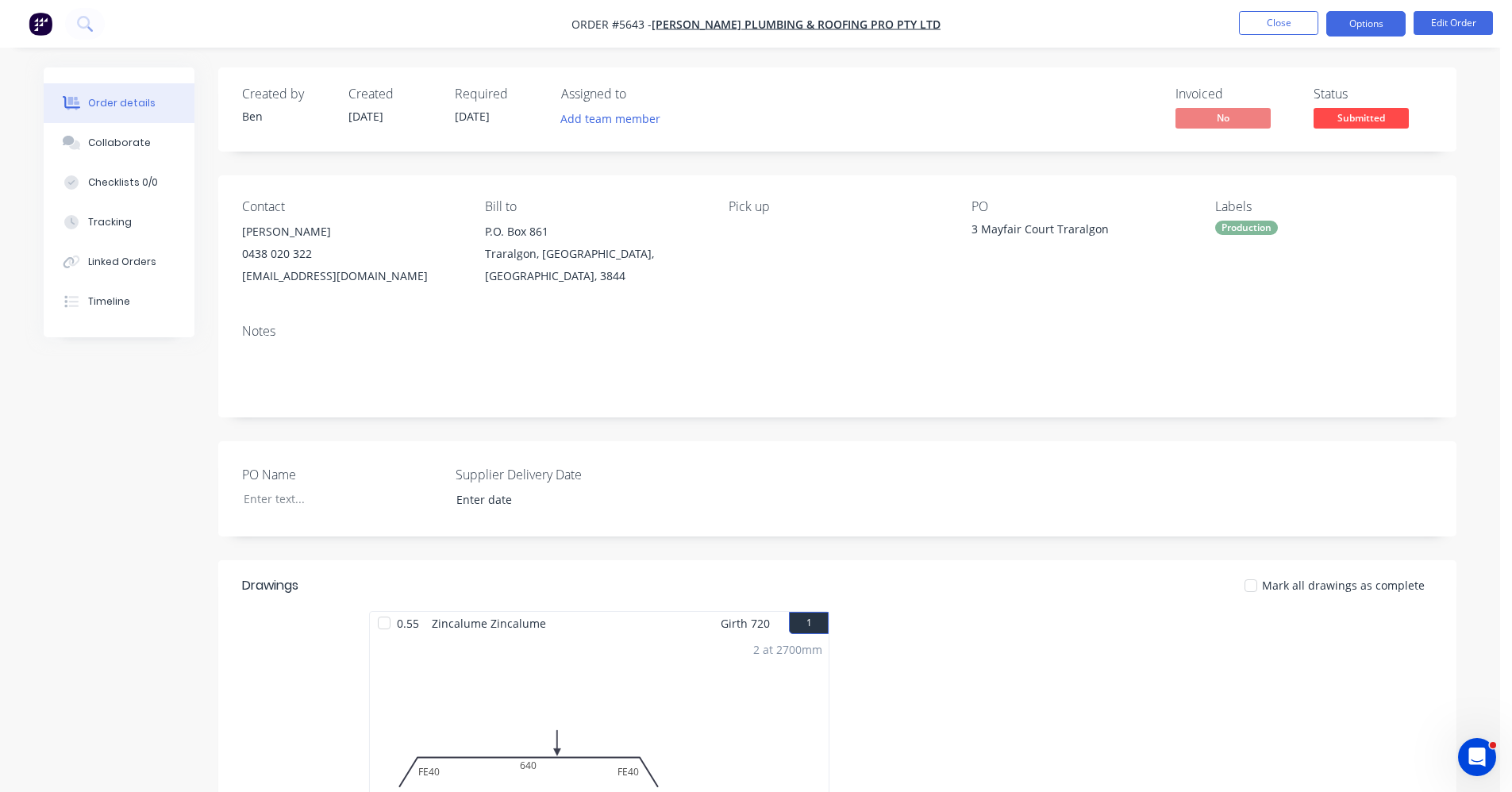
click at [1359, 26] on button "Options" at bounding box center [1366, 23] width 79 height 25
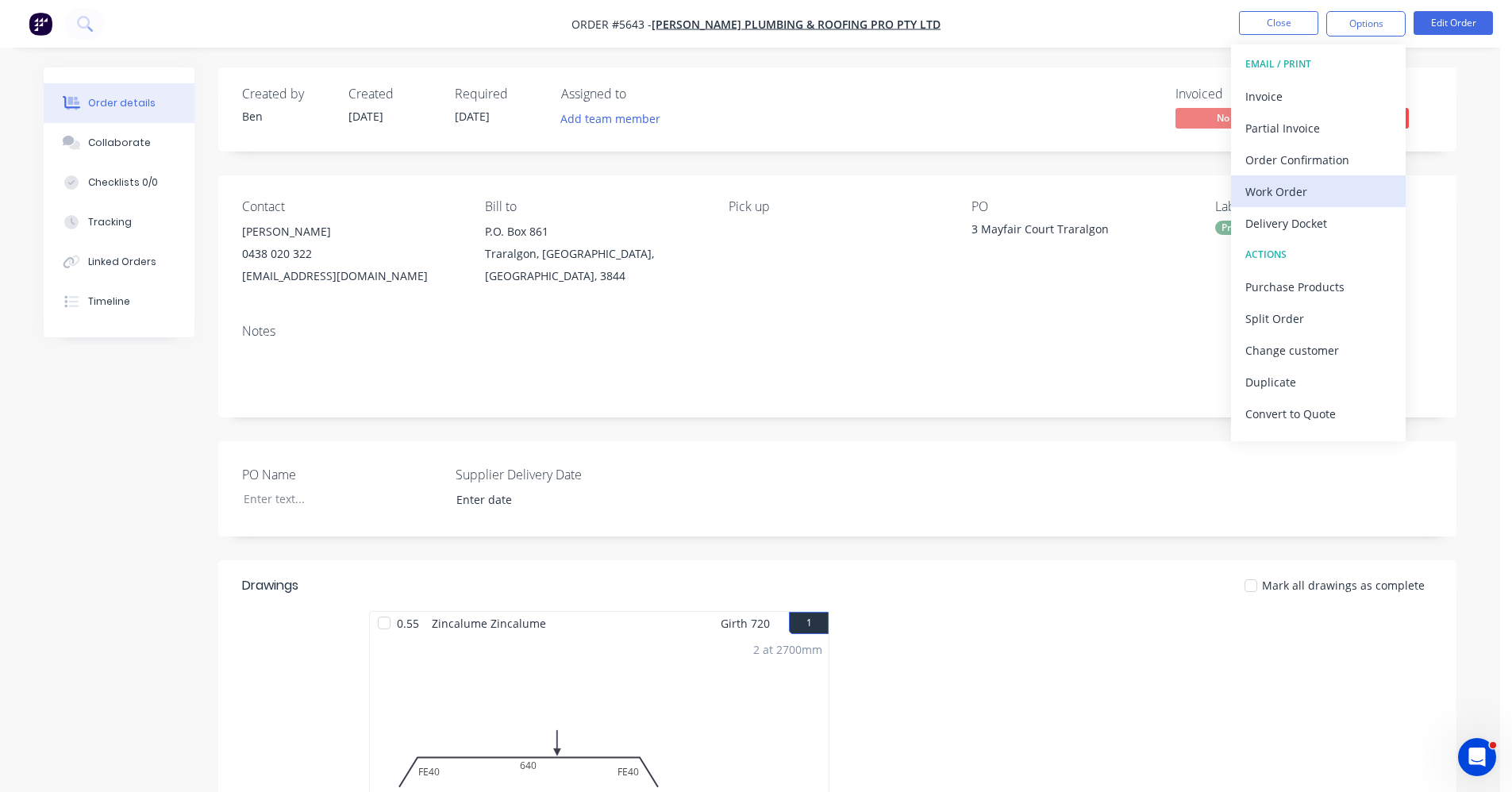
click at [1319, 193] on div "Work Order" at bounding box center [1318, 192] width 146 height 23
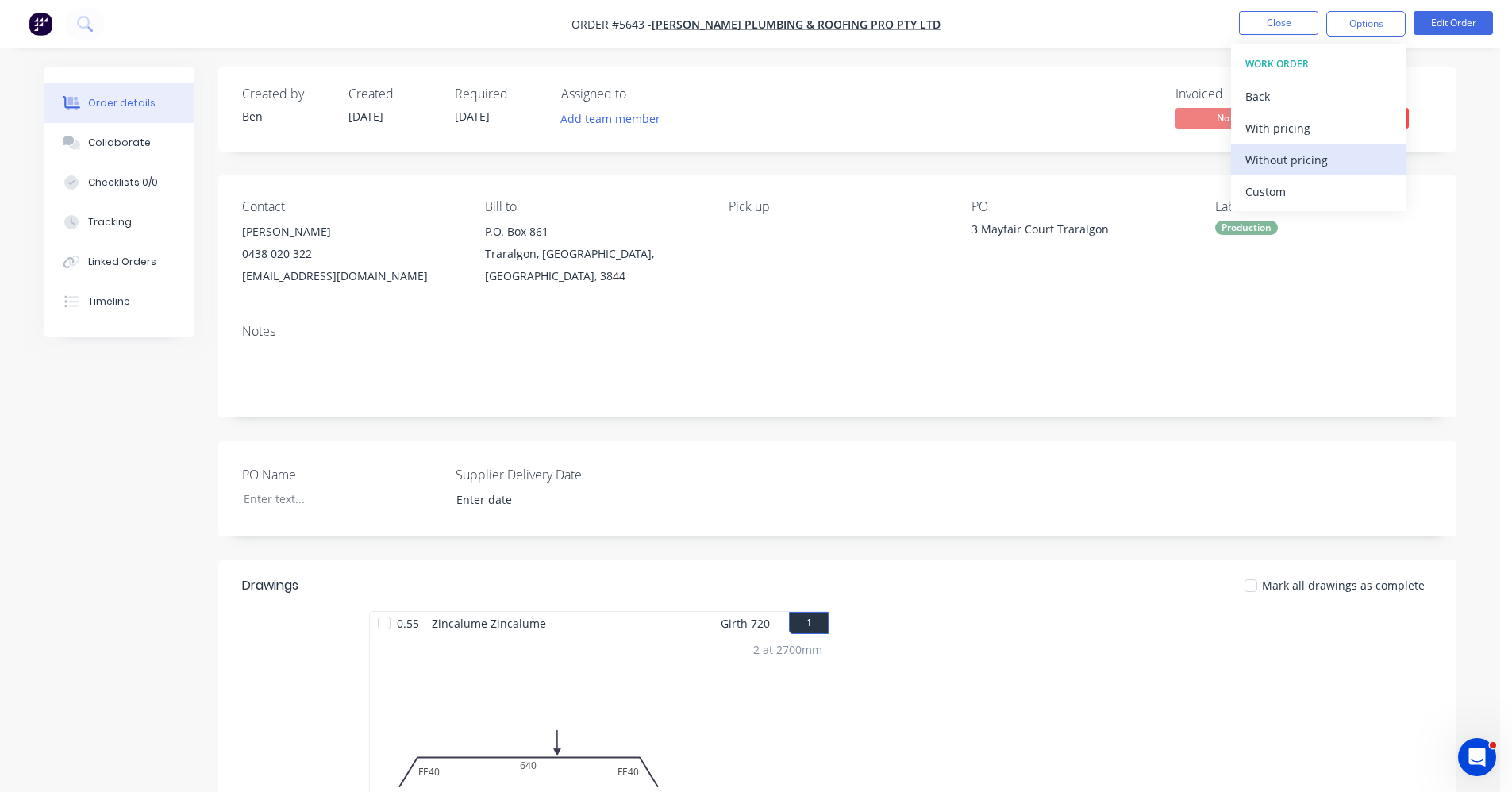
click at [1317, 175] on button "Without pricing" at bounding box center [1318, 159] width 175 height 32
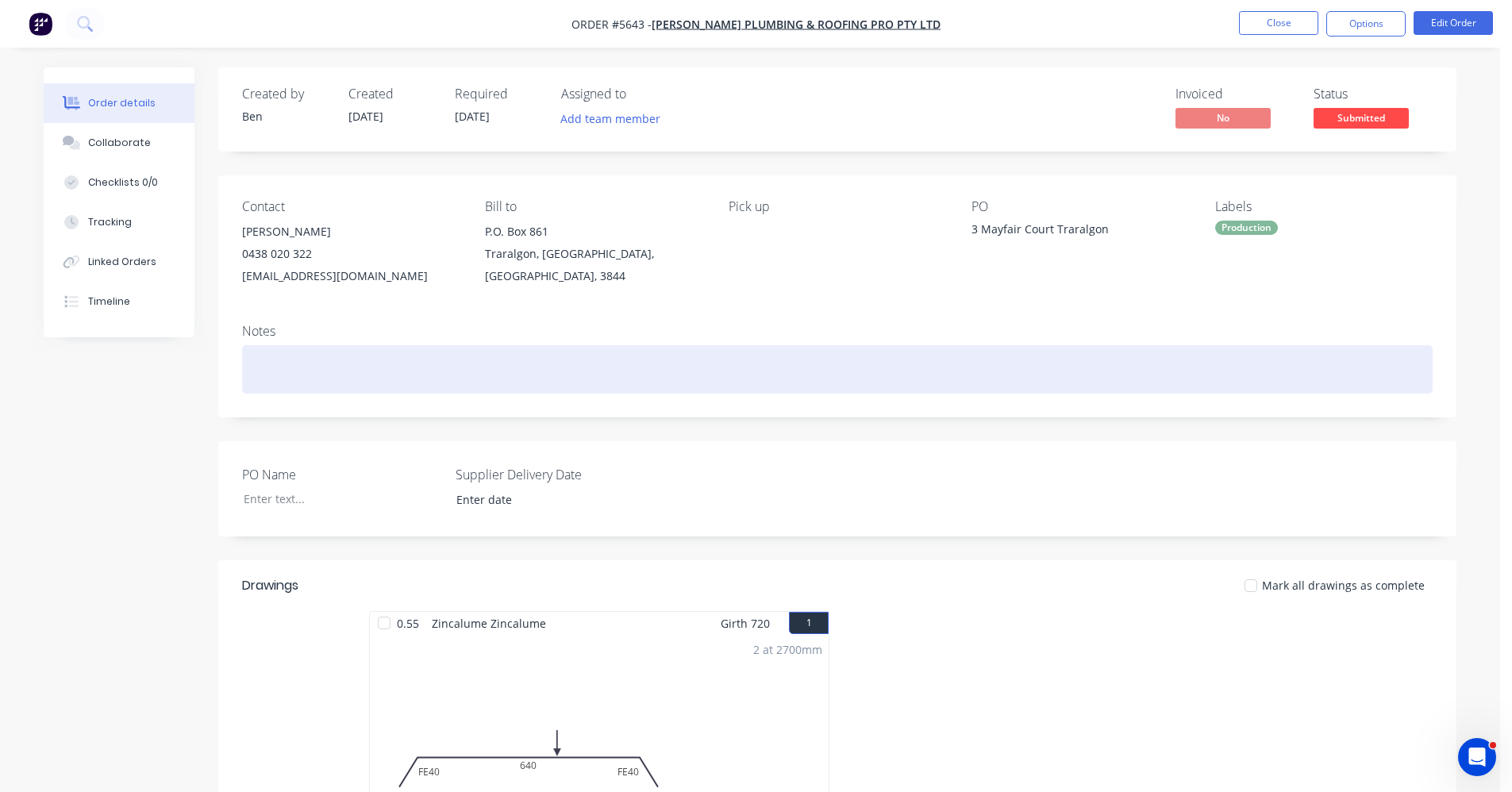
click at [767, 346] on div at bounding box center [837, 369] width 1191 height 49
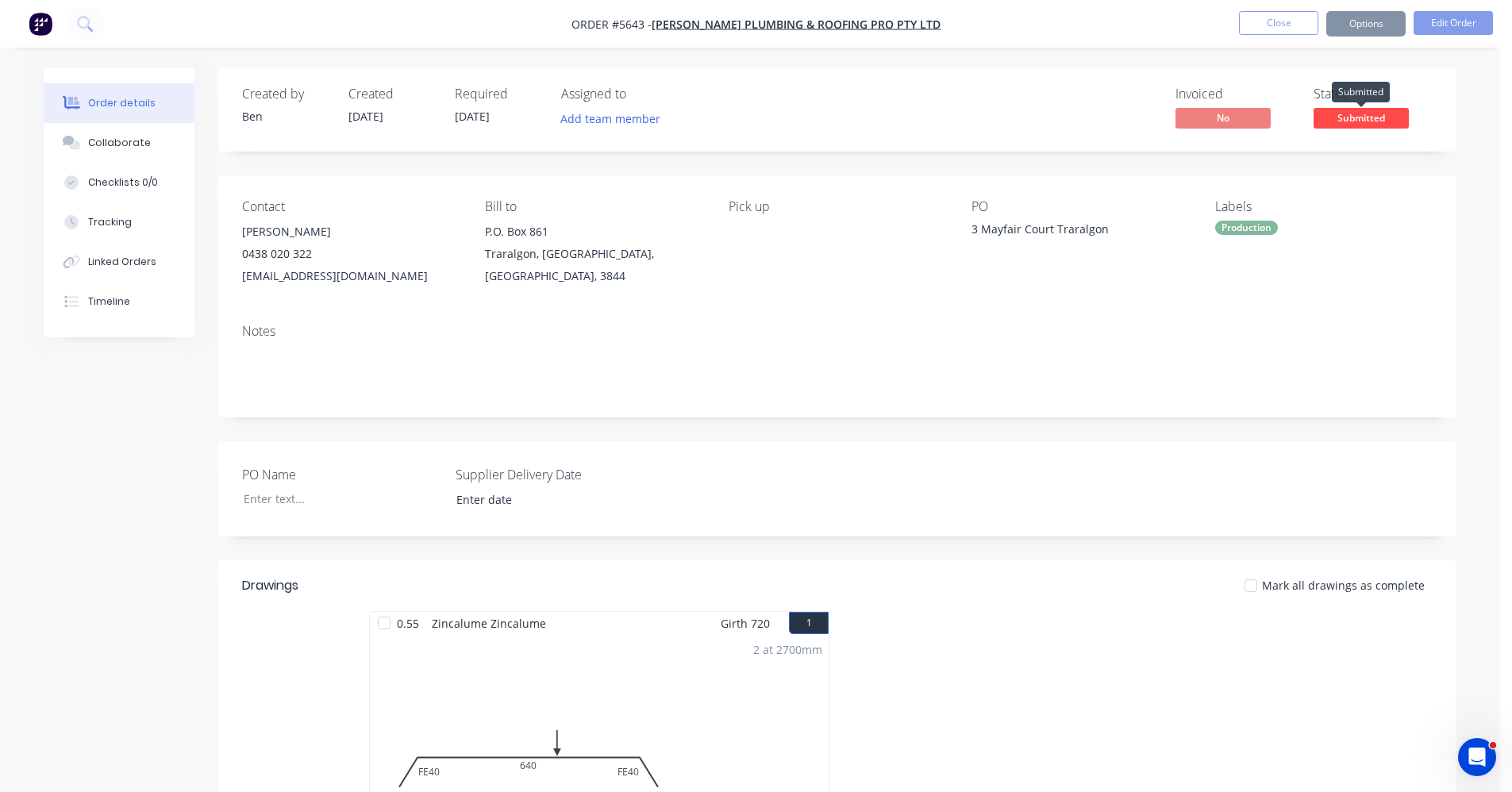
click at [1375, 111] on span "Submitted" at bounding box center [1362, 118] width 95 height 20
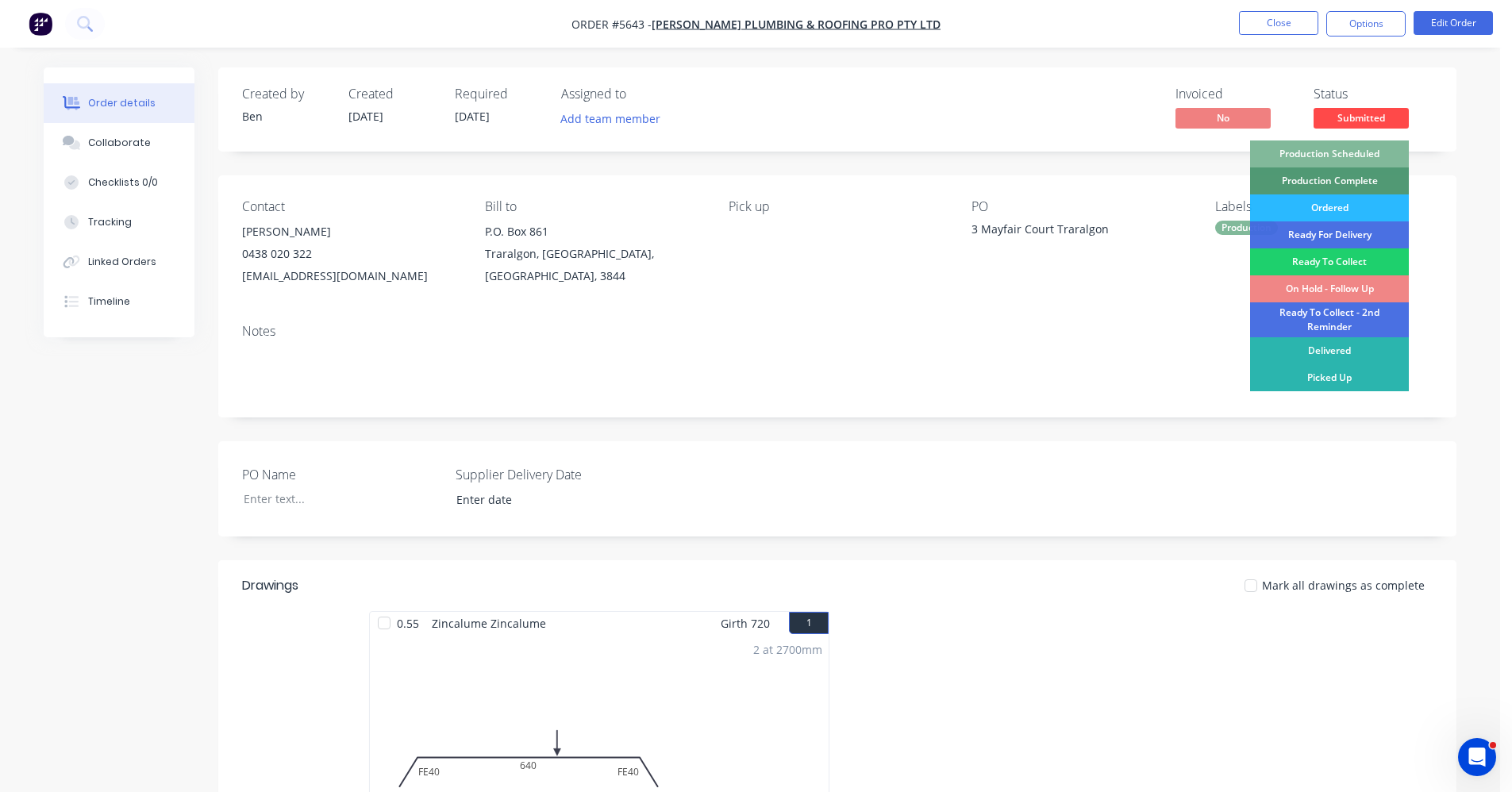
click at [1355, 147] on div "Production Scheduled" at bounding box center [1330, 154] width 158 height 27
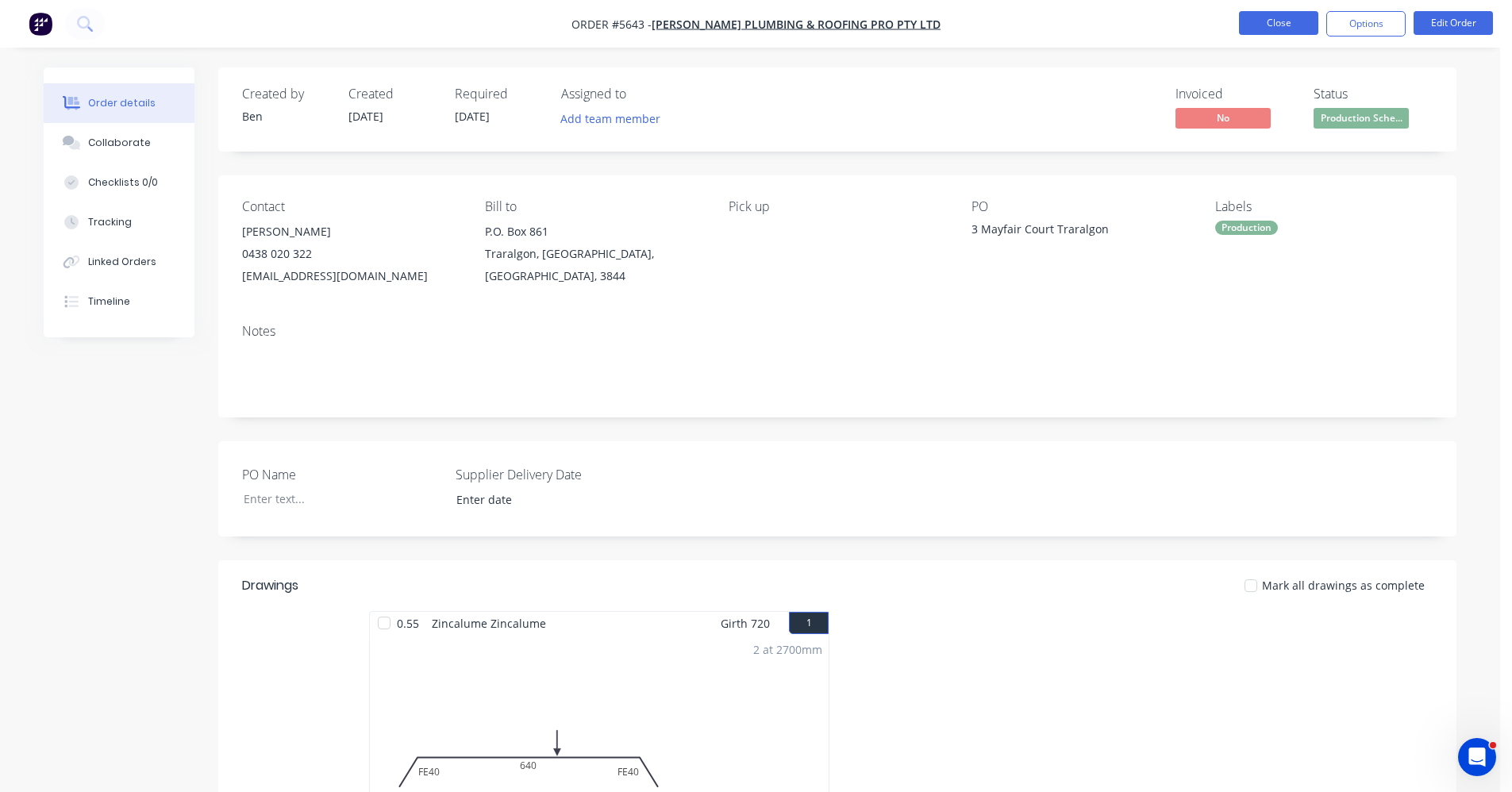
click at [1280, 25] on button "Close" at bounding box center [1279, 22] width 79 height 23
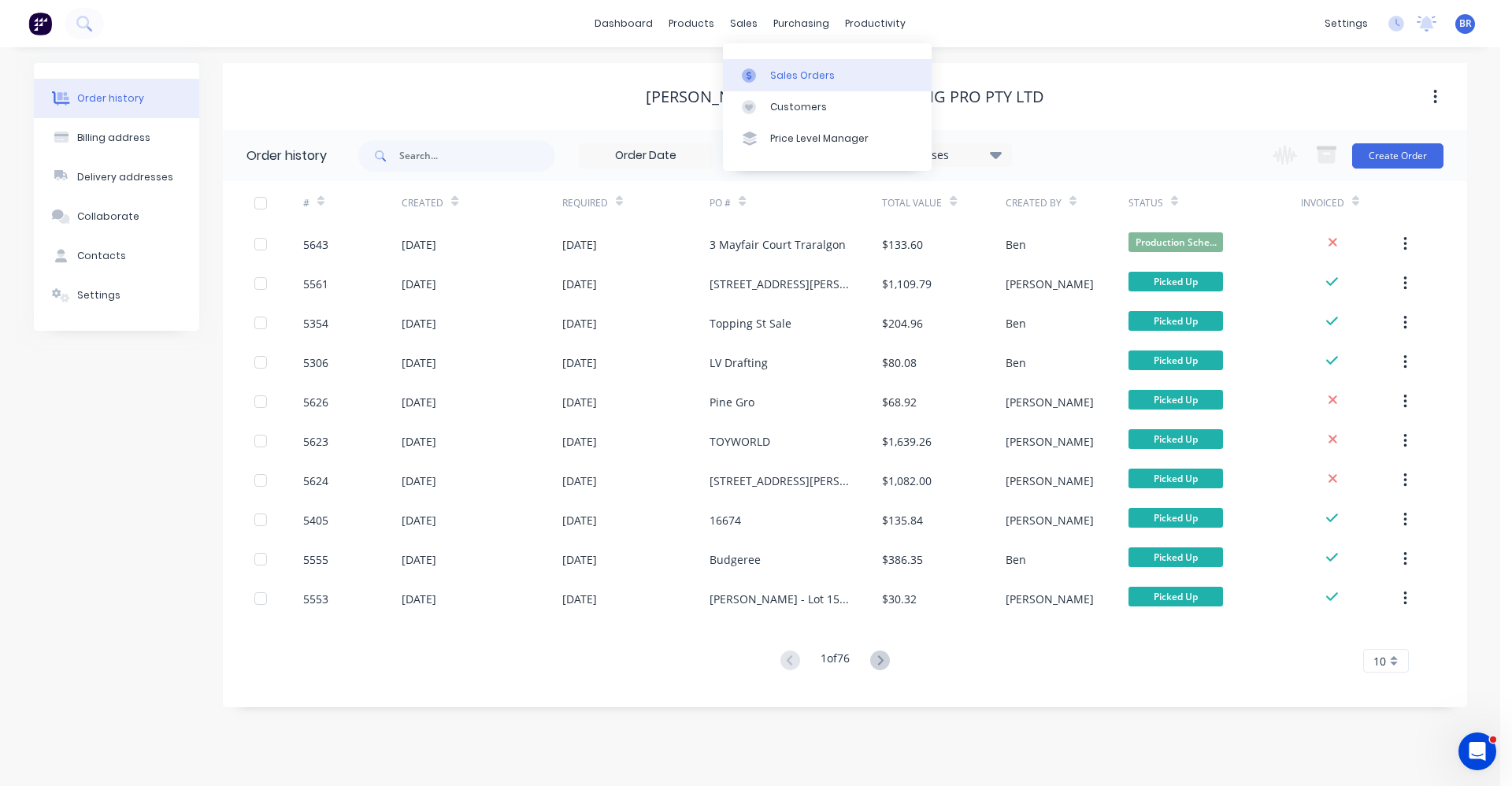
click at [771, 72] on div "Sales Orders" at bounding box center [802, 76] width 64 height 14
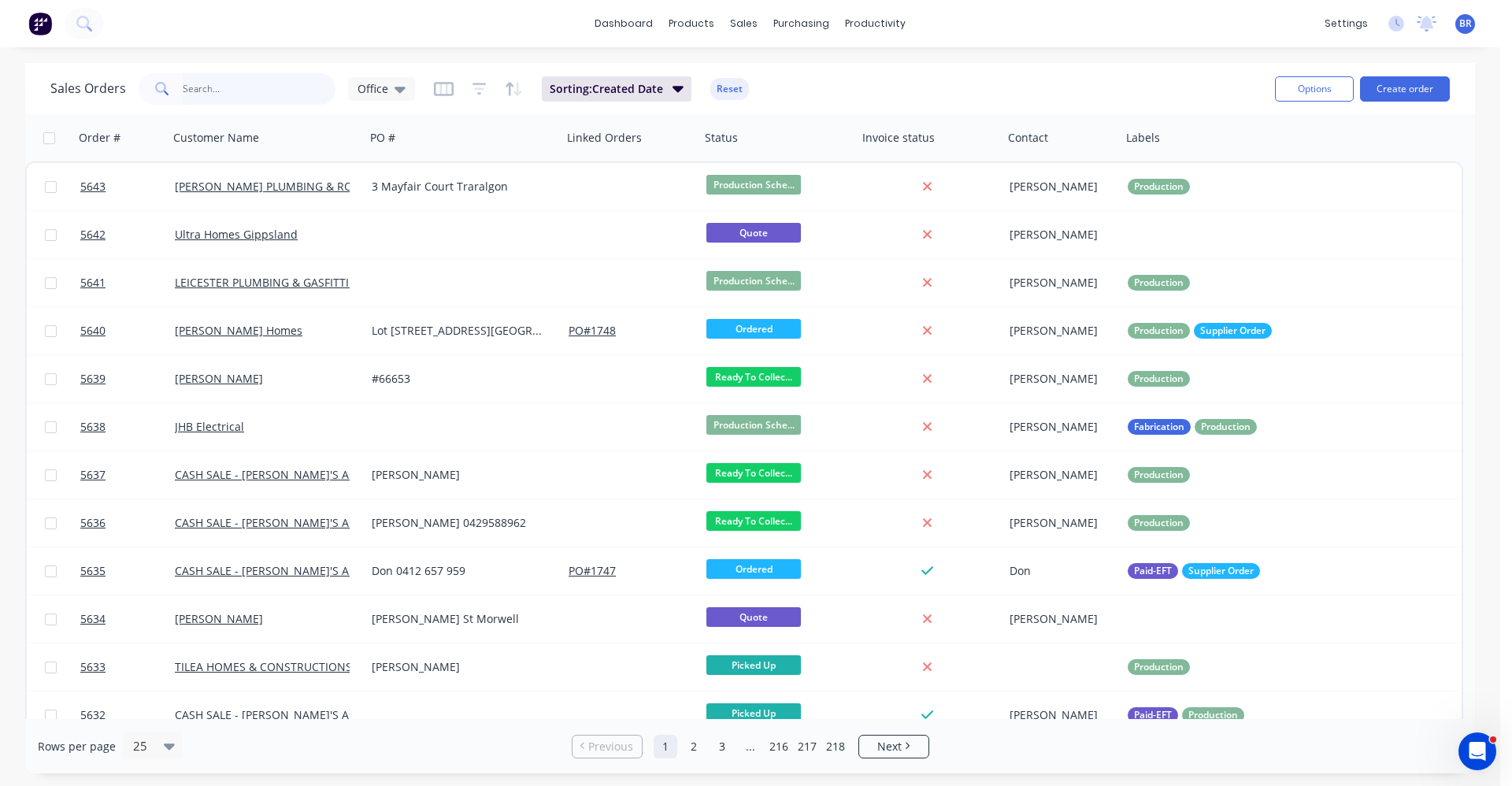
click at [246, 97] on input "text" at bounding box center [260, 88] width 154 height 31
type input "millers"
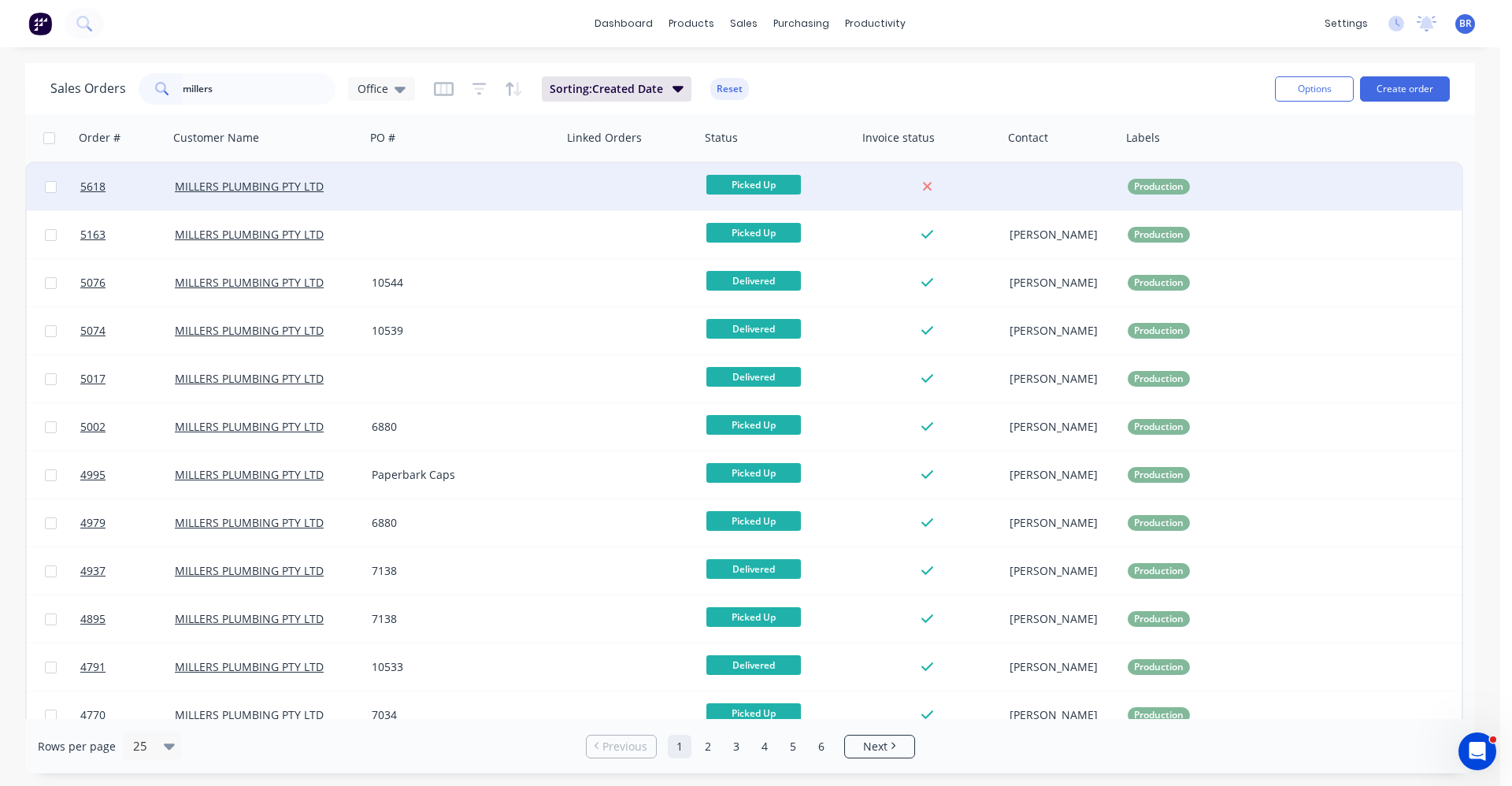
click at [422, 180] on div at bounding box center [464, 186] width 196 height 47
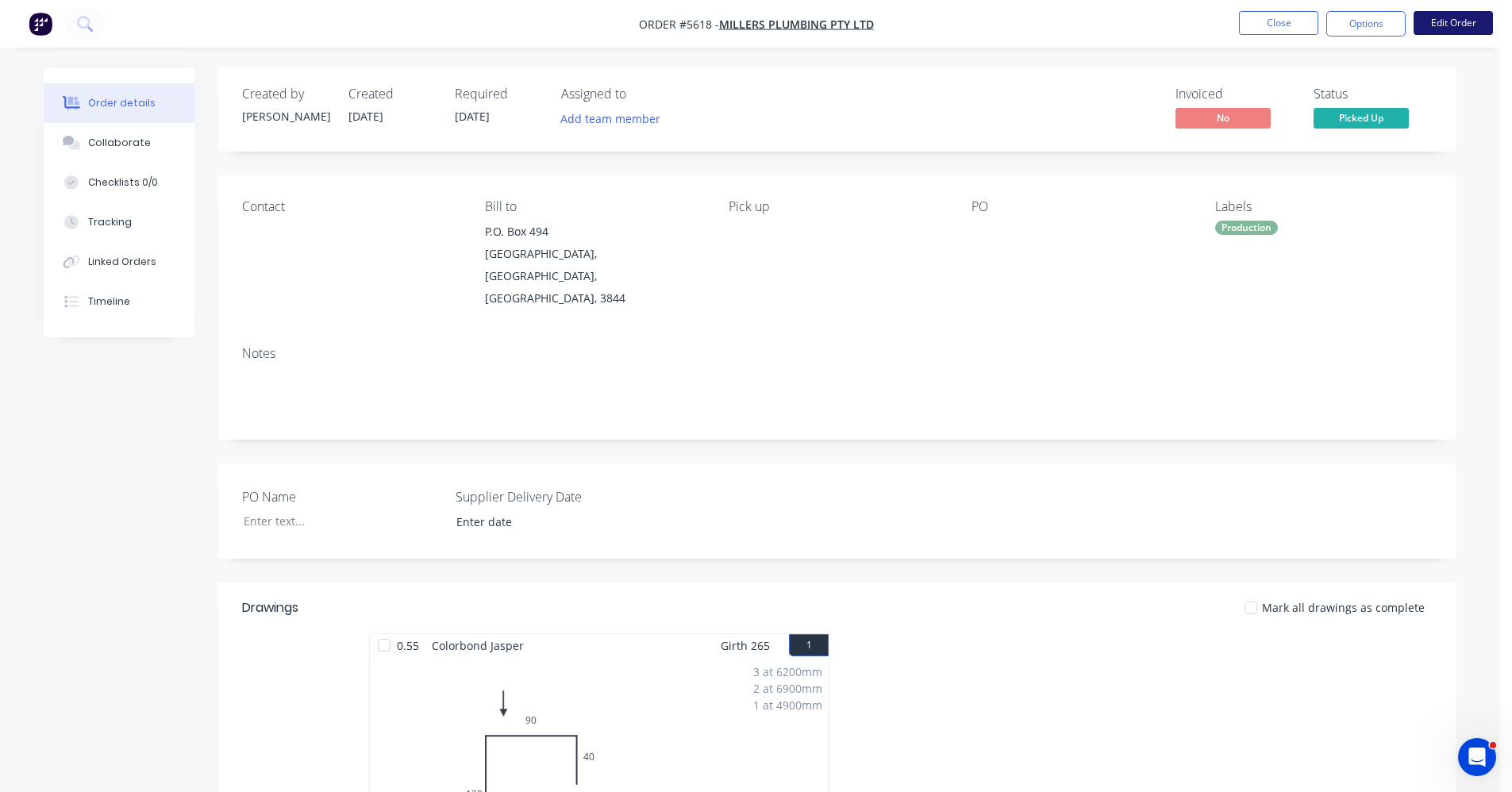
click at [1454, 26] on button "Edit Order" at bounding box center [1453, 22] width 79 height 23
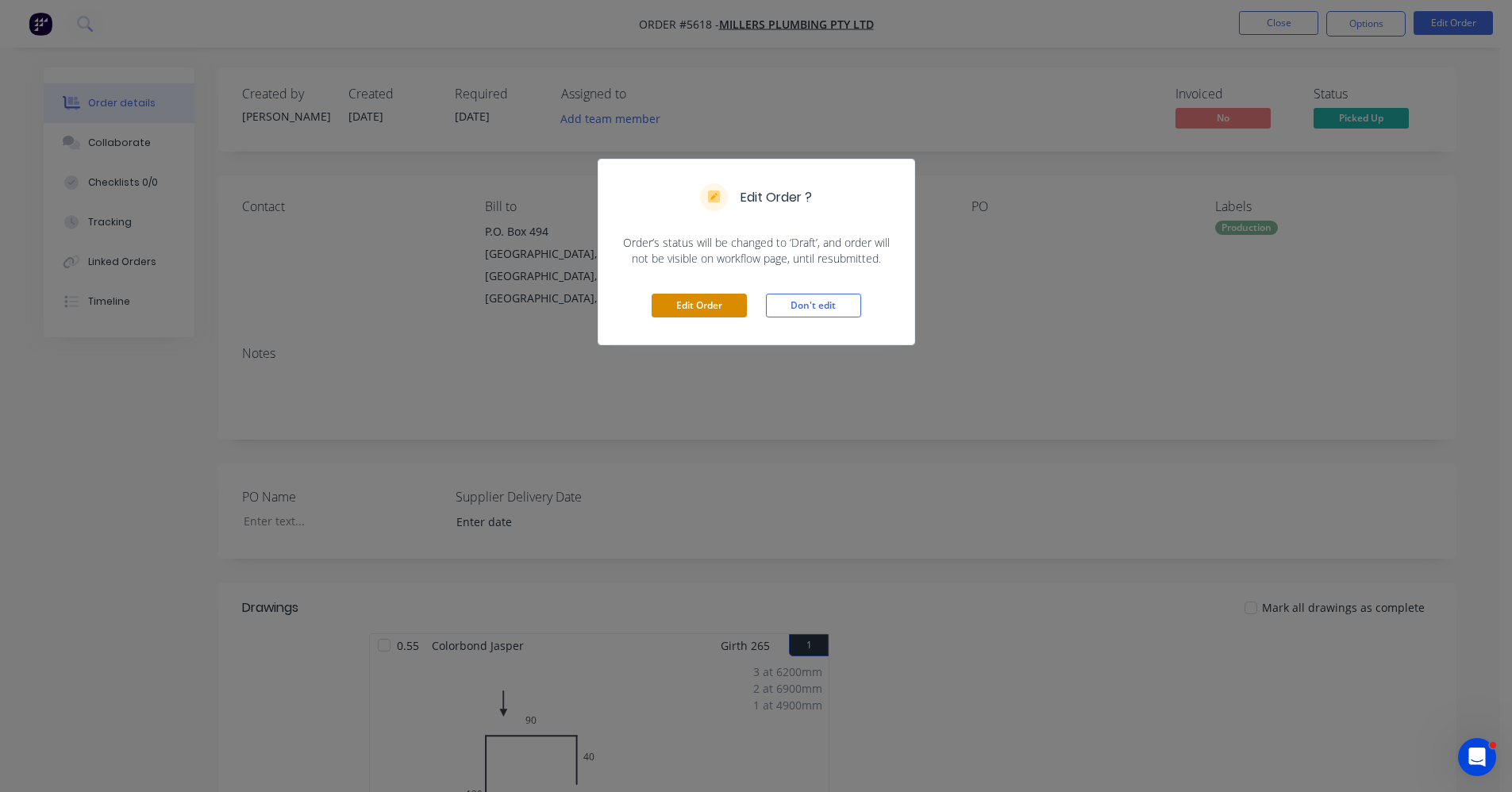
click at [712, 305] on button "Edit Order" at bounding box center [700, 305] width 95 height 23
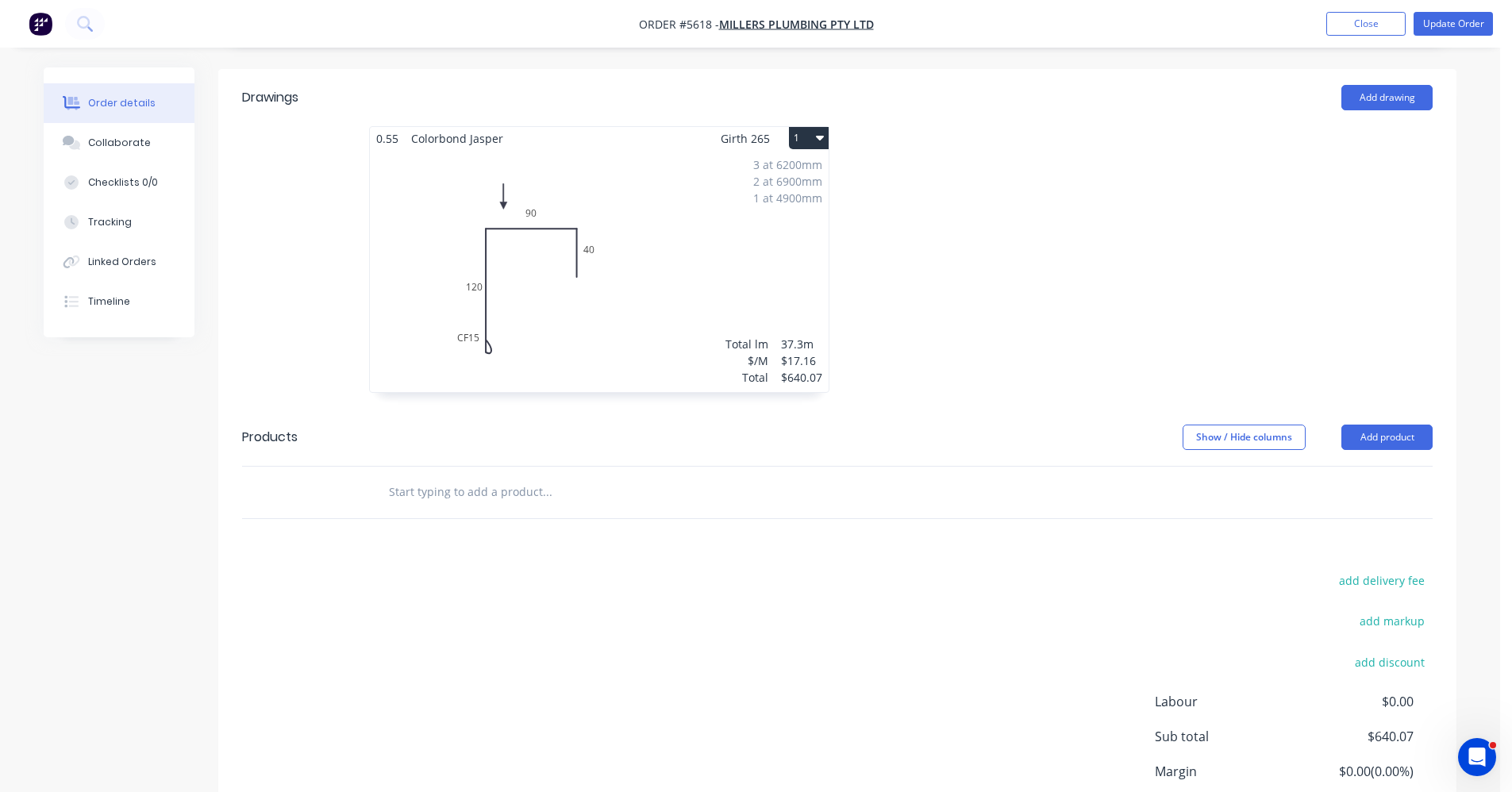
scroll to position [626, 0]
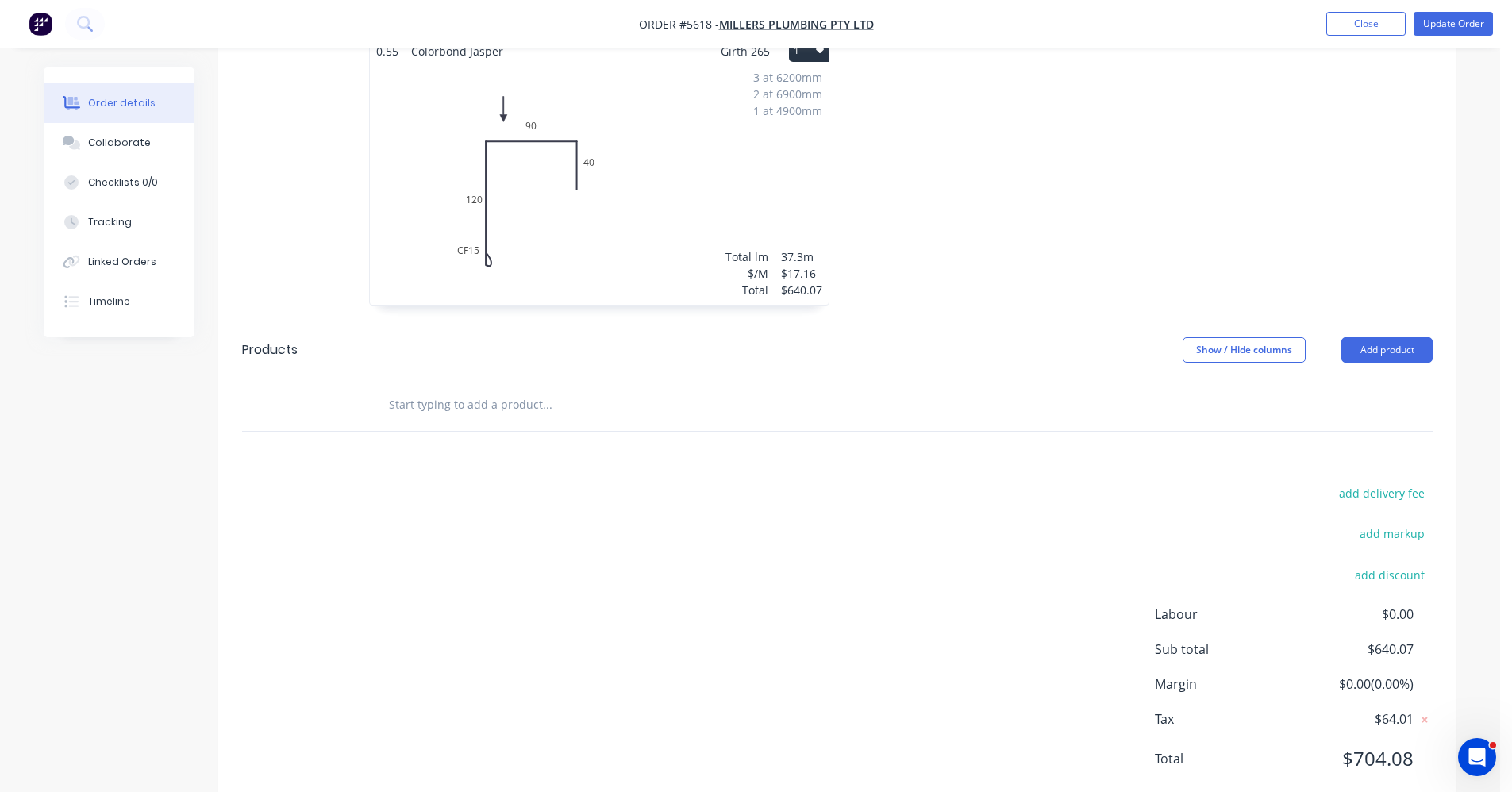
click at [493, 389] on input "text" at bounding box center [547, 404] width 318 height 32
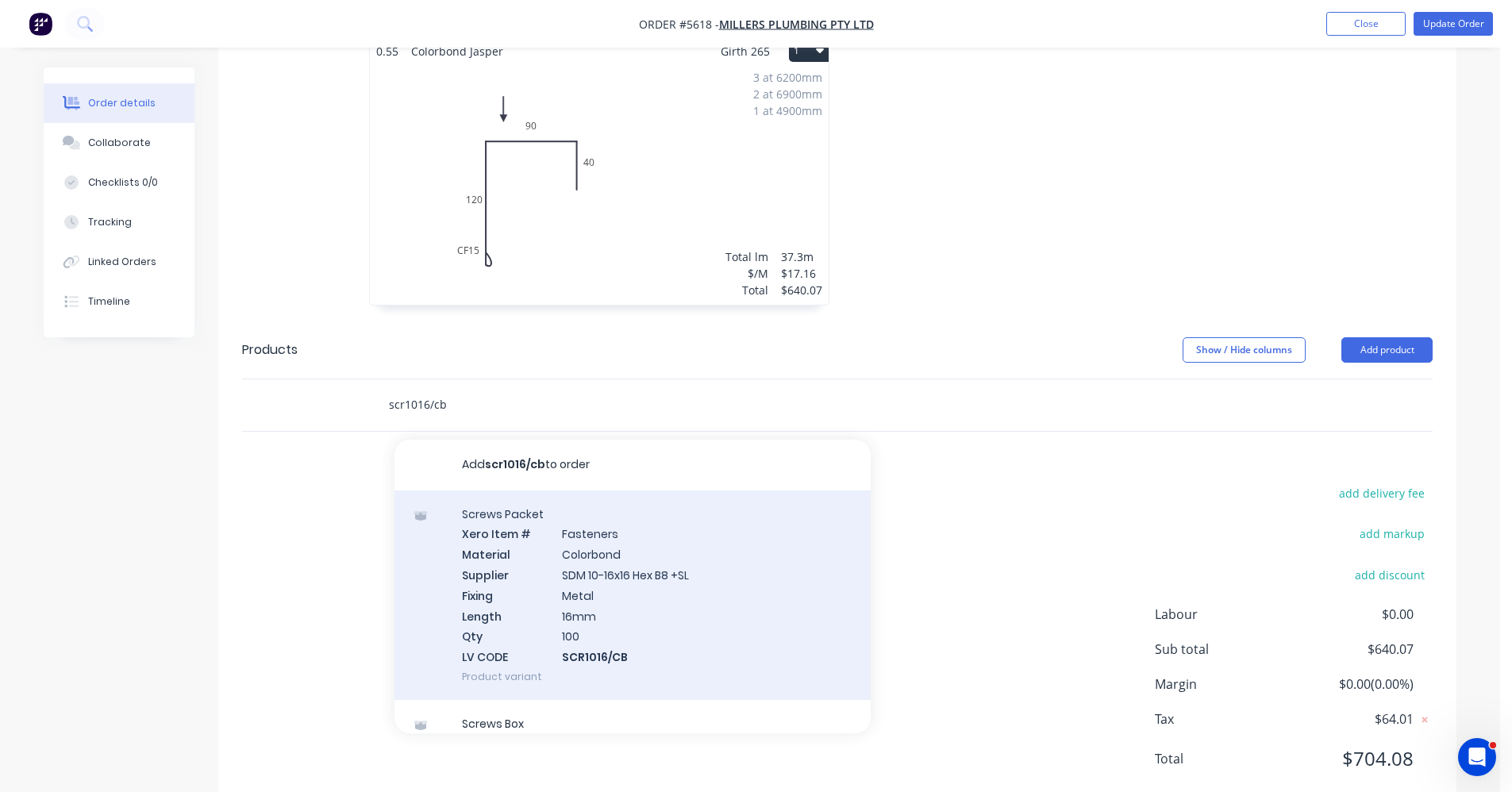
type input "scr1016/cb"
click at [667, 558] on div "Screws Packet Xero Item # Fasteners Material Colorbond Supplier SDM 10-16x16 He…" at bounding box center [632, 595] width 476 height 210
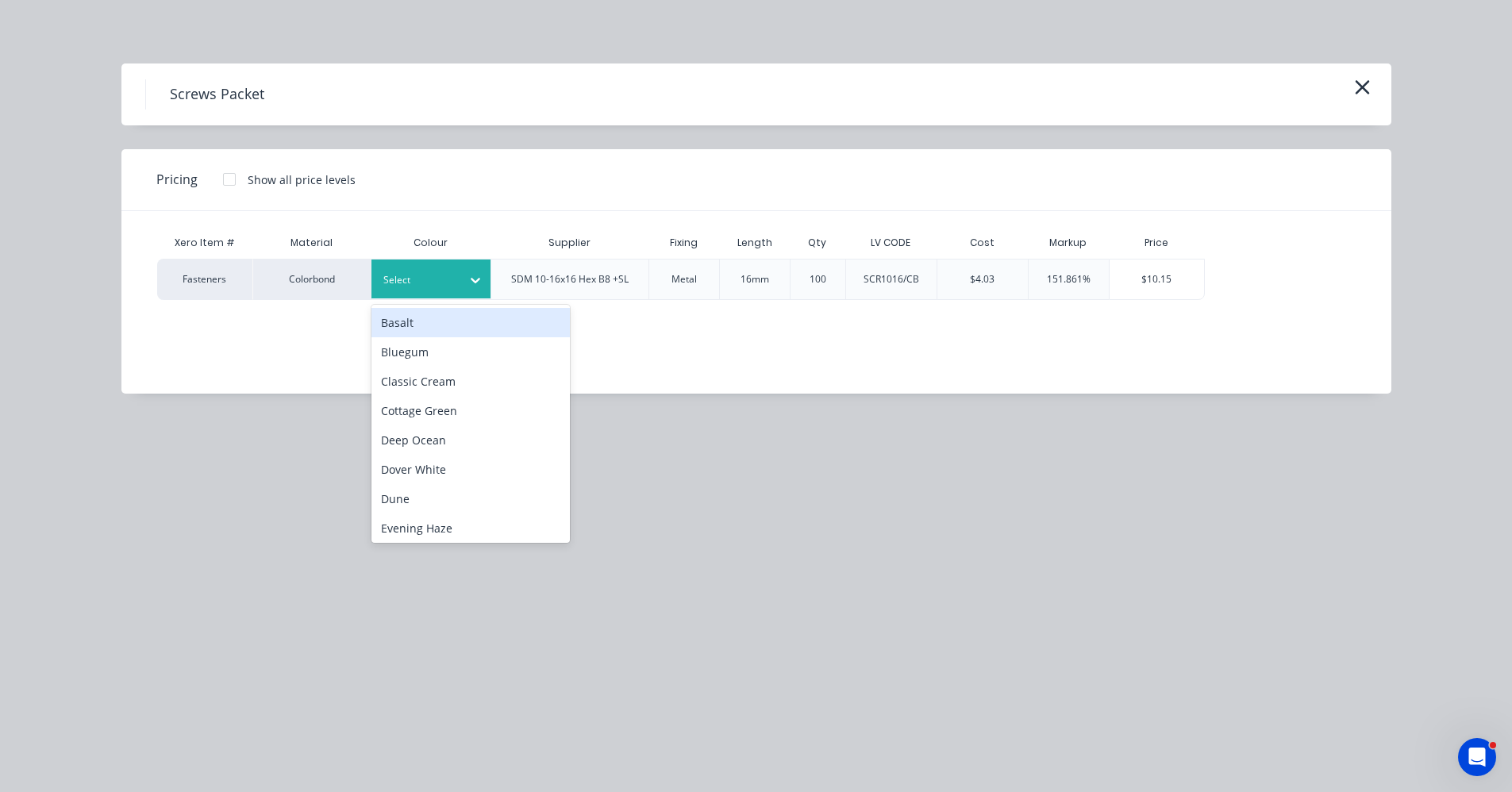
click at [447, 293] on div "Select" at bounding box center [431, 278] width 119 height 39
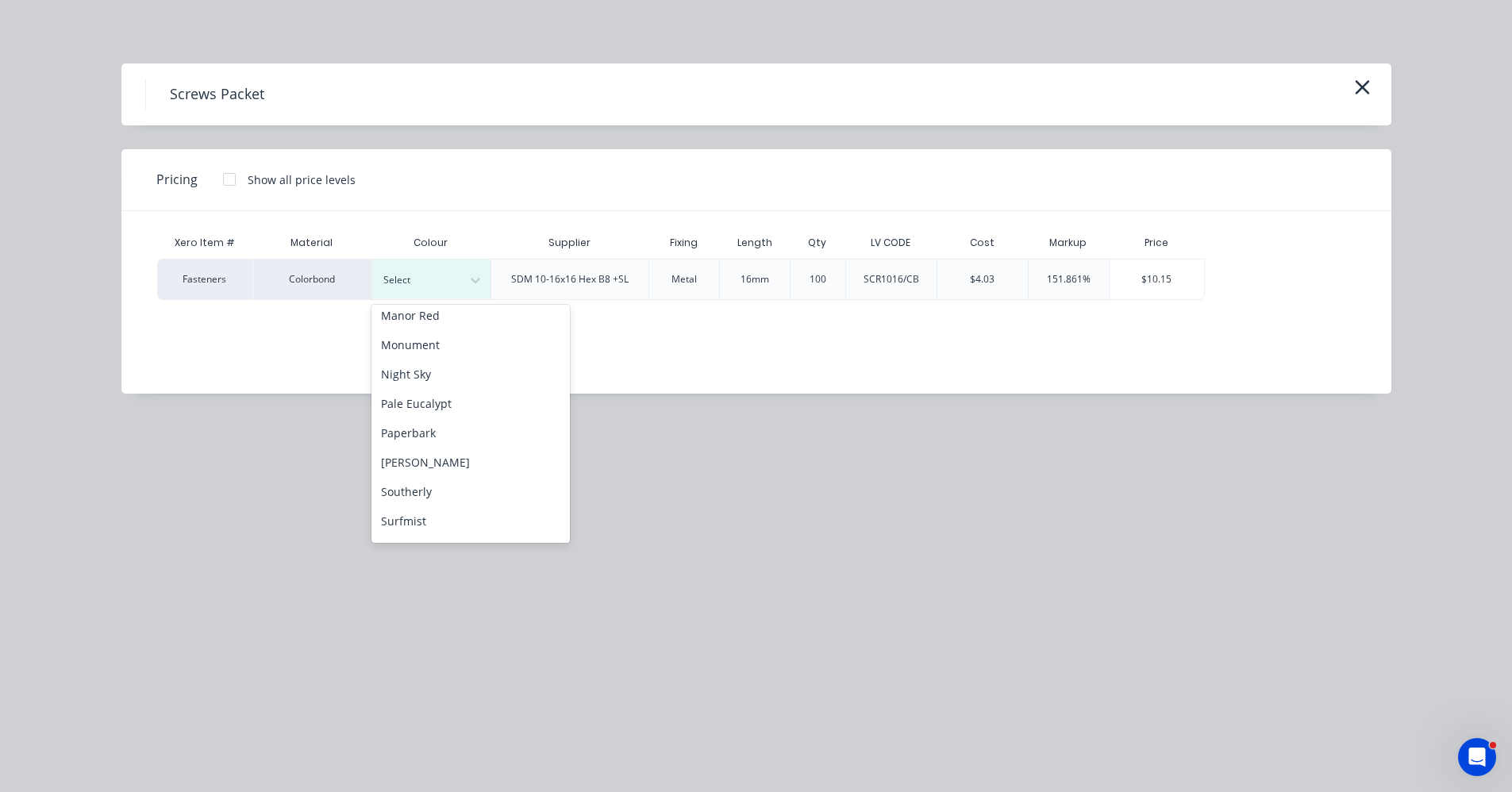
scroll to position [284, 0]
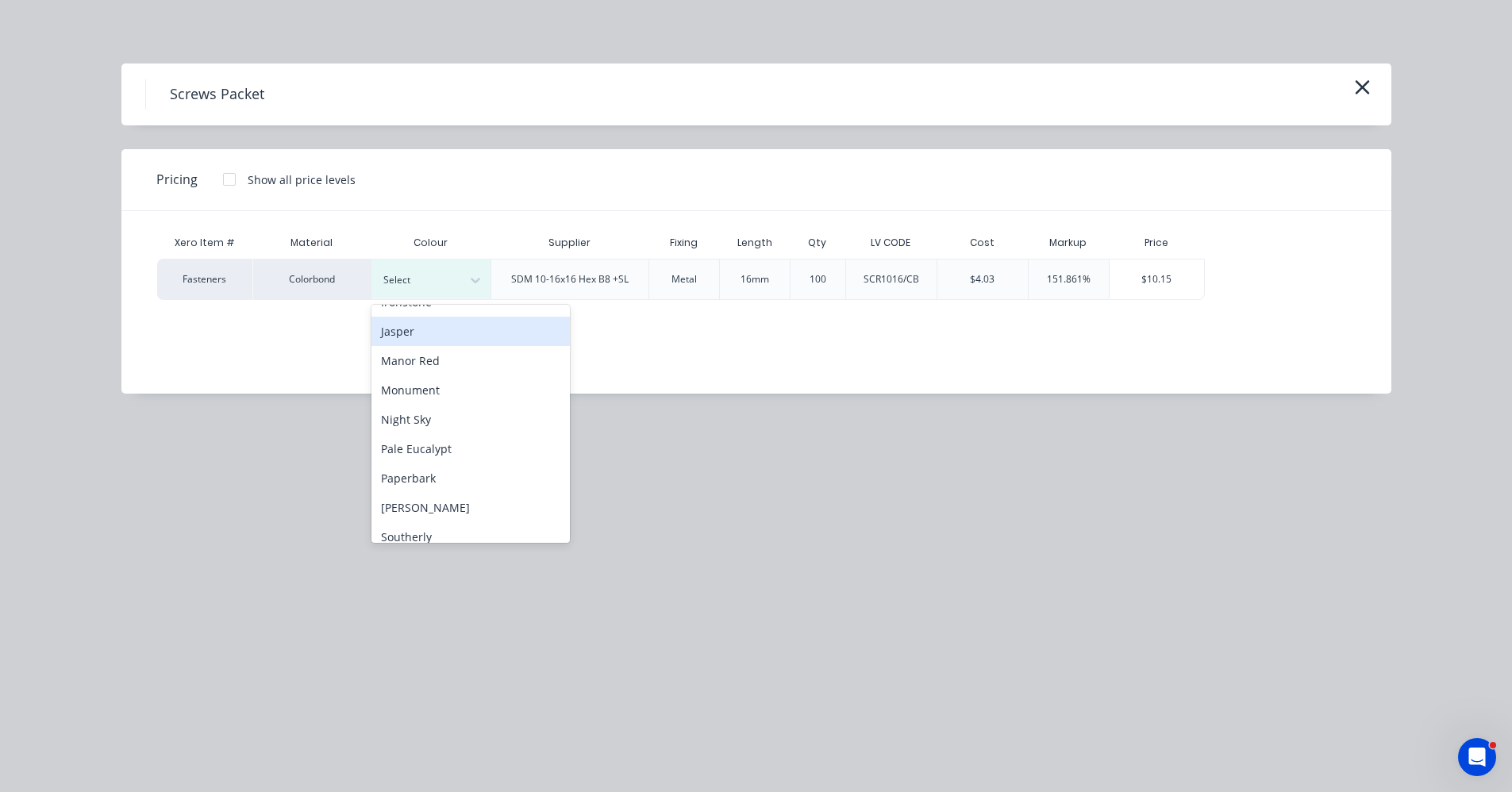
click at [414, 340] on div "Jasper" at bounding box center [471, 331] width 198 height 30
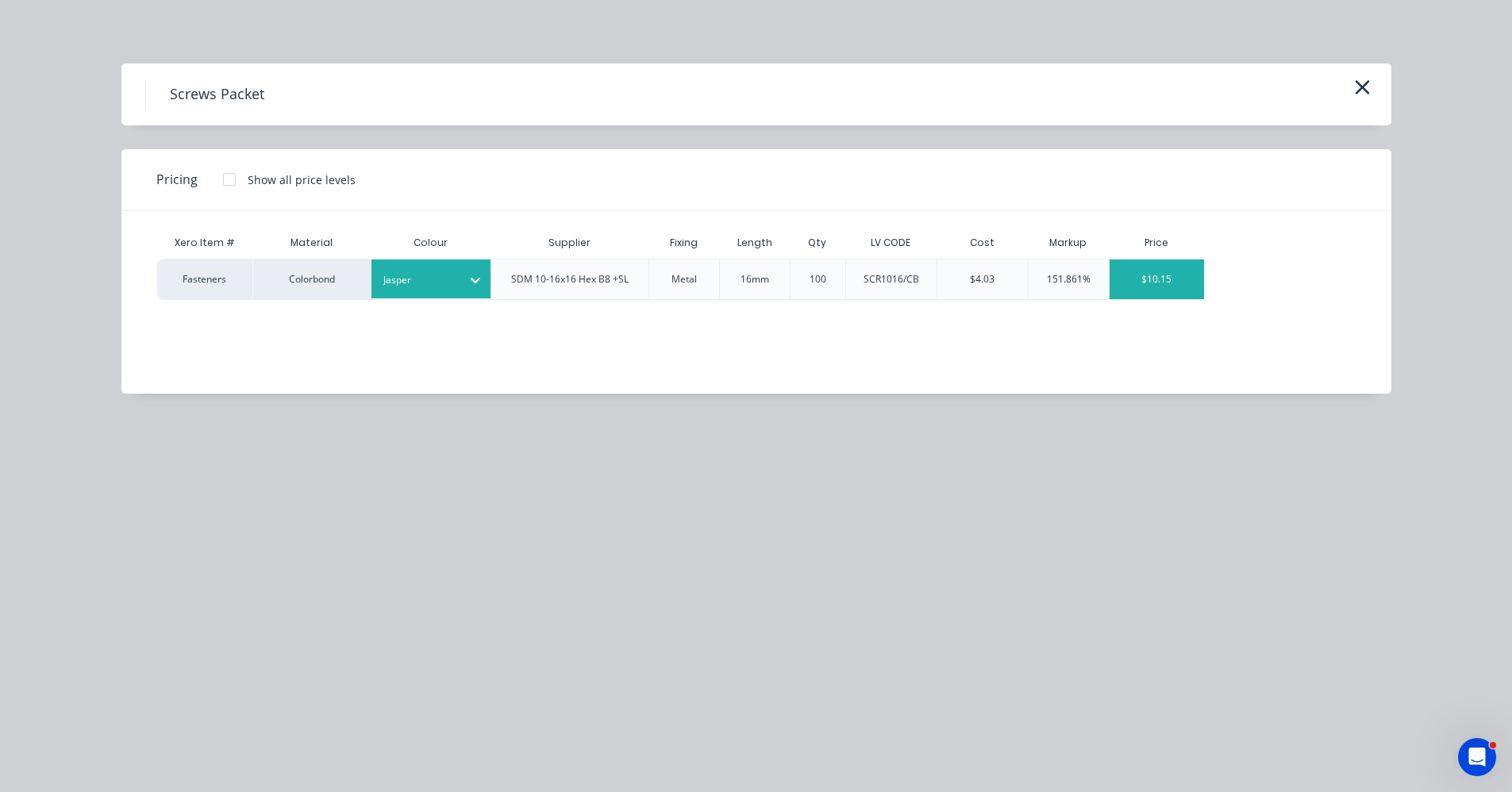
click at [1170, 278] on div "$10.15" at bounding box center [1157, 279] width 95 height 40
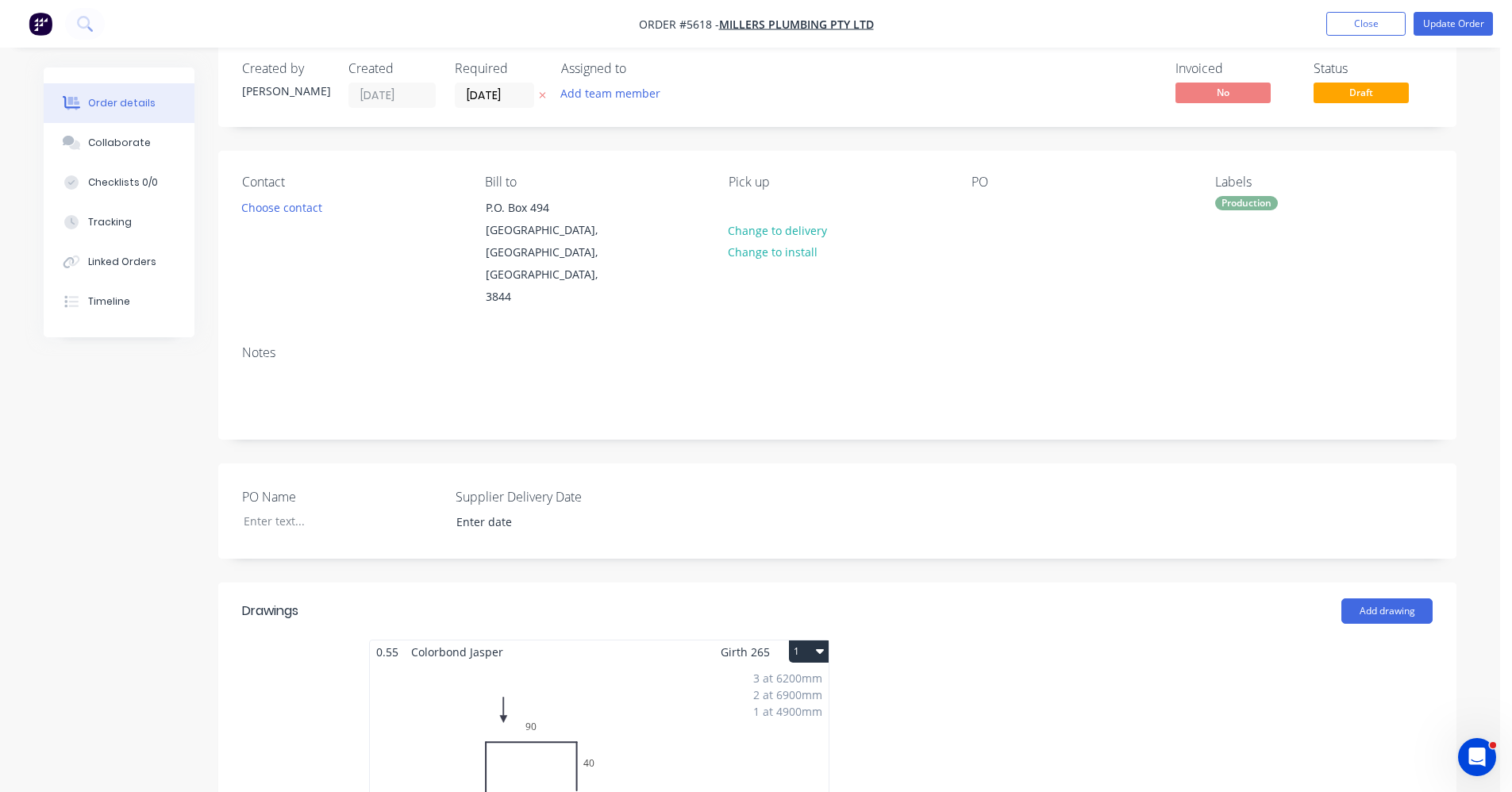
scroll to position [0, 0]
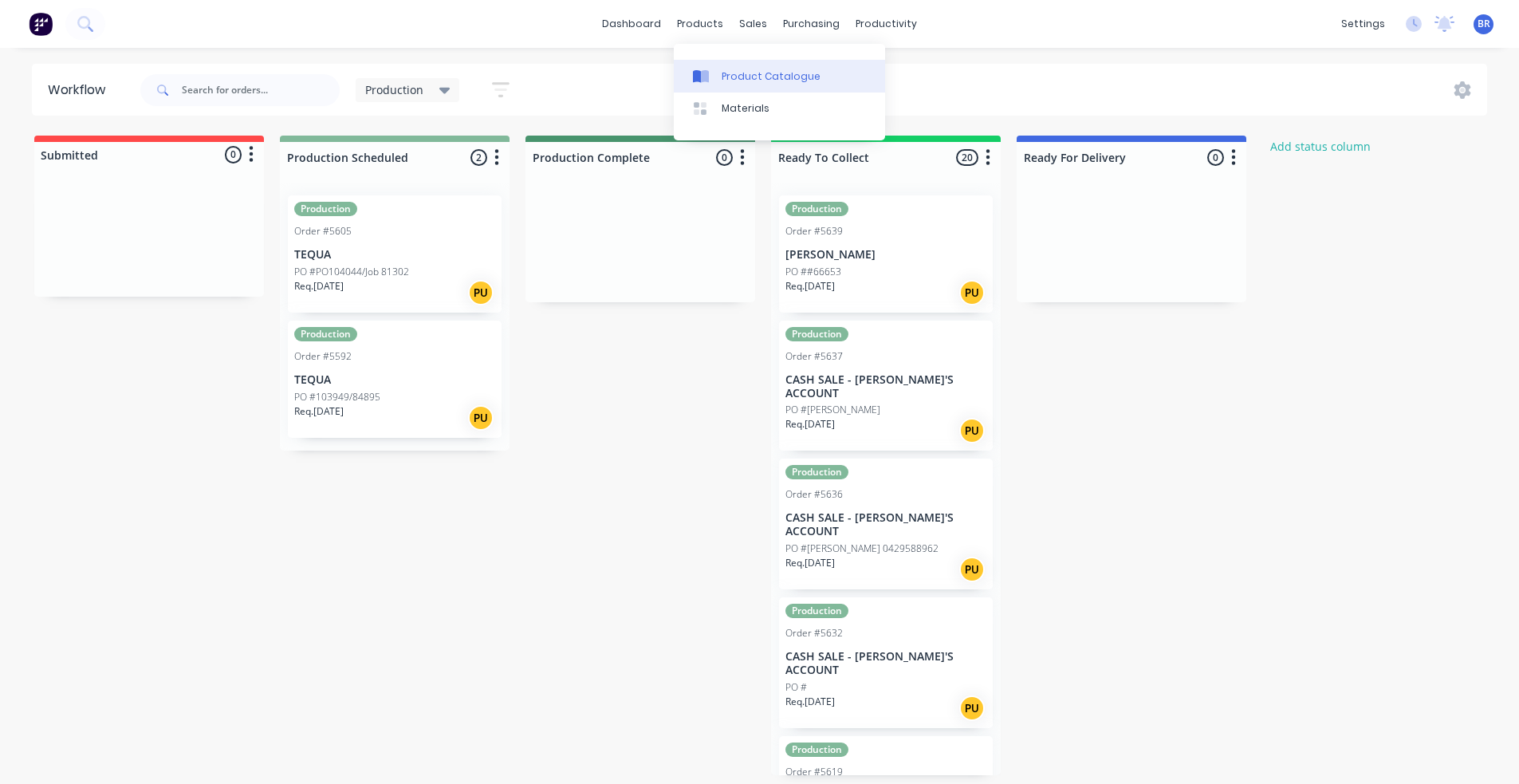
click at [751, 76] on div "Product Catalogue" at bounding box center [771, 77] width 99 height 14
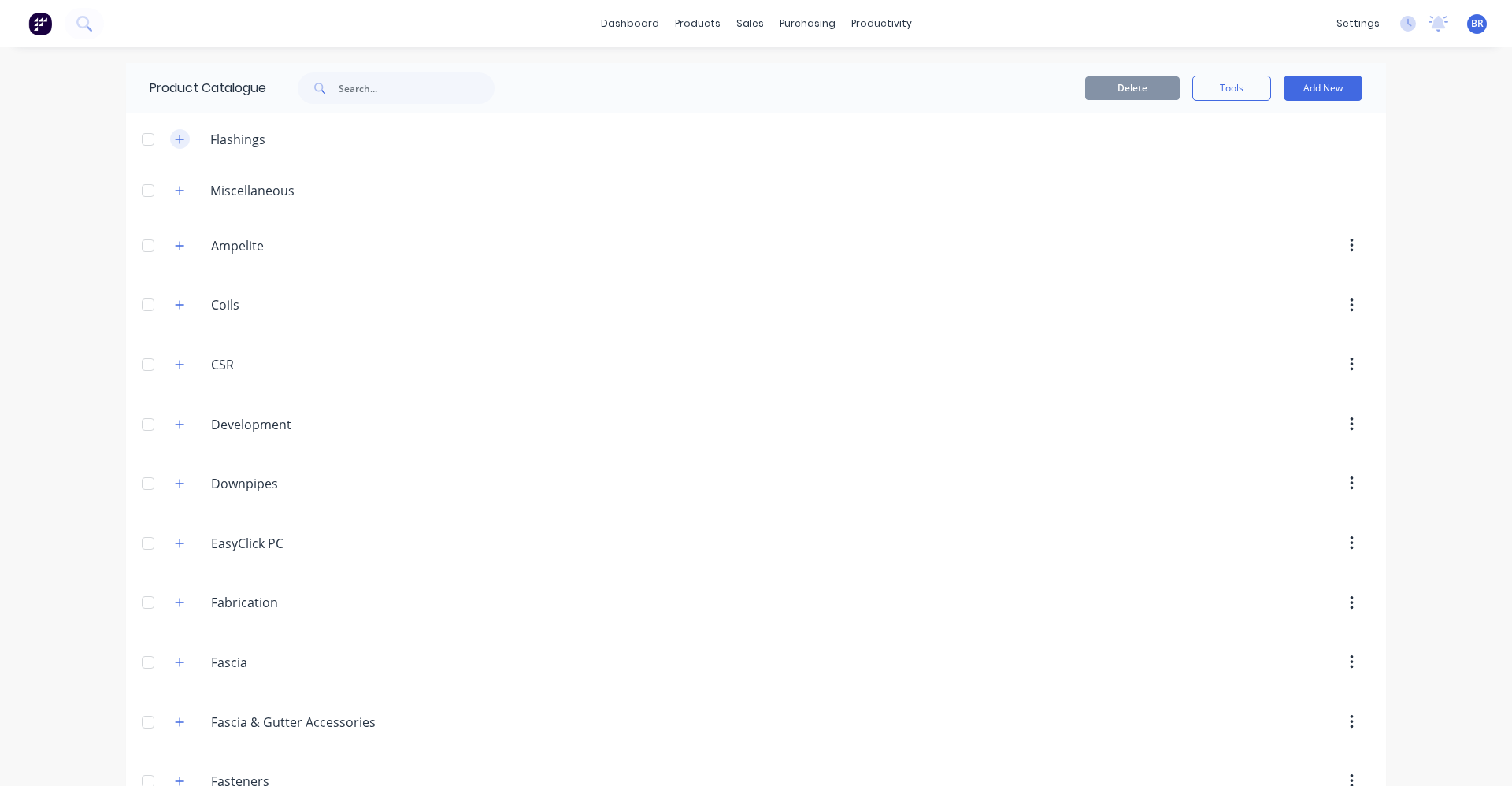
click at [170, 146] on button "button" at bounding box center [180, 139] width 20 height 20
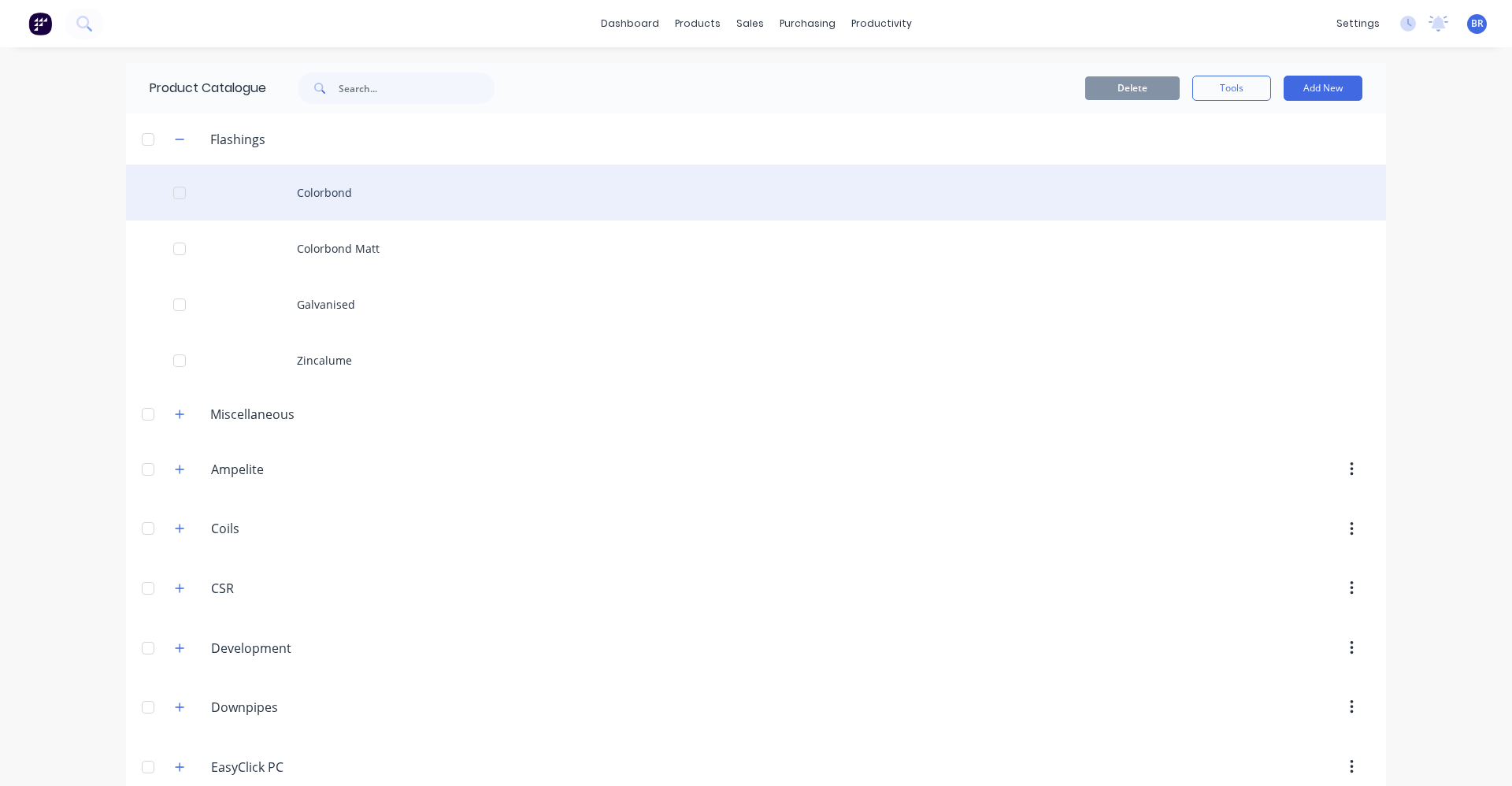
click at [346, 196] on div "Colorbond" at bounding box center [756, 192] width 1260 height 56
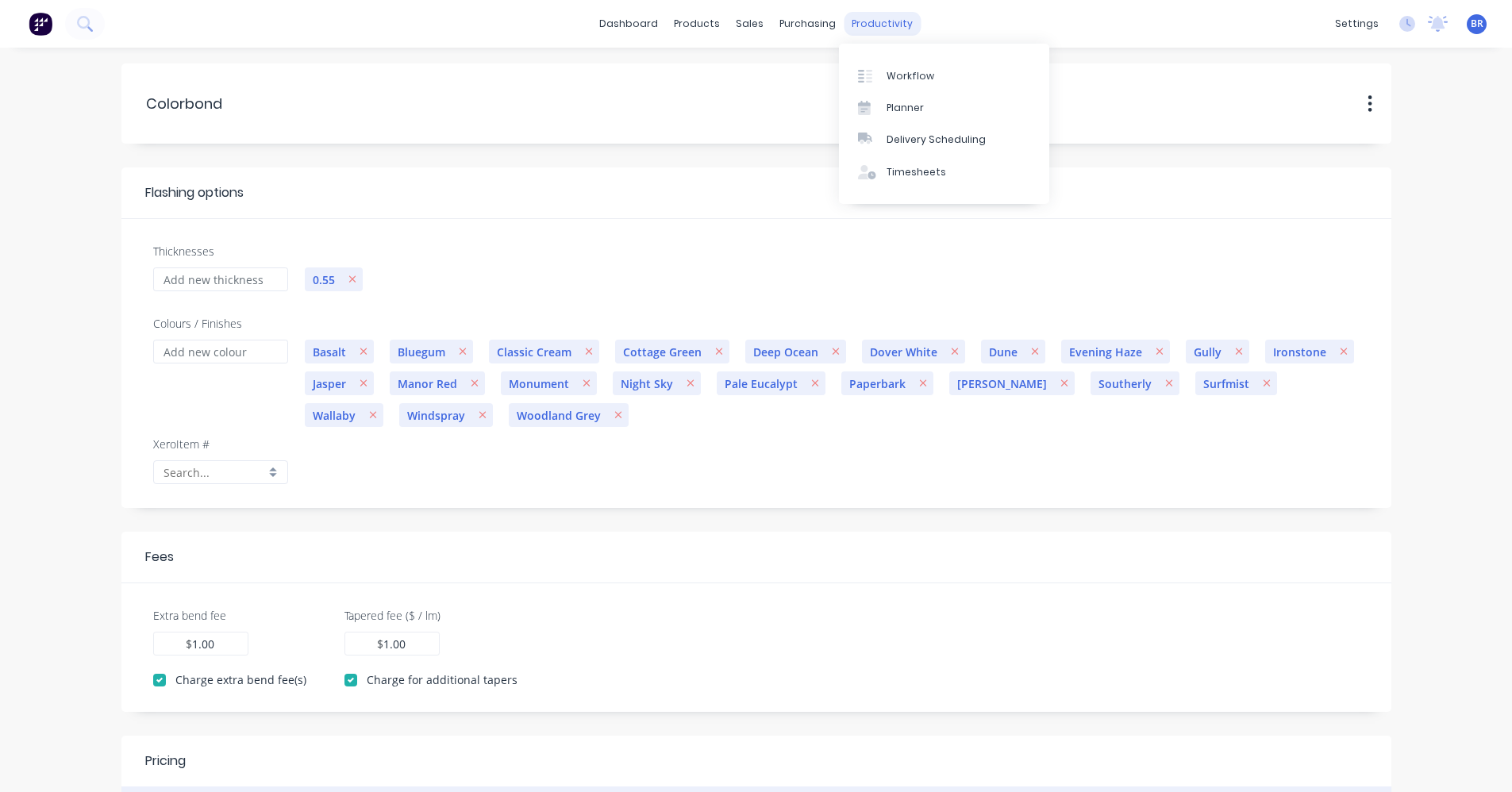
click at [868, 19] on div "productivity" at bounding box center [883, 23] width 77 height 23
click at [909, 67] on link "Workflow" at bounding box center [945, 75] width 211 height 32
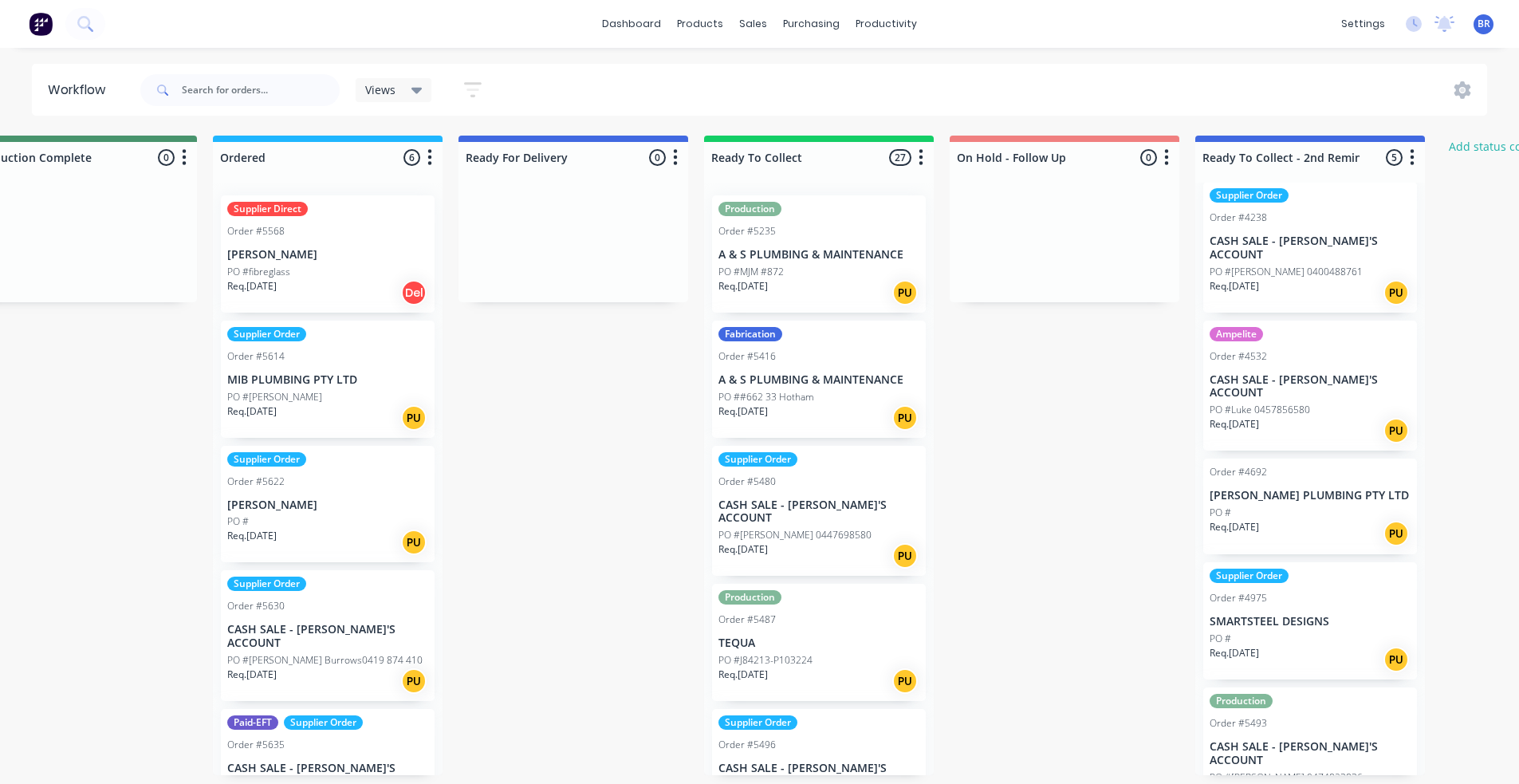
scroll to position [17, 0]
click at [1297, 737] on p "CASH SALE - [PERSON_NAME]'S ACCOUNT" at bounding box center [1310, 751] width 201 height 27
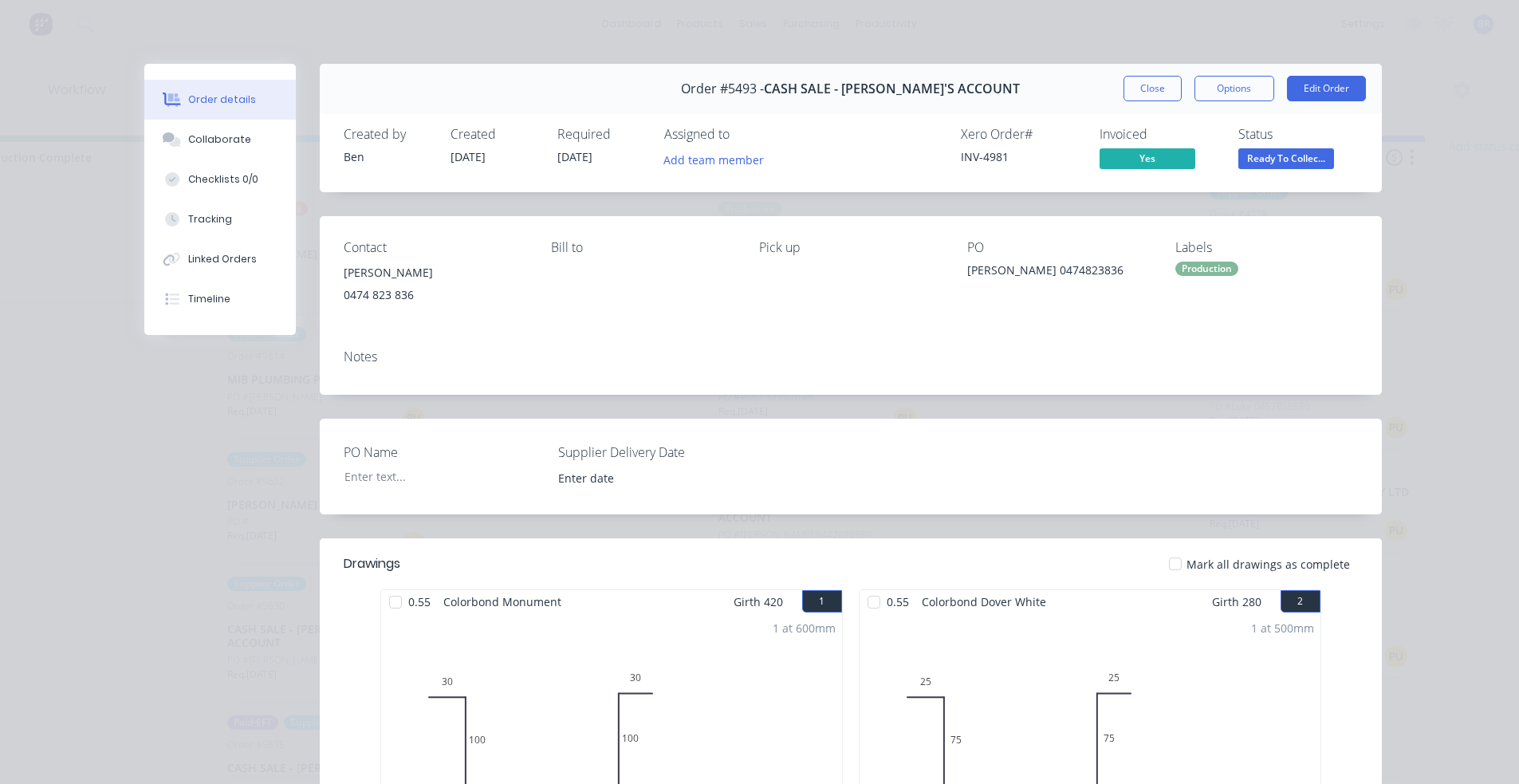
scroll to position [4, 0]
click at [1148, 91] on button "Close" at bounding box center [1153, 89] width 58 height 25
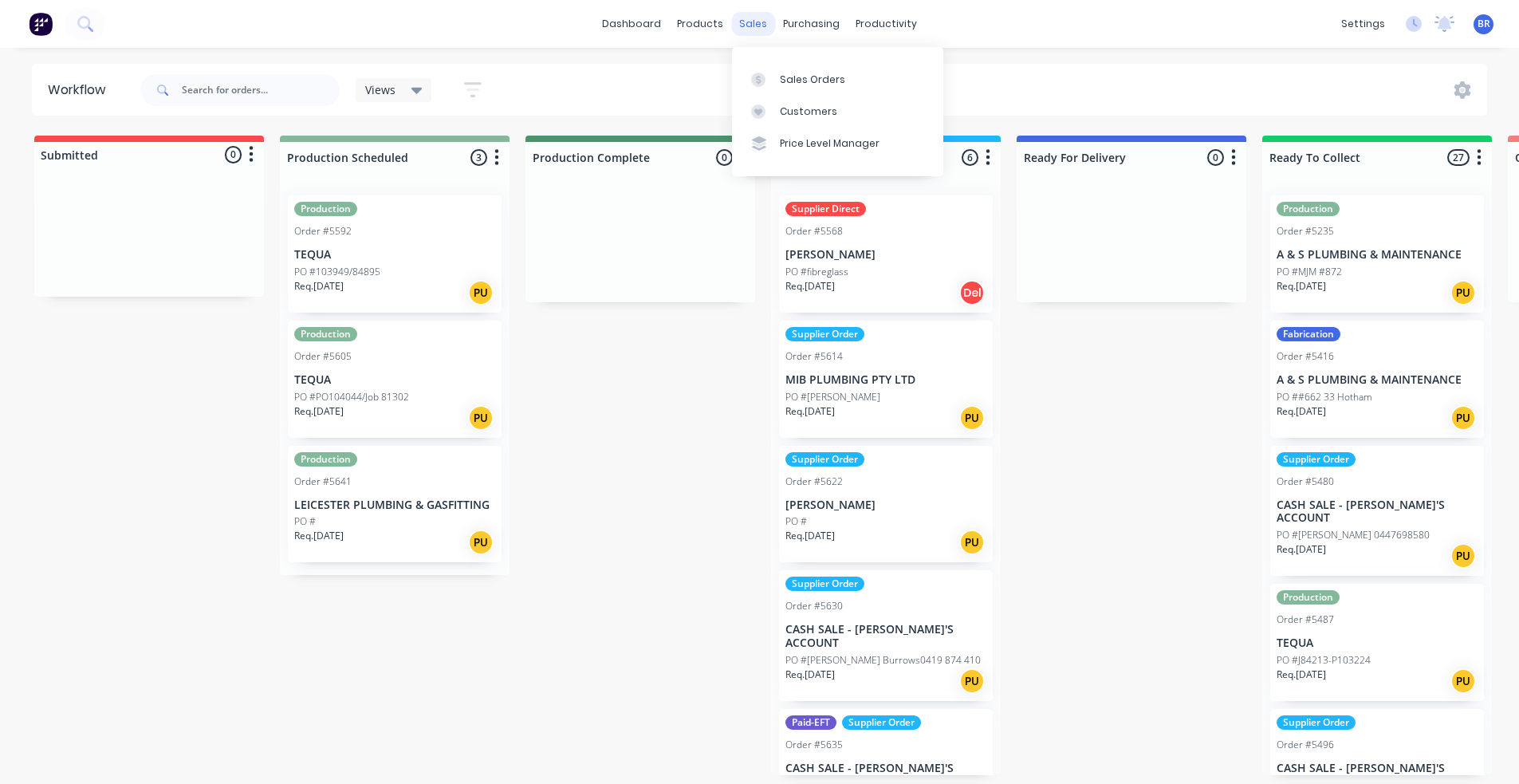
click at [752, 29] on div "sales" at bounding box center [753, 24] width 43 height 24
click at [813, 77] on div "Sales Orders" at bounding box center [812, 80] width 65 height 14
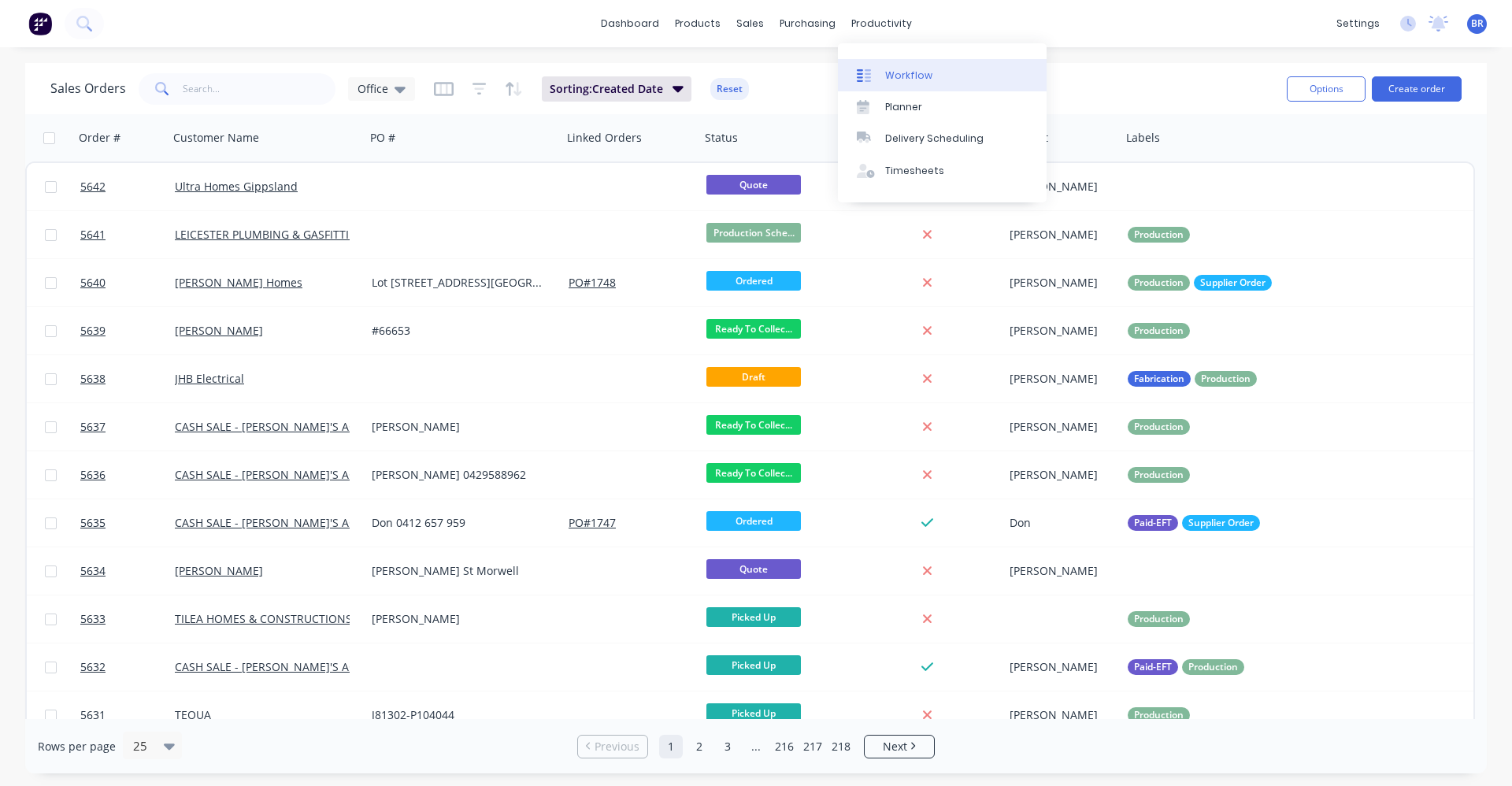
click at [892, 66] on link "Workflow" at bounding box center [942, 74] width 209 height 31
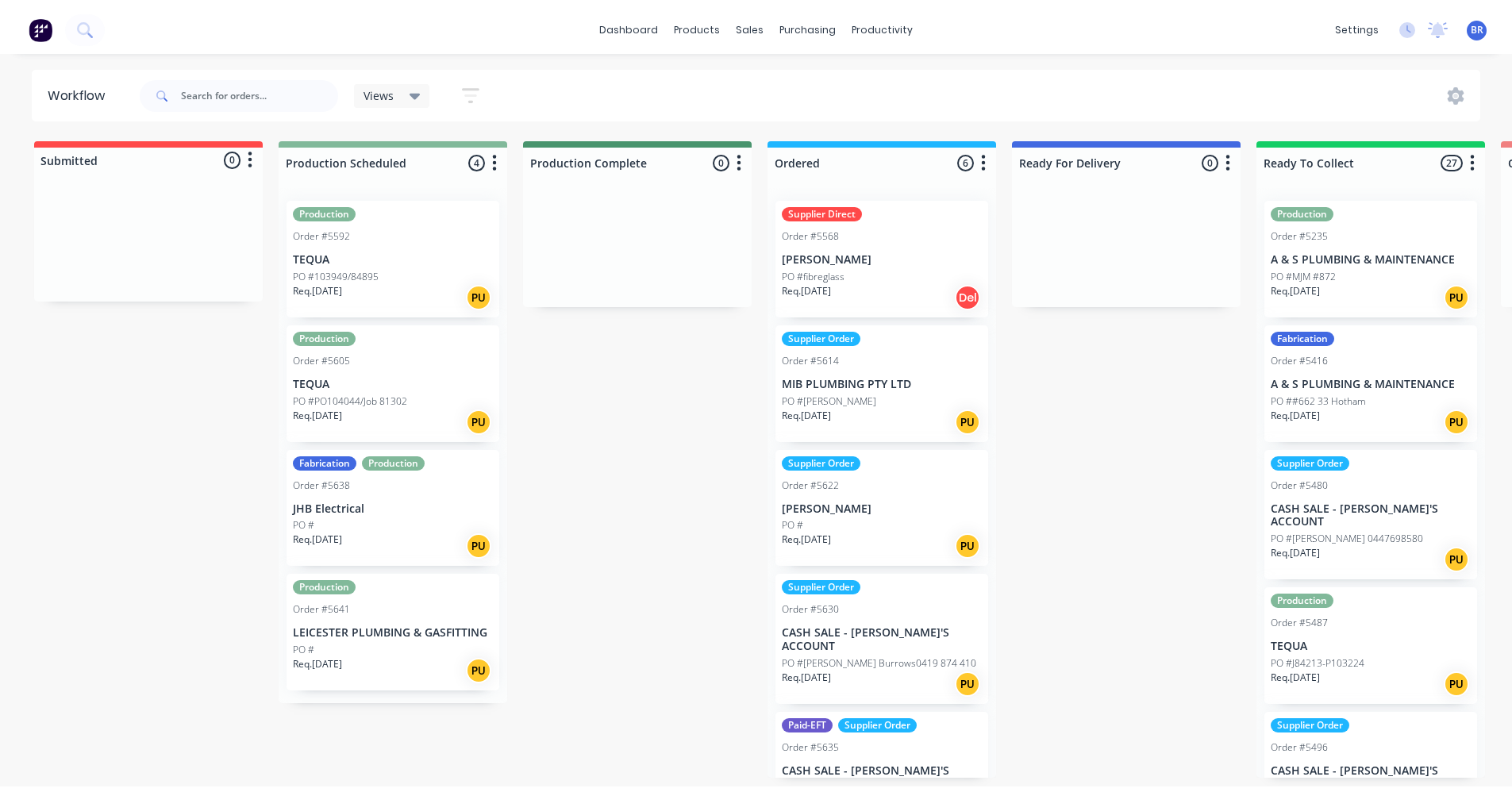
scroll to position [163, 0]
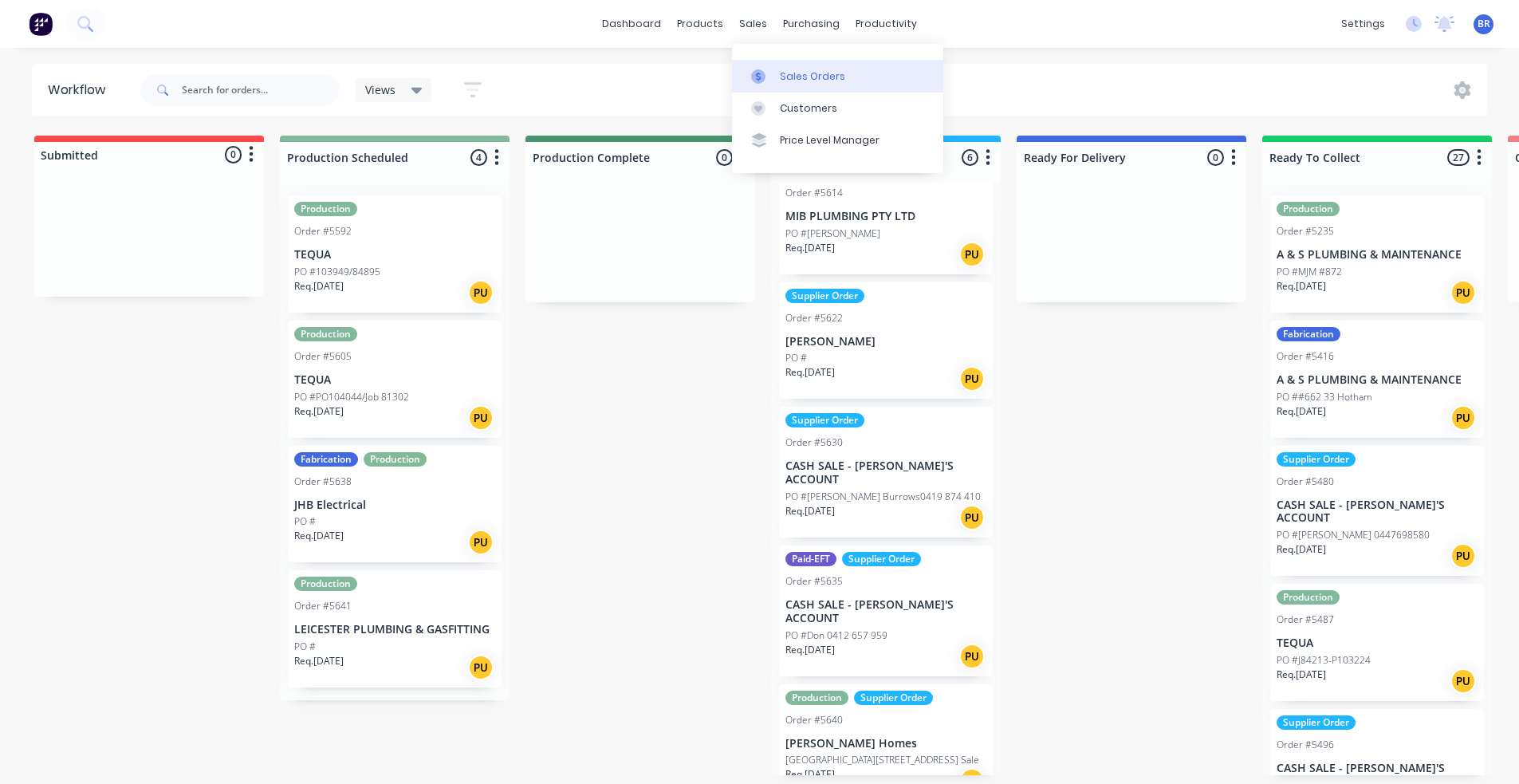
click at [793, 75] on div "Sales Orders" at bounding box center [812, 77] width 65 height 14
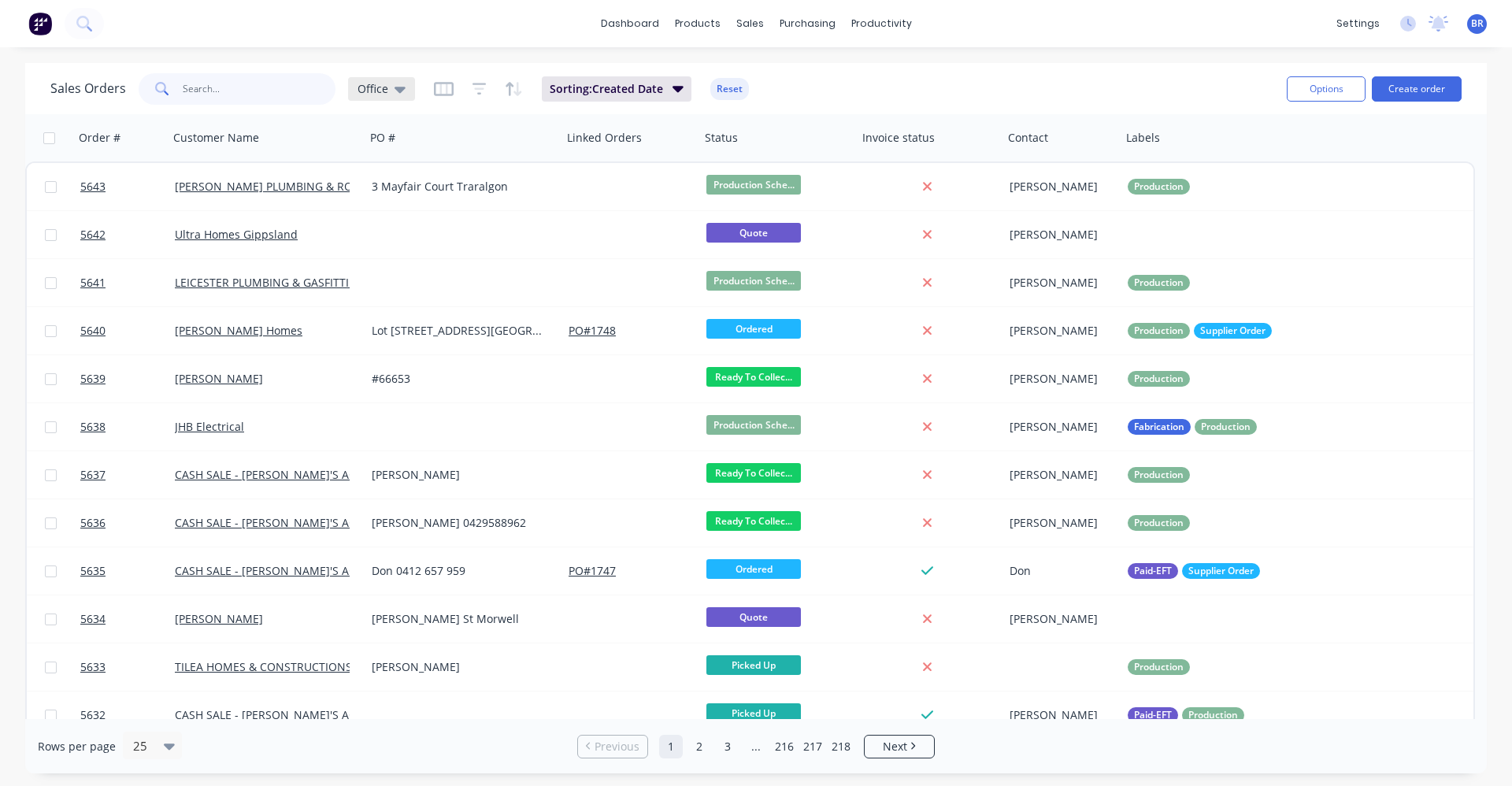
drag, startPoint x: 268, startPoint y: 92, endPoint x: 352, endPoint y: 84, distance: 84.4
click at [270, 90] on input "text" at bounding box center [260, 88] width 154 height 31
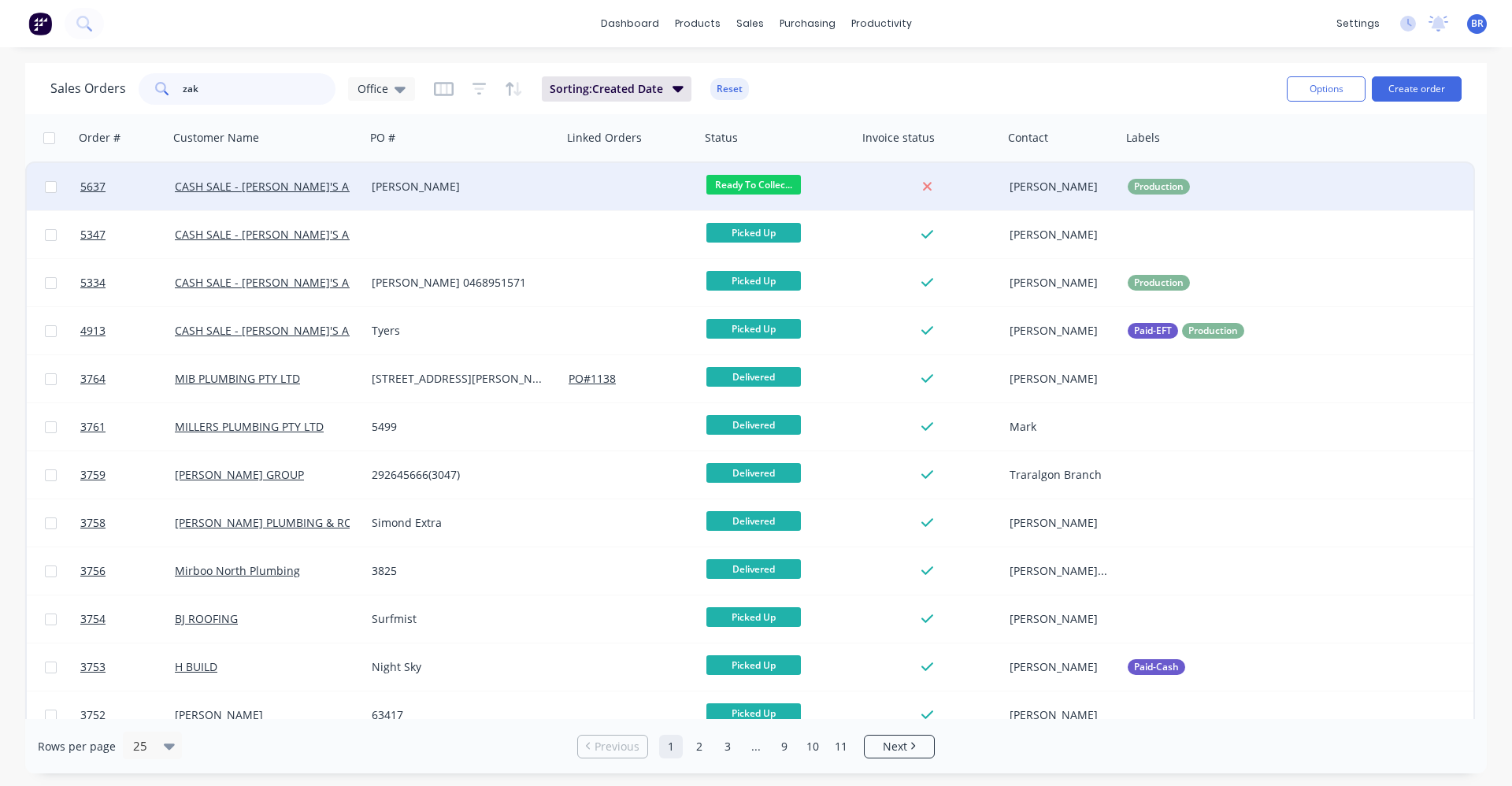
type input "zak"
click at [477, 199] on div "[PERSON_NAME]" at bounding box center [464, 186] width 196 height 47
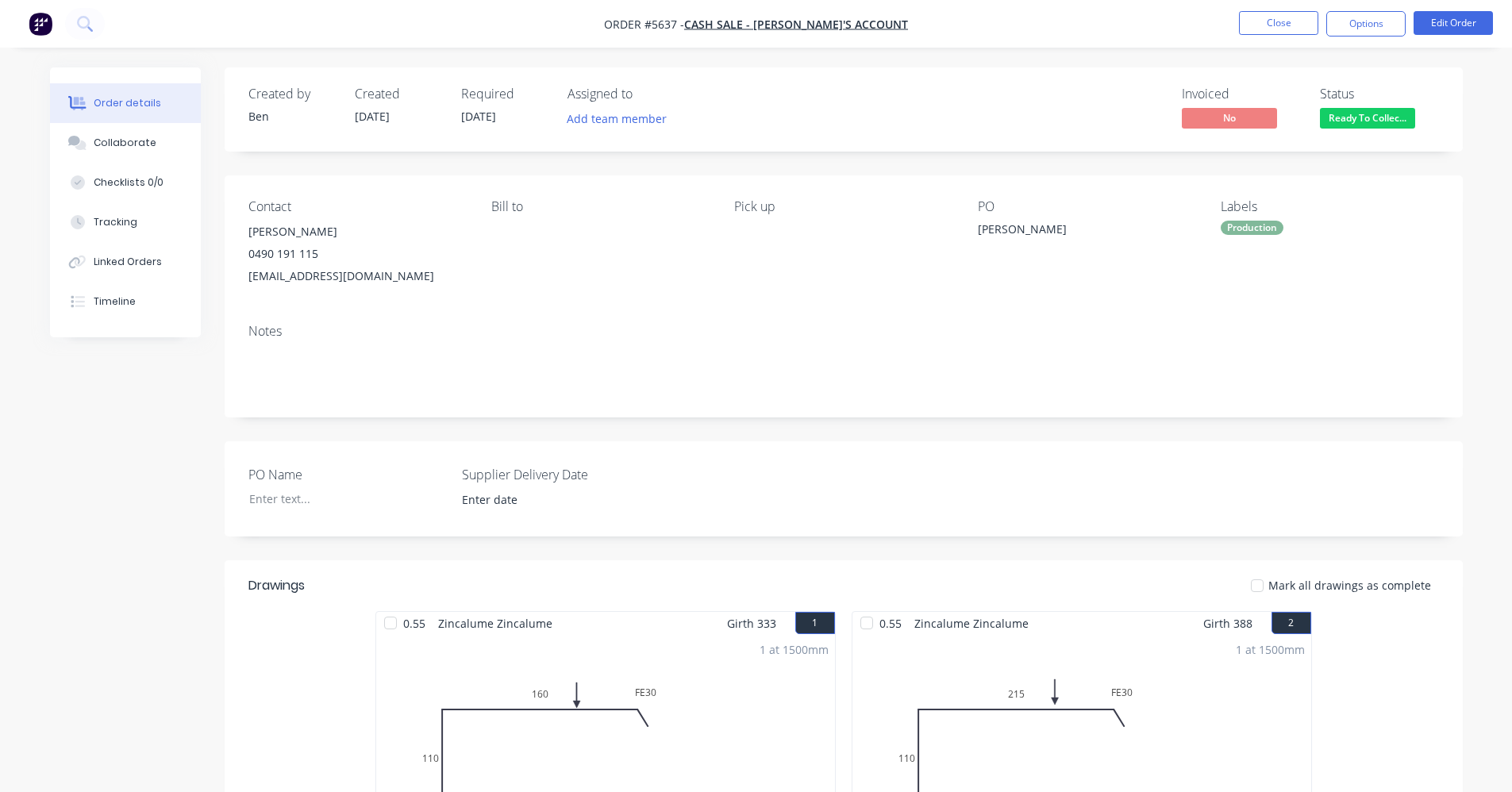
click at [1257, 231] on div "Production" at bounding box center [1253, 228] width 63 height 14
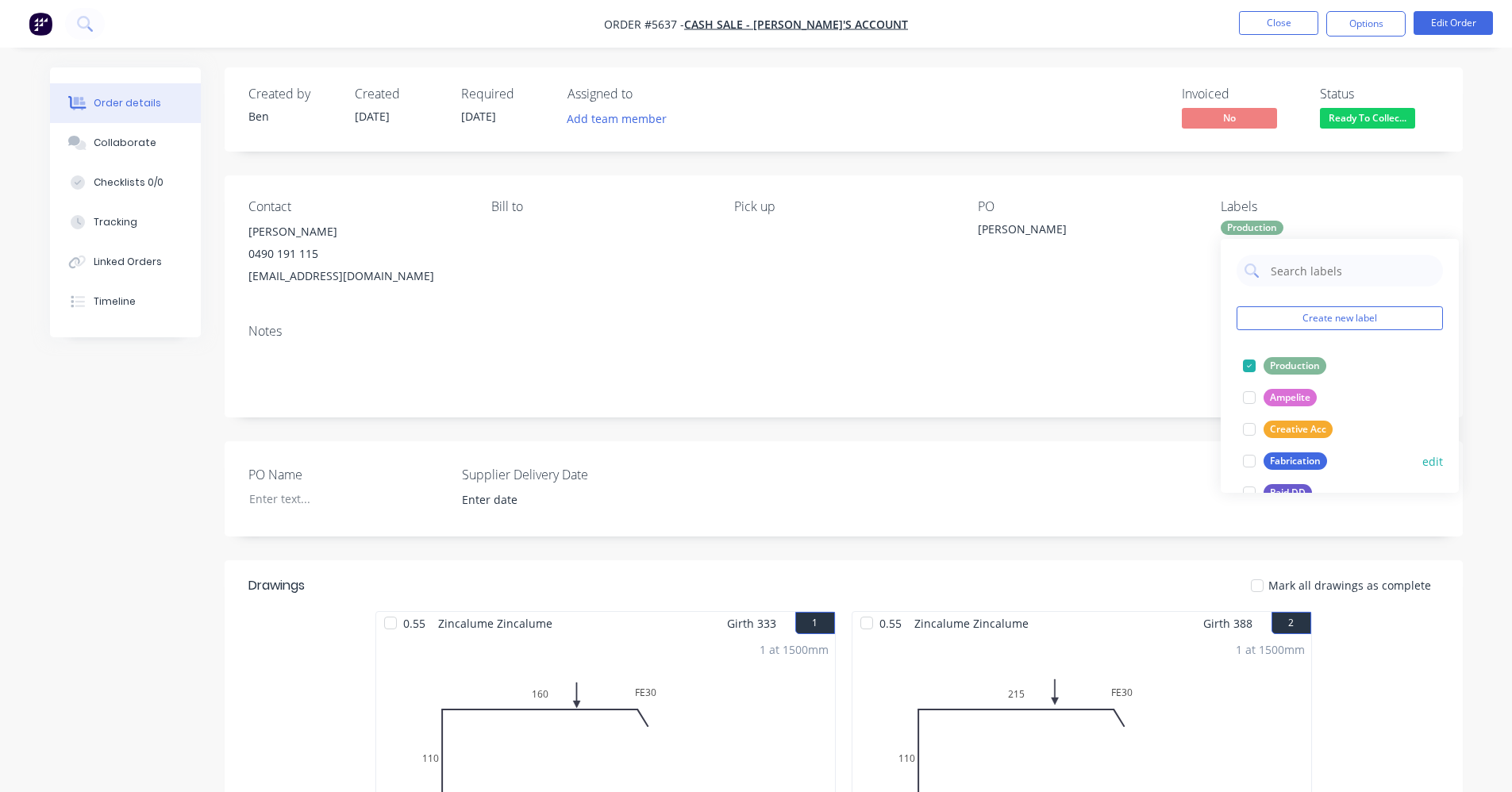
scroll to position [285, 0]
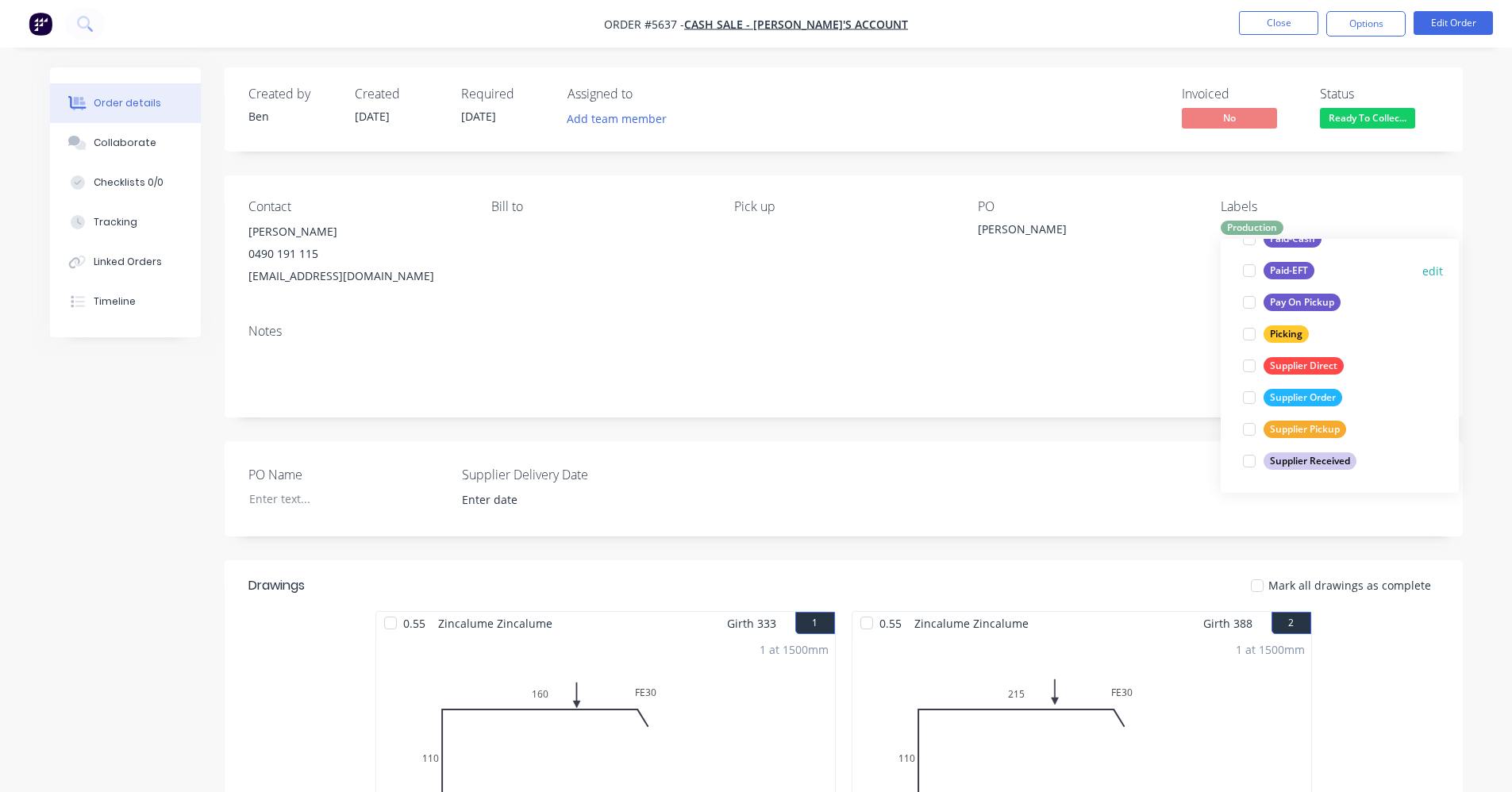
click at [1285, 265] on div "Paid-EFT" at bounding box center [1289, 270] width 50 height 17
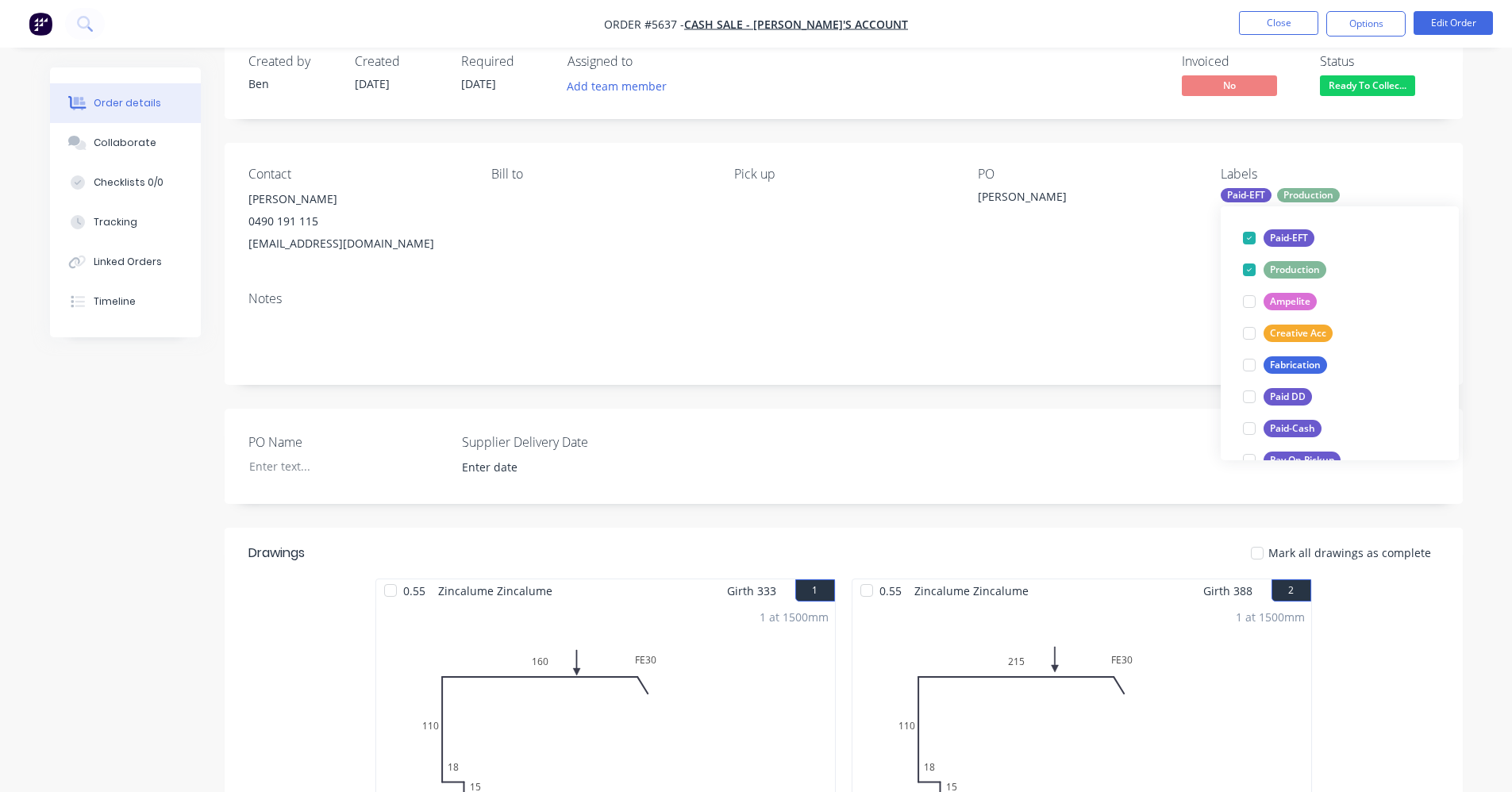
scroll to position [0, 0]
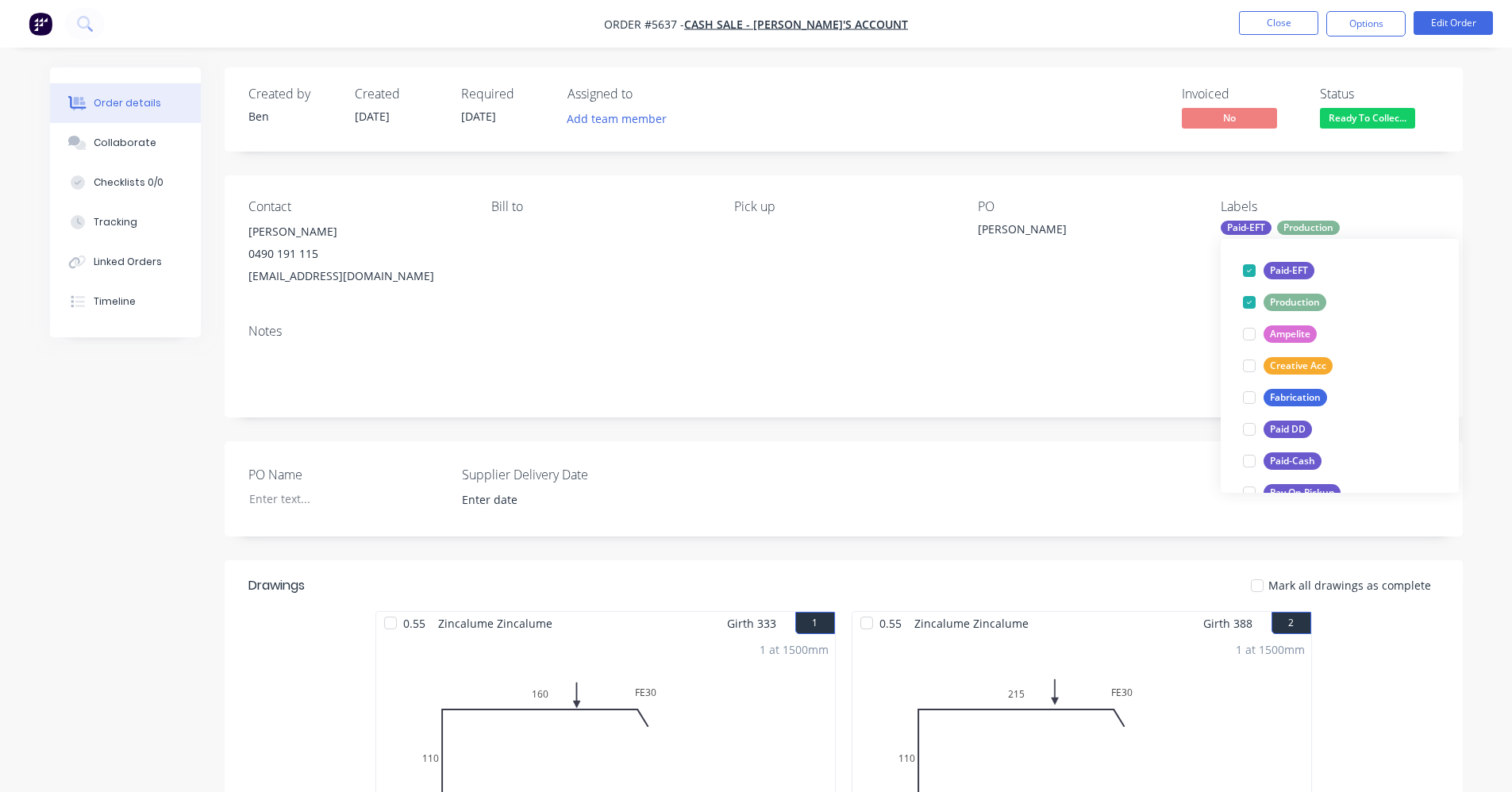
click at [1374, 124] on span "Ready To Collec..." at bounding box center [1368, 118] width 95 height 20
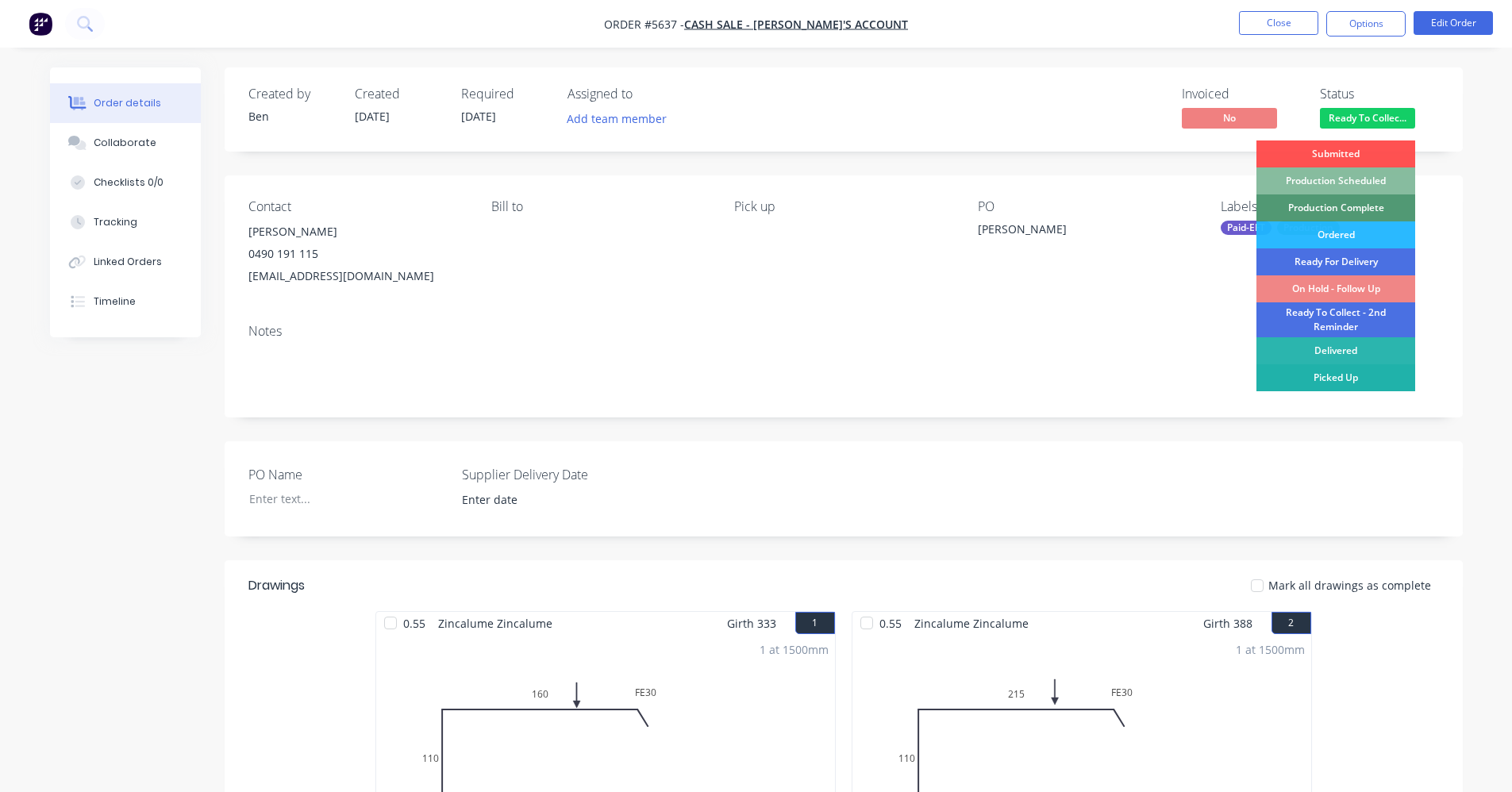
click at [1348, 380] on div "Picked Up" at bounding box center [1336, 378] width 158 height 27
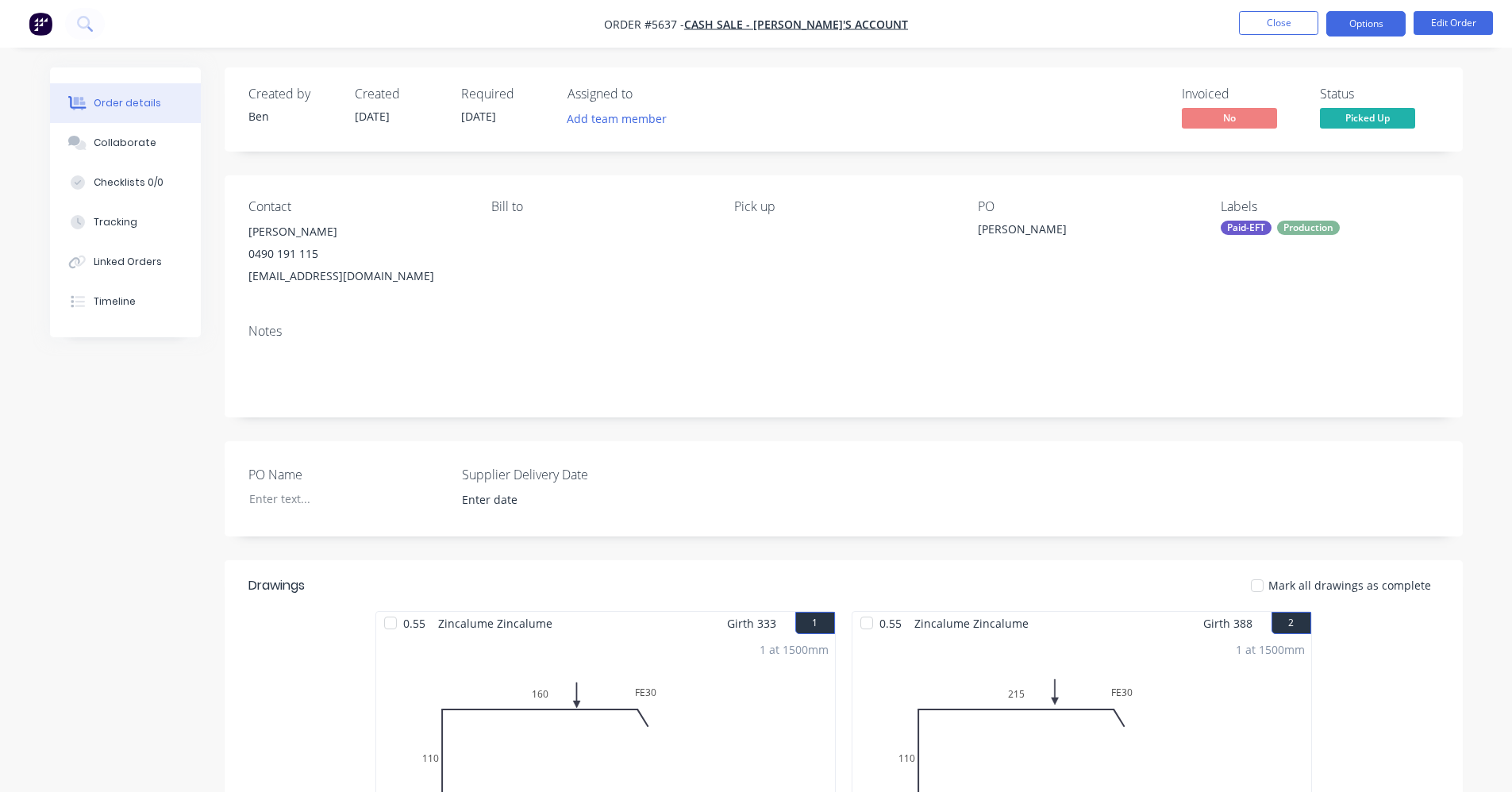
click at [1358, 23] on button "Options" at bounding box center [1366, 23] width 79 height 25
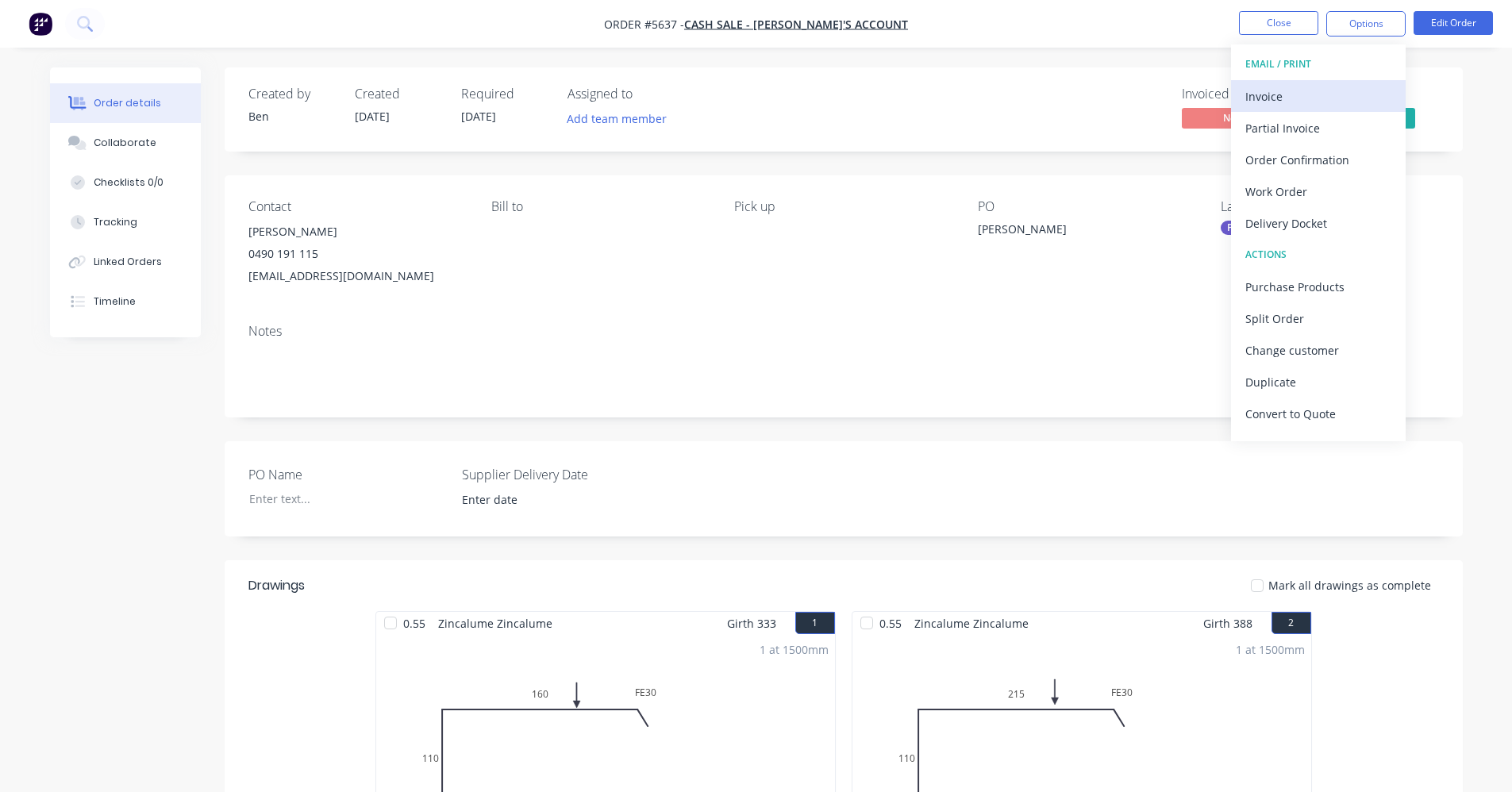
click at [1311, 91] on div "Invoice" at bounding box center [1318, 96] width 146 height 23
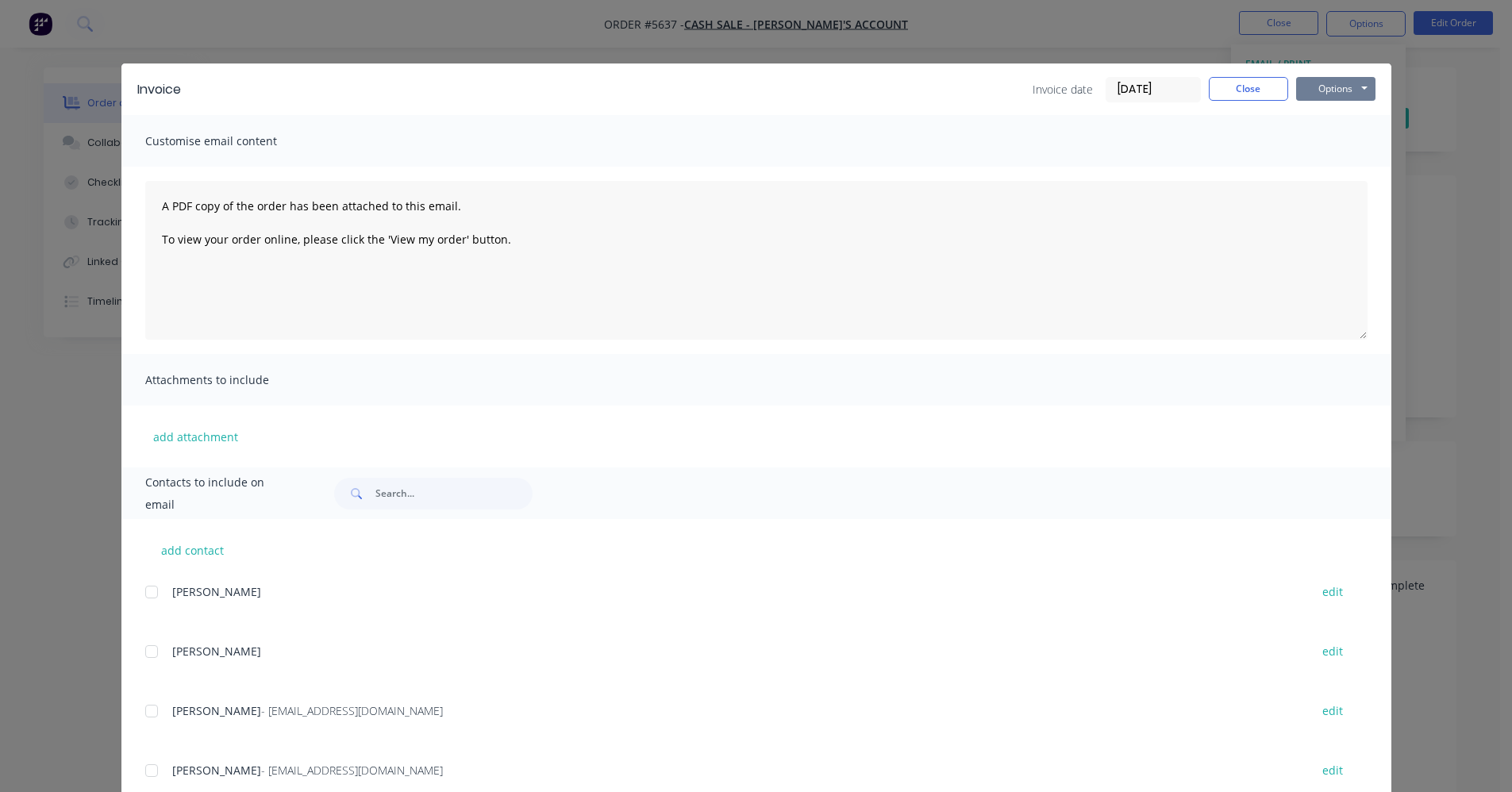
drag, startPoint x: 1309, startPoint y: 86, endPoint x: 1315, endPoint y: 95, distance: 10.8
click at [1311, 88] on button "Options" at bounding box center [1336, 89] width 79 height 23
click at [1317, 141] on button "Print" at bounding box center [1347, 143] width 102 height 26
click at [1236, 87] on button "Close" at bounding box center [1249, 89] width 79 height 23
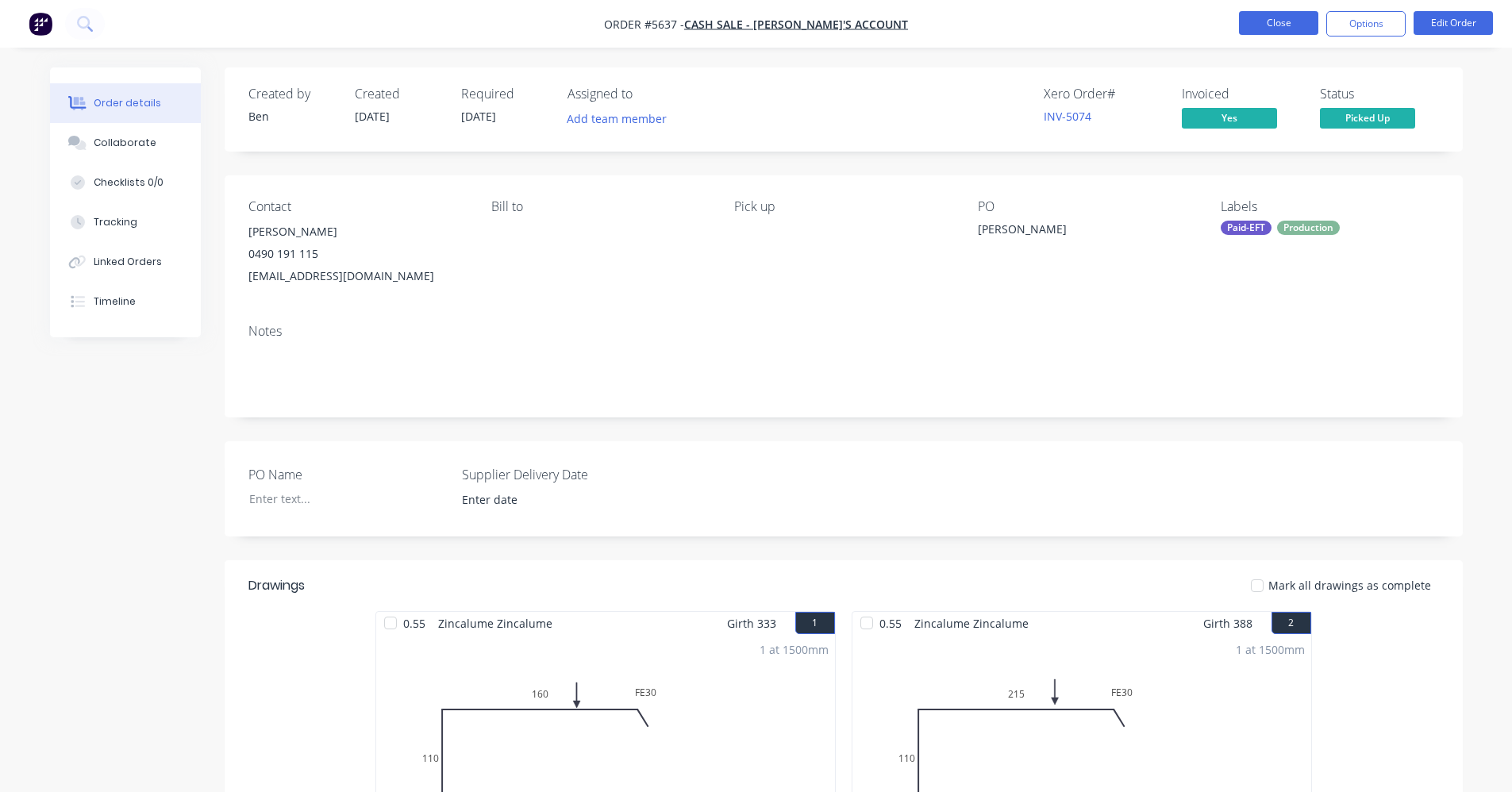
click at [1277, 19] on button "Close" at bounding box center [1279, 22] width 79 height 23
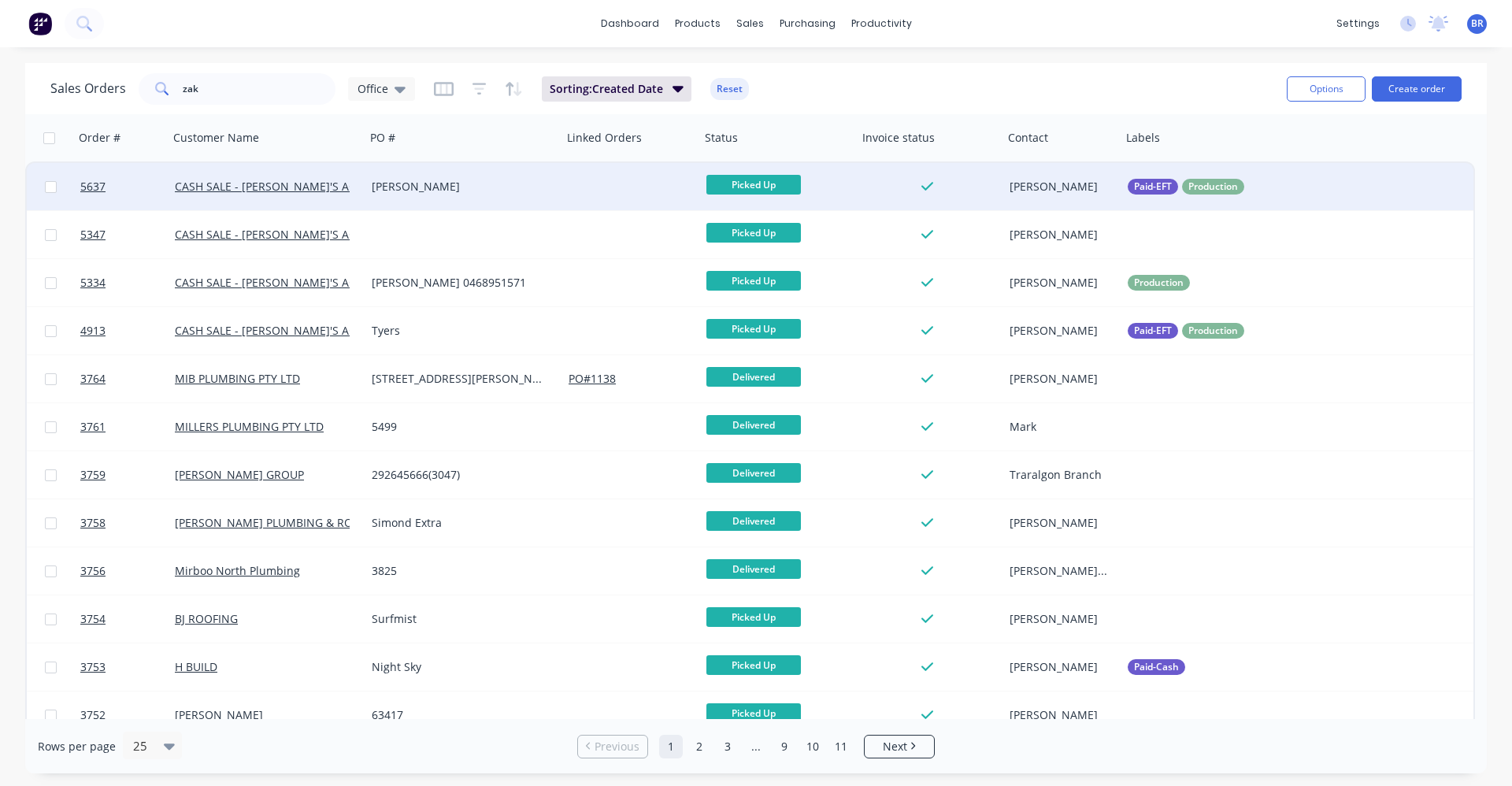
click at [451, 183] on div "[PERSON_NAME]" at bounding box center [459, 187] width 175 height 16
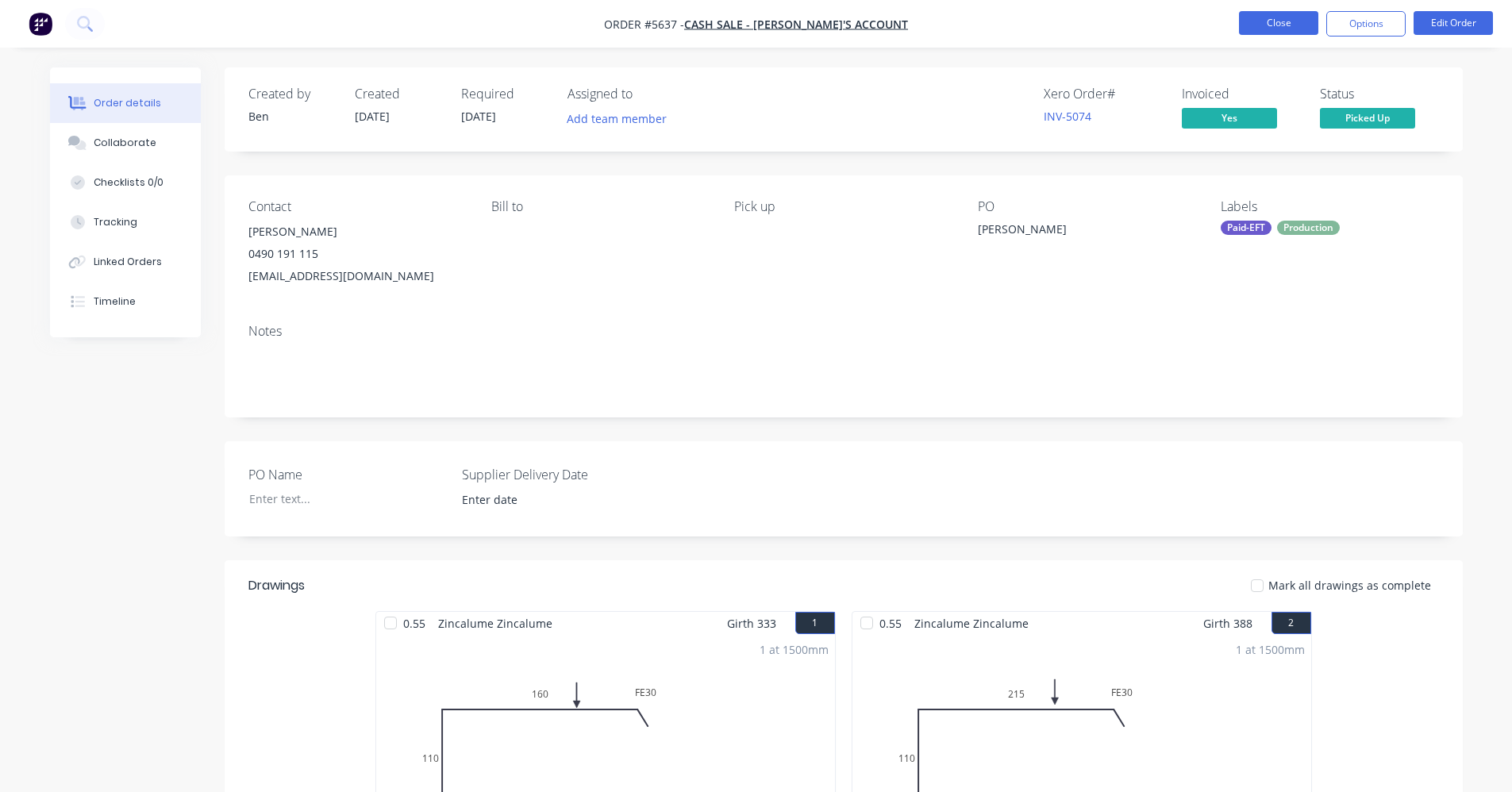
click at [1266, 27] on button "Close" at bounding box center [1279, 22] width 79 height 23
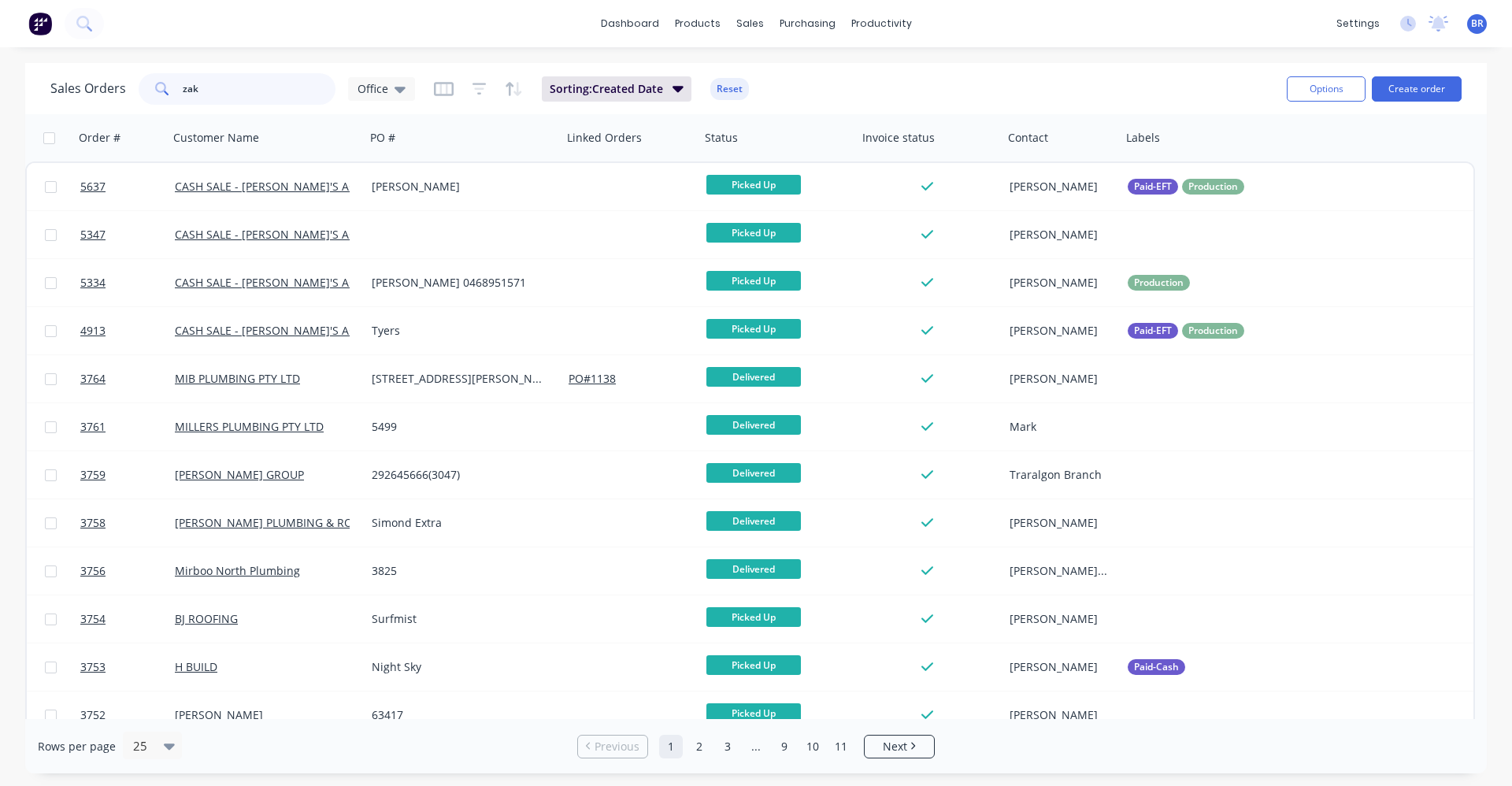
drag, startPoint x: 128, startPoint y: 83, endPoint x: 83, endPoint y: 75, distance: 45.7
click at [83, 75] on div "Sales Orders zak Office" at bounding box center [232, 88] width 364 height 31
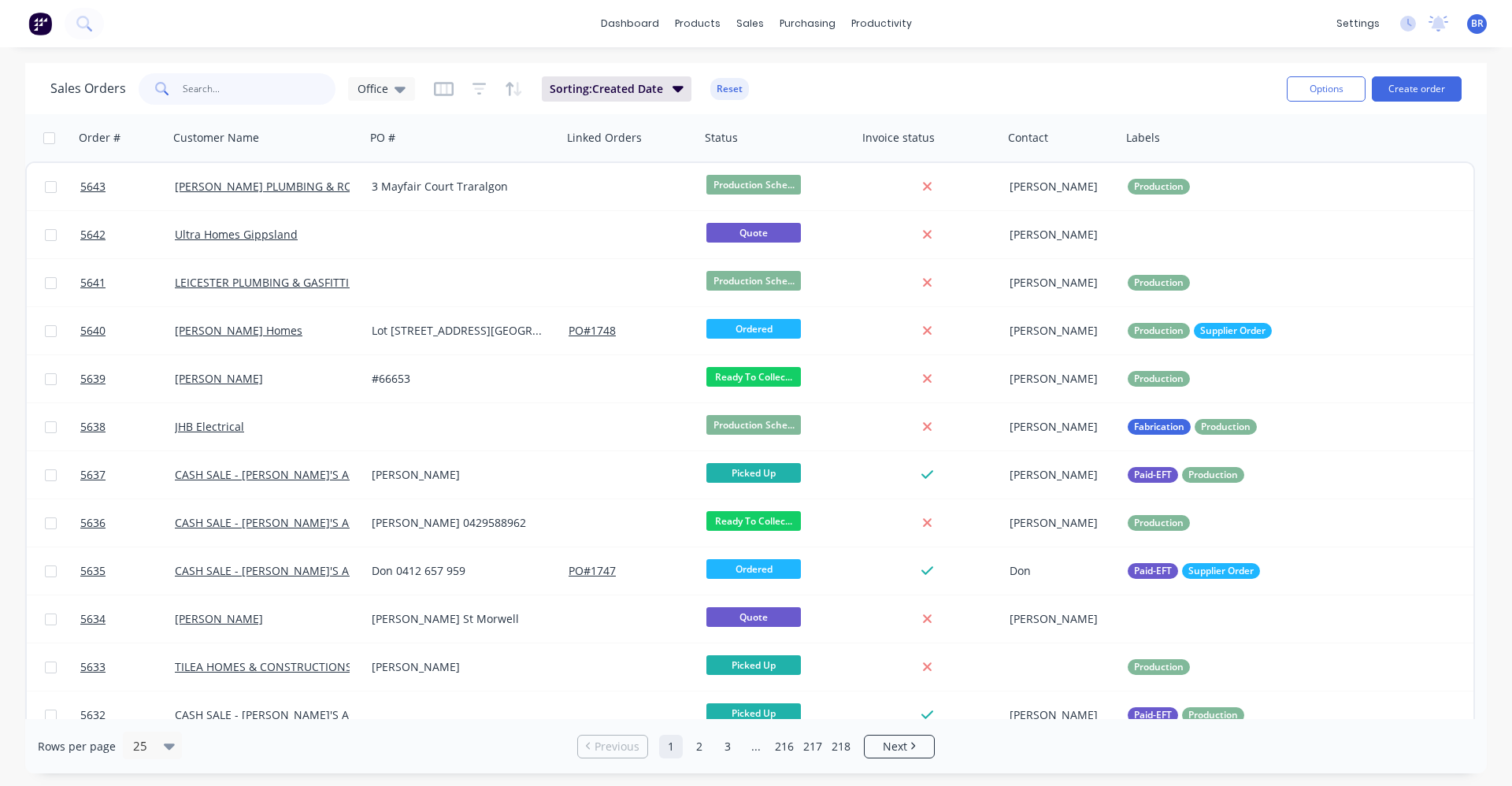
click at [226, 89] on input "text" at bounding box center [260, 88] width 154 height 31
type input "millers"
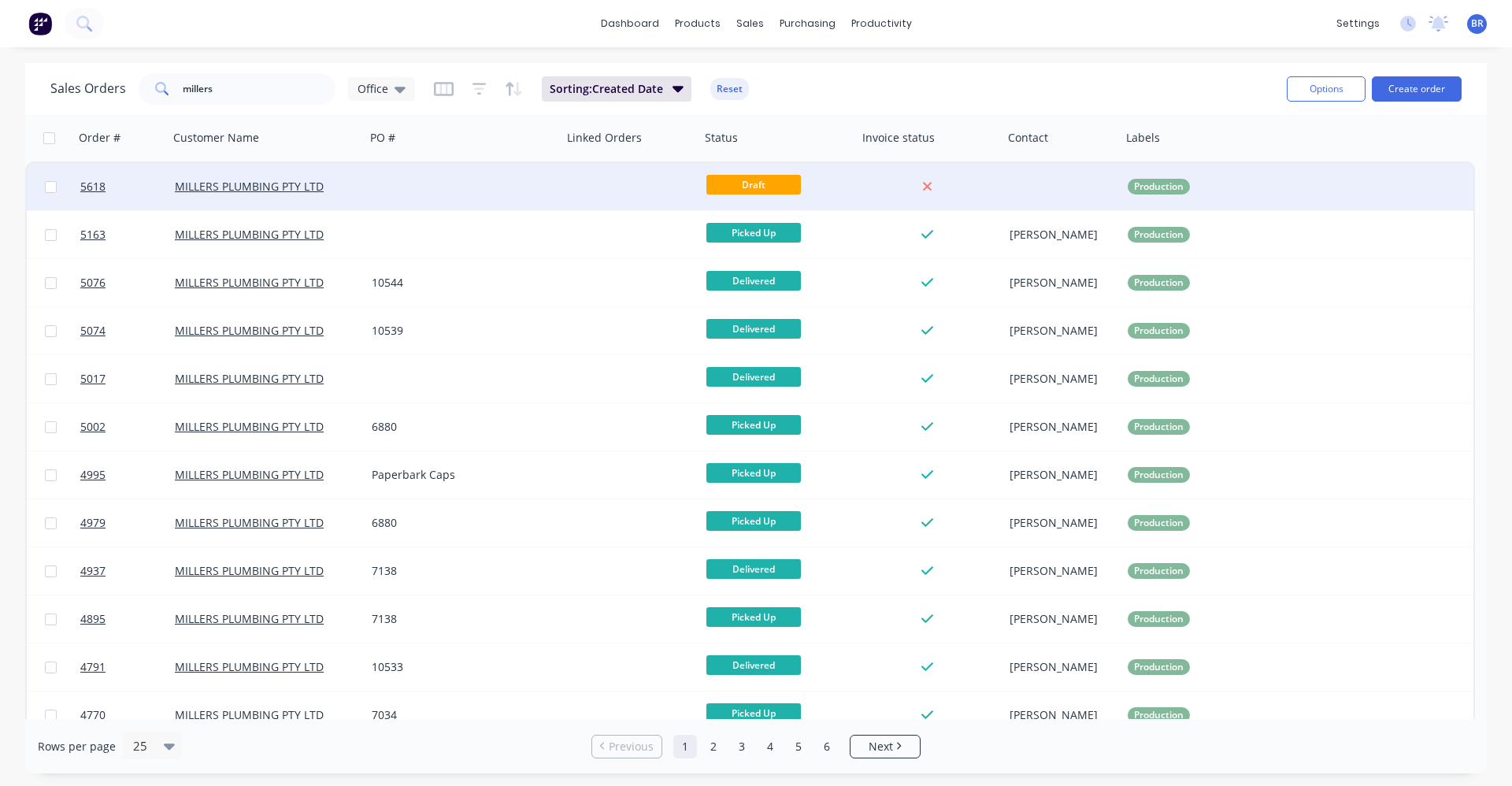
click at [463, 202] on div at bounding box center [464, 186] width 196 height 47
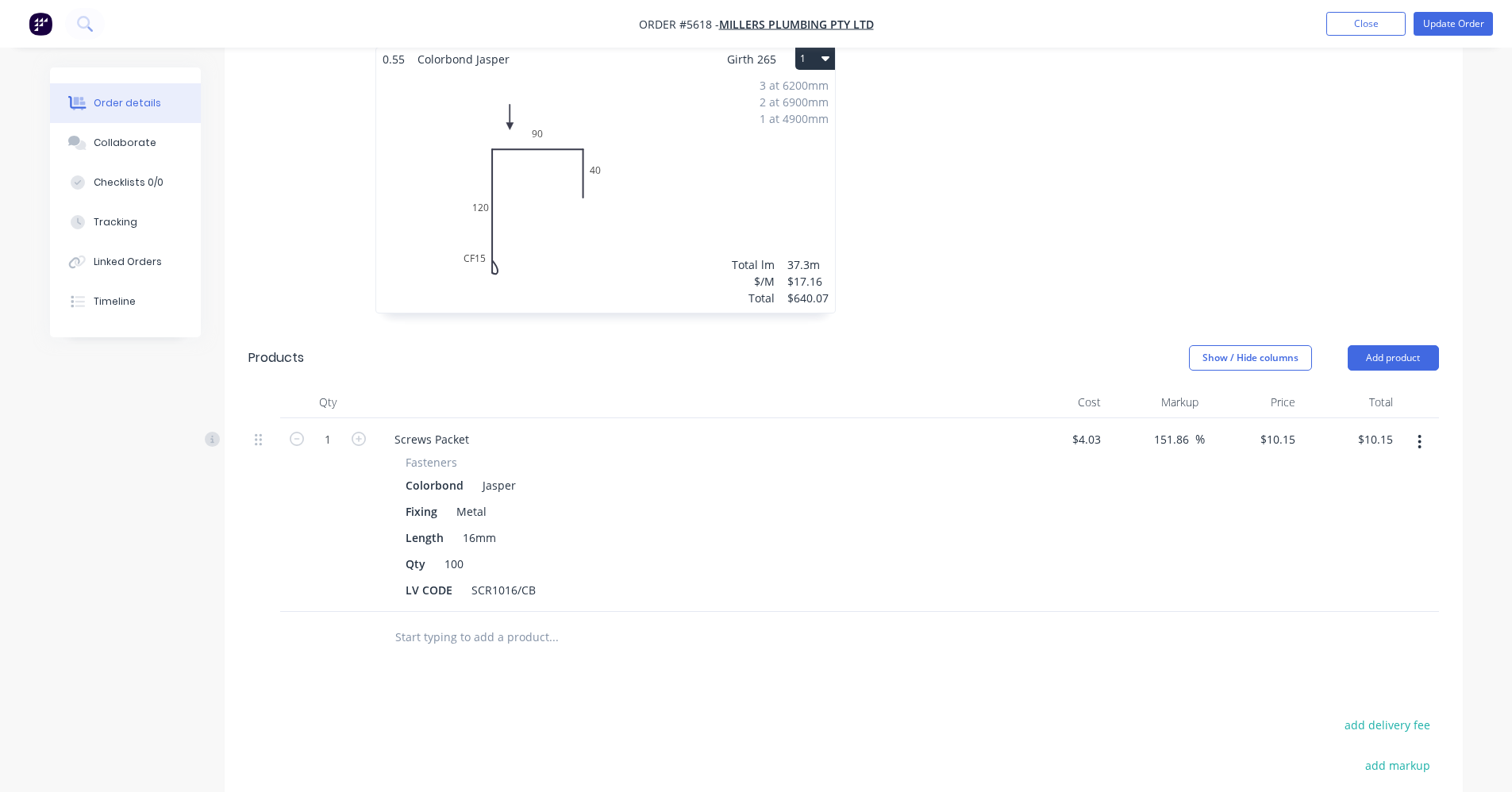
scroll to position [794, 0]
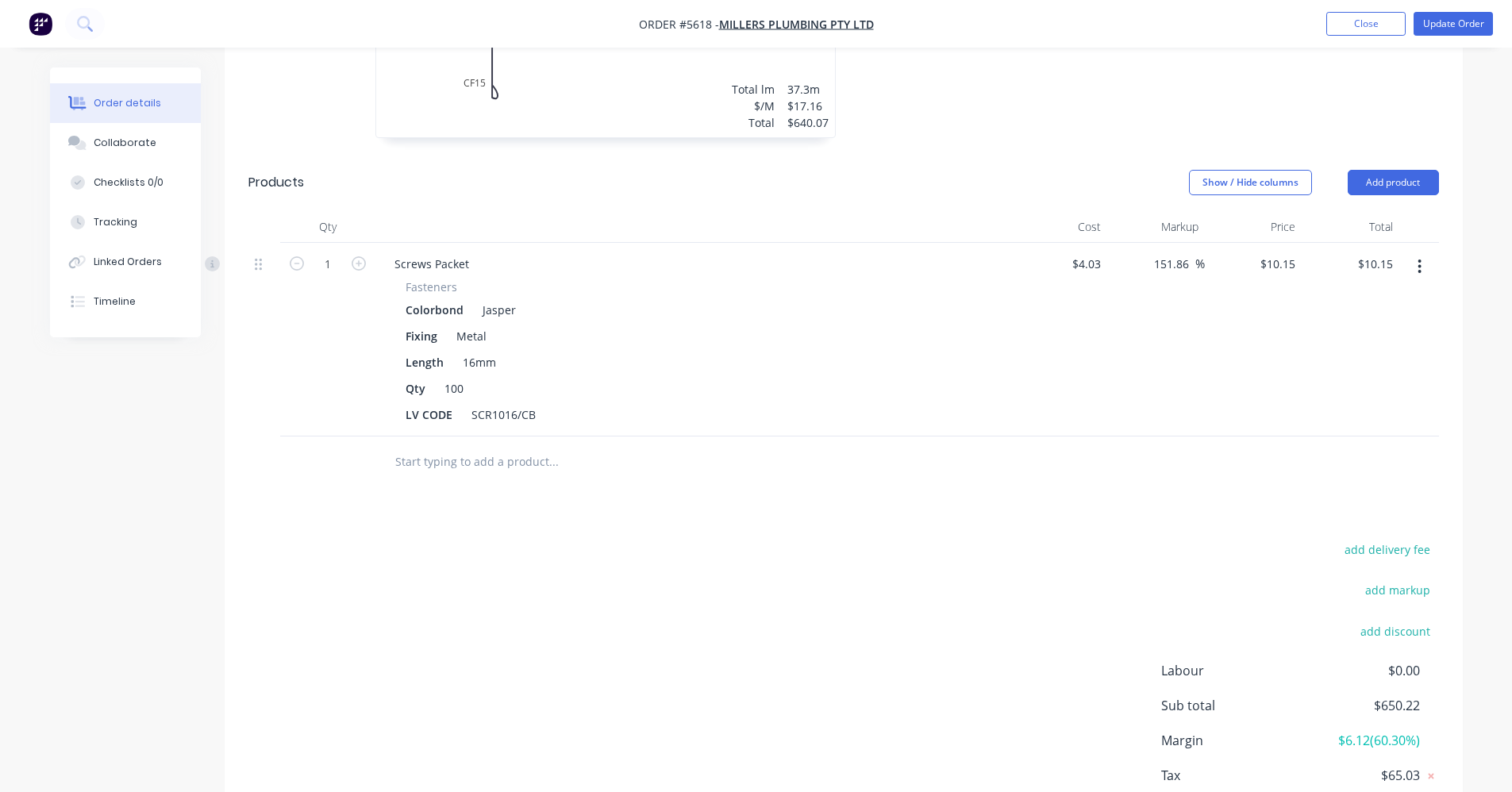
click at [477, 446] on input "text" at bounding box center [553, 461] width 318 height 32
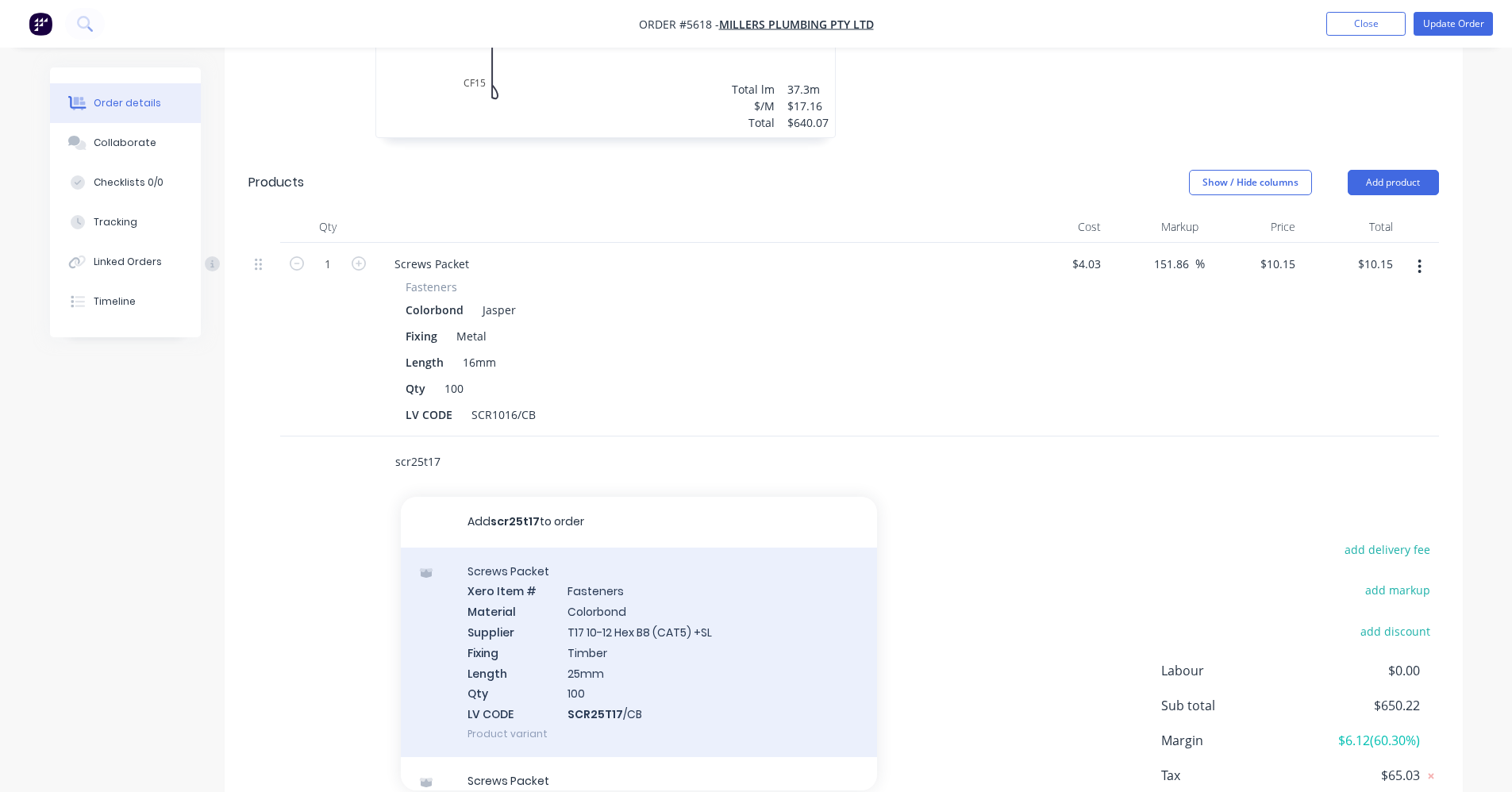
type input "scr25t17"
click at [644, 586] on div "Screws Packet Xero Item # Fasteners Material Colorbond Supplier T17 10-12 Hex B…" at bounding box center [638, 652] width 476 height 210
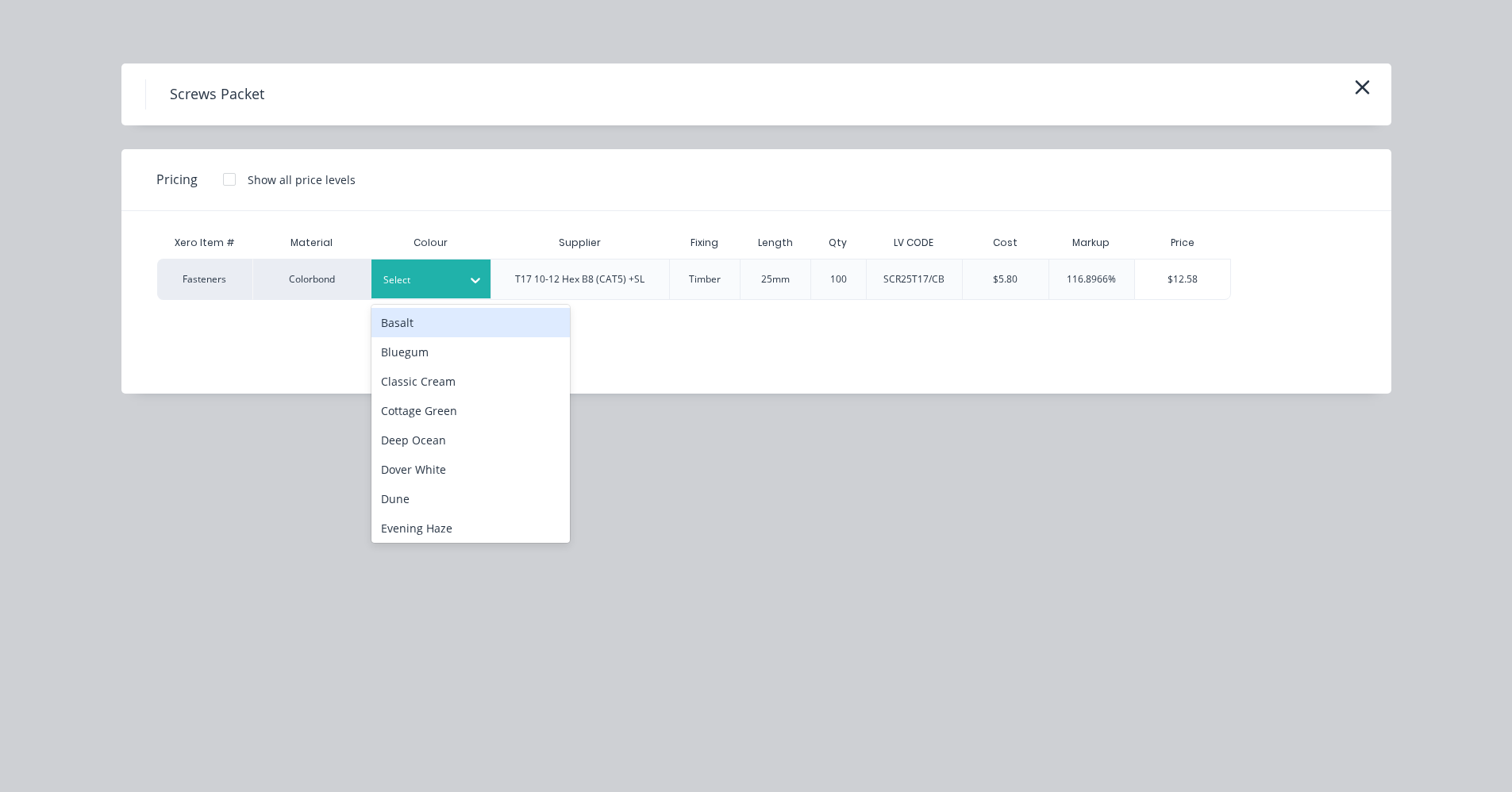
click at [437, 282] on div at bounding box center [419, 280] width 71 height 17
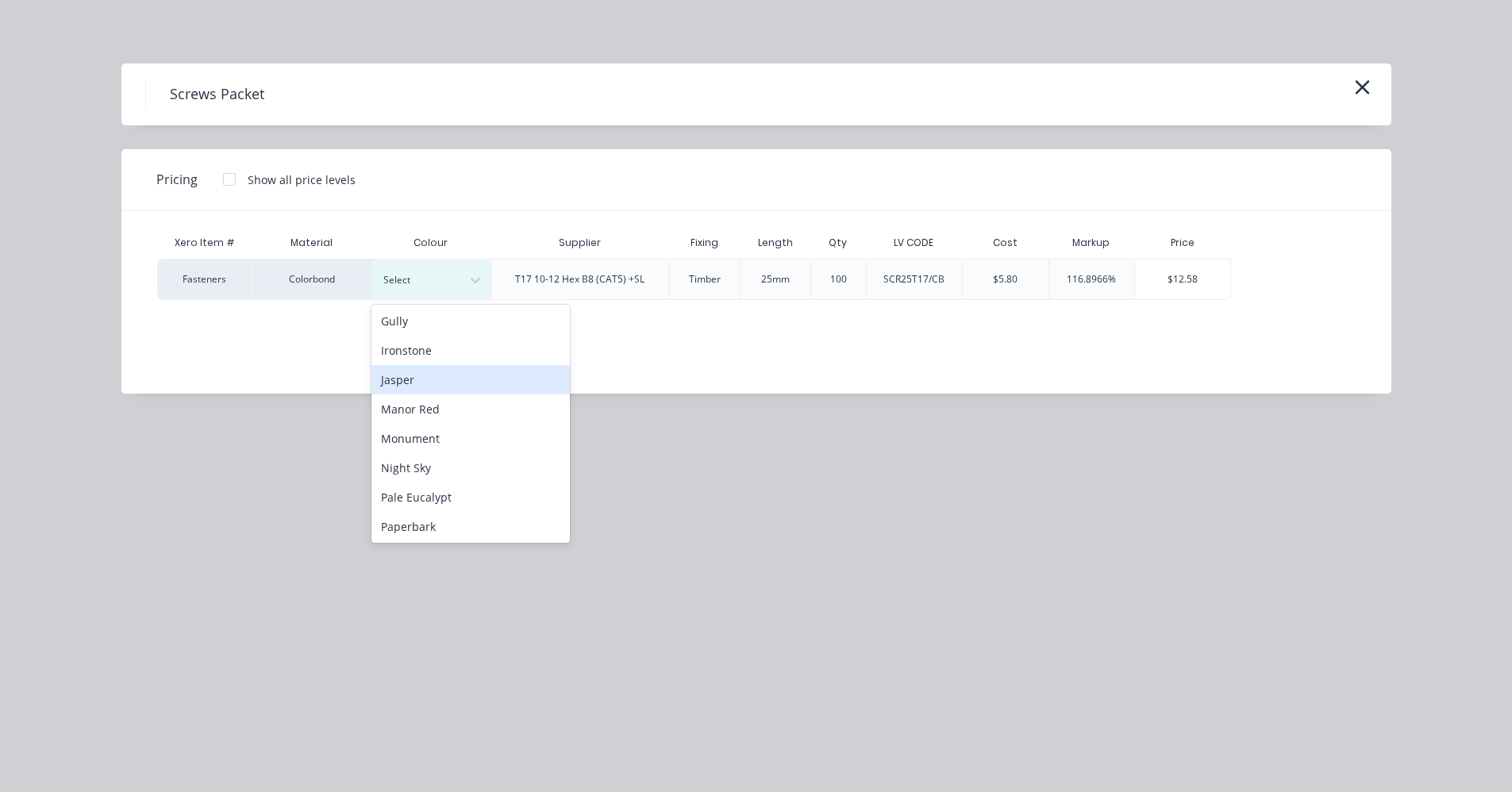
scroll to position [238, 0]
drag, startPoint x: 411, startPoint y: 382, endPoint x: 439, endPoint y: 388, distance: 28.6
click at [410, 382] on div "Jasper" at bounding box center [471, 378] width 198 height 30
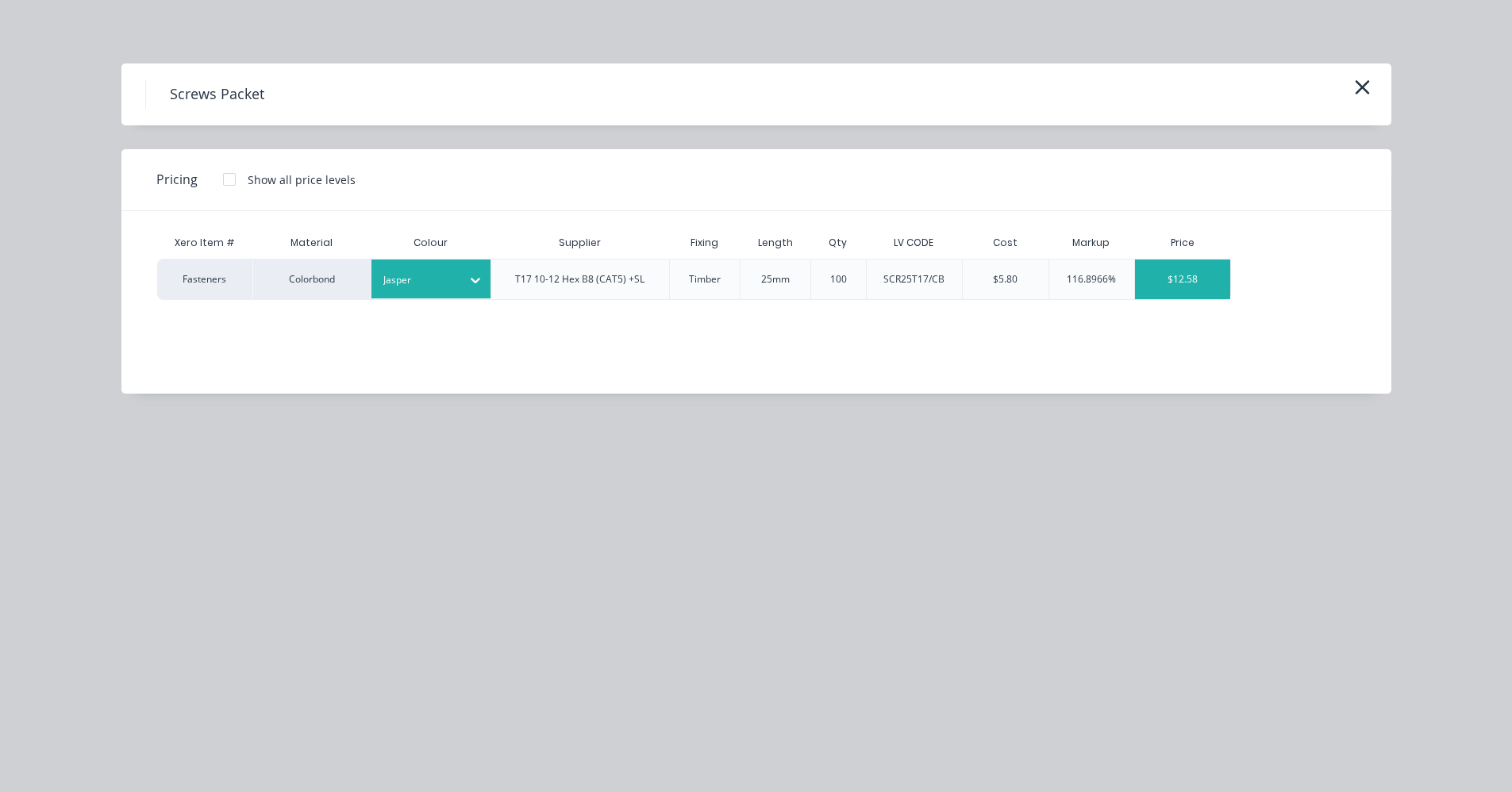
click at [1172, 282] on div "$12.58" at bounding box center [1183, 279] width 95 height 40
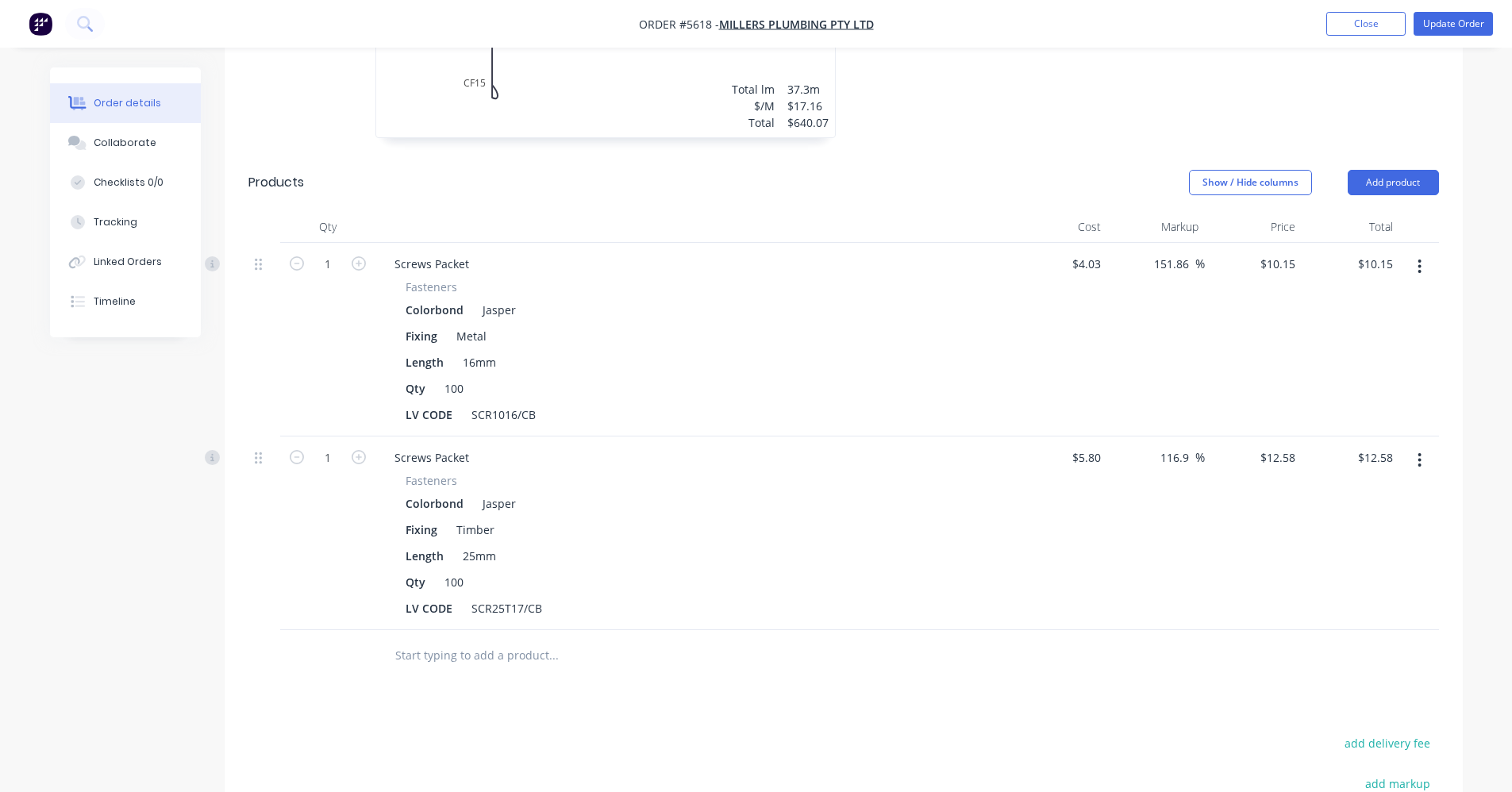
click at [439, 640] on input "text" at bounding box center [553, 655] width 318 height 32
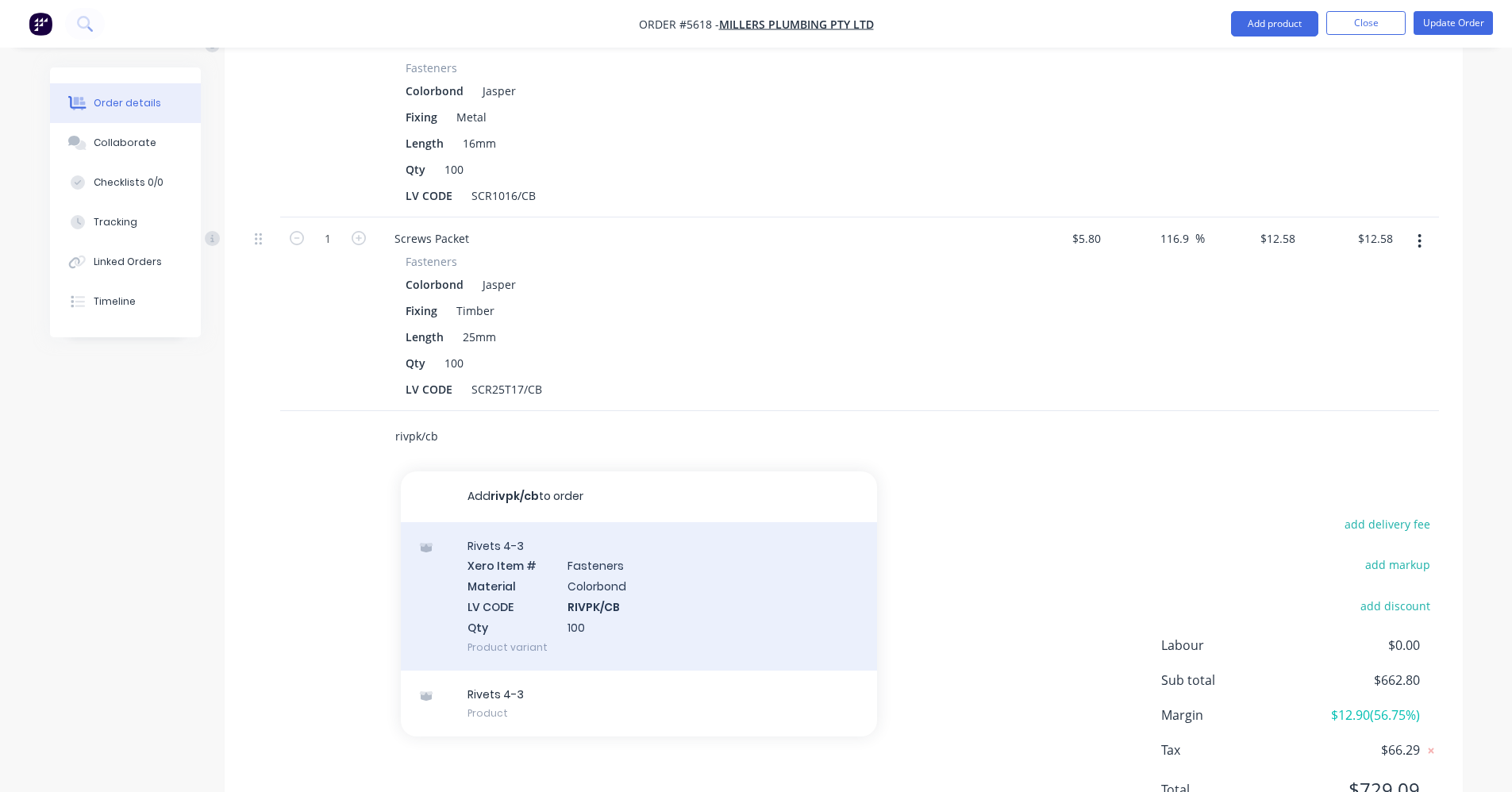
scroll to position [1043, 0]
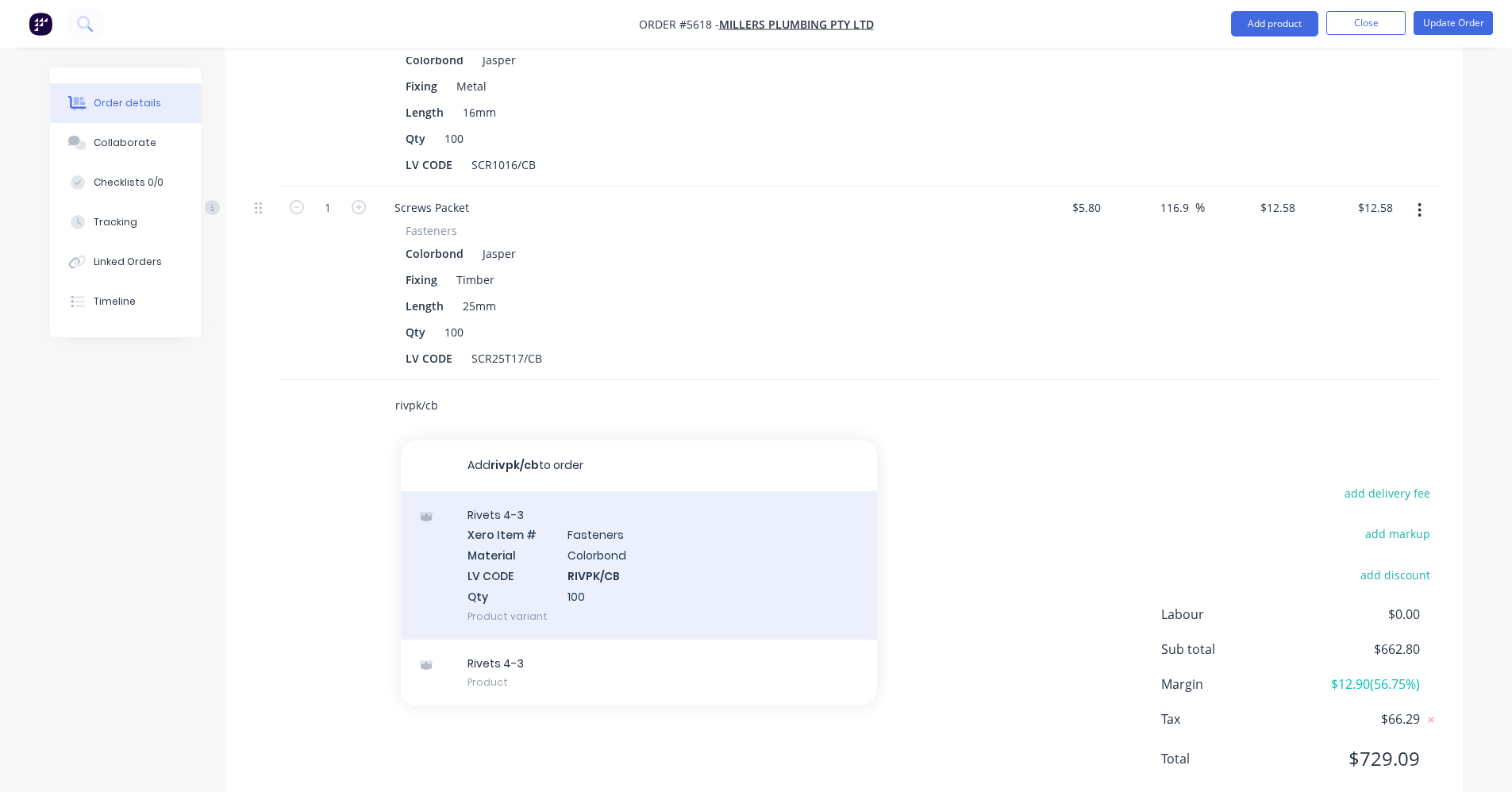
type input "rivpk/cb"
click at [617, 542] on div "Rivets 4-3 Xero Item # Fasteners Material Colorbond LV CODE RIVPK/CB Qty 100 Pr…" at bounding box center [638, 565] width 476 height 148
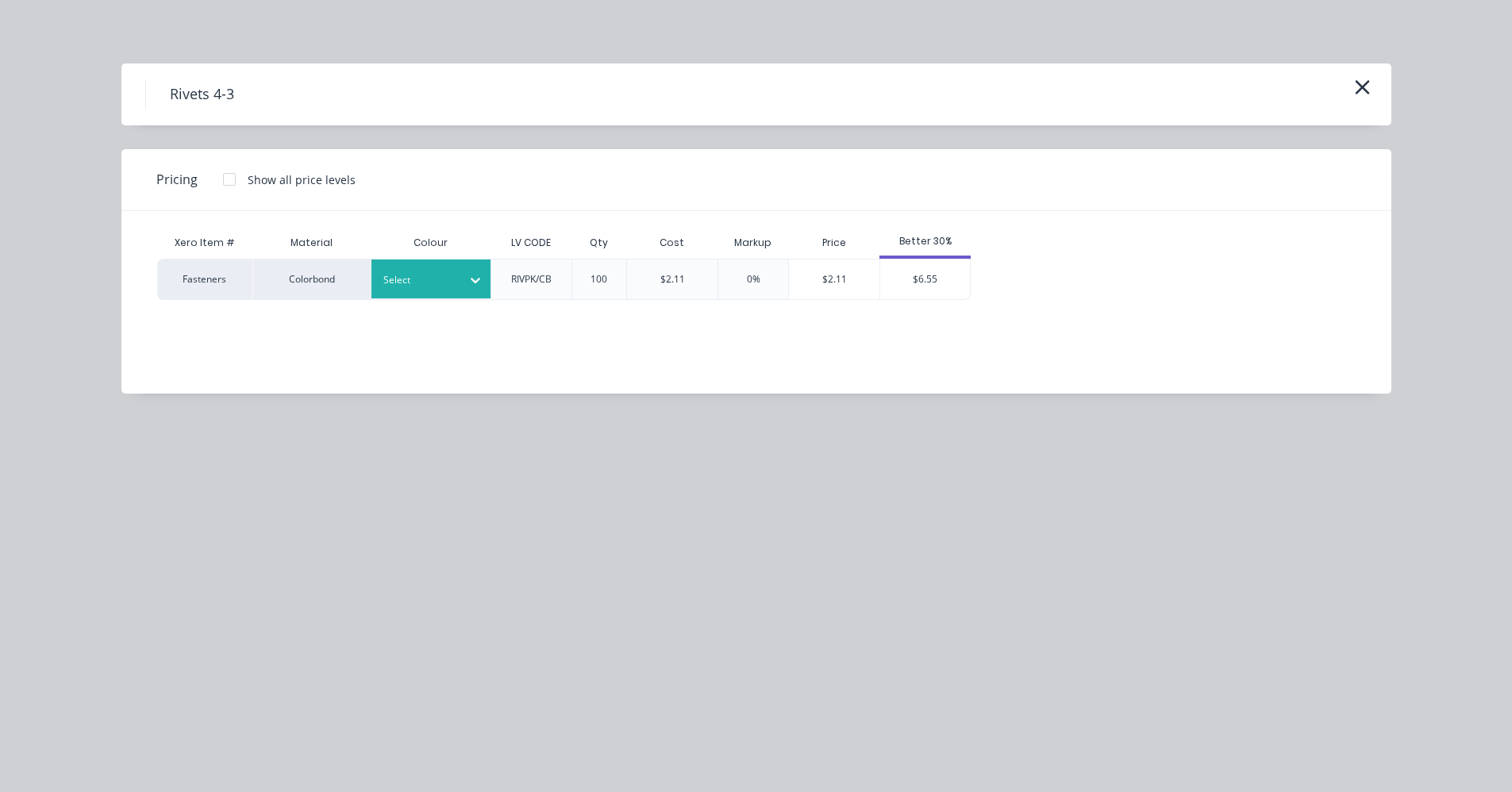
click at [401, 285] on div at bounding box center [419, 280] width 71 height 17
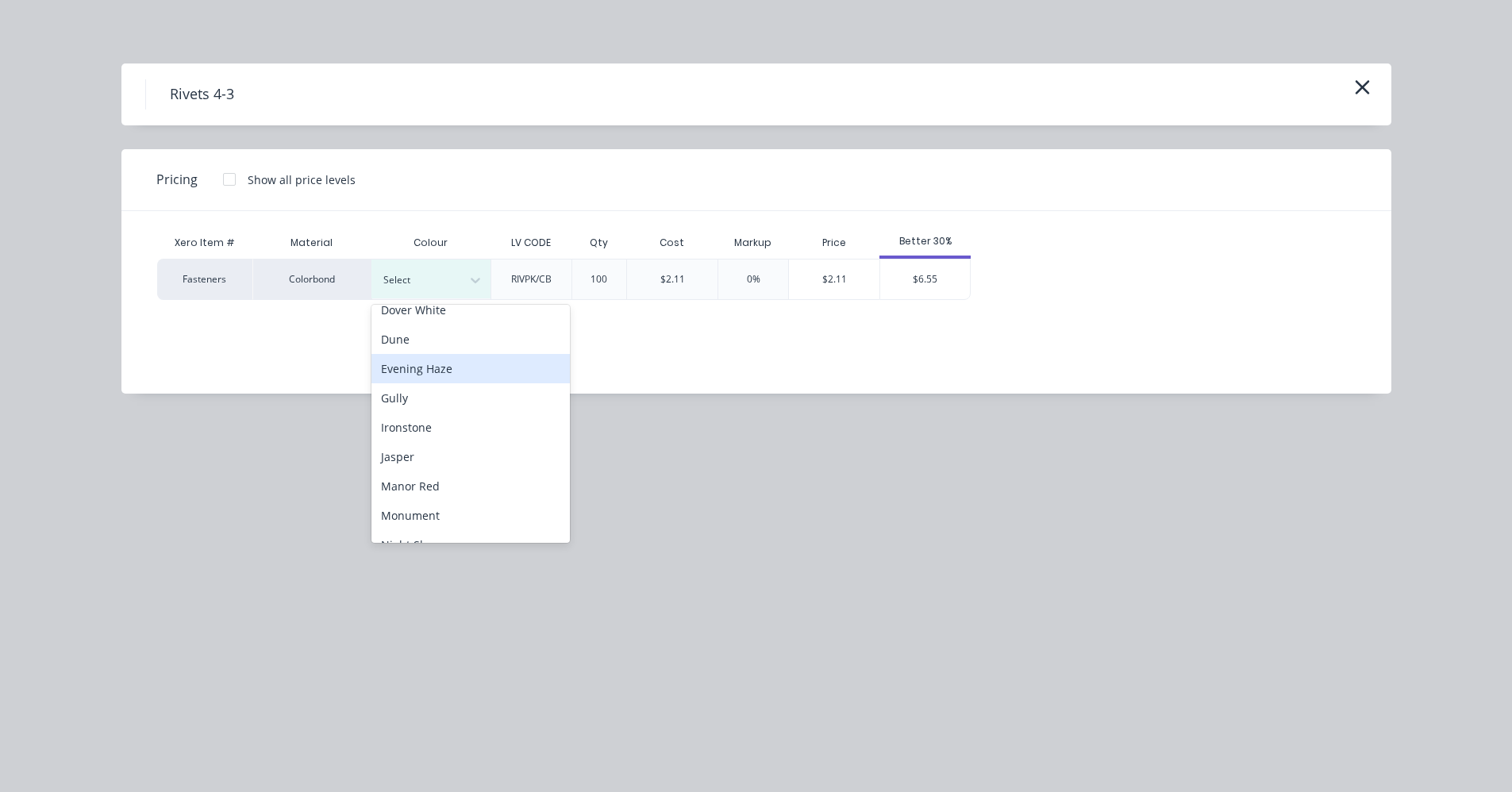
scroll to position [238, 0]
click at [419, 385] on div "Jasper" at bounding box center [471, 378] width 198 height 30
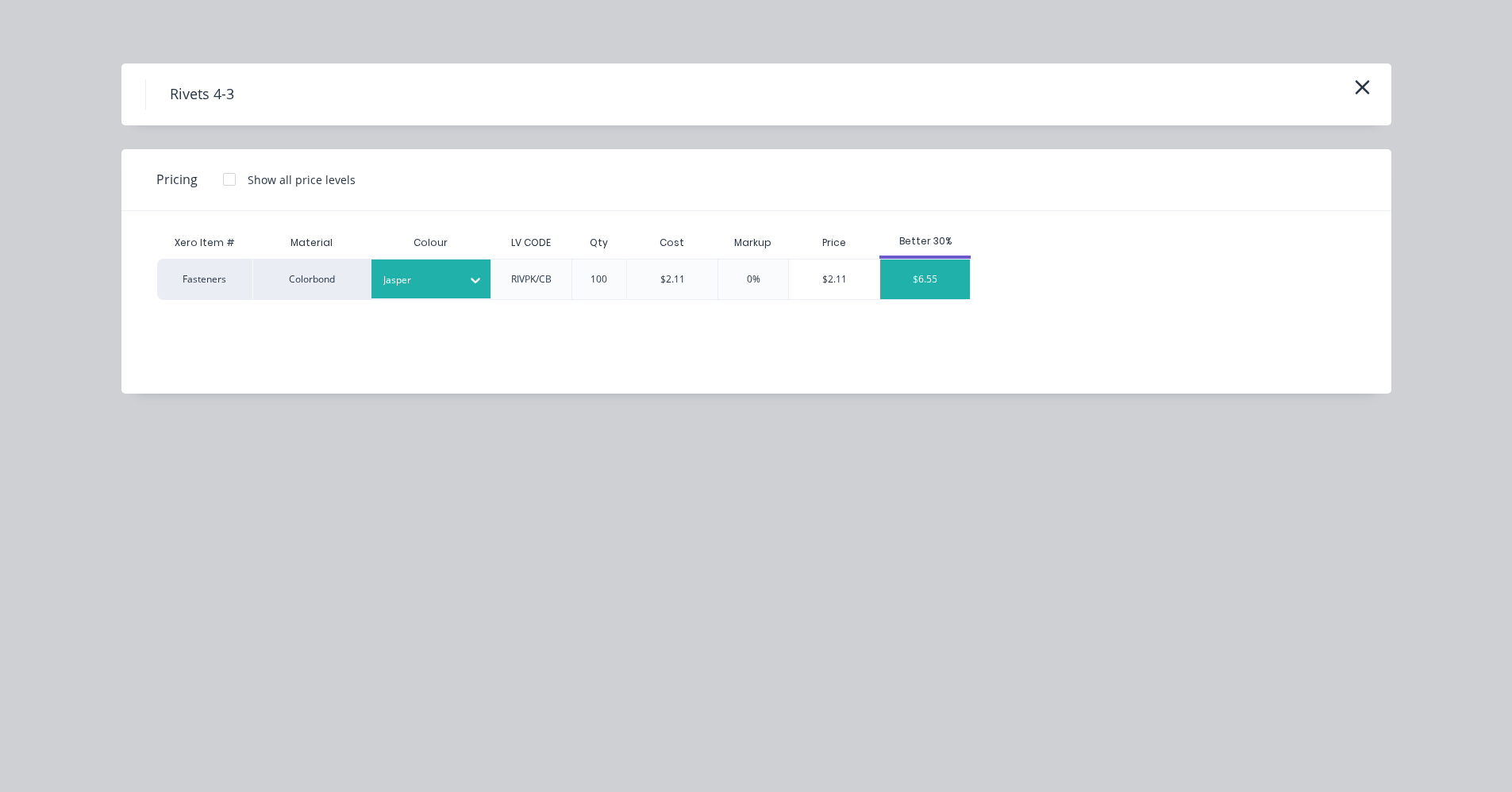
click at [937, 285] on div "$6.55" at bounding box center [926, 279] width 90 height 40
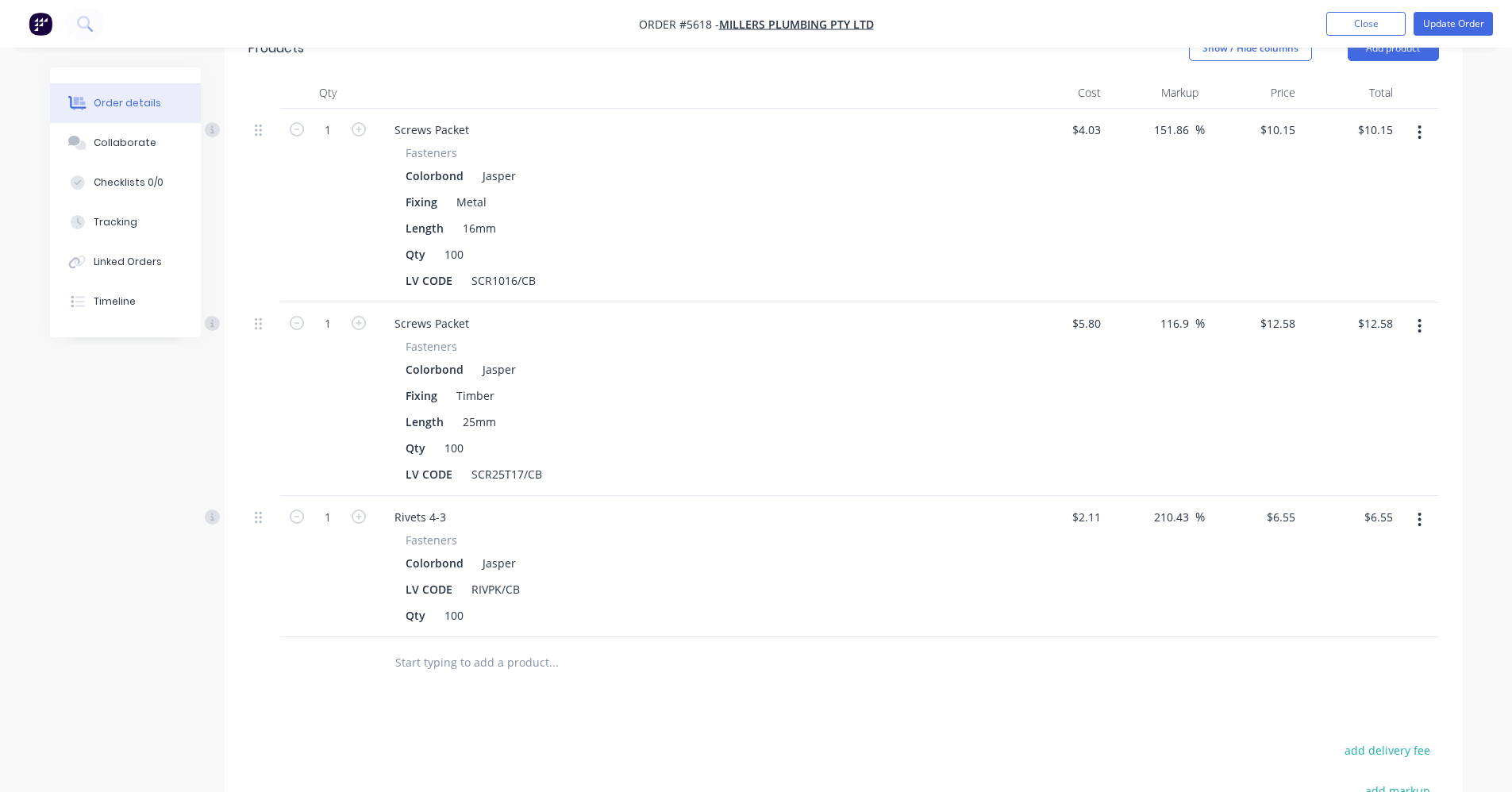
scroll to position [646, 0]
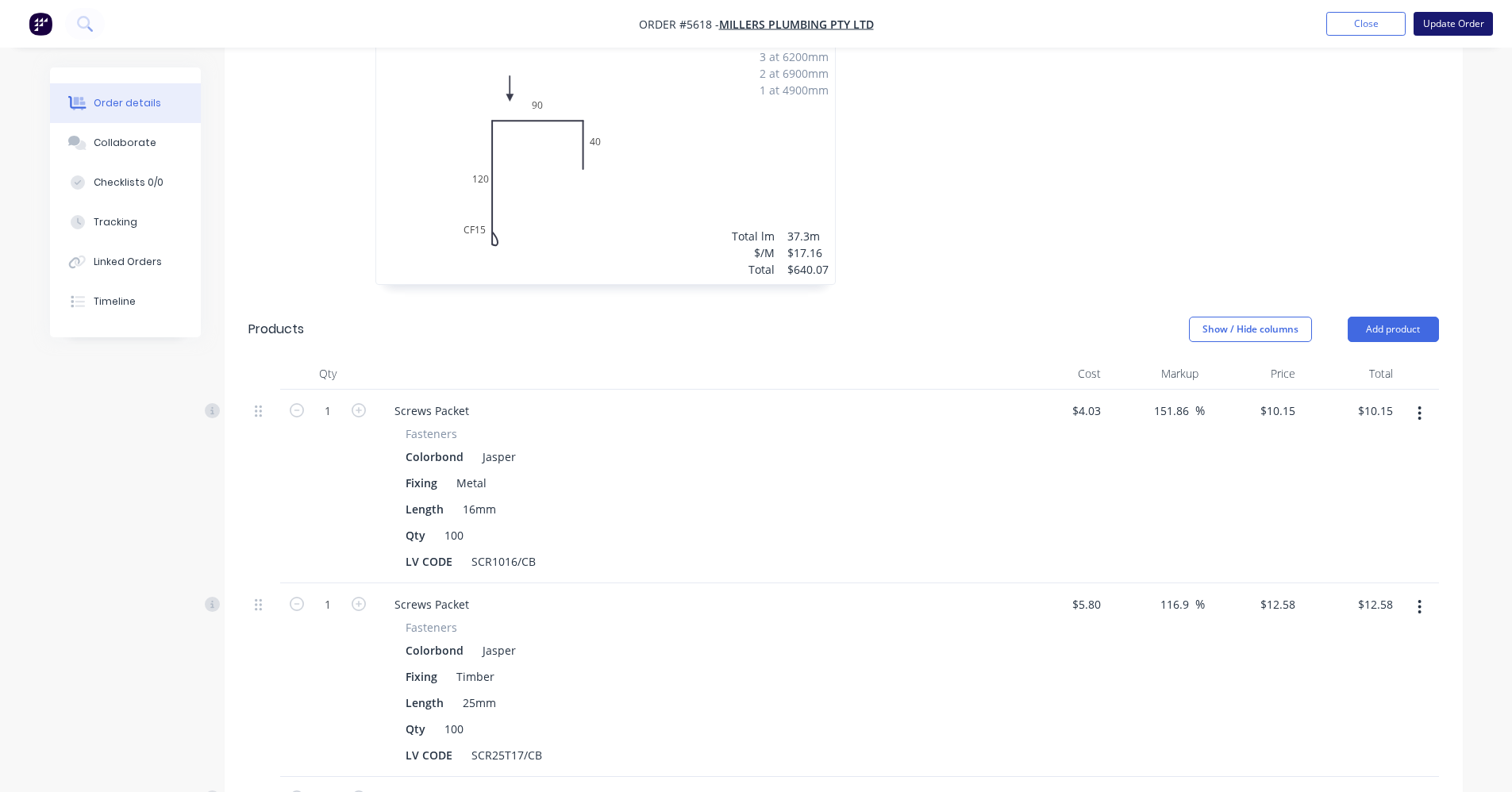
click at [1471, 18] on button "Update Order" at bounding box center [1453, 23] width 79 height 23
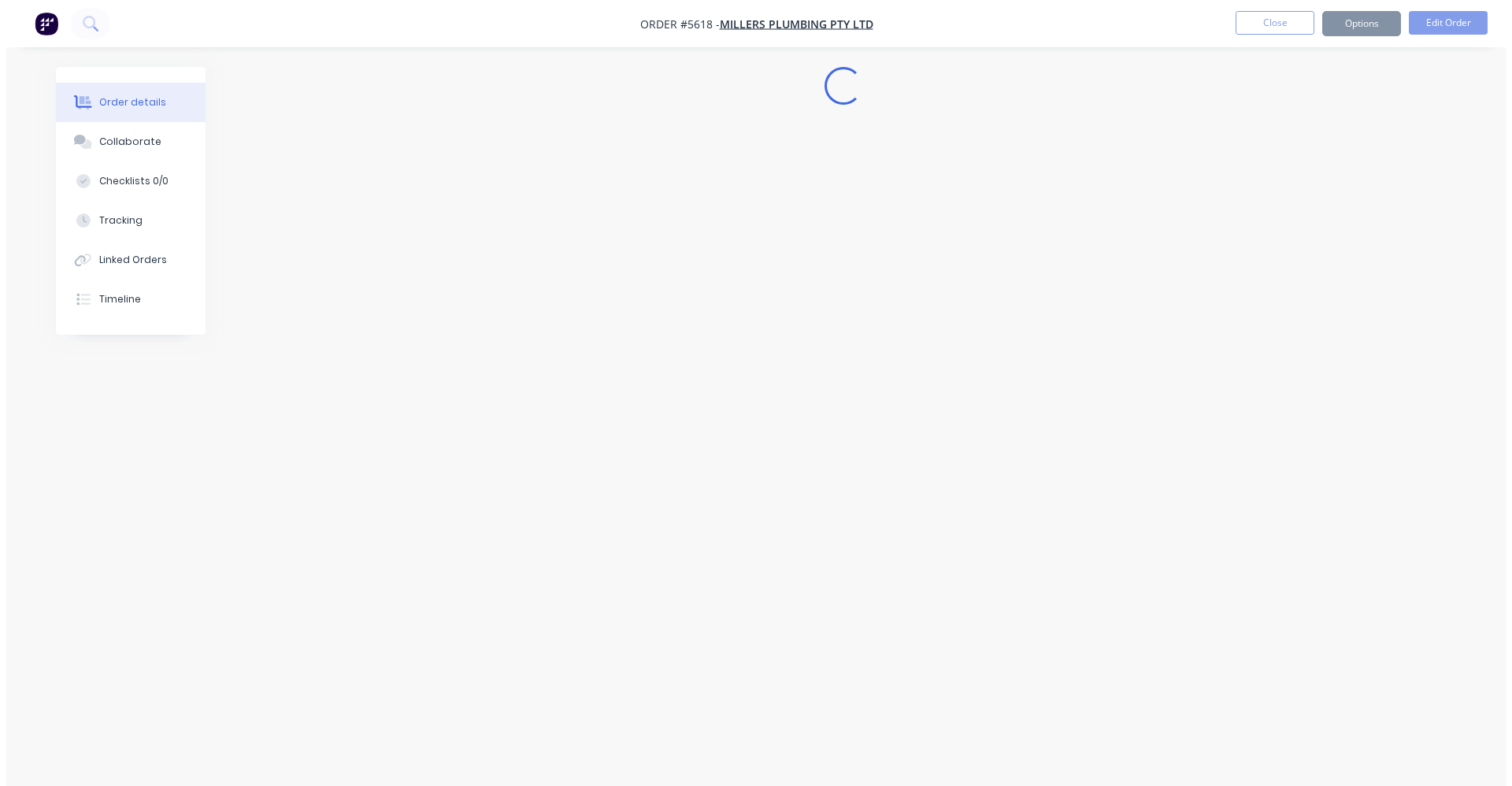
scroll to position [0, 0]
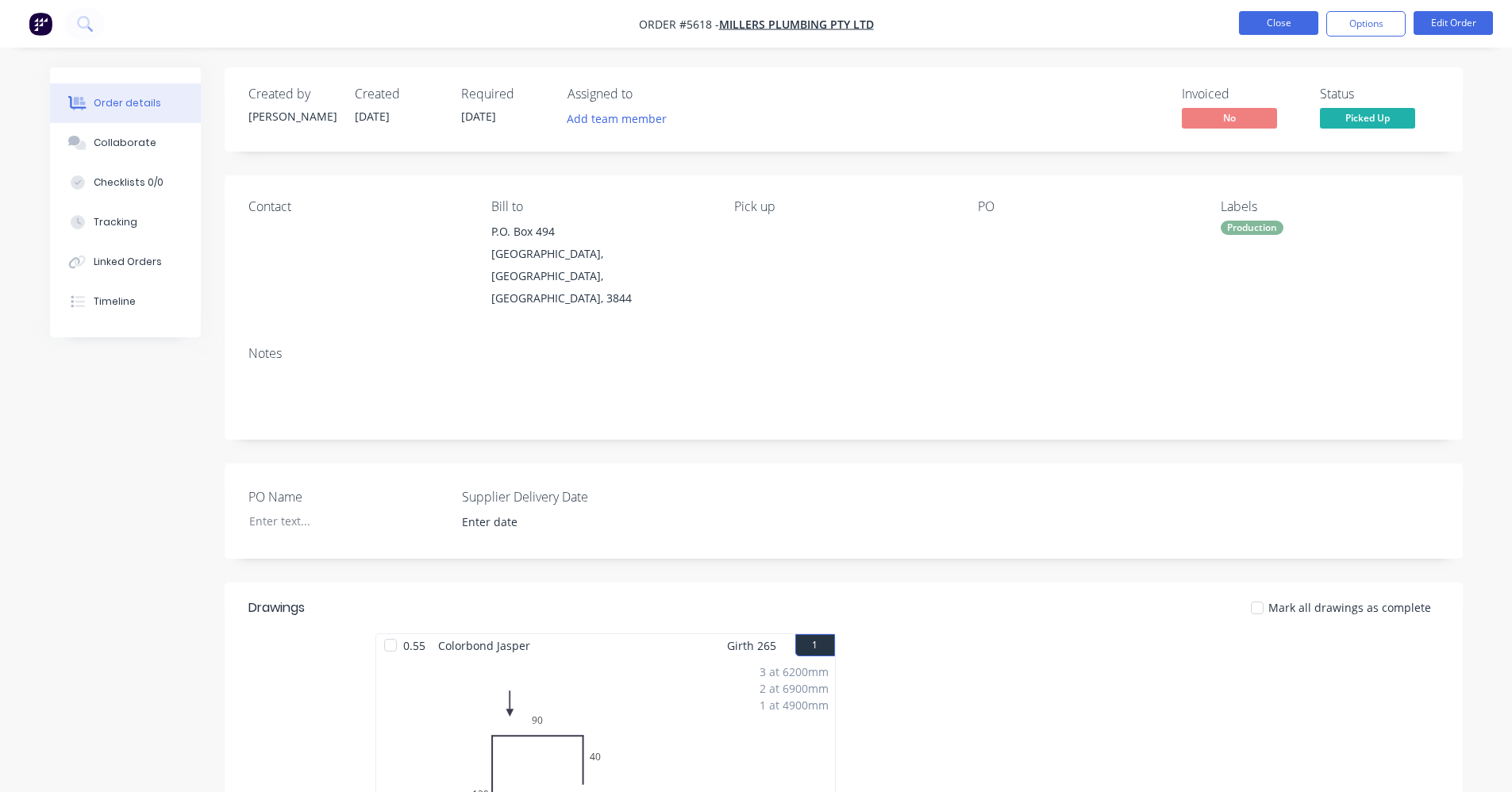
click at [1298, 27] on button "Close" at bounding box center [1279, 22] width 79 height 23
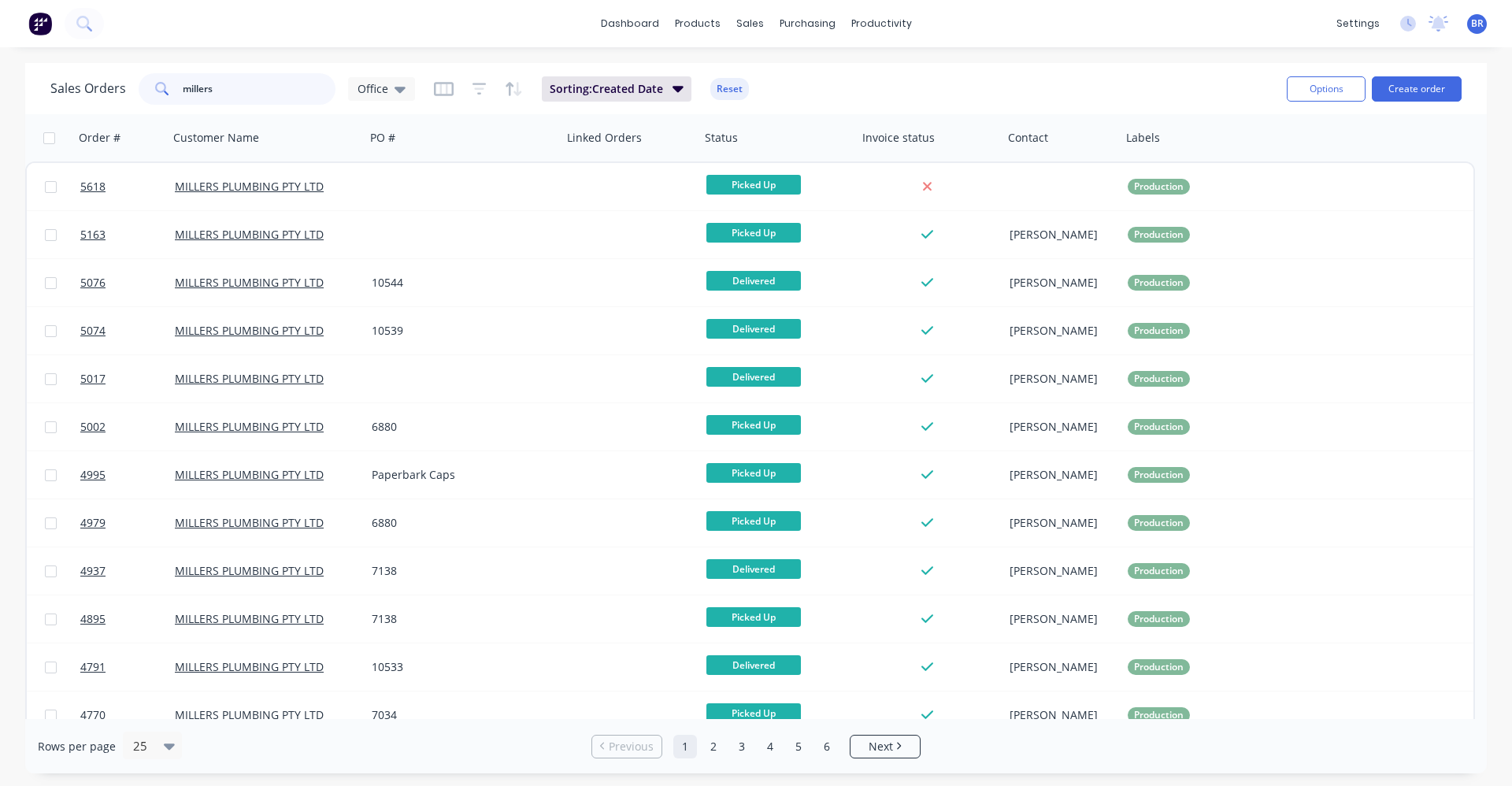
drag, startPoint x: 243, startPoint y: 92, endPoint x: 88, endPoint y: 73, distance: 156.2
click at [77, 70] on div "Sales Orders millers Office Sorting: Created Date Reset" at bounding box center [662, 88] width 1224 height 38
